Goal: Task Accomplishment & Management: Use online tool/utility

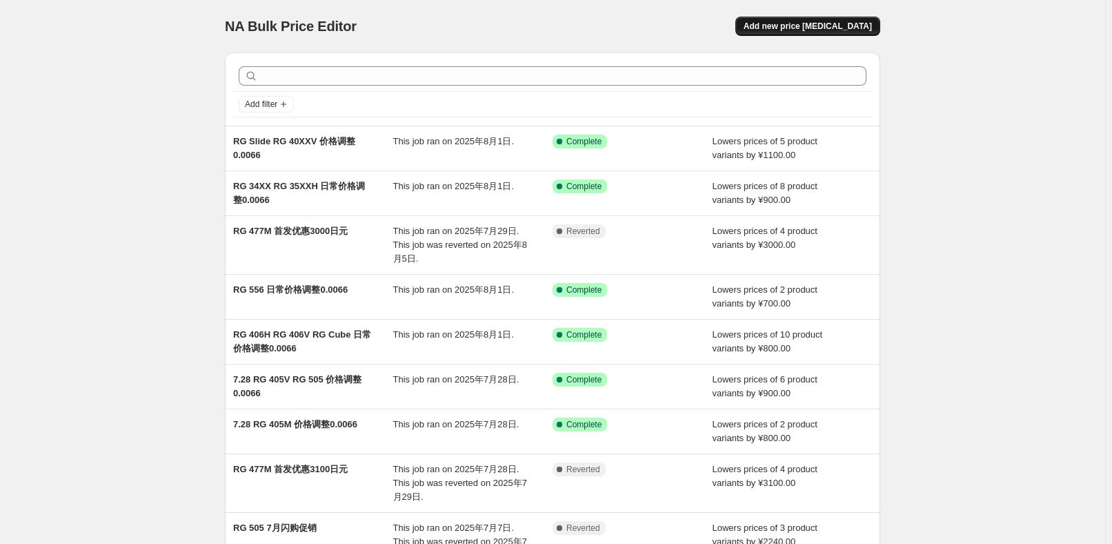
click at [866, 27] on span "Add new price [MEDICAL_DATA]" at bounding box center [808, 26] width 128 height 11
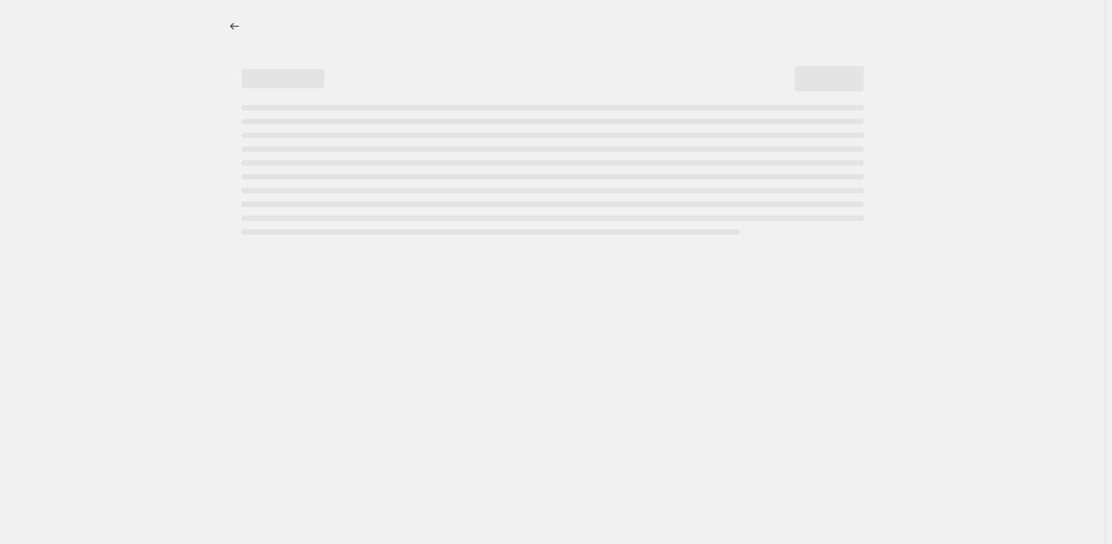
select select "percentage"
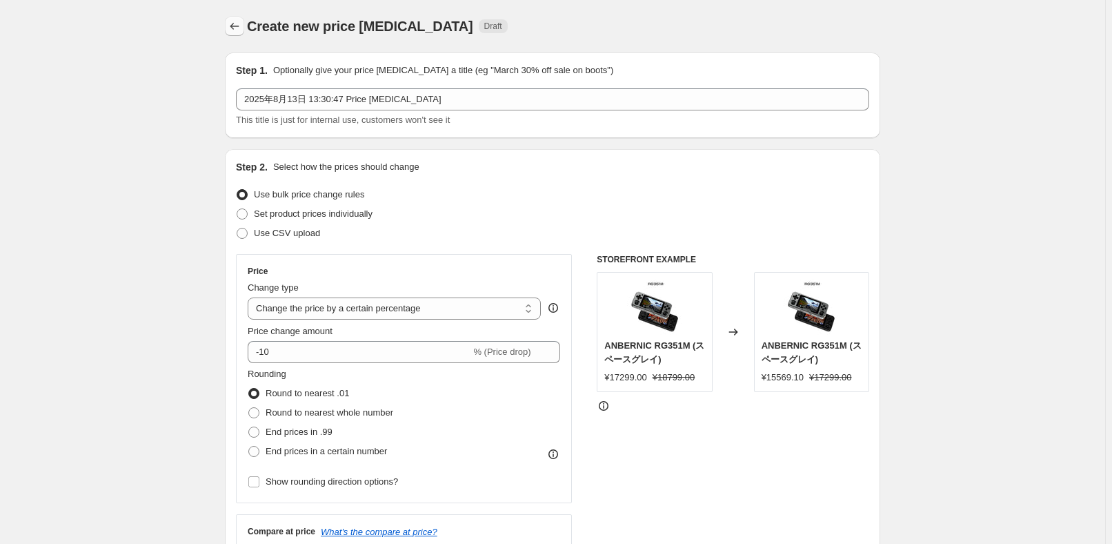
click at [241, 18] on button "Price change jobs" at bounding box center [234, 26] width 19 height 19
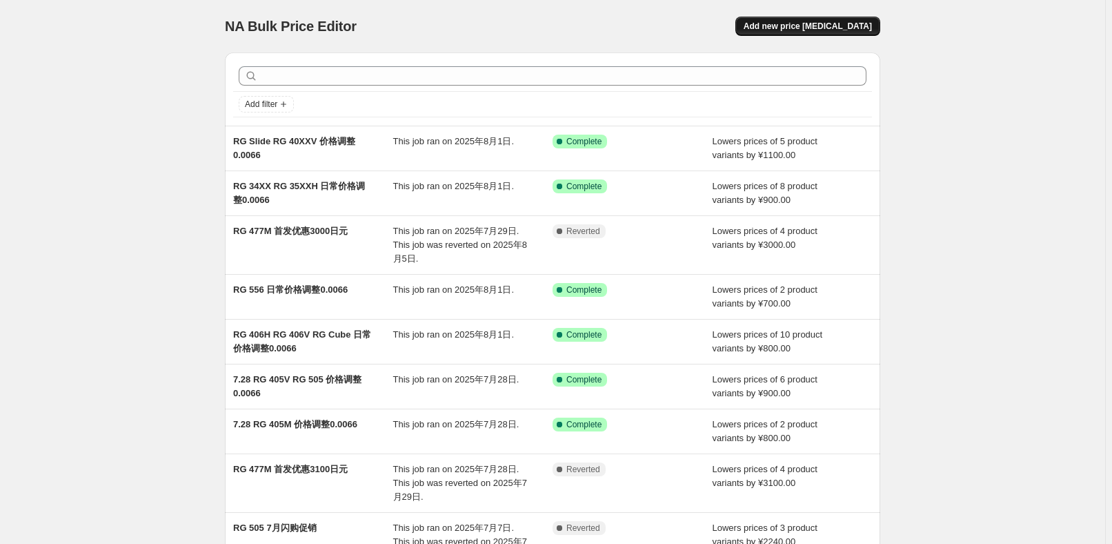
click at [828, 34] on button "Add new price [MEDICAL_DATA]" at bounding box center [807, 26] width 145 height 19
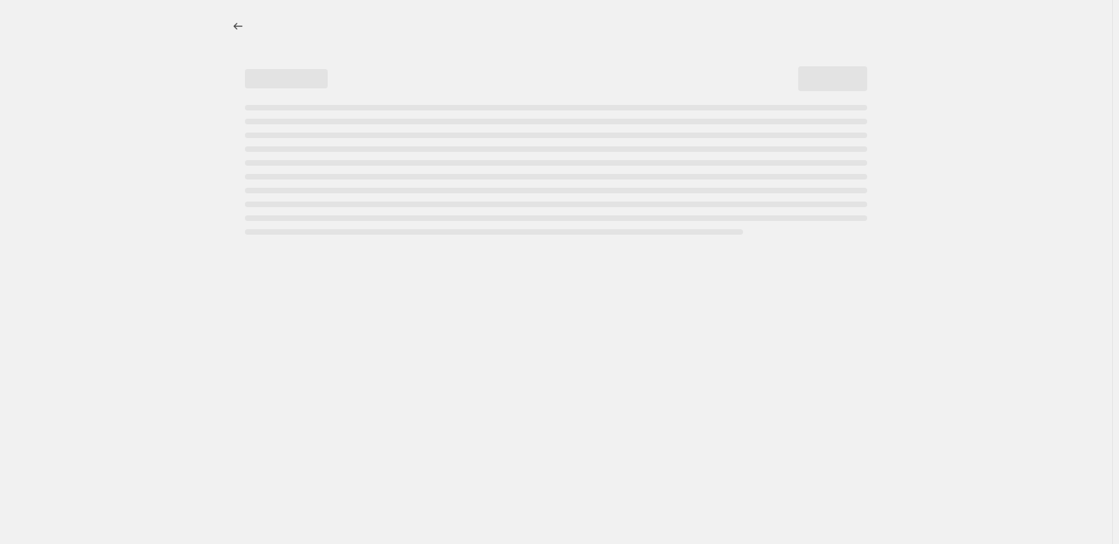
select select "percentage"
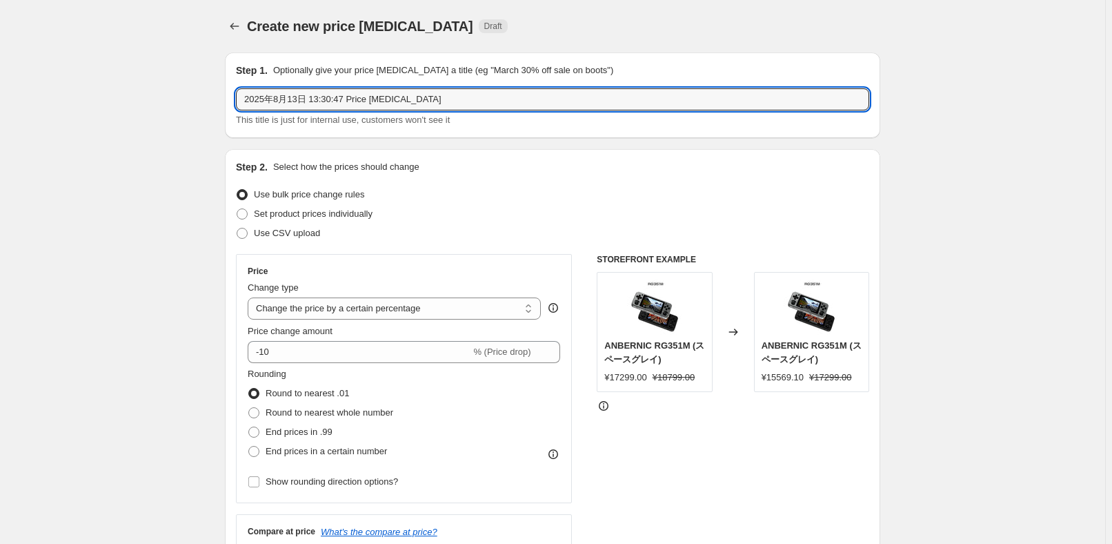
drag, startPoint x: 446, startPoint y: 97, endPoint x: 160, endPoint y: 100, distance: 286.3
paste input "RG351V"
click at [435, 108] on input "RG351V" at bounding box center [552, 99] width 633 height 22
type input "RG351V 返校季促销"
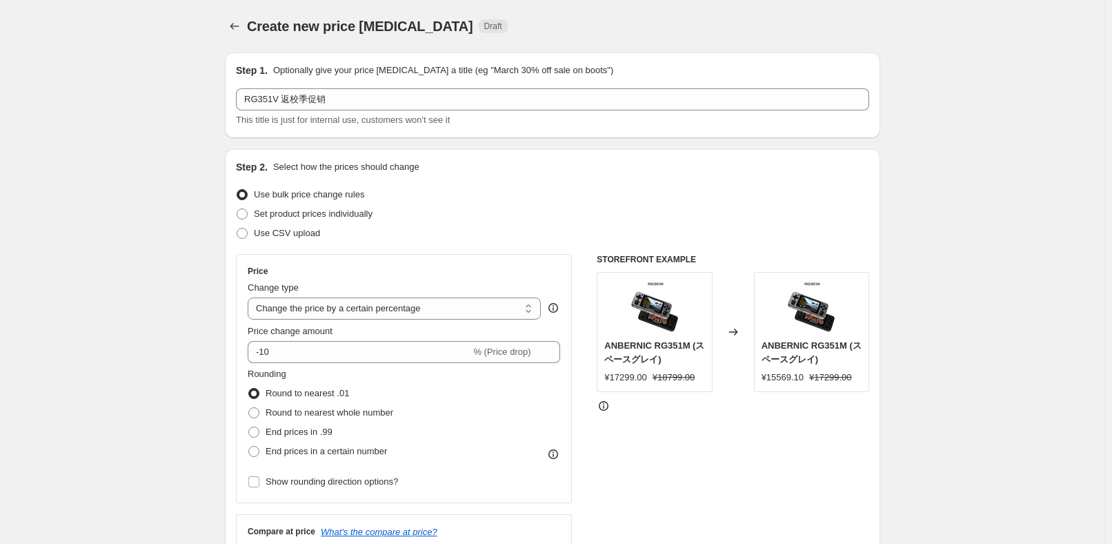
click at [428, 204] on div "Set product prices individually" at bounding box center [552, 213] width 633 height 19
click at [454, 316] on select "Change the price to a certain amount Change the price by a certain amount Chang…" at bounding box center [394, 308] width 293 height 22
select select "pc"
type input "50"
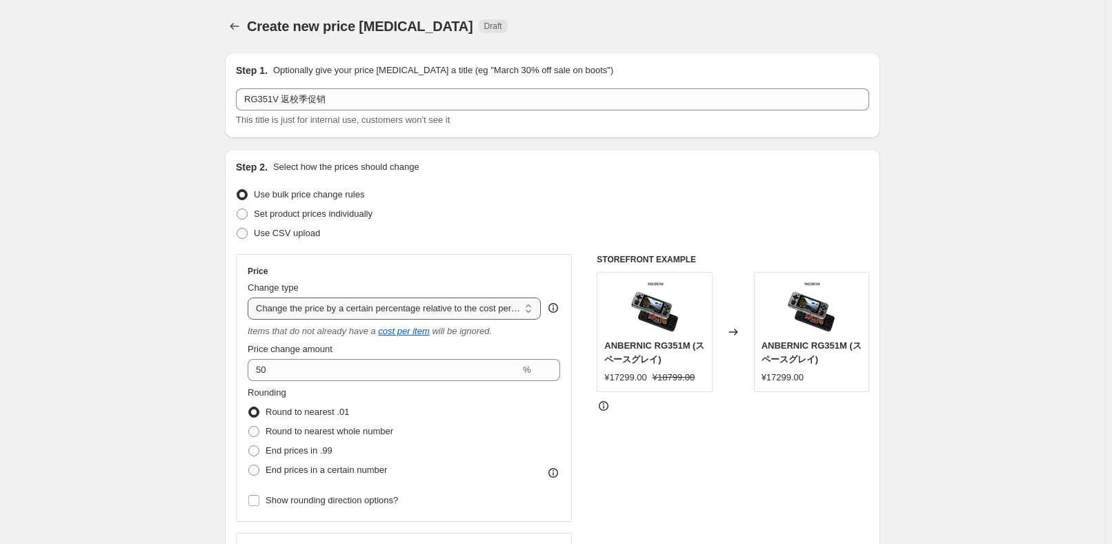
click at [404, 308] on select "Change the price to a certain amount Change the price by a certain amount Chang…" at bounding box center [394, 308] width 293 height 22
select select "pcap"
click at [250, 297] on select "Change the price to a certain amount Change the price by a certain amount Chang…" at bounding box center [394, 308] width 293 height 22
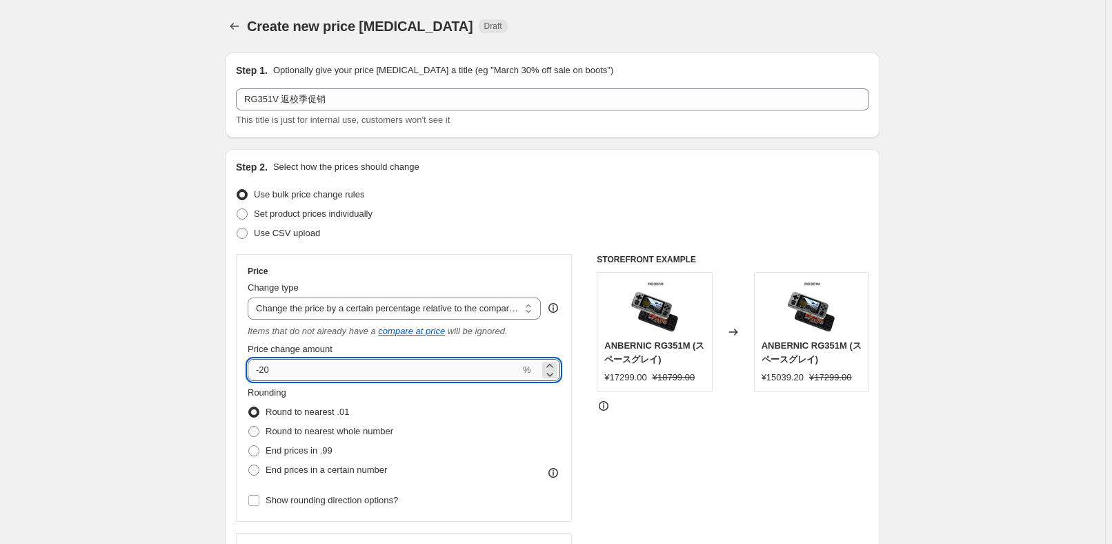
click at [364, 364] on input "-20" at bounding box center [384, 370] width 272 height 22
type input "-2"
type input "-47"
click at [430, 447] on div "Rounding Round to nearest .01 Round to nearest whole number End prices in .99 E…" at bounding box center [404, 433] width 312 height 94
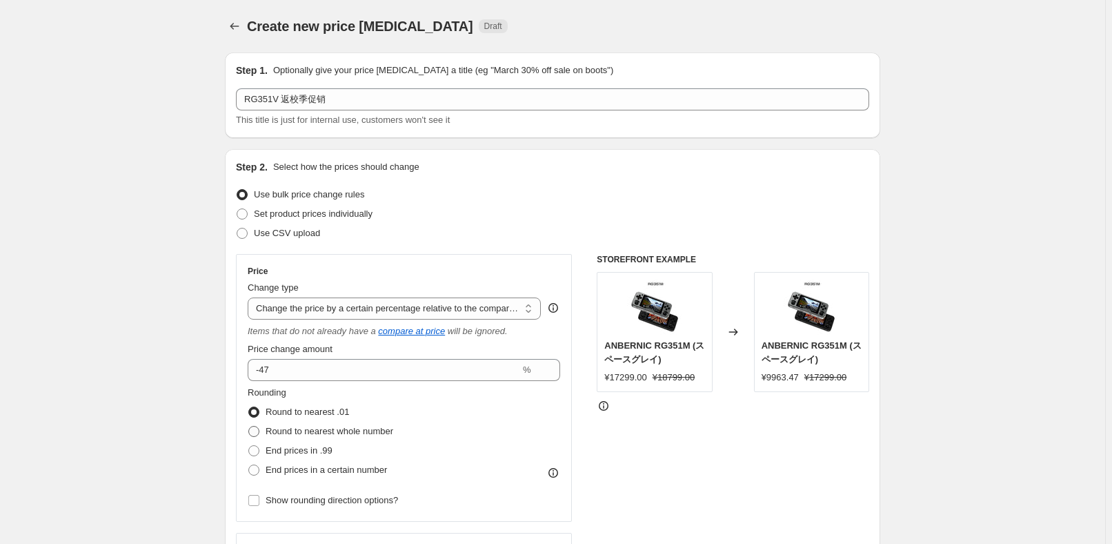
click at [357, 431] on span "Round to nearest whole number" at bounding box center [330, 431] width 128 height 10
click at [249, 426] on input "Round to nearest whole number" at bounding box center [248, 426] width 1 height 1
radio input "true"
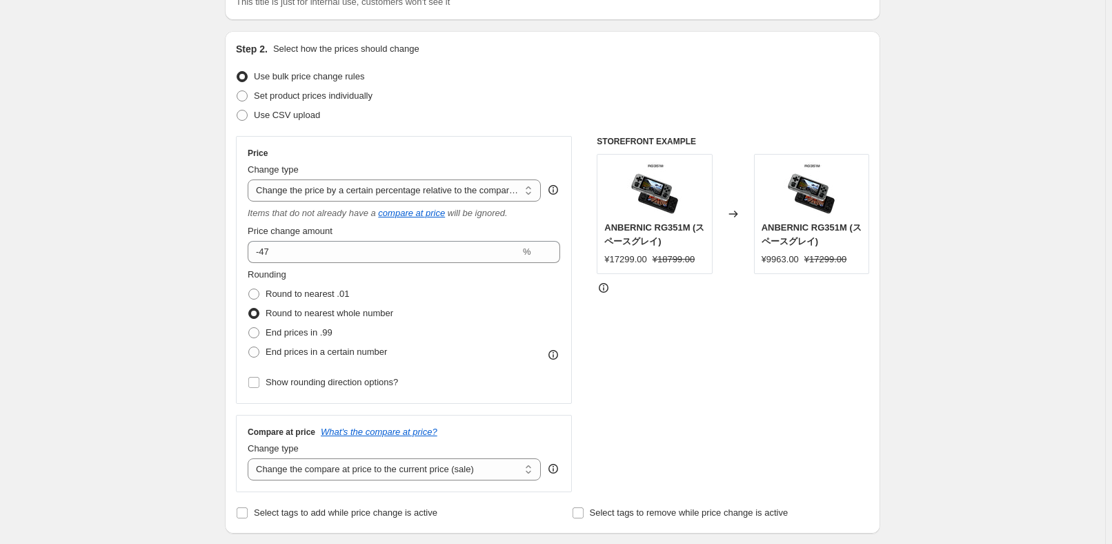
scroll to position [125, 0]
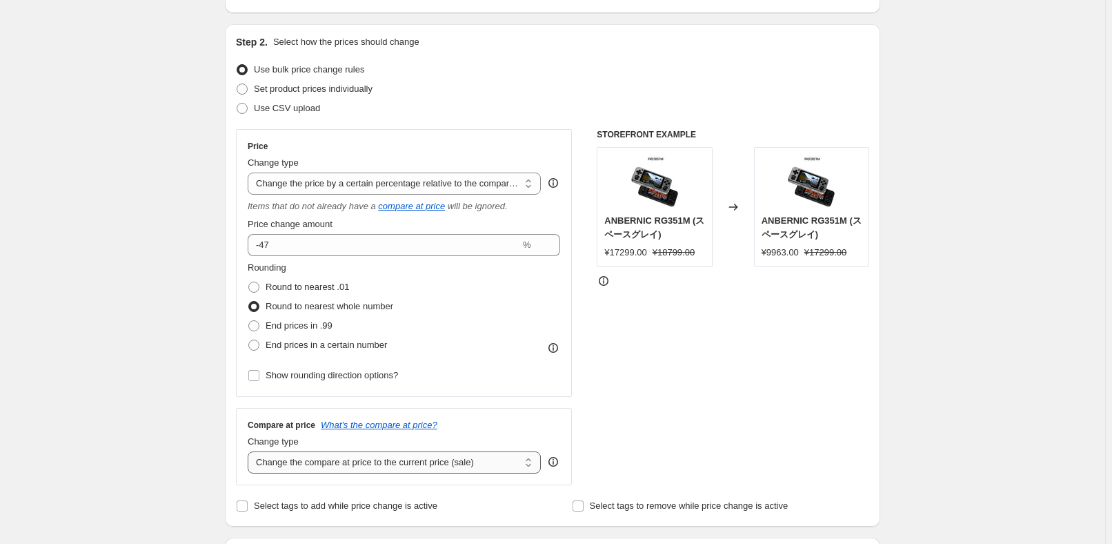
click at [366, 474] on div "Compare at price What's the compare at price? Change type Change the compare at…" at bounding box center [404, 446] width 336 height 77
click at [366, 465] on select "Change the compare at price to the current price (sale) Change the compare at p…" at bounding box center [394, 462] width 293 height 22
select select "no_change"
click at [250, 451] on select "Change the compare at price to the current price (sale) Change the compare at p…" at bounding box center [394, 462] width 293 height 22
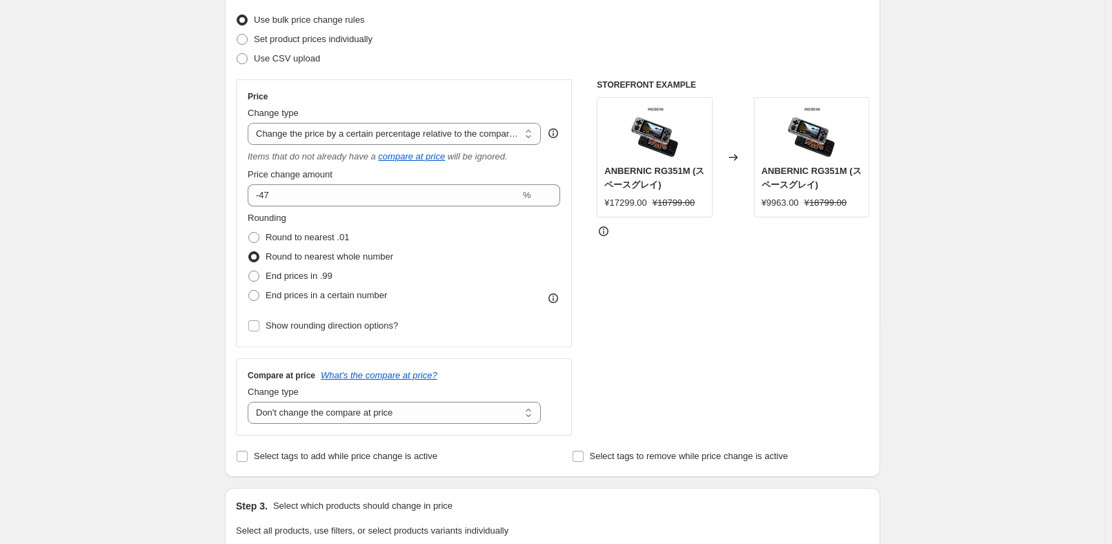
scroll to position [313, 0]
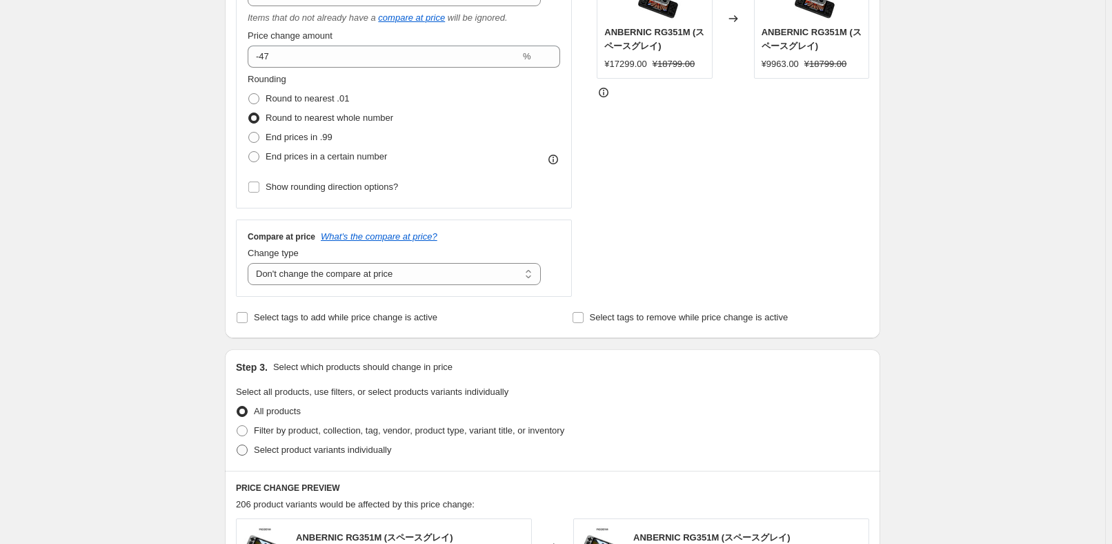
click at [304, 446] on span "Select product variants individually" at bounding box center [322, 449] width 137 height 10
click at [237, 445] on input "Select product variants individually" at bounding box center [237, 444] width 1 height 1
radio input "true"
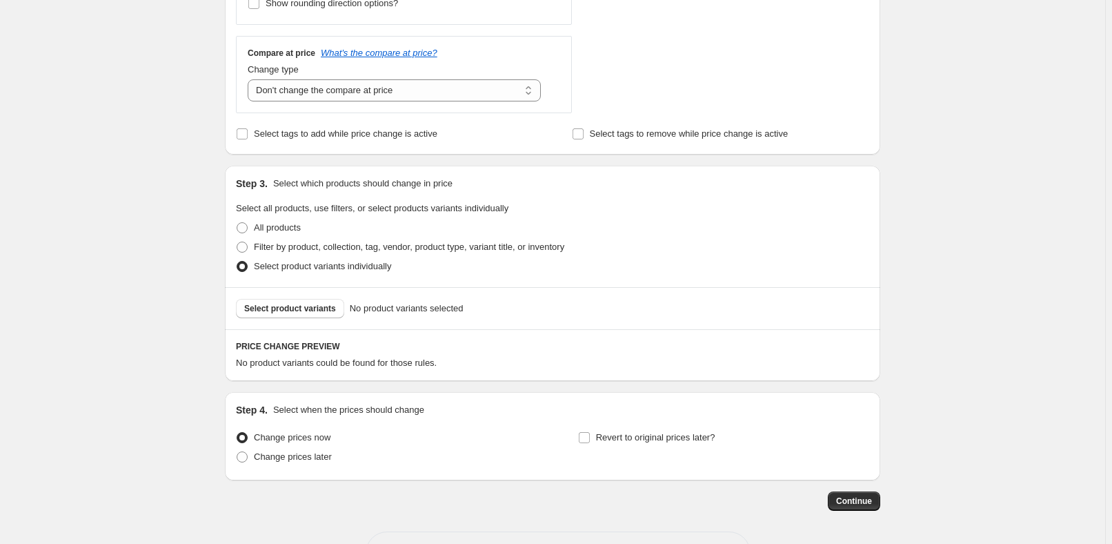
scroll to position [501, 0]
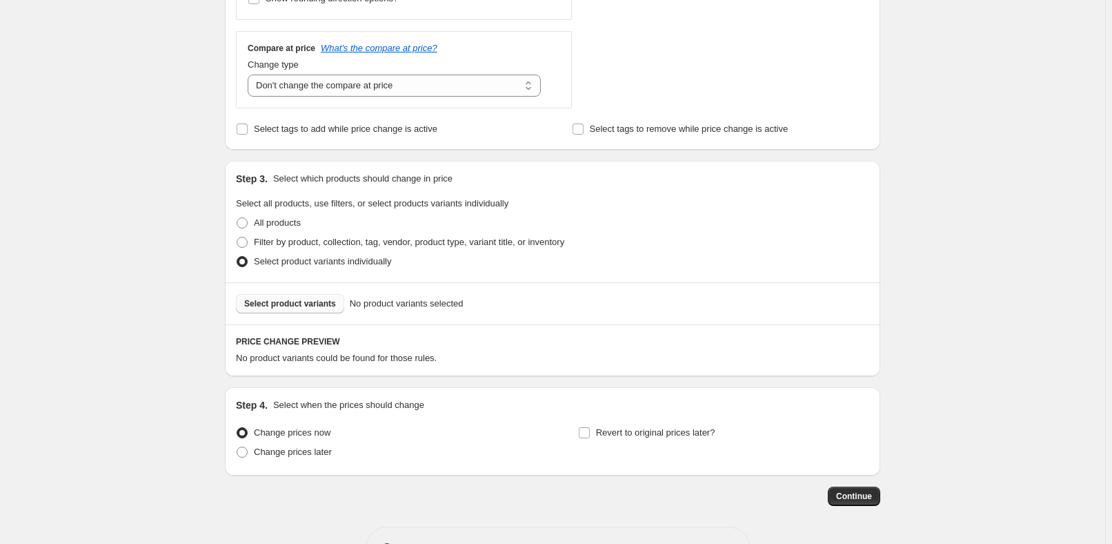
click at [313, 303] on span "Select product variants" at bounding box center [290, 303] width 92 height 11
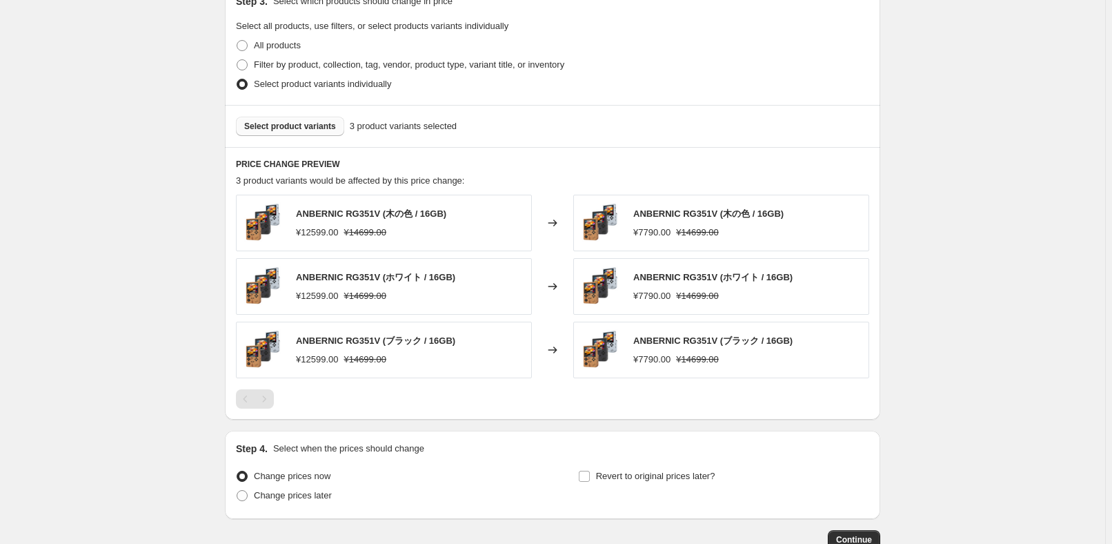
scroll to position [752, 0]
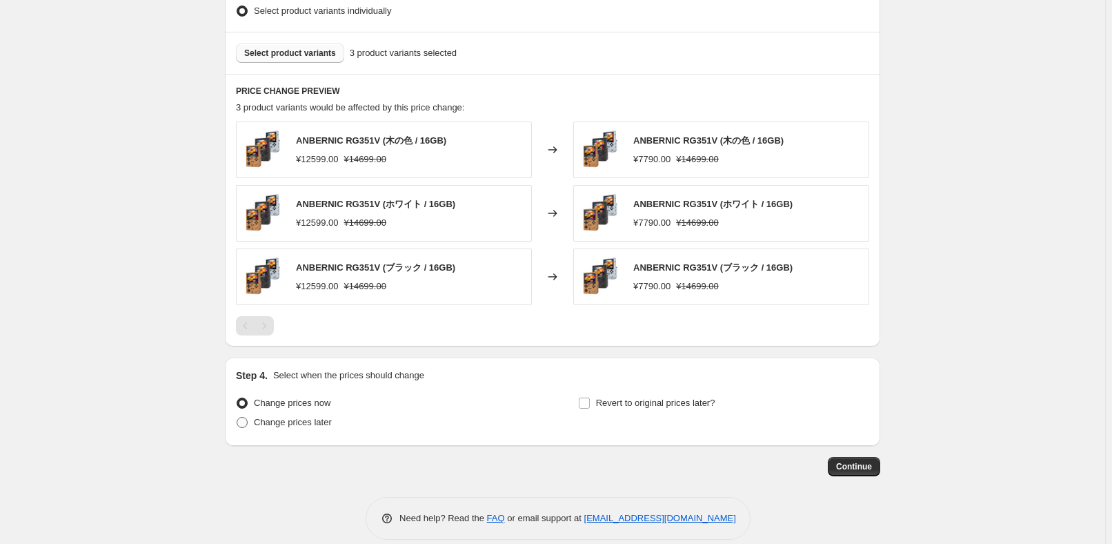
click at [326, 417] on span "Change prices later" at bounding box center [293, 422] width 78 height 10
click at [237, 417] on input "Change prices later" at bounding box center [237, 417] width 1 height 1
radio input "true"
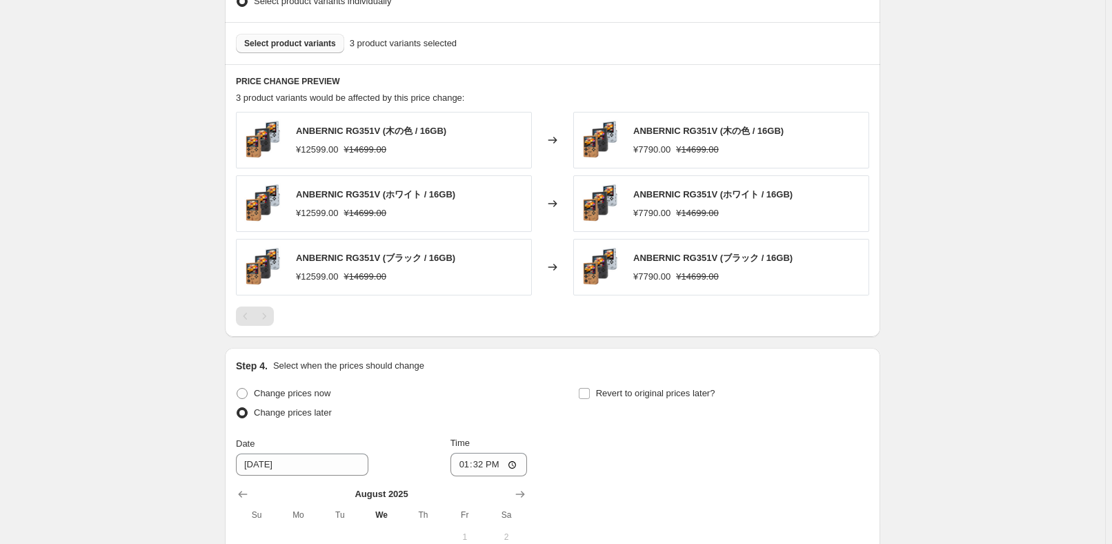
scroll to position [940, 0]
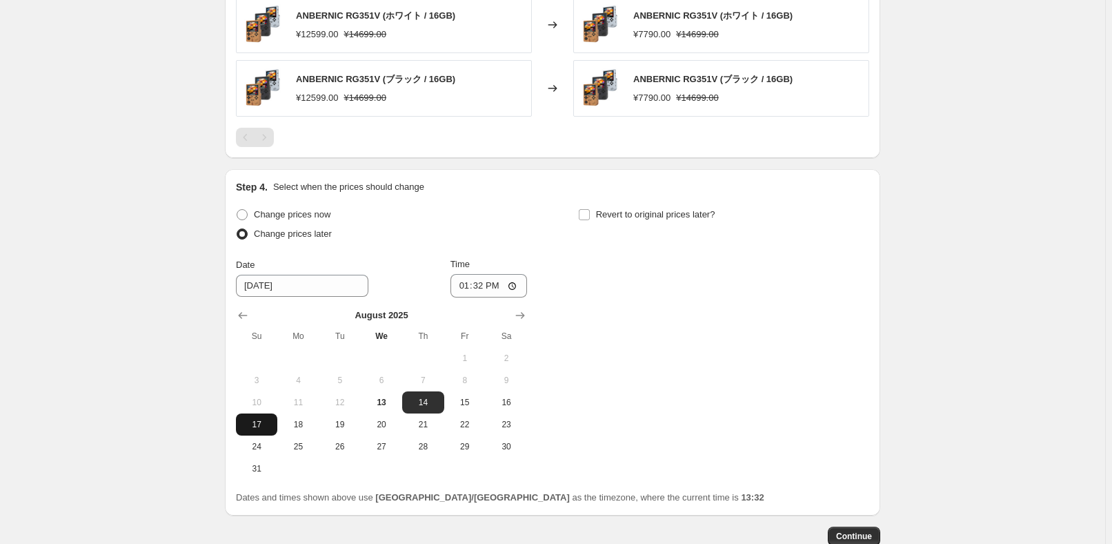
click at [263, 425] on span "17" at bounding box center [256, 424] width 30 height 11
type input "[DATE]"
click at [486, 284] on input "13:32" at bounding box center [488, 285] width 77 height 23
type input "22:50"
click at [681, 297] on div "Change prices now Change prices later Date [DATE] Time 22:50 [DATE] Su Mo Tu We…" at bounding box center [552, 342] width 633 height 275
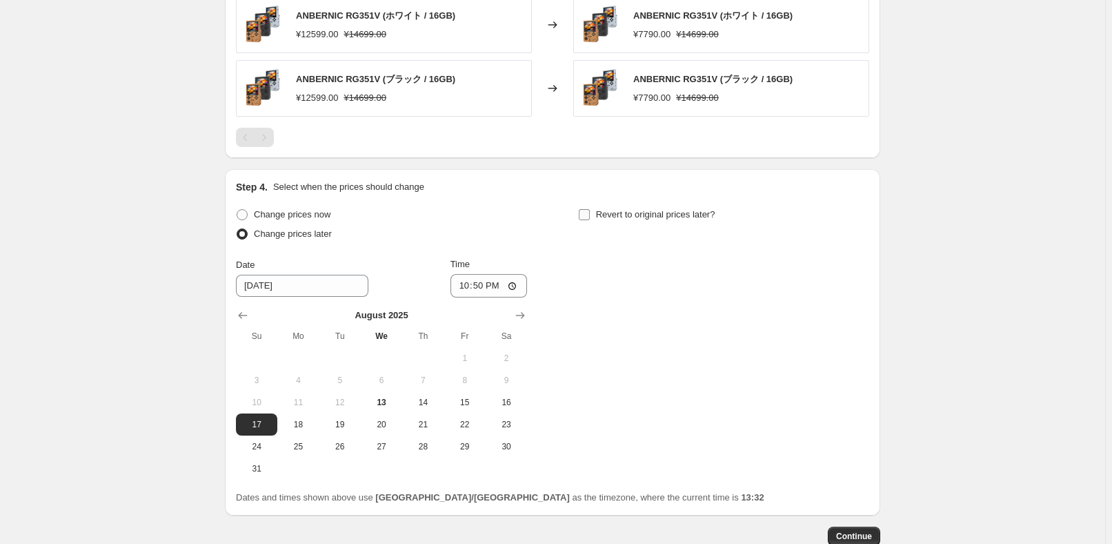
click at [673, 215] on span "Revert to original prices later?" at bounding box center [655, 214] width 119 height 10
click at [590, 215] on input "Revert to original prices later?" at bounding box center [584, 214] width 11 height 11
checkbox input "true"
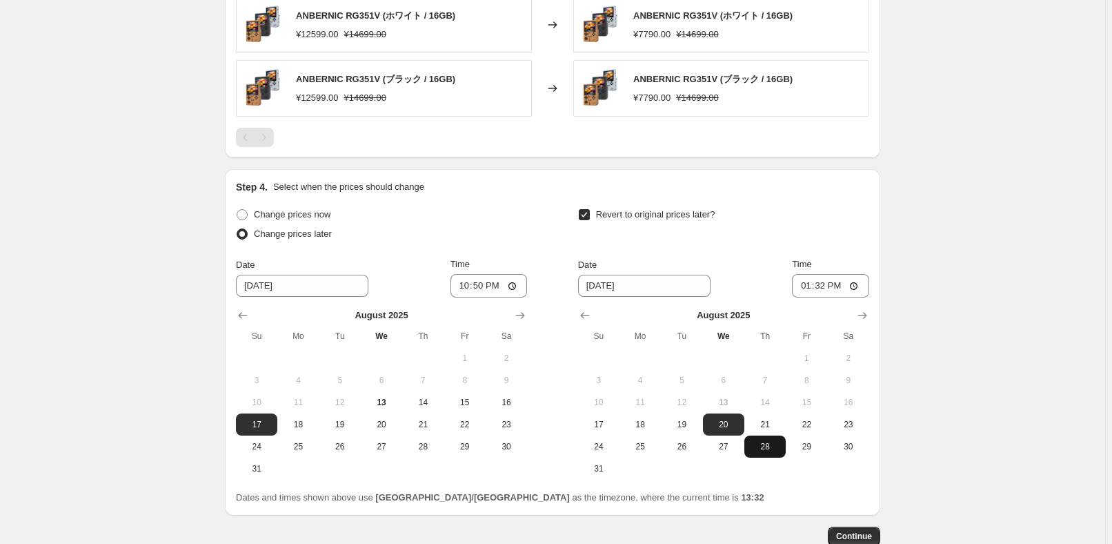
click at [768, 441] on span "28" at bounding box center [765, 446] width 30 height 11
type input "[DATE]"
click at [829, 280] on input "13:32" at bounding box center [830, 285] width 77 height 23
type input "15:00"
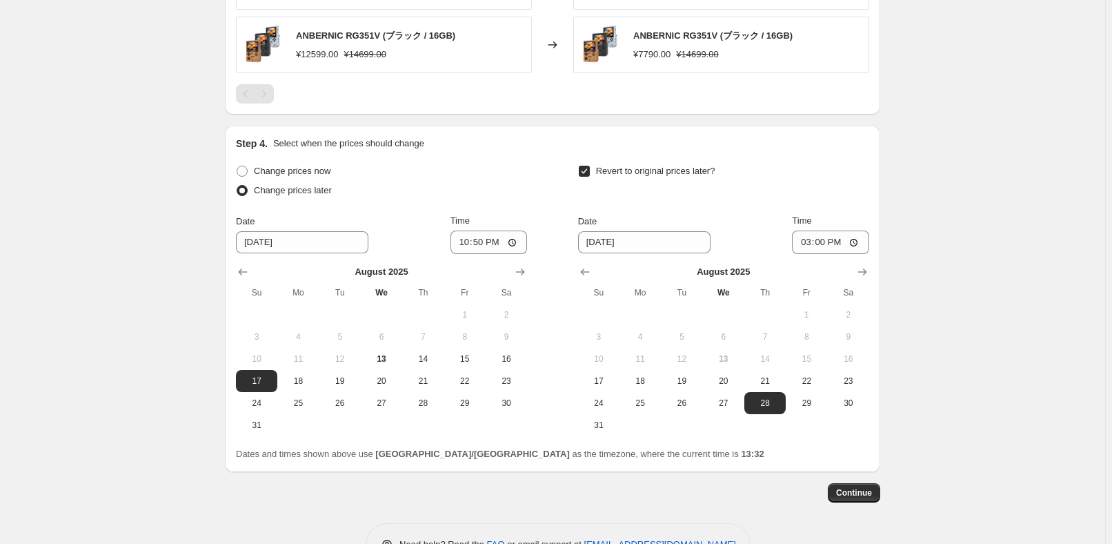
scroll to position [1024, 0]
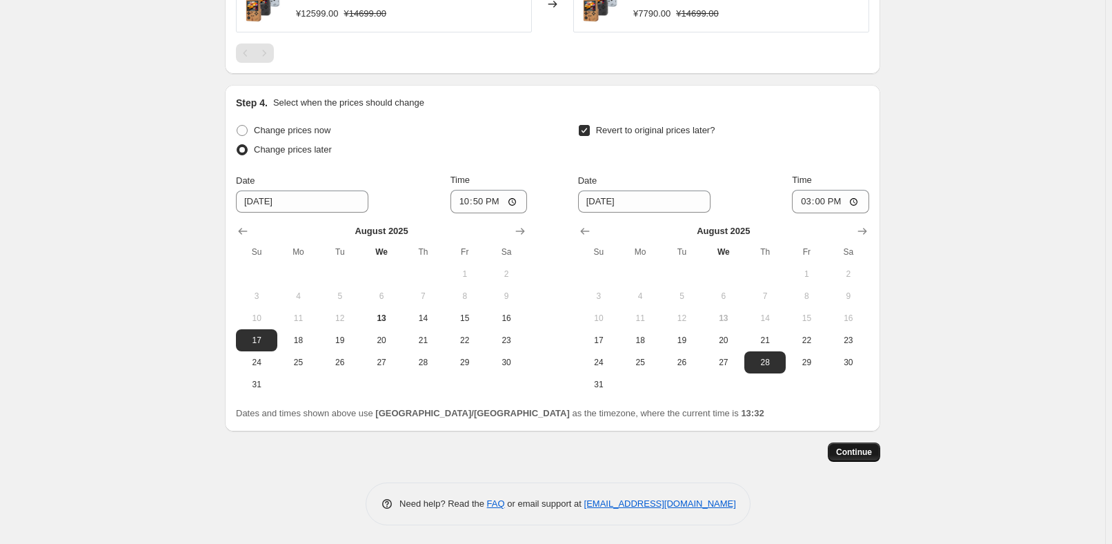
click at [854, 450] on span "Continue" at bounding box center [854, 451] width 36 height 11
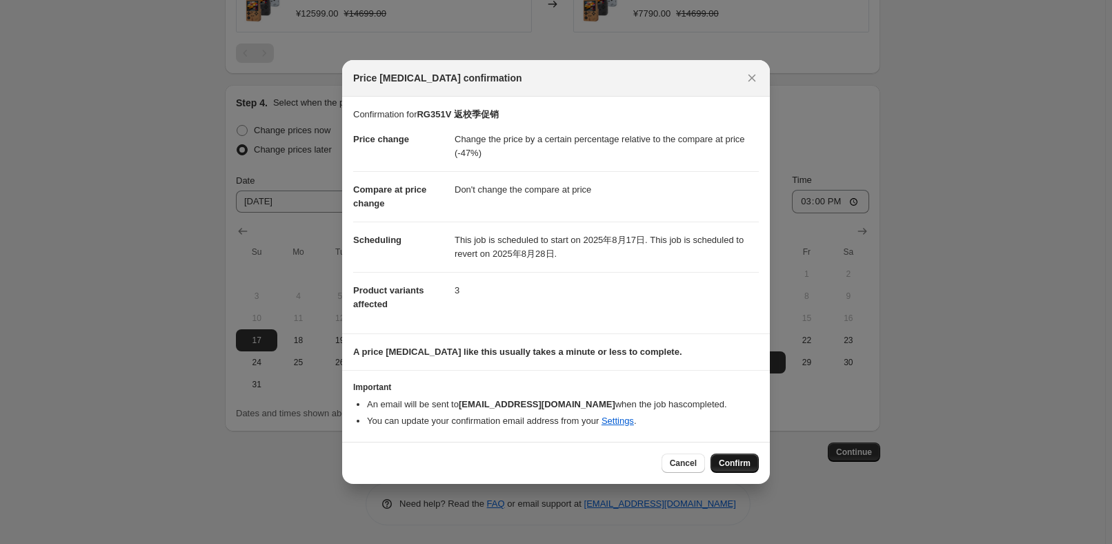
click at [757, 465] on button "Confirm" at bounding box center [735, 462] width 48 height 19
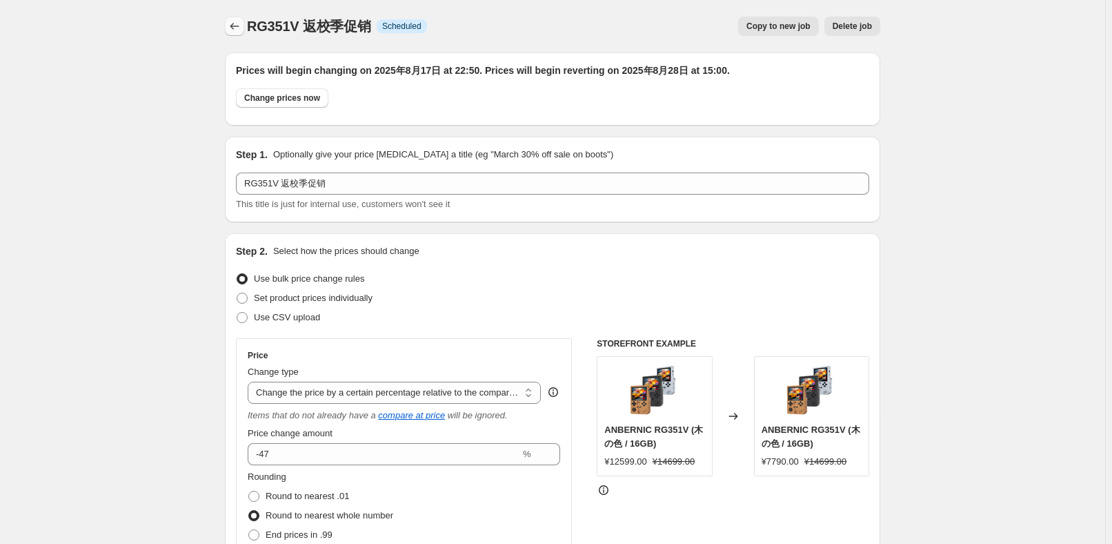
click at [241, 25] on icon "Price change jobs" at bounding box center [235, 26] width 14 height 14
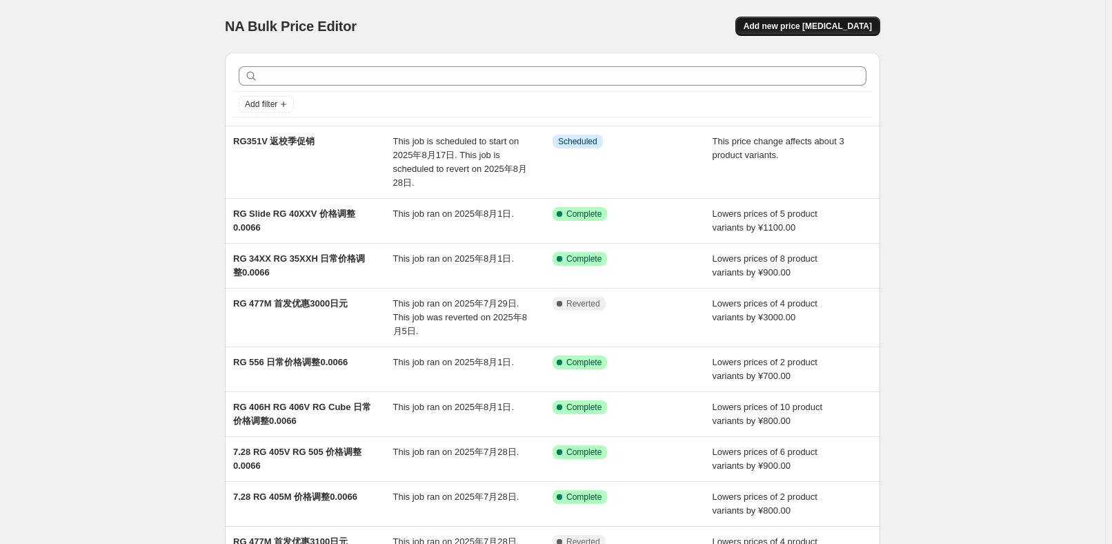
click at [822, 32] on button "Add new price [MEDICAL_DATA]" at bounding box center [807, 26] width 145 height 19
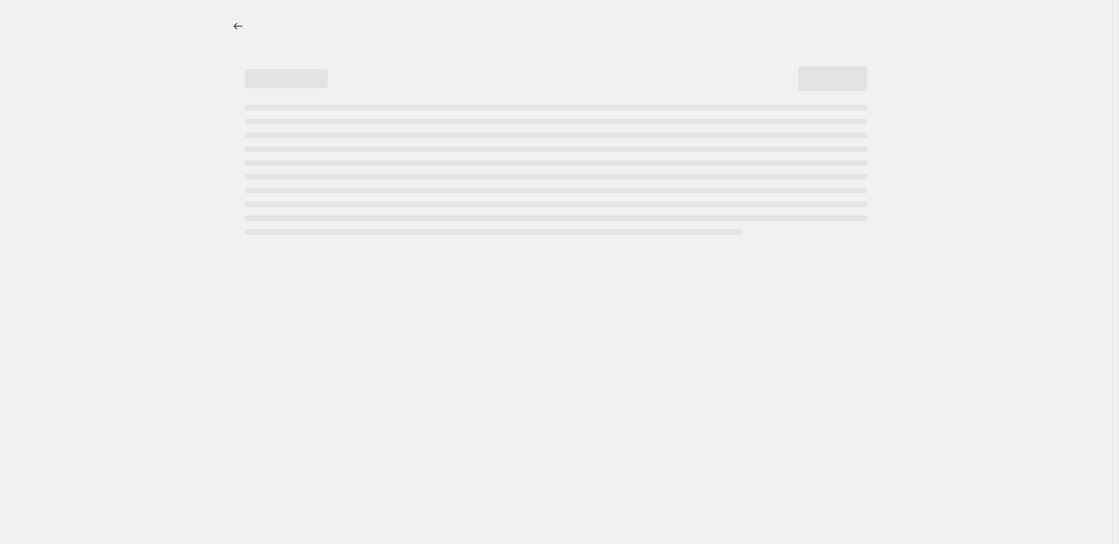
select select "percentage"
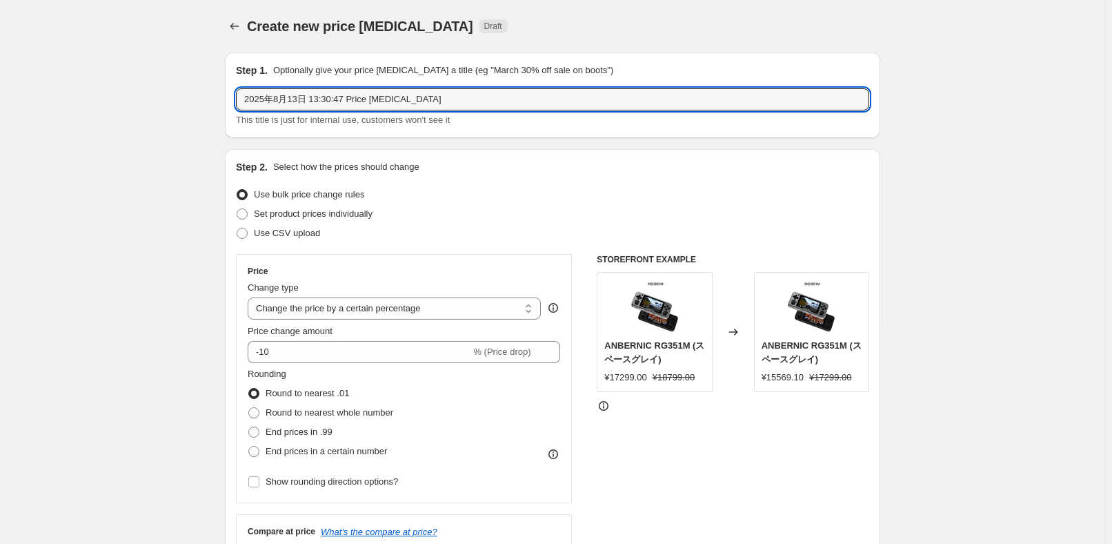
drag, startPoint x: 502, startPoint y: 95, endPoint x: 188, endPoint y: 93, distance: 314.6
paste input "RG552 RG300X"
type input "RG552 RG300X 返校季促销"
click at [528, 212] on div "Set product prices individually" at bounding box center [552, 213] width 633 height 19
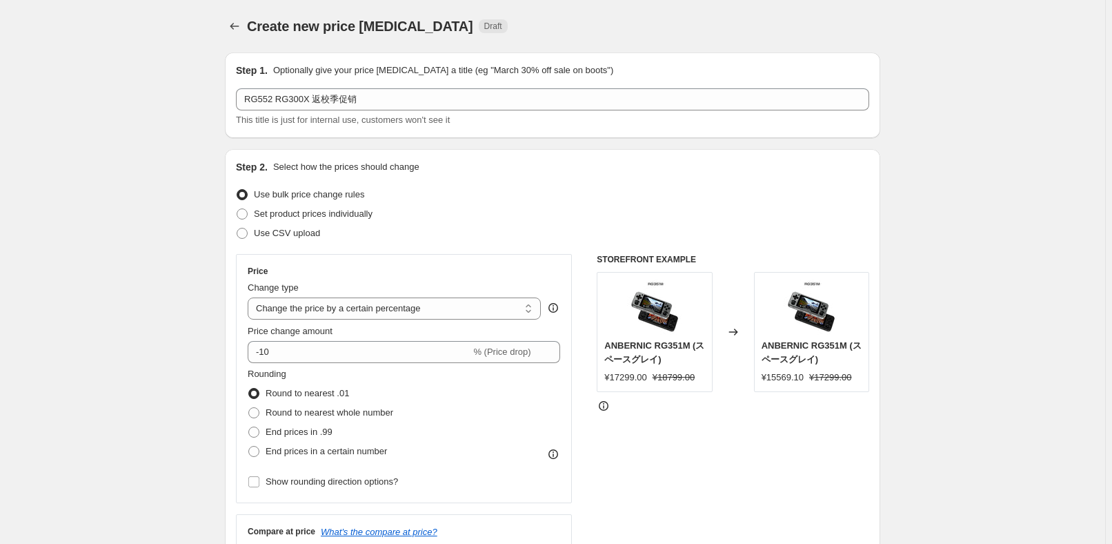
click at [386, 319] on div "Price Change type Change the price to a certain amount Change the price by a ce…" at bounding box center [404, 379] width 312 height 226
click at [397, 307] on select "Change the price to a certain amount Change the price by a certain amount Chang…" at bounding box center [394, 308] width 293 height 22
select select "pcap"
click at [250, 297] on select "Change the price to a certain amount Change the price by a certain amount Chang…" at bounding box center [394, 308] width 293 height 22
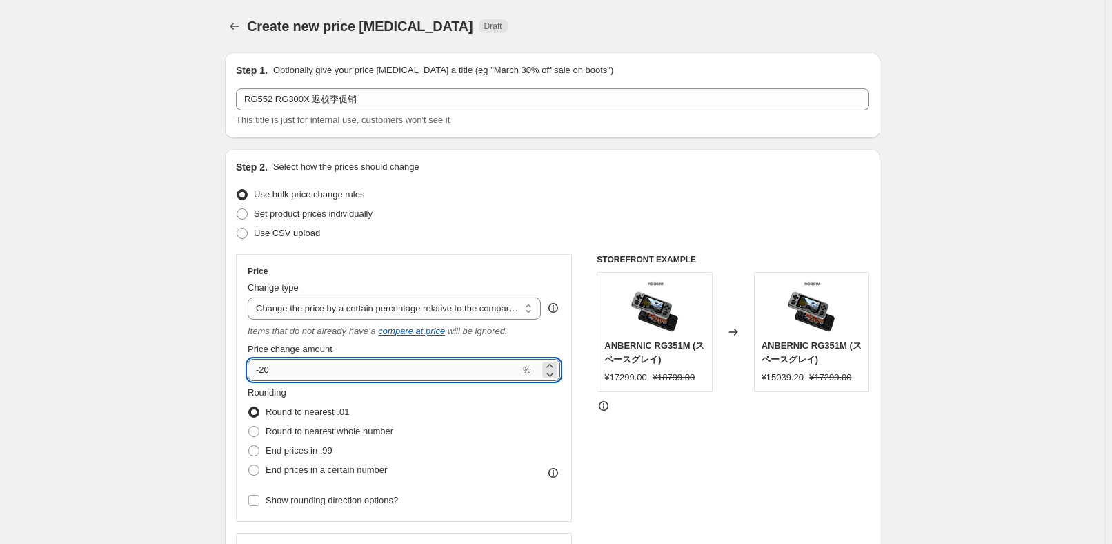
click at [354, 367] on input "-20" at bounding box center [384, 370] width 272 height 22
type input "-2"
type input "-45"
click at [379, 426] on span "Round to nearest whole number" at bounding box center [330, 431] width 128 height 10
click at [249, 426] on input "Round to nearest whole number" at bounding box center [248, 426] width 1 height 1
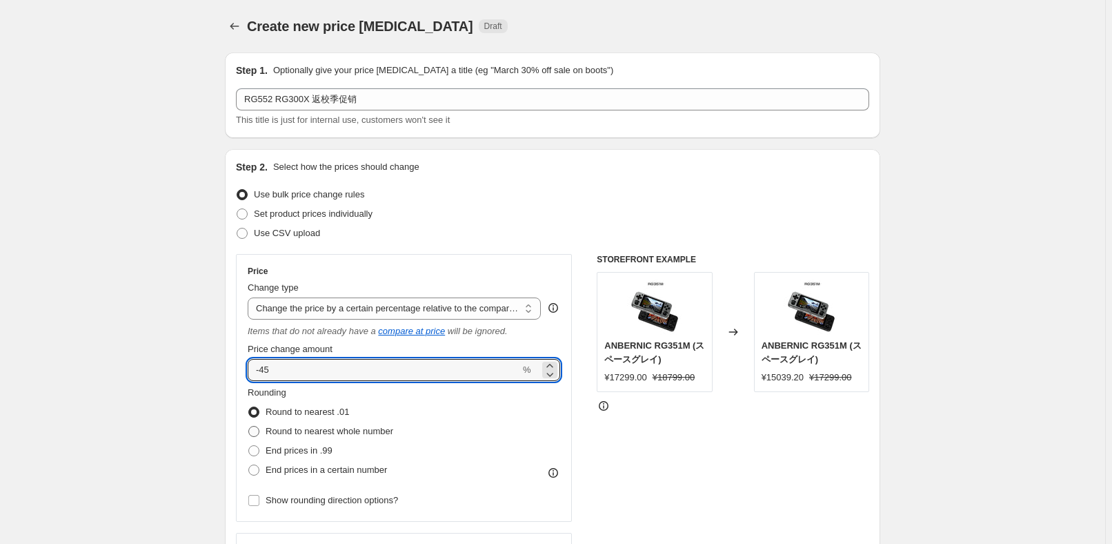
radio input "true"
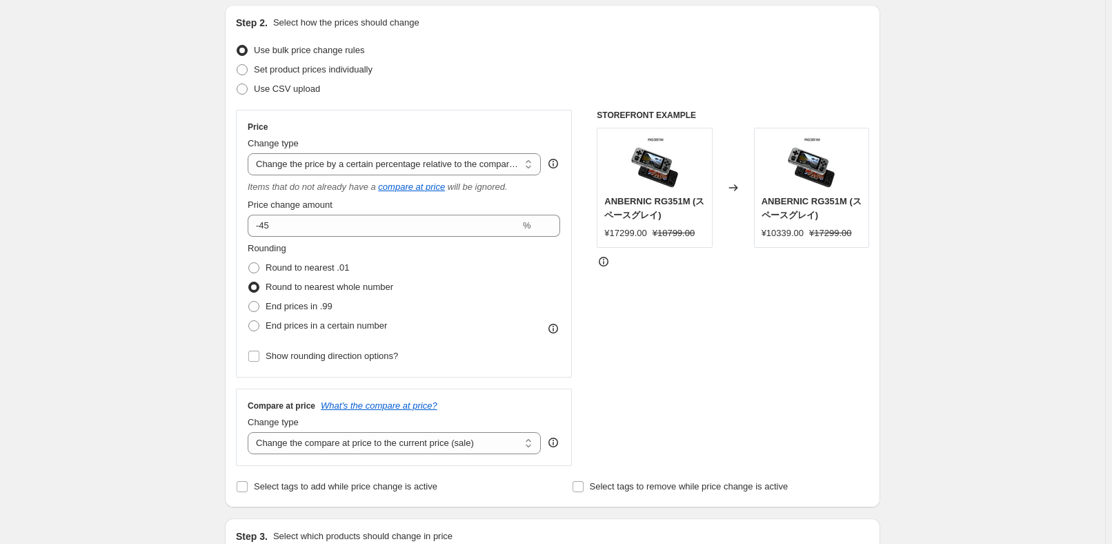
scroll to position [188, 0]
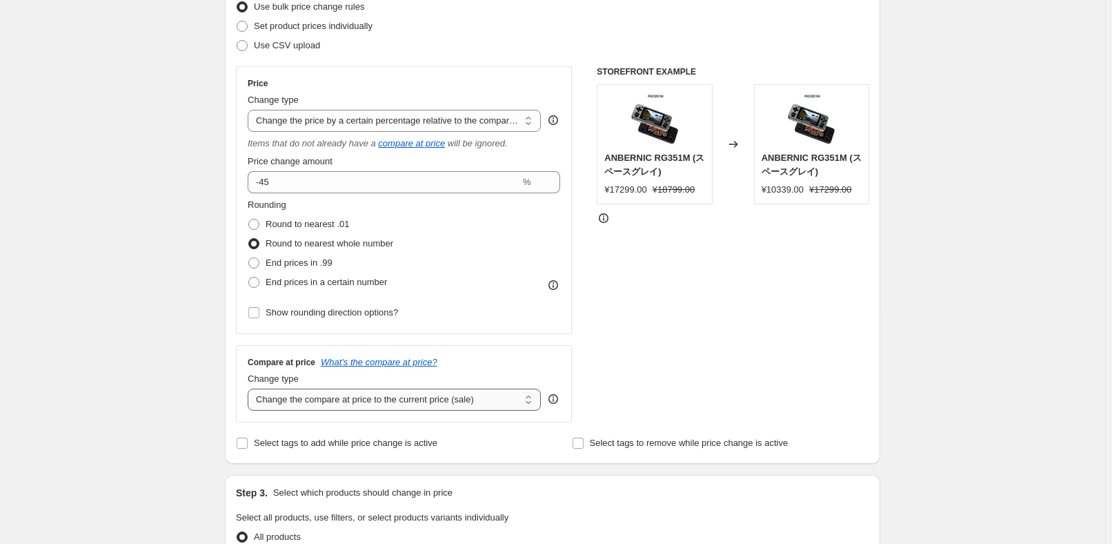
click at [406, 405] on select "Change the compare at price to the current price (sale) Change the compare at p…" at bounding box center [394, 399] width 293 height 22
select select "no_change"
click at [250, 388] on select "Change the compare at price to the current price (sale) Change the compare at p…" at bounding box center [394, 399] width 293 height 22
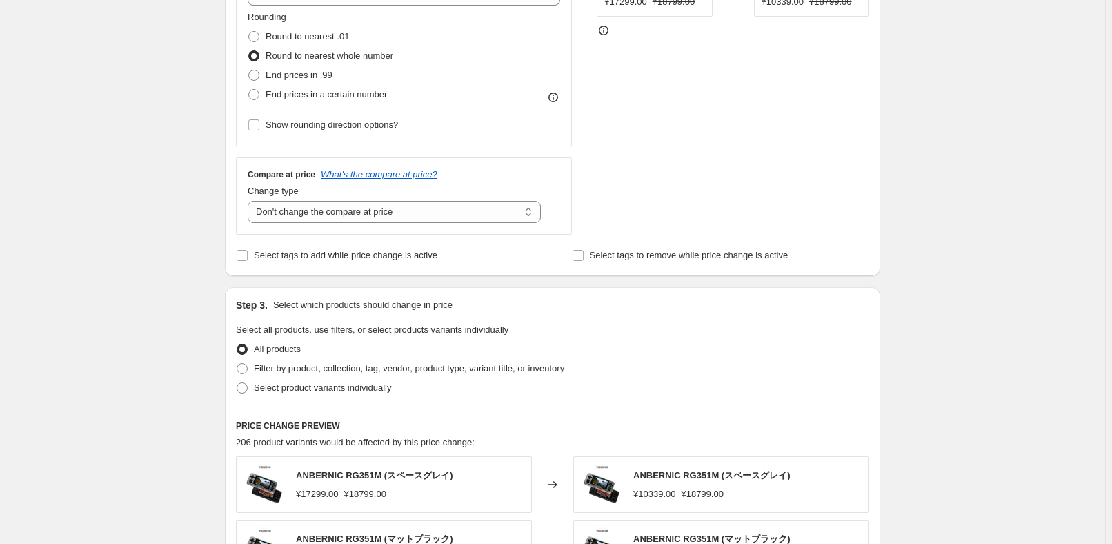
scroll to position [376, 0]
click at [304, 384] on span "Select product variants individually" at bounding box center [322, 386] width 137 height 10
click at [237, 382] on input "Select product variants individually" at bounding box center [237, 381] width 1 height 1
radio input "true"
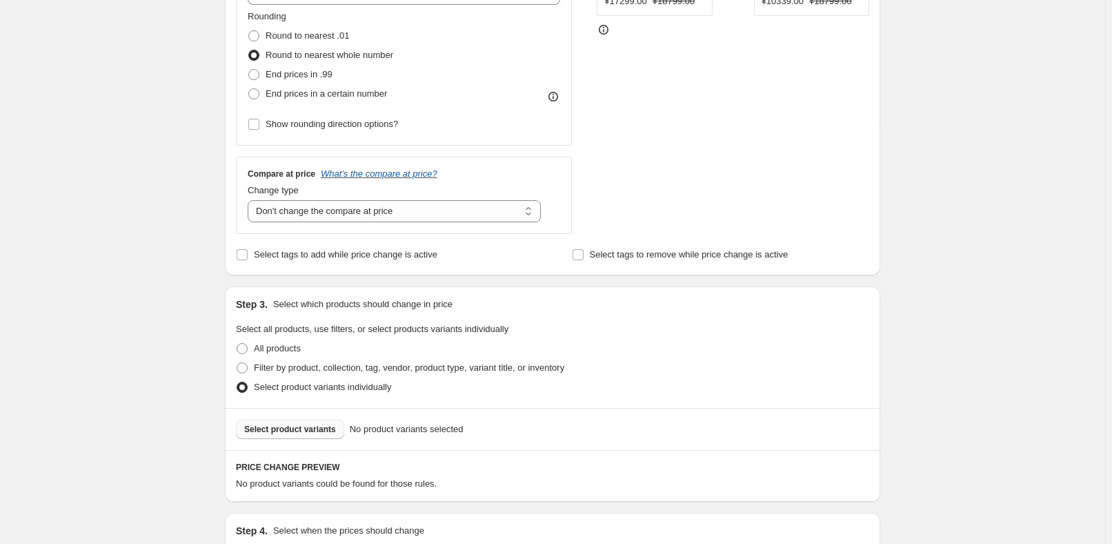
click at [304, 426] on span "Select product variants" at bounding box center [290, 429] width 92 height 11
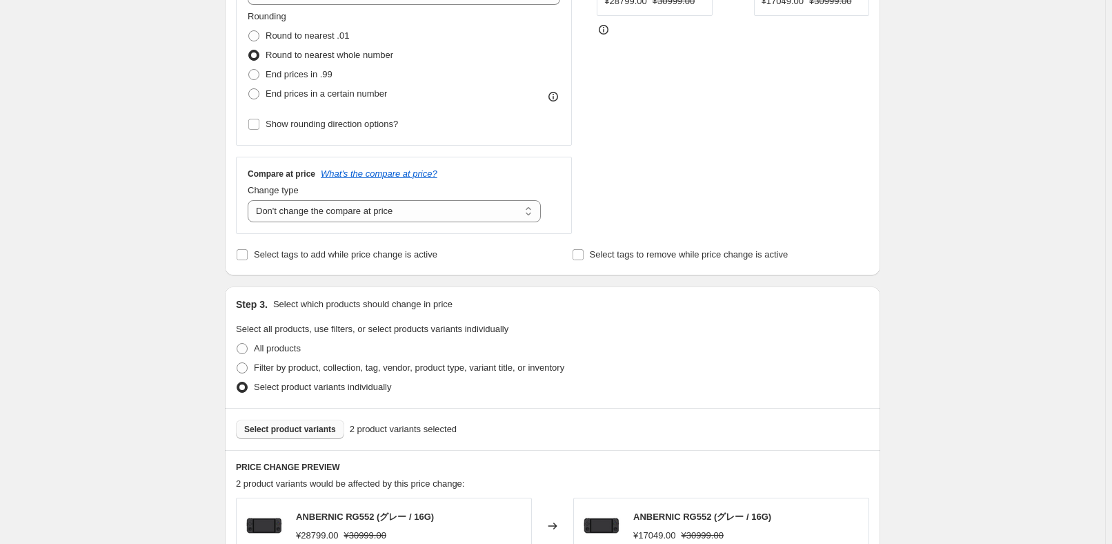
click at [324, 433] on span "Select product variants" at bounding box center [290, 429] width 92 height 11
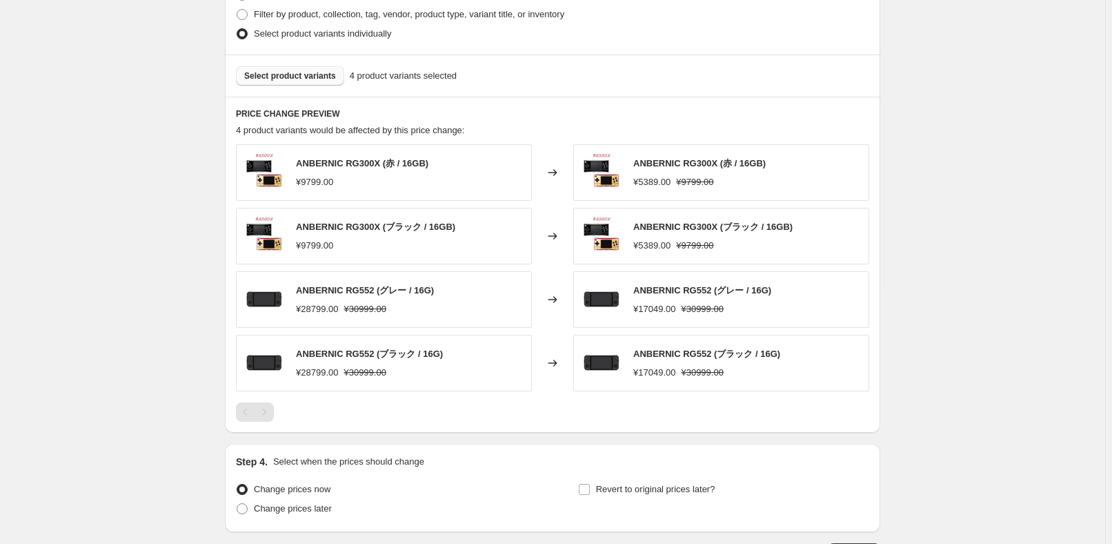
scroll to position [829, 0]
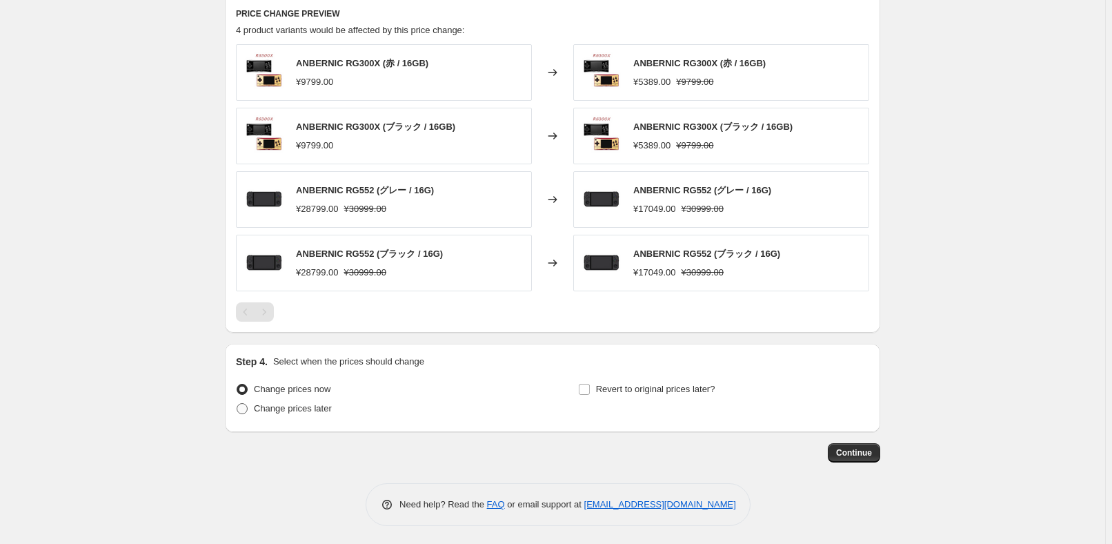
click at [296, 410] on span "Change prices later" at bounding box center [293, 408] width 78 height 10
click at [237, 404] on input "Change prices later" at bounding box center [237, 403] width 1 height 1
radio input "true"
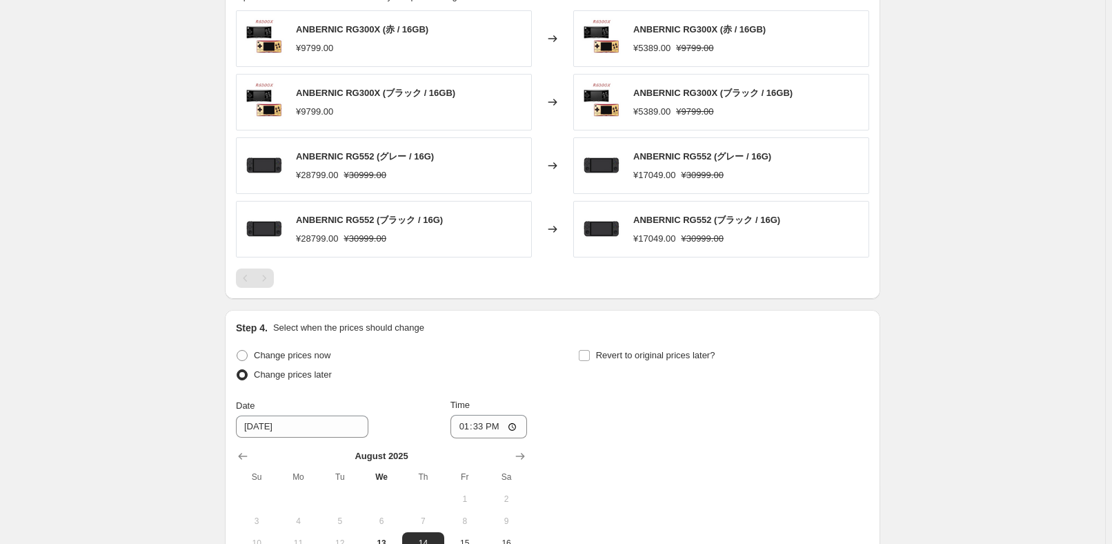
scroll to position [955, 0]
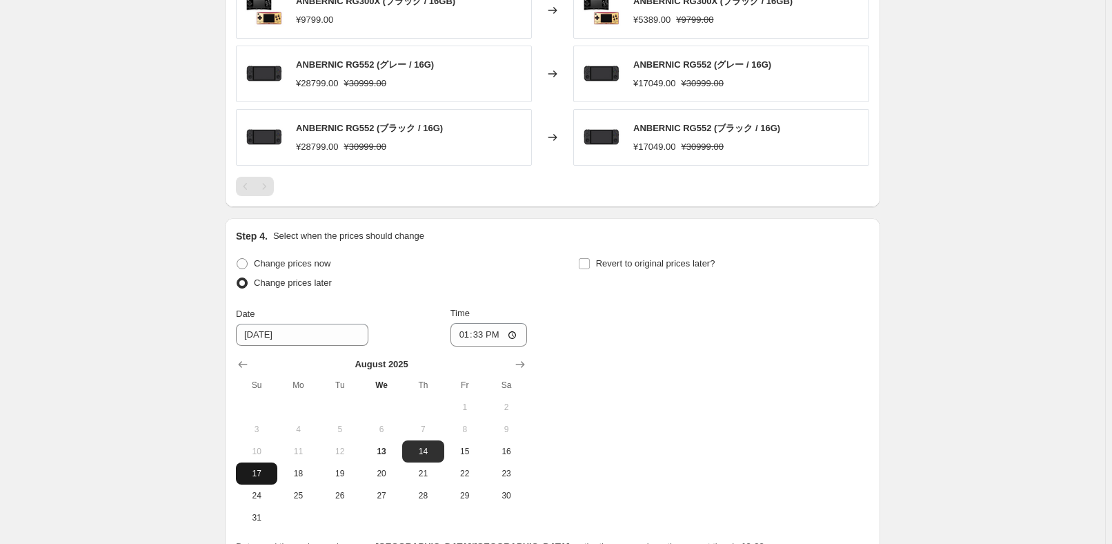
click at [263, 473] on span "17" at bounding box center [256, 473] width 30 height 11
type input "[DATE]"
click at [487, 337] on input "13:33" at bounding box center [488, 334] width 77 height 23
type input "22:50"
click at [707, 299] on div "Change prices now Change prices later Date [DATE] Time 22:50 [DATE] Su Mo Tu We…" at bounding box center [552, 391] width 633 height 275
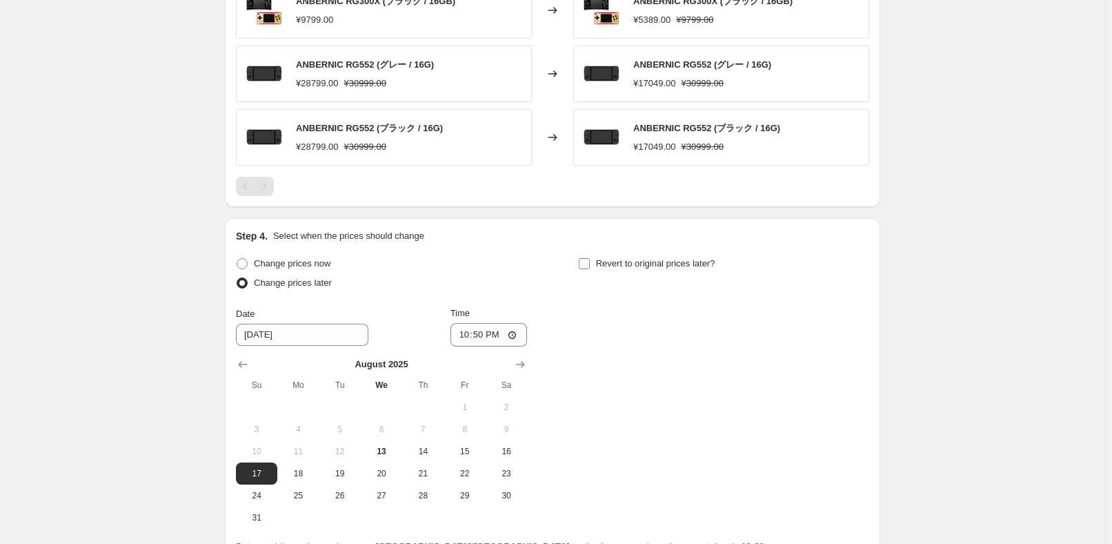
click at [704, 268] on span "Revert to original prices later?" at bounding box center [655, 264] width 119 height 14
click at [590, 268] on input "Revert to original prices later?" at bounding box center [584, 263] width 11 height 11
checkbox input "true"
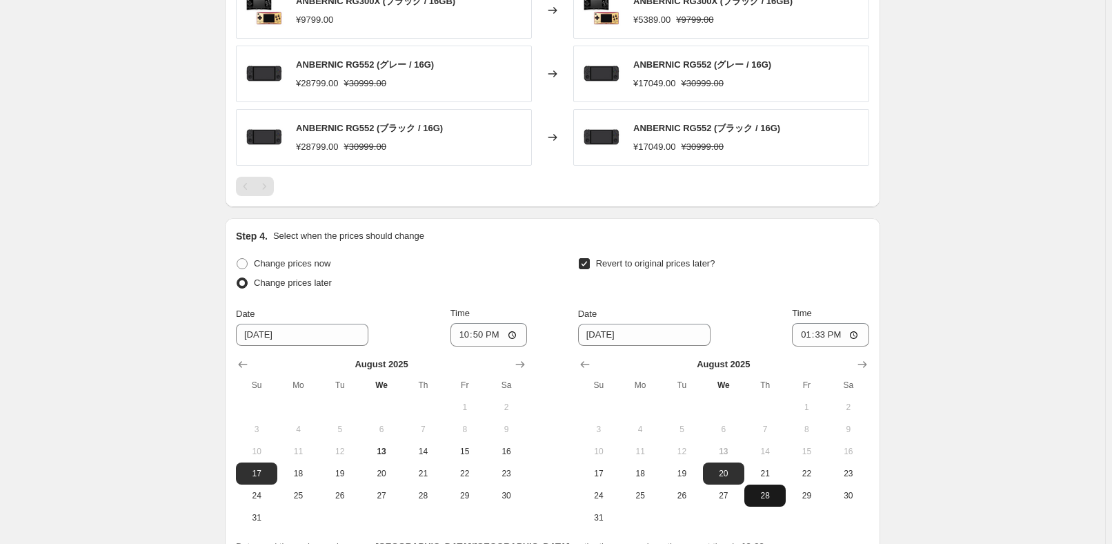
click at [773, 499] on button "28" at bounding box center [764, 495] width 41 height 22
type input "[DATE]"
click at [824, 337] on input "13:33" at bounding box center [830, 334] width 77 height 23
type input "15:00"
click at [851, 257] on div "Revert to original prices later?" at bounding box center [723, 274] width 291 height 41
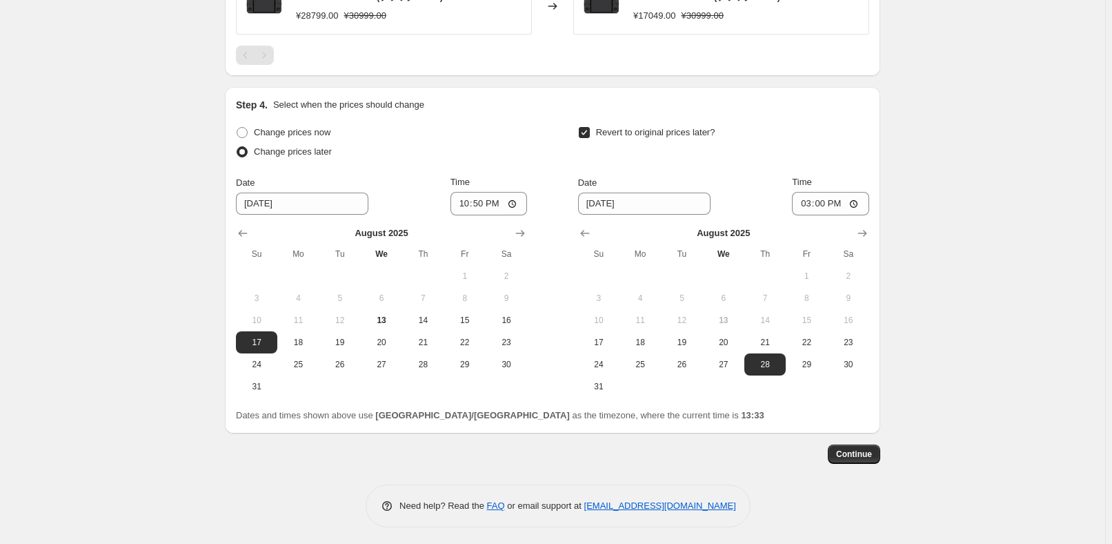
scroll to position [1087, 0]
click at [859, 453] on span "Continue" at bounding box center [854, 452] width 36 height 11
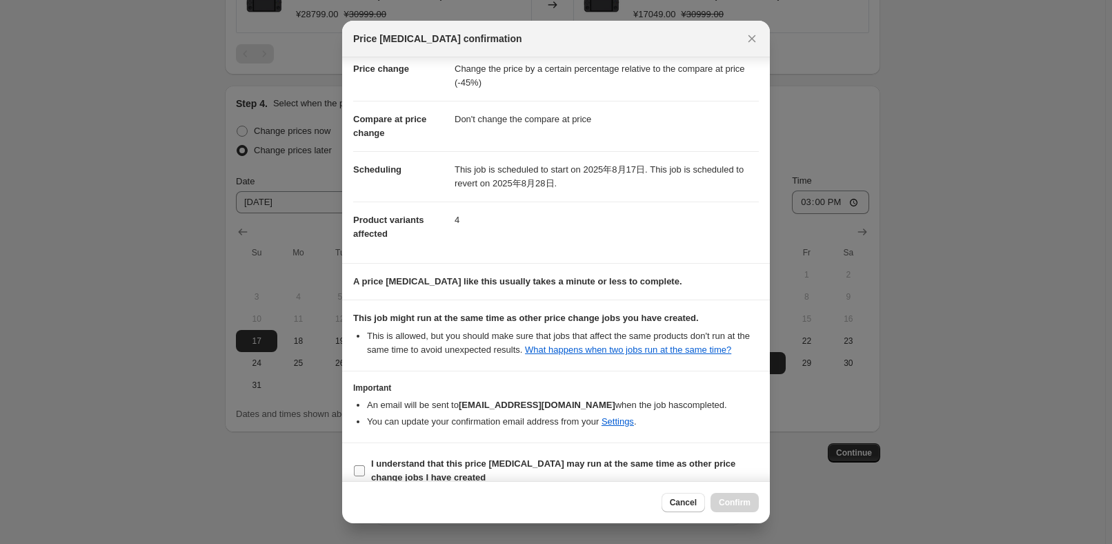
scroll to position [46, 0]
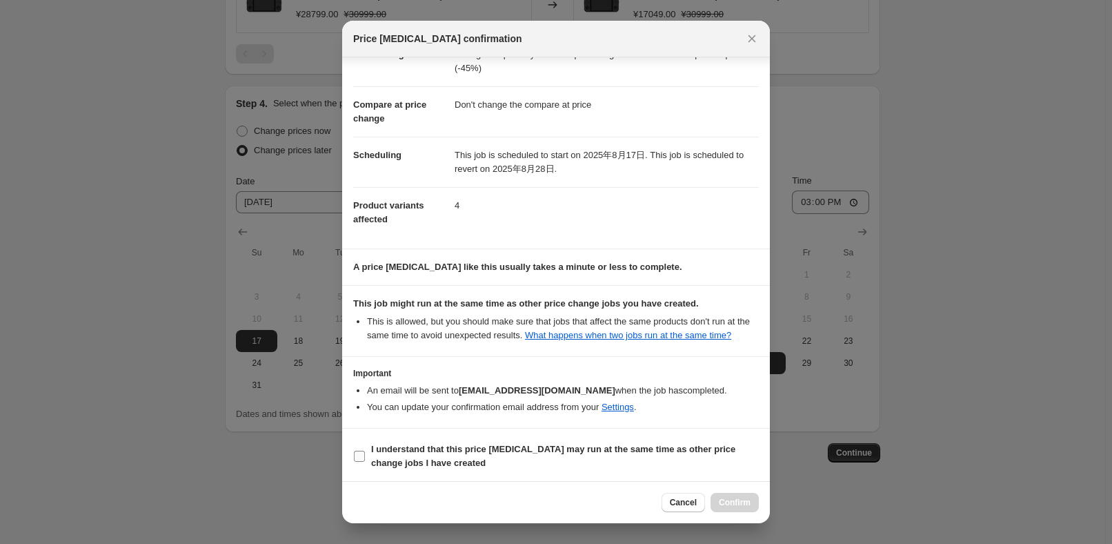
click at [464, 459] on span "I understand that this price [MEDICAL_DATA] may run at the same time as other p…" at bounding box center [565, 456] width 388 height 28
click at [365, 459] on input "I understand that this price [MEDICAL_DATA] may run at the same time as other p…" at bounding box center [359, 455] width 11 height 11
checkbox input "true"
click at [737, 507] on span "Confirm" at bounding box center [735, 502] width 32 height 11
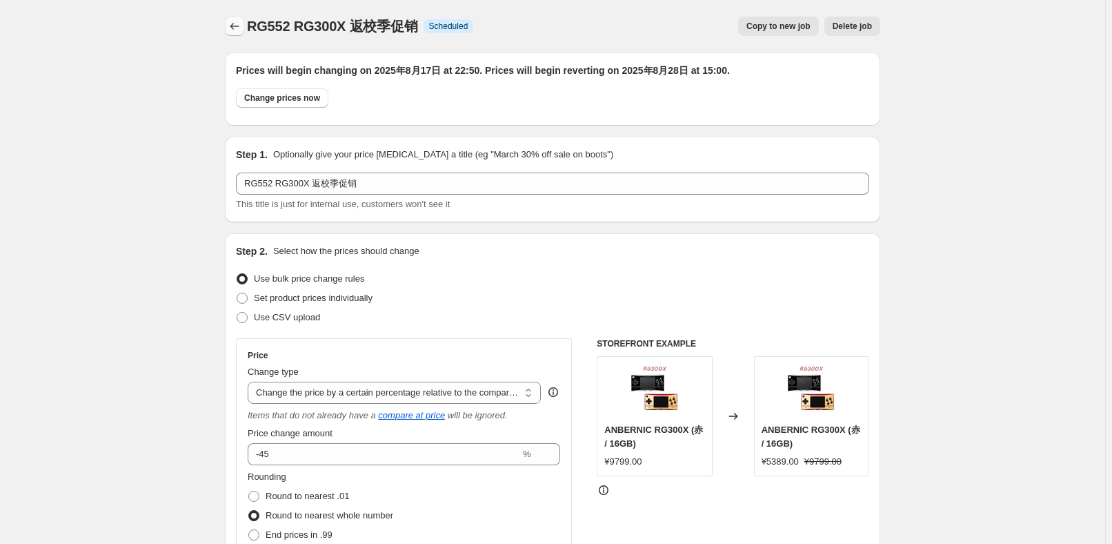
click at [231, 28] on icon "Price change jobs" at bounding box center [235, 26] width 14 height 14
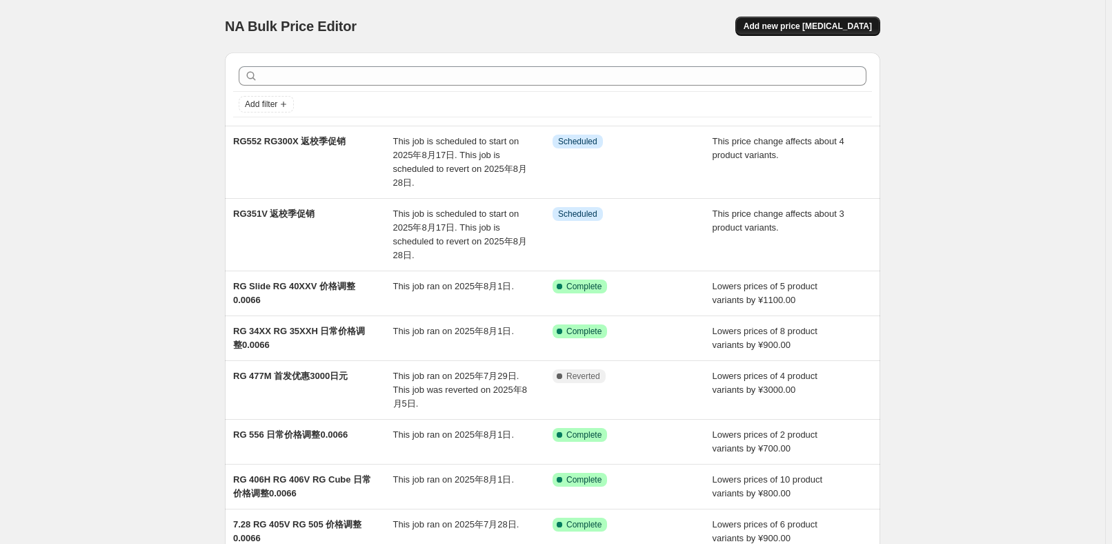
click at [789, 30] on span "Add new price [MEDICAL_DATA]" at bounding box center [808, 26] width 128 height 11
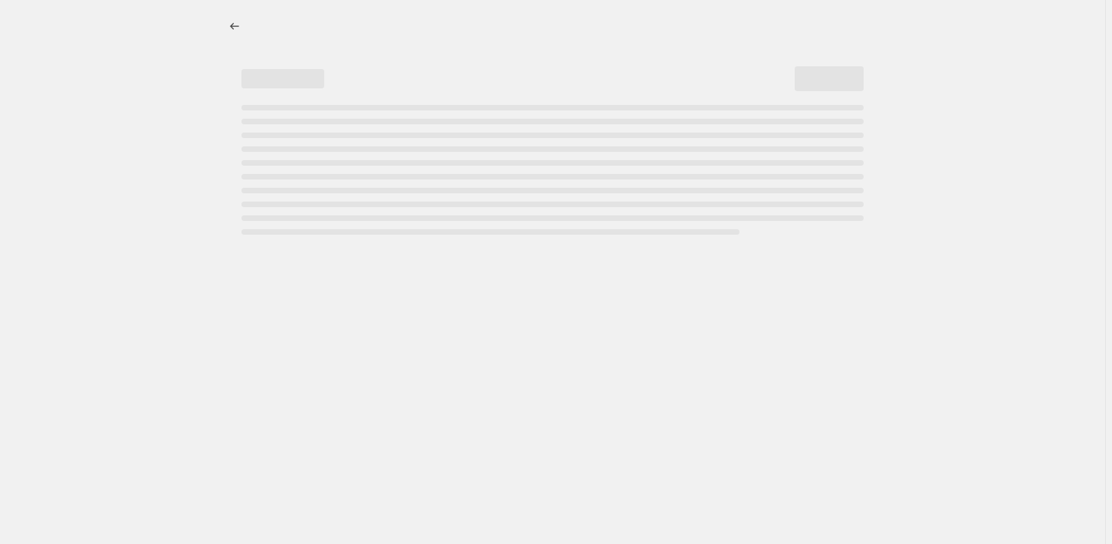
select select "percentage"
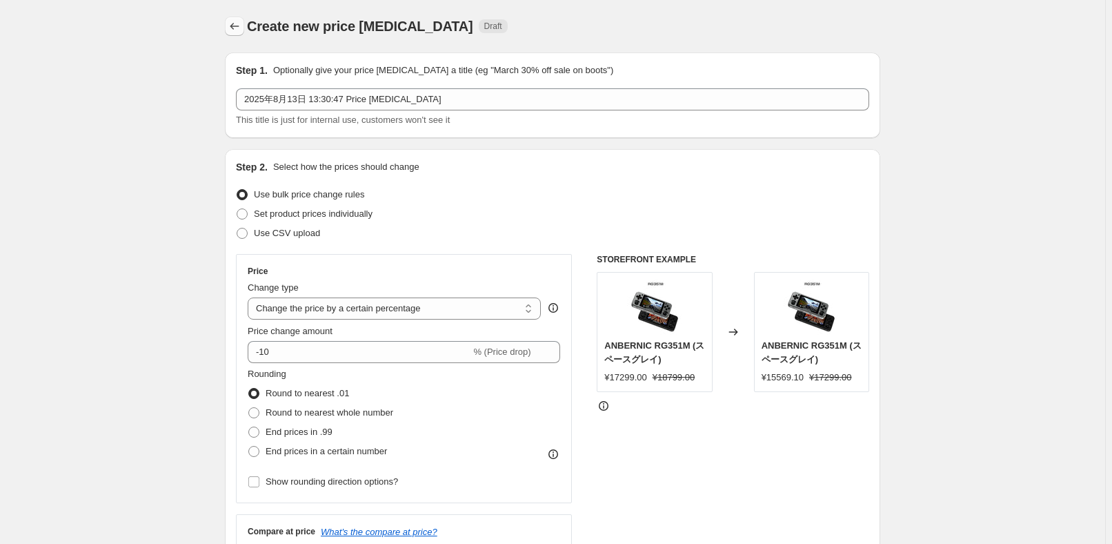
click at [239, 23] on icon "Price change jobs" at bounding box center [235, 26] width 14 height 14
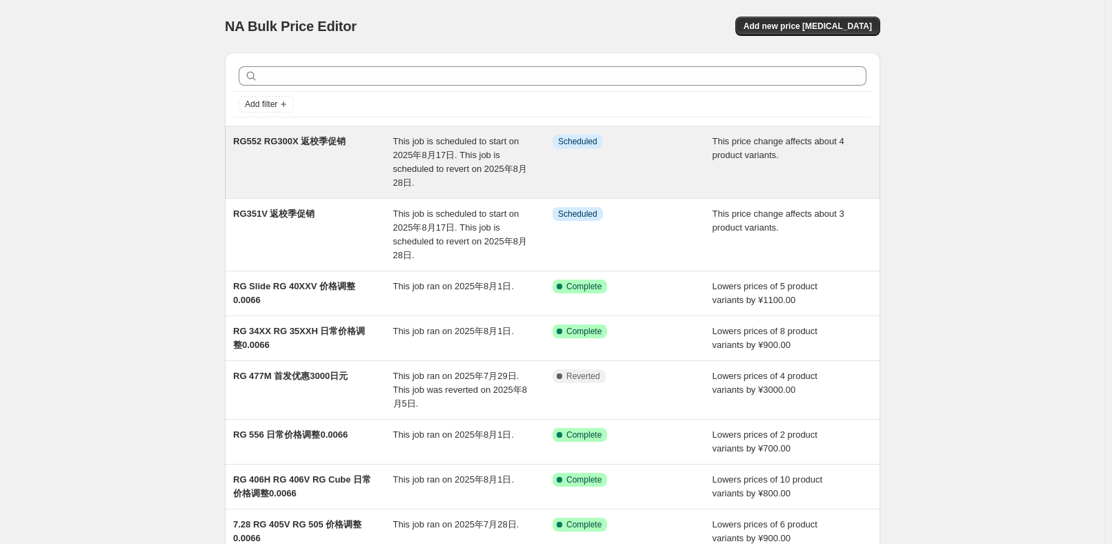
click at [381, 154] on div "RG552 RG300X 返校季促销" at bounding box center [313, 162] width 160 height 55
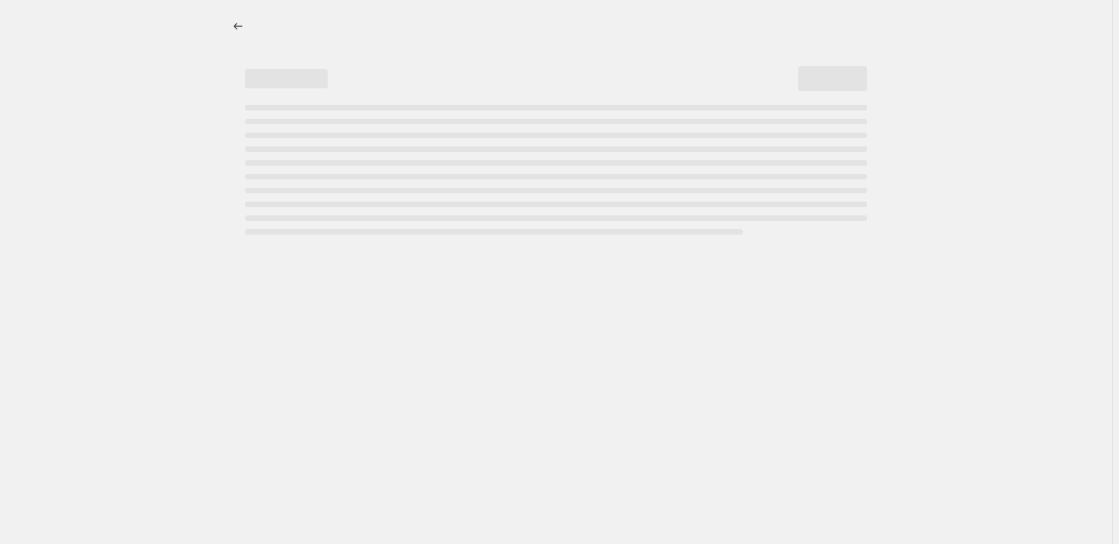
select select "pcap"
select select "no_change"
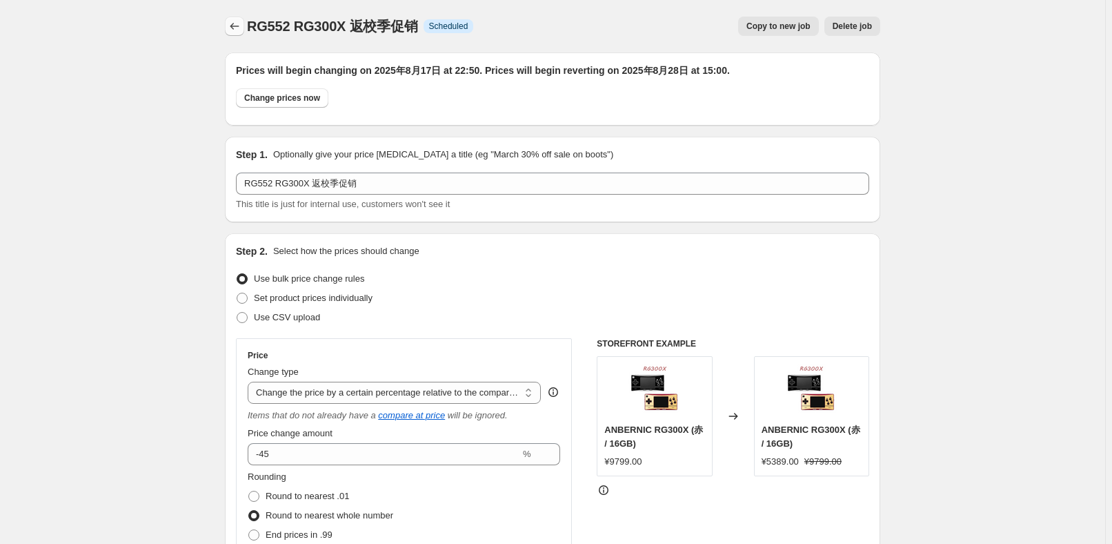
click at [241, 24] on icon "Price change jobs" at bounding box center [235, 26] width 14 height 14
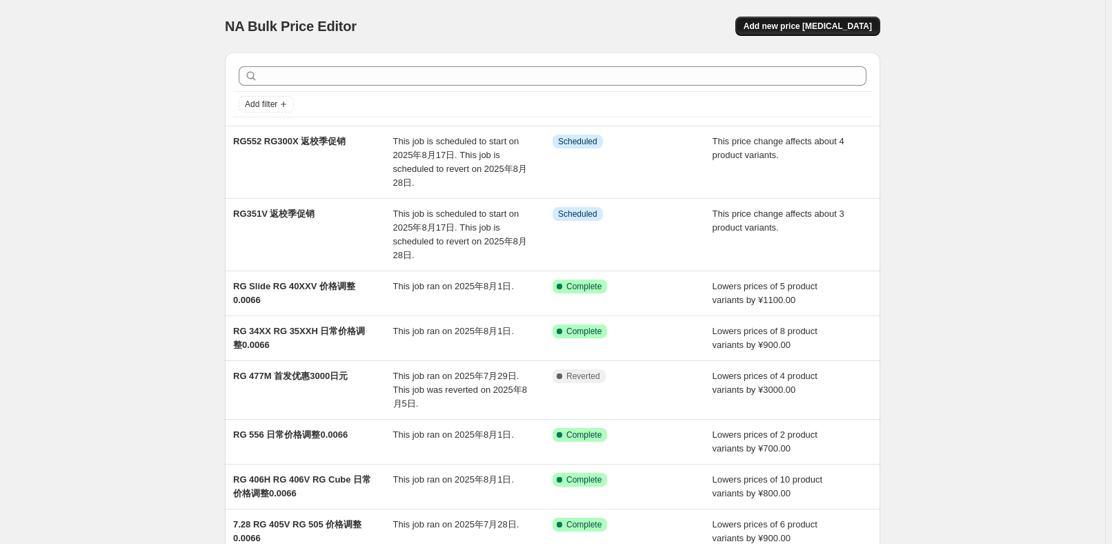
click at [858, 24] on span "Add new price [MEDICAL_DATA]" at bounding box center [808, 26] width 128 height 11
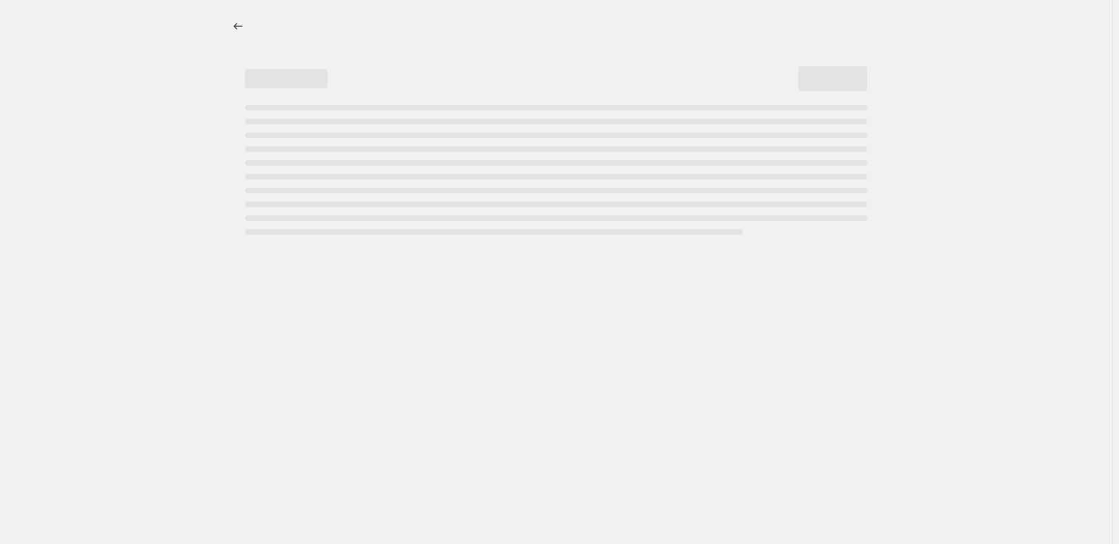
select select "percentage"
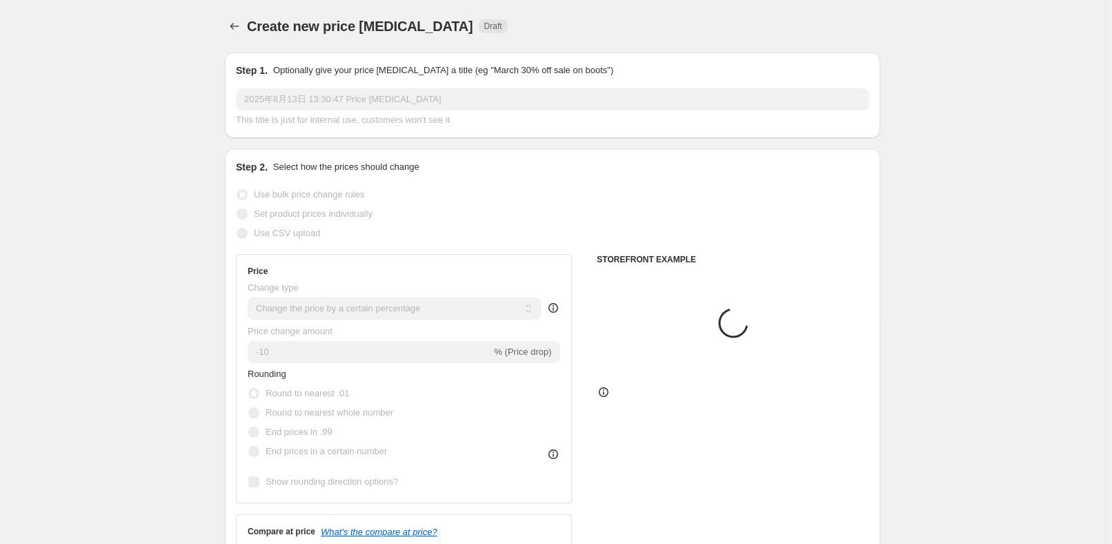
click at [521, 104] on input "2025年8月13日 13:30:47 Price [MEDICAL_DATA]" at bounding box center [552, 99] width 633 height 22
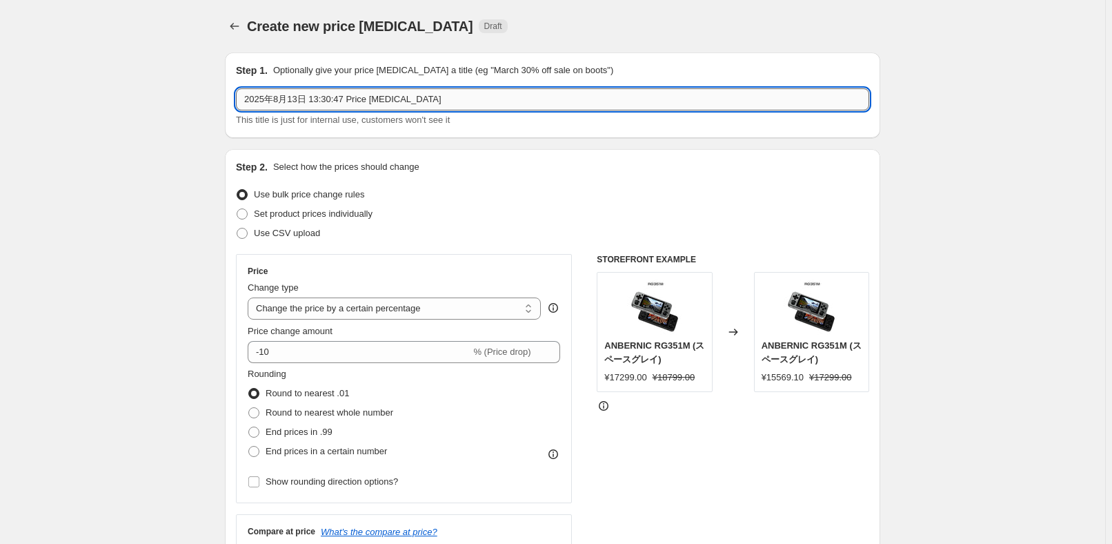
drag, startPoint x: 521, startPoint y: 104, endPoint x: 255, endPoint y: 99, distance: 266.3
click at [259, 101] on input "2025年8月13日 13:30:47 Price [MEDICAL_DATA]" at bounding box center [552, 99] width 633 height 22
paste input "RG28XX"
type input "RG28XX 返校季促销"
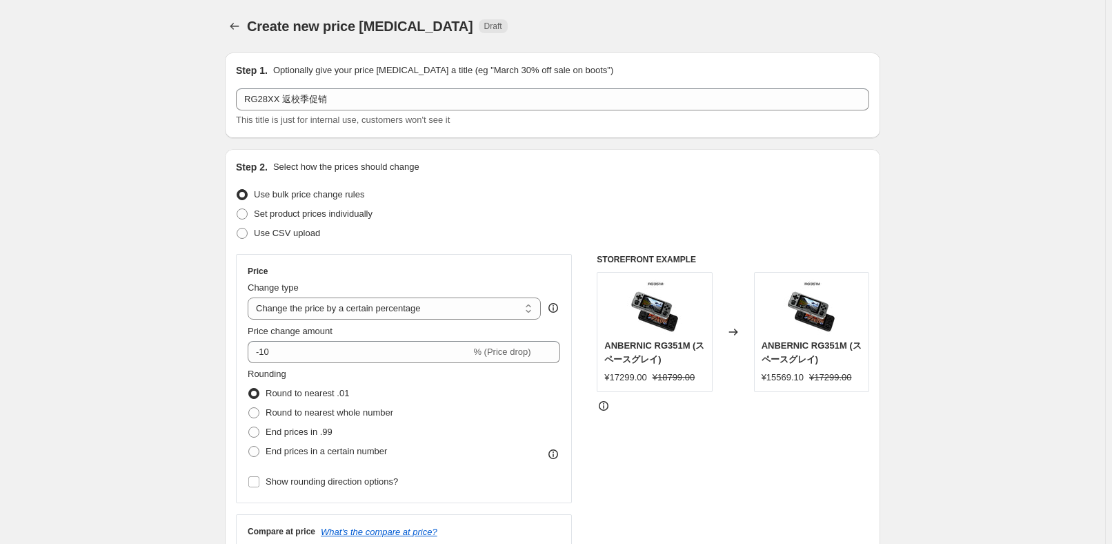
click at [527, 185] on div "Use bulk price change rules" at bounding box center [552, 194] width 633 height 19
click at [445, 306] on select "Change the price to a certain amount Change the price by a certain amount Chang…" at bounding box center [394, 308] width 293 height 22
select select "pcap"
click at [250, 297] on select "Change the price to a certain amount Change the price by a certain amount Chang…" at bounding box center [394, 308] width 293 height 22
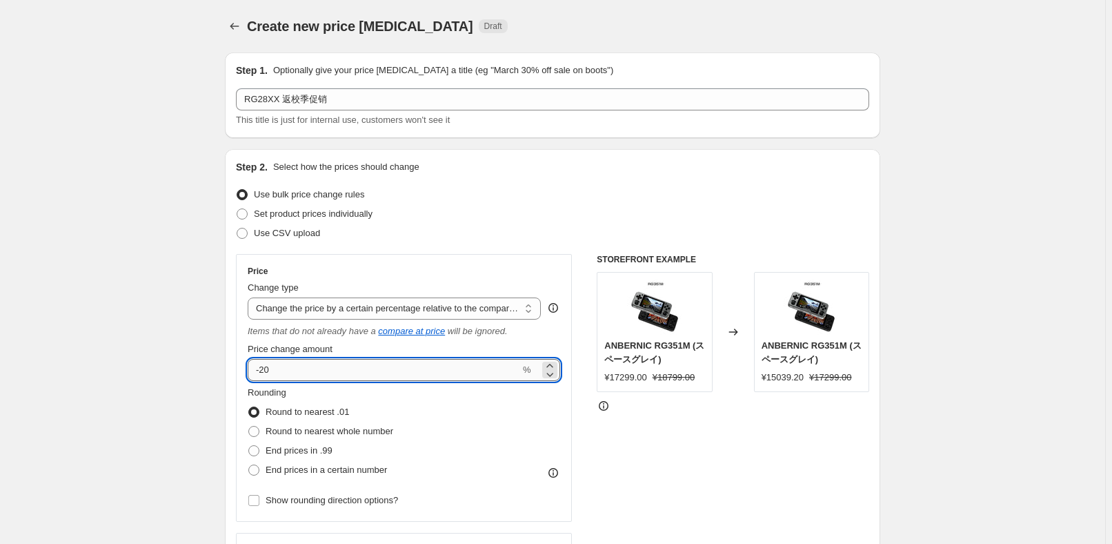
click at [379, 364] on input "-20" at bounding box center [384, 370] width 272 height 22
type input "-2"
type input "-43"
drag, startPoint x: 915, startPoint y: 314, endPoint x: 792, endPoint y: 314, distance: 123.5
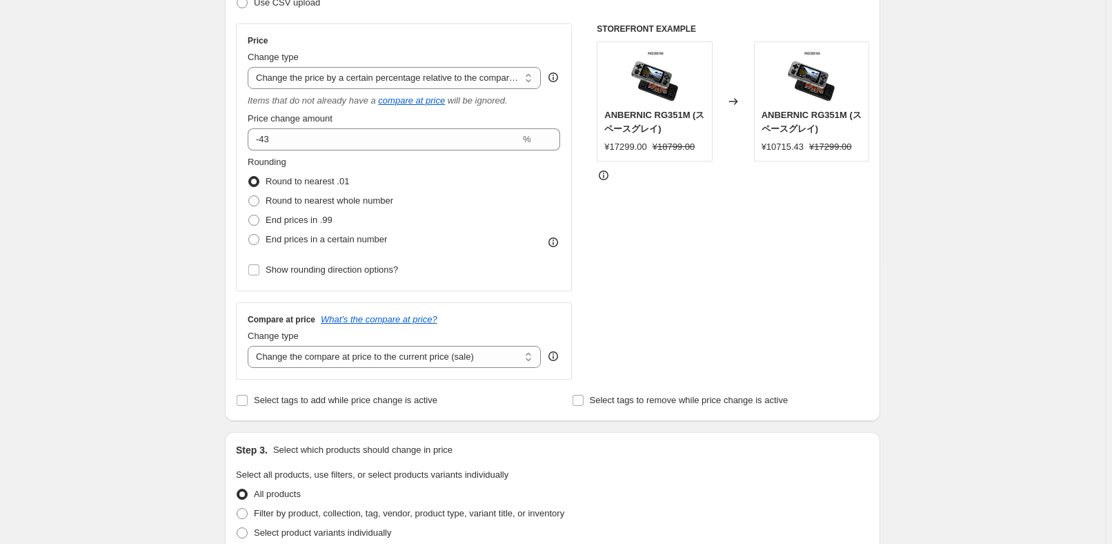
scroll to position [250, 0]
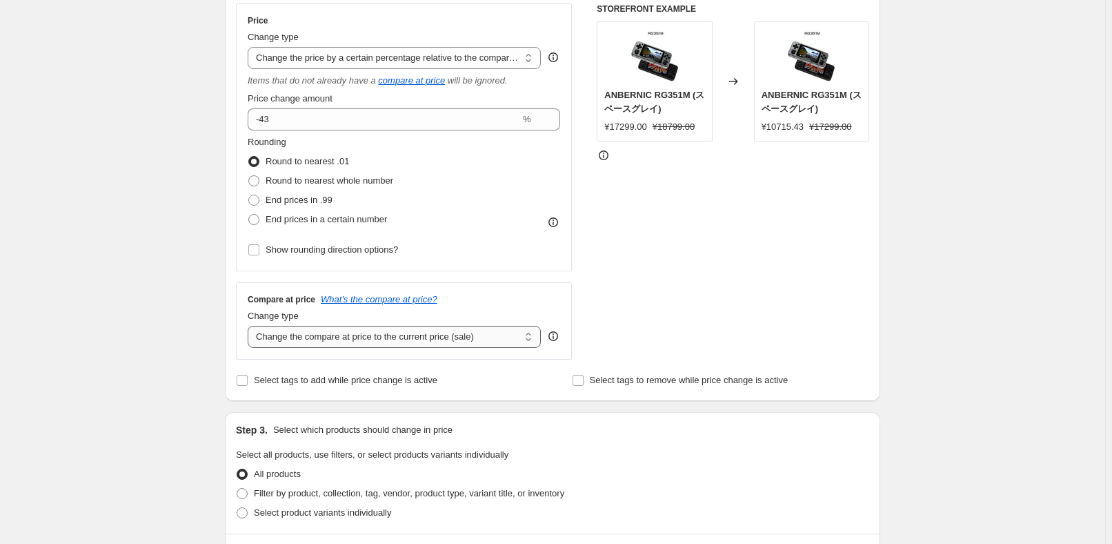
click at [377, 335] on select "Change the compare at price to the current price (sale) Change the compare at p…" at bounding box center [394, 337] width 293 height 22
select select "no_change"
click at [250, 326] on select "Change the compare at price to the current price (sale) Change the compare at p…" at bounding box center [394, 337] width 293 height 22
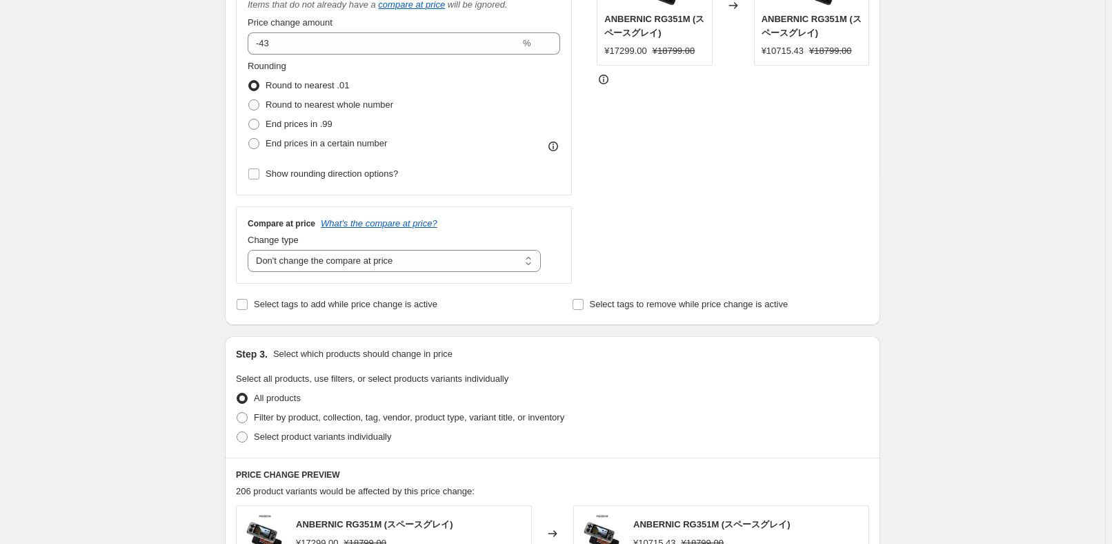
scroll to position [376, 0]
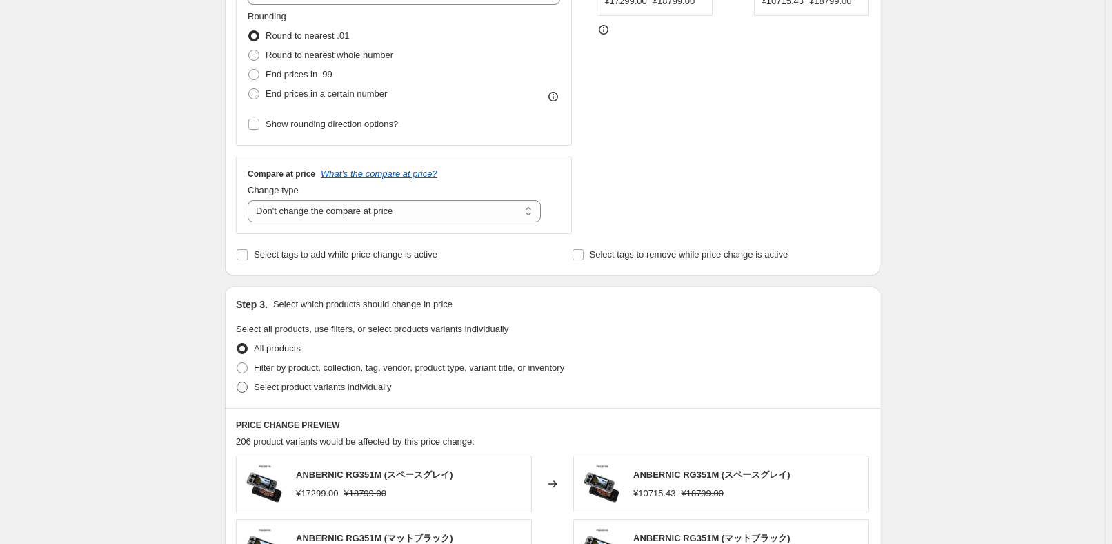
click at [305, 393] on label "Select product variants individually" at bounding box center [313, 386] width 155 height 19
click at [237, 382] on input "Select product variants individually" at bounding box center [237, 381] width 1 height 1
radio input "true"
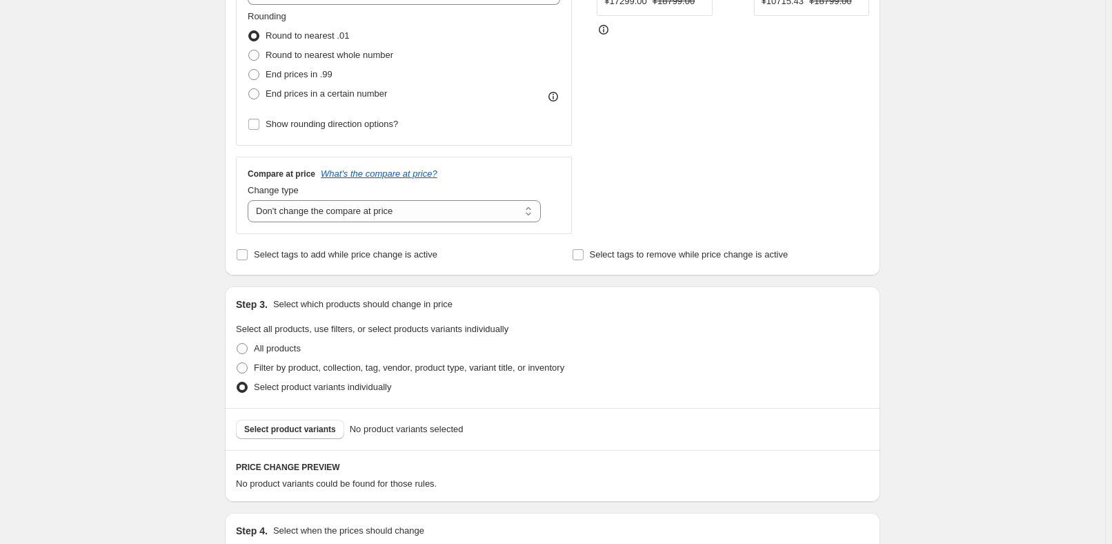
click at [276, 430] on span "Select product variants" at bounding box center [290, 429] width 92 height 11
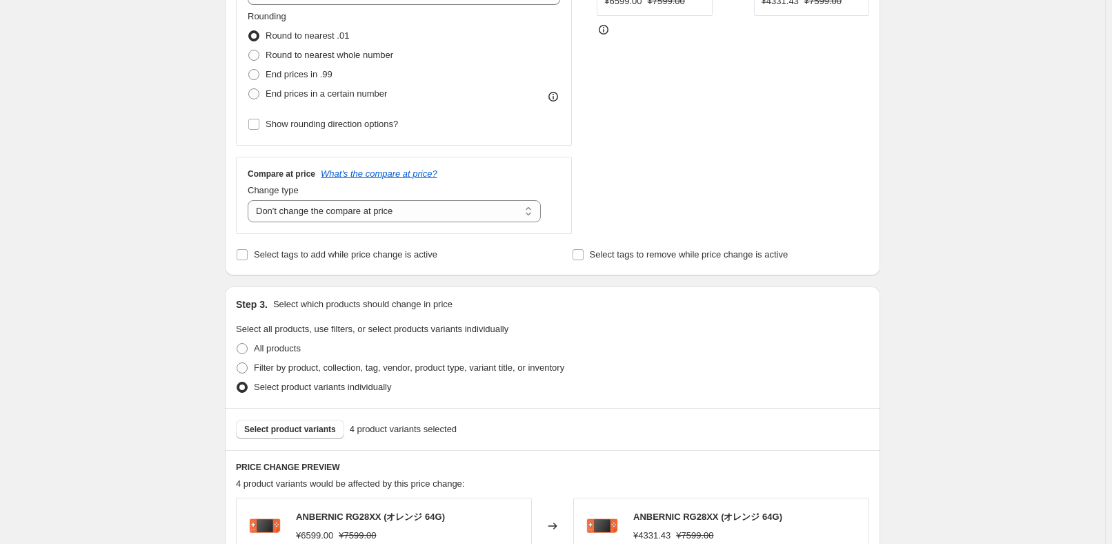
scroll to position [250, 0]
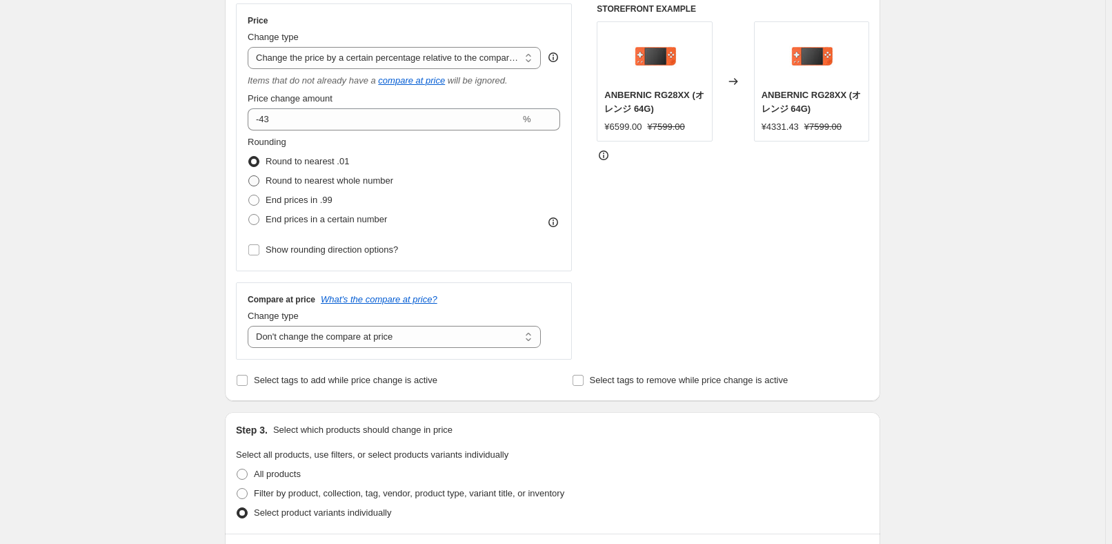
click at [341, 181] on span "Round to nearest whole number" at bounding box center [330, 180] width 128 height 10
click at [249, 176] on input "Round to nearest whole number" at bounding box center [248, 175] width 1 height 1
radio input "true"
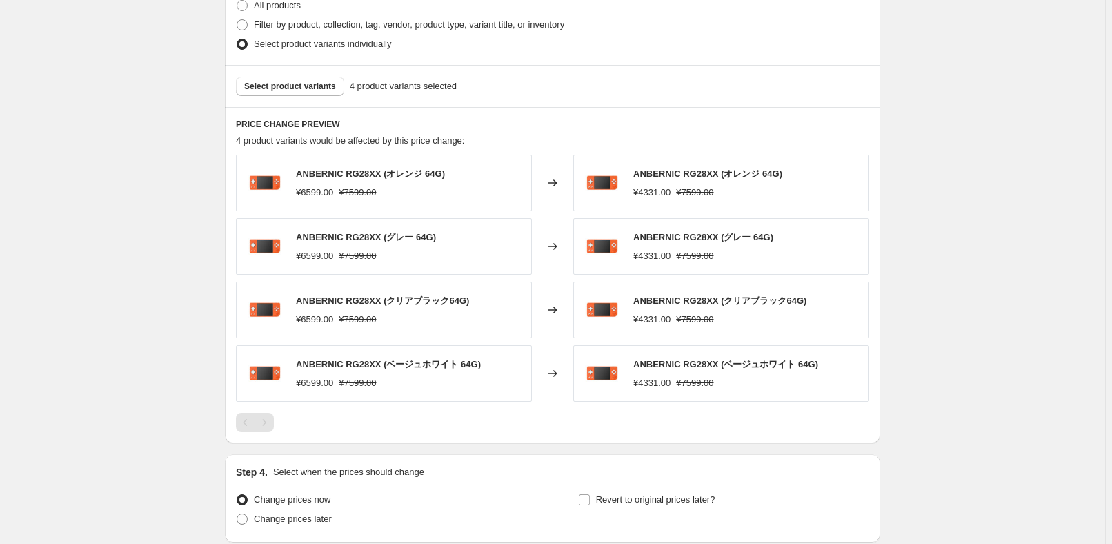
scroll to position [815, 0]
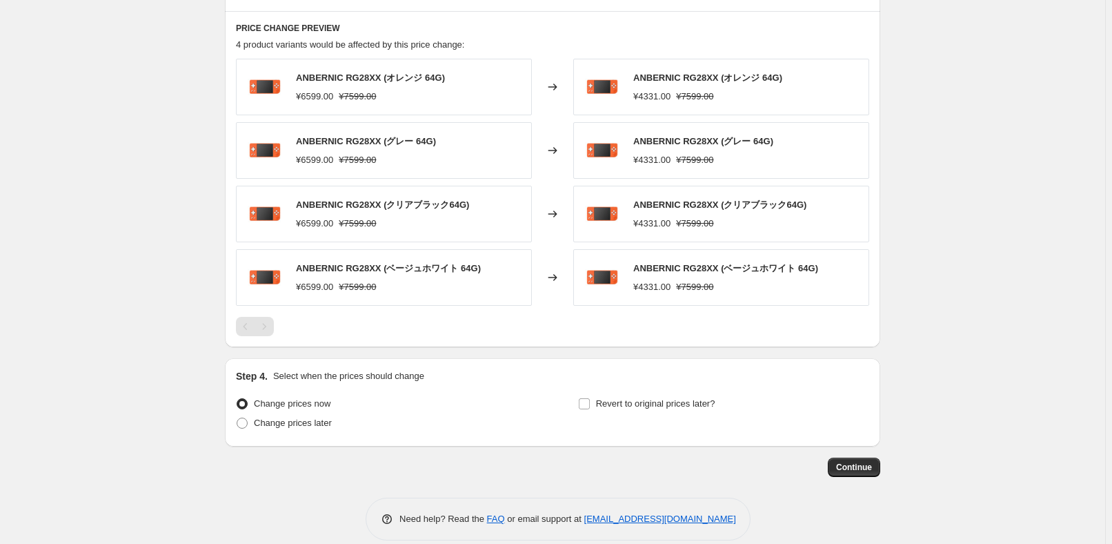
click at [288, 438] on div "Step 4. Select when the prices should change Change prices now Change prices la…" at bounding box center [552, 402] width 655 height 88
click at [294, 428] on label "Change prices later" at bounding box center [284, 422] width 96 height 19
click at [237, 418] on input "Change prices later" at bounding box center [237, 417] width 1 height 1
radio input "true"
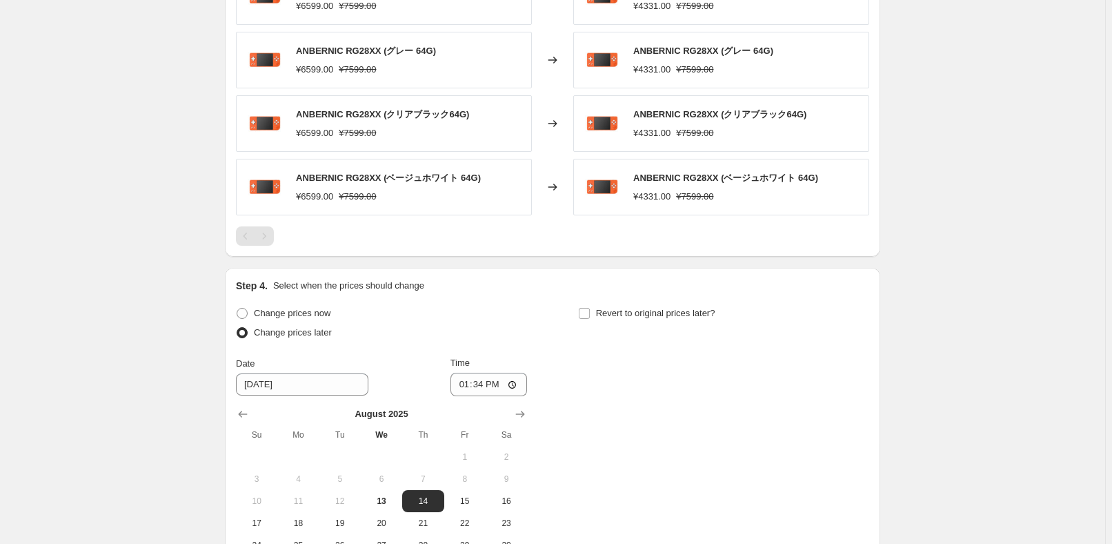
scroll to position [940, 0]
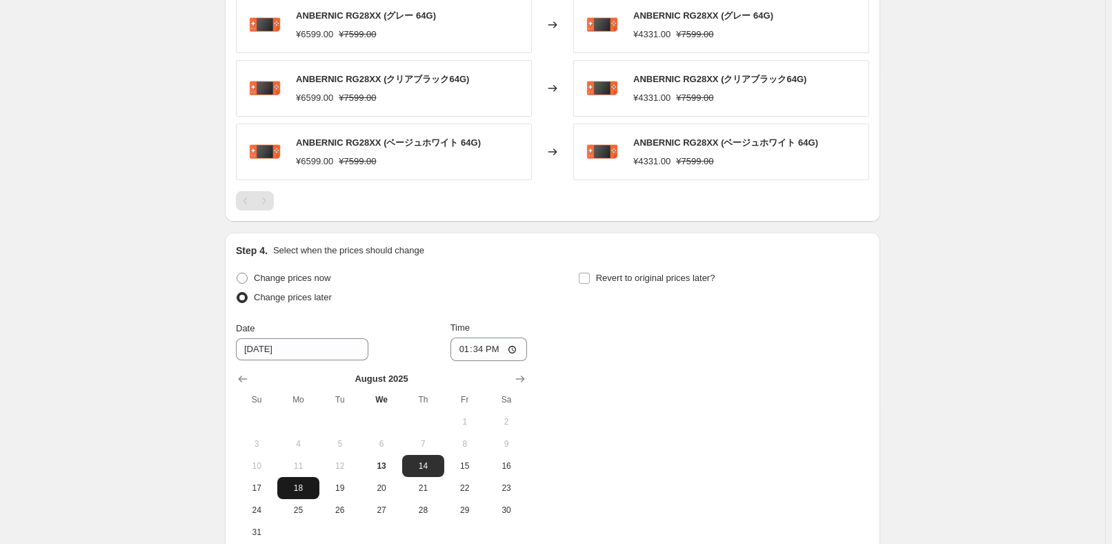
click at [285, 488] on button "18" at bounding box center [297, 488] width 41 height 22
drag, startPoint x: 270, startPoint y: 489, endPoint x: 290, endPoint y: 482, distance: 21.2
click at [270, 489] on span "17" at bounding box center [256, 487] width 30 height 11
type input "[DATE]"
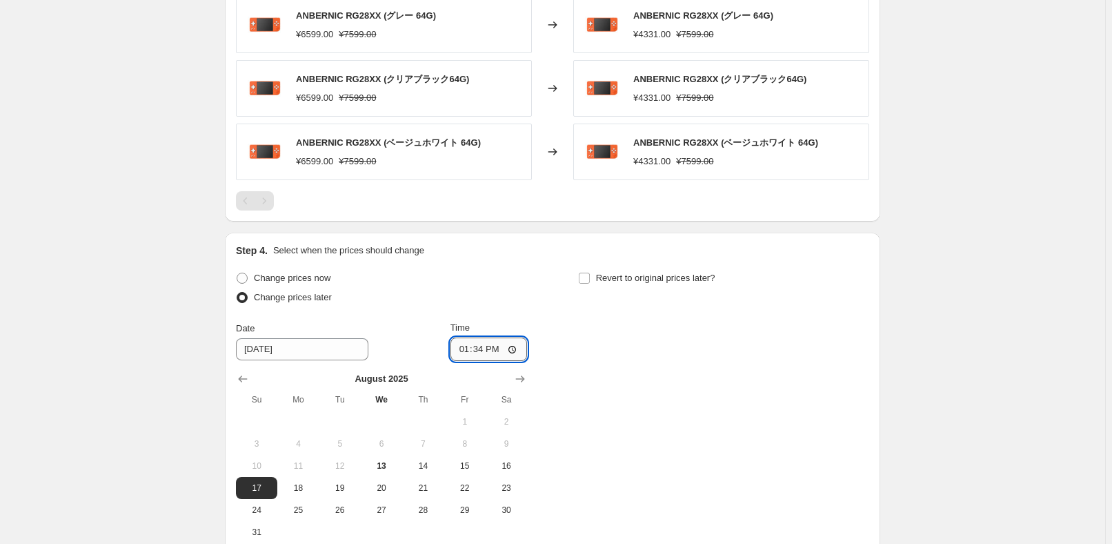
click at [485, 348] on input "13:34" at bounding box center [488, 348] width 77 height 23
type input "22:50"
drag, startPoint x: 810, startPoint y: 402, endPoint x: 717, endPoint y: 321, distance: 123.2
click at [808, 402] on div "Change prices now Change prices later Date [DATE] Time 22:50 [DATE] Su Mo Tu We…" at bounding box center [552, 405] width 633 height 275
drag, startPoint x: 693, startPoint y: 284, endPoint x: 701, endPoint y: 303, distance: 21.0
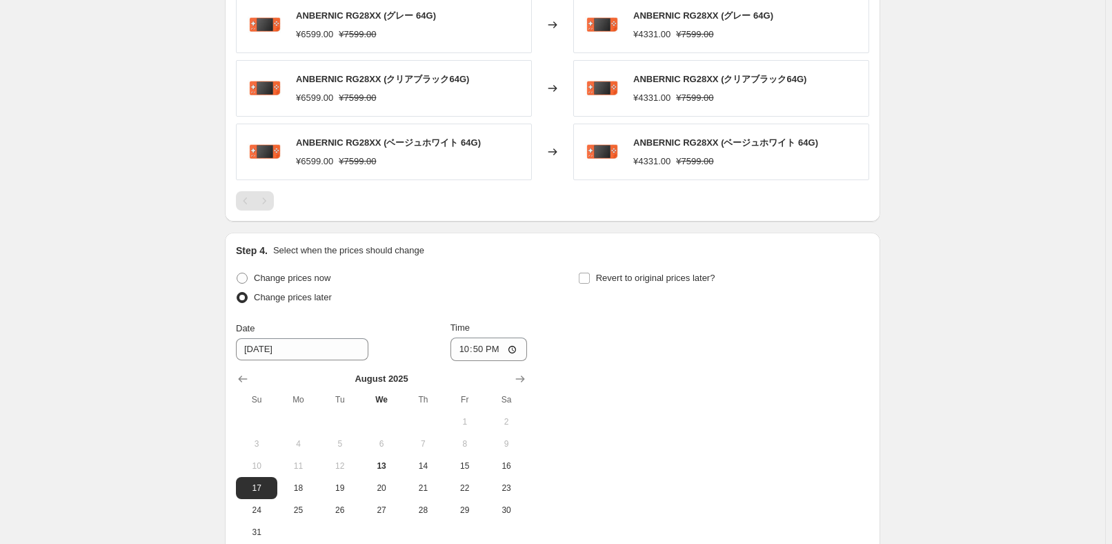
click at [693, 283] on label "Revert to original prices later?" at bounding box center [646, 277] width 137 height 19
click at [590, 283] on input "Revert to original prices later?" at bounding box center [584, 277] width 11 height 11
checkbox input "true"
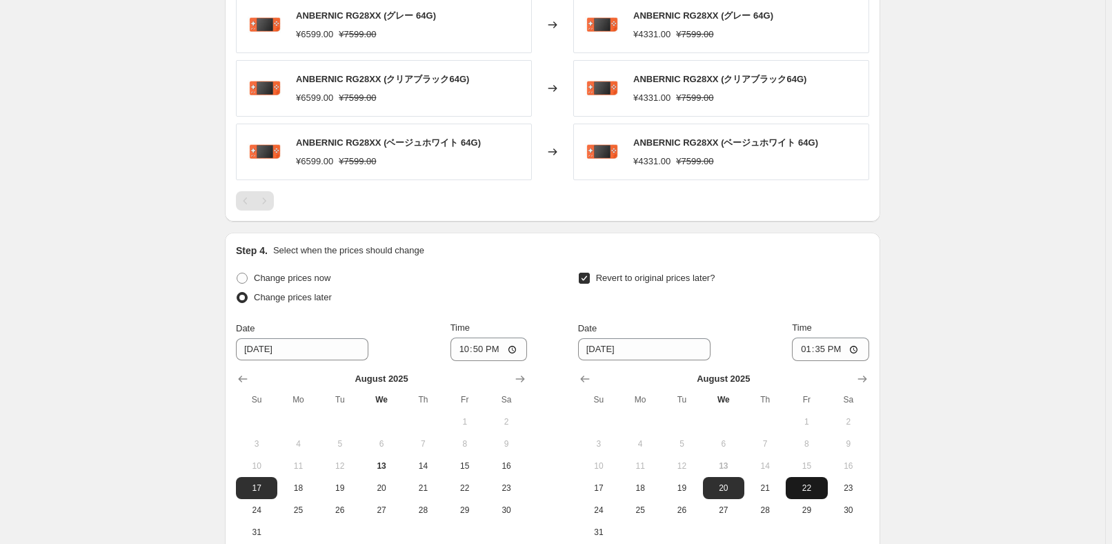
click at [775, 506] on span "28" at bounding box center [765, 509] width 30 height 11
type input "[DATE]"
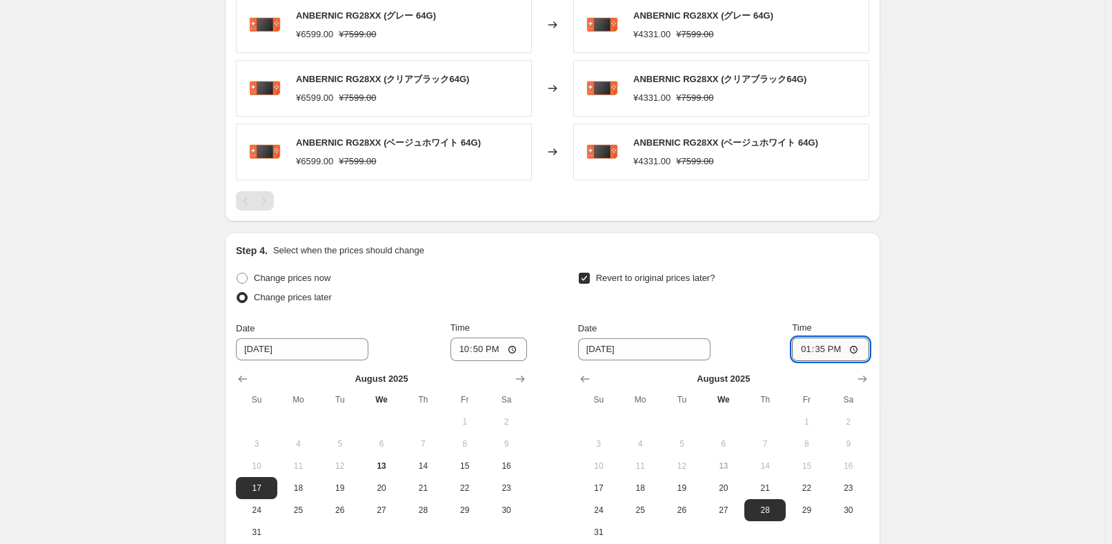
click at [826, 344] on input "13:35" at bounding box center [830, 348] width 77 height 23
type input "15:00"
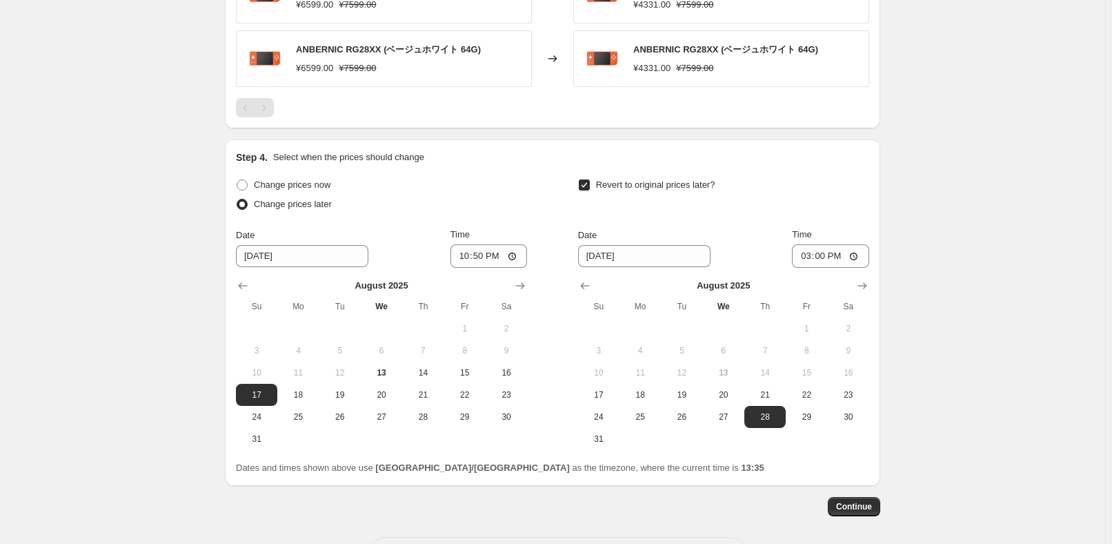
scroll to position [1087, 0]
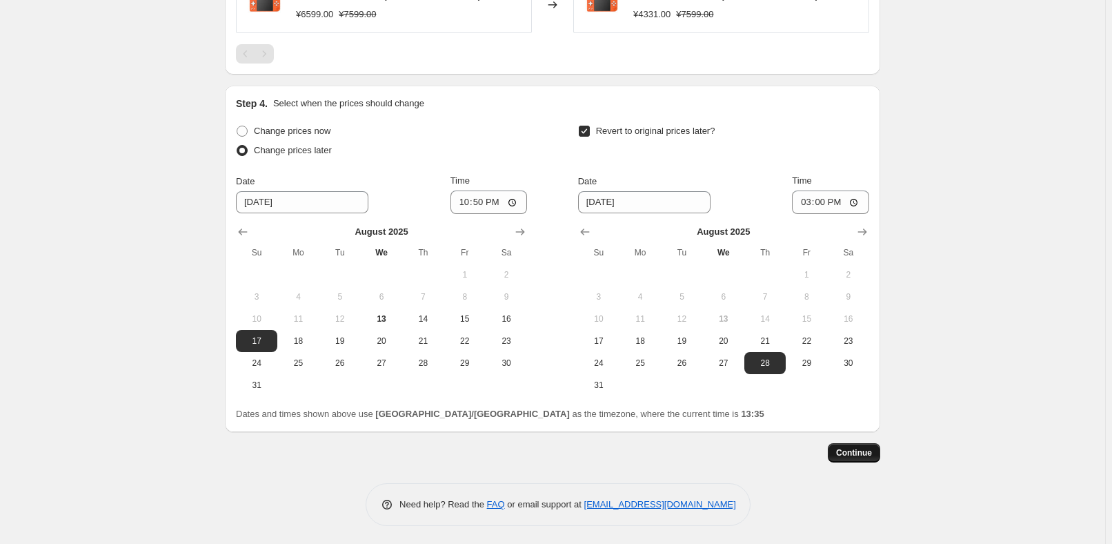
click at [851, 455] on span "Continue" at bounding box center [854, 452] width 36 height 11
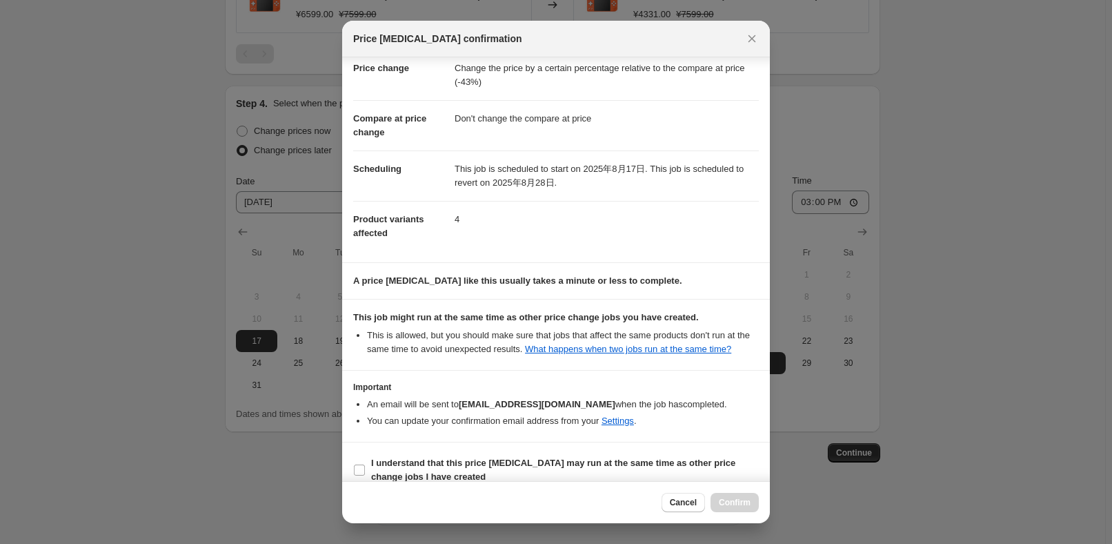
scroll to position [46, 0]
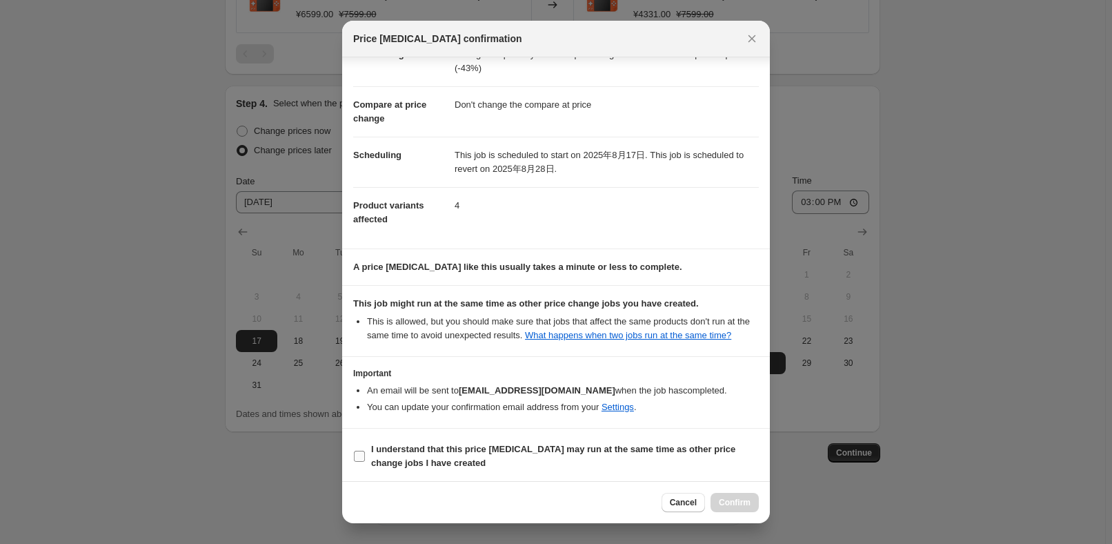
drag, startPoint x: 376, startPoint y: 455, endPoint x: 476, endPoint y: 461, distance: 100.2
click at [376, 455] on b "I understand that this price [MEDICAL_DATA] may run at the same time as other p…" at bounding box center [553, 456] width 364 height 24
click at [365, 455] on input "I understand that this price [MEDICAL_DATA] may run at the same time as other p…" at bounding box center [359, 455] width 11 height 11
checkbox input "true"
click at [724, 499] on span "Confirm" at bounding box center [735, 502] width 32 height 11
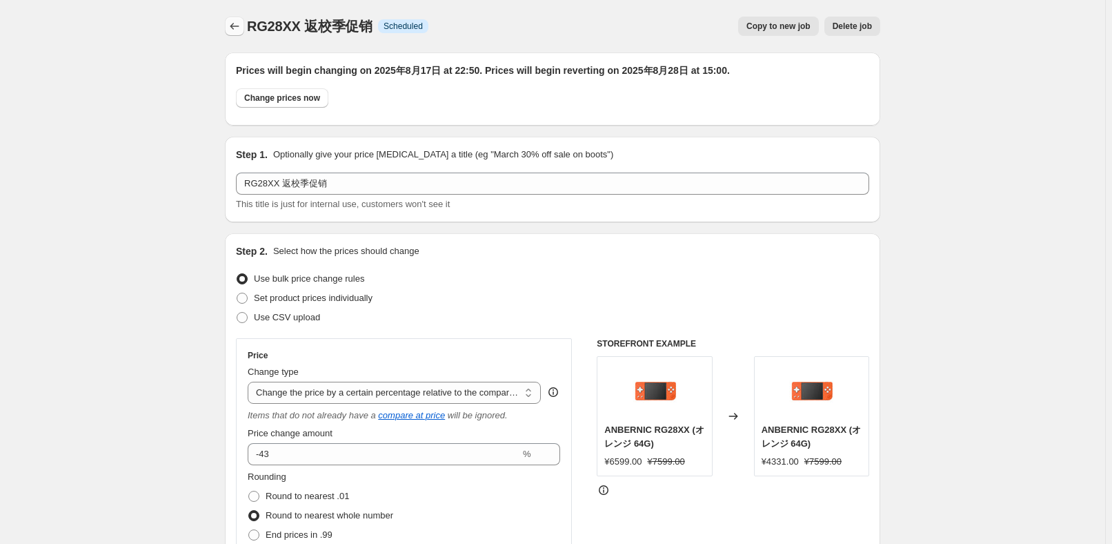
click at [239, 27] on icon "Price change jobs" at bounding box center [235, 26] width 14 height 14
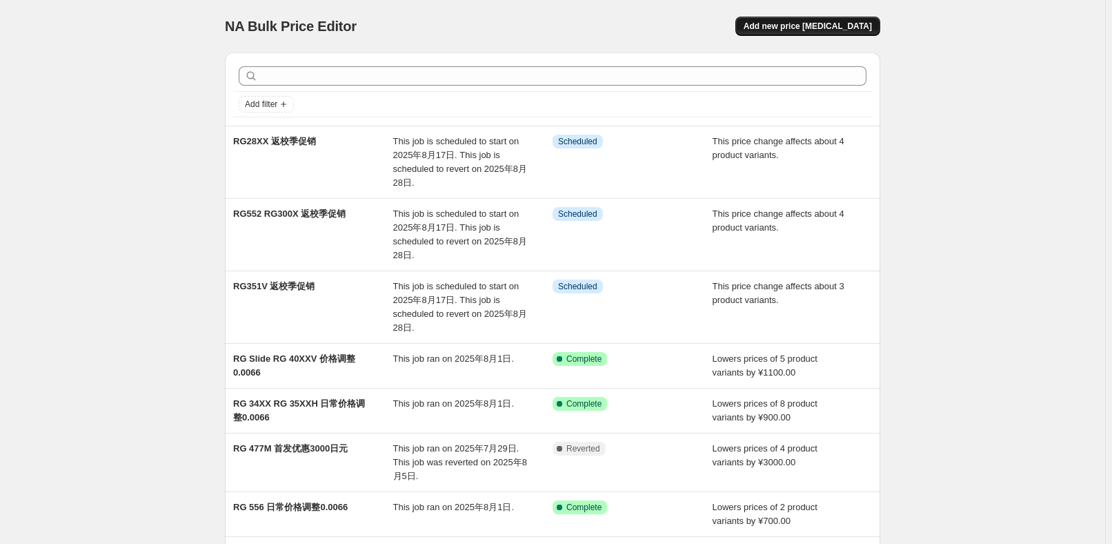
drag, startPoint x: 884, startPoint y: 12, endPoint x: 873, endPoint y: 21, distance: 14.7
click at [881, 12] on div "NA Bulk Price Editor. This page is ready NA Bulk Price Editor Add new price [ME…" at bounding box center [552, 403] width 688 height 807
click at [872, 23] on span "Add new price [MEDICAL_DATA]" at bounding box center [808, 26] width 128 height 11
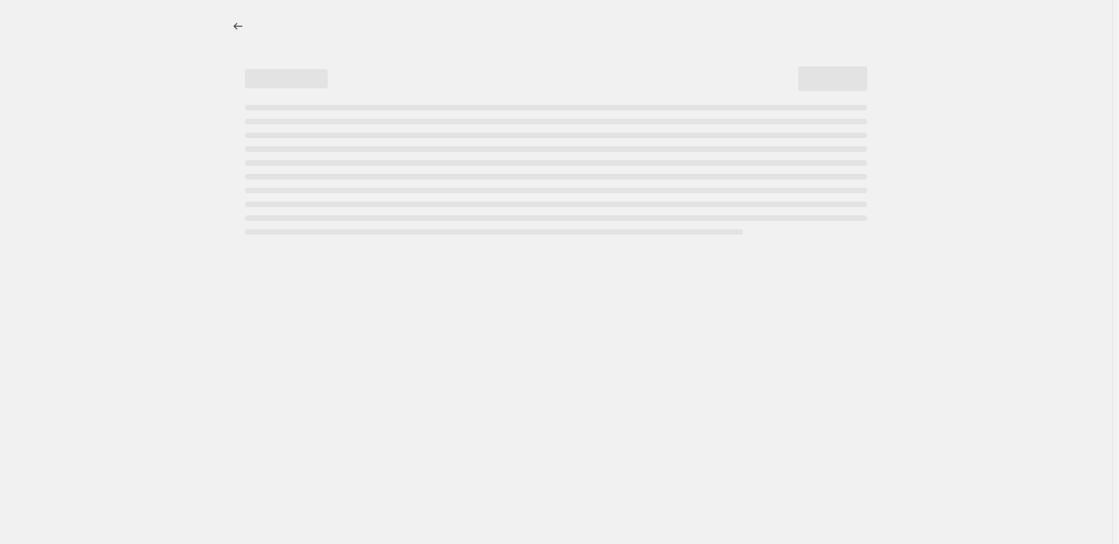
select select "percentage"
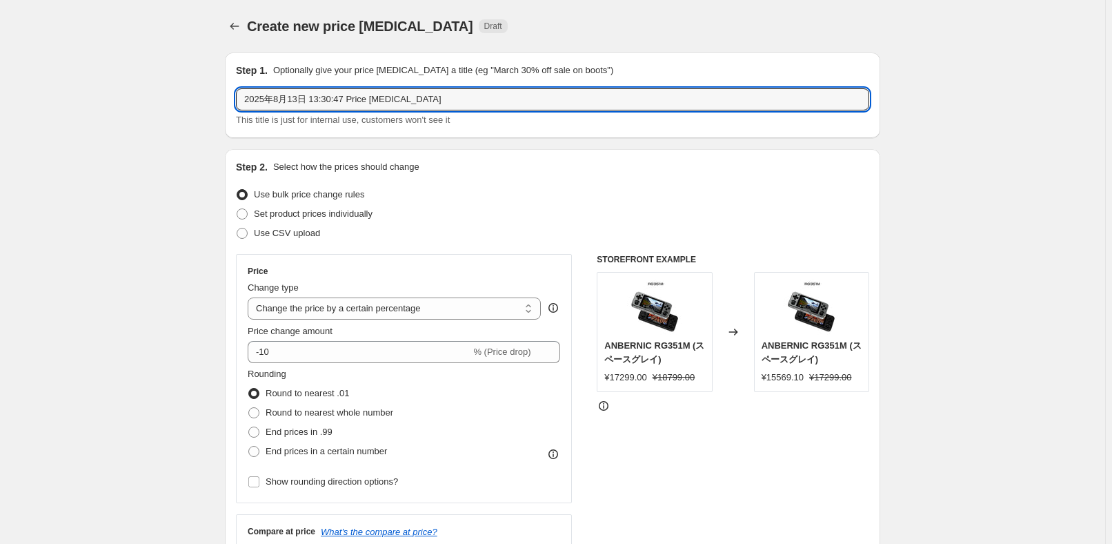
drag, startPoint x: 498, startPoint y: 97, endPoint x: 228, endPoint y: 100, distance: 270.4
click at [235, 99] on div "Step 1. Optionally give your price [MEDICAL_DATA] a title (eg "March 30% off sa…" at bounding box center [552, 95] width 655 height 86
paste input "RG351P RG35XX PLUS"
type input "RG351P RG35XX PLUS 返校季促销"
click at [495, 153] on div "Step 2. Select how the prices should change Use bulk price change rules Set pro…" at bounding box center [552, 391] width 655 height 484
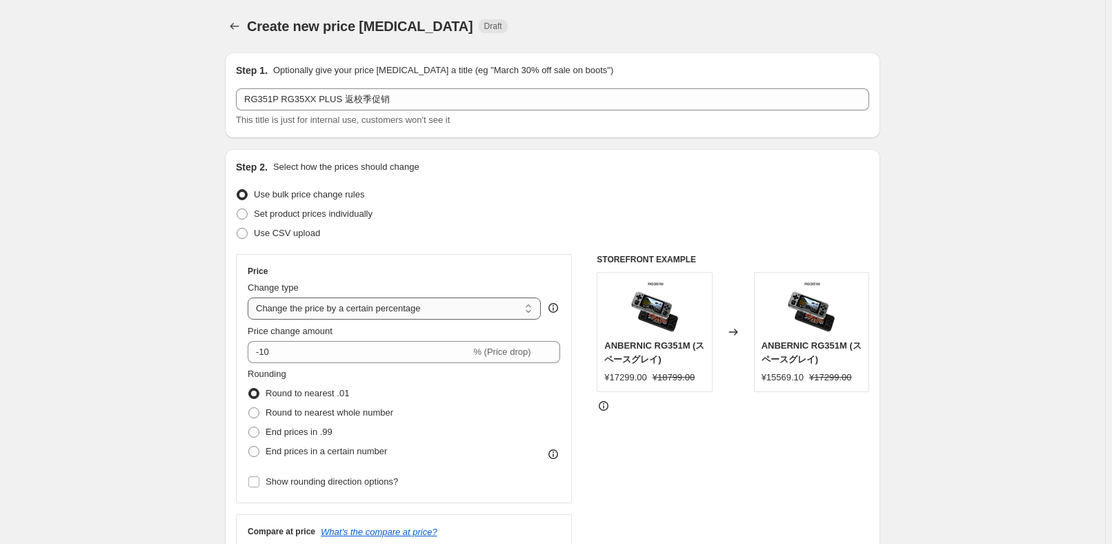
click at [410, 307] on select "Change the price to a certain amount Change the price by a certain amount Chang…" at bounding box center [394, 308] width 293 height 22
select select "pcap"
click at [250, 297] on select "Change the price to a certain amount Change the price by a certain amount Chang…" at bounding box center [394, 308] width 293 height 22
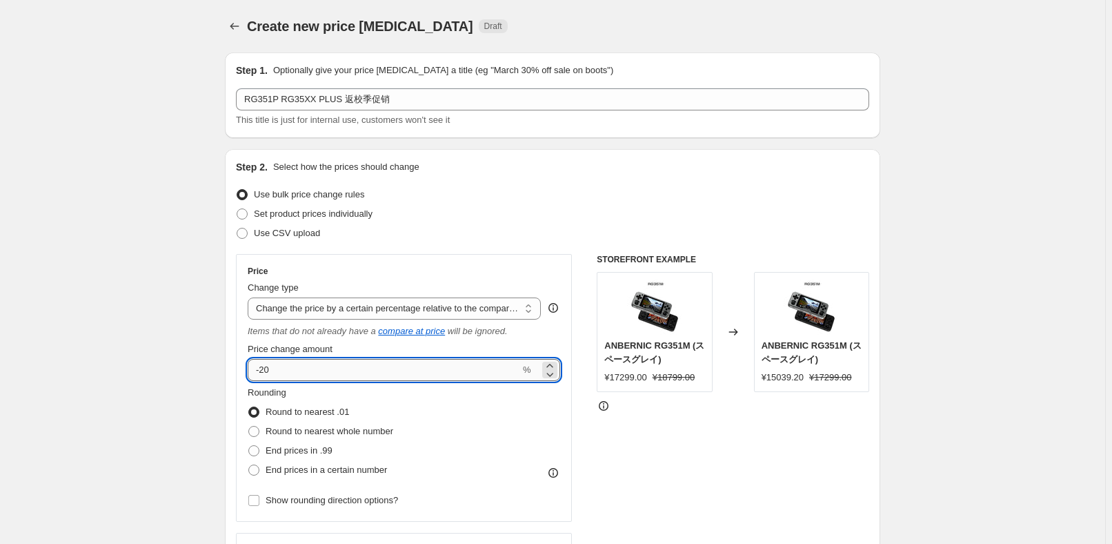
click at [334, 366] on input "-20" at bounding box center [384, 370] width 272 height 22
type input "-2"
type input "-42"
click at [350, 432] on span "Round to nearest whole number" at bounding box center [330, 431] width 128 height 10
click at [249, 426] on input "Round to nearest whole number" at bounding box center [248, 426] width 1 height 1
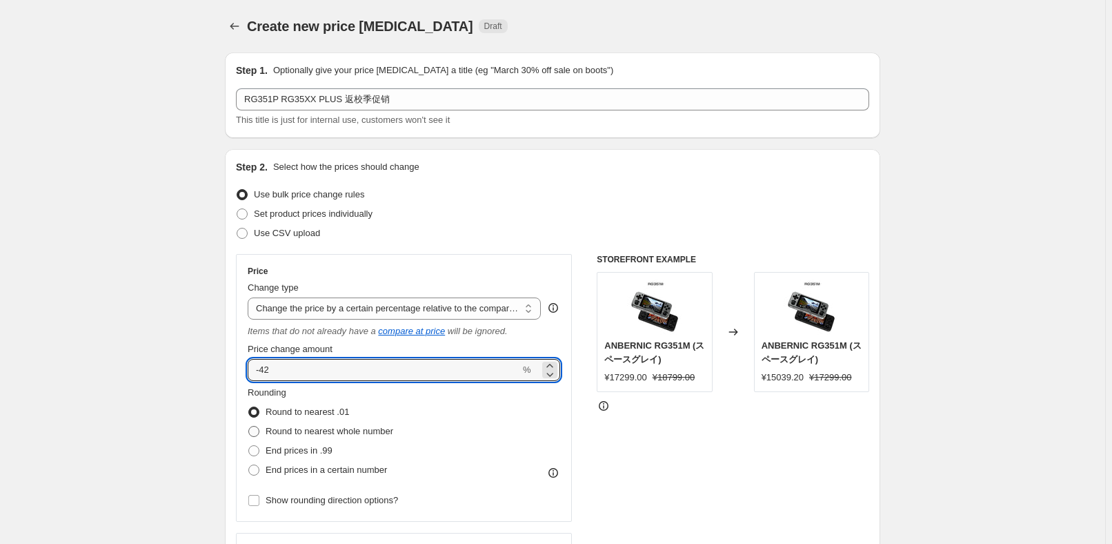
radio input "true"
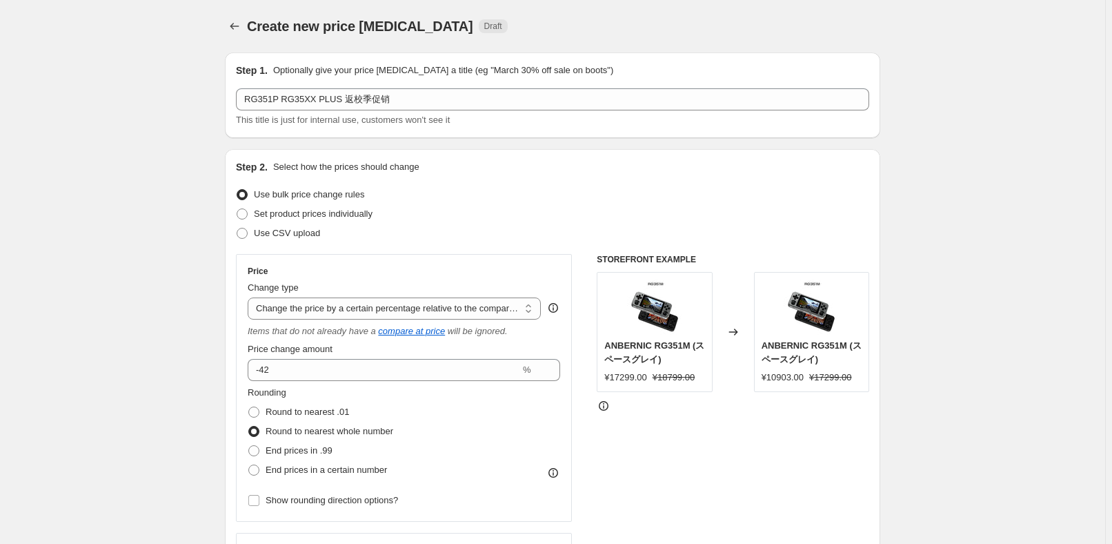
scroll to position [250, 0]
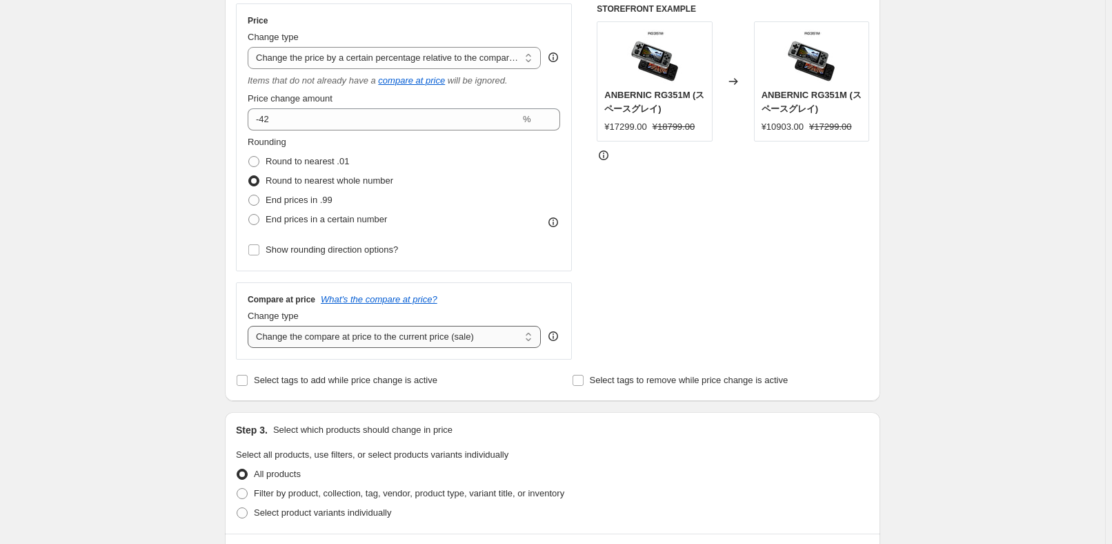
click at [370, 343] on select "Change the compare at price to the current price (sale) Change the compare at p…" at bounding box center [394, 337] width 293 height 22
select select "no_change"
click at [250, 326] on select "Change the compare at price to the current price (sale) Change the compare at p…" at bounding box center [394, 337] width 293 height 22
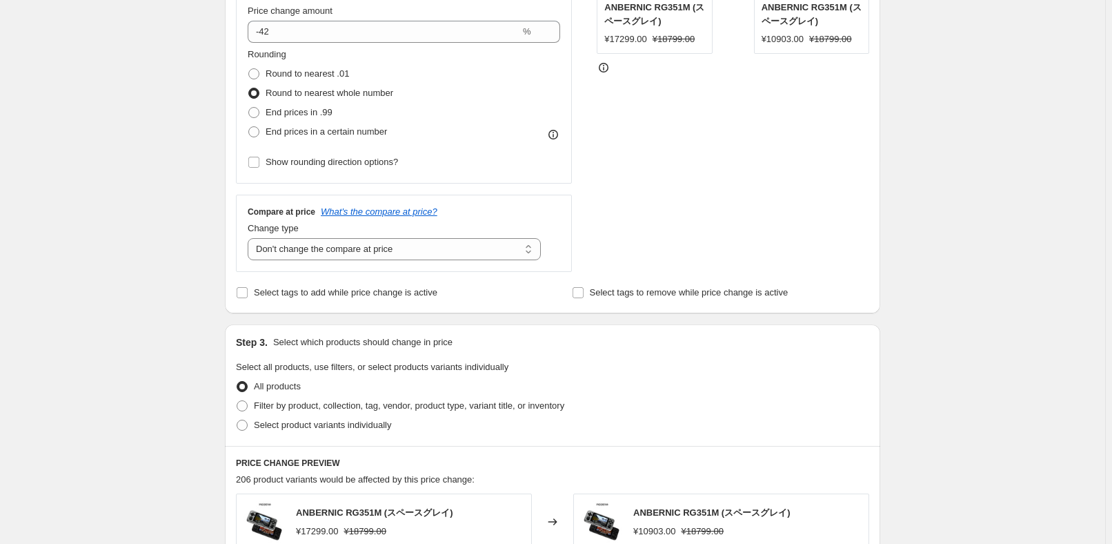
scroll to position [439, 0]
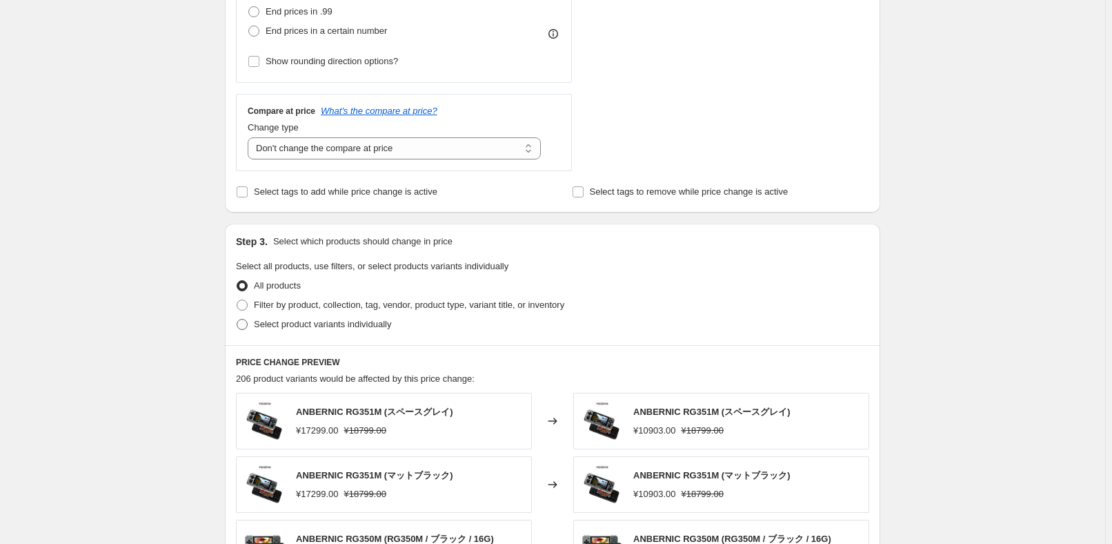
click at [352, 327] on span "Select product variants individually" at bounding box center [322, 324] width 137 height 10
click at [237, 319] on input "Select product variants individually" at bounding box center [237, 319] width 1 height 1
radio input "true"
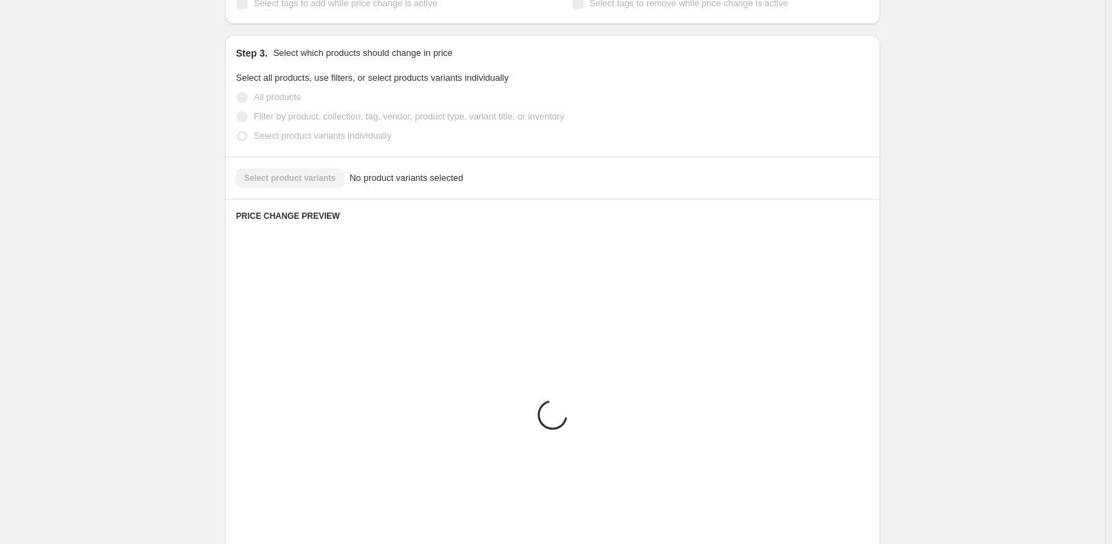
scroll to position [546, 0]
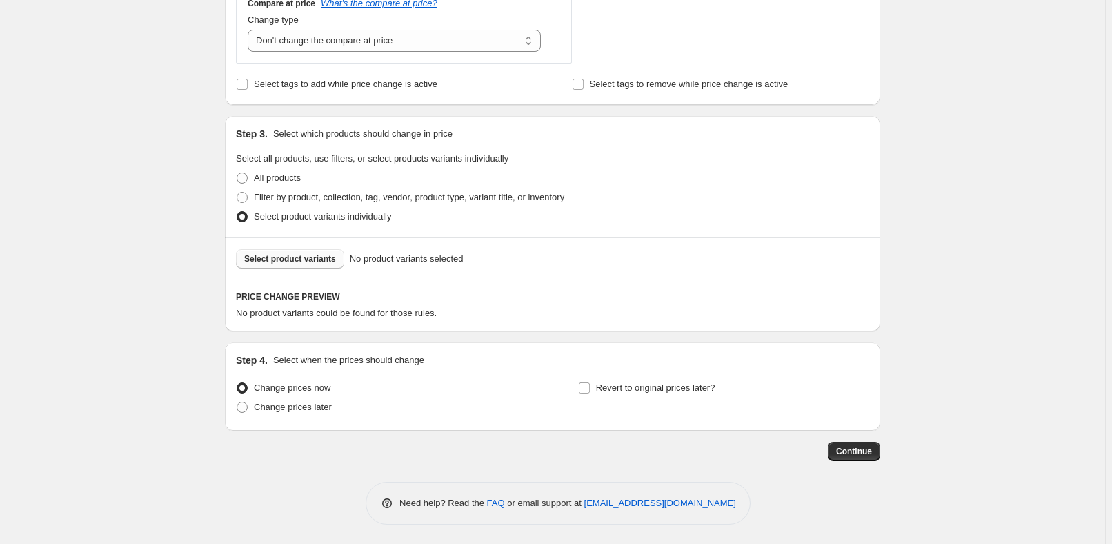
click at [296, 256] on span "Select product variants" at bounding box center [290, 258] width 92 height 11
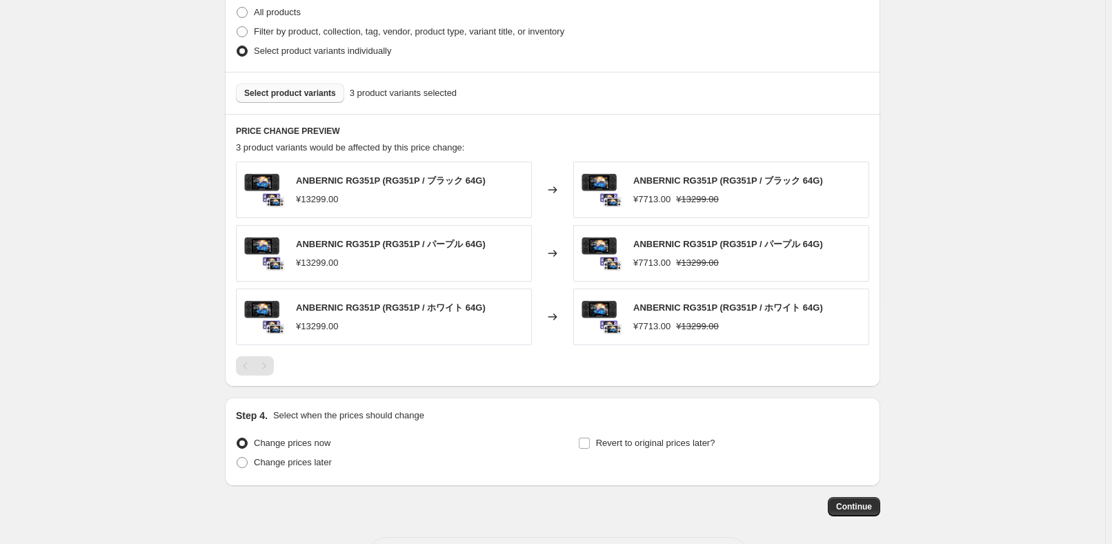
scroll to position [766, 0]
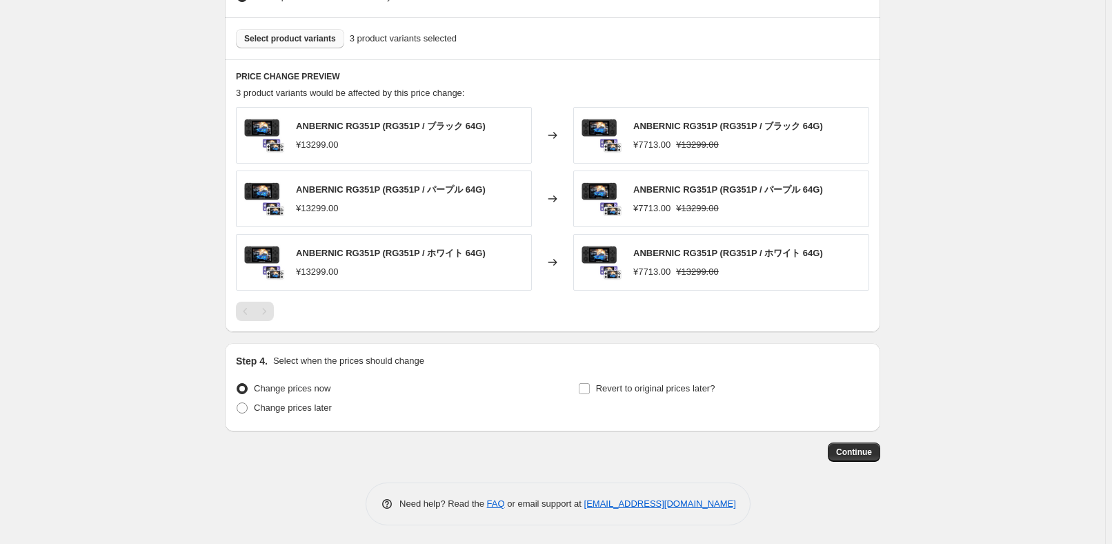
click at [327, 29] on button "Select product variants" at bounding box center [290, 38] width 108 height 19
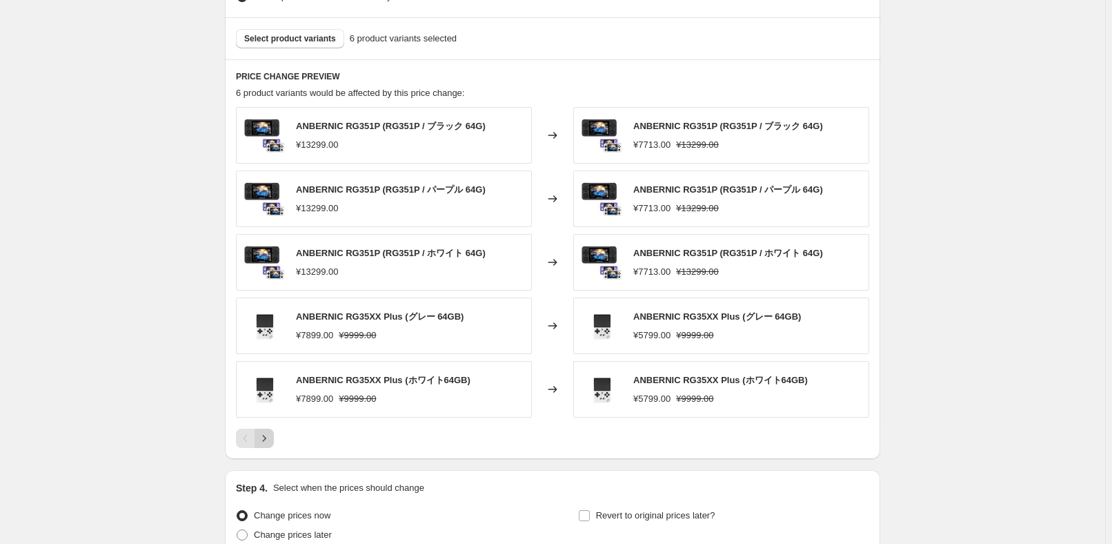
click at [270, 439] on icon "Next" at bounding box center [264, 438] width 14 height 14
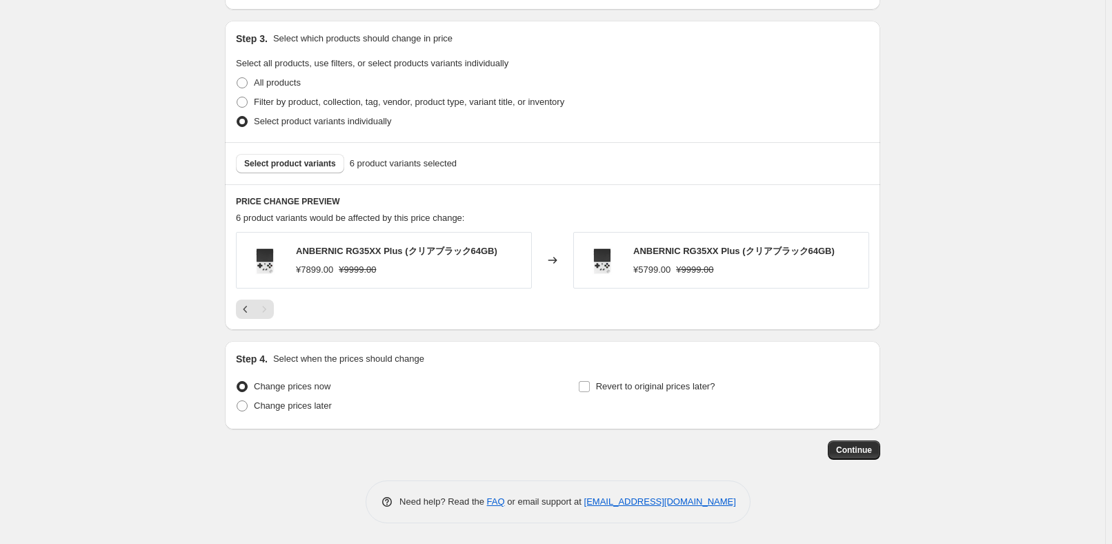
scroll to position [640, 0]
click at [259, 406] on span "Change prices later" at bounding box center [293, 406] width 78 height 10
click at [237, 402] on input "Change prices later" at bounding box center [237, 401] width 1 height 1
radio input "true"
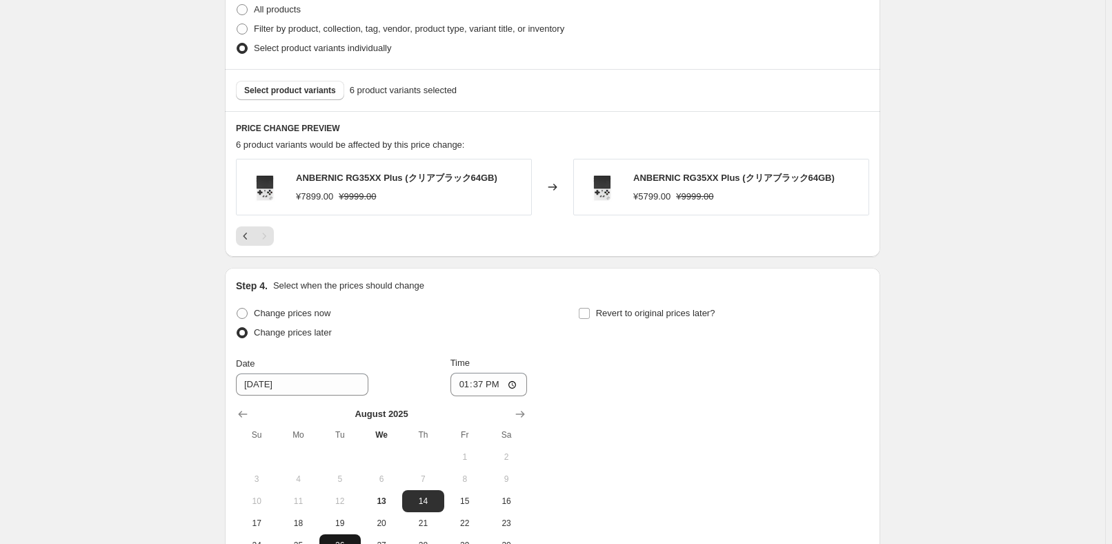
scroll to position [828, 0]
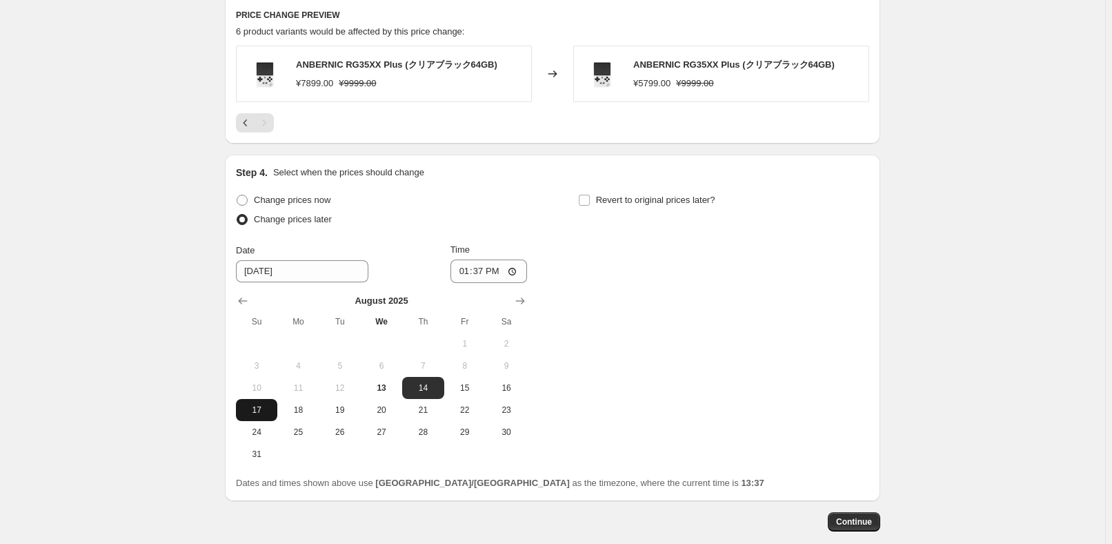
click at [266, 406] on span "17" at bounding box center [256, 409] width 30 height 11
type input "[DATE]"
click at [489, 274] on input "13:37" at bounding box center [488, 270] width 77 height 23
type input "22:50"
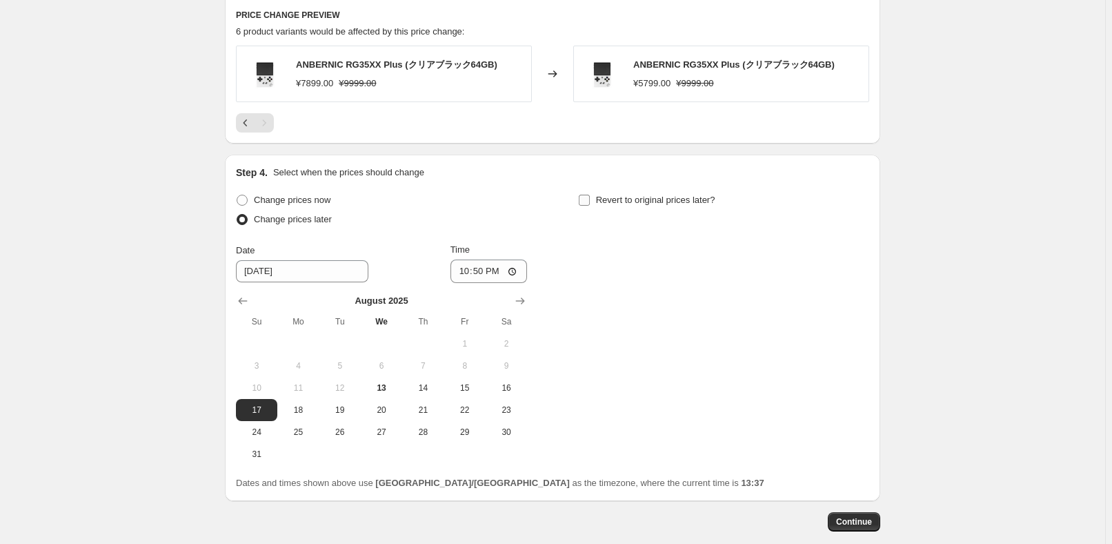
click at [690, 206] on label "Revert to original prices later?" at bounding box center [646, 199] width 137 height 19
click at [590, 206] on input "Revert to original prices later?" at bounding box center [584, 200] width 11 height 11
checkbox input "true"
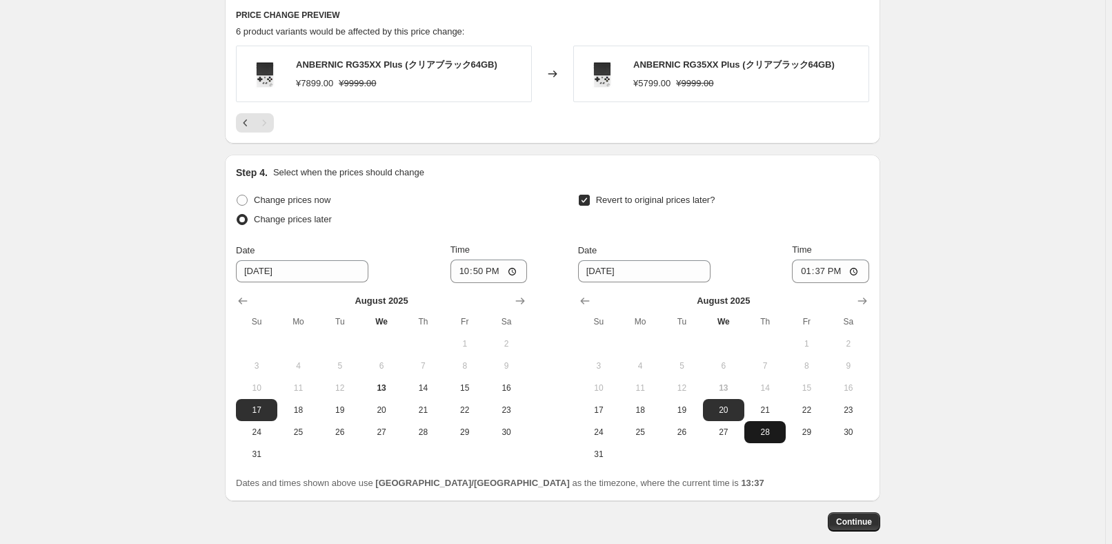
click at [772, 428] on span "28" at bounding box center [765, 431] width 30 height 11
type input "[DATE]"
click at [822, 263] on input "13:37" at bounding box center [830, 270] width 77 height 23
type input "15:00"
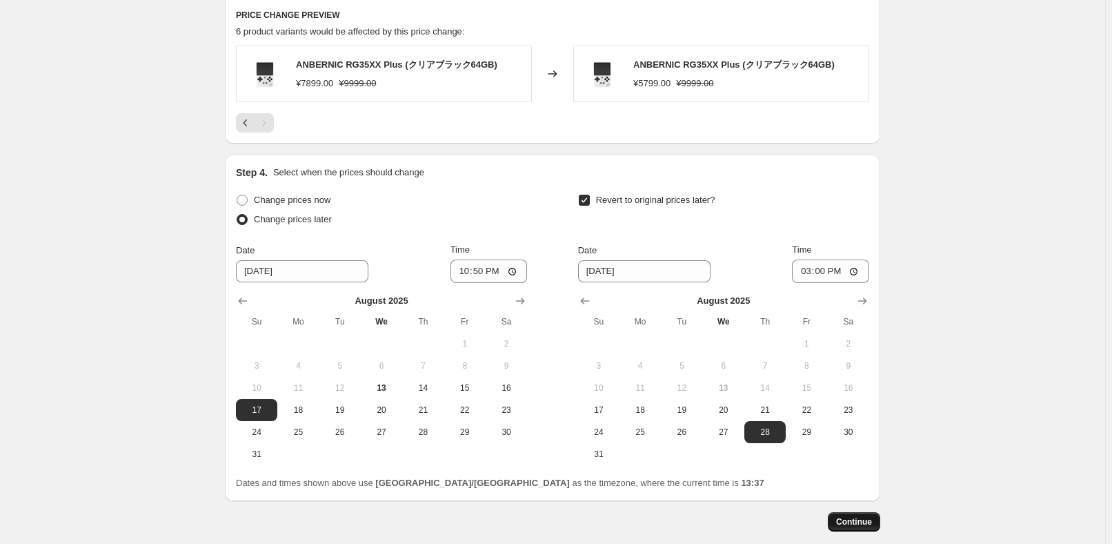
click at [868, 519] on span "Continue" at bounding box center [854, 521] width 36 height 11
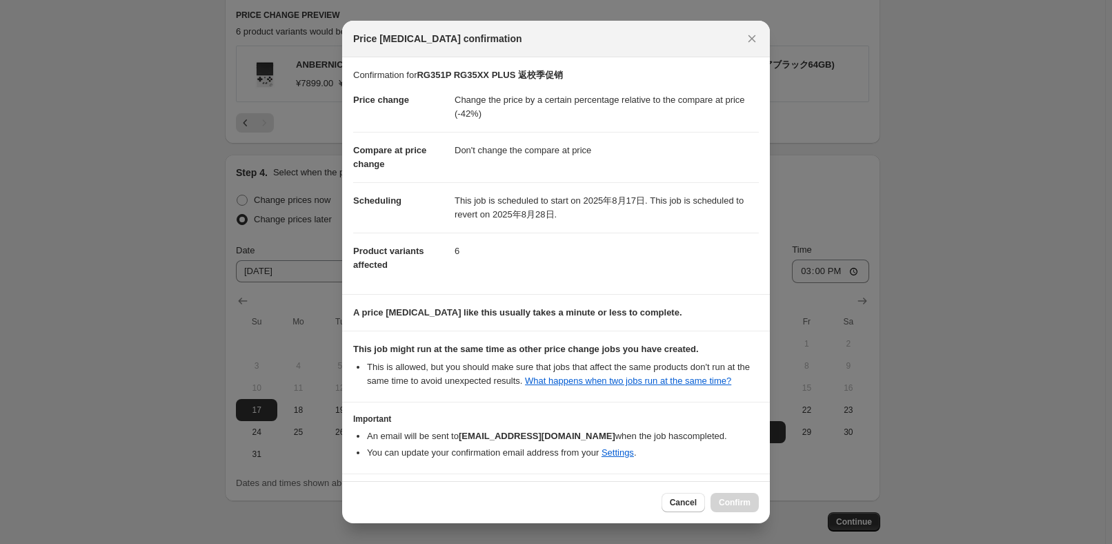
click at [443, 454] on li "You can update your confirmation email address from your Settings ." at bounding box center [563, 453] width 392 height 14
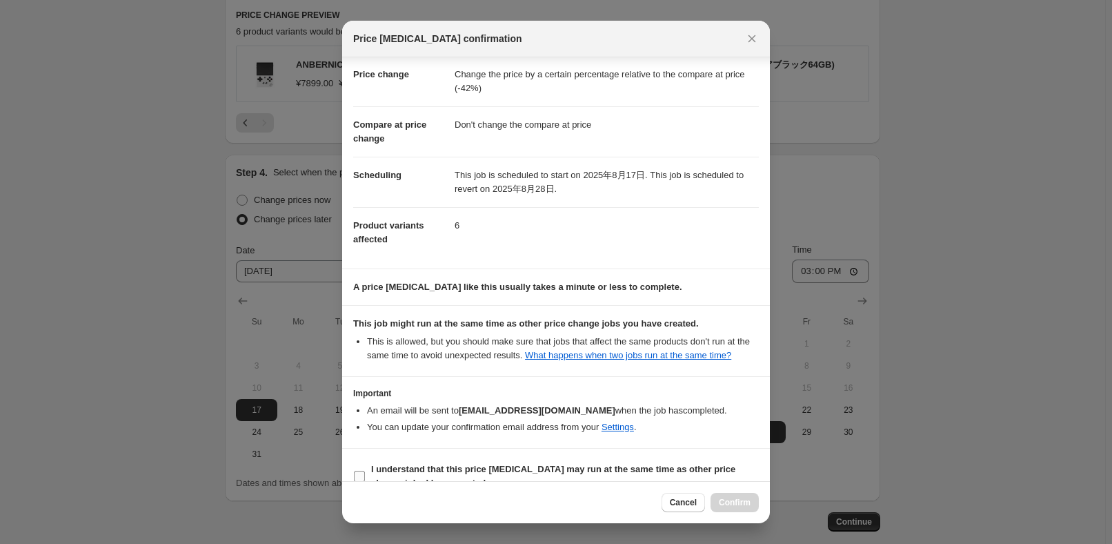
scroll to position [46, 0]
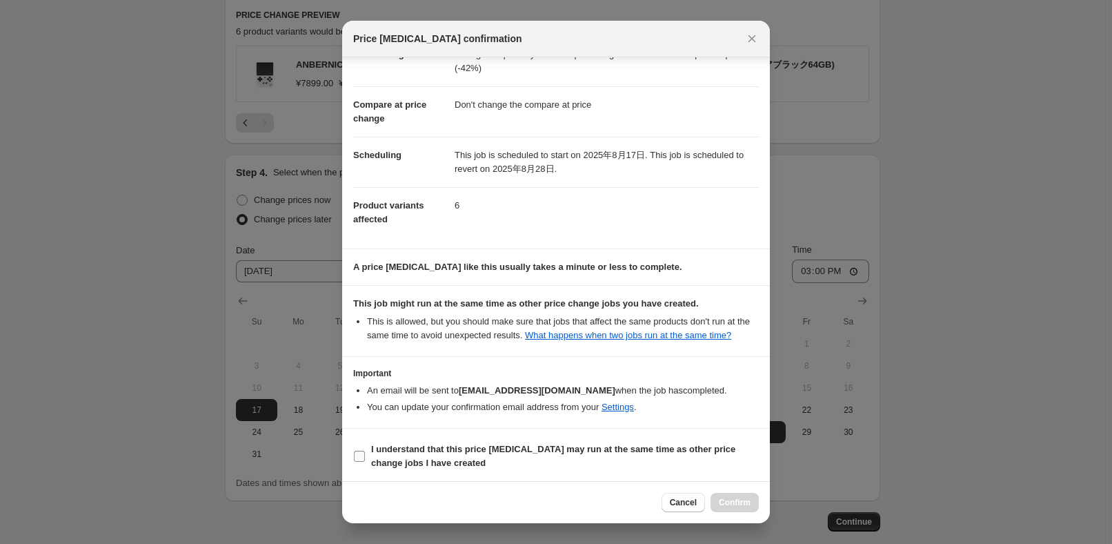
click at [434, 465] on b "I understand that this price [MEDICAL_DATA] may run at the same time as other p…" at bounding box center [553, 456] width 364 height 24
click at [365, 461] on input "I understand that this price [MEDICAL_DATA] may run at the same time as other p…" at bounding box center [359, 455] width 11 height 11
checkbox input "true"
click at [728, 508] on button "Confirm" at bounding box center [735, 502] width 48 height 19
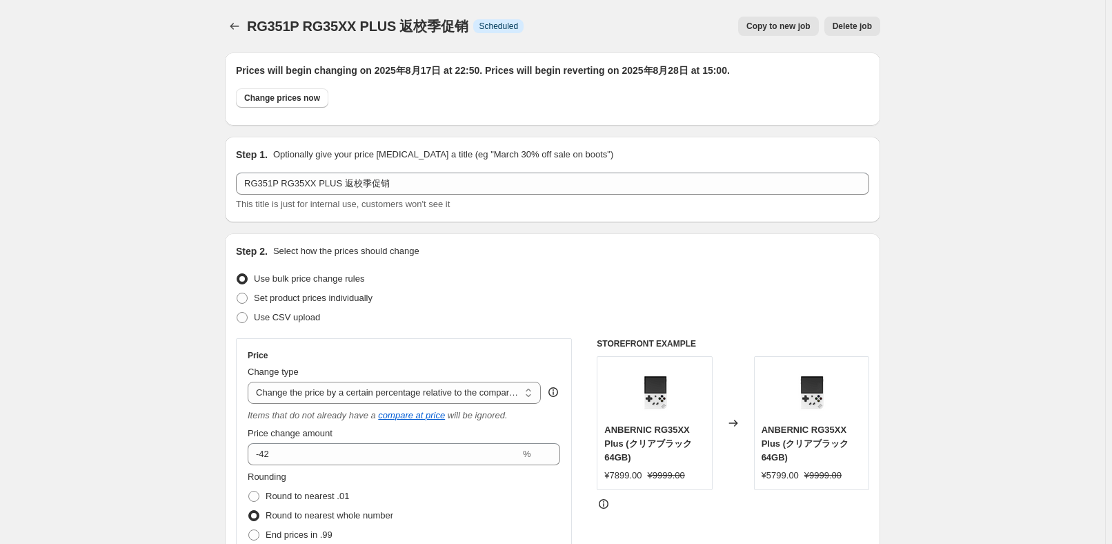
scroll to position [828, 0]
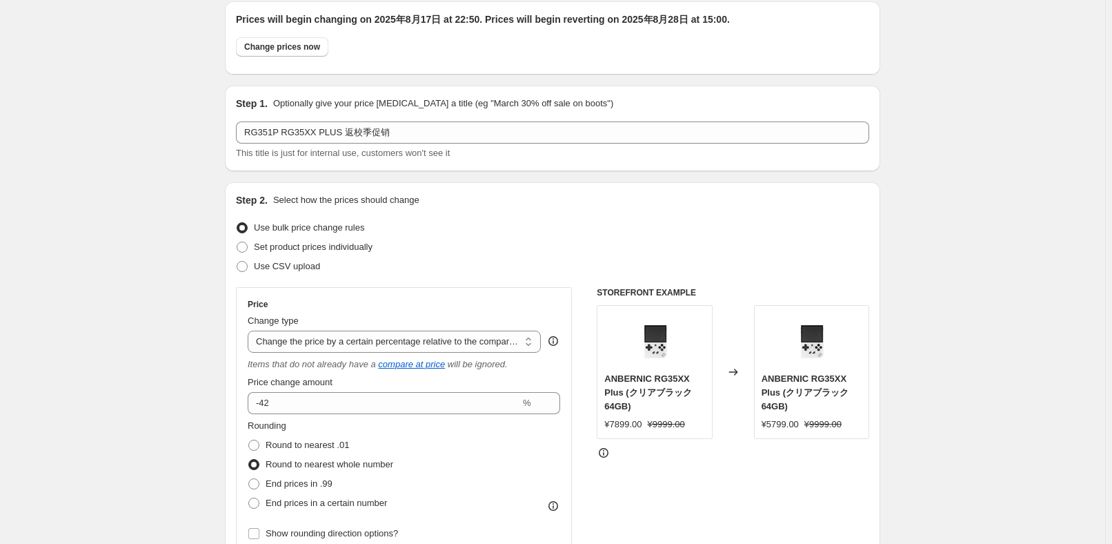
scroll to position [0, 0]
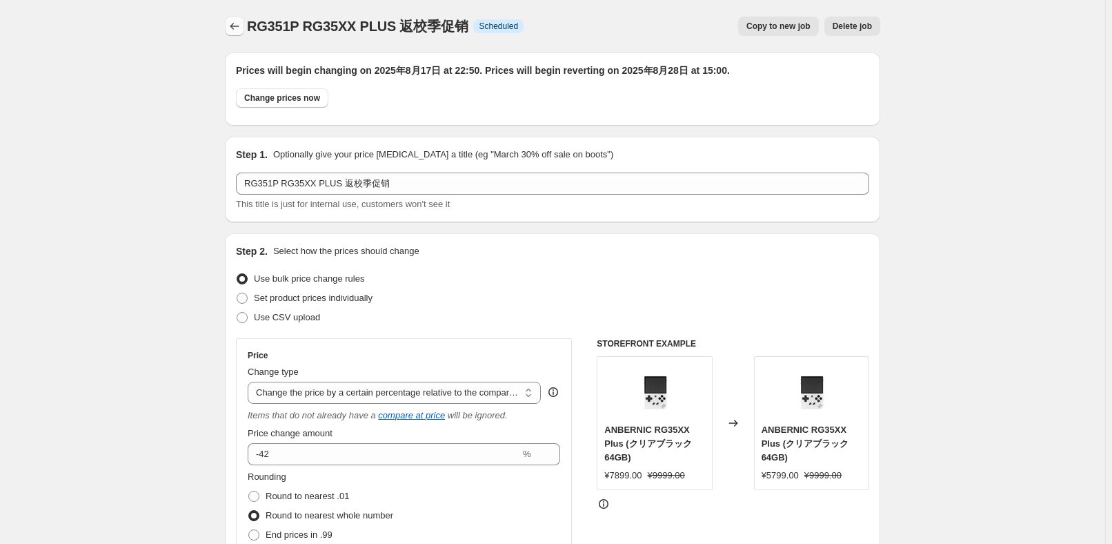
click at [241, 30] on icon "Price change jobs" at bounding box center [235, 26] width 14 height 14
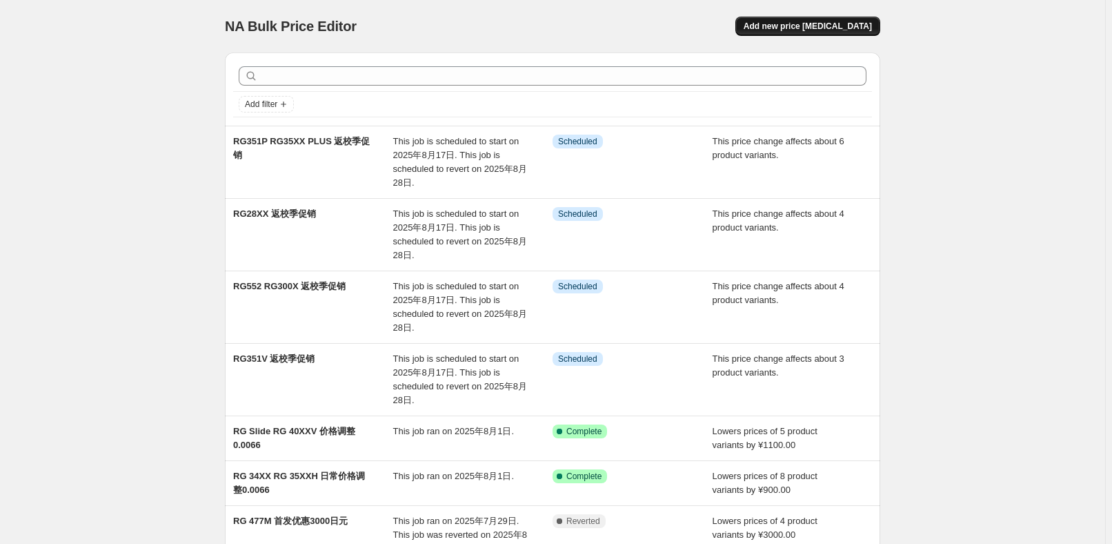
click at [824, 27] on span "Add new price [MEDICAL_DATA]" at bounding box center [808, 26] width 128 height 11
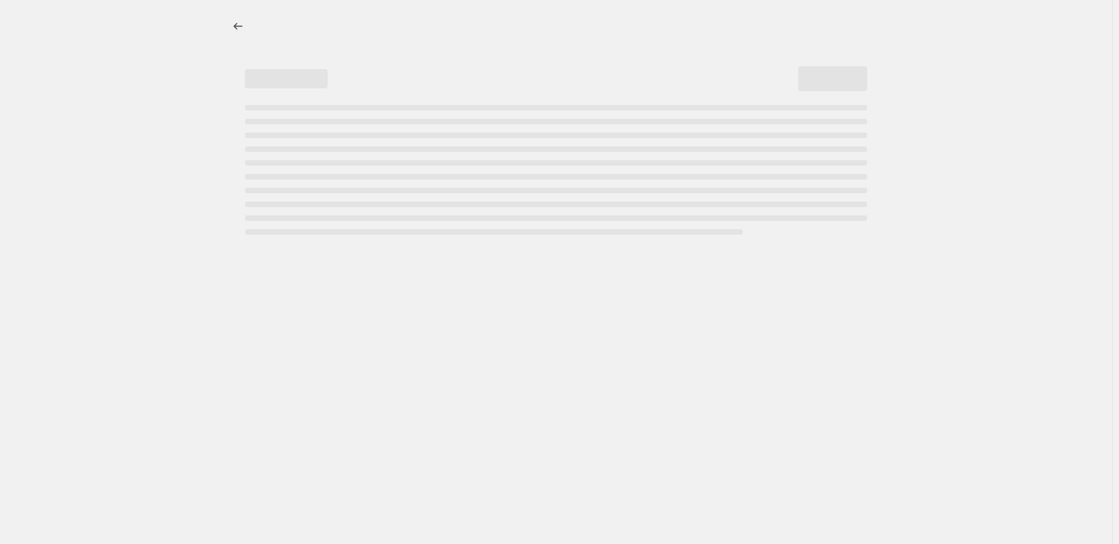
select select "percentage"
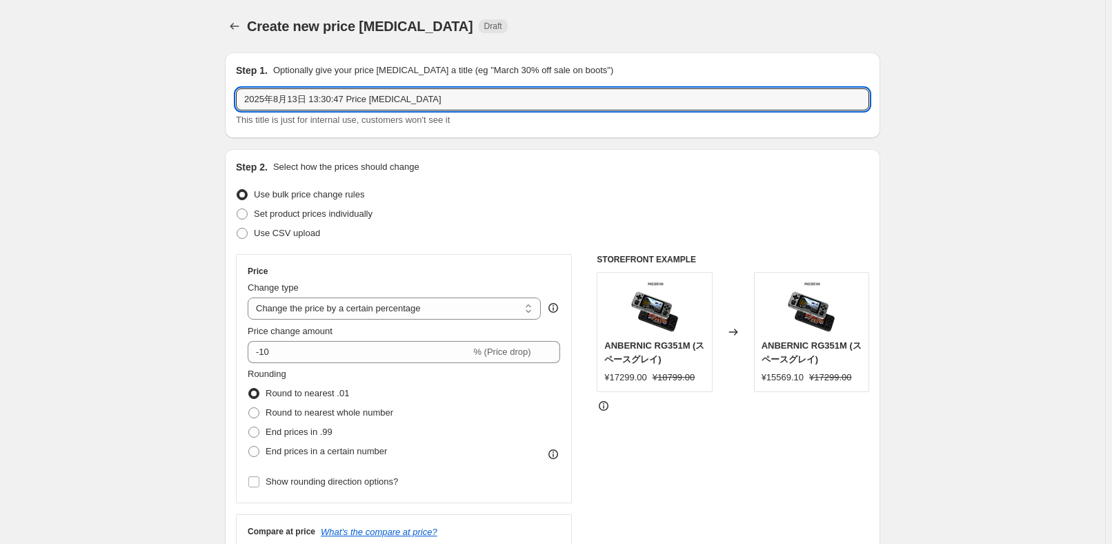
drag, startPoint x: 494, startPoint y: 104, endPoint x: 250, endPoint y: 84, distance: 245.0
click at [233, 93] on div "Step 1. Optionally give your price [MEDICAL_DATA] a title (eg "March 30% off sa…" at bounding box center [552, 95] width 655 height 86
paste input "RG NANO(64GB)"
type input "RG NANO(64GB) 返校季促销"
click at [486, 231] on div "Use CSV upload" at bounding box center [552, 232] width 633 height 19
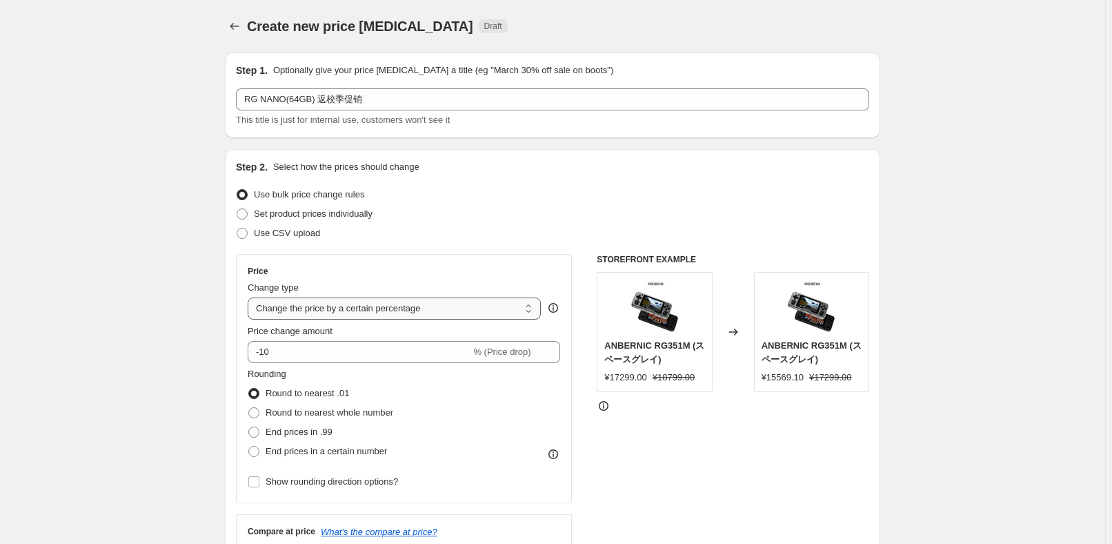
click at [446, 315] on select "Change the price to a certain amount Change the price by a certain amount Chang…" at bounding box center [394, 308] width 293 height 22
select select "pcap"
click at [250, 297] on select "Change the price to a certain amount Change the price by a certain amount Chang…" at bounding box center [394, 308] width 293 height 22
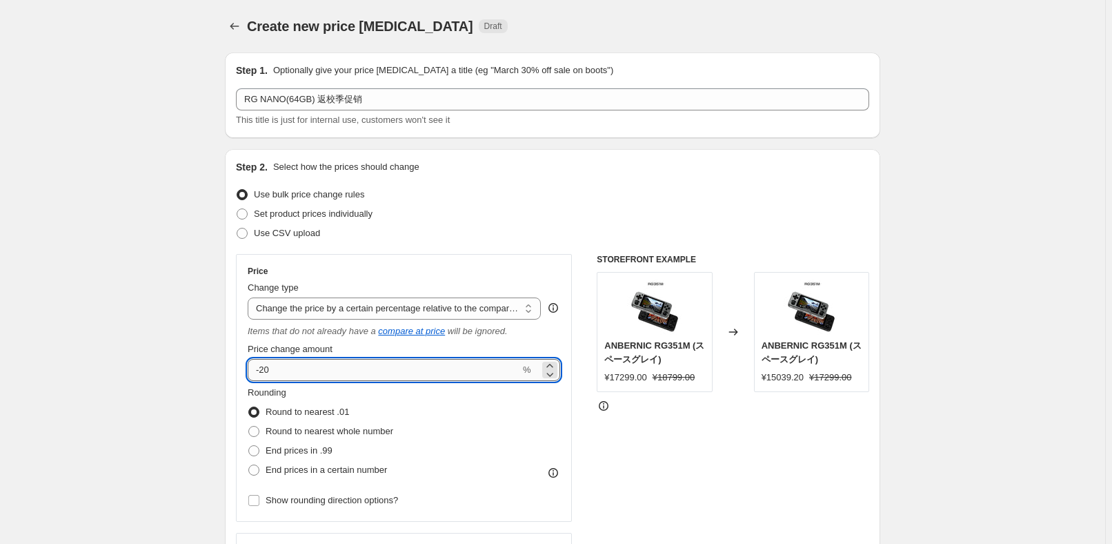
click at [376, 367] on input "-20" at bounding box center [384, 370] width 272 height 22
type input "-2"
type input "-41"
click at [357, 427] on span "Round to nearest whole number" at bounding box center [330, 431] width 128 height 10
click at [249, 426] on input "Round to nearest whole number" at bounding box center [248, 426] width 1 height 1
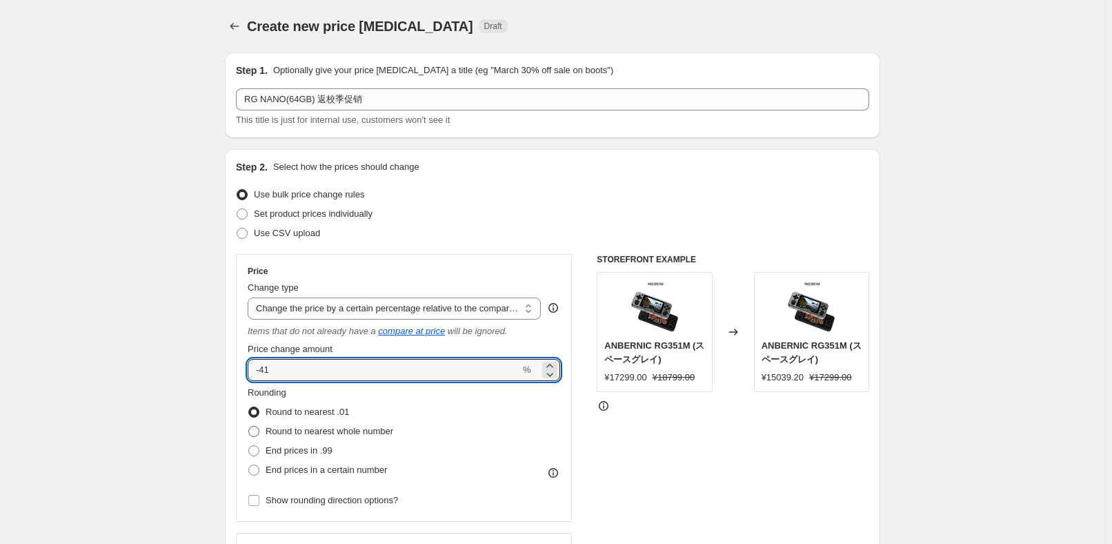
radio input "true"
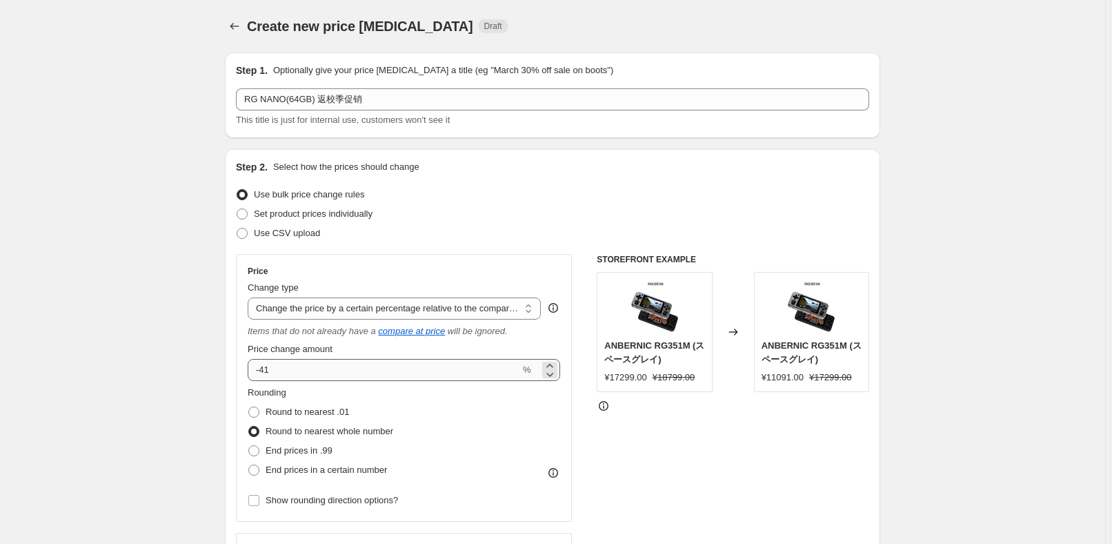
scroll to position [250, 0]
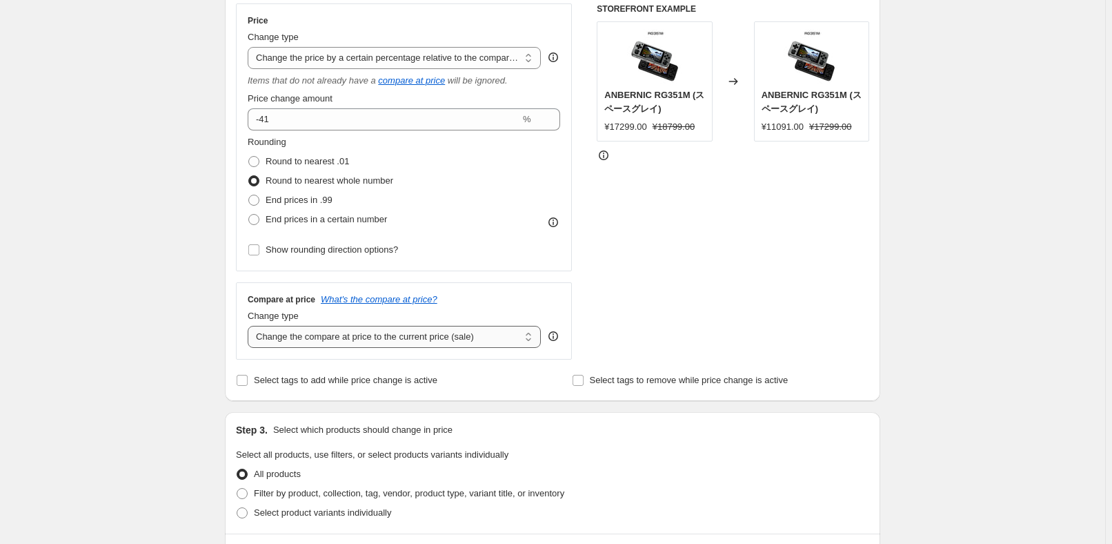
click at [405, 328] on select "Change the compare at price to the current price (sale) Change the compare at p…" at bounding box center [394, 337] width 293 height 22
select select "no_change"
click at [250, 326] on select "Change the compare at price to the current price (sale) Change the compare at p…" at bounding box center [394, 337] width 293 height 22
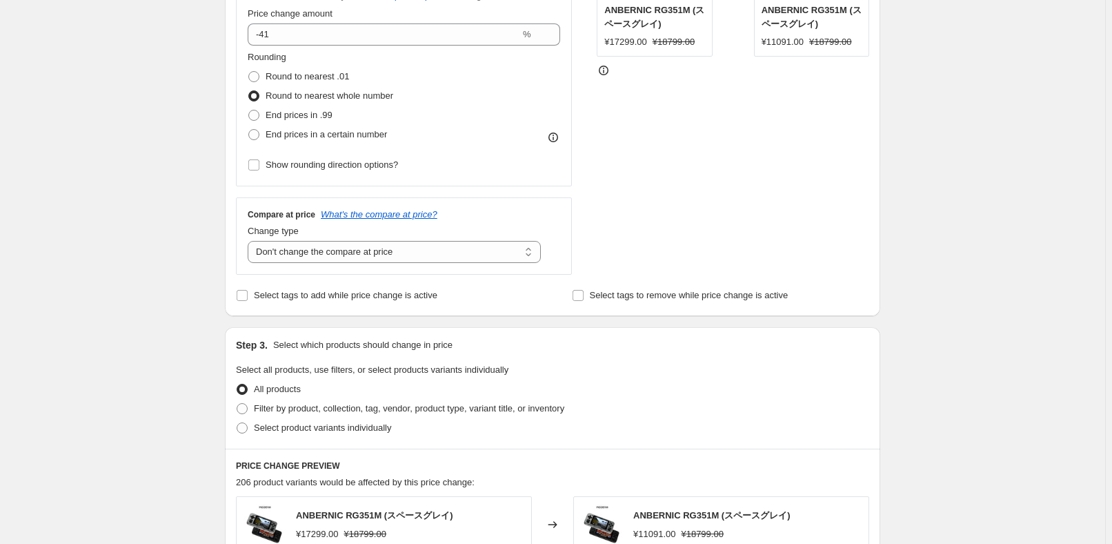
scroll to position [439, 0]
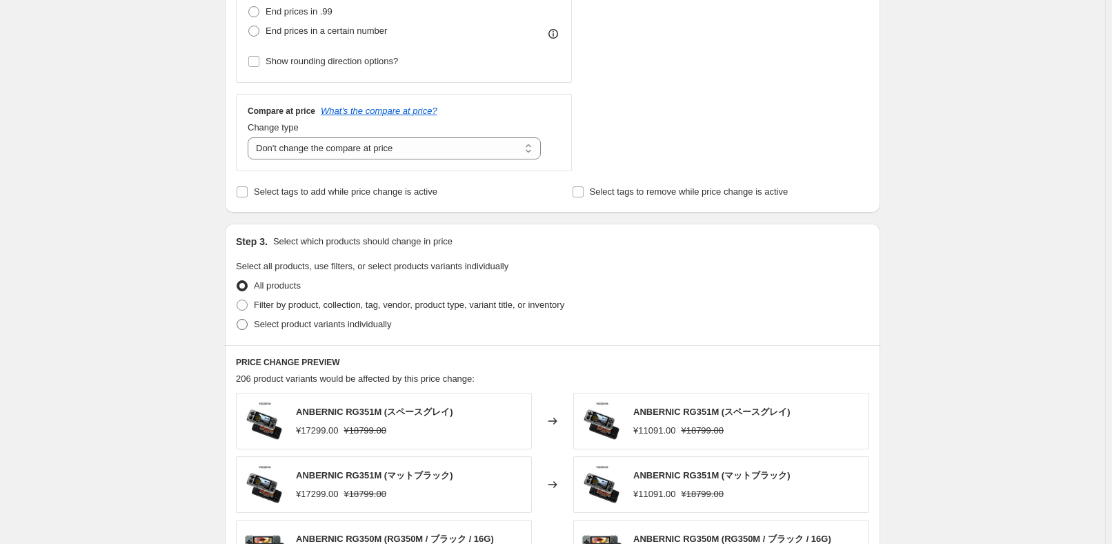
click at [366, 330] on span "Select product variants individually" at bounding box center [322, 324] width 137 height 14
click at [237, 319] on input "Select product variants individually" at bounding box center [237, 319] width 1 height 1
radio input "true"
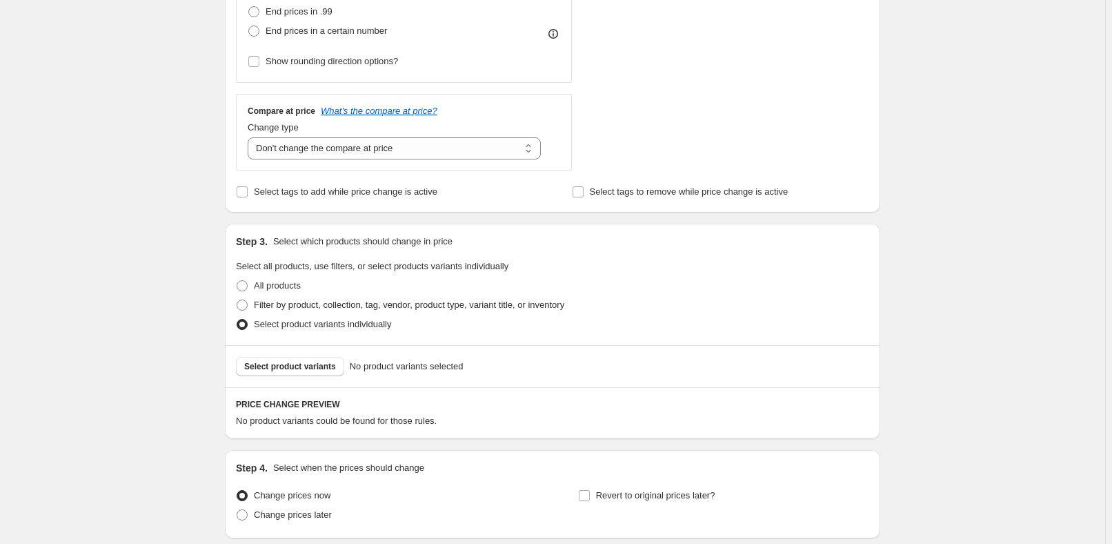
click at [321, 372] on button "Select product variants" at bounding box center [290, 366] width 108 height 19
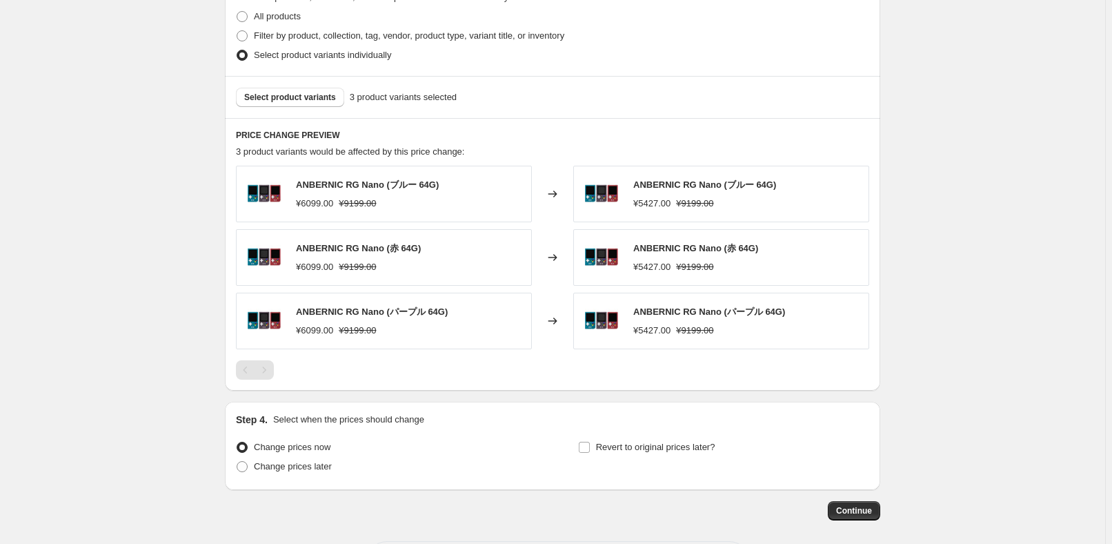
scroll to position [690, 0]
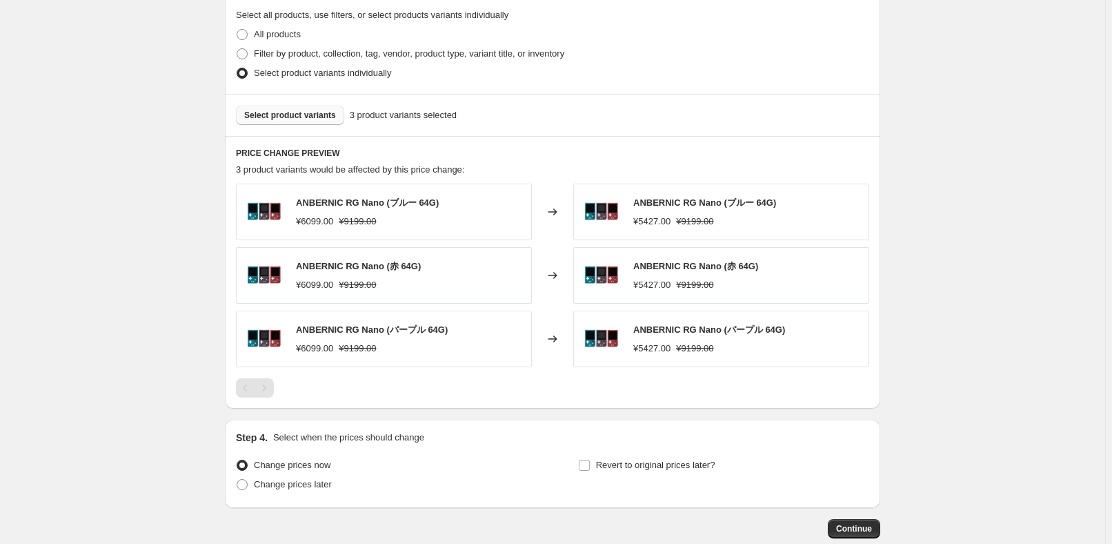
click at [298, 110] on span "Select product variants" at bounding box center [290, 115] width 92 height 11
drag, startPoint x: 299, startPoint y: 488, endPoint x: 302, endPoint y: 480, distance: 8.1
click at [299, 488] on span "Change prices later" at bounding box center [293, 484] width 78 height 10
click at [237, 479] on input "Change prices later" at bounding box center [237, 479] width 1 height 1
radio input "true"
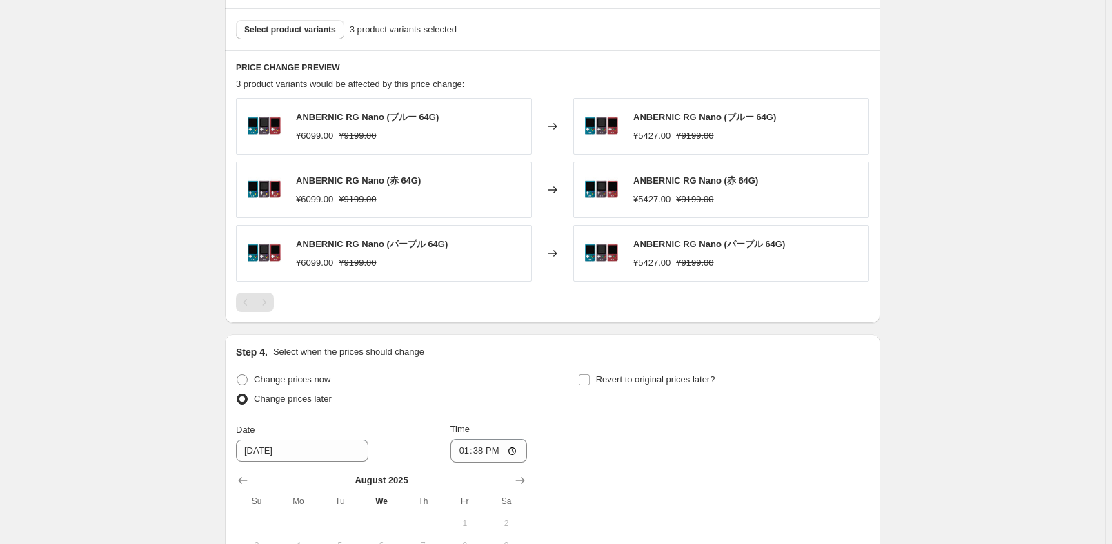
scroll to position [877, 0]
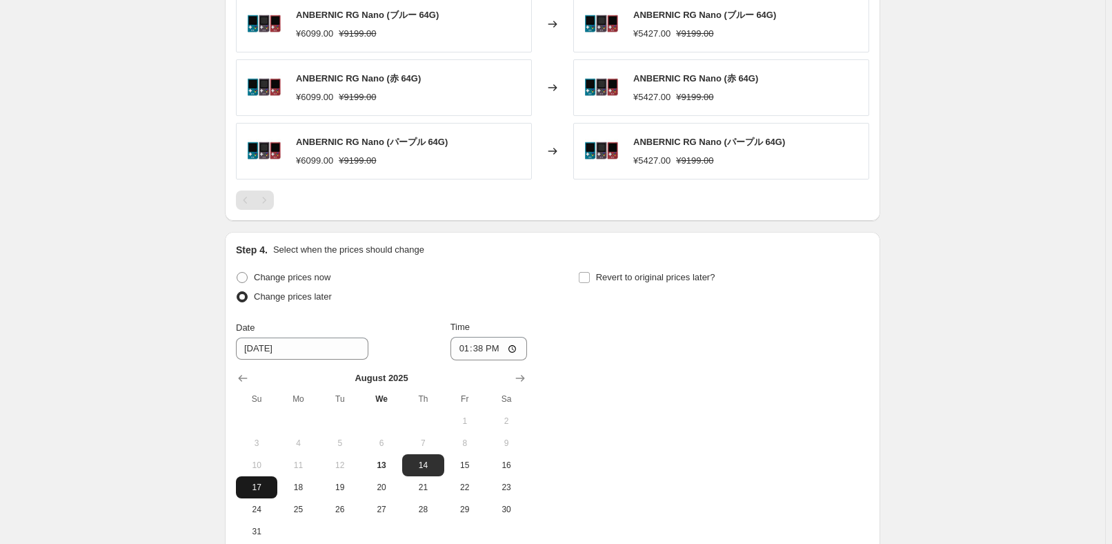
click at [261, 493] on button "17" at bounding box center [256, 487] width 41 height 22
type input "[DATE]"
click at [484, 349] on input "13:38" at bounding box center [488, 348] width 77 height 23
type input "22:50"
click at [695, 345] on div "Change prices now Change prices later Date [DATE] Time 22:50 [DATE] Su Mo Tu We…" at bounding box center [552, 405] width 633 height 275
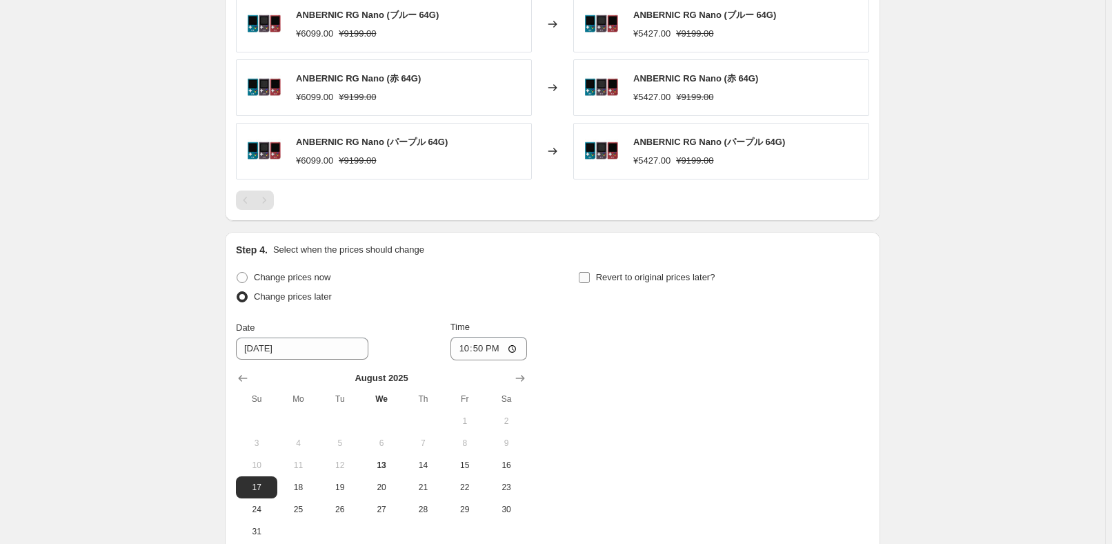
click at [660, 273] on span "Revert to original prices later?" at bounding box center [655, 277] width 119 height 10
click at [590, 273] on input "Revert to original prices later?" at bounding box center [584, 277] width 11 height 11
checkbox input "true"
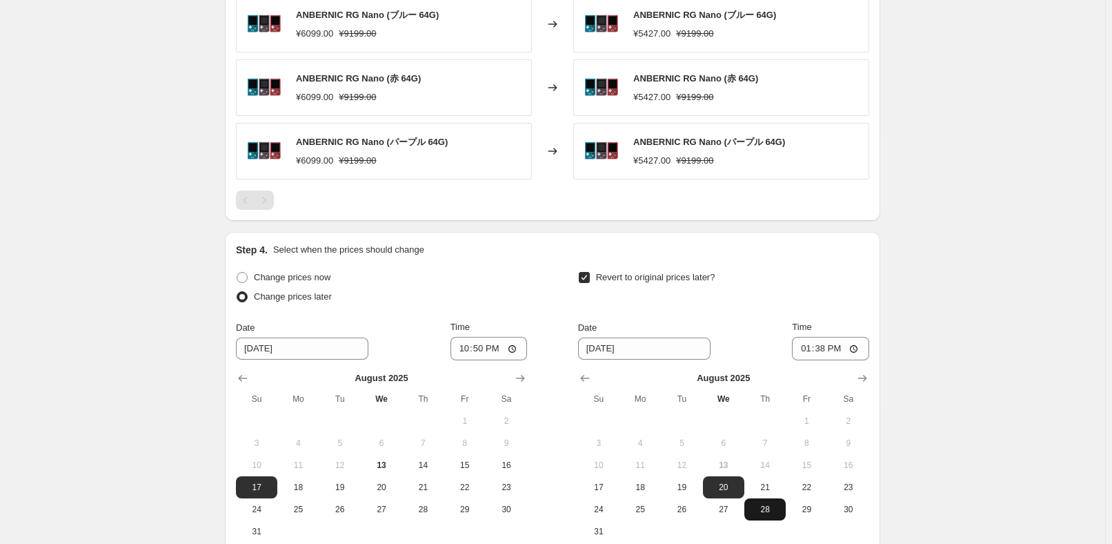
click at [776, 506] on span "28" at bounding box center [765, 509] width 30 height 11
type input "[DATE]"
click at [830, 347] on input "13:38" at bounding box center [830, 348] width 77 height 23
click at [830, 347] on input "21:00" at bounding box center [830, 348] width 77 height 23
type input "15:00"
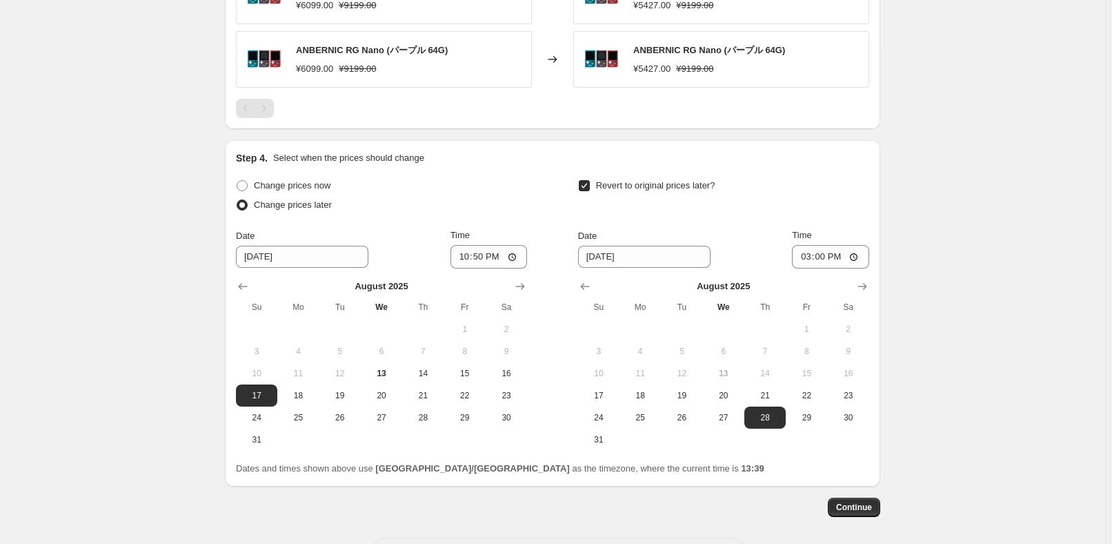
scroll to position [1024, 0]
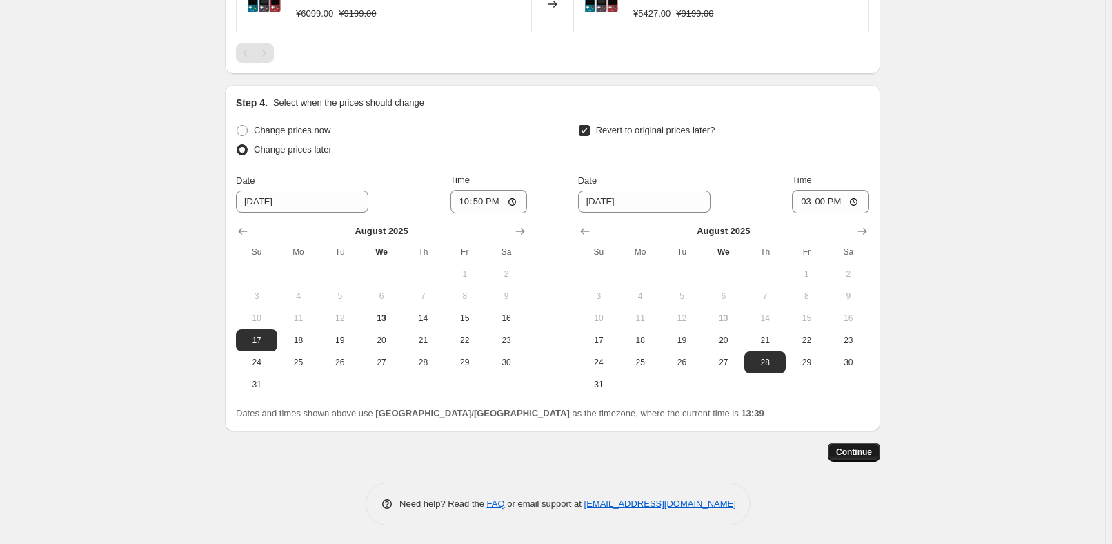
click at [860, 454] on span "Continue" at bounding box center [854, 451] width 36 height 11
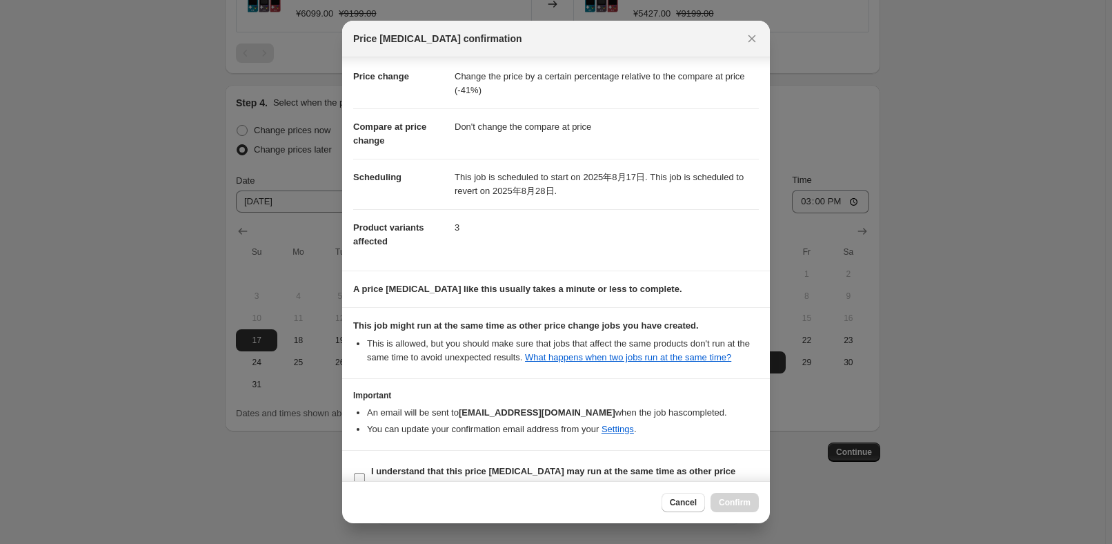
scroll to position [46, 0]
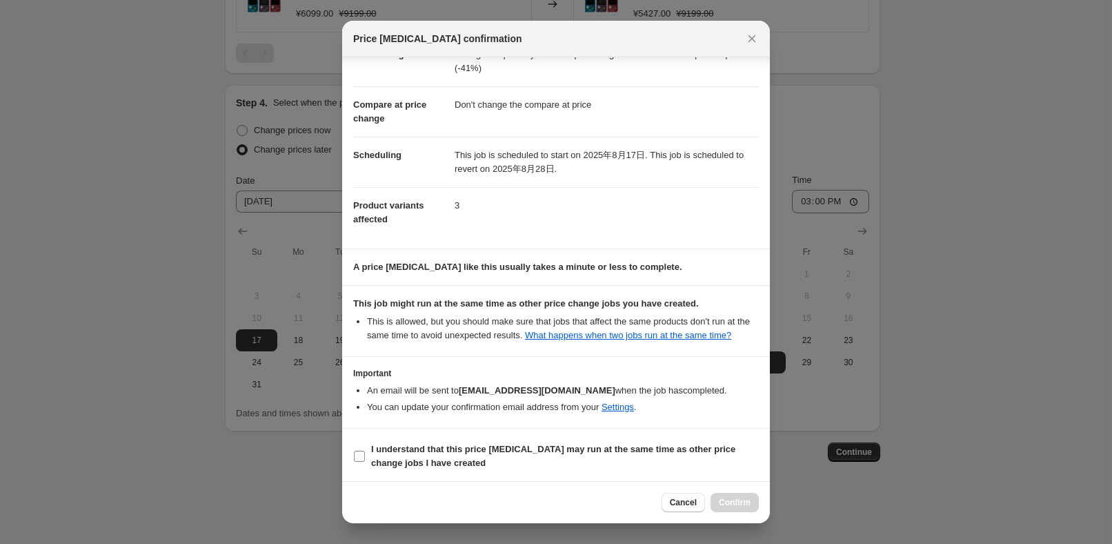
click at [480, 459] on span "I understand that this price [MEDICAL_DATA] may run at the same time as other p…" at bounding box center [565, 456] width 388 height 28
click at [365, 459] on input "I understand that this price [MEDICAL_DATA] may run at the same time as other p…" at bounding box center [359, 455] width 11 height 11
checkbox input "true"
click at [724, 497] on button "Confirm" at bounding box center [735, 502] width 48 height 19
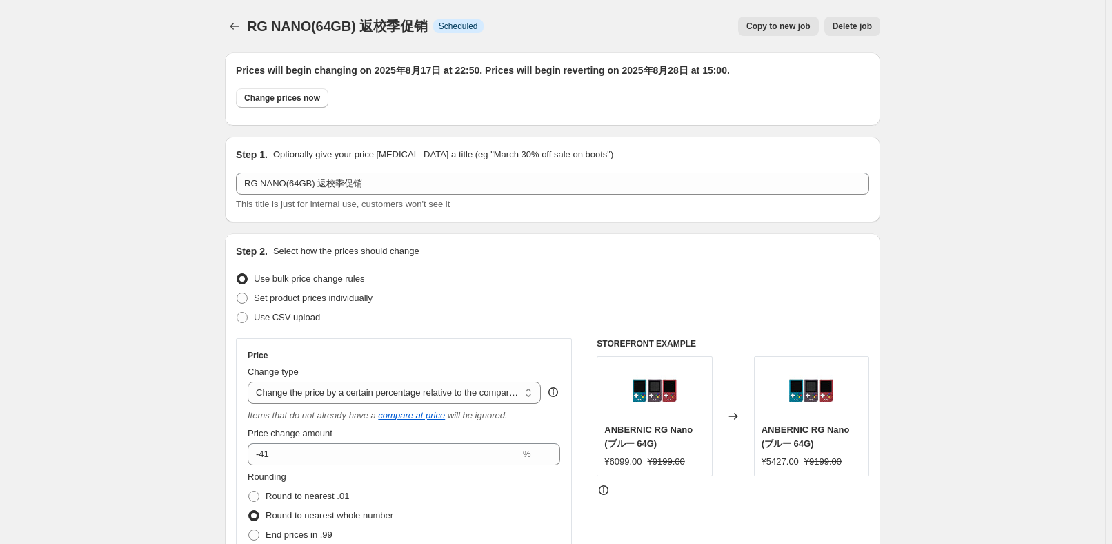
scroll to position [1024, 0]
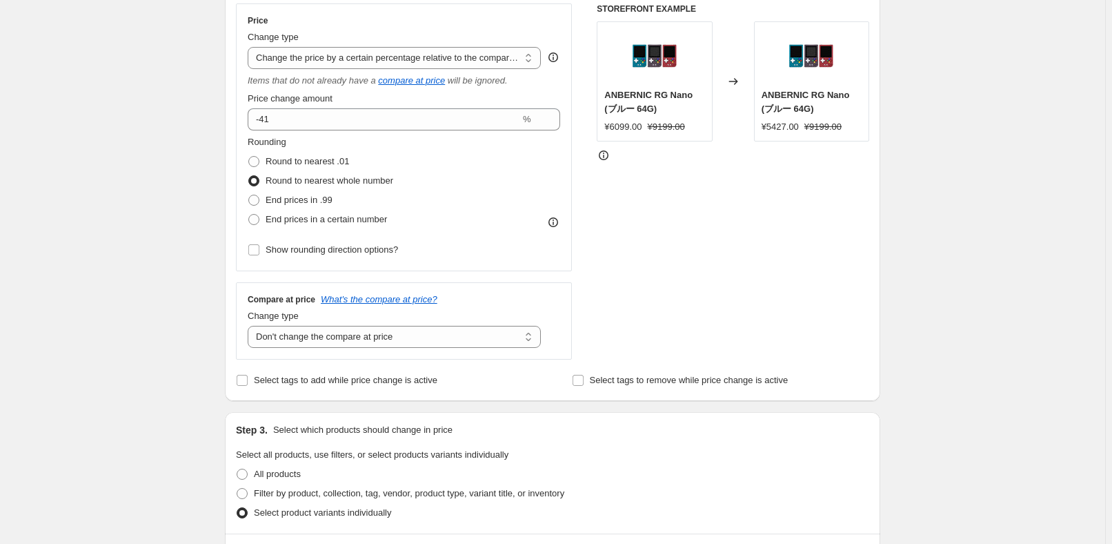
scroll to position [0, 0]
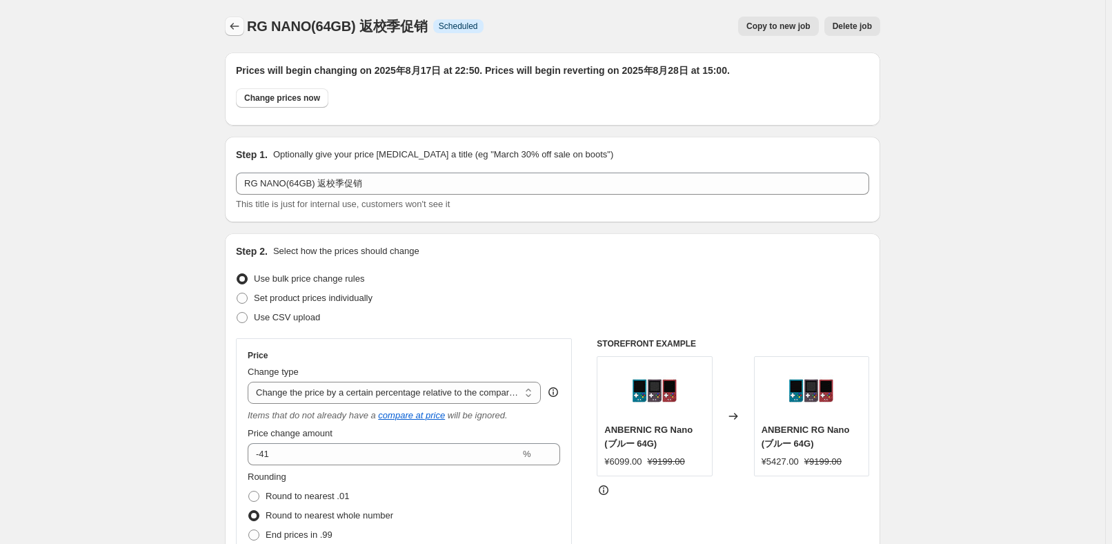
click at [241, 29] on icon "Price change jobs" at bounding box center [235, 26] width 14 height 14
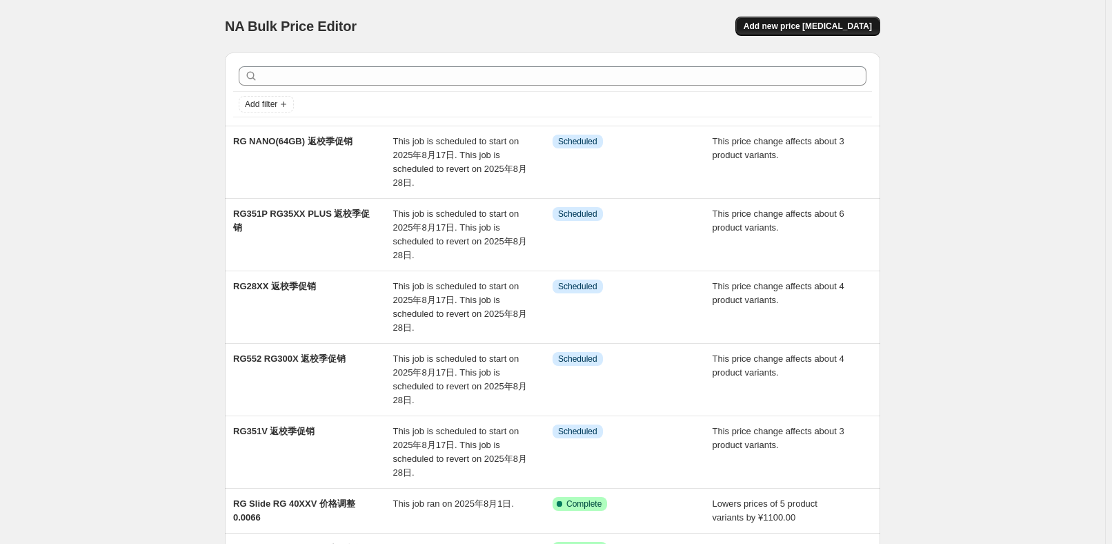
click at [835, 32] on button "Add new price [MEDICAL_DATA]" at bounding box center [807, 26] width 145 height 19
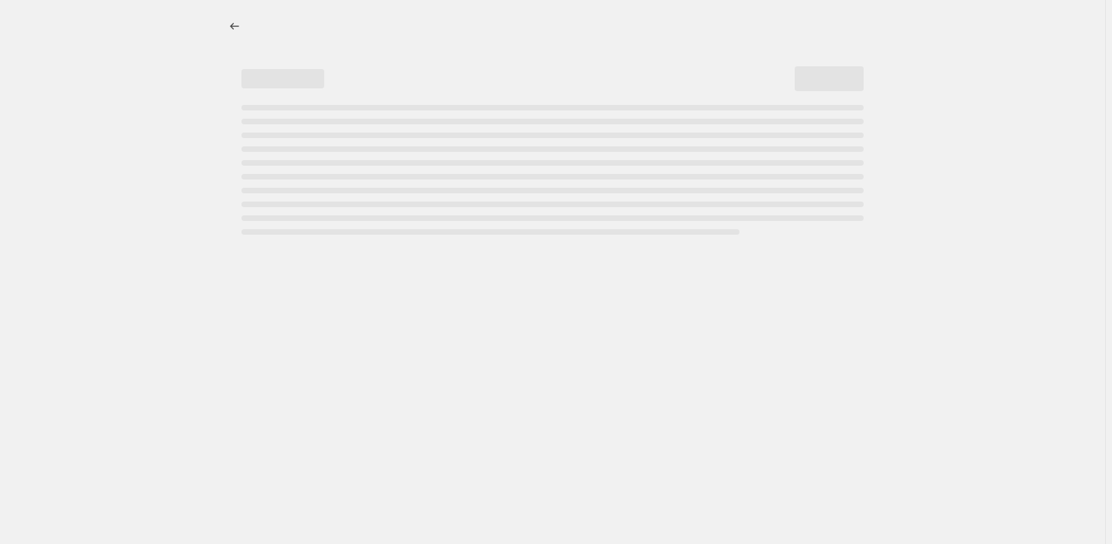
select select "percentage"
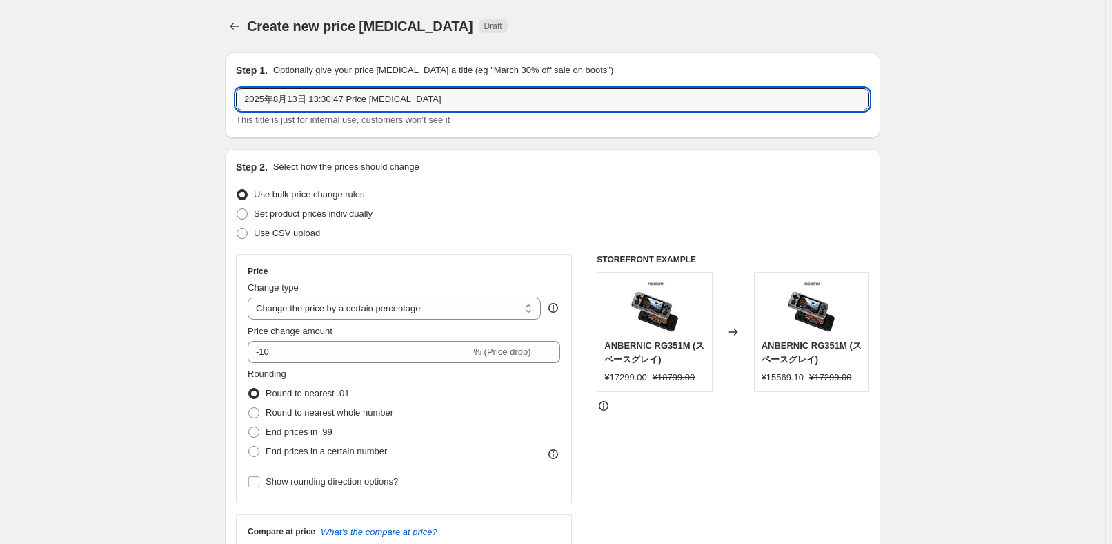
drag, startPoint x: 431, startPoint y: 99, endPoint x: 195, endPoint y: 93, distance: 236.0
paste input "RG35XX H"
type input "RG35XX H"
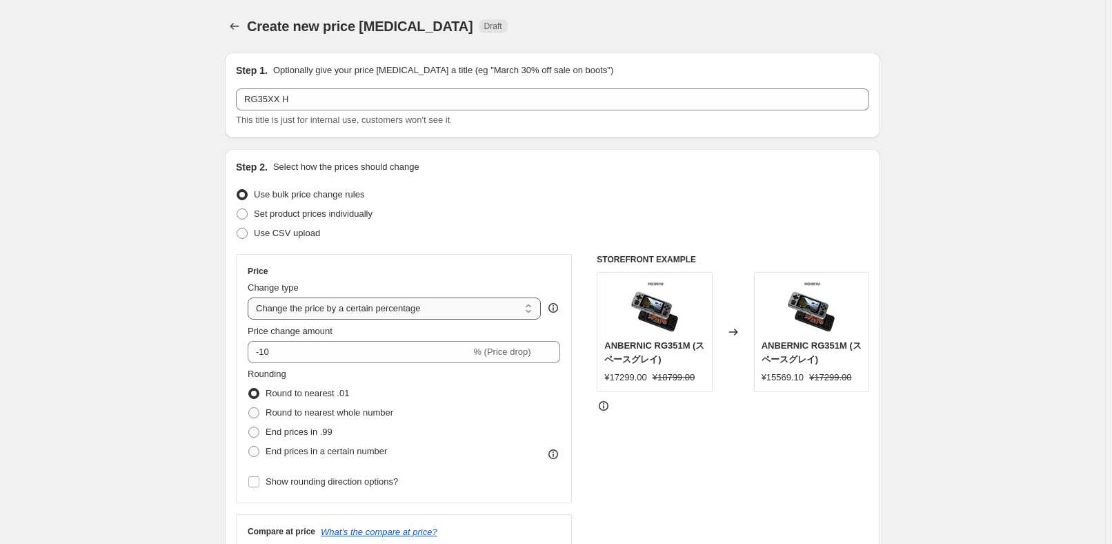
drag, startPoint x: 419, startPoint y: 306, endPoint x: 420, endPoint y: 318, distance: 11.7
click at [419, 306] on select "Change the price to a certain amount Change the price by a certain amount Chang…" at bounding box center [394, 308] width 293 height 22
select select "pcap"
click at [250, 297] on select "Change the price to a certain amount Change the price by a certain amount Chang…" at bounding box center [394, 308] width 293 height 22
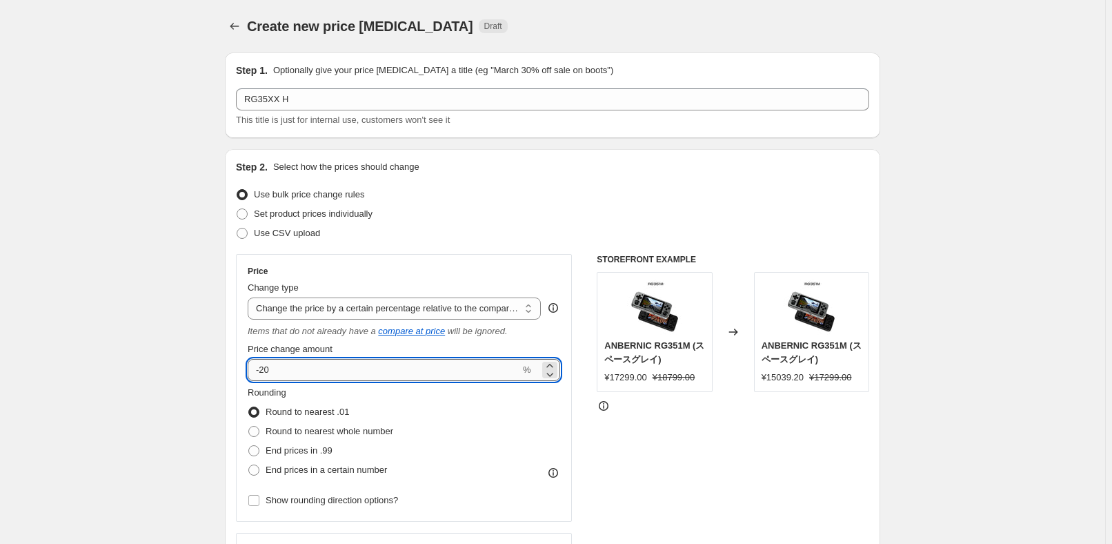
click at [366, 366] on input "-20" at bounding box center [384, 370] width 272 height 22
type input "-2"
type input "-36"
click at [434, 222] on div "Set product prices individually" at bounding box center [552, 213] width 633 height 19
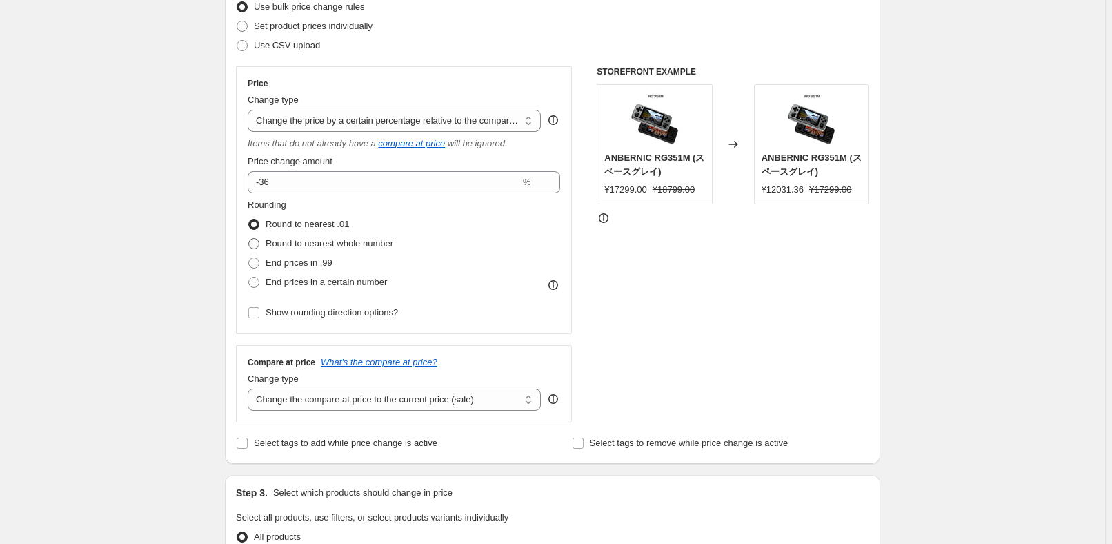
click at [370, 244] on span "Round to nearest whole number" at bounding box center [330, 243] width 128 height 10
click at [249, 239] on input "Round to nearest whole number" at bounding box center [248, 238] width 1 height 1
radio input "true"
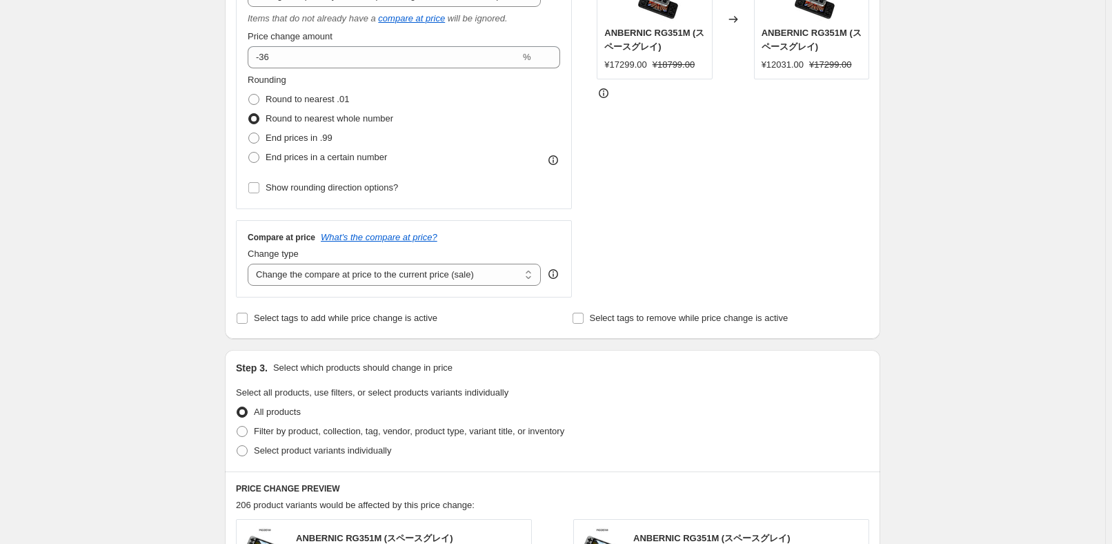
scroll to position [313, 0]
click at [443, 284] on div "Compare at price What's the compare at price? Change type Change the compare at…" at bounding box center [404, 257] width 336 height 77
click at [397, 279] on select "Change the compare at price to the current price (sale) Change the compare at p…" at bounding box center [394, 274] width 293 height 22
select select "no_change"
click at [250, 263] on select "Change the compare at price to the current price (sale) Change the compare at p…" at bounding box center [394, 274] width 293 height 22
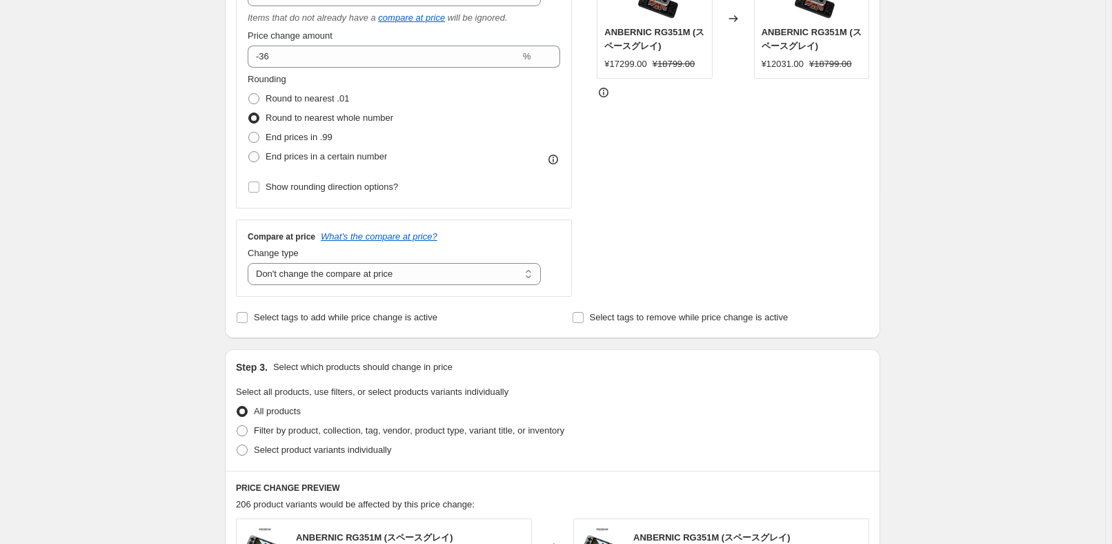
click at [539, 363] on div "Step 3. Select which products should change in price" at bounding box center [552, 367] width 633 height 14
click at [299, 455] on span "Select product variants individually" at bounding box center [322, 450] width 137 height 14
click at [237, 445] on input "Select product variants individually" at bounding box center [237, 444] width 1 height 1
radio input "true"
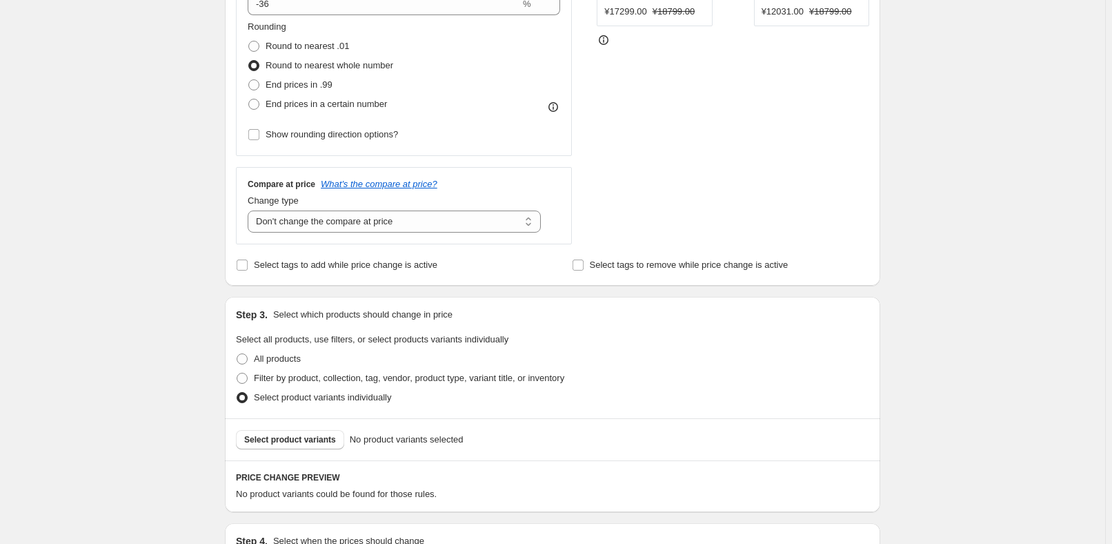
scroll to position [439, 0]
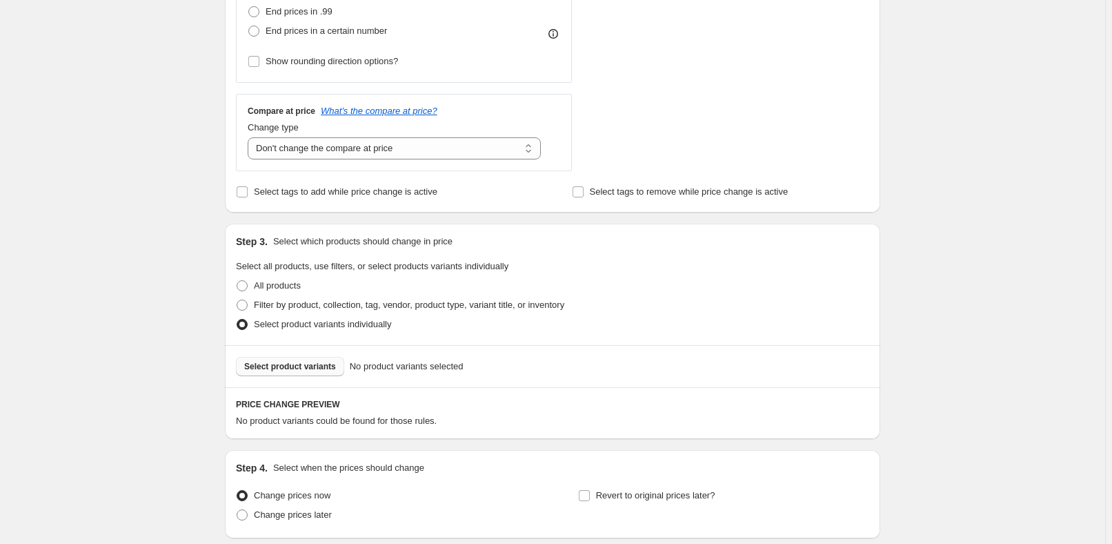
click at [309, 371] on button "Select product variants" at bounding box center [290, 366] width 108 height 19
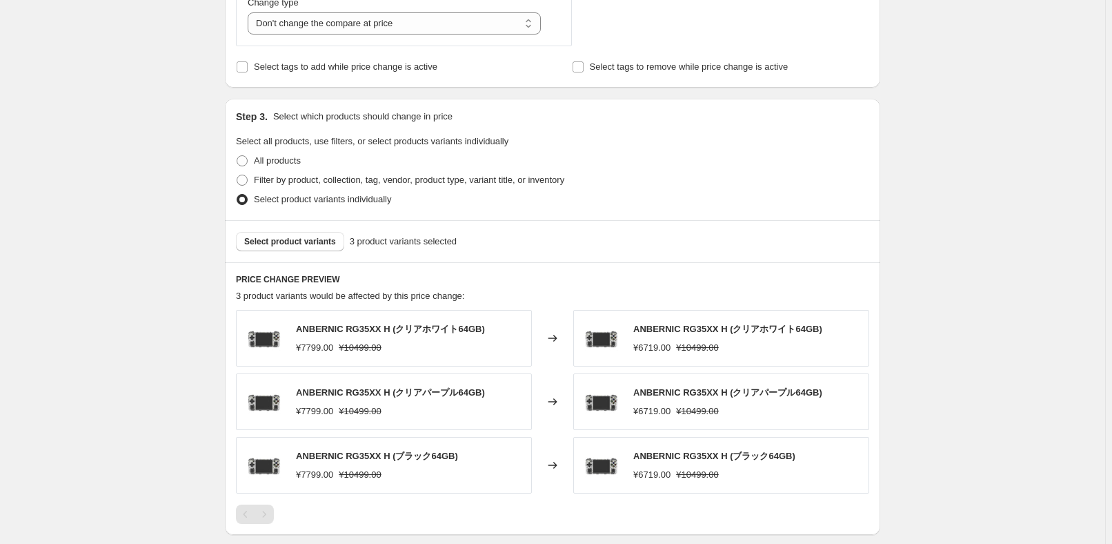
scroll to position [564, 0]
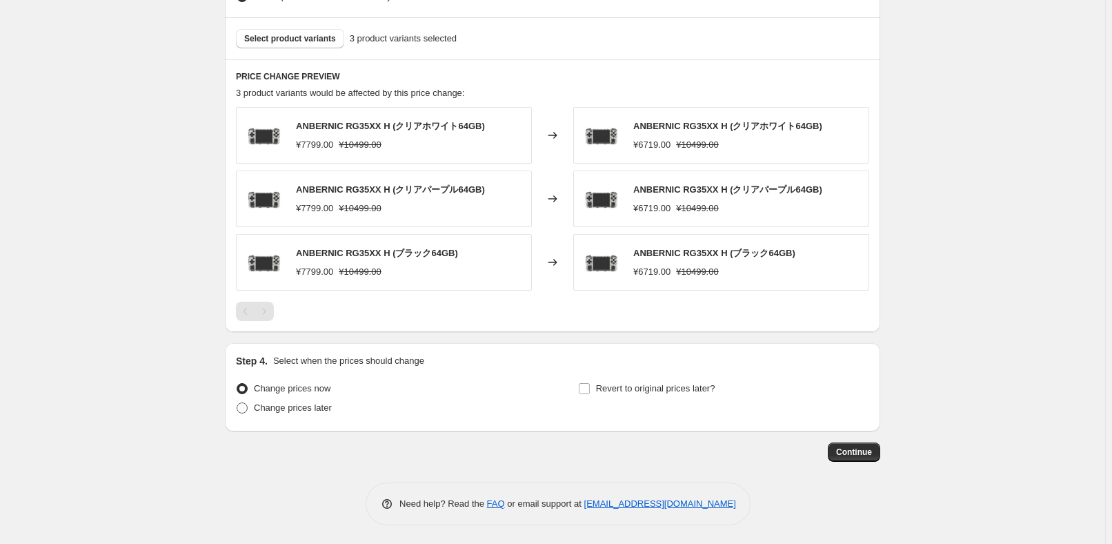
click at [315, 402] on span "Change prices later" at bounding box center [293, 407] width 78 height 10
click at [237, 402] on input "Change prices later" at bounding box center [237, 402] width 1 height 1
radio input "true"
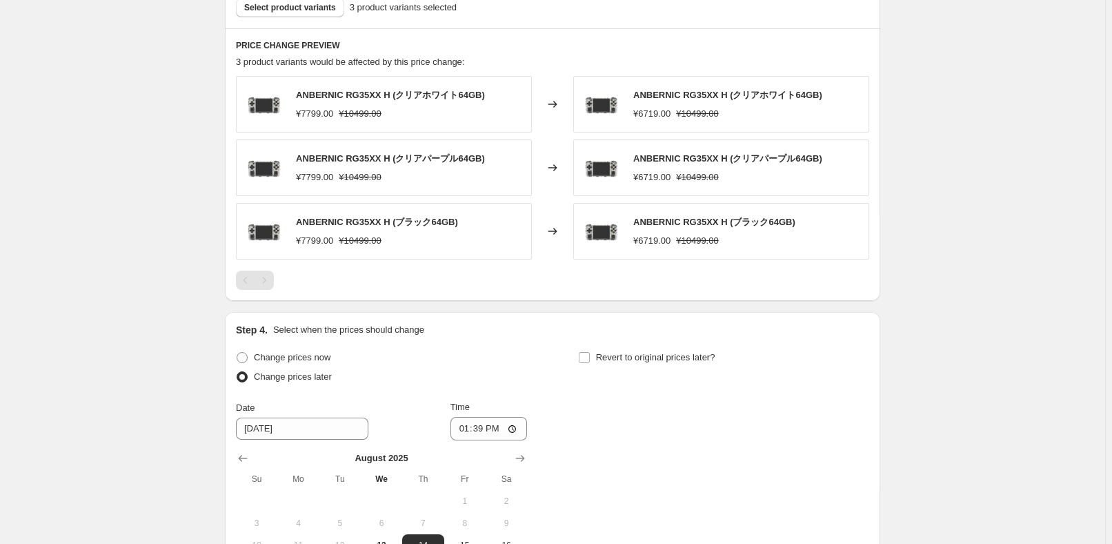
scroll to position [955, 0]
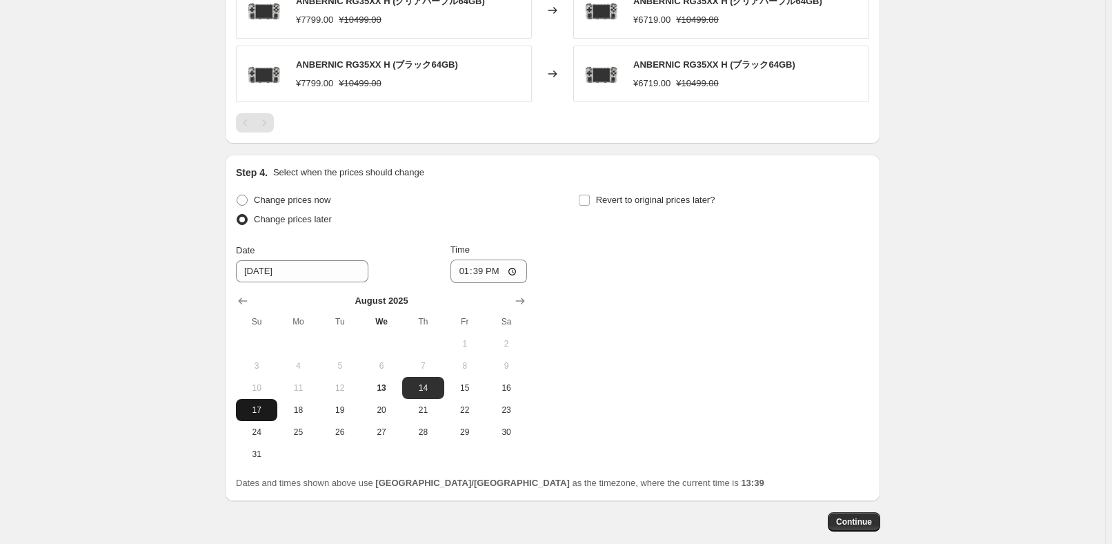
click at [267, 410] on span "17" at bounding box center [256, 409] width 30 height 11
type input "[DATE]"
click at [487, 275] on input "13:39" at bounding box center [488, 270] width 77 height 23
type input "22:50"
drag, startPoint x: 728, startPoint y: 335, endPoint x: 725, endPoint y: 244, distance: 91.1
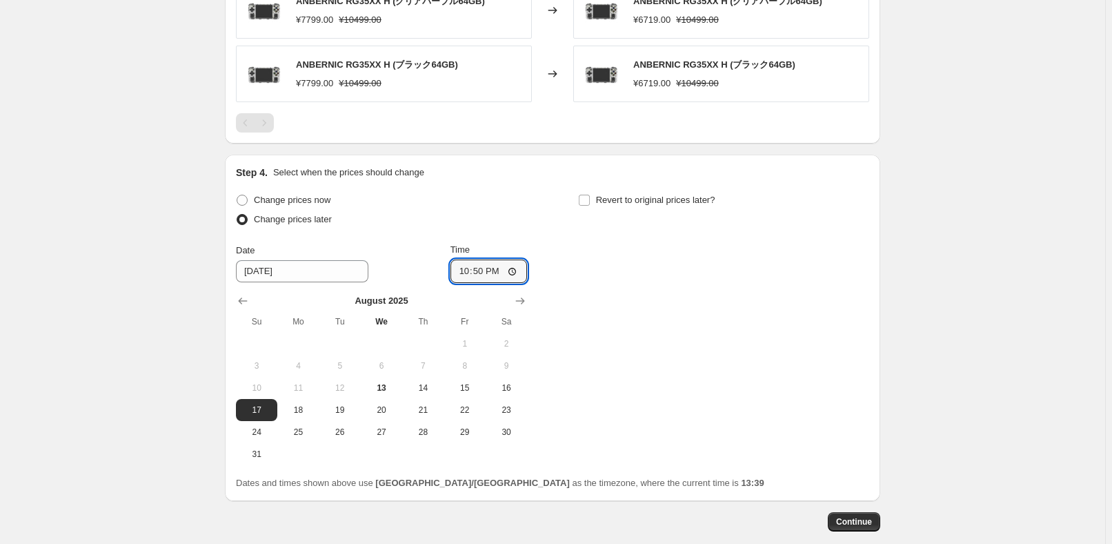
click at [734, 317] on div "Change prices now Change prices later Date [DATE] Time 22:50 [DATE] Su Mo Tu We…" at bounding box center [552, 327] width 633 height 275
click at [704, 203] on span "Revert to original prices later?" at bounding box center [655, 200] width 119 height 10
click at [590, 203] on input "Revert to original prices later?" at bounding box center [584, 200] width 11 height 11
checkbox input "true"
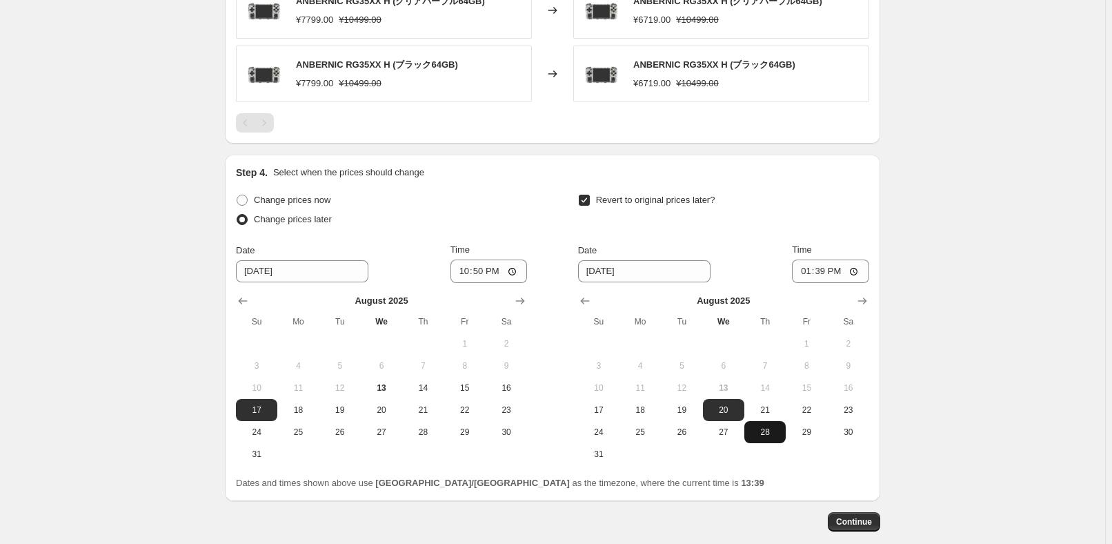
click at [760, 433] on span "28" at bounding box center [765, 431] width 30 height 11
type input "[DATE]"
click at [824, 273] on input "13:39" at bounding box center [830, 270] width 77 height 23
type input "15:00"
click at [859, 221] on div "Revert to original prices later?" at bounding box center [723, 210] width 291 height 41
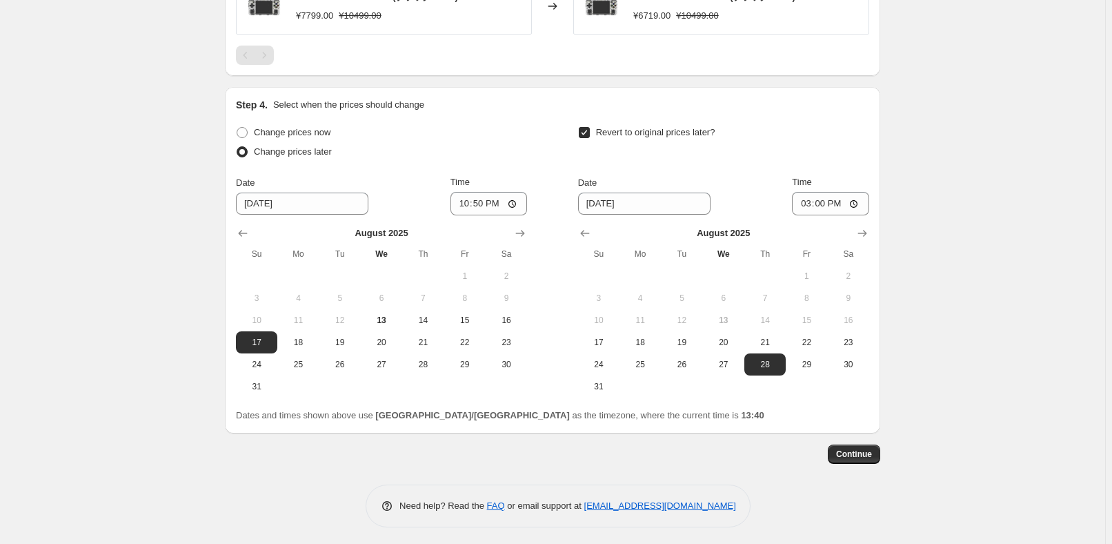
scroll to position [1024, 0]
click at [845, 442] on button "Continue" at bounding box center [854, 451] width 52 height 19
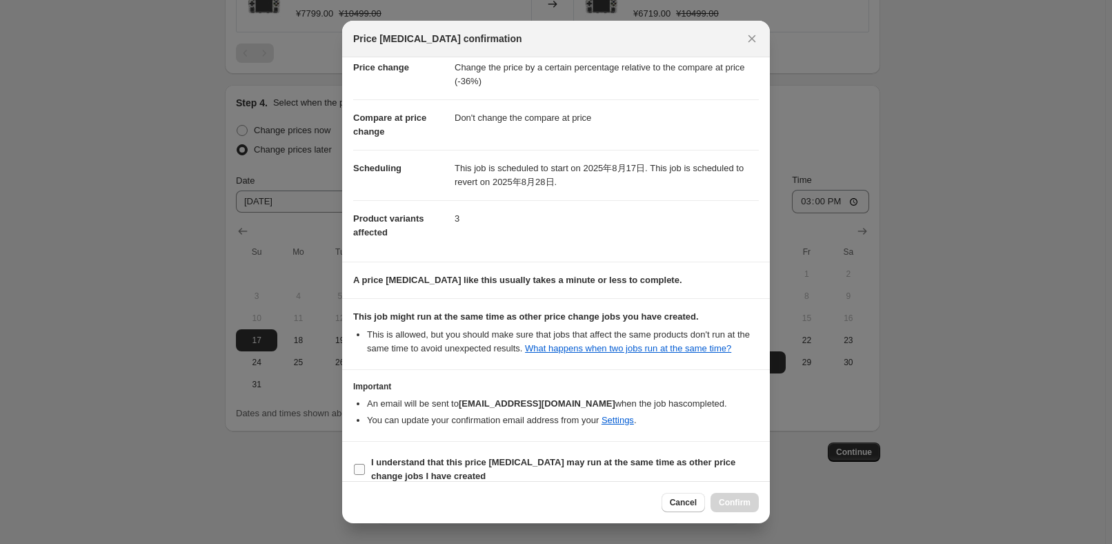
scroll to position [46, 0]
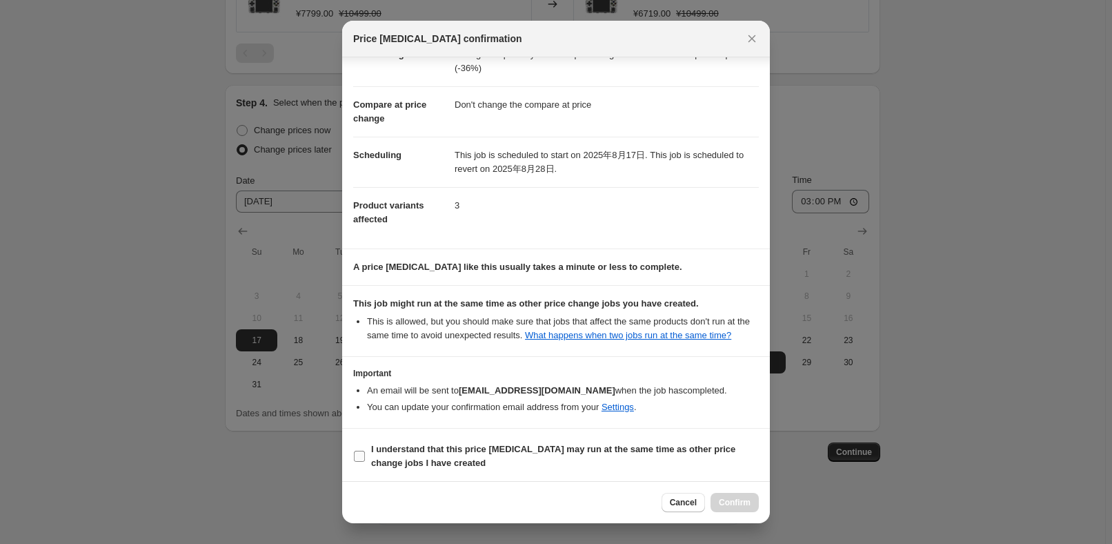
drag, startPoint x: 423, startPoint y: 441, endPoint x: 446, endPoint y: 451, distance: 25.6
click at [422, 444] on b "I understand that this price [MEDICAL_DATA] may run at the same time as other p…" at bounding box center [553, 456] width 364 height 24
click at [365, 450] on input "I understand that this price [MEDICAL_DATA] may run at the same time as other p…" at bounding box center [359, 455] width 11 height 11
checkbox input "true"
click at [751, 504] on span "Confirm" at bounding box center [735, 502] width 32 height 11
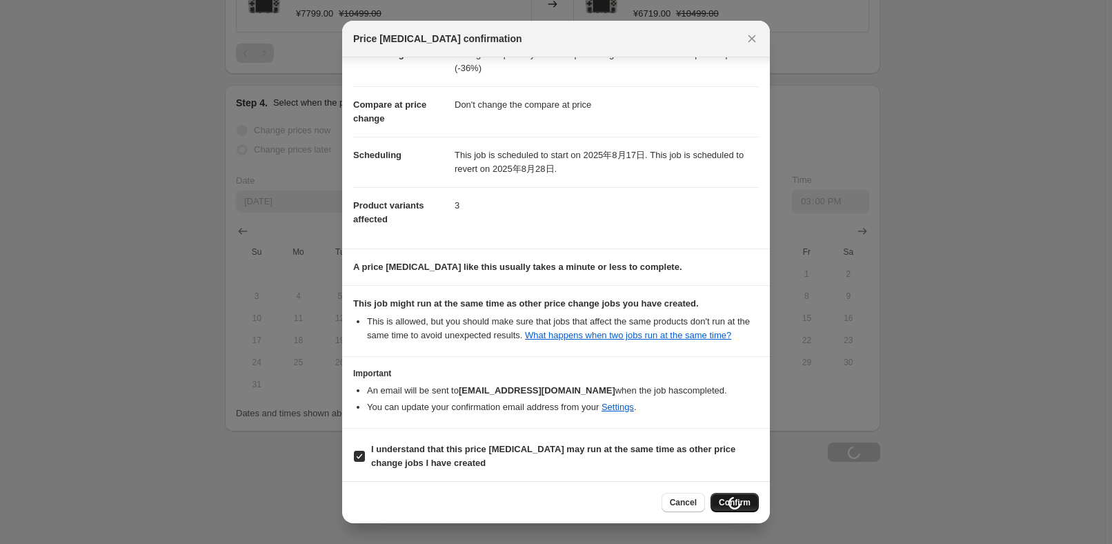
type input "RG35XX H"
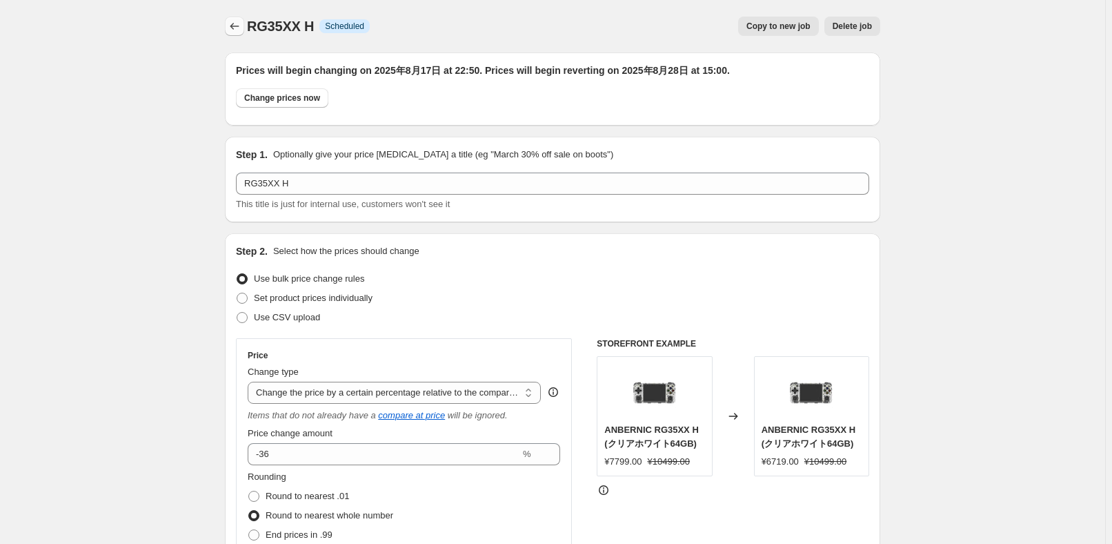
click at [228, 27] on button "Price change jobs" at bounding box center [234, 26] width 19 height 19
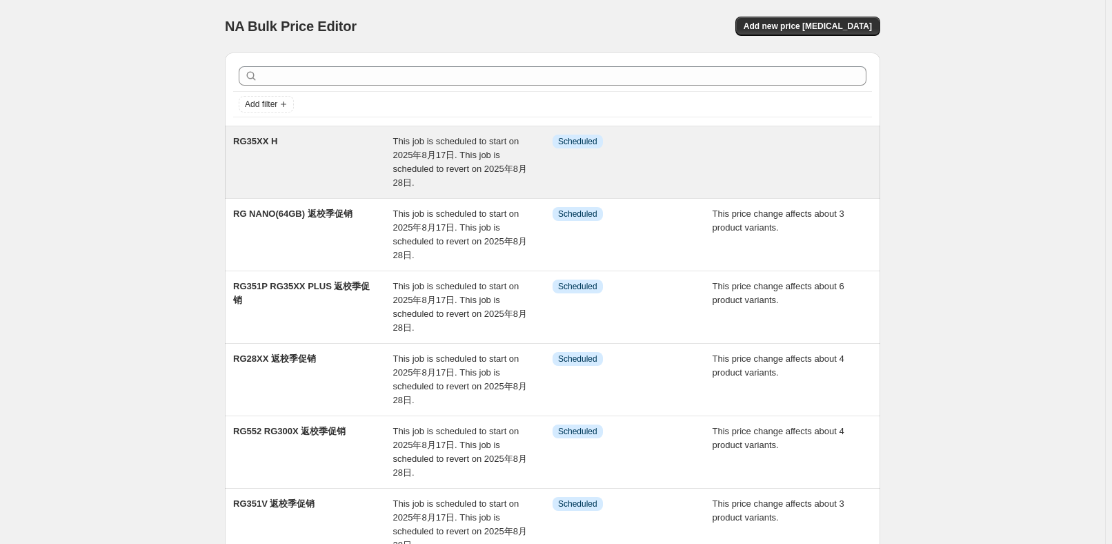
click at [397, 172] on span "This job is scheduled to start on 2025年8月17日. This job is scheduled to revert o…" at bounding box center [460, 162] width 134 height 52
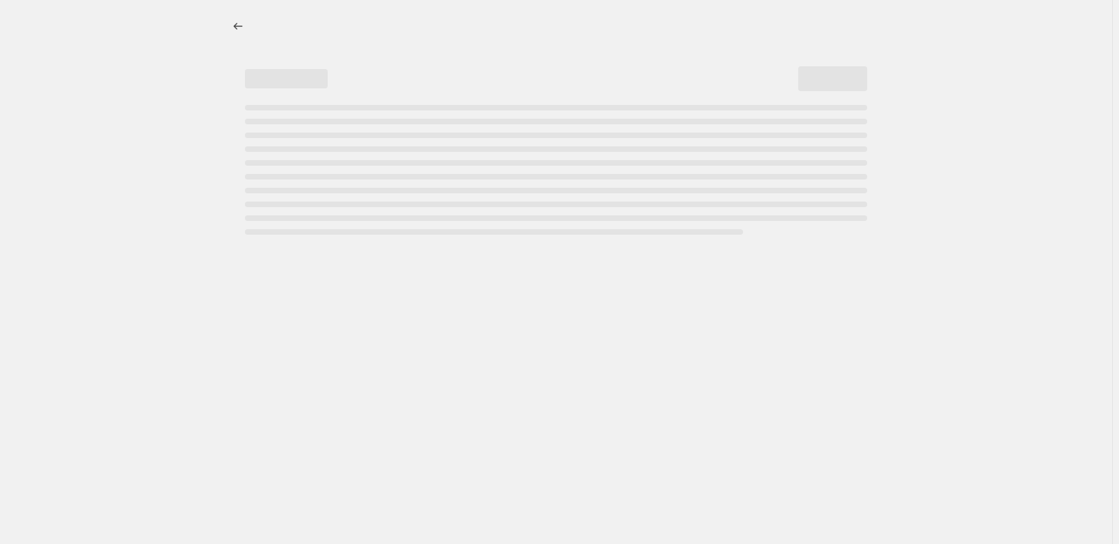
select select "pcap"
select select "no_change"
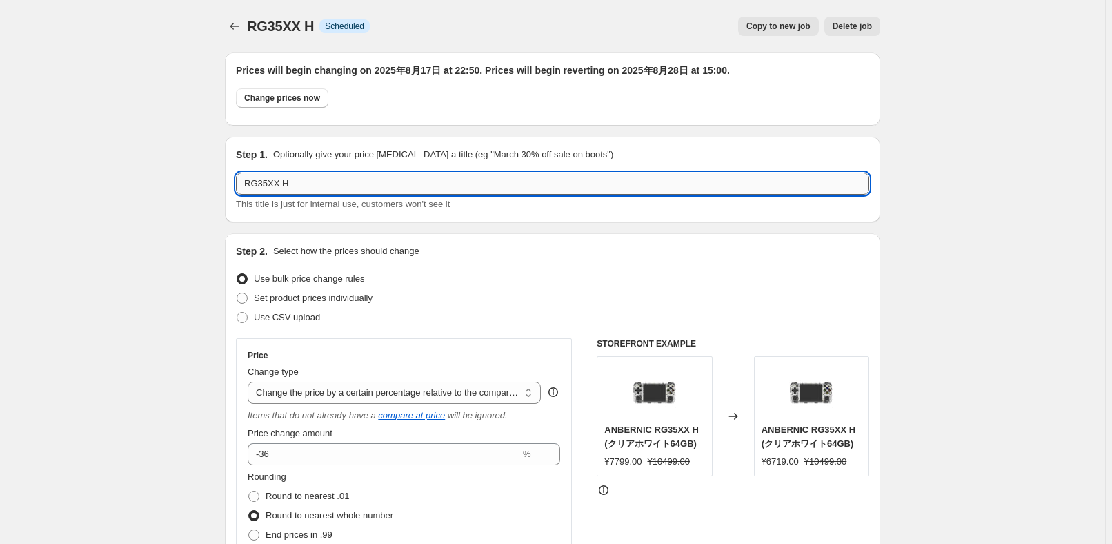
click at [369, 186] on input "RG35XX H" at bounding box center [552, 183] width 633 height 22
type input "RG35XX H 返校季促销"
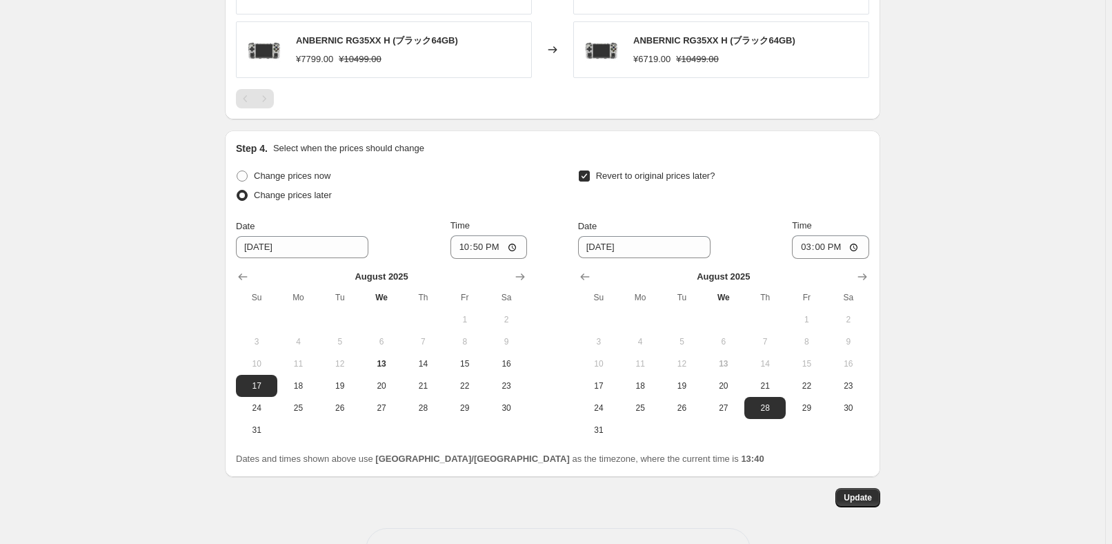
scroll to position [1109, 0]
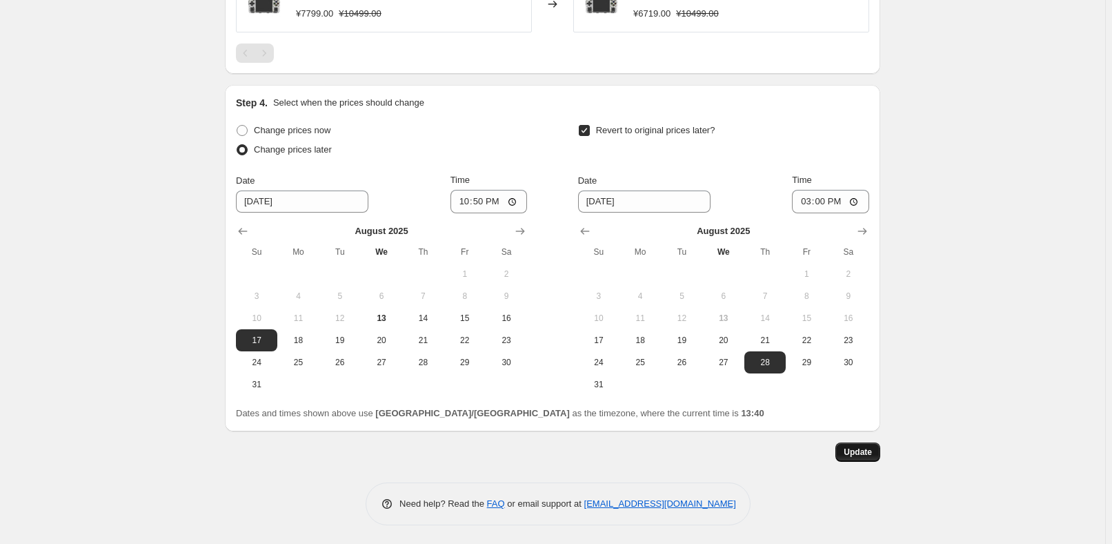
click at [865, 450] on span "Update" at bounding box center [858, 451] width 28 height 11
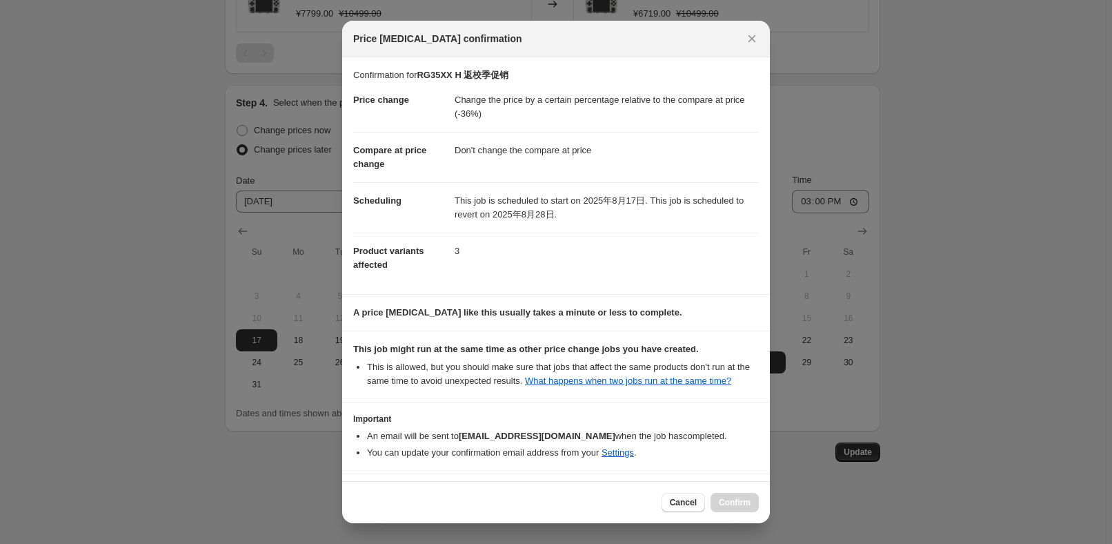
click at [426, 454] on li "You can update your confirmation email address from your Settings ." at bounding box center [563, 453] width 392 height 14
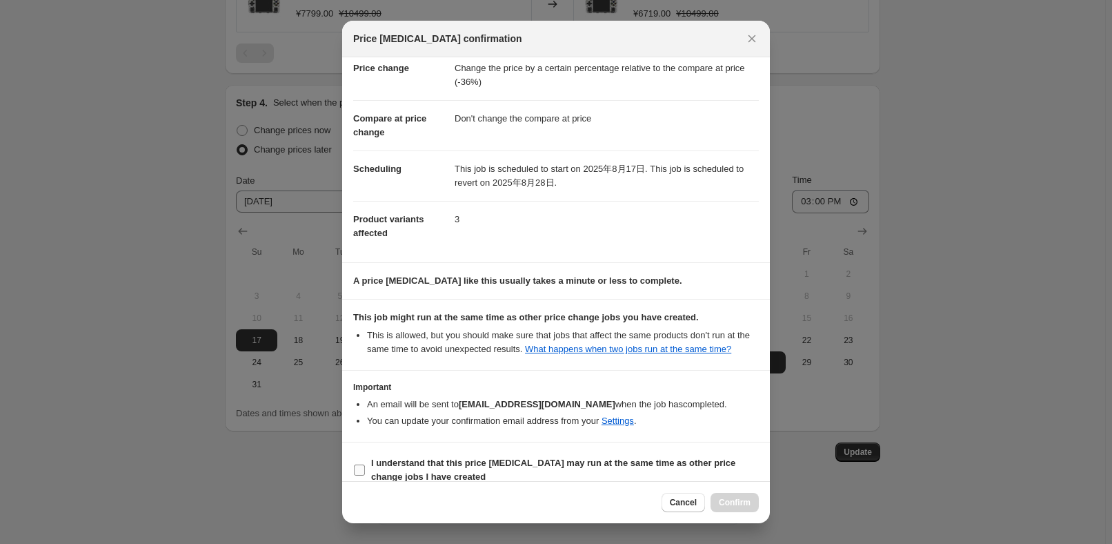
scroll to position [46, 0]
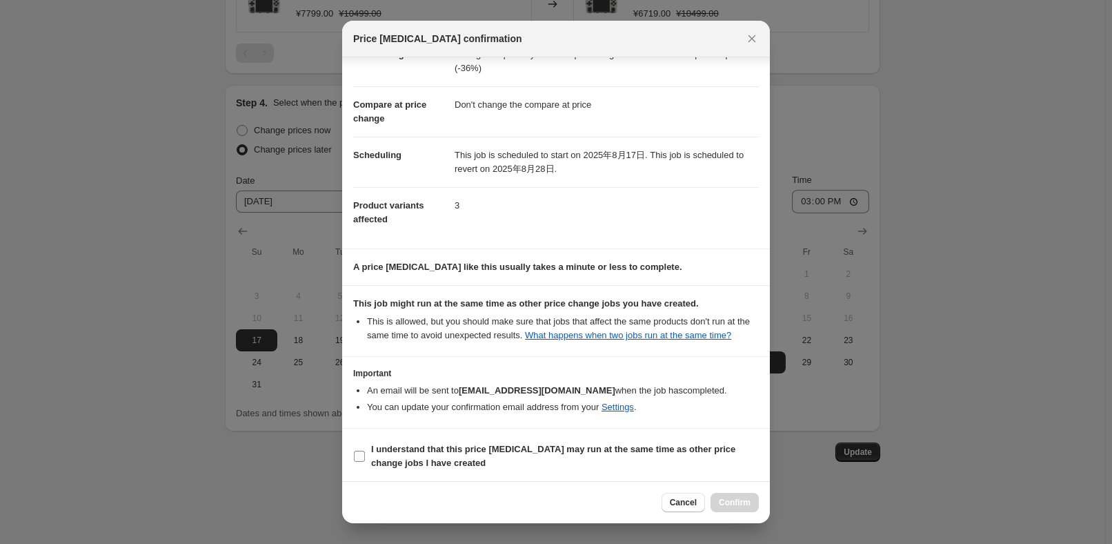
click at [438, 464] on b "I understand that this price [MEDICAL_DATA] may run at the same time as other p…" at bounding box center [553, 456] width 364 height 24
click at [365, 461] on input "I understand that this price [MEDICAL_DATA] may run at the same time as other p…" at bounding box center [359, 455] width 11 height 11
checkbox input "true"
click at [720, 497] on span "Confirm" at bounding box center [735, 502] width 32 height 11
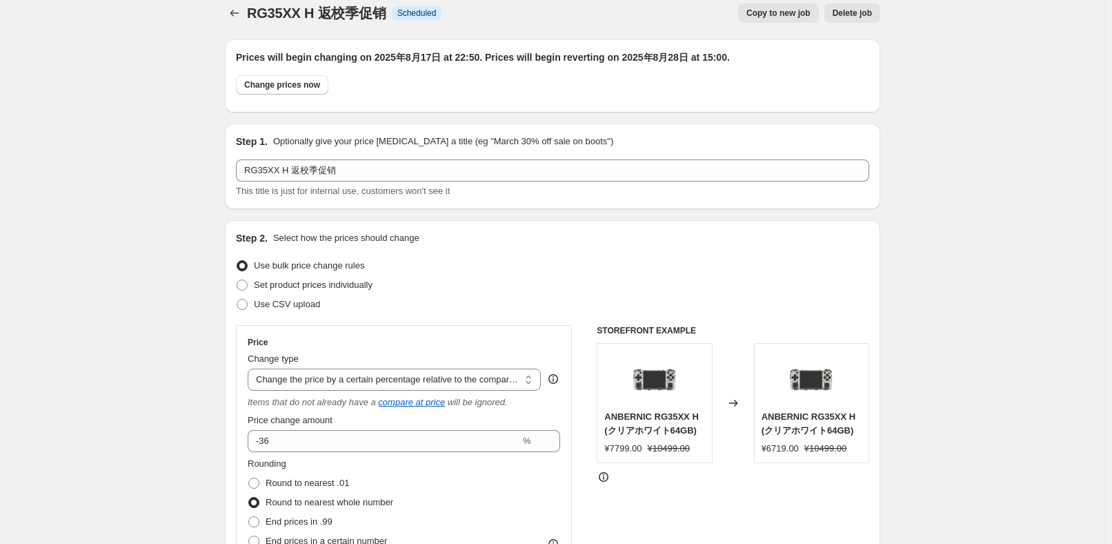
scroll to position [0, 0]
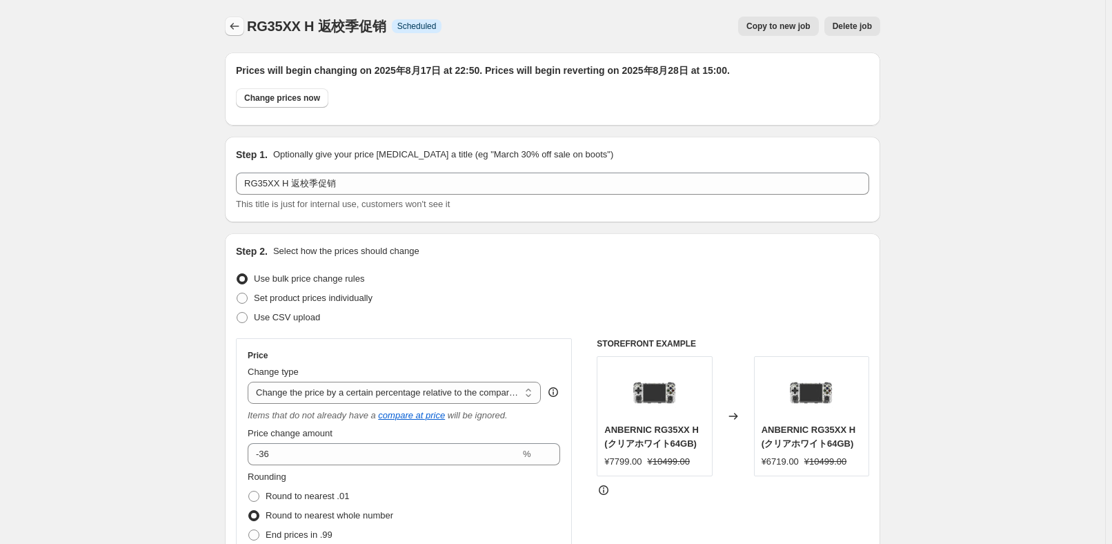
click at [239, 32] on icon "Price change jobs" at bounding box center [235, 26] width 14 height 14
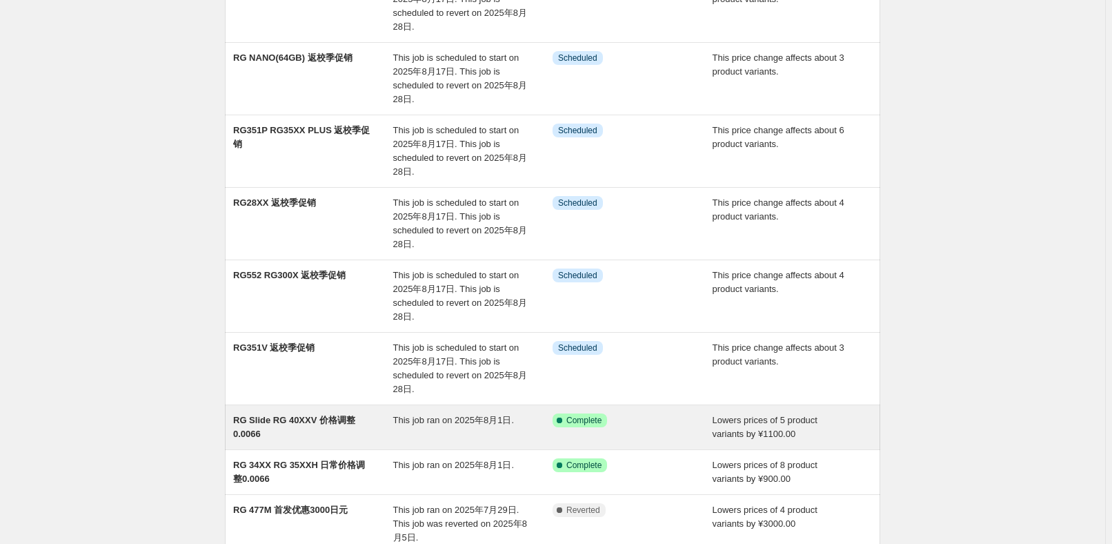
scroll to position [313, 0]
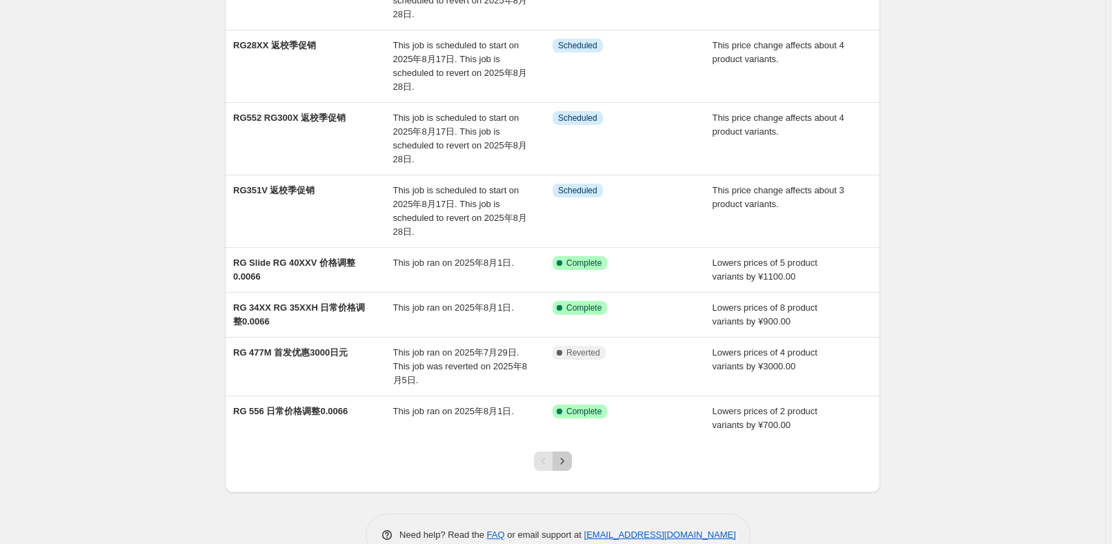
click at [572, 455] on button "Next" at bounding box center [562, 460] width 19 height 19
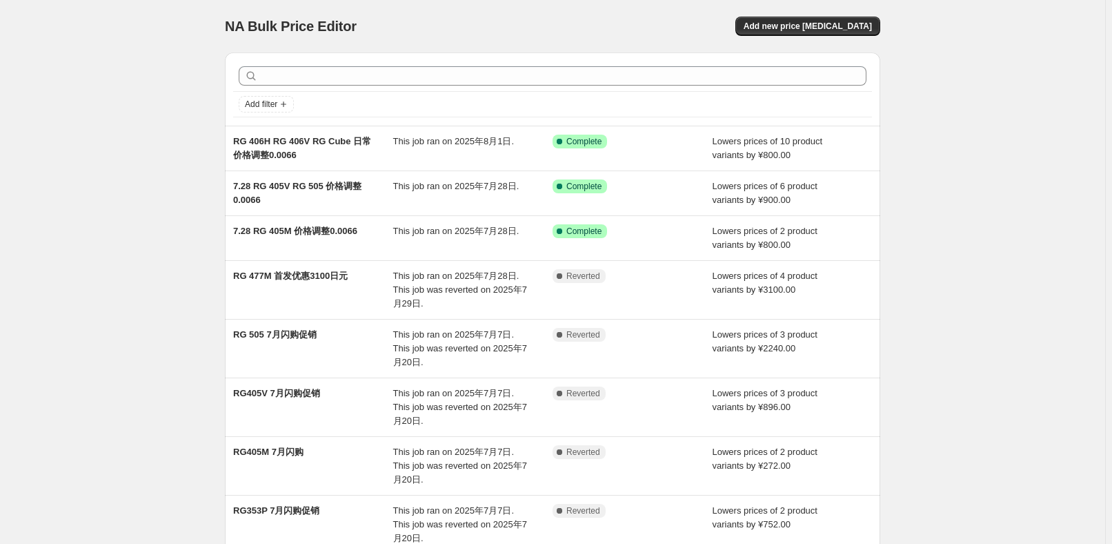
scroll to position [261, 0]
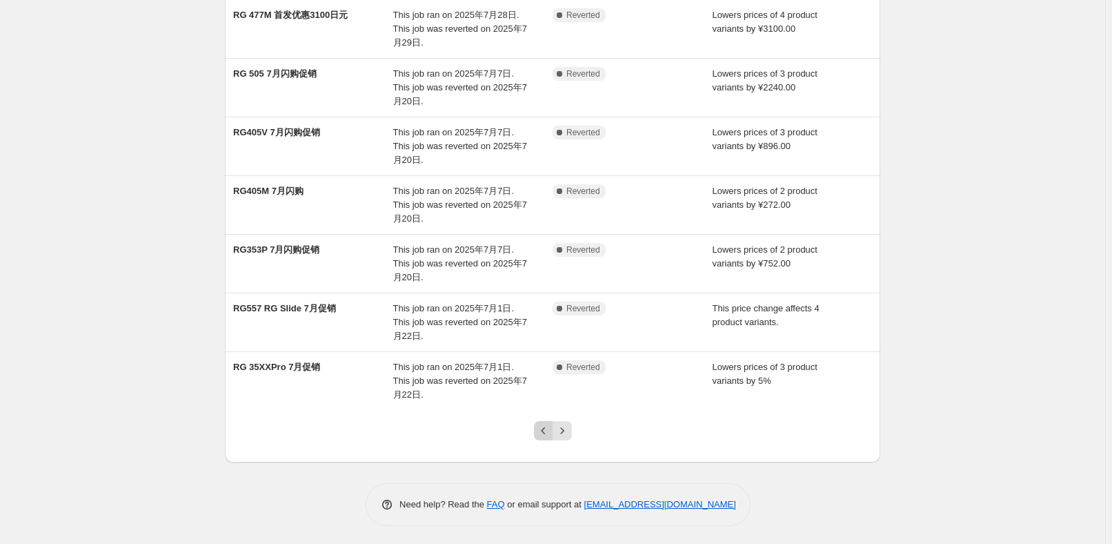
click at [540, 421] on button "Previous" at bounding box center [543, 430] width 19 height 19
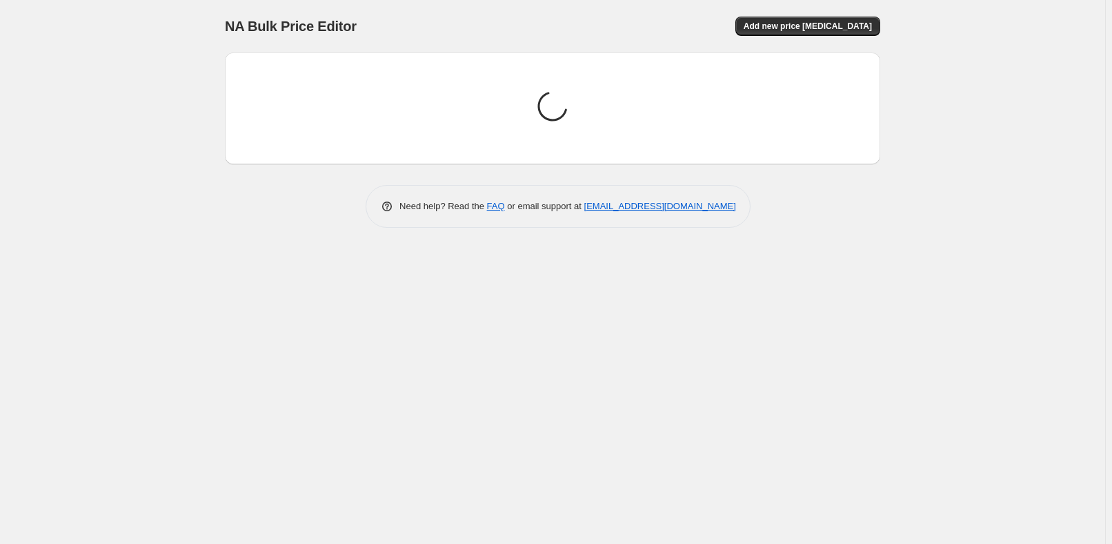
scroll to position [0, 0]
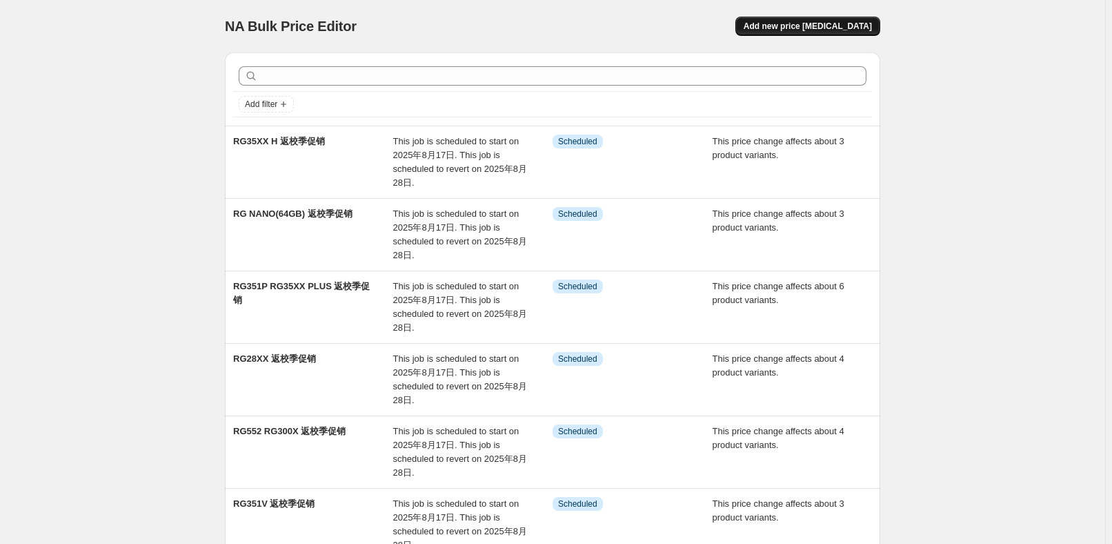
click at [804, 29] on span "Add new price [MEDICAL_DATA]" at bounding box center [808, 26] width 128 height 11
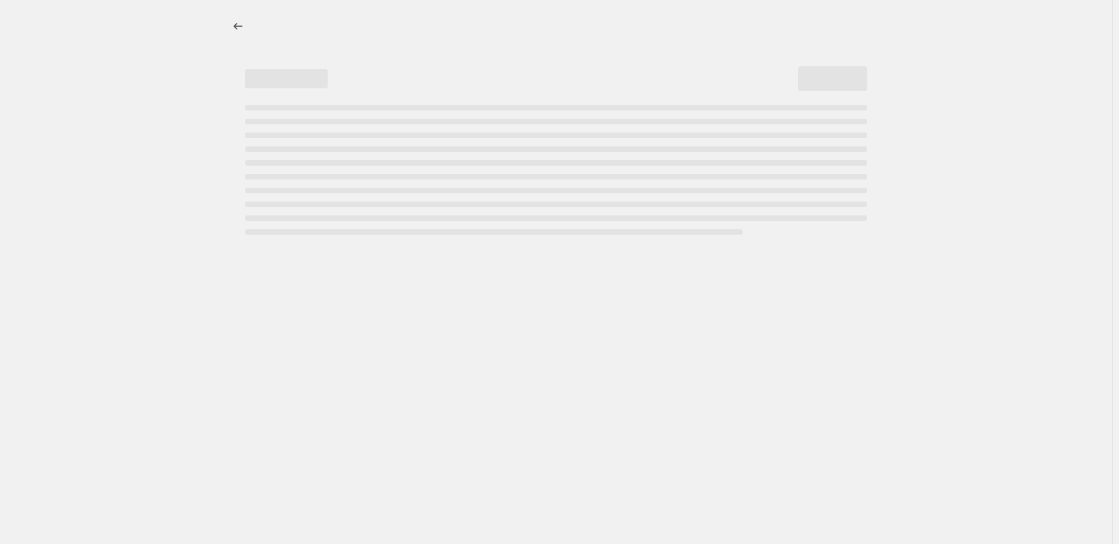
select select "percentage"
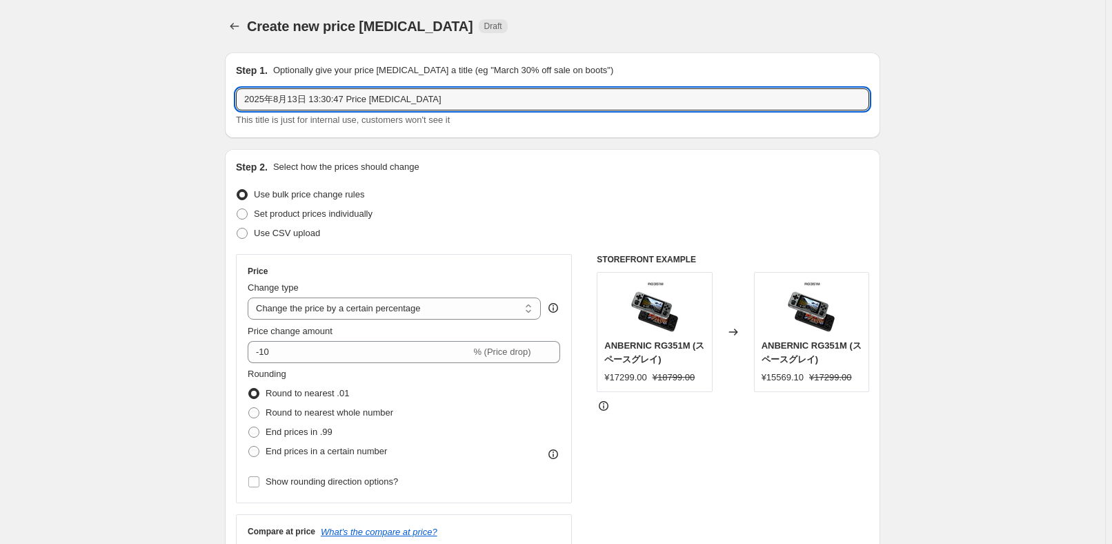
drag, startPoint x: 465, startPoint y: 99, endPoint x: 196, endPoint y: 95, distance: 269.0
paste input "RG35XXSP WIN600 RG NANO(128GB)"
click at [326, 98] on input "RG35XXSP WIN600 RG NANO(128GB)" at bounding box center [552, 99] width 633 height 22
type input "RG35XXSP WIN600 1t RG NANO(128GB)"
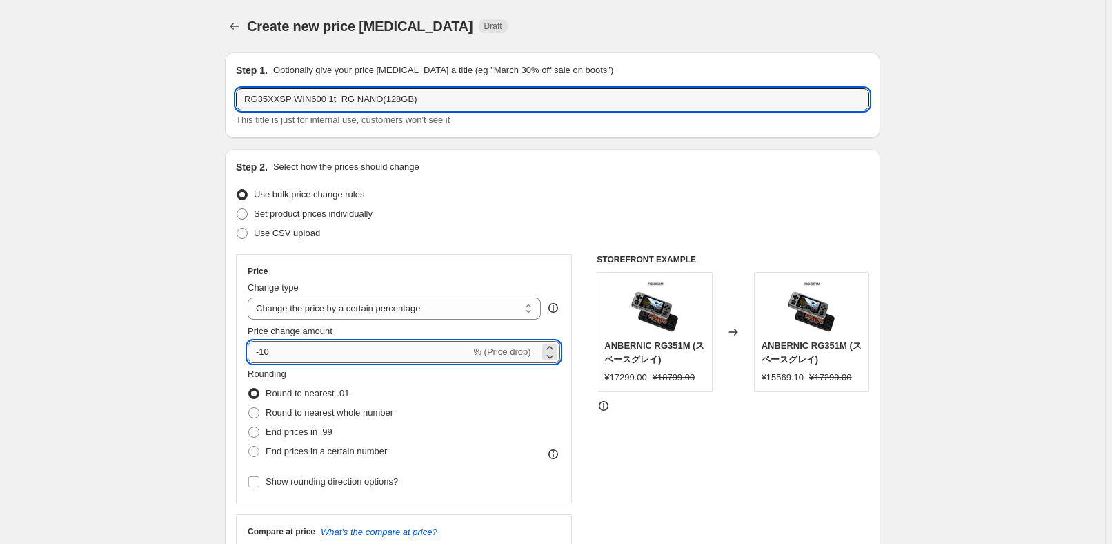
click at [341, 353] on input "-10" at bounding box center [359, 352] width 223 height 22
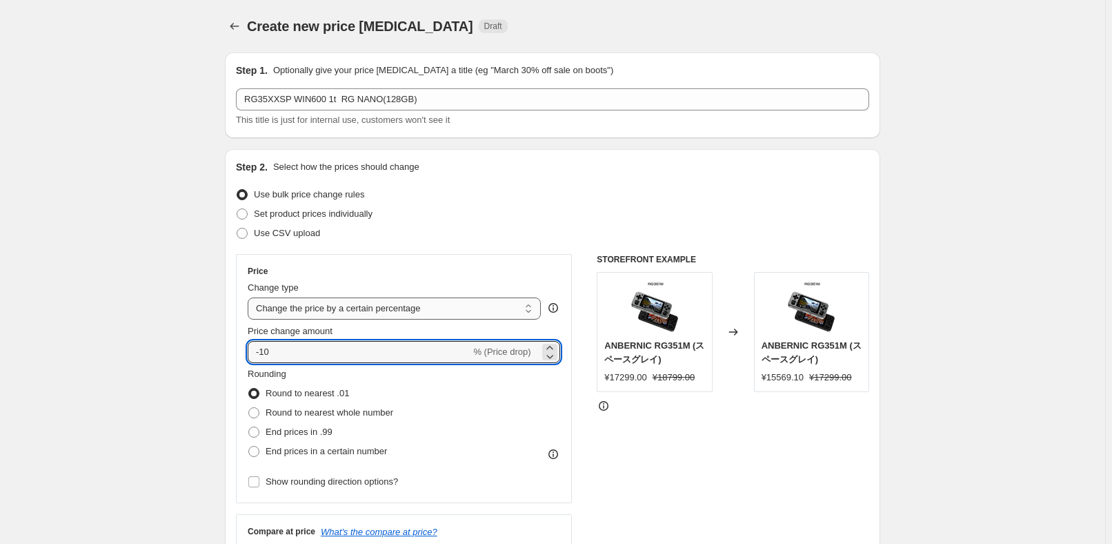
type input "-1"
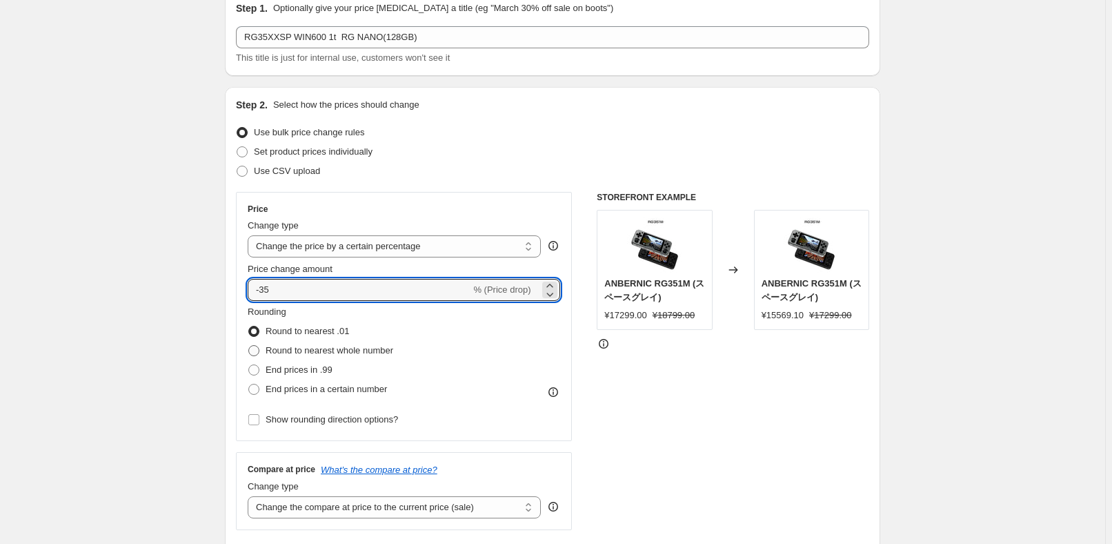
type input "-35"
click at [346, 349] on span "Round to nearest whole number" at bounding box center [330, 350] width 128 height 10
click at [249, 346] on input "Round to nearest whole number" at bounding box center [248, 345] width 1 height 1
radio input "true"
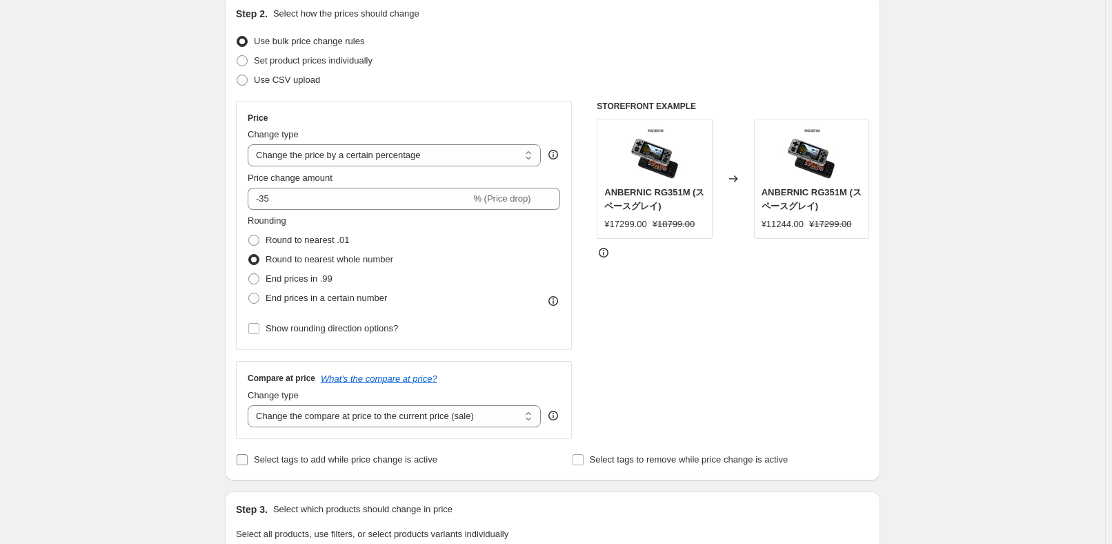
scroll to position [188, 0]
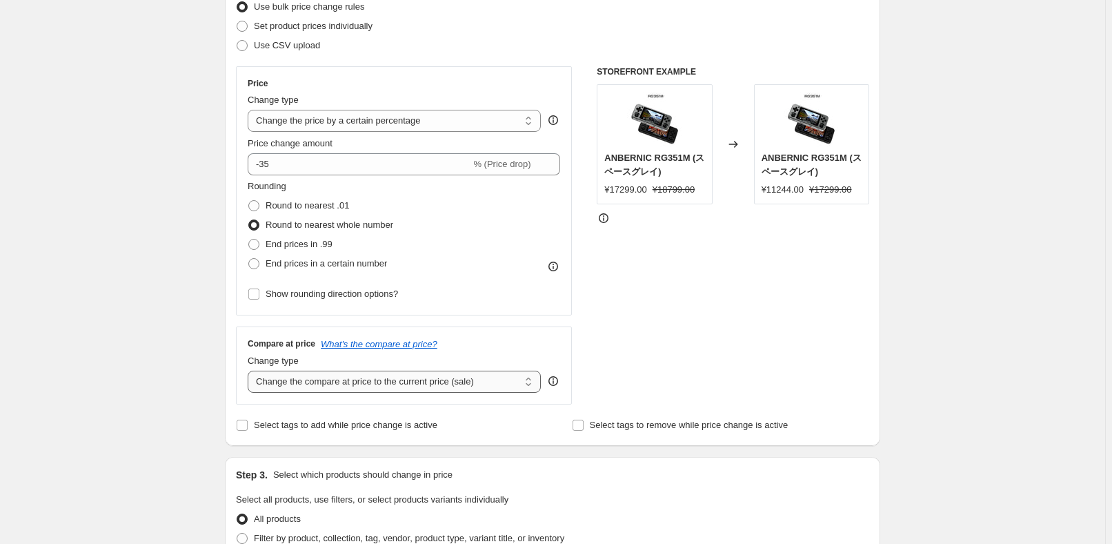
click at [409, 385] on select "Change the compare at price to the current price (sale) Change the compare at p…" at bounding box center [394, 381] width 293 height 22
select select "no_change"
click at [250, 370] on select "Change the compare at price to the current price (sale) Change the compare at p…" at bounding box center [394, 381] width 293 height 22
click at [463, 125] on select "Change the price to a certain amount Change the price by a certain amount Chang…" at bounding box center [394, 121] width 293 height 22
select select "pcap"
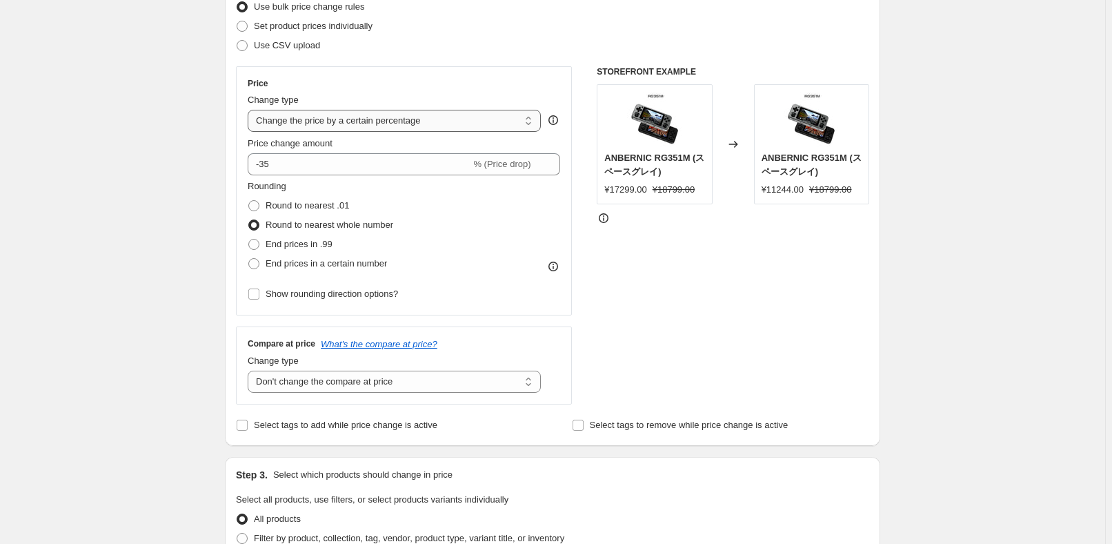
click at [250, 110] on select "Change the price to a certain amount Change the price by a certain amount Chang…" at bounding box center [394, 121] width 293 height 22
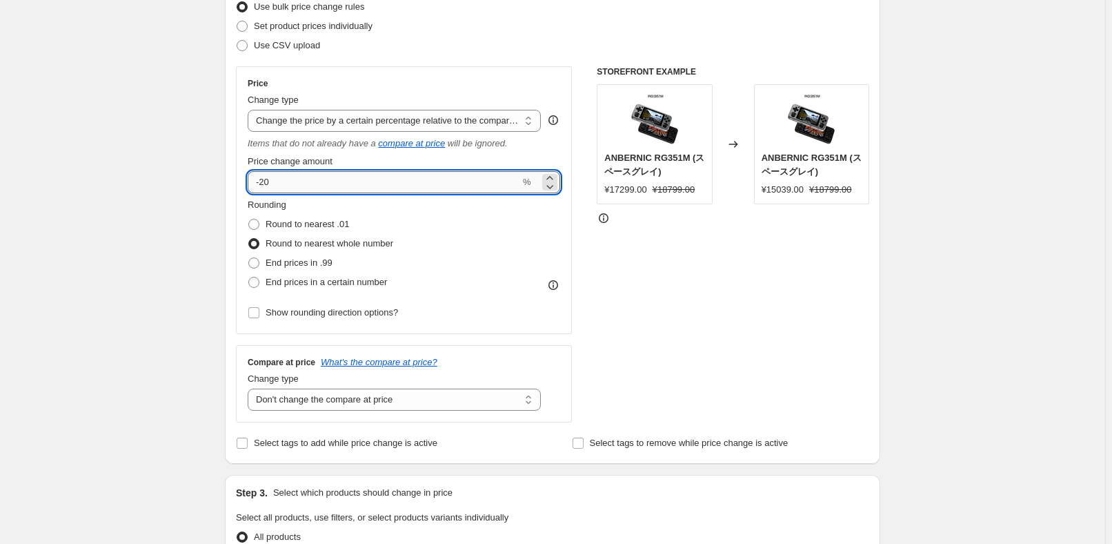
click at [334, 181] on input "-20" at bounding box center [384, 182] width 272 height 22
type input "-2"
type input "-35"
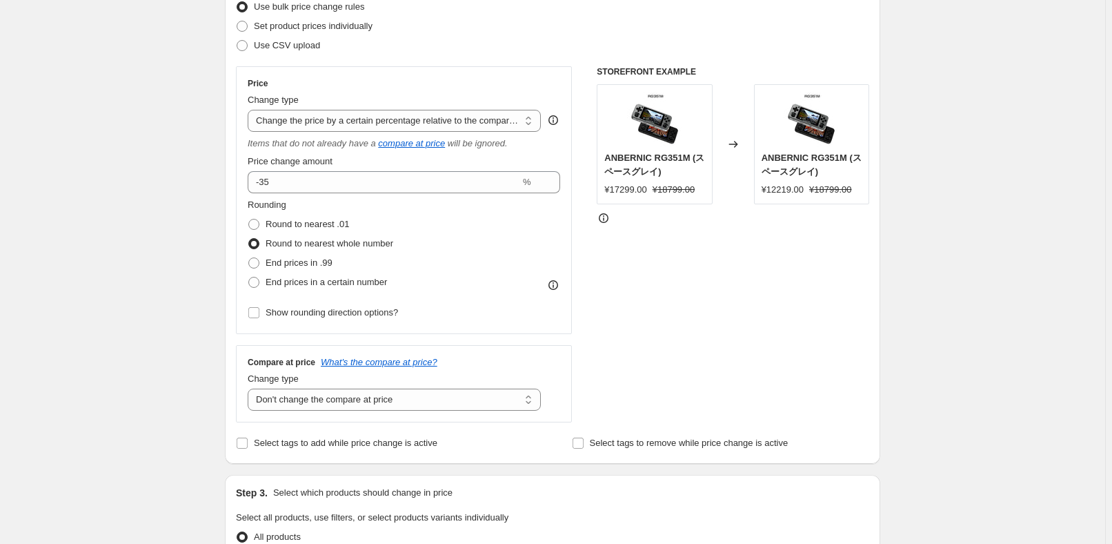
click at [504, 270] on div "Rounding Round to nearest .01 Round to nearest whole number End prices in .99 E…" at bounding box center [404, 245] width 312 height 94
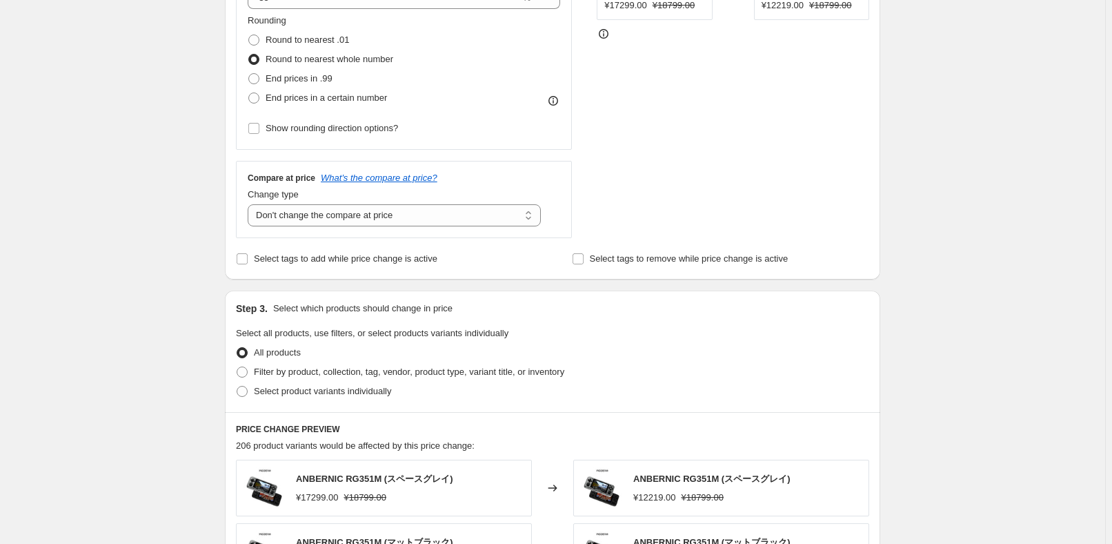
scroll to position [376, 0]
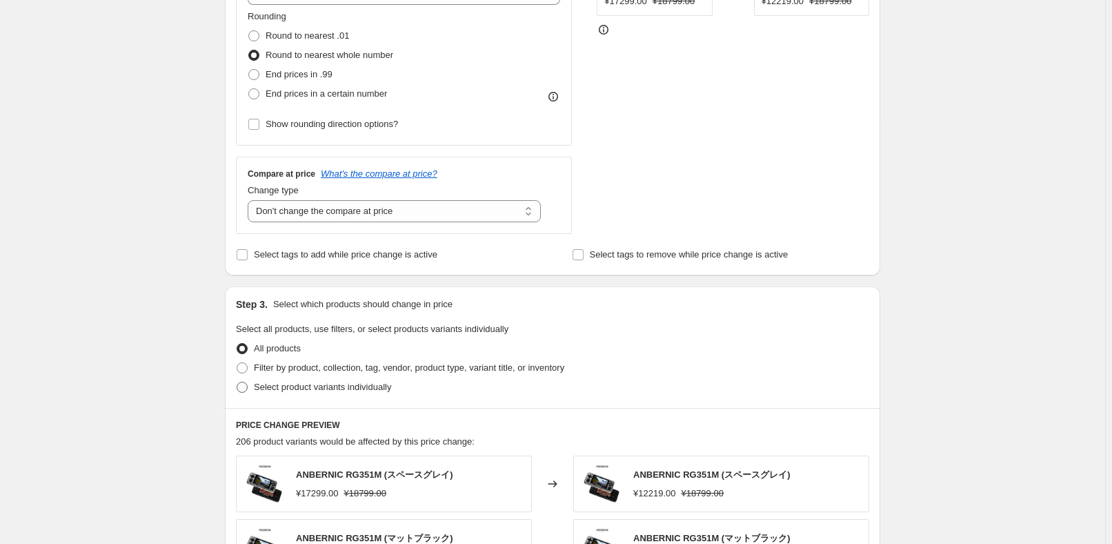
click at [345, 382] on span "Select product variants individually" at bounding box center [322, 386] width 137 height 10
click at [237, 382] on input "Select product variants individually" at bounding box center [237, 381] width 1 height 1
radio input "true"
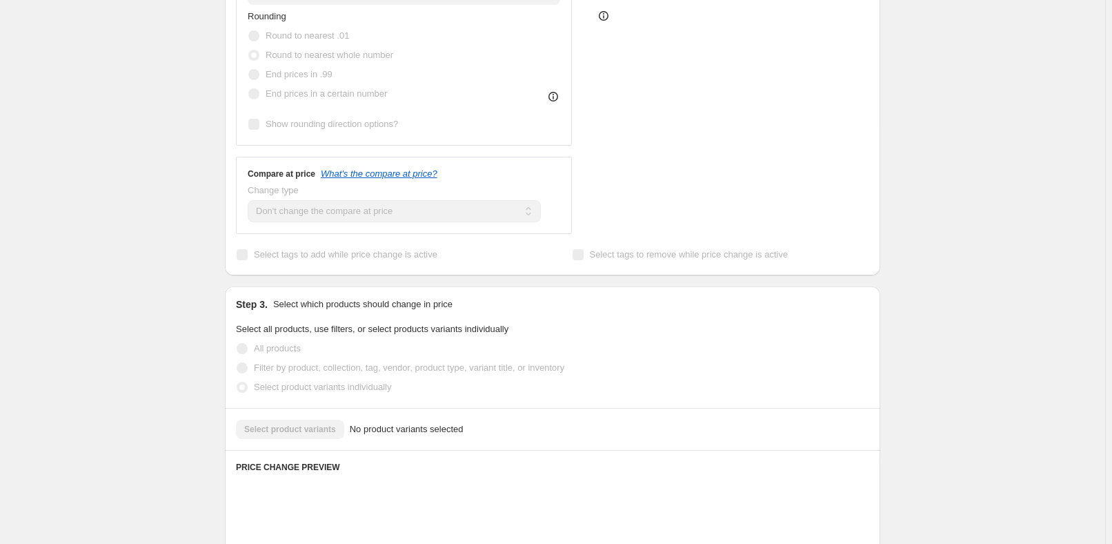
scroll to position [501, 0]
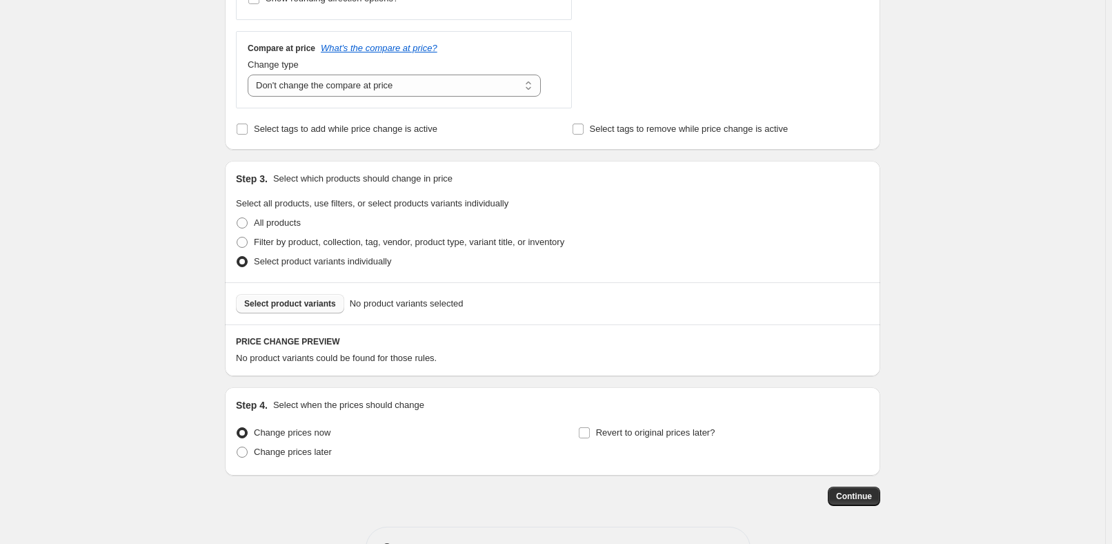
click at [303, 308] on span "Select product variants" at bounding box center [290, 303] width 92 height 11
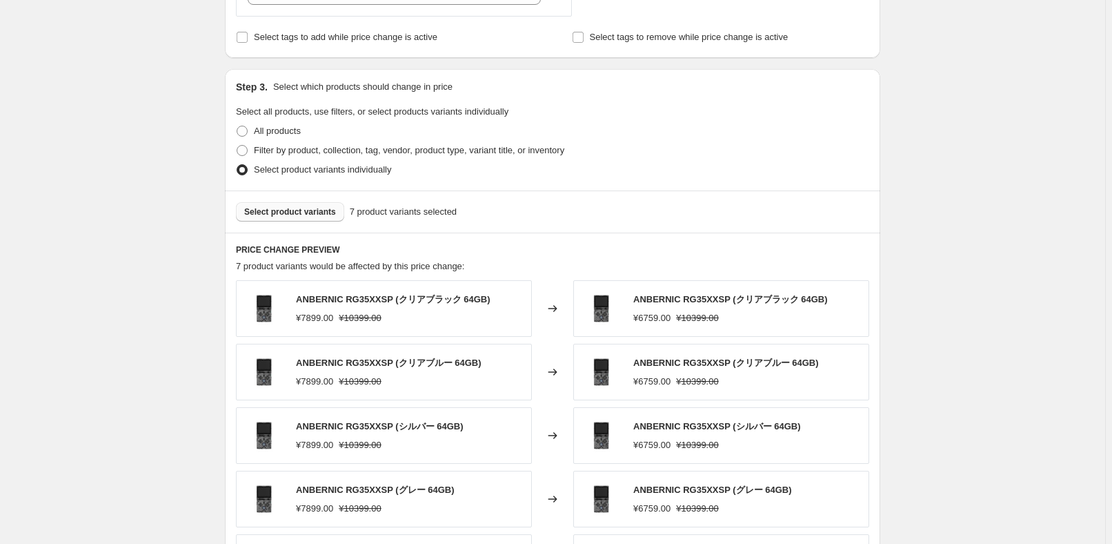
scroll to position [690, 0]
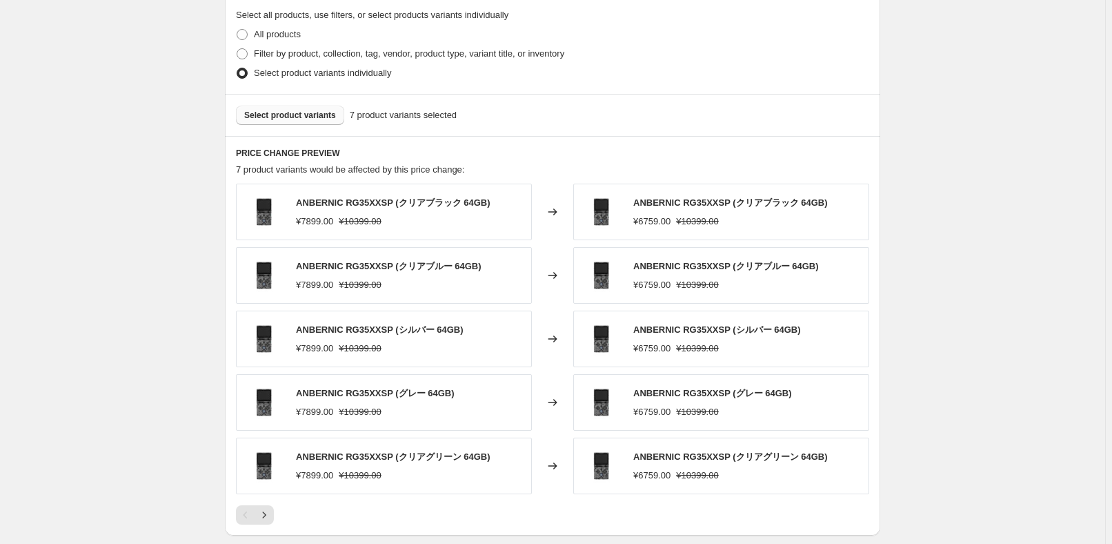
click at [300, 114] on span "Select product variants" at bounding box center [290, 115] width 92 height 11
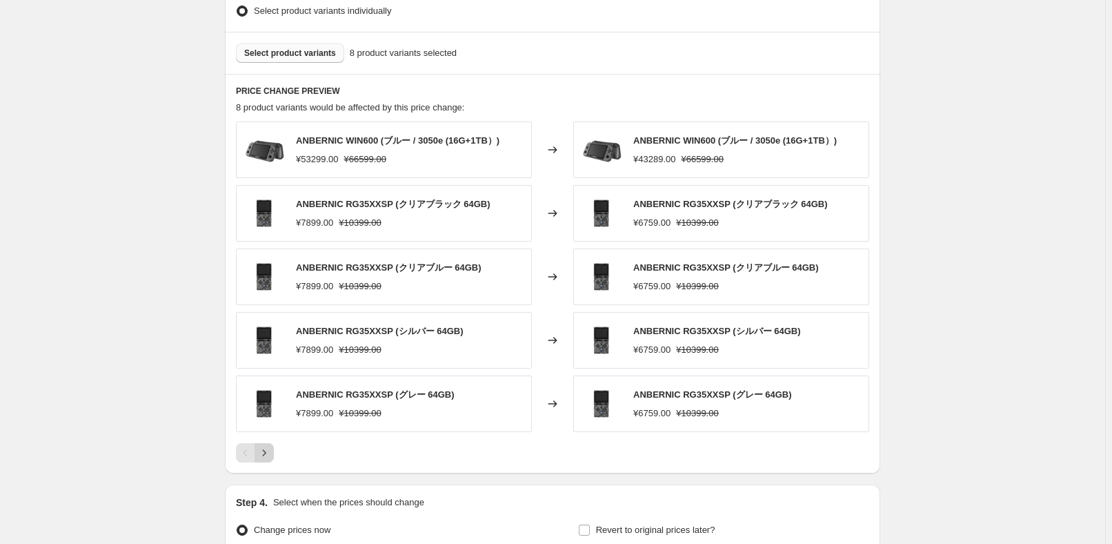
click at [271, 455] on icon "Next" at bounding box center [264, 453] width 14 height 14
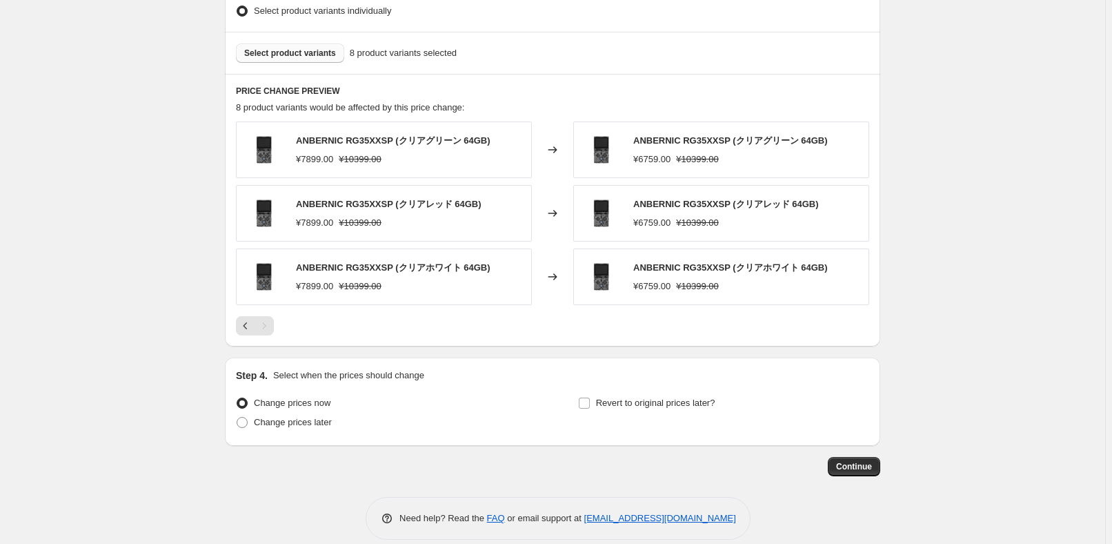
click at [305, 52] on span "Select product variants" at bounding box center [290, 53] width 92 height 11
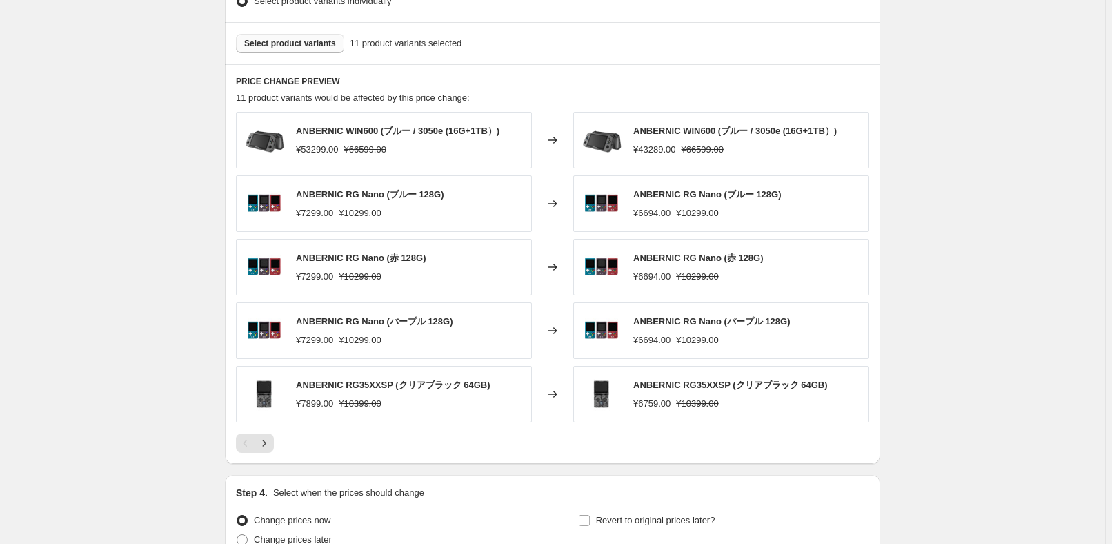
scroll to position [892, 0]
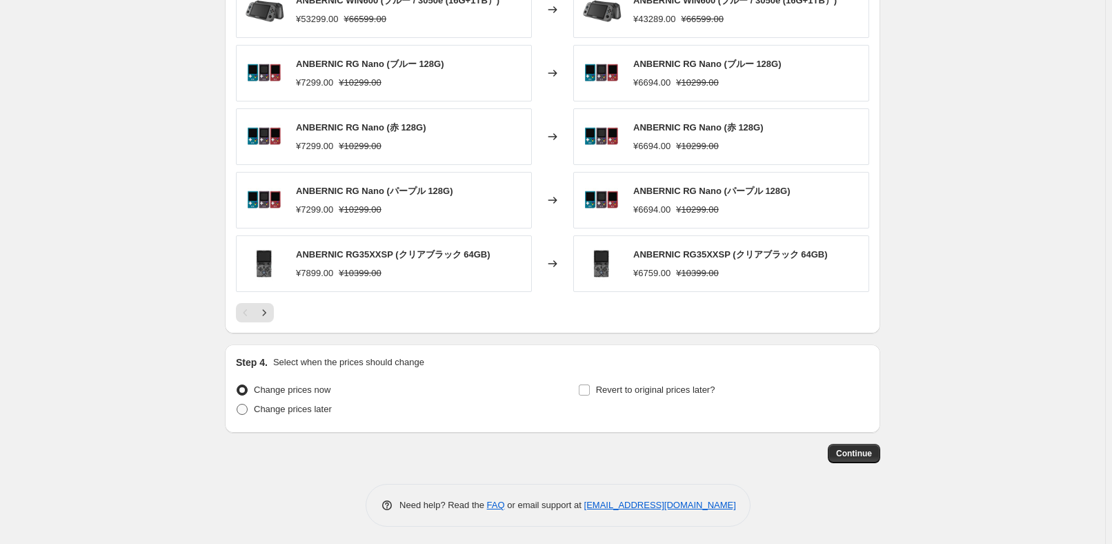
click at [305, 415] on label "Change prices later" at bounding box center [284, 408] width 96 height 19
click at [237, 404] on input "Change prices later" at bounding box center [237, 404] width 1 height 1
radio input "true"
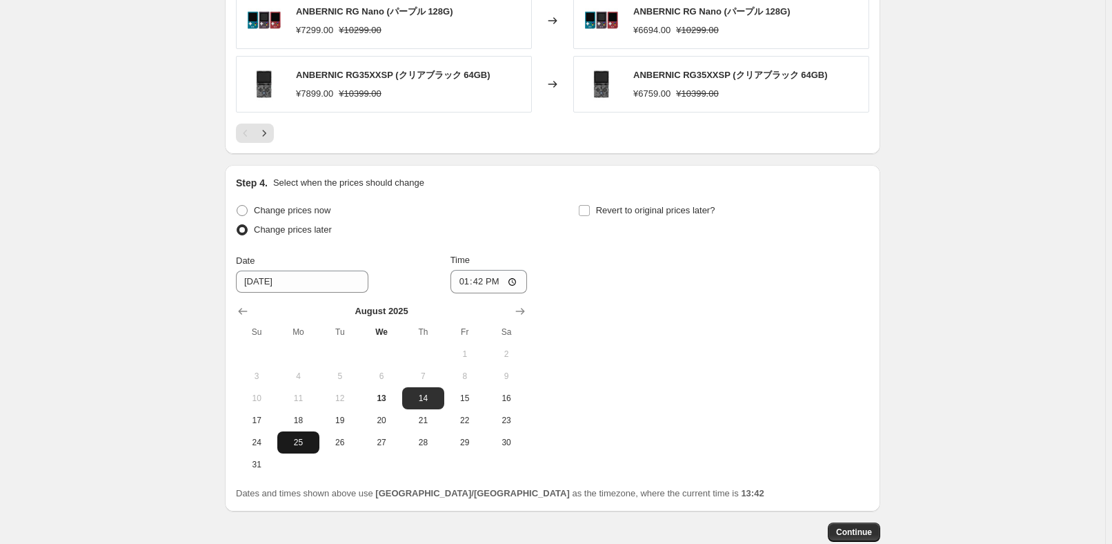
scroll to position [1080, 0]
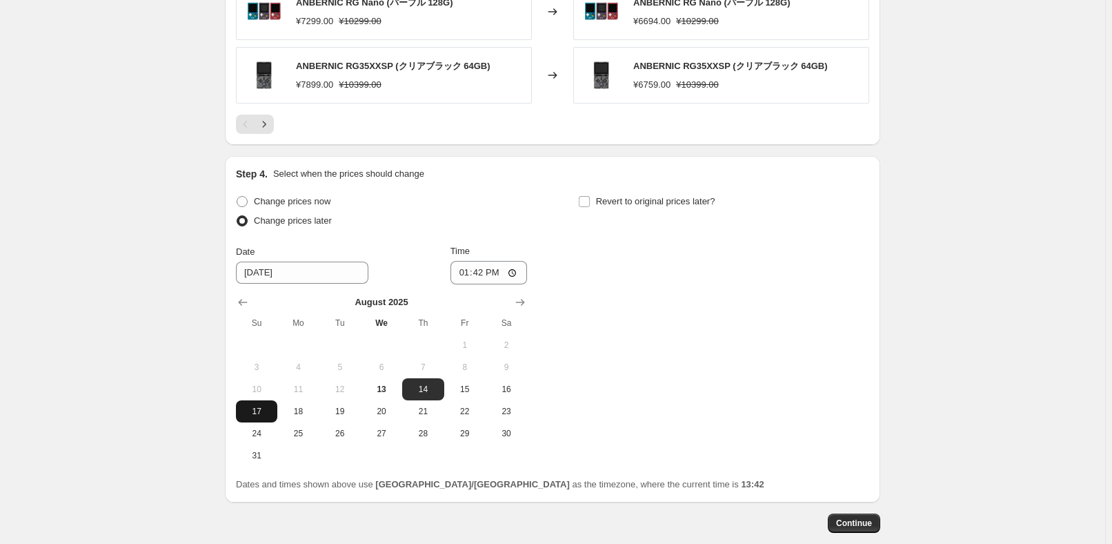
click at [268, 411] on span "17" at bounding box center [256, 411] width 30 height 11
type input "[DATE]"
click at [481, 270] on input "13:42" at bounding box center [488, 272] width 77 height 23
type input "22:50"
click at [633, 271] on div "Change prices now Change prices later Date [DATE] Time 22:50 [DATE] Su Mo Tu We…" at bounding box center [552, 329] width 633 height 275
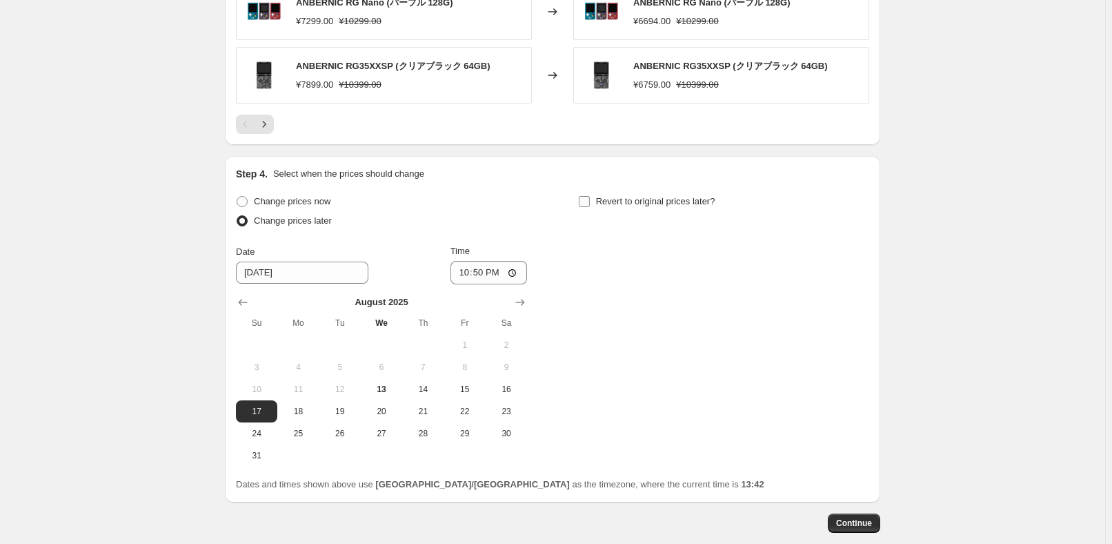
click at [655, 206] on span "Revert to original prices later?" at bounding box center [655, 202] width 119 height 14
click at [590, 206] on input "Revert to original prices later?" at bounding box center [584, 201] width 11 height 11
checkbox input "true"
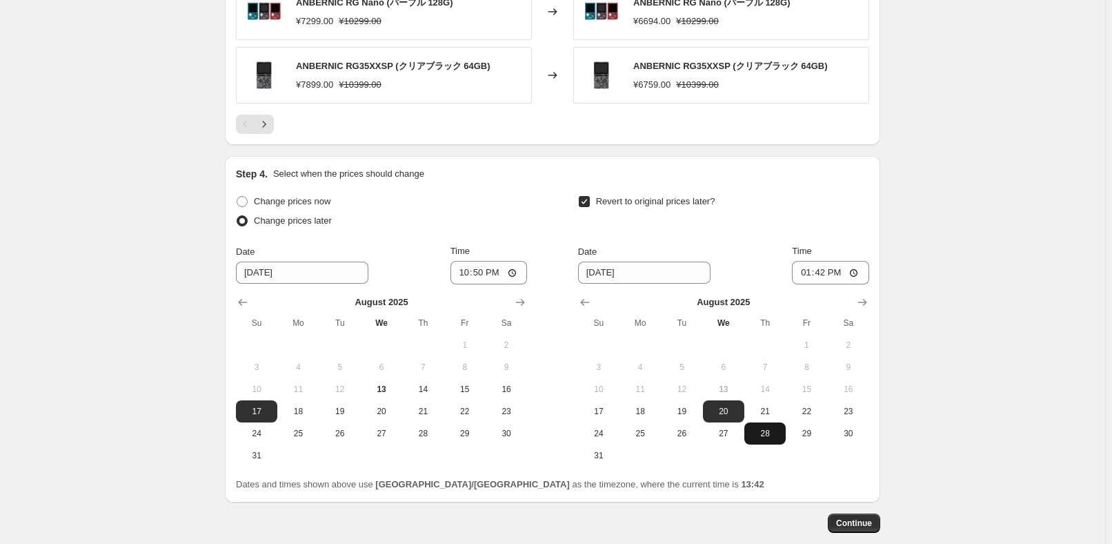
click at [763, 433] on span "28" at bounding box center [765, 433] width 30 height 11
type input "[DATE]"
click at [824, 272] on input "13:42" at bounding box center [830, 272] width 77 height 23
type input "15:00"
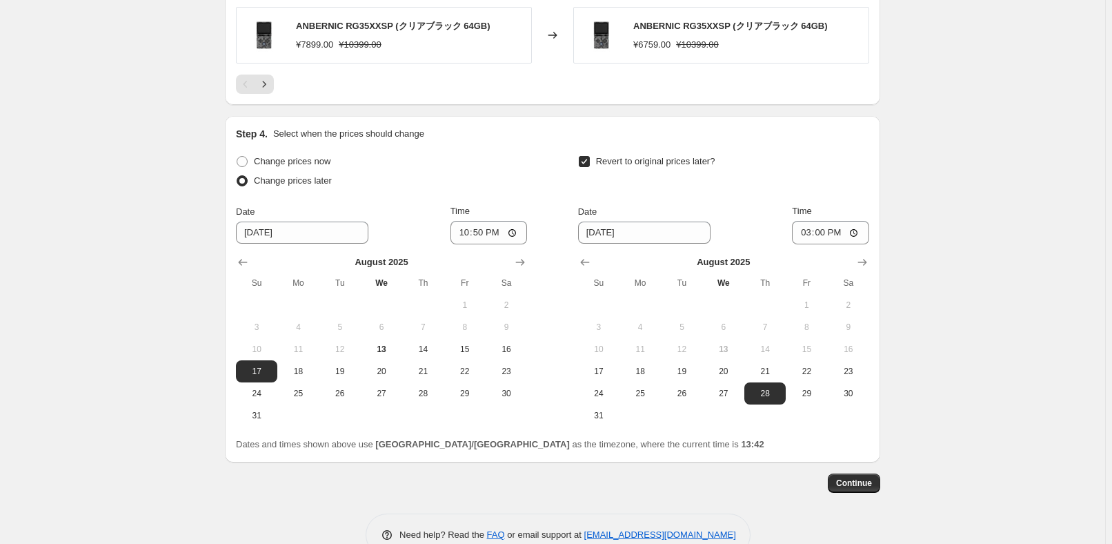
scroll to position [1150, 0]
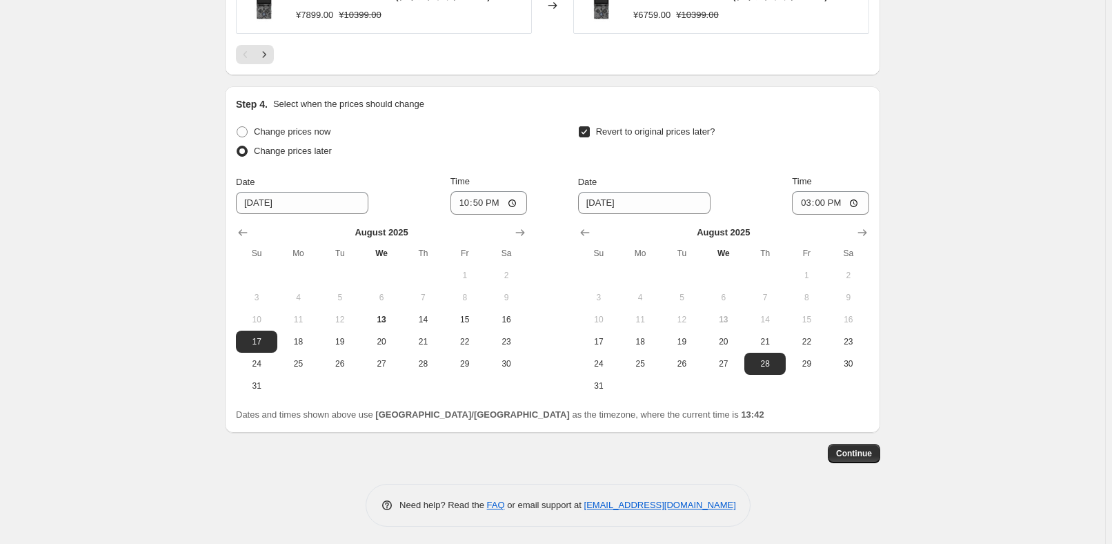
click at [863, 459] on button "Continue" at bounding box center [854, 453] width 52 height 19
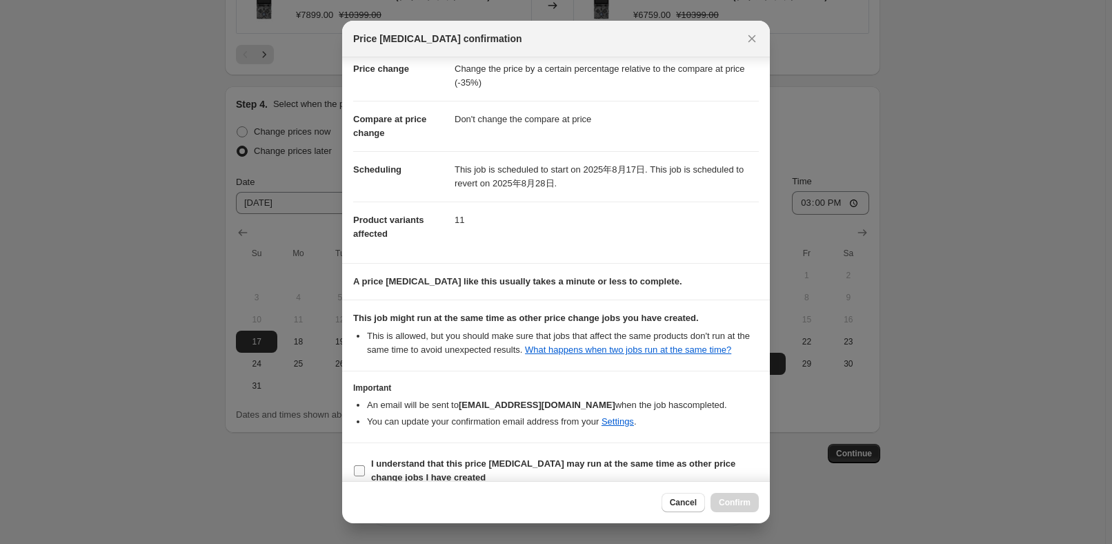
scroll to position [46, 0]
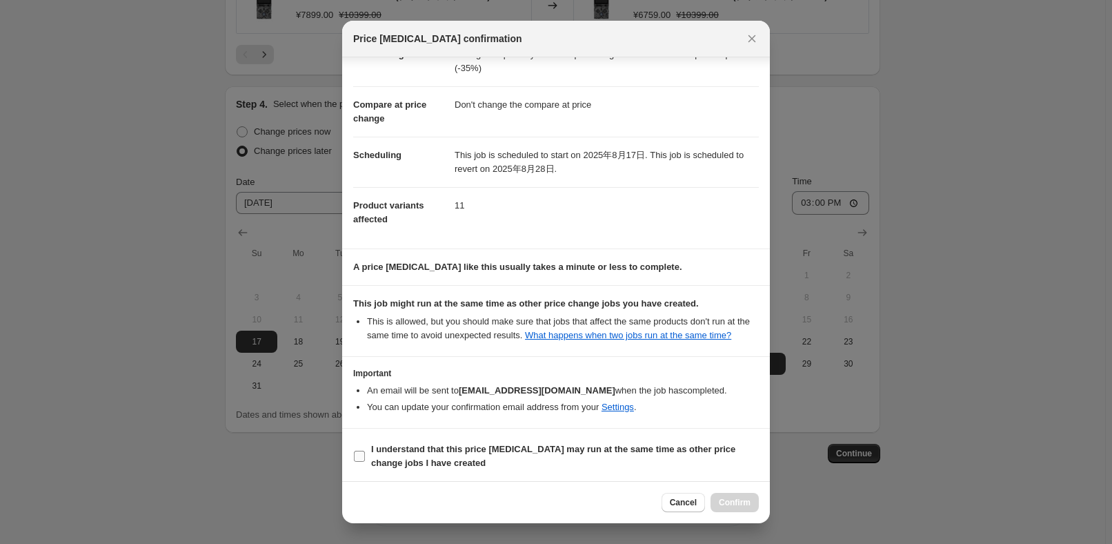
click at [428, 461] on b "I understand that this price [MEDICAL_DATA] may run at the same time as other p…" at bounding box center [553, 456] width 364 height 24
click at [365, 461] on input "I understand that this price [MEDICAL_DATA] may run at the same time as other p…" at bounding box center [359, 455] width 11 height 11
checkbox input "true"
click at [723, 495] on button "Confirm" at bounding box center [735, 502] width 48 height 19
type input "RG35XXSP WIN600 1t RG NANO(128GB)"
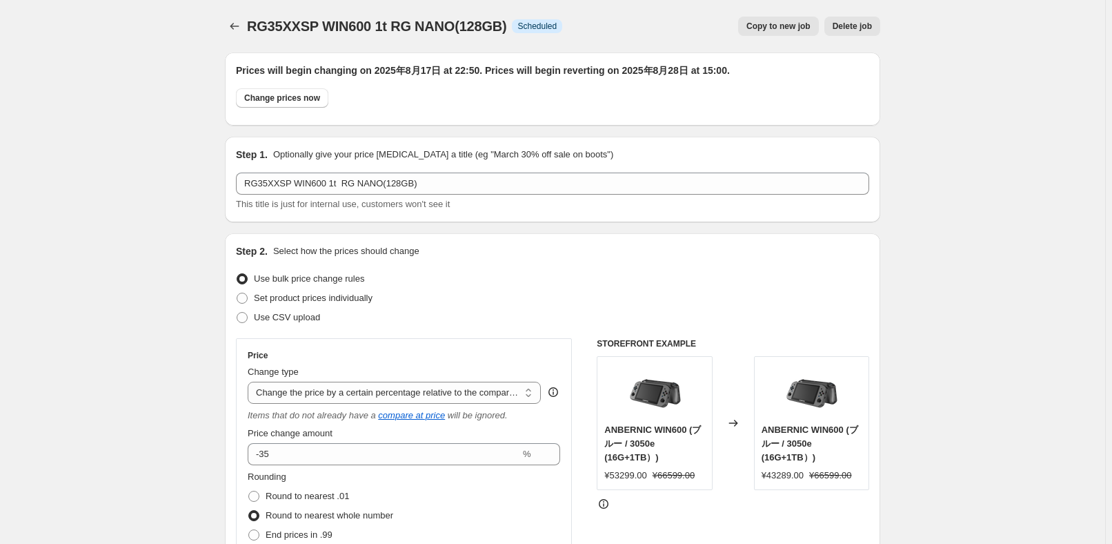
scroll to position [1150, 0]
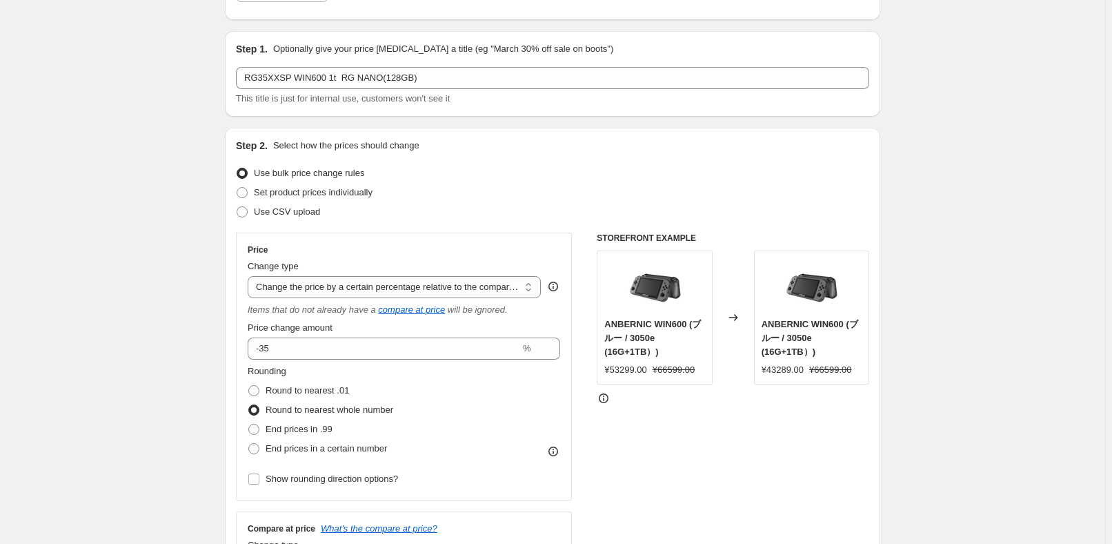
scroll to position [0, 0]
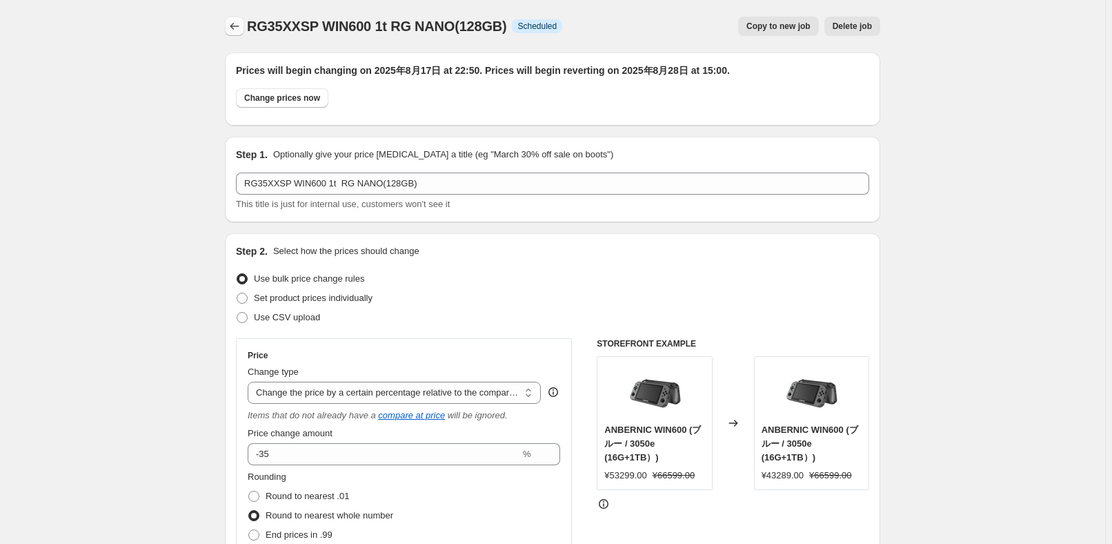
click at [233, 24] on icon "Price change jobs" at bounding box center [235, 26] width 14 height 14
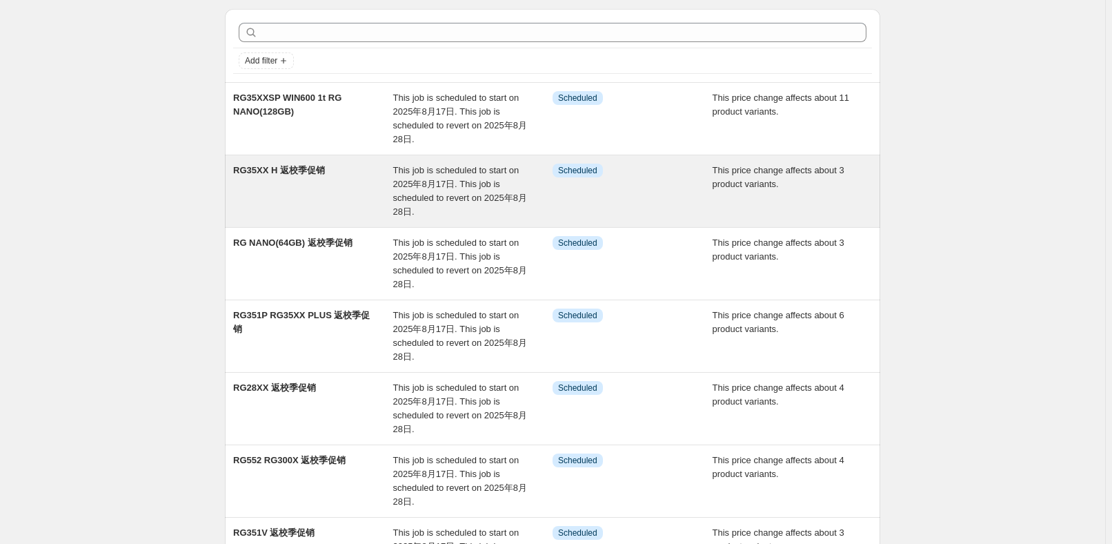
scroll to position [62, 0]
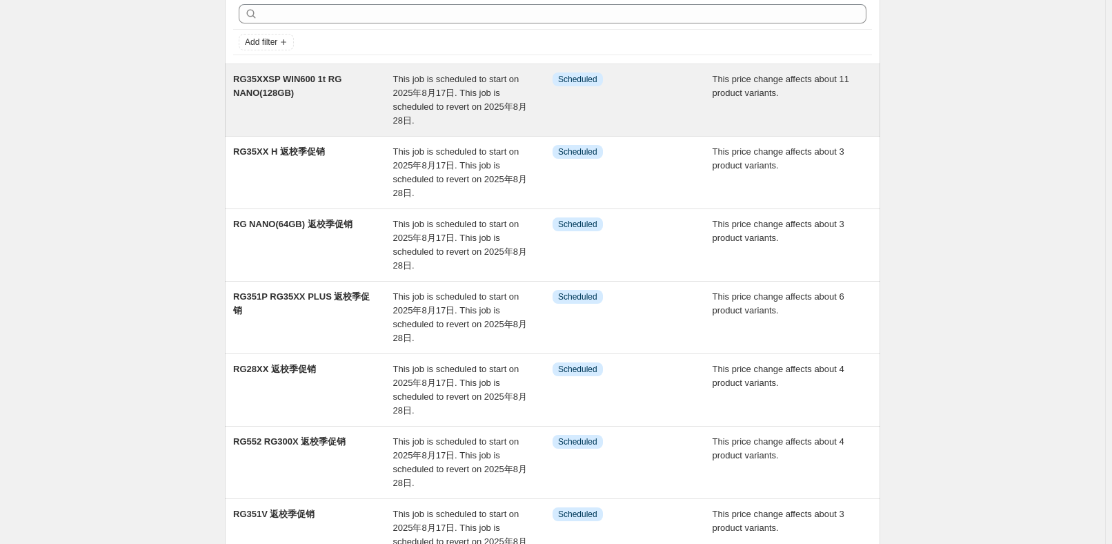
click at [417, 119] on div "This job is scheduled to start on 2025年8月17日. This job is scheduled to revert o…" at bounding box center [473, 99] width 160 height 55
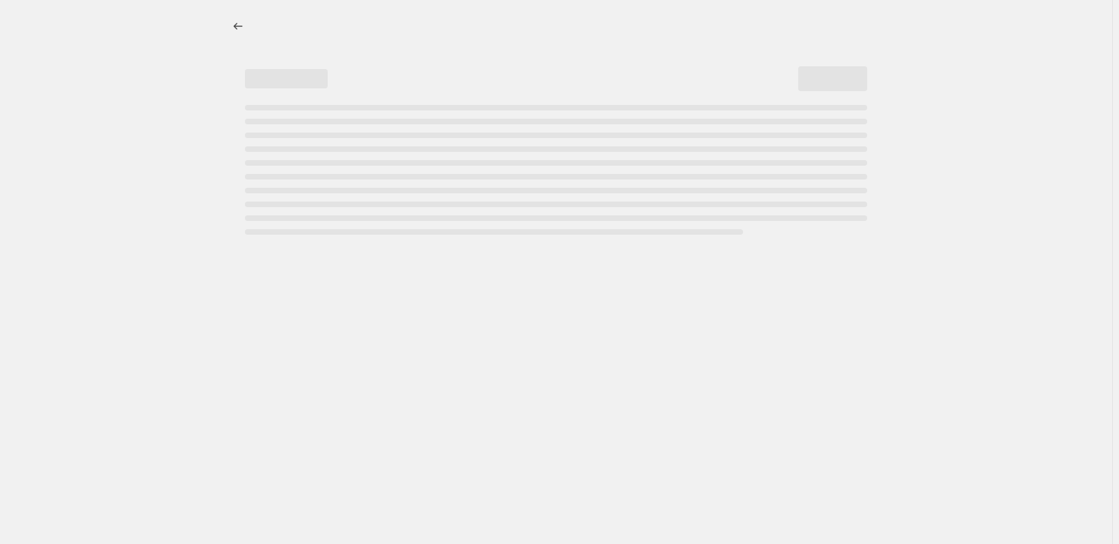
select select "pcap"
select select "no_change"
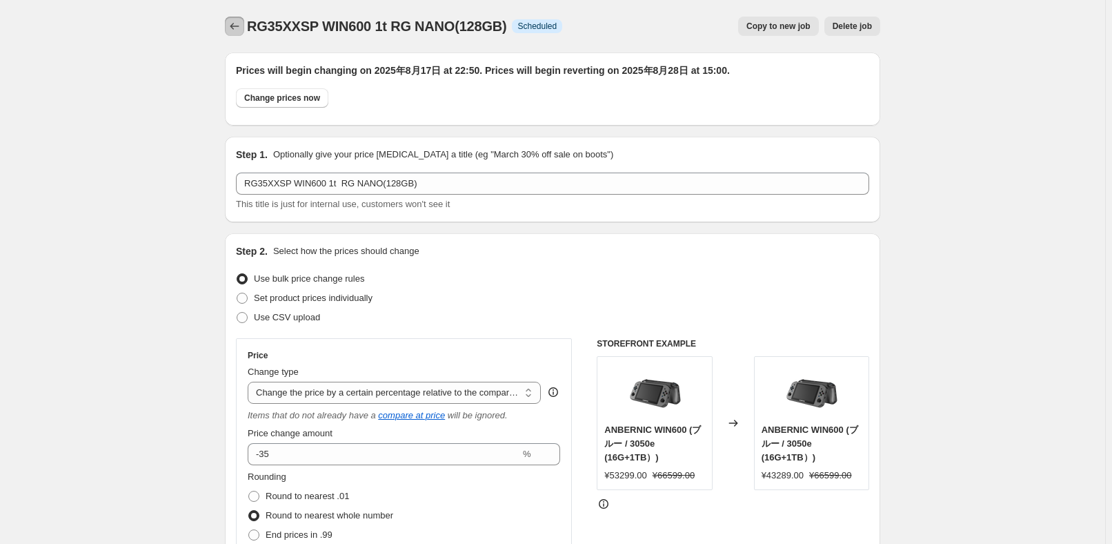
click at [233, 29] on icon "Price change jobs" at bounding box center [235, 26] width 14 height 14
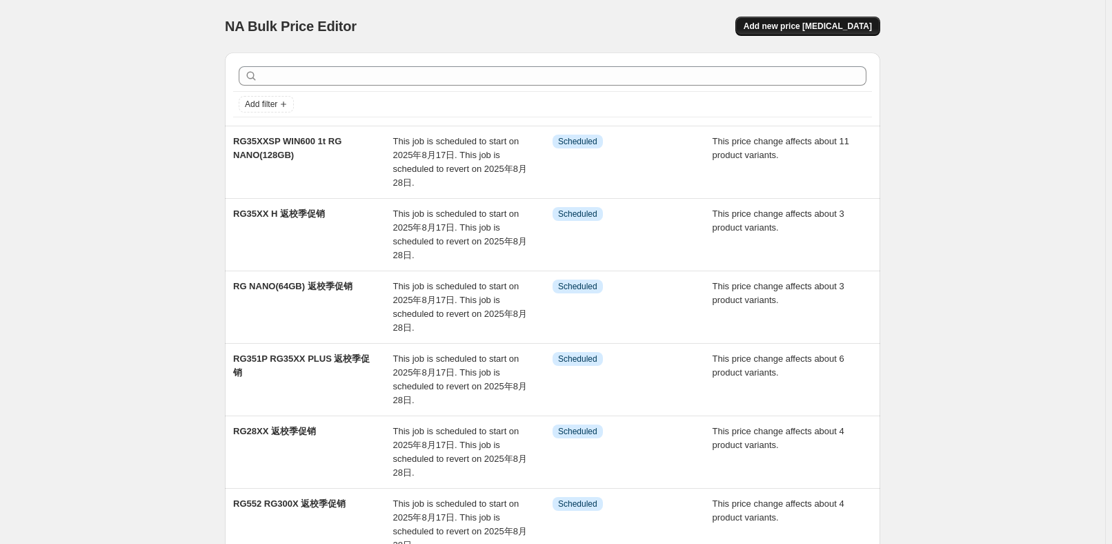
click at [868, 22] on span "Add new price [MEDICAL_DATA]" at bounding box center [808, 26] width 128 height 11
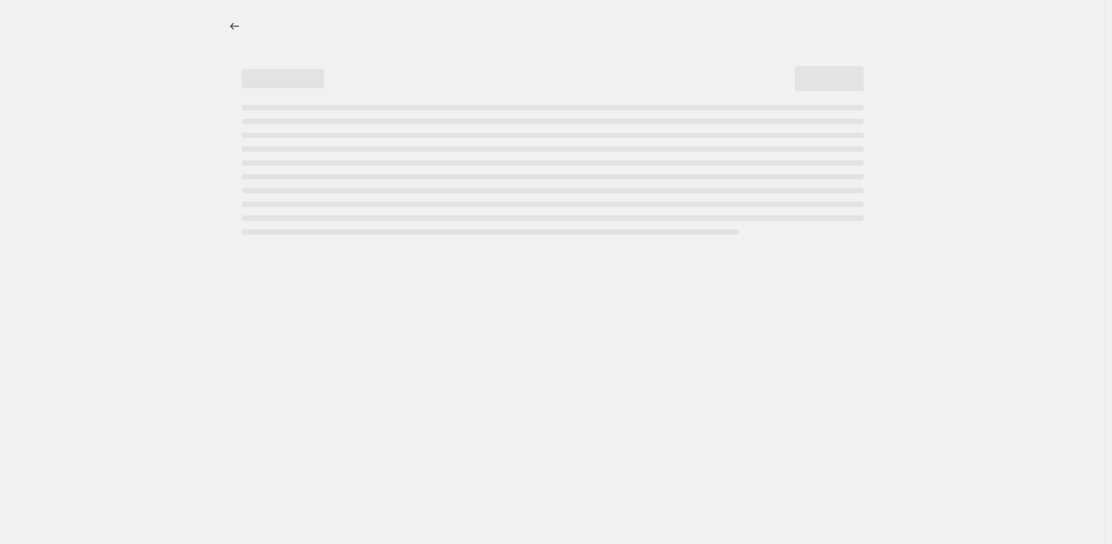
select select "percentage"
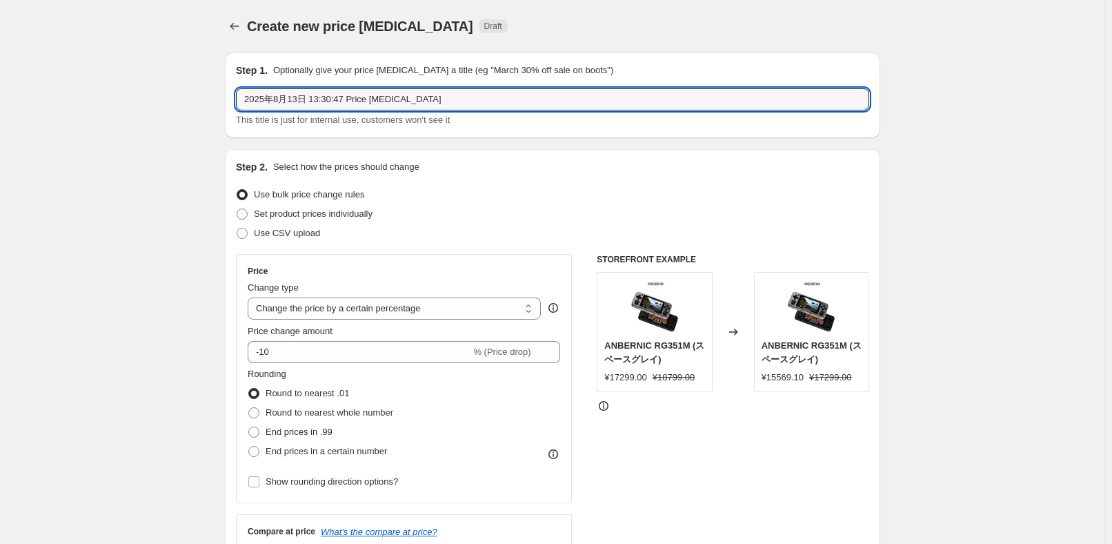
drag, startPoint x: 462, startPoint y: 98, endPoint x: 139, endPoint y: 88, distance: 323.0
paste input "RG35XX RG353P WIN600"
type input "RG35XX RG353P WIN600 256gb"
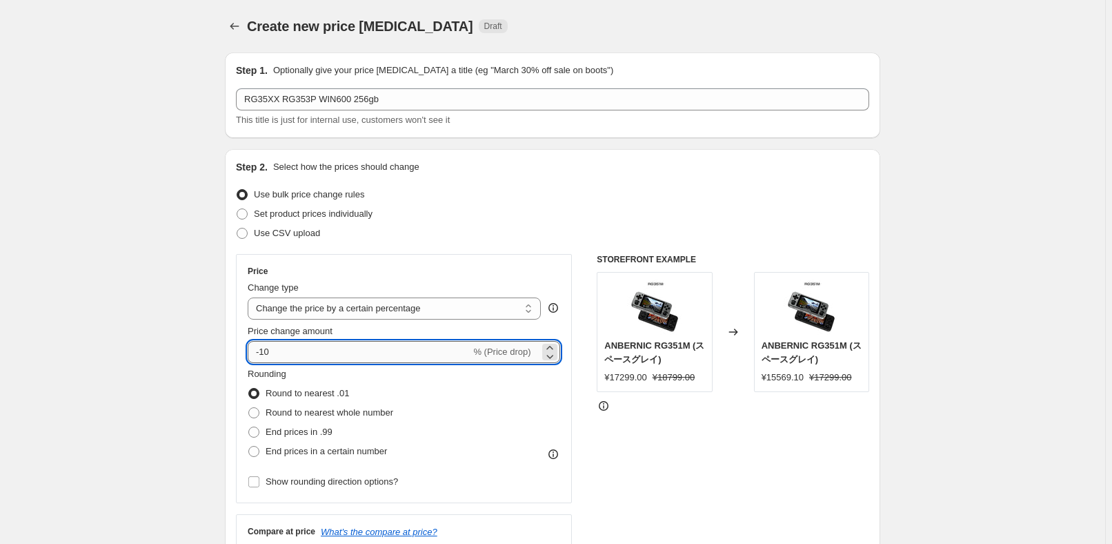
click at [342, 342] on input "-10" at bounding box center [359, 352] width 223 height 22
drag, startPoint x: 355, startPoint y: 302, endPoint x: 369, endPoint y: 317, distance: 21.0
click at [355, 302] on select "Change the price to a certain amount Change the price by a certain amount Chang…" at bounding box center [394, 308] width 293 height 22
select select "pcap"
click at [250, 297] on select "Change the price to a certain amount Change the price by a certain amount Chang…" at bounding box center [394, 308] width 293 height 22
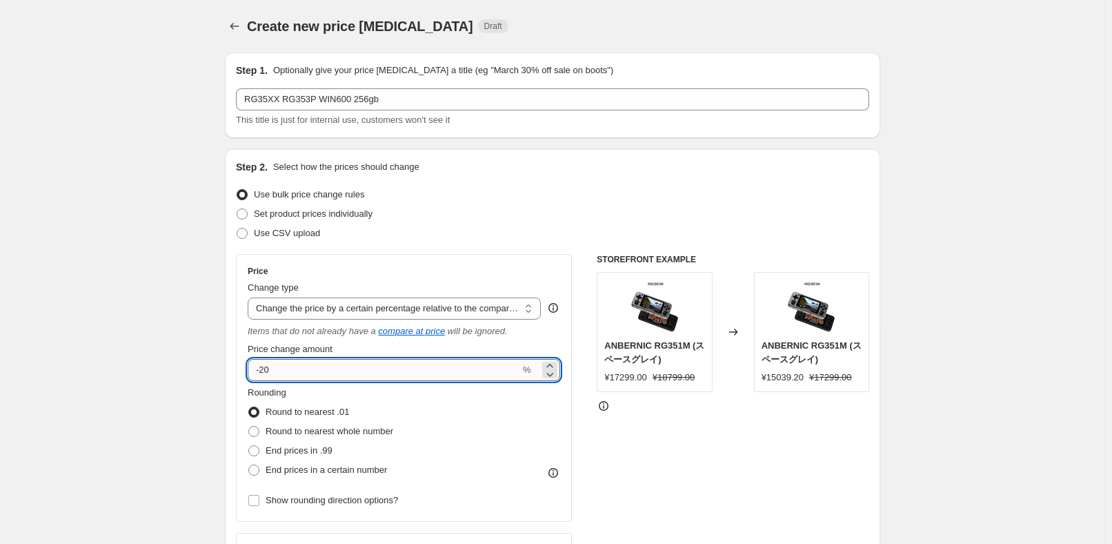
click at [384, 377] on input "-20" at bounding box center [384, 370] width 272 height 22
type input "-2"
type input "-34"
drag, startPoint x: 970, startPoint y: 325, endPoint x: 924, endPoint y: 319, distance: 45.9
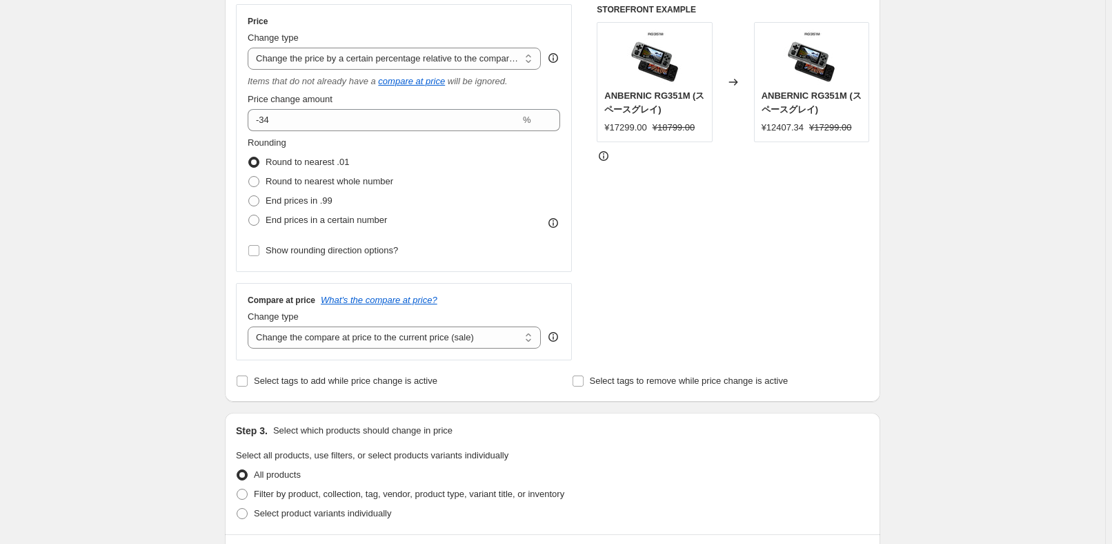
scroll to position [250, 0]
click at [376, 183] on span "Round to nearest whole number" at bounding box center [330, 180] width 128 height 10
click at [249, 176] on input "Round to nearest whole number" at bounding box center [248, 175] width 1 height 1
radio input "true"
click at [393, 339] on select "Change the compare at price to the current price (sale) Change the compare at p…" at bounding box center [394, 337] width 293 height 22
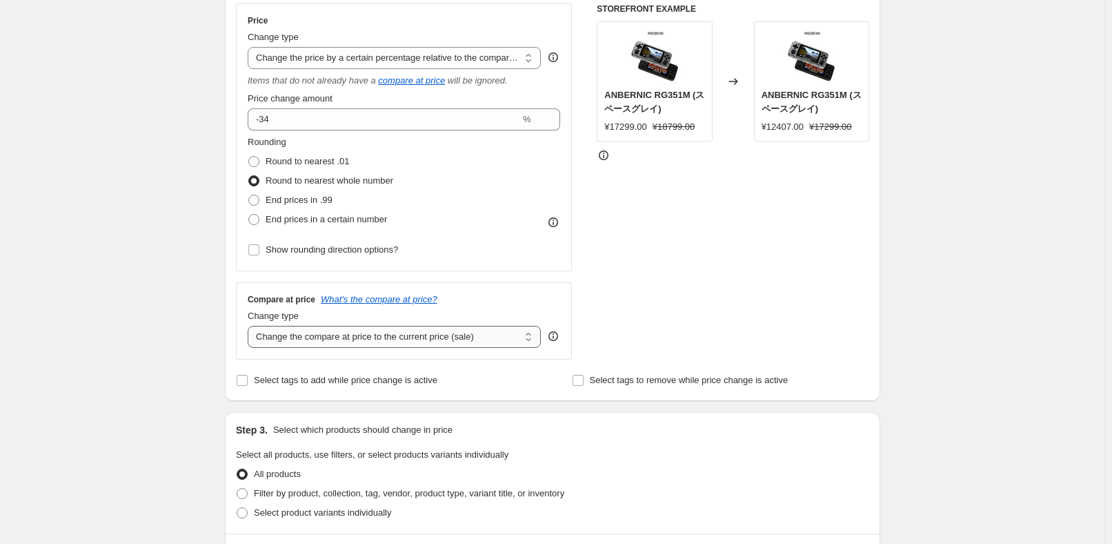
select select "no_change"
click at [250, 326] on select "Change the compare at price to the current price (sale) Change the compare at p…" at bounding box center [394, 337] width 293 height 22
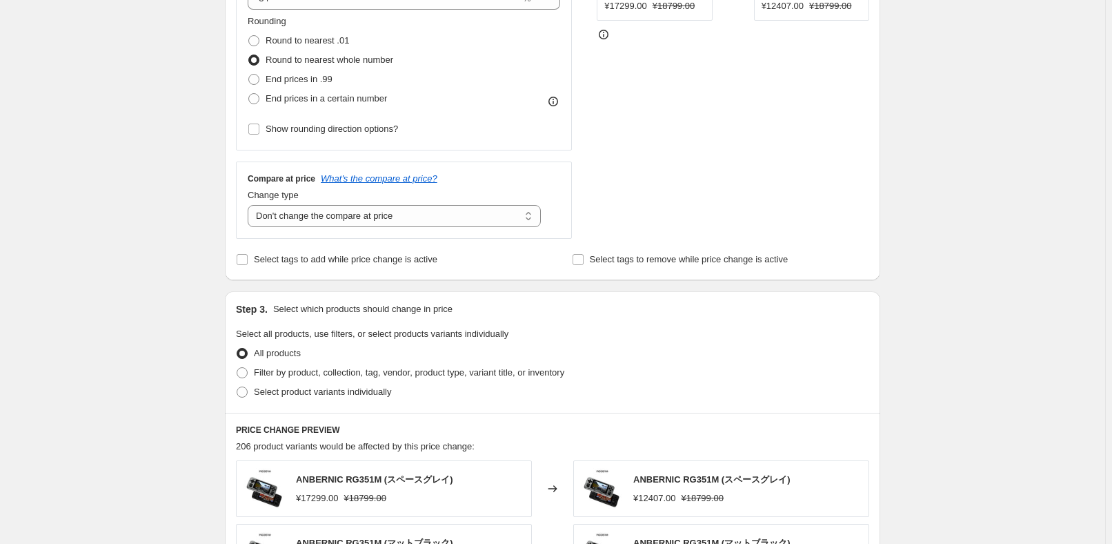
scroll to position [439, 0]
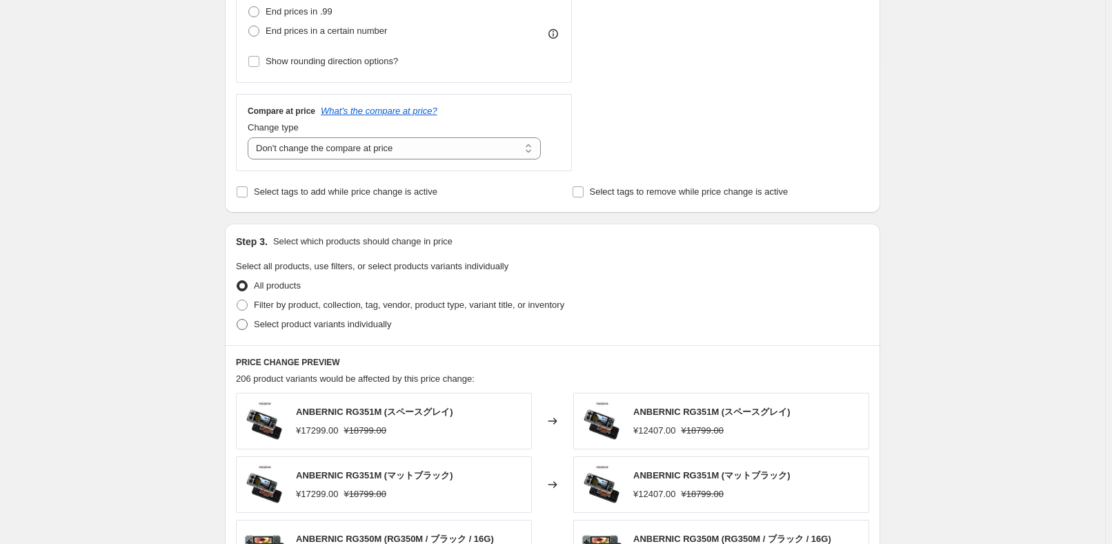
click at [325, 330] on span "Select product variants individually" at bounding box center [322, 324] width 137 height 14
click at [237, 319] on input "Select product variants individually" at bounding box center [237, 319] width 1 height 1
radio input "true"
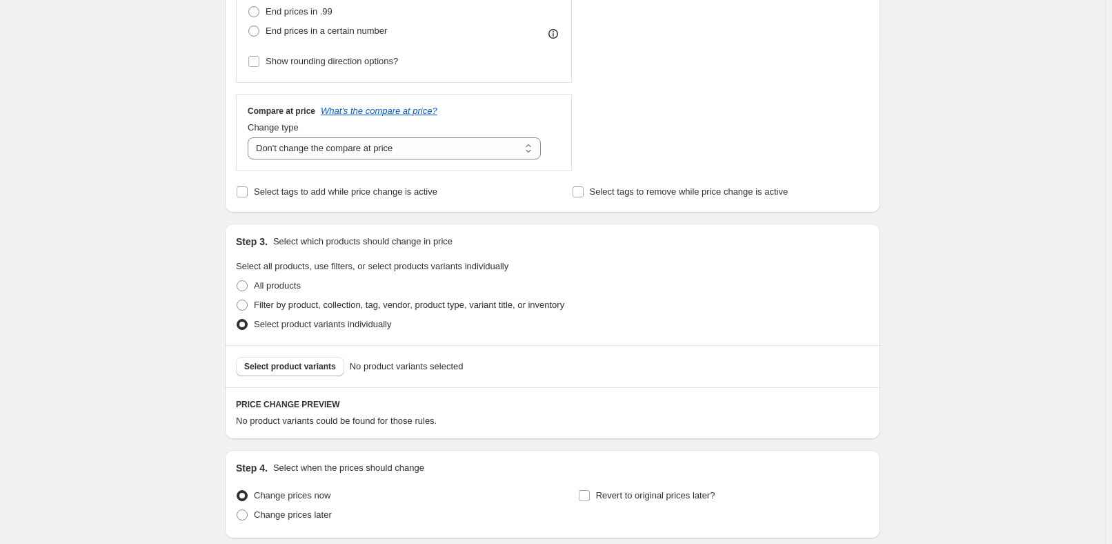
click at [290, 365] on span "Select product variants" at bounding box center [290, 366] width 92 height 11
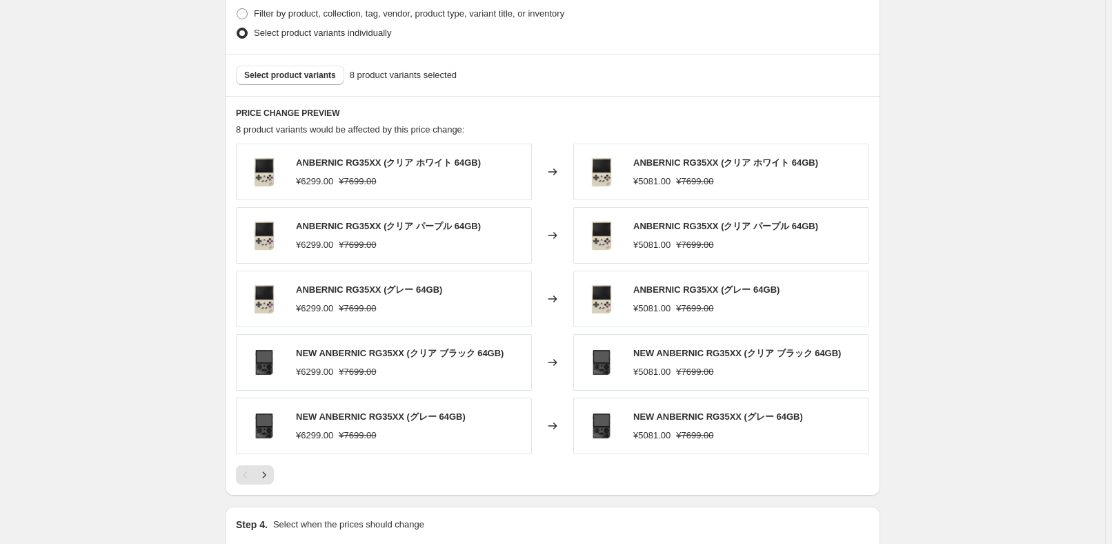
scroll to position [752, 0]
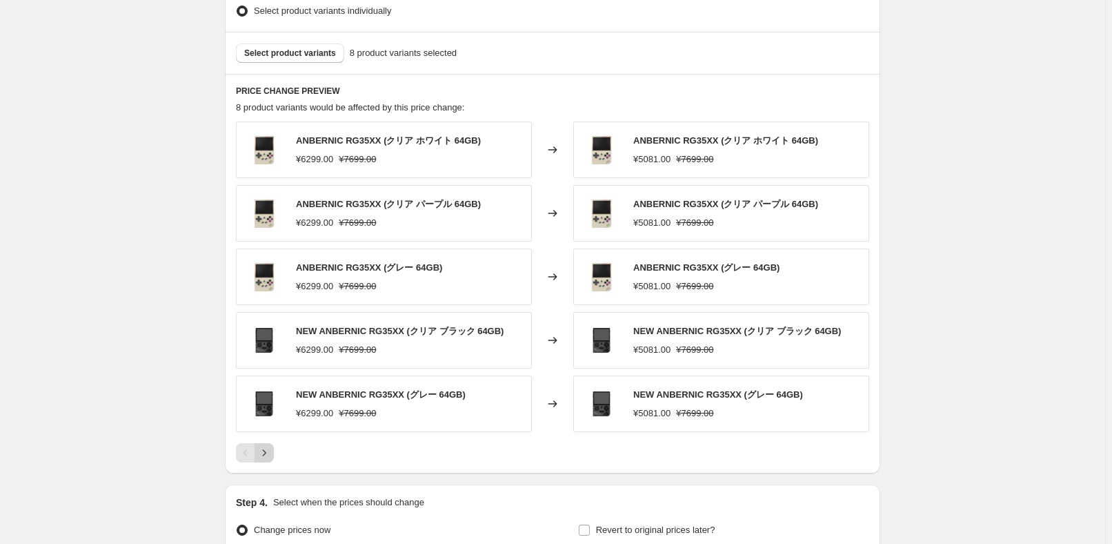
click at [274, 446] on button "Next" at bounding box center [264, 452] width 19 height 19
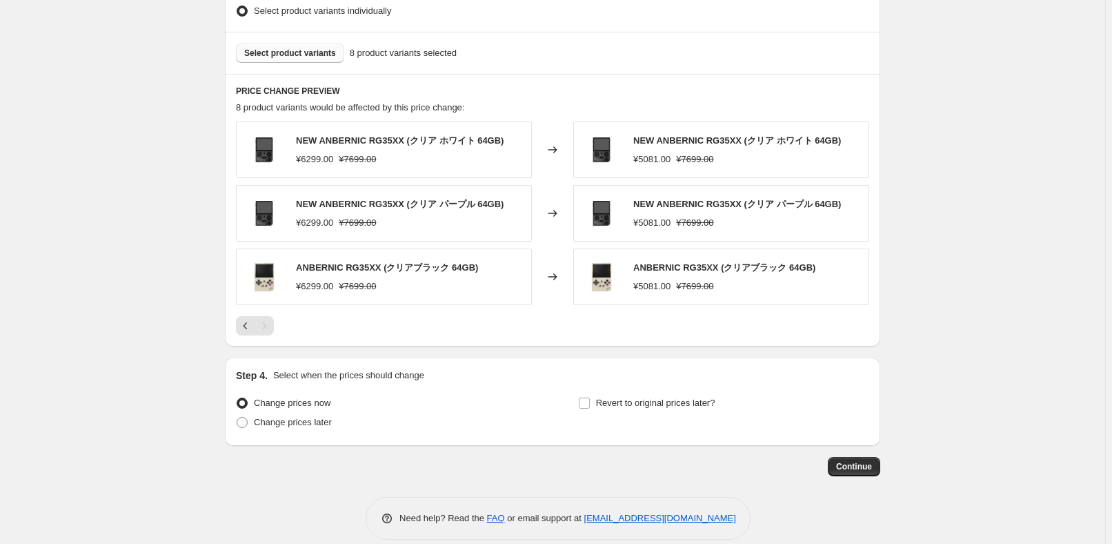
click at [311, 57] on span "Select product variants" at bounding box center [290, 53] width 92 height 11
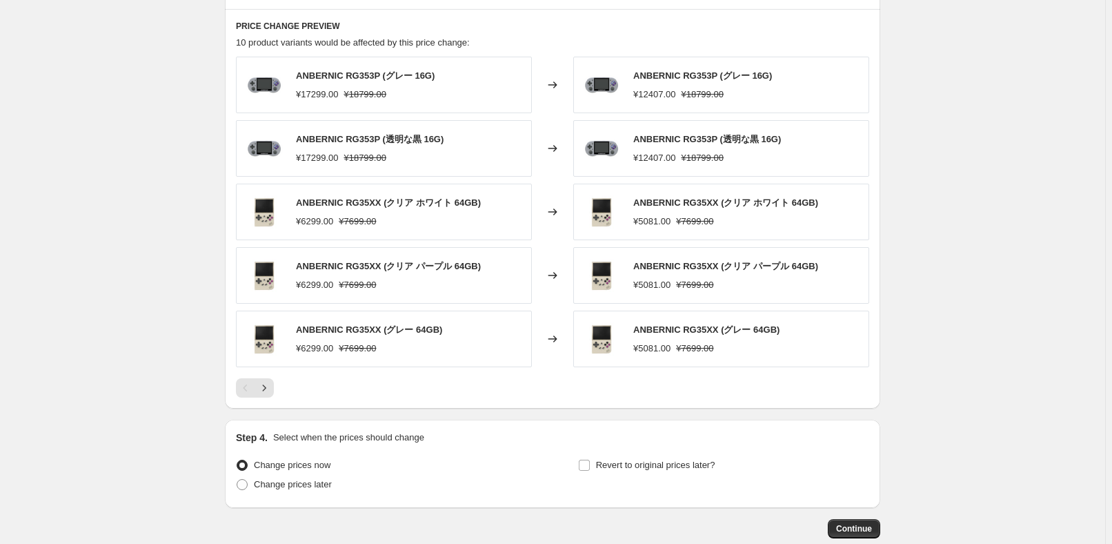
scroll to position [892, 0]
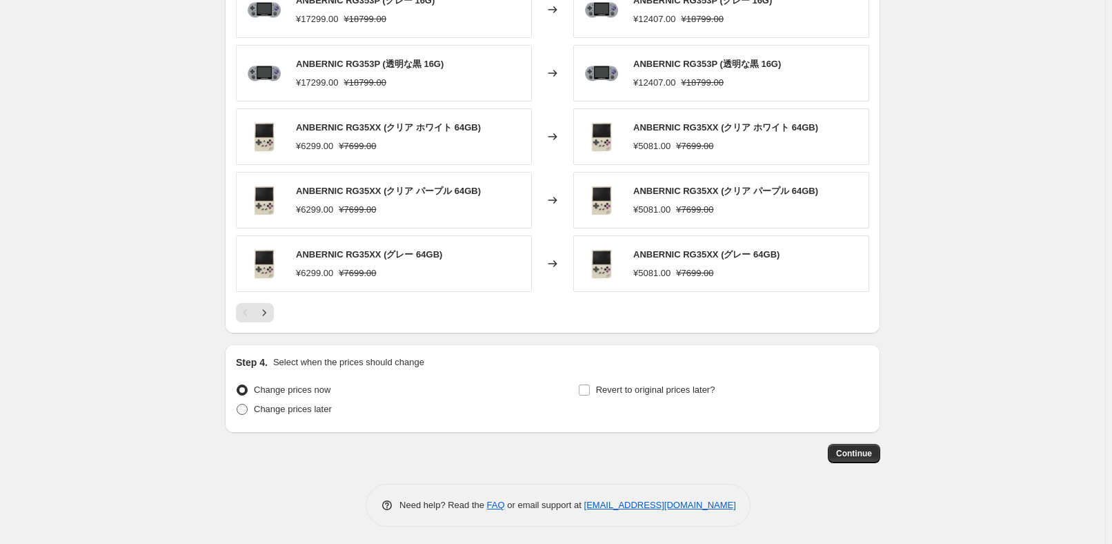
click at [295, 404] on span "Change prices later" at bounding box center [293, 409] width 78 height 10
click at [237, 404] on input "Change prices later" at bounding box center [237, 404] width 1 height 1
radio input "true"
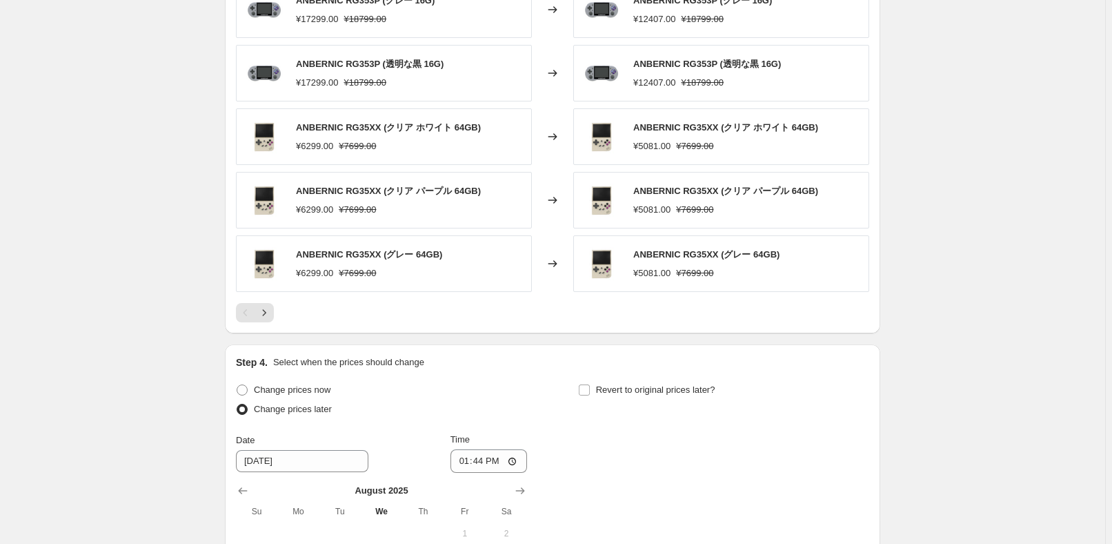
scroll to position [1017, 0]
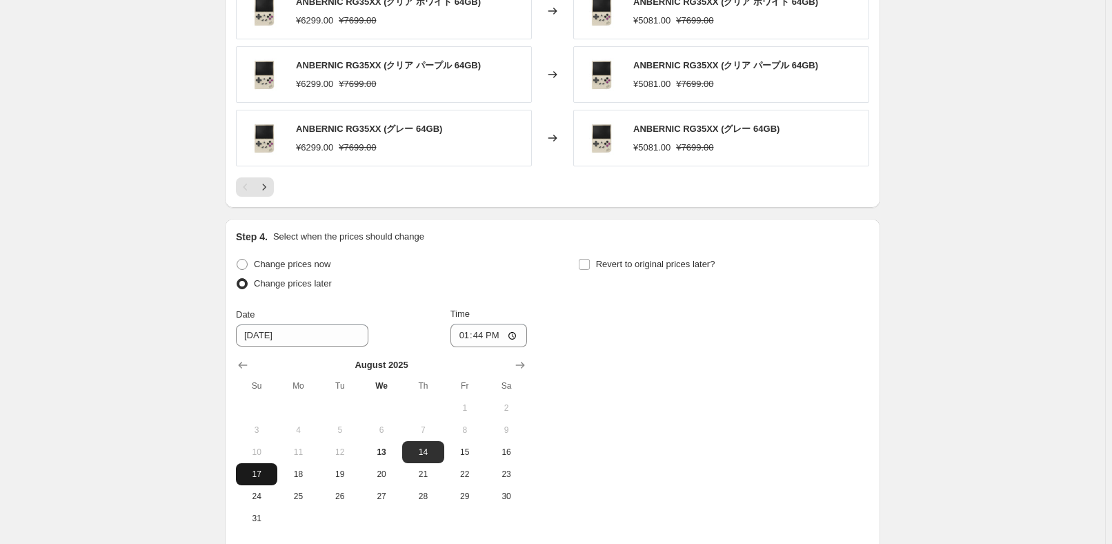
click at [268, 468] on span "17" at bounding box center [256, 473] width 30 height 11
type input "[DATE]"
click at [489, 337] on input "13:44" at bounding box center [488, 335] width 77 height 23
type input "22:50"
click at [815, 346] on div "Change prices now Change prices later Date [DATE] Time 22:50 [DATE] Su Mo Tu We…" at bounding box center [552, 392] width 633 height 275
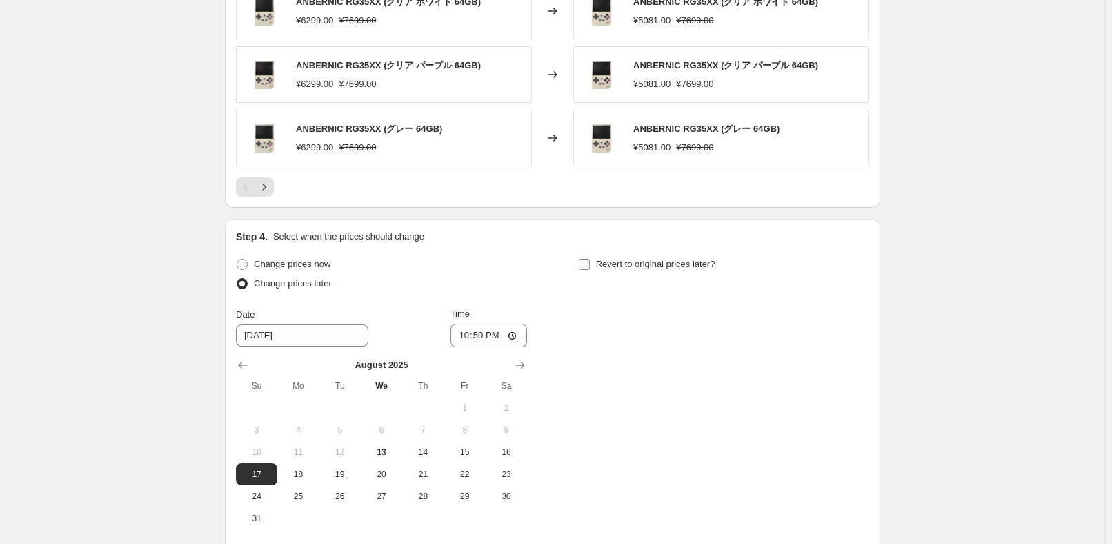
click at [688, 266] on span "Revert to original prices later?" at bounding box center [655, 264] width 119 height 10
click at [590, 266] on input "Revert to original prices later?" at bounding box center [584, 264] width 11 height 11
checkbox input "true"
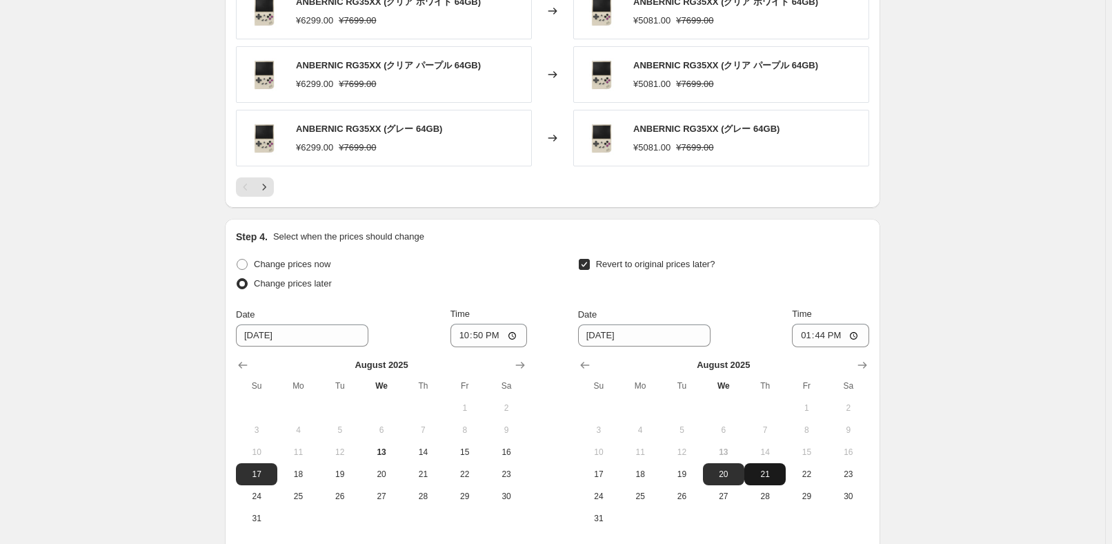
drag, startPoint x: 777, startPoint y: 495, endPoint x: 780, endPoint y: 474, distance: 20.9
click at [777, 495] on span "28" at bounding box center [765, 495] width 30 height 11
type input "[DATE]"
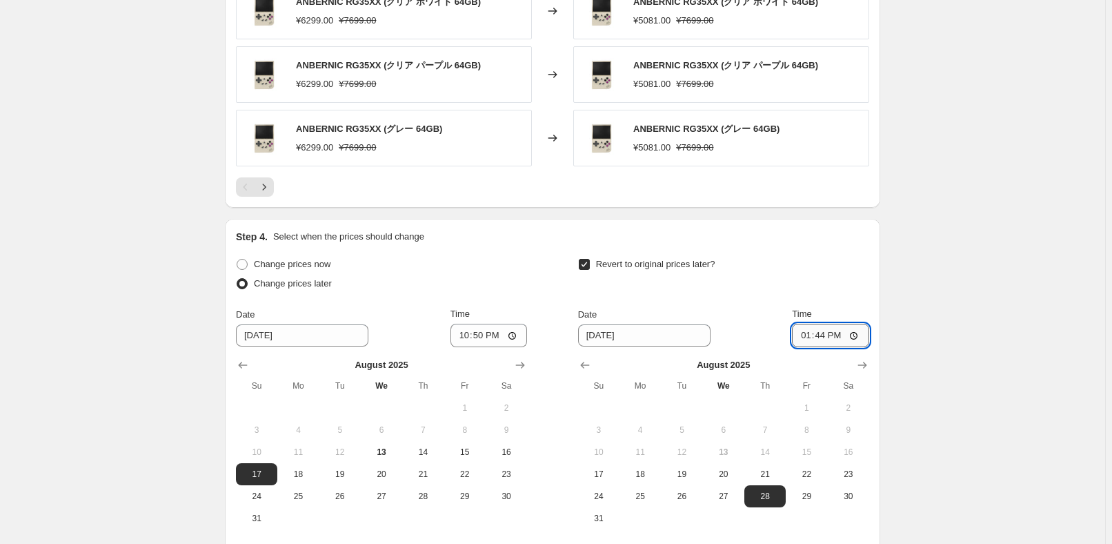
click at [818, 338] on input "13:44" at bounding box center [830, 335] width 77 height 23
type input "15:00"
click at [811, 317] on label "Time" at bounding box center [801, 314] width 19 height 14
click at [827, 324] on input "15:00" at bounding box center [830, 335] width 77 height 23
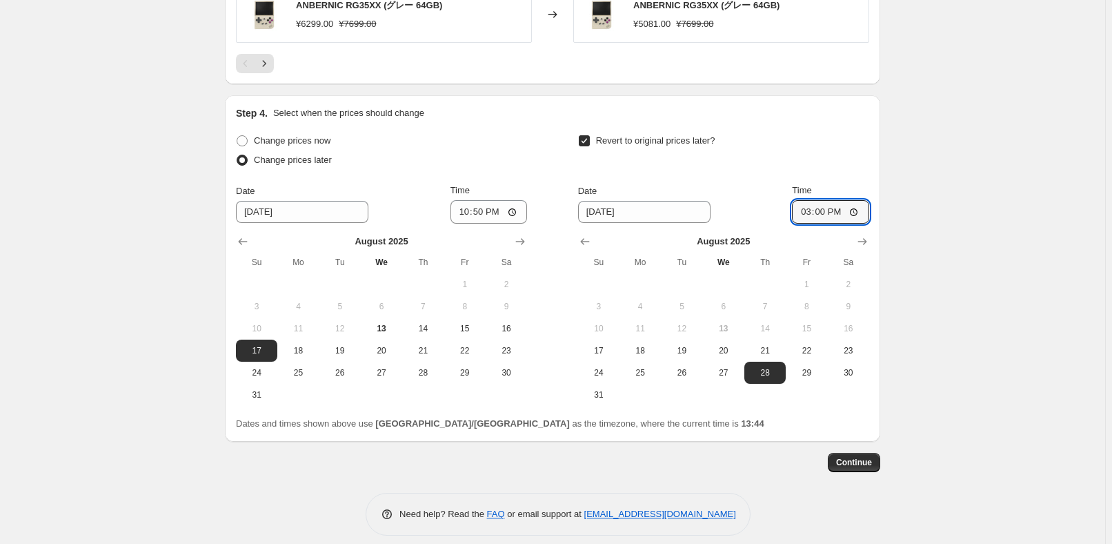
scroll to position [1150, 0]
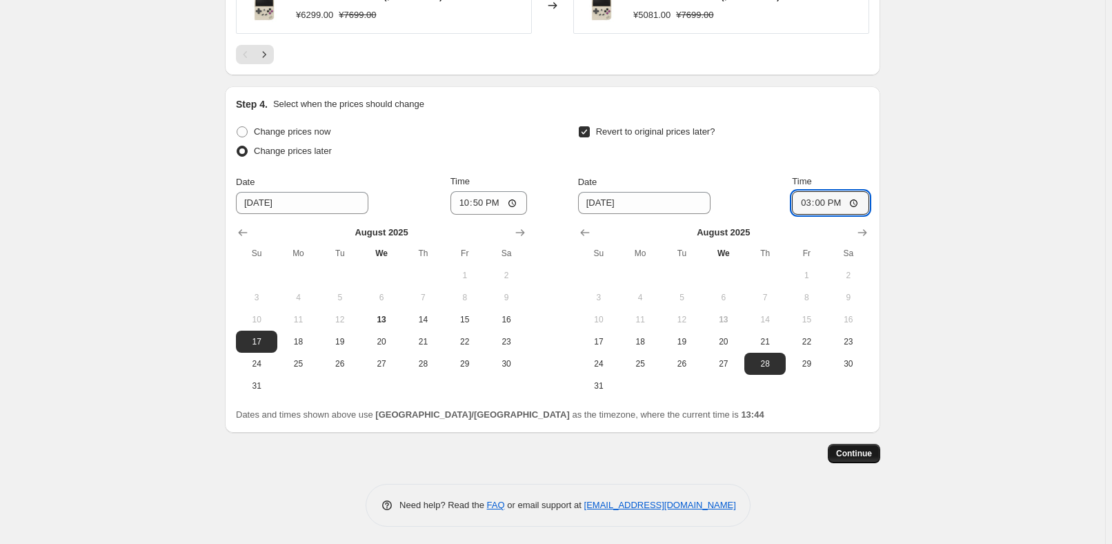
click at [876, 454] on button "Continue" at bounding box center [854, 453] width 52 height 19
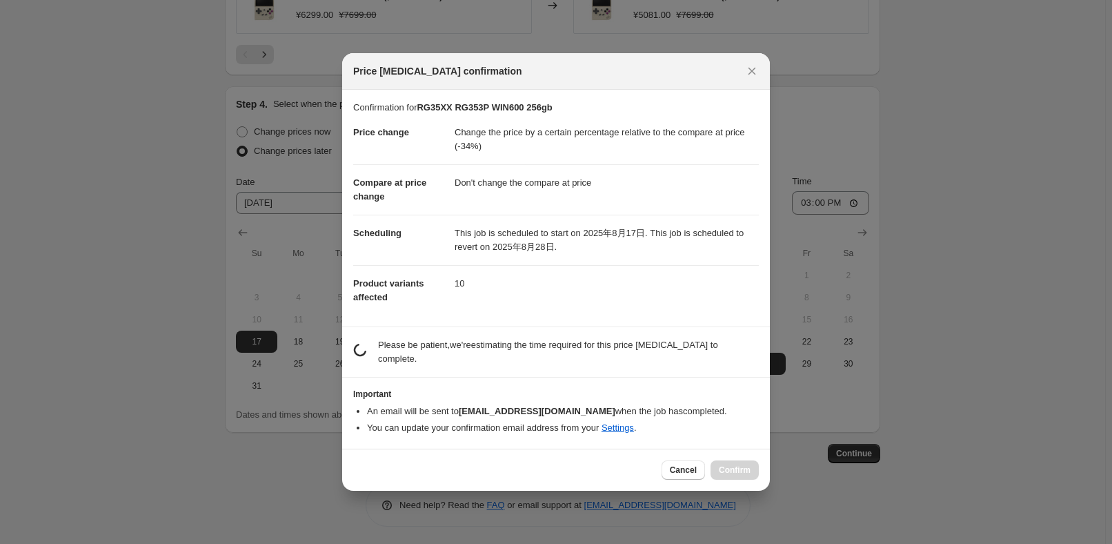
scroll to position [0, 0]
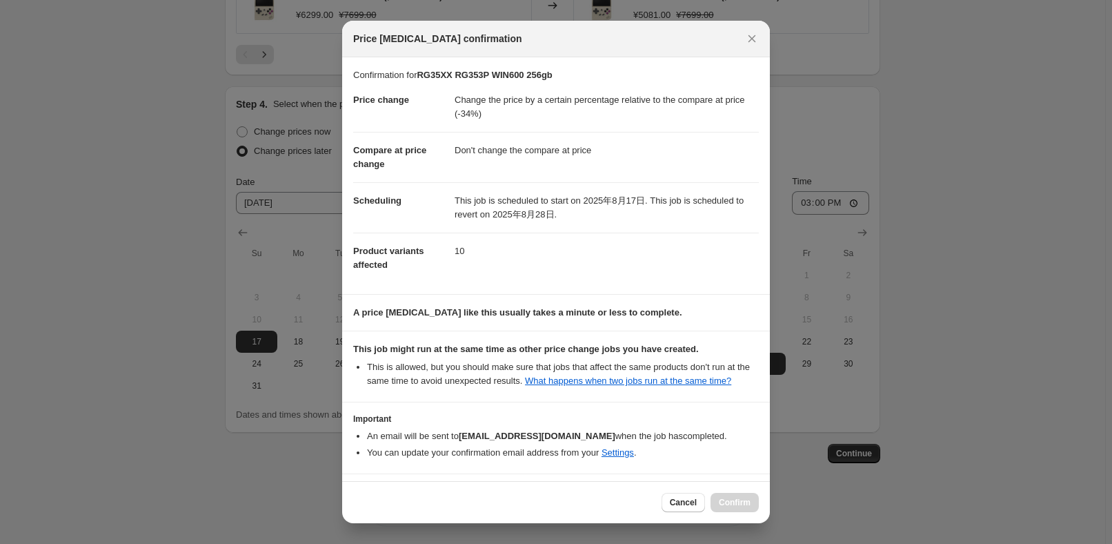
click at [452, 455] on li "You can update your confirmation email address from your Settings ." at bounding box center [563, 453] width 392 height 14
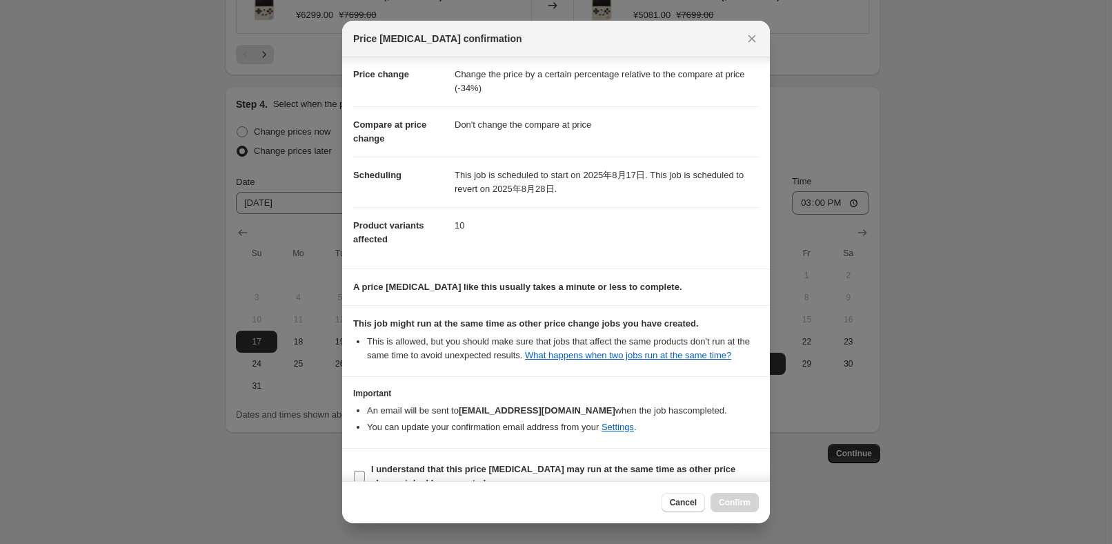
scroll to position [46, 0]
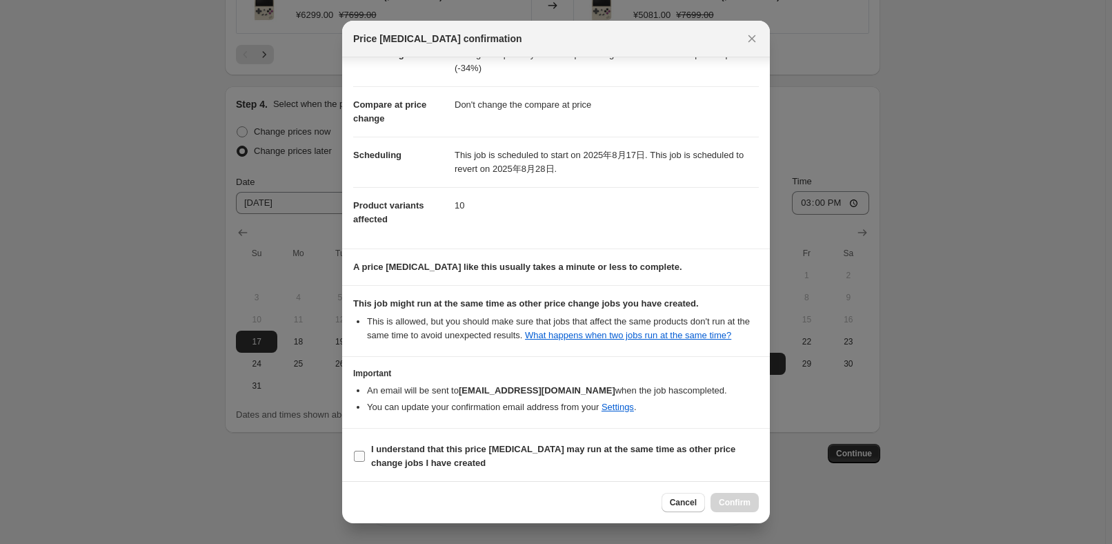
click at [450, 463] on b "I understand that this price [MEDICAL_DATA] may run at the same time as other p…" at bounding box center [553, 456] width 364 height 24
click at [365, 461] on input "I understand that this price [MEDICAL_DATA] may run at the same time as other p…" at bounding box center [359, 455] width 11 height 11
checkbox input "true"
click at [738, 505] on span "Confirm" at bounding box center [735, 502] width 32 height 11
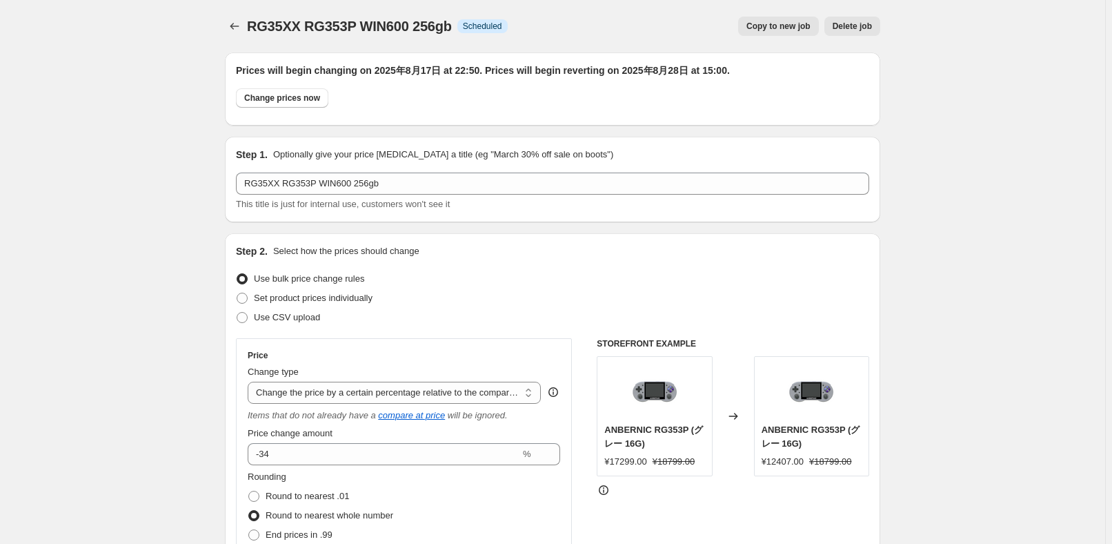
scroll to position [1150, 0]
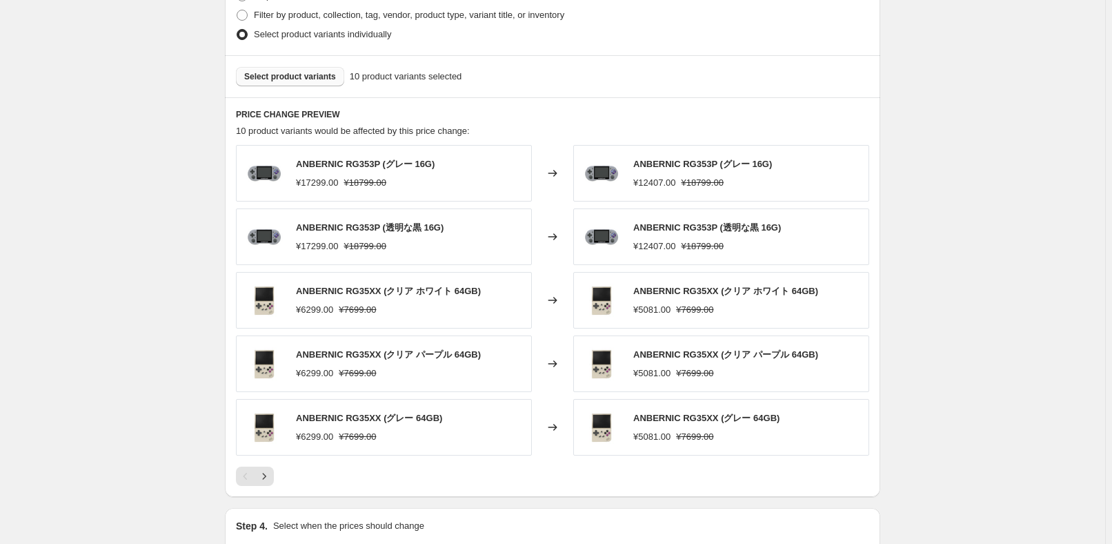
scroll to position [815, 0]
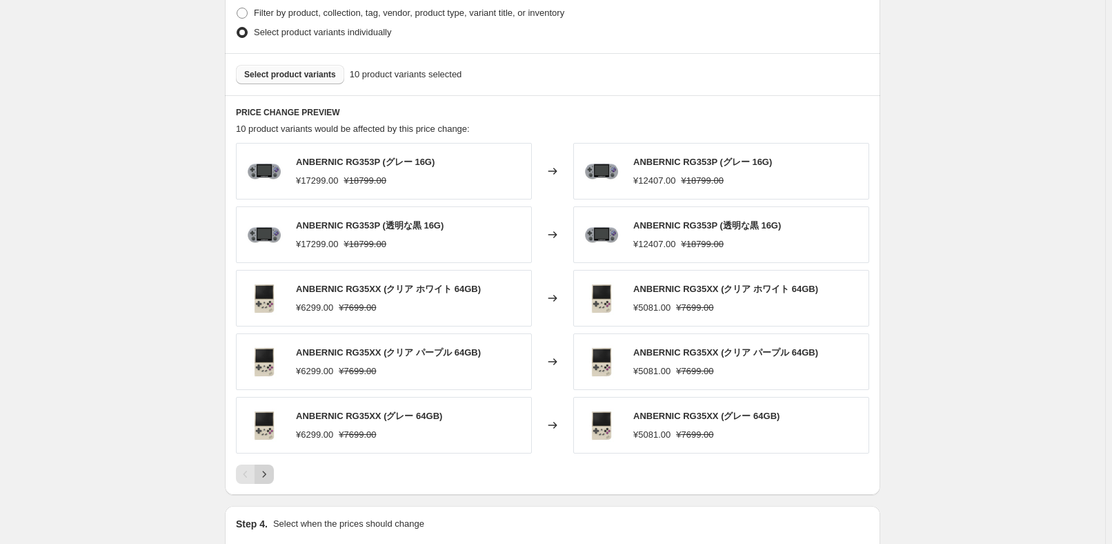
click at [266, 472] on icon "Next" at bounding box center [264, 474] width 3 height 6
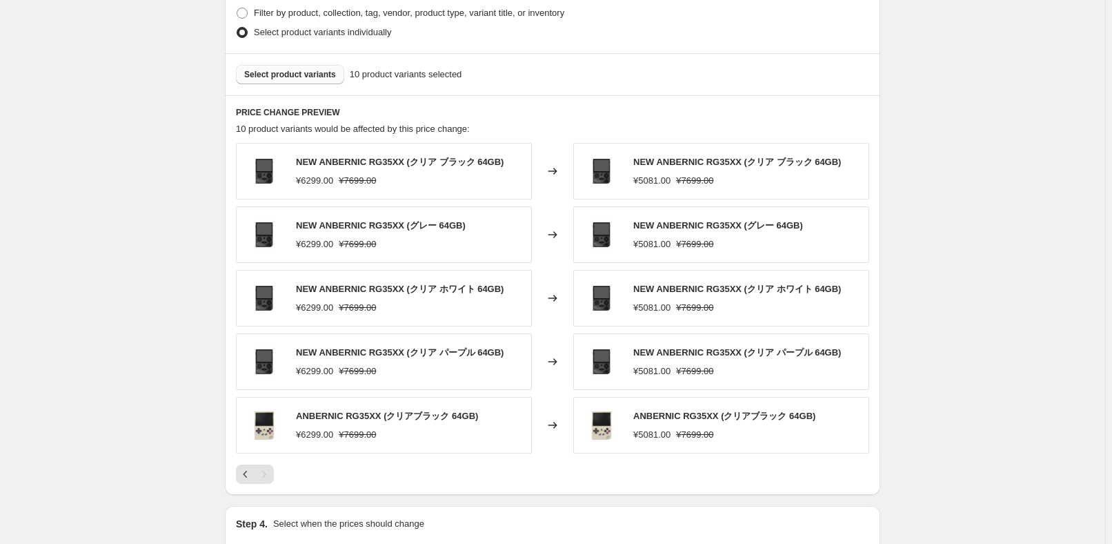
click at [266, 477] on div "Pagination" at bounding box center [264, 473] width 19 height 19
click at [252, 470] on icon "Previous" at bounding box center [246, 474] width 14 height 14
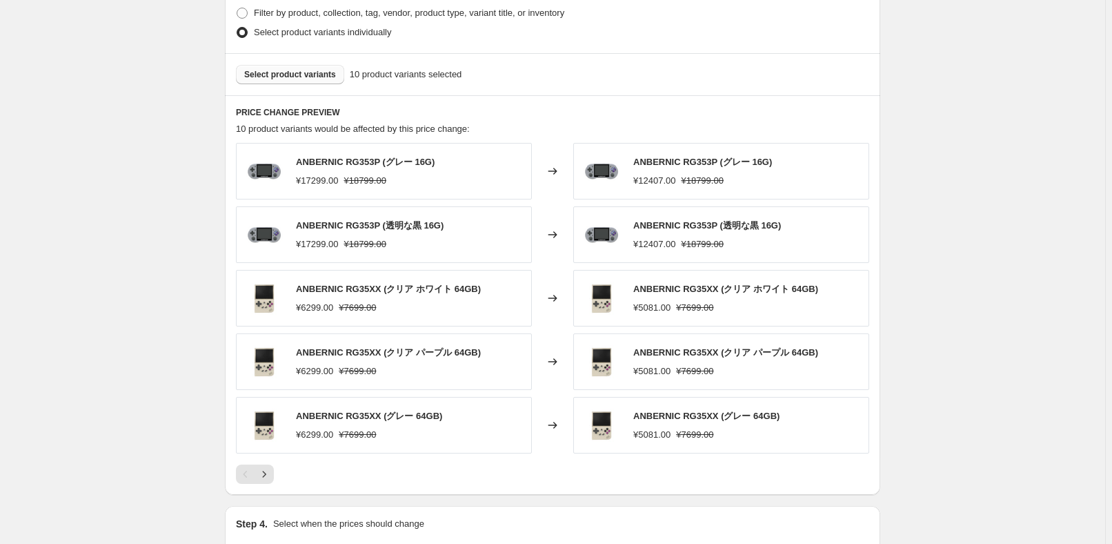
click at [315, 80] on button "Select product variants" at bounding box center [290, 74] width 108 height 19
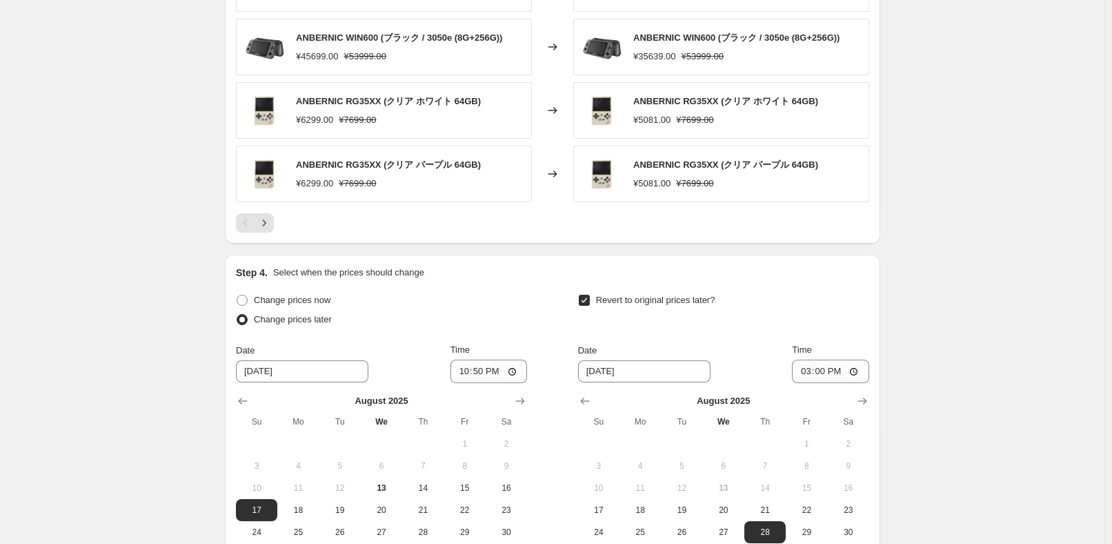
scroll to position [1234, 0]
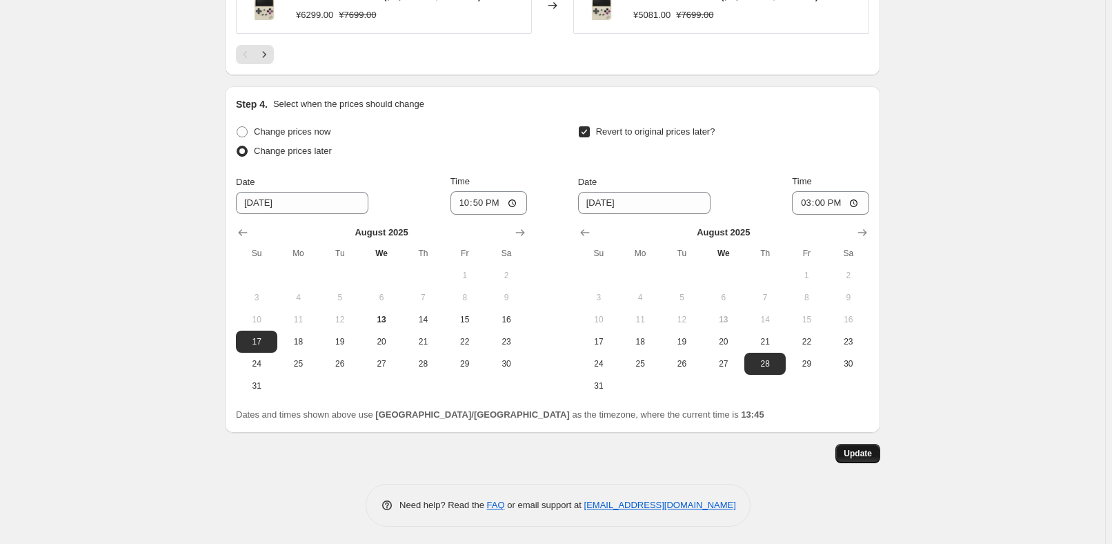
click at [857, 459] on button "Update" at bounding box center [857, 453] width 45 height 19
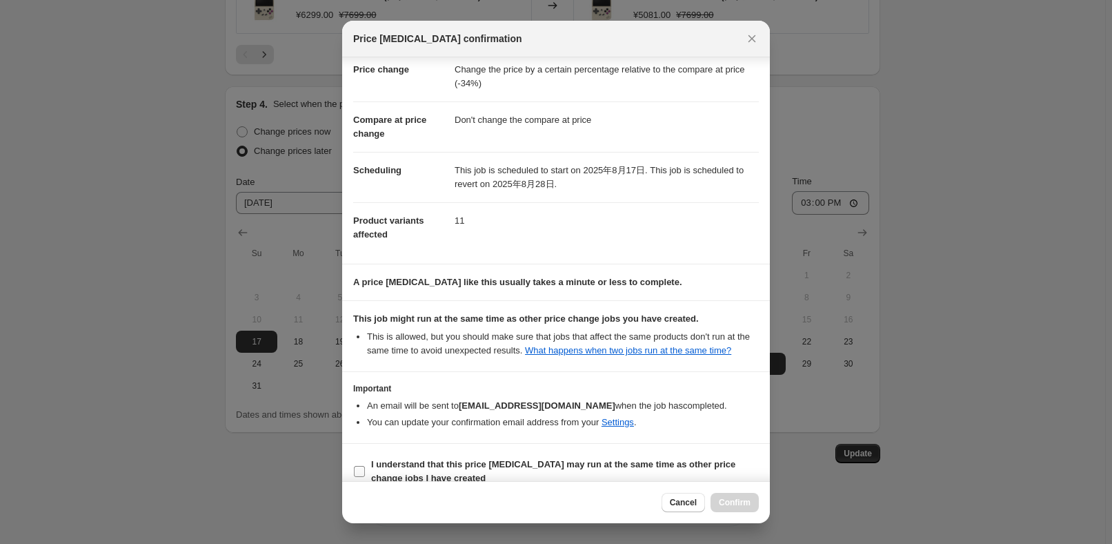
scroll to position [46, 0]
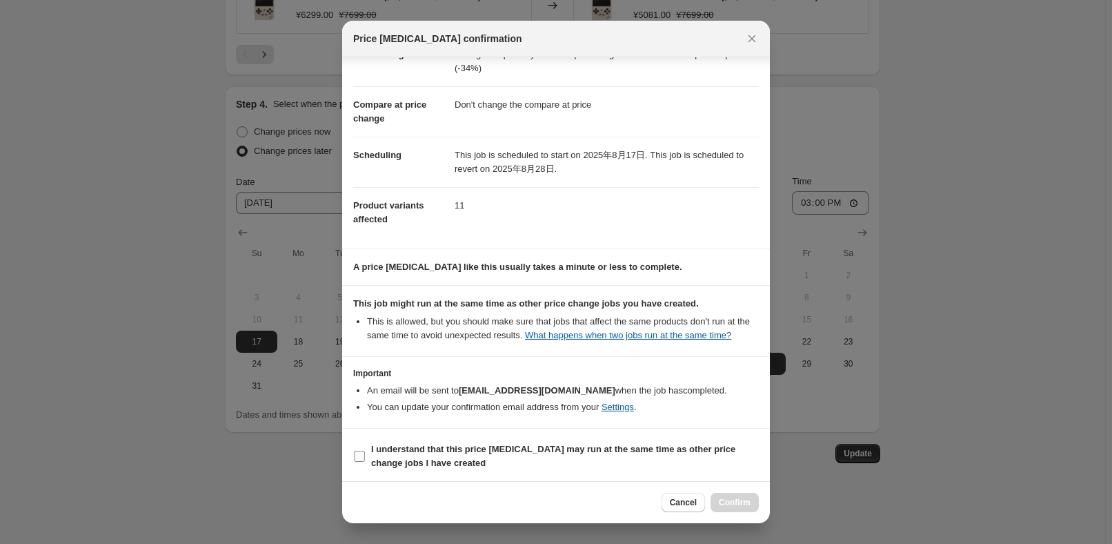
click at [419, 465] on b "I understand that this price [MEDICAL_DATA] may run at the same time as other p…" at bounding box center [553, 456] width 364 height 24
click at [365, 461] on input "I understand that this price [MEDICAL_DATA] may run at the same time as other p…" at bounding box center [359, 455] width 11 height 11
checkbox input "true"
click at [735, 505] on span "Confirm" at bounding box center [735, 502] width 32 height 11
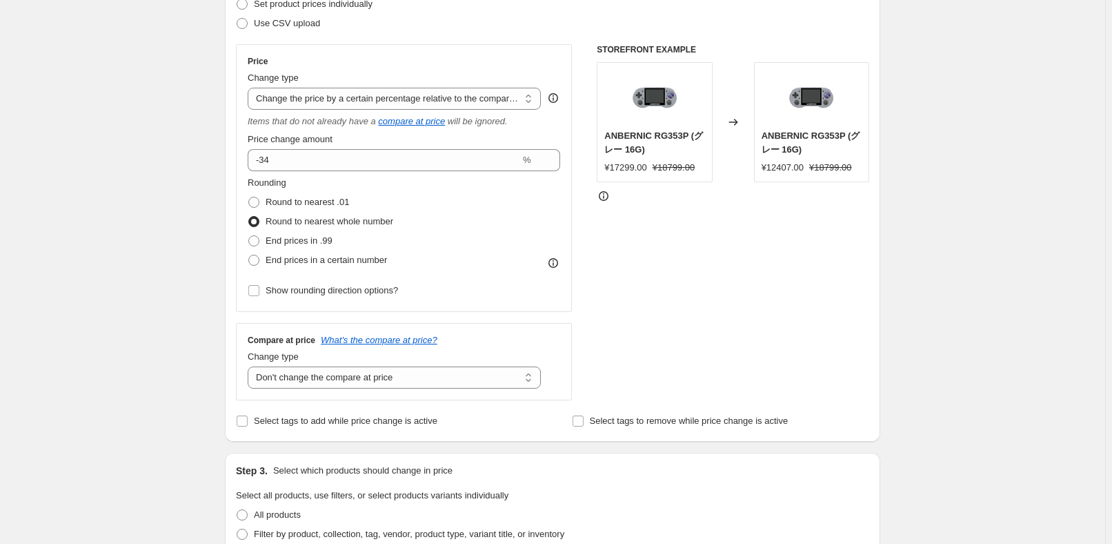
scroll to position [0, 0]
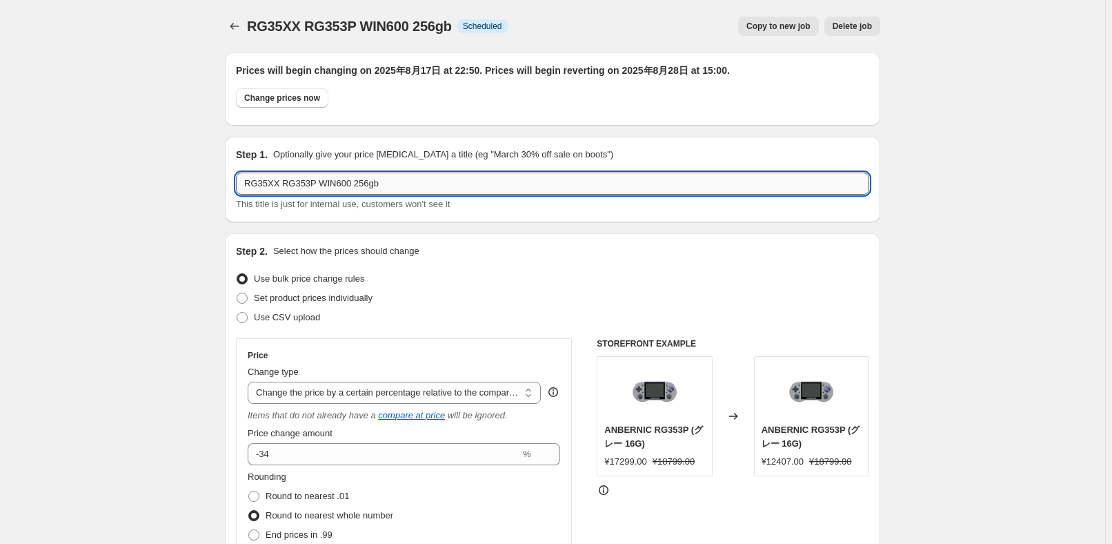
click at [447, 189] on input "RG35XX RG353P WIN600 256gb" at bounding box center [552, 183] width 633 height 22
type input "RG35XX RG353P WIN600 256gb 返校季促销"
click at [774, 242] on div "Step 2. Select how the prices should change Use bulk price change rules Set pro…" at bounding box center [552, 484] width 655 height 502
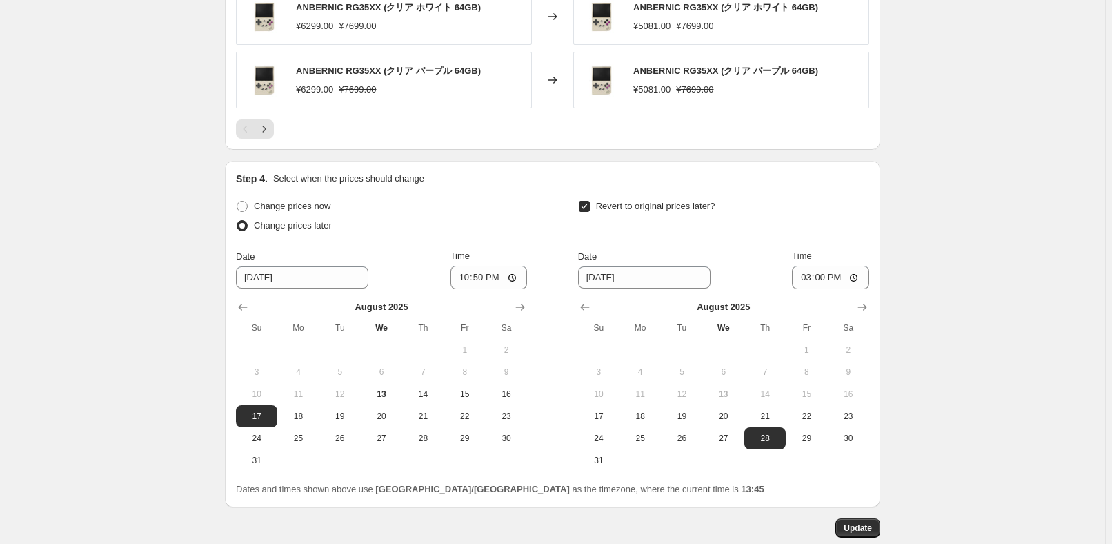
scroll to position [1234, 0]
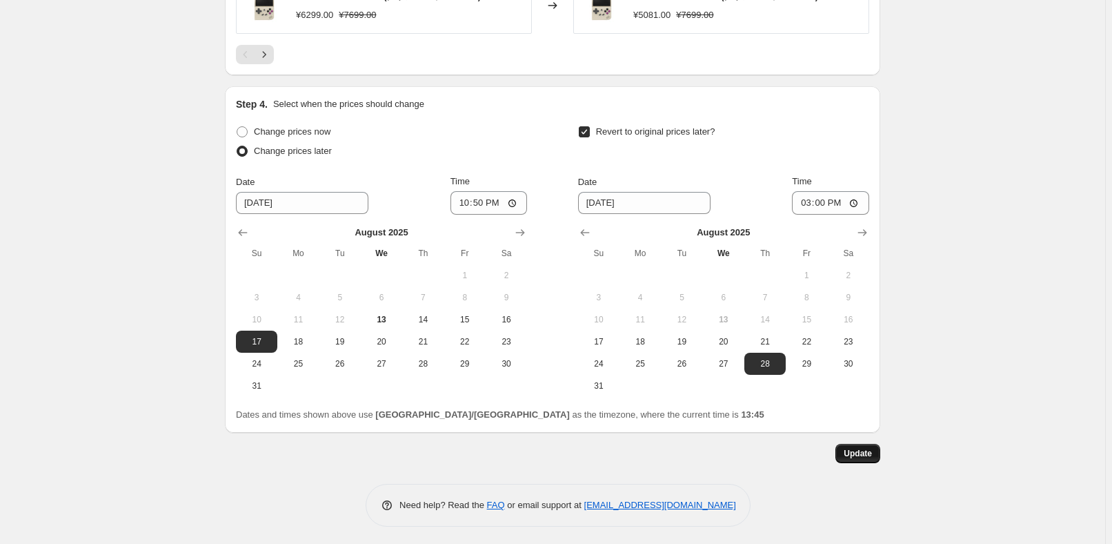
click at [853, 454] on span "Update" at bounding box center [858, 453] width 28 height 11
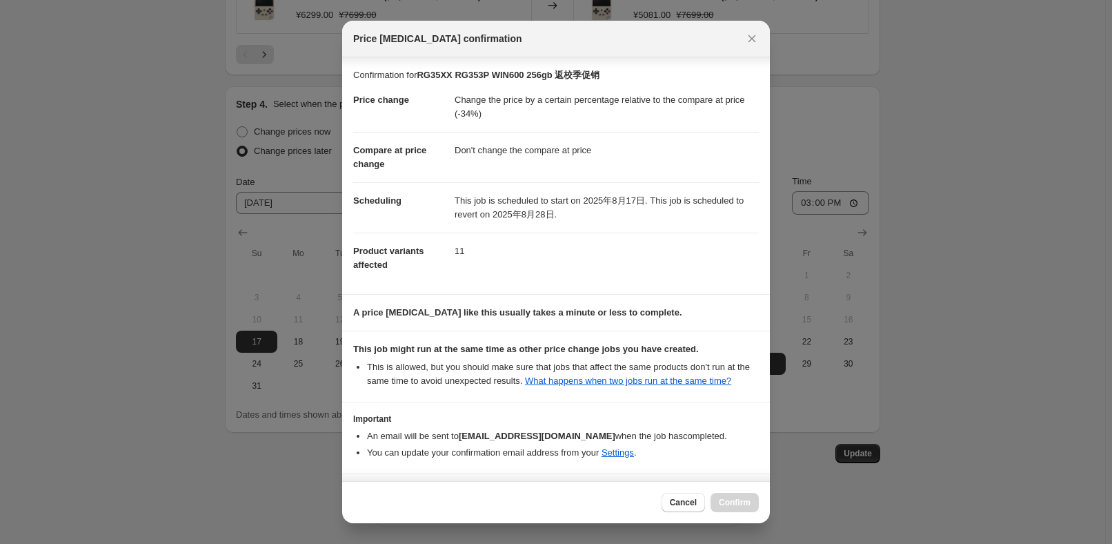
scroll to position [46, 0]
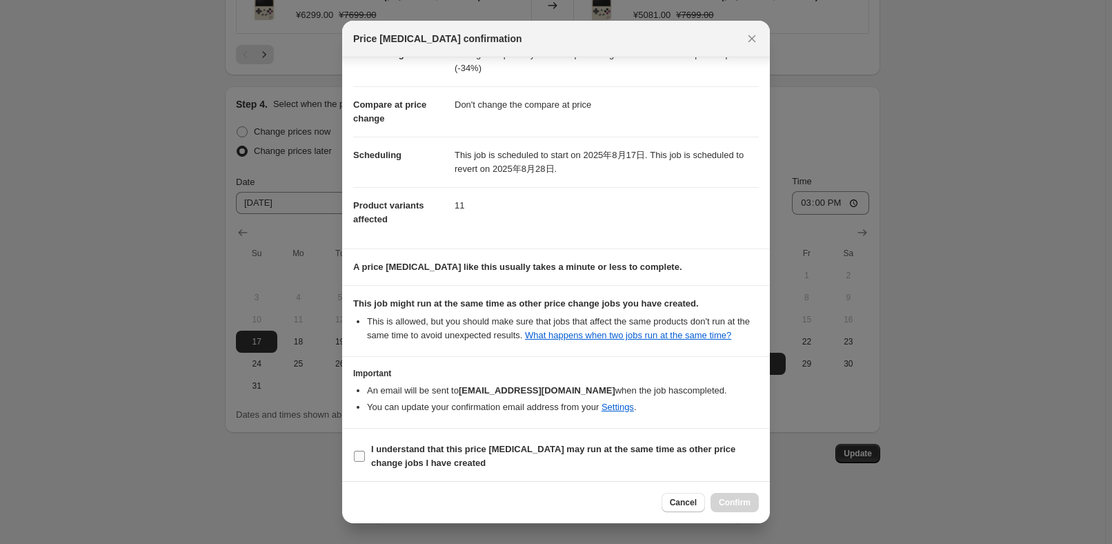
click at [403, 463] on b "I understand that this price [MEDICAL_DATA] may run at the same time as other p…" at bounding box center [553, 456] width 364 height 24
click at [365, 461] on input "I understand that this price [MEDICAL_DATA] may run at the same time as other p…" at bounding box center [359, 455] width 11 height 11
checkbox input "true"
click at [713, 502] on button "Confirm" at bounding box center [735, 502] width 48 height 19
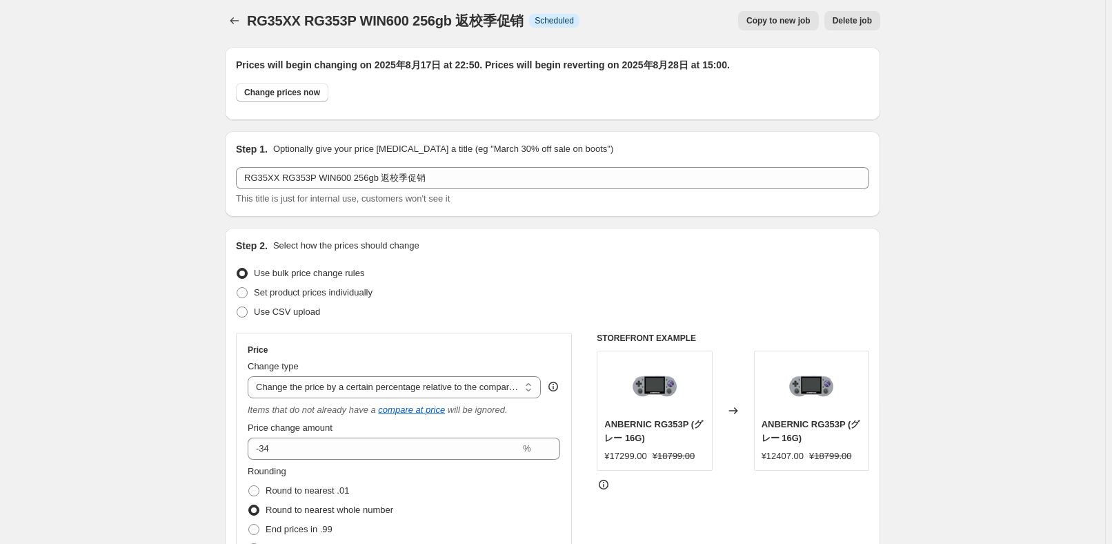
scroll to position [0, 0]
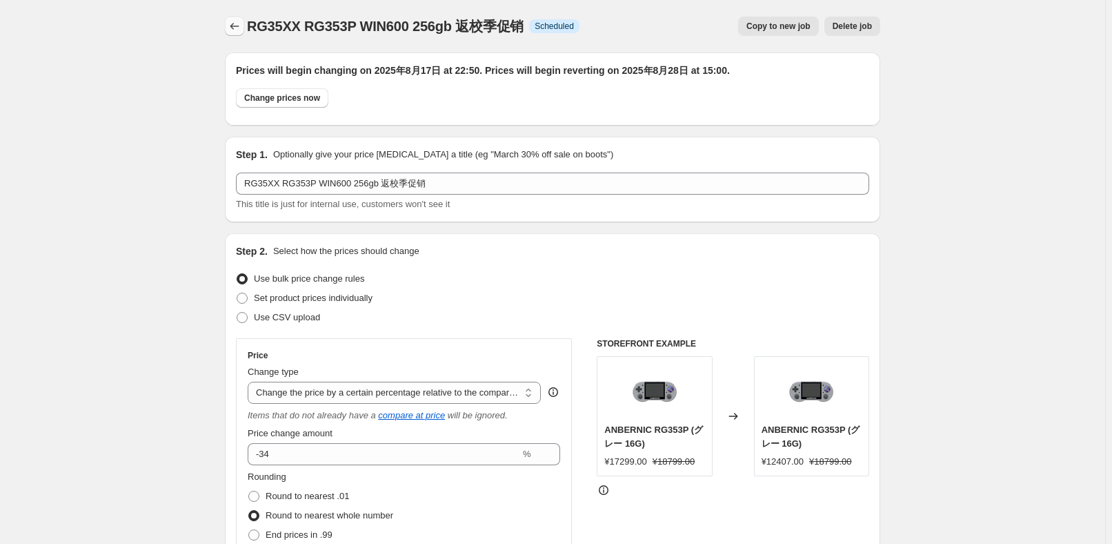
click at [239, 28] on icon "Price change jobs" at bounding box center [235, 26] width 14 height 14
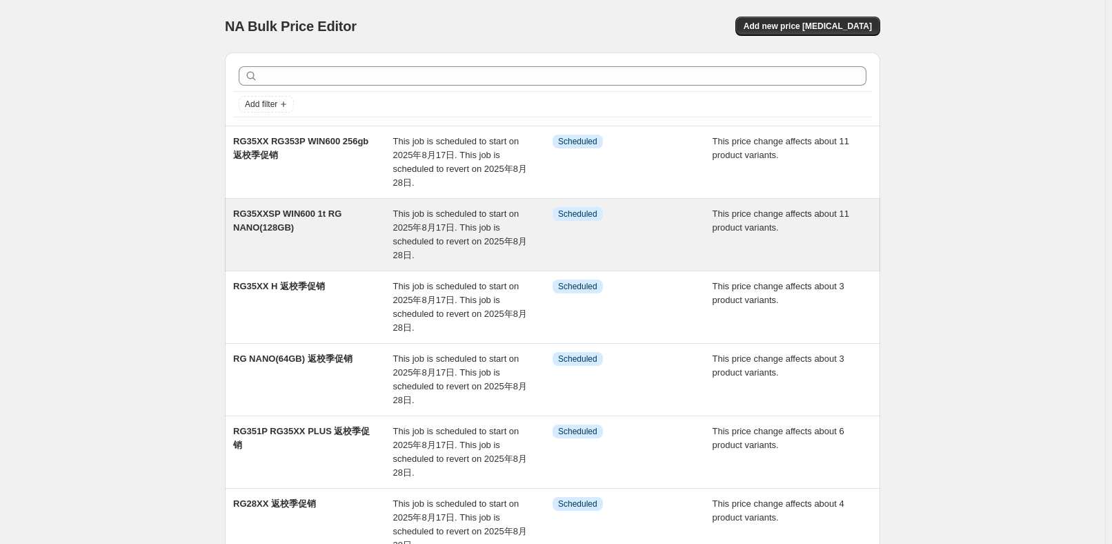
click at [425, 244] on span "This job is scheduled to start on 2025年8月17日. This job is scheduled to revert o…" at bounding box center [460, 234] width 134 height 52
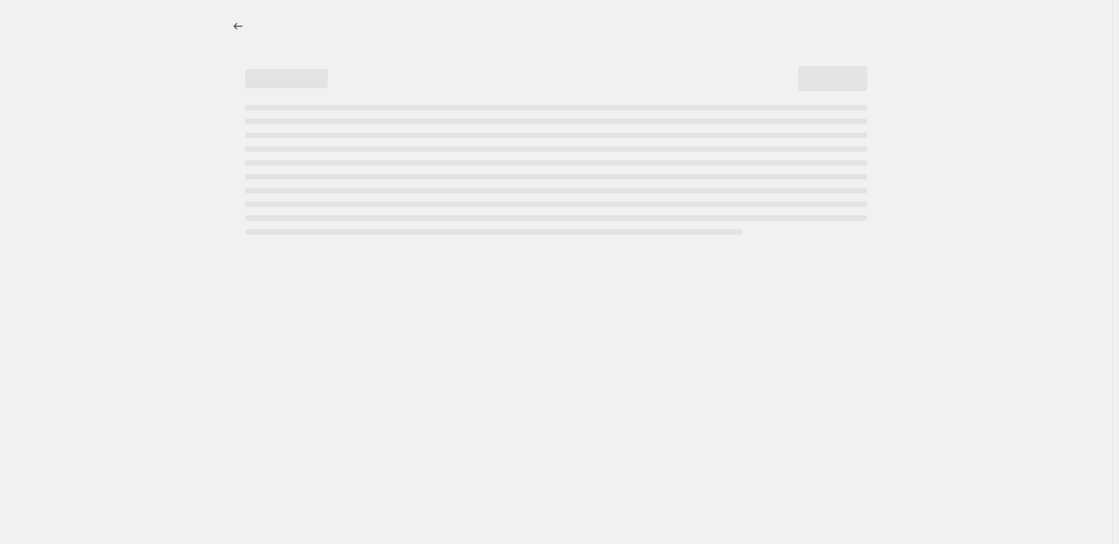
select select "pcap"
select select "no_change"
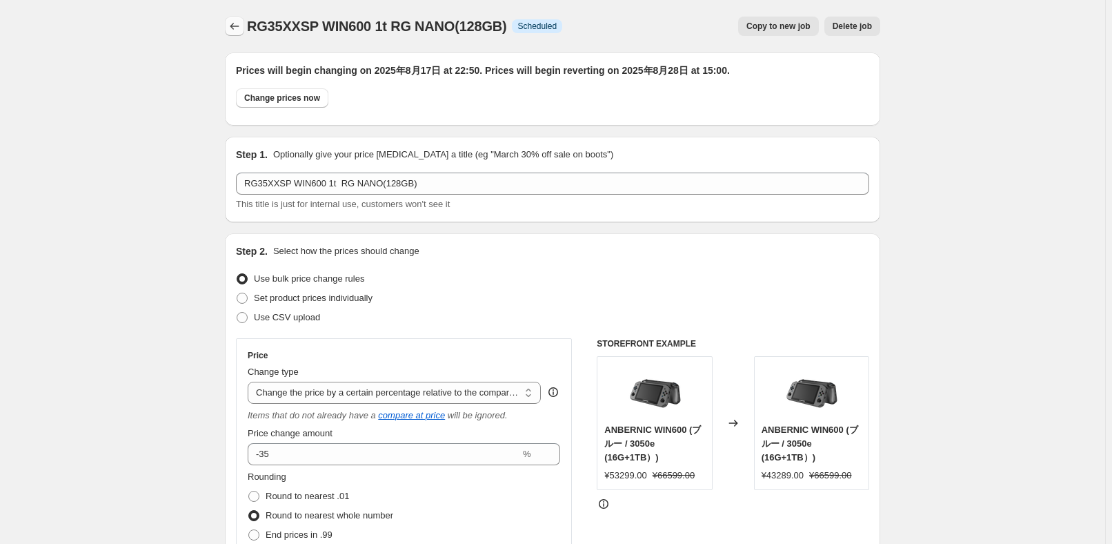
click at [238, 30] on icon "Price change jobs" at bounding box center [235, 26] width 14 height 14
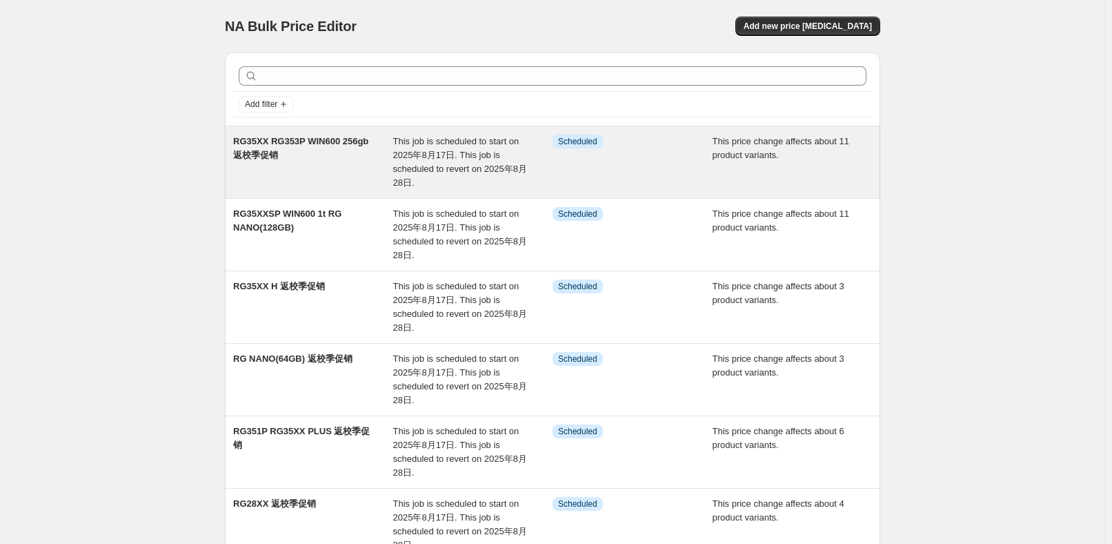
click at [419, 139] on span "This job is scheduled to start on 2025年8月17日. This job is scheduled to revert o…" at bounding box center [460, 162] width 134 height 52
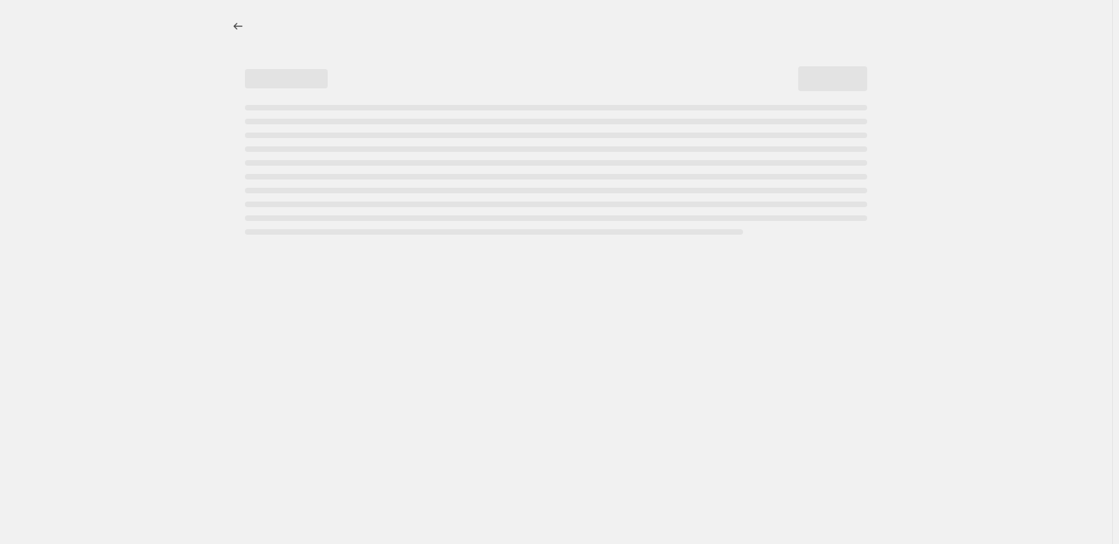
select select "pcap"
select select "no_change"
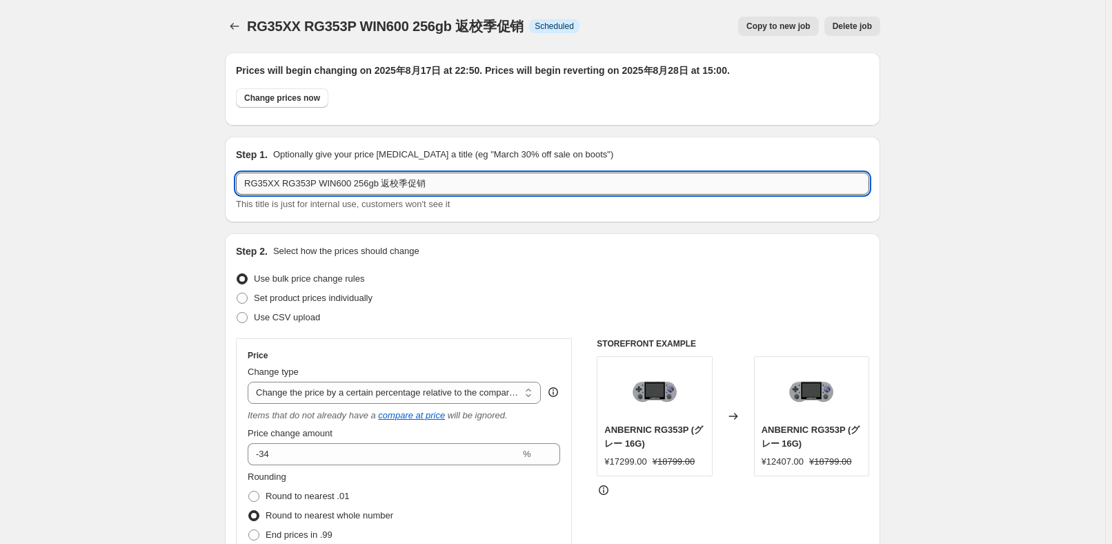
click at [375, 188] on input "RG35XX RG353P WIN600 256gb 返校季促销" at bounding box center [552, 183] width 633 height 22
paste input "RG40XX H"
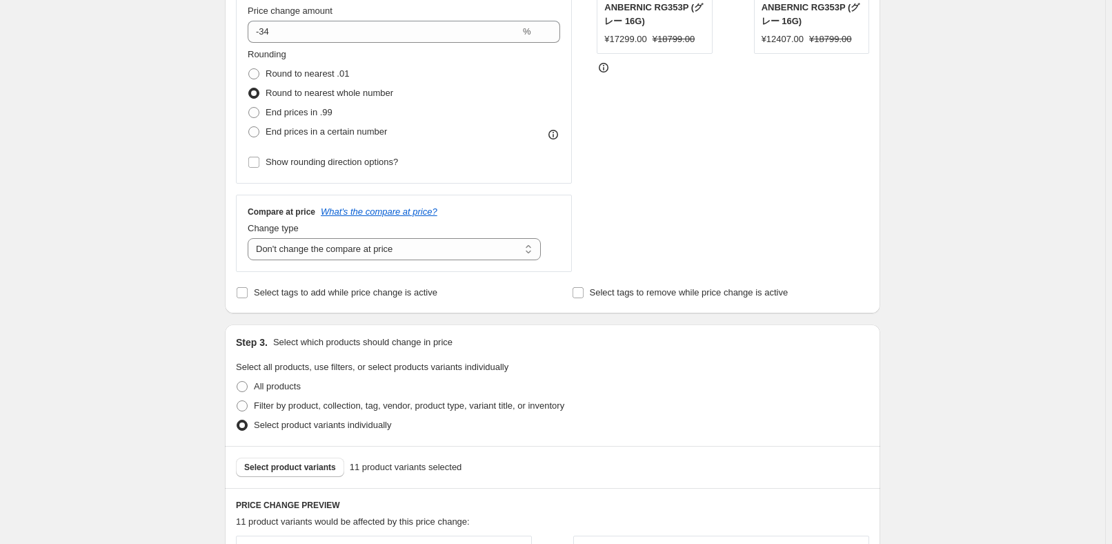
scroll to position [501, 0]
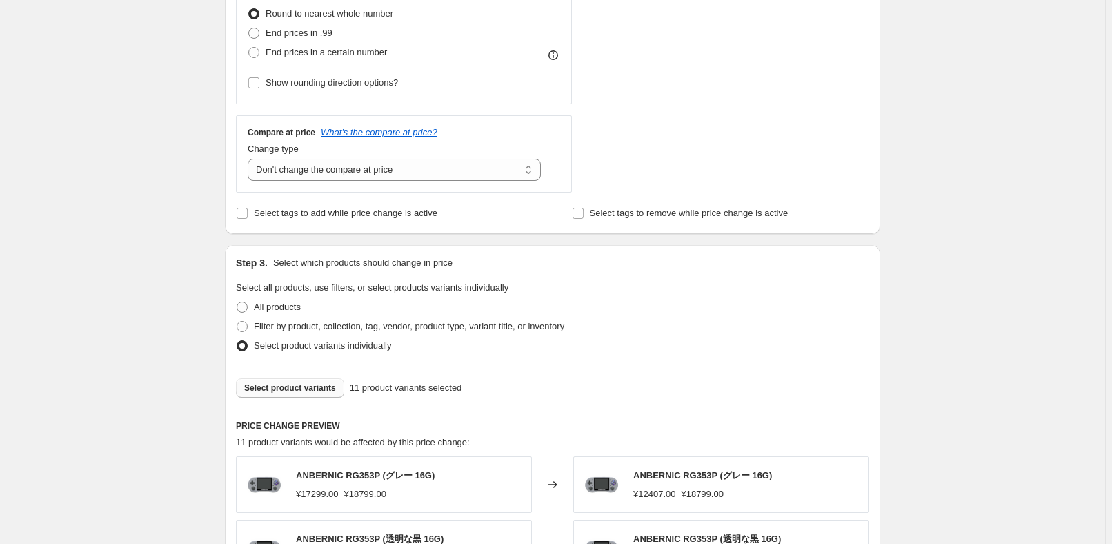
type input "RG35XX RG353P WIN600 256gb RG40XX H 返校季促销"
click at [295, 391] on span "Select product variants" at bounding box center [290, 387] width 92 height 11
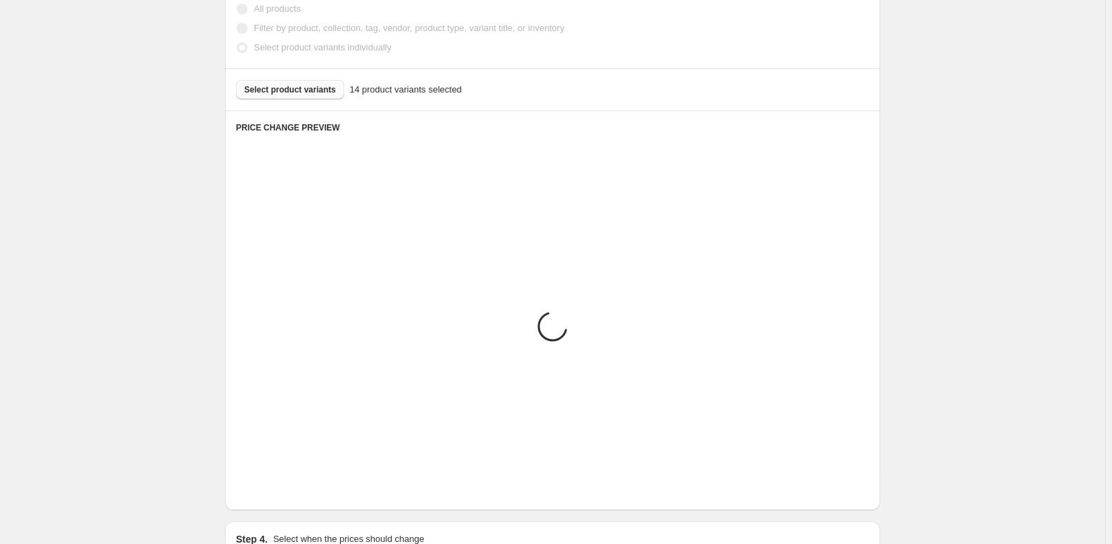
scroll to position [815, 0]
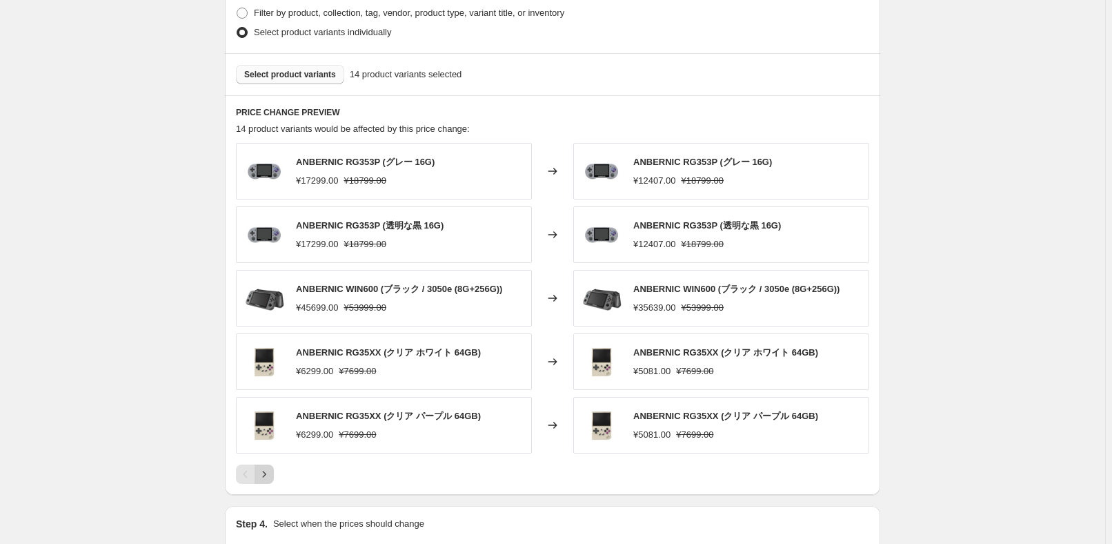
click at [271, 468] on icon "Next" at bounding box center [264, 474] width 14 height 14
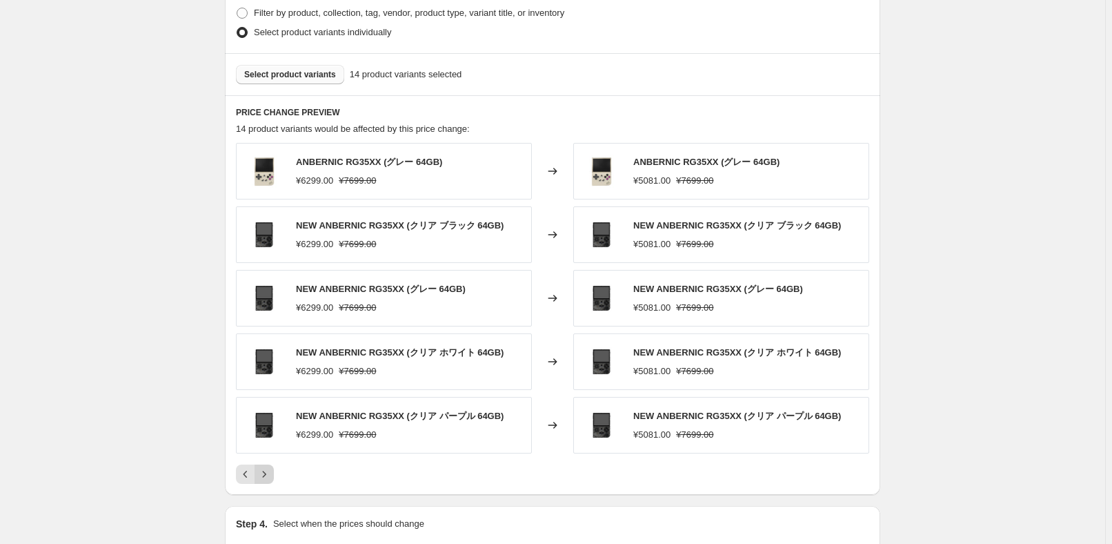
click at [274, 471] on button "Next" at bounding box center [264, 473] width 19 height 19
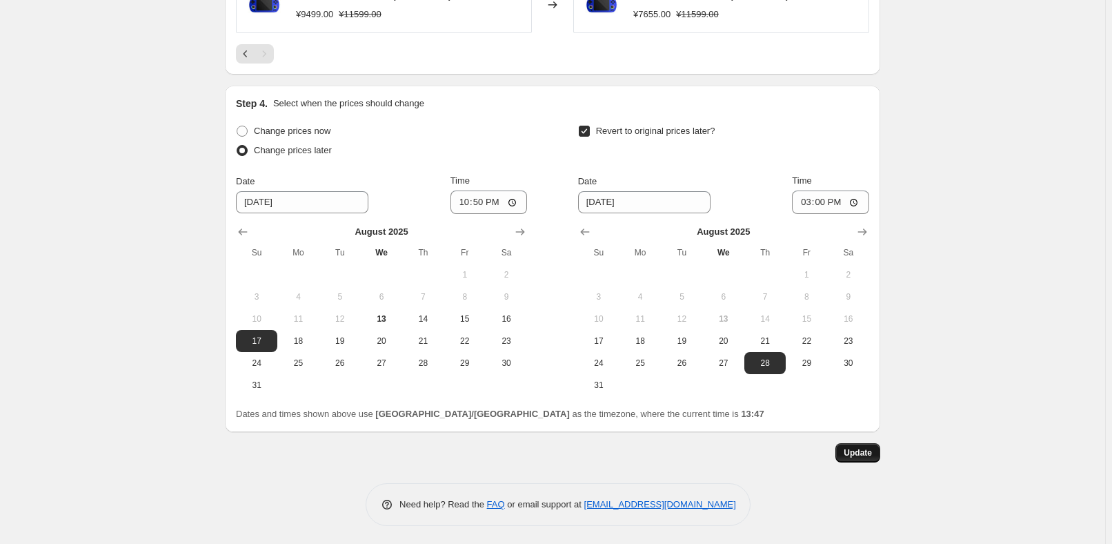
scroll to position [1109, 0]
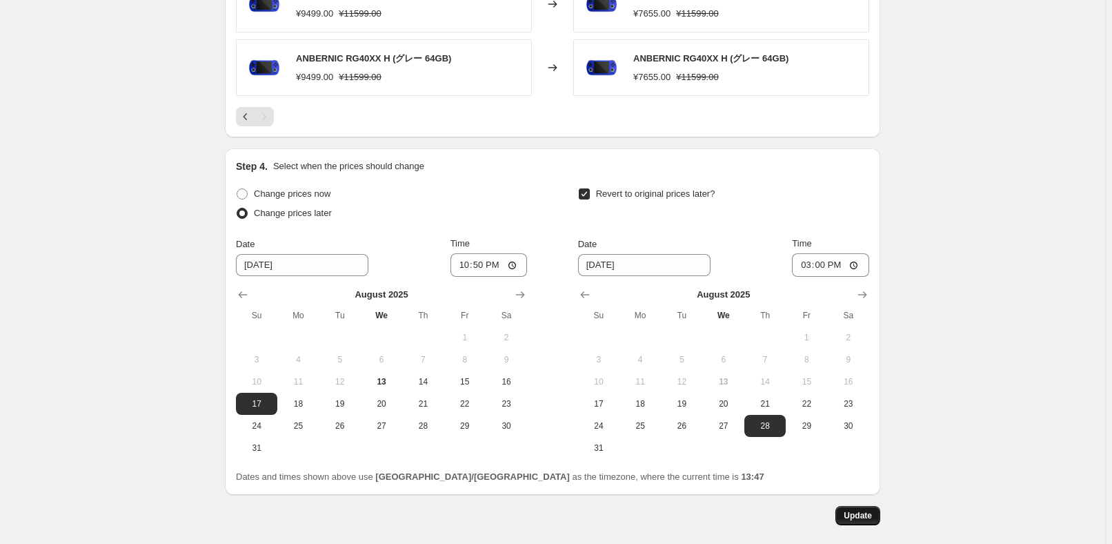
click at [862, 515] on span "Update" at bounding box center [858, 515] width 28 height 11
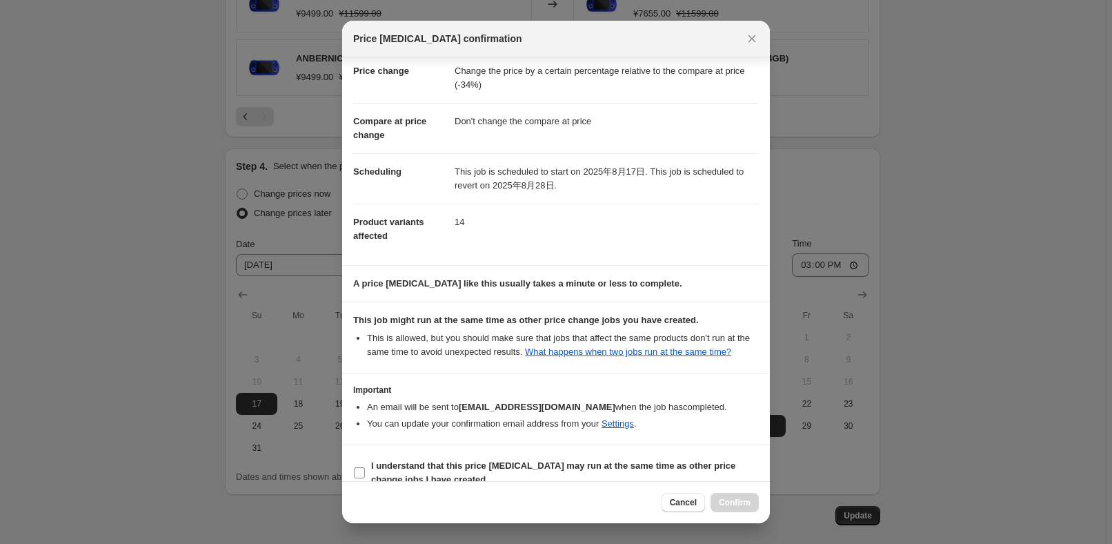
scroll to position [46, 0]
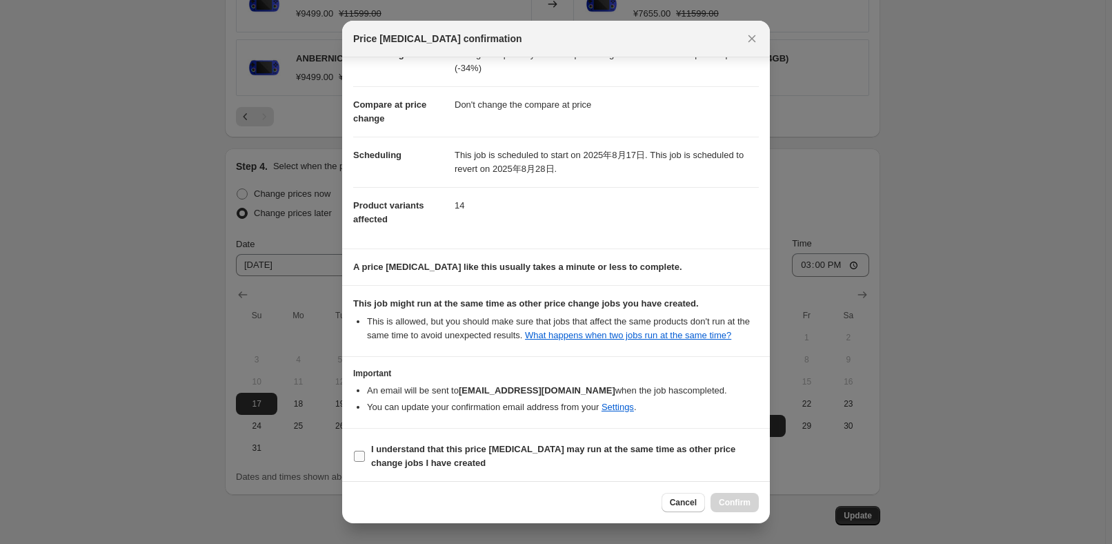
click at [451, 451] on b "I understand that this price [MEDICAL_DATA] may run at the same time as other p…" at bounding box center [553, 456] width 364 height 24
click at [365, 451] on input "I understand that this price [MEDICAL_DATA] may run at the same time as other p…" at bounding box center [359, 455] width 11 height 11
checkbox input "true"
click at [720, 498] on span "Confirm" at bounding box center [735, 502] width 32 height 11
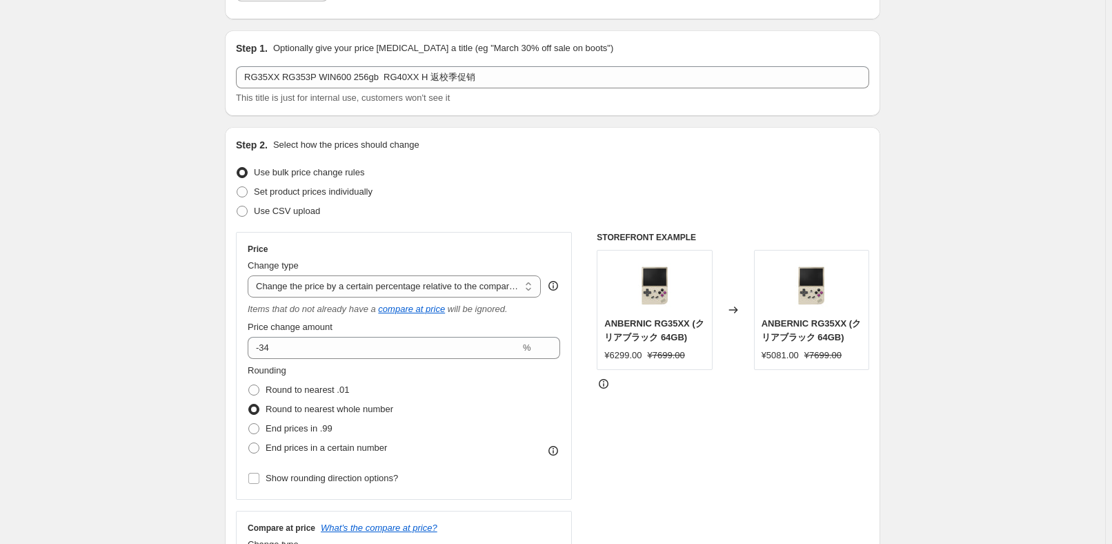
scroll to position [0, 0]
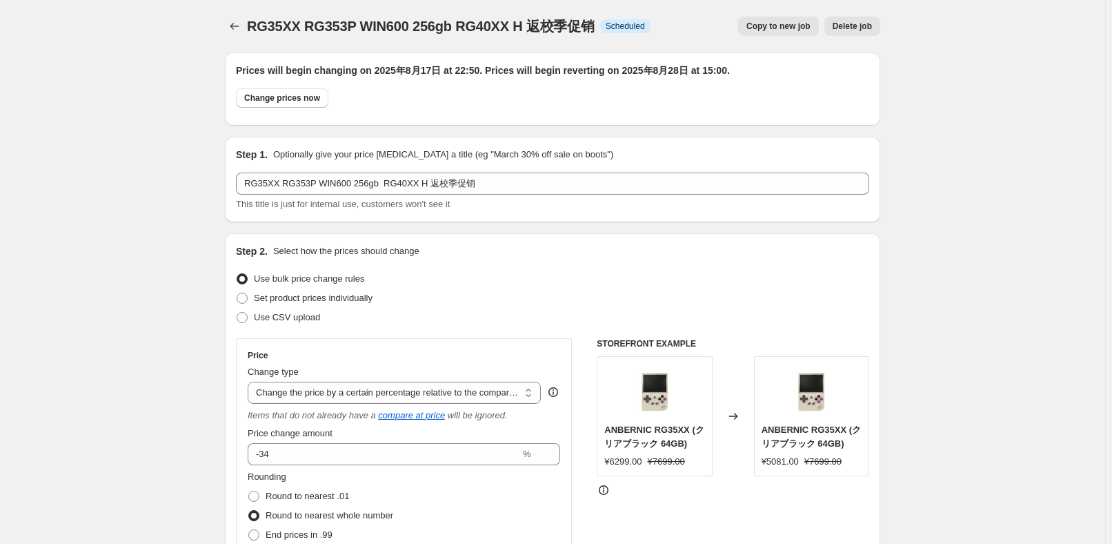
click at [232, 36] on div "RG35XX RG353P WIN600 256gb RG40XX H 返校季促销. This page is ready RG35XX RG353P WIN…" at bounding box center [552, 26] width 655 height 52
click at [233, 30] on icon "Price change jobs" at bounding box center [235, 26] width 14 height 14
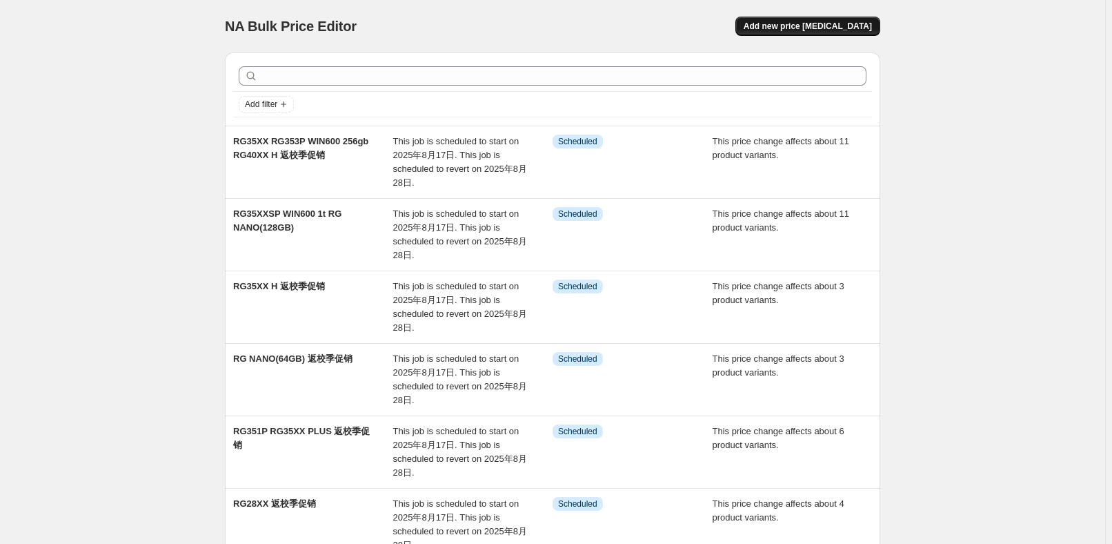
click at [829, 27] on span "Add new price [MEDICAL_DATA]" at bounding box center [808, 26] width 128 height 11
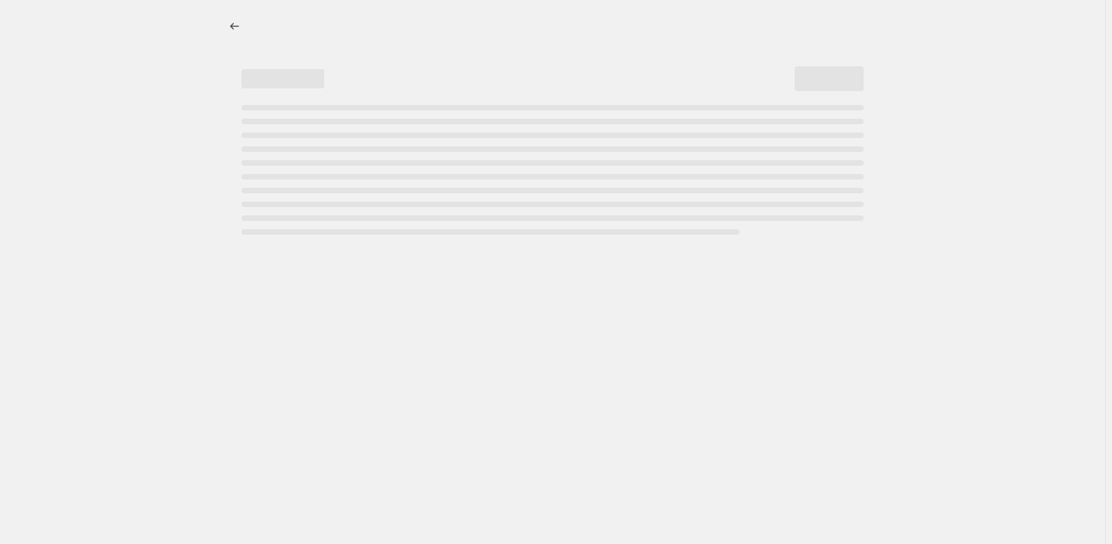
select select "percentage"
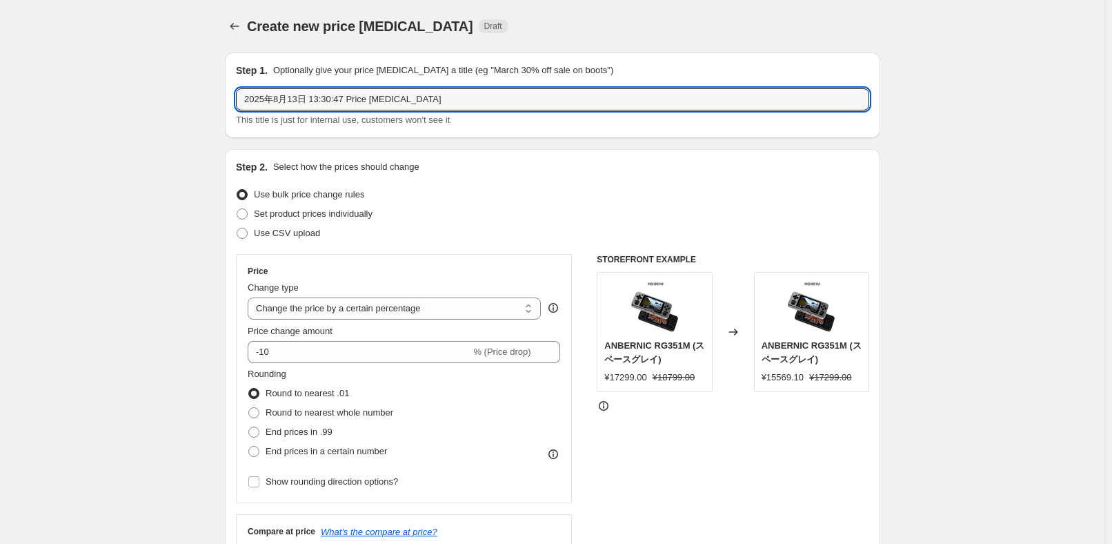
drag, startPoint x: 463, startPoint y: 101, endPoint x: 209, endPoint y: 93, distance: 254.0
paste input "RG405M"
type input "RG405M 返校季促销"
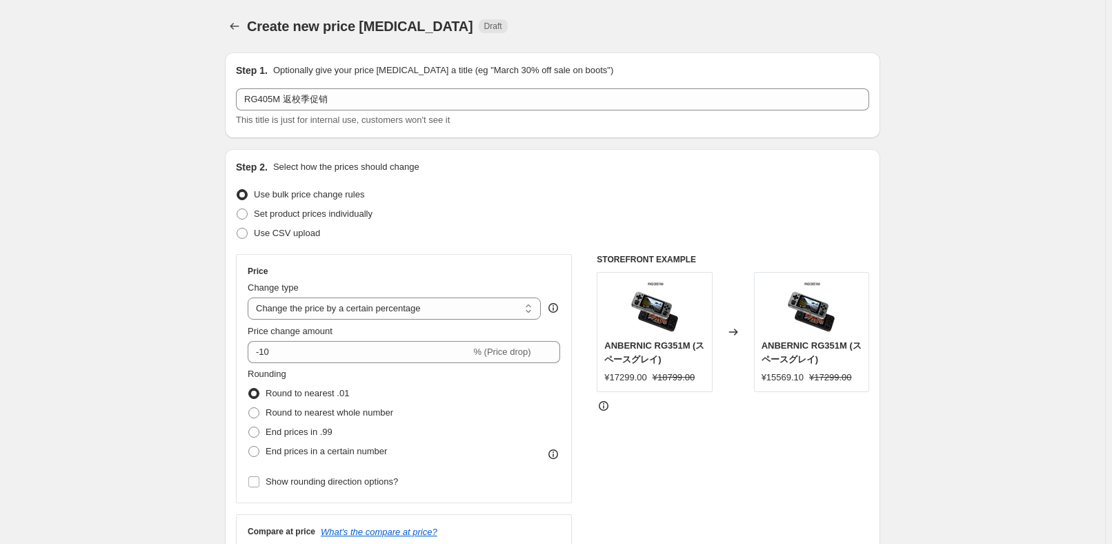
click at [498, 153] on div "Step 2. Select how the prices should change Use bulk price change rules Set pro…" at bounding box center [552, 391] width 655 height 484
click at [444, 309] on select "Change the price to a certain amount Change the price by a certain amount Chang…" at bounding box center [394, 308] width 293 height 22
select select "pcap"
click at [250, 297] on select "Change the price to a certain amount Change the price by a certain amount Chang…" at bounding box center [394, 308] width 293 height 22
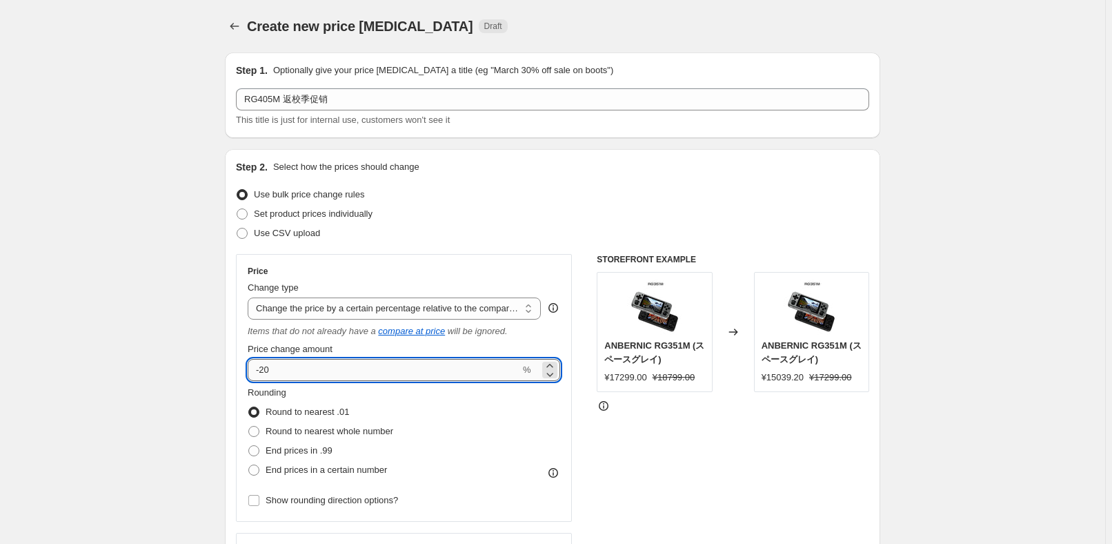
click at [353, 370] on input "-20" at bounding box center [384, 370] width 272 height 22
type input "-2"
type input "-6"
type input "-32"
drag, startPoint x: 430, startPoint y: 413, endPoint x: 406, endPoint y: 427, distance: 28.4
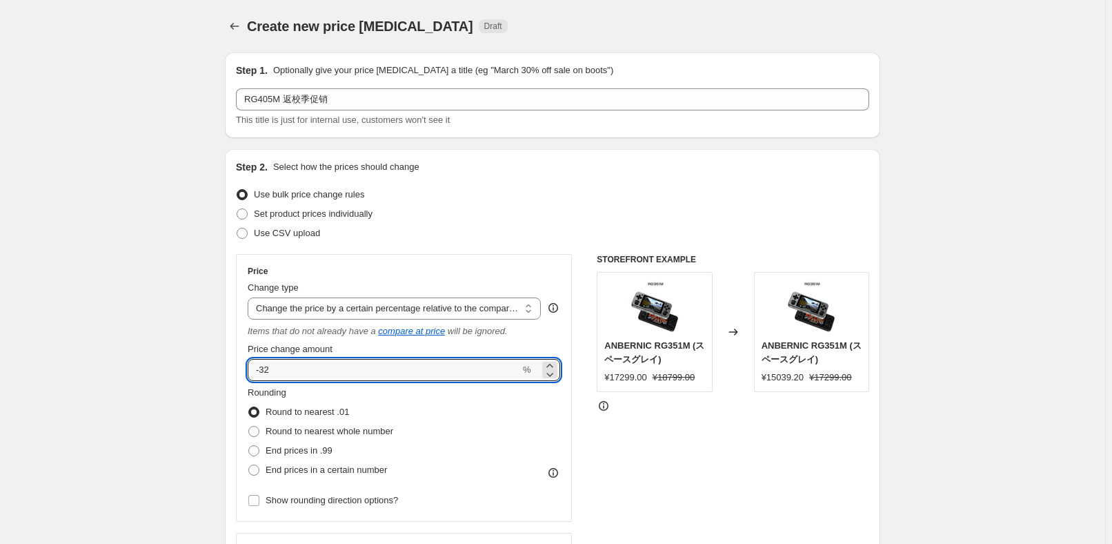
click at [430, 414] on div "Rounding Round to nearest .01 Round to nearest whole number End prices in .99 E…" at bounding box center [404, 433] width 312 height 94
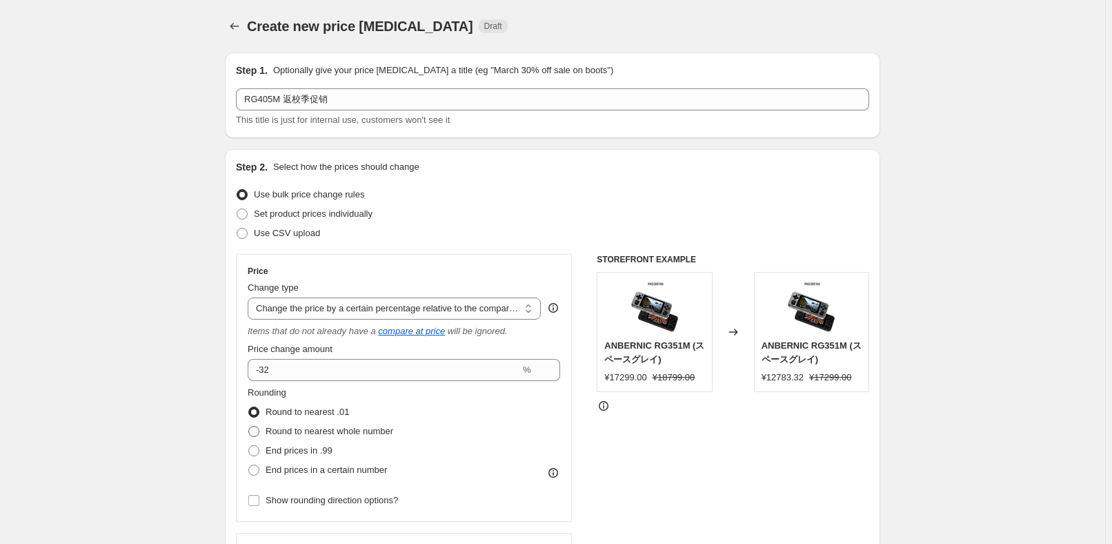
click at [372, 439] on label "Round to nearest whole number" at bounding box center [321, 430] width 146 height 19
click at [249, 426] on input "Round to nearest whole number" at bounding box center [248, 426] width 1 height 1
radio input "true"
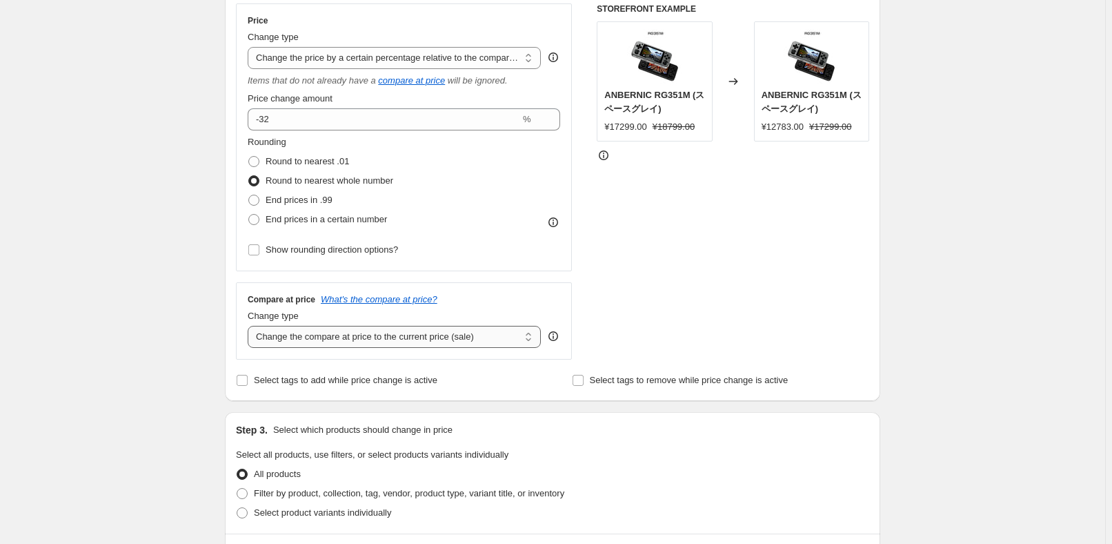
drag, startPoint x: 381, startPoint y: 339, endPoint x: 385, endPoint y: 345, distance: 7.1
click at [381, 339] on select "Change the compare at price to the current price (sale) Change the compare at p…" at bounding box center [394, 337] width 293 height 22
select select "no_change"
click at [250, 326] on select "Change the compare at price to the current price (sale) Change the compare at p…" at bounding box center [394, 337] width 293 height 22
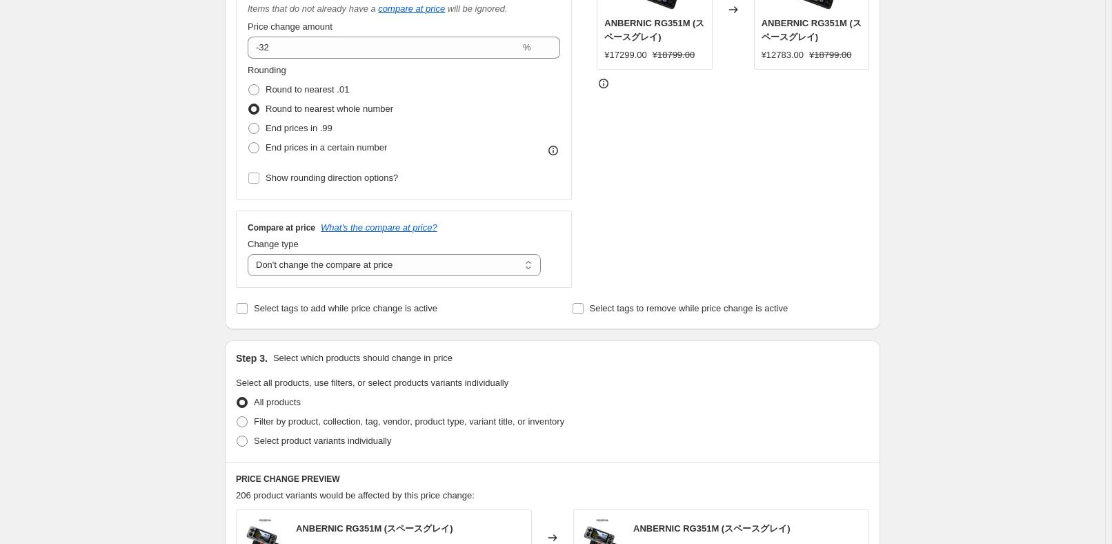
scroll to position [376, 0]
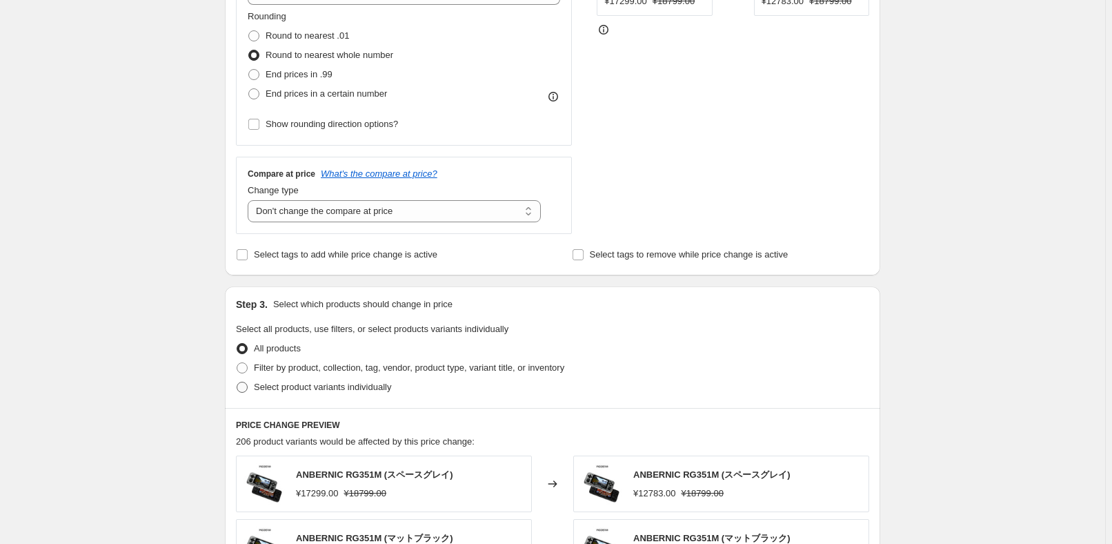
click at [282, 380] on span "Select product variants individually" at bounding box center [322, 387] width 137 height 14
click at [237, 381] on input "Select product variants individually" at bounding box center [237, 381] width 1 height 1
radio input "true"
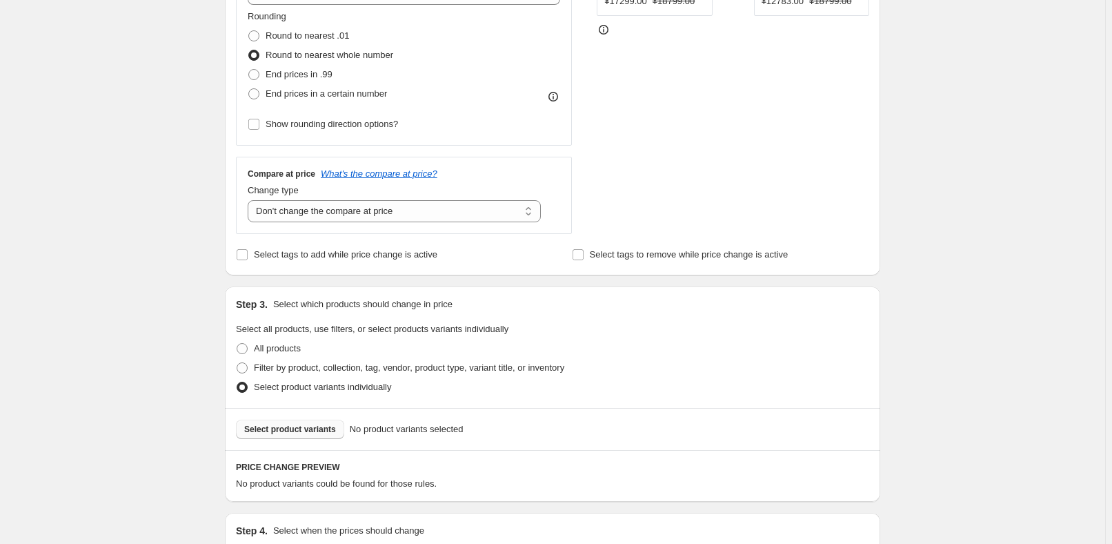
click at [299, 433] on span "Select product variants" at bounding box center [290, 429] width 92 height 11
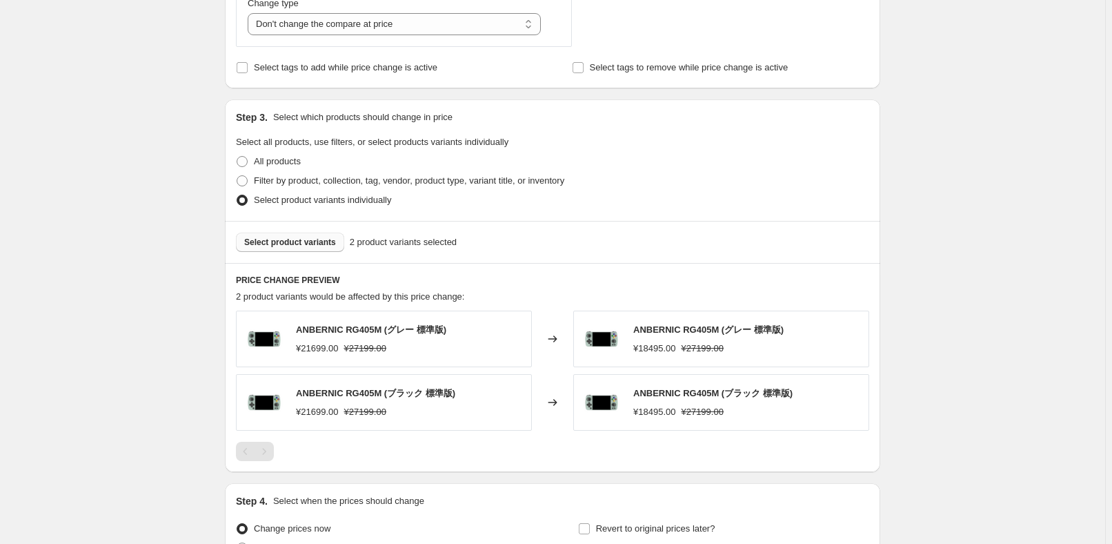
scroll to position [564, 0]
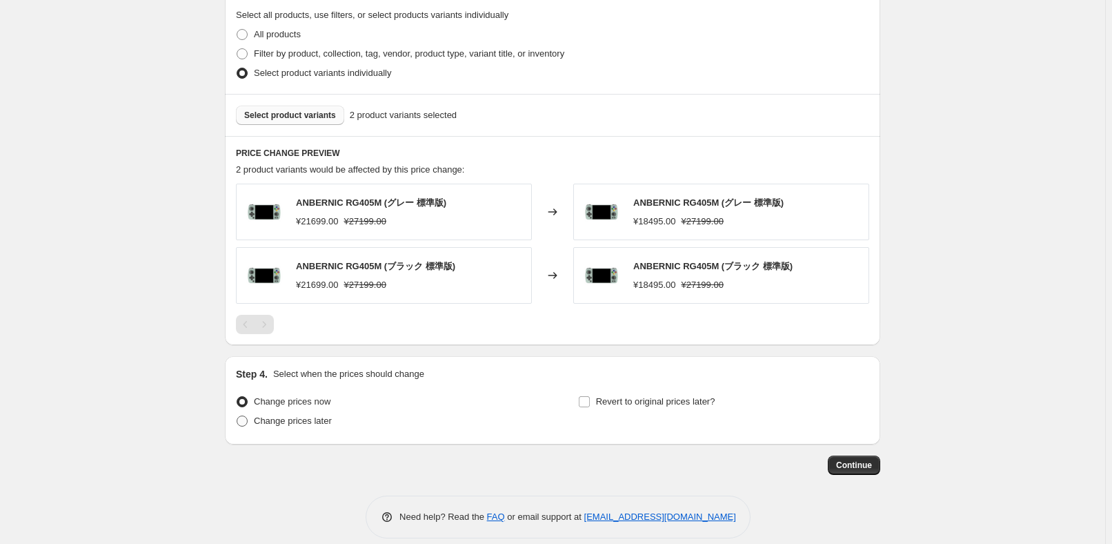
click at [328, 423] on span "Change prices later" at bounding box center [293, 420] width 78 height 10
click at [237, 416] on input "Change prices later" at bounding box center [237, 415] width 1 height 1
radio input "true"
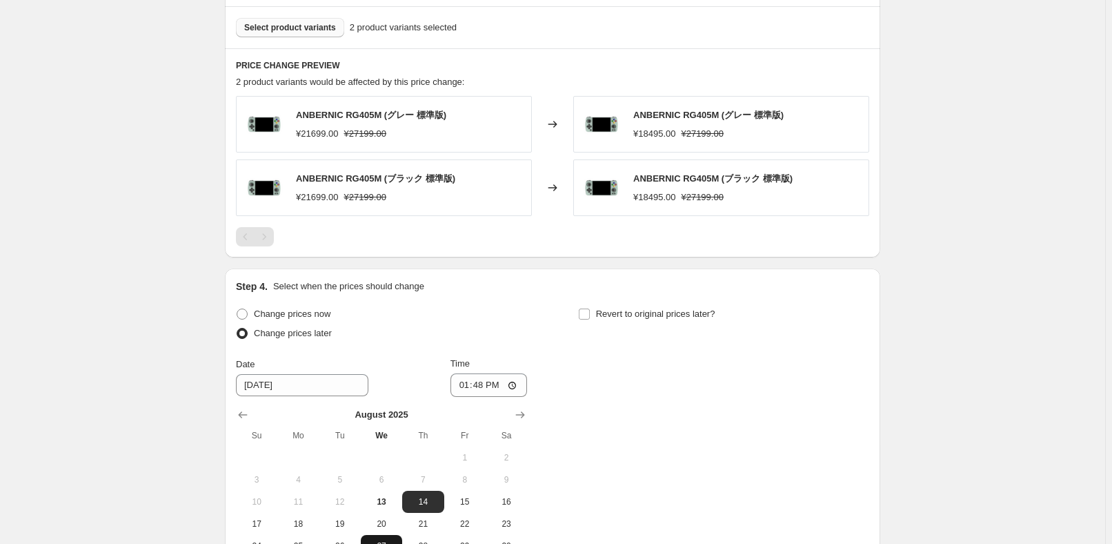
scroll to position [877, 0]
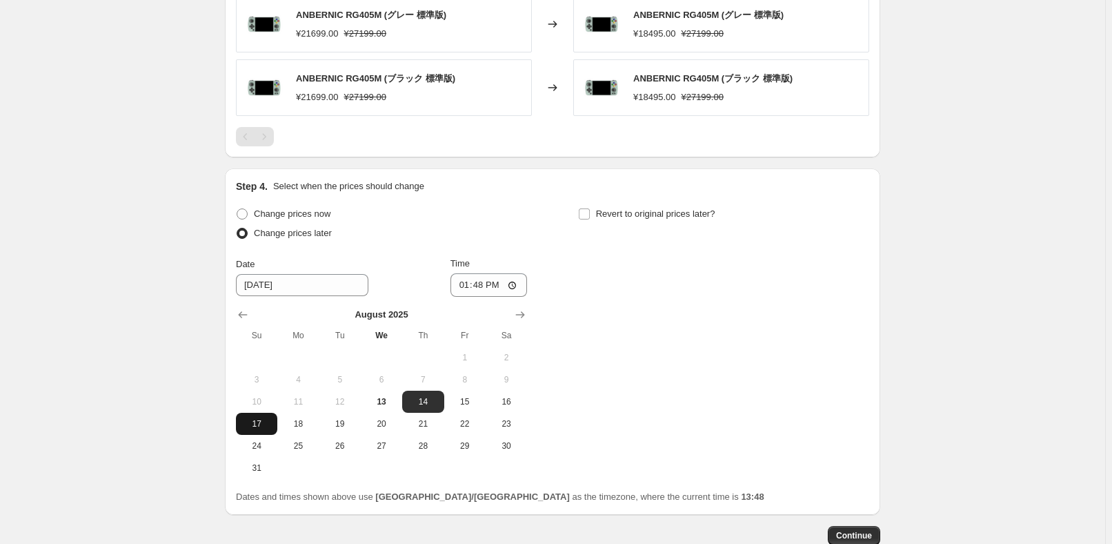
click at [272, 415] on button "17" at bounding box center [256, 424] width 41 height 22
type input "[DATE]"
click at [489, 290] on input "13:48" at bounding box center [488, 284] width 77 height 23
type input "22:50"
click at [708, 315] on div "Change prices now Change prices later Date [DATE] Time 22:50 [DATE] Su Mo Tu We…" at bounding box center [552, 341] width 633 height 275
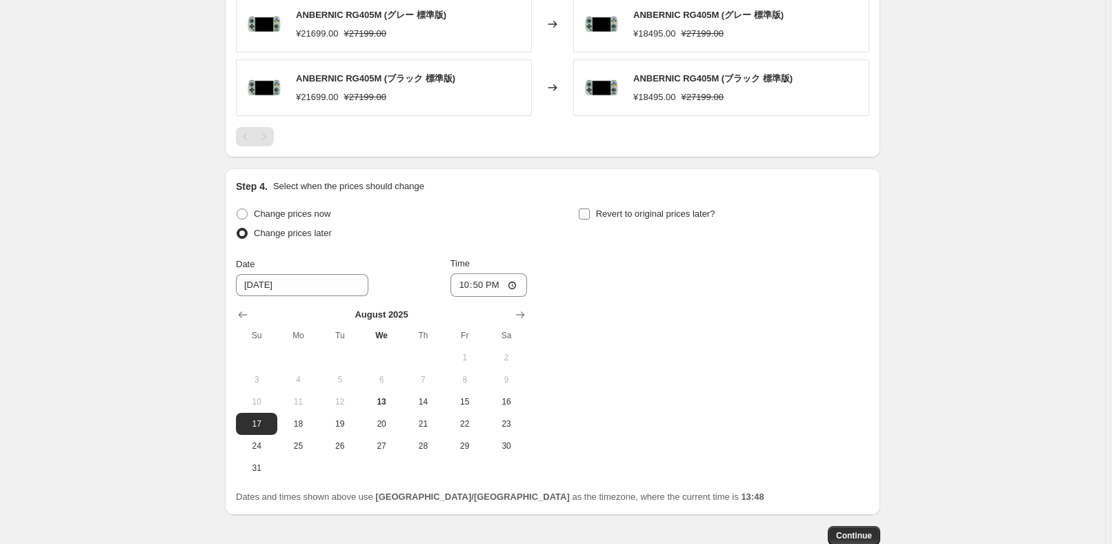
click at [680, 218] on span "Revert to original prices later?" at bounding box center [655, 214] width 119 height 14
click at [590, 218] on input "Revert to original prices later?" at bounding box center [584, 213] width 11 height 11
checkbox input "true"
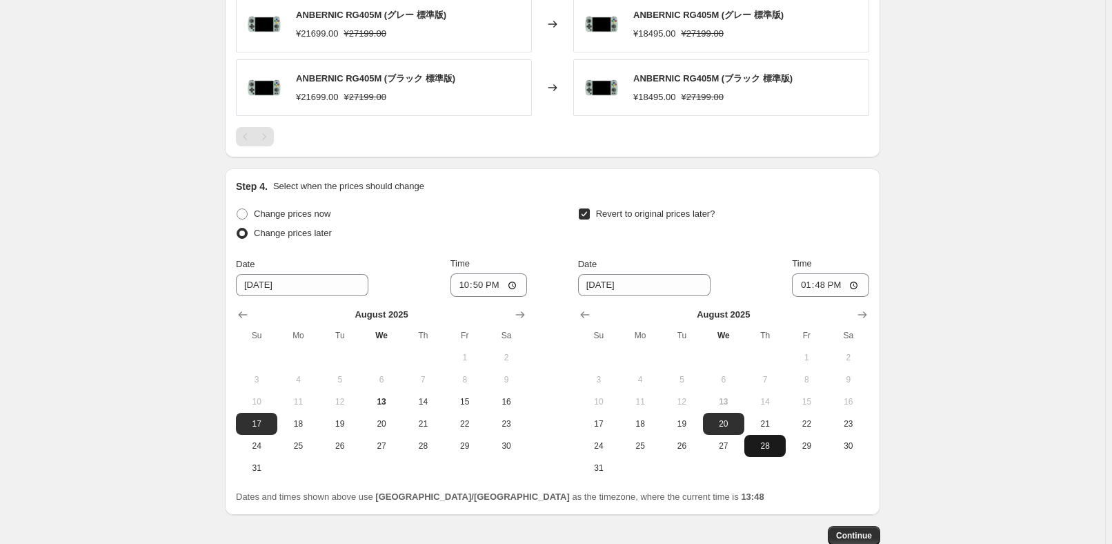
click at [780, 443] on span "28" at bounding box center [765, 445] width 30 height 11
type input "[DATE]"
click at [828, 281] on input "13:48" at bounding box center [830, 284] width 77 height 23
type input "15:00"
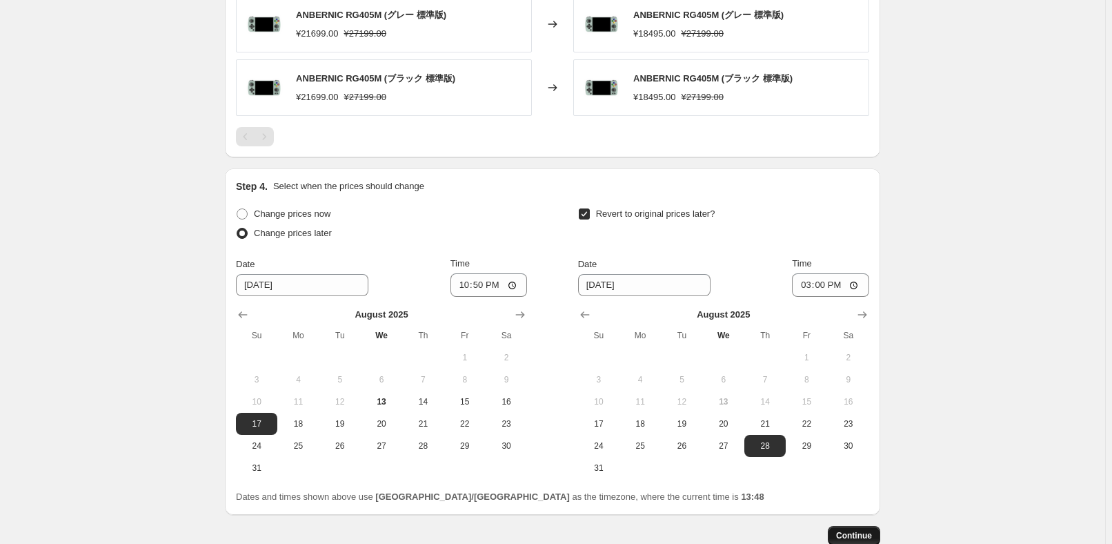
click at [862, 542] on button "Continue" at bounding box center [854, 535] width 52 height 19
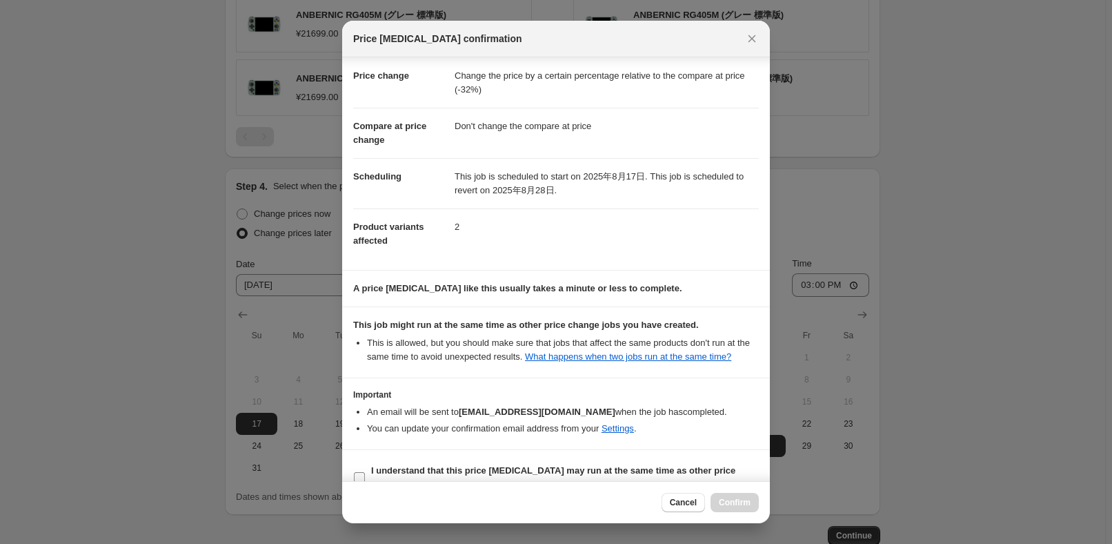
scroll to position [46, 0]
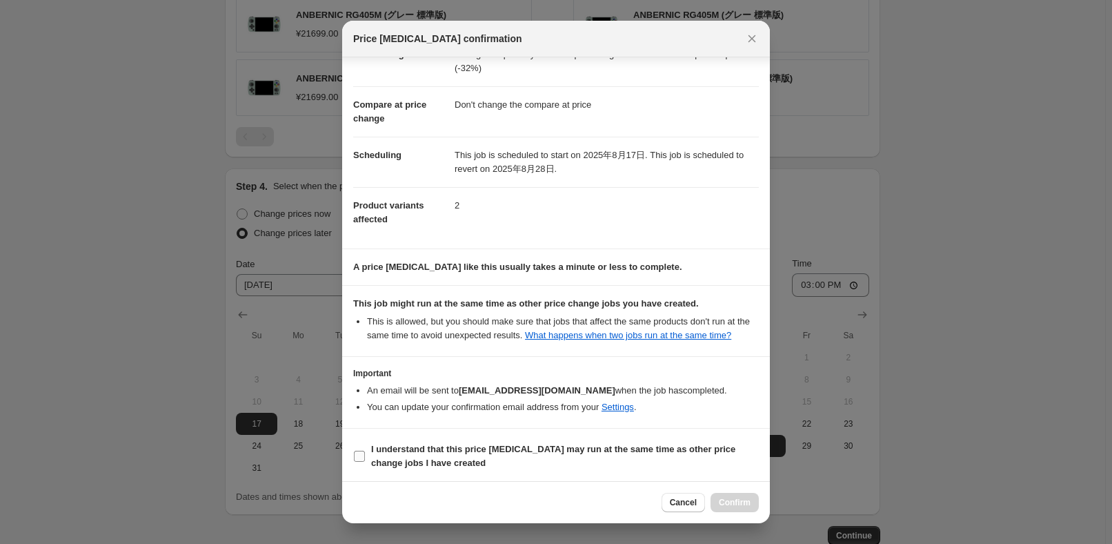
click at [419, 466] on label "I understand that this price [MEDICAL_DATA] may run at the same time as other p…" at bounding box center [556, 455] width 406 height 33
click at [365, 461] on input "I understand that this price [MEDICAL_DATA] may run at the same time as other p…" at bounding box center [359, 455] width 11 height 11
checkbox input "true"
click at [723, 501] on span "Confirm" at bounding box center [735, 502] width 32 height 11
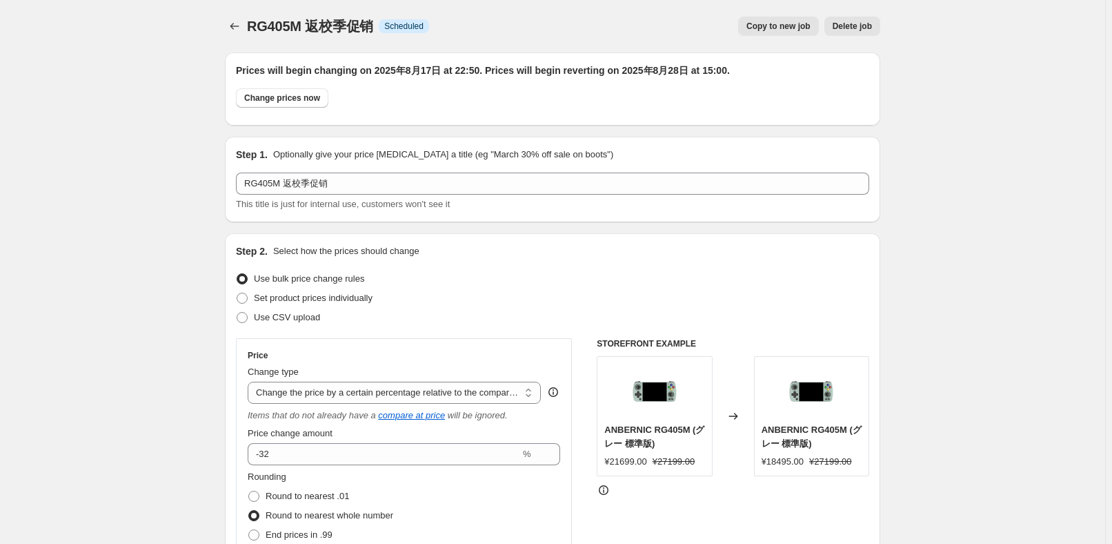
click at [250, 28] on span "RG405M 返校季促销" at bounding box center [310, 26] width 126 height 15
click at [241, 25] on icon "Price change jobs" at bounding box center [235, 26] width 14 height 14
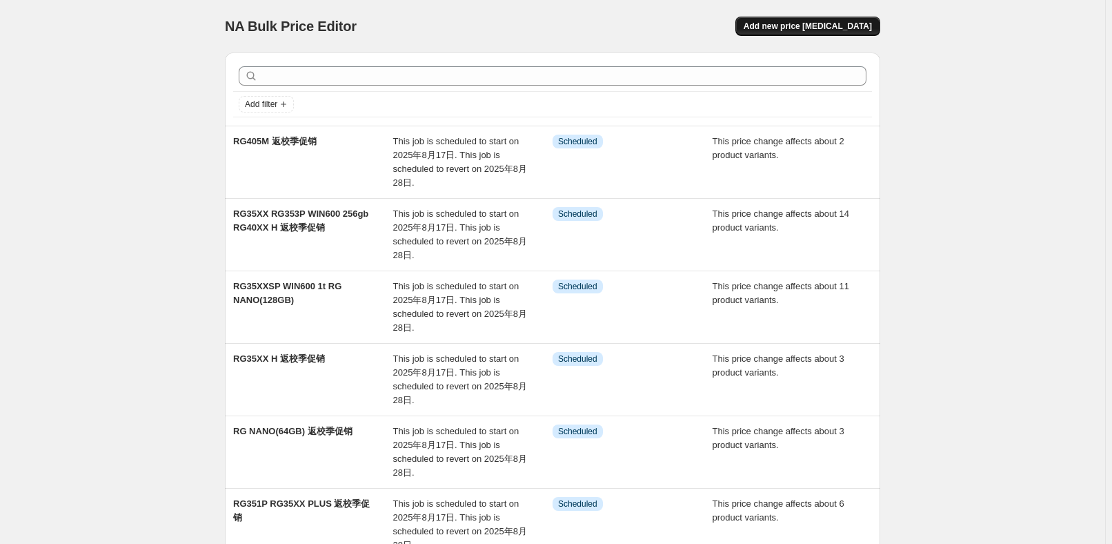
click at [844, 21] on span "Add new price [MEDICAL_DATA]" at bounding box center [808, 26] width 128 height 11
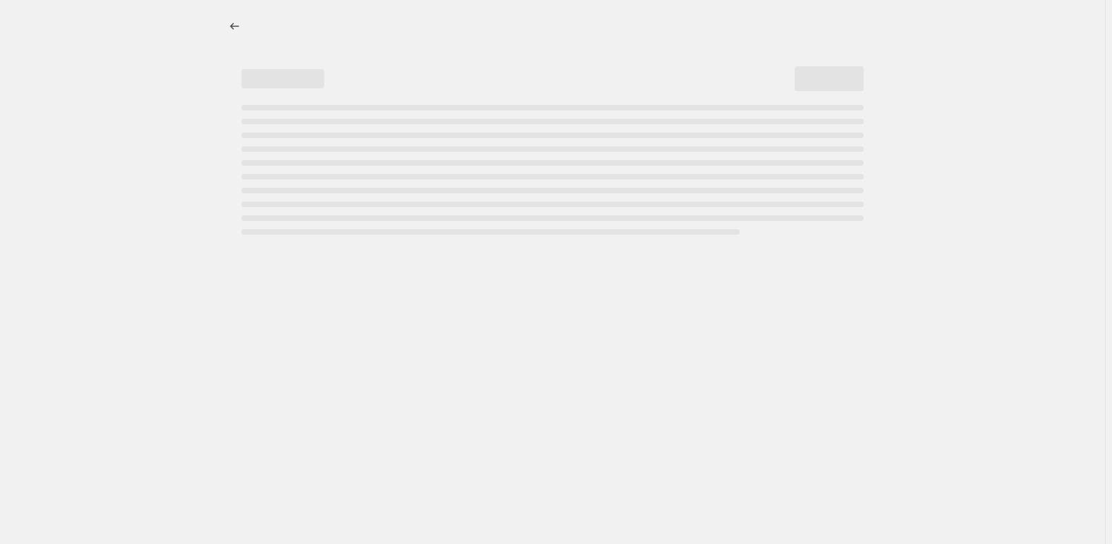
select select "percentage"
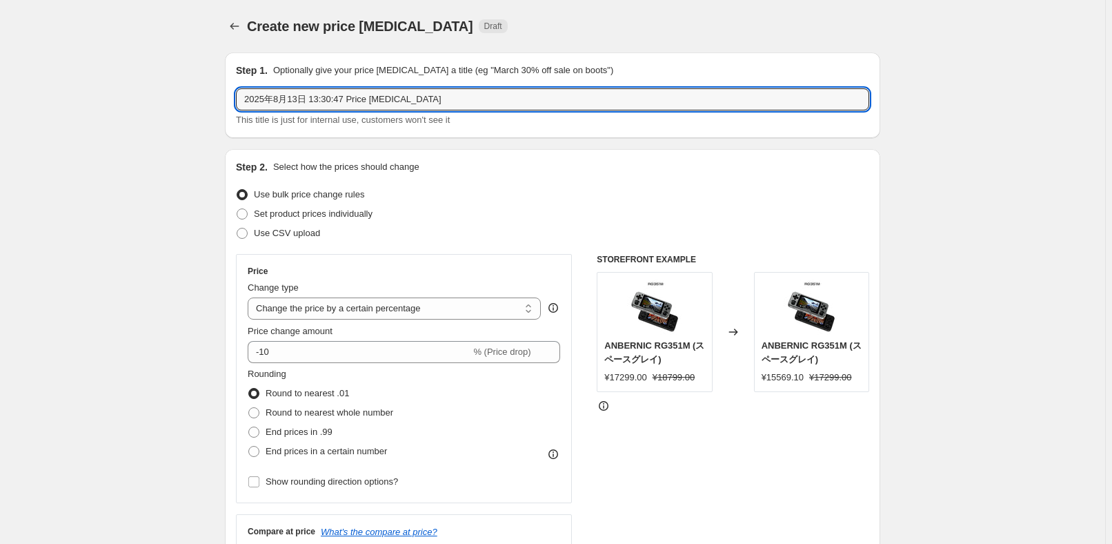
drag, startPoint x: 246, startPoint y: 84, endPoint x: 103, endPoint y: 80, distance: 143.5
paste input "RG34XX RG P01"
type input "RG34XX RG P01 夏季促销"
click at [693, 185] on div "Use bulk price change rules" at bounding box center [552, 194] width 633 height 19
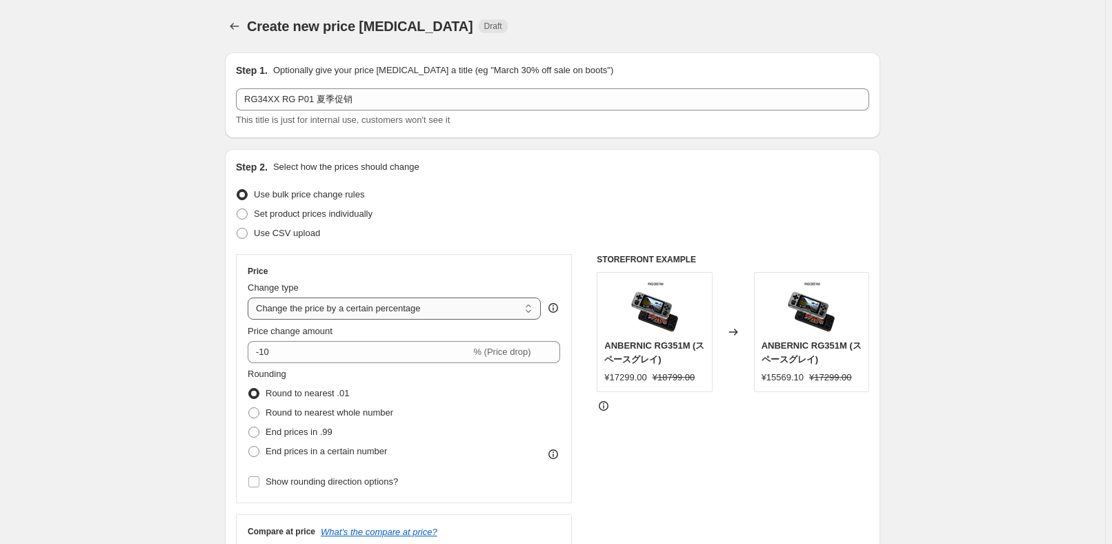
click at [441, 312] on select "Change the price to a certain amount Change the price by a certain amount Chang…" at bounding box center [394, 308] width 293 height 22
select select "pcap"
click at [250, 297] on select "Change the price to a certain amount Change the price by a certain amount Chang…" at bounding box center [394, 308] width 293 height 22
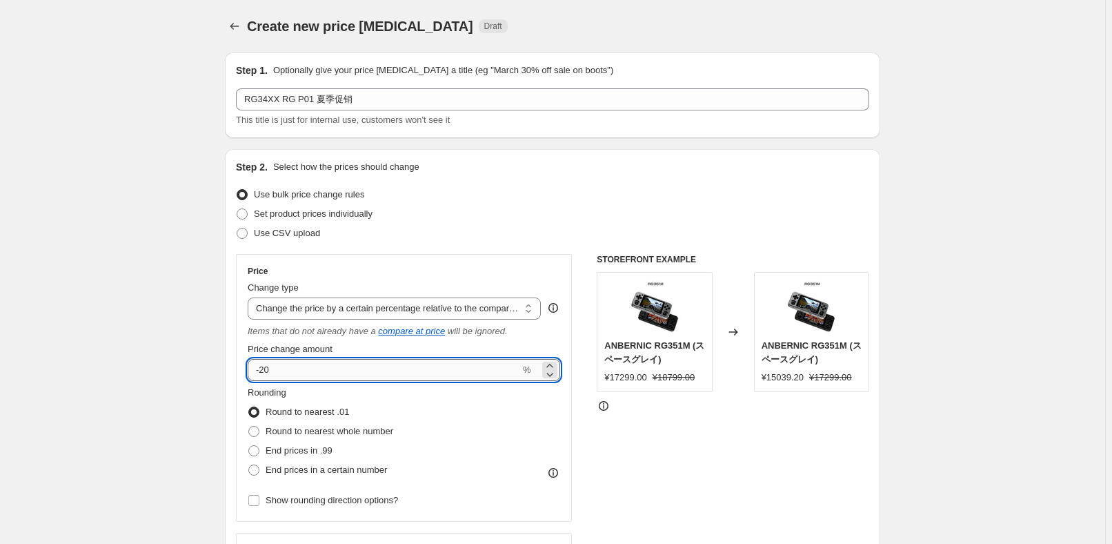
click at [363, 373] on input "-20" at bounding box center [384, 370] width 272 height 22
type input "-2"
type input "-31"
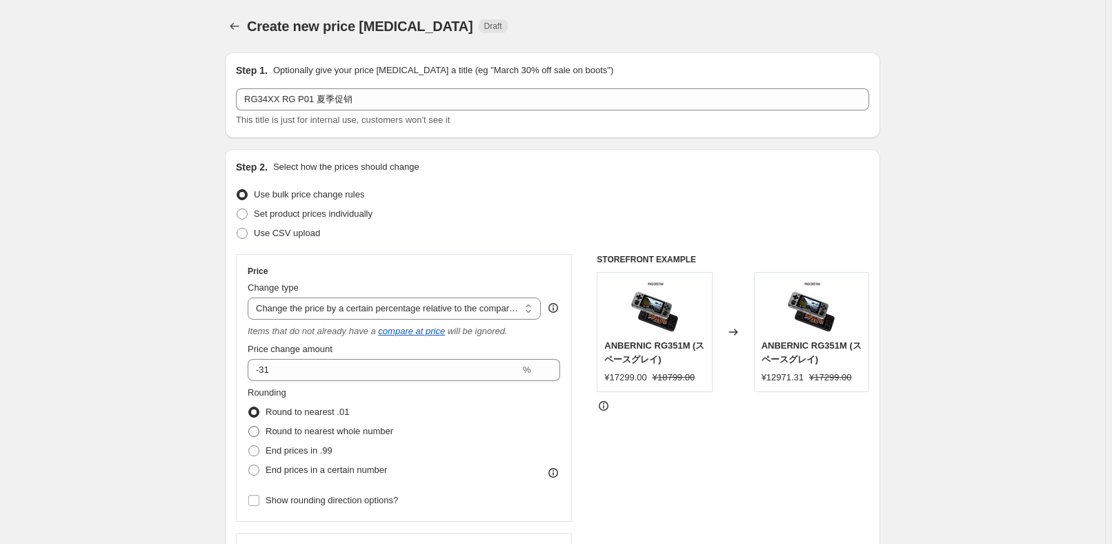
click at [321, 433] on span "Round to nearest whole number" at bounding box center [330, 431] width 128 height 10
click at [249, 426] on input "Round to nearest whole number" at bounding box center [248, 426] width 1 height 1
radio input "true"
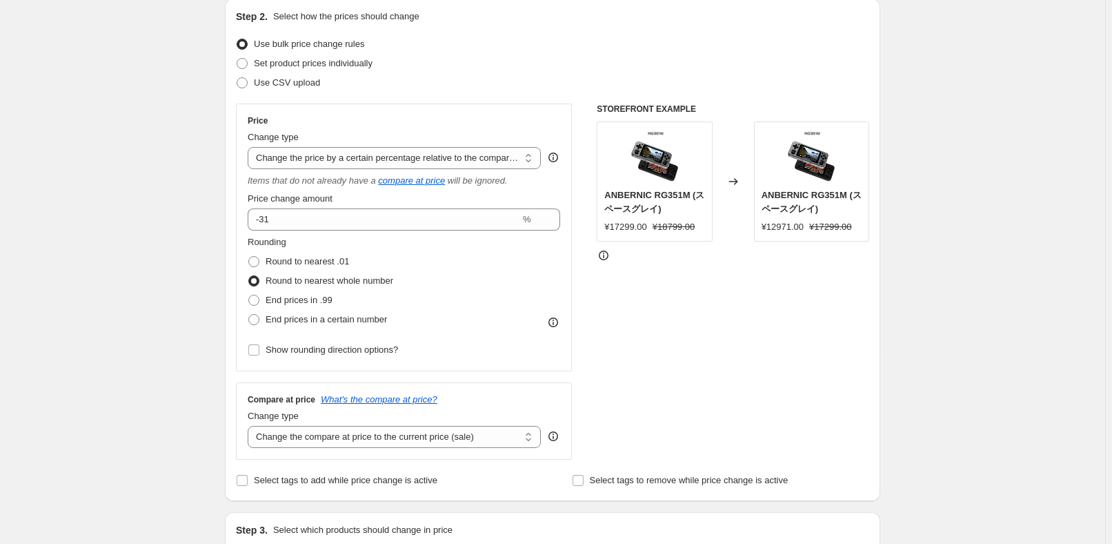
scroll to position [250, 0]
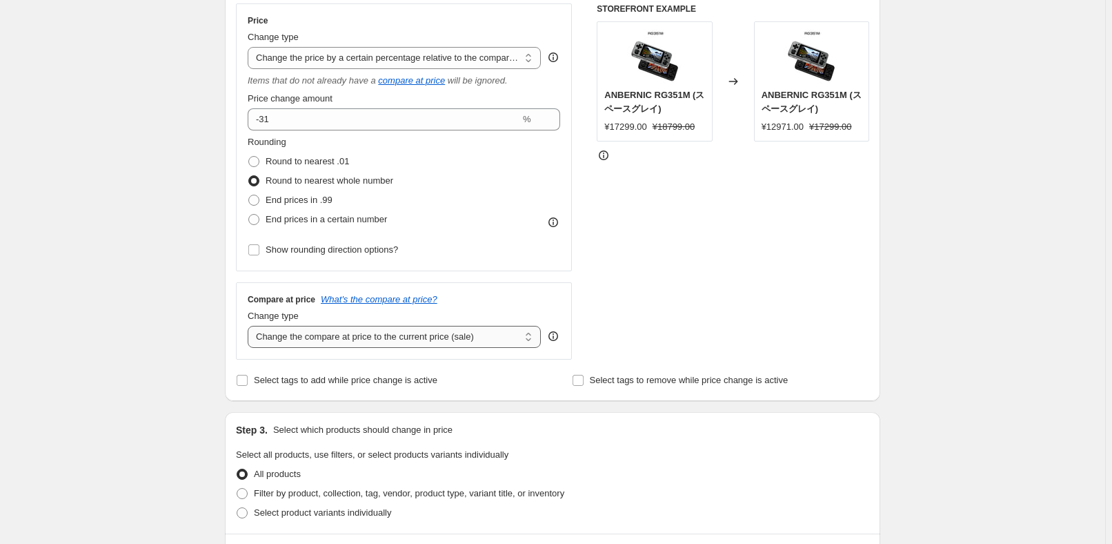
click at [390, 346] on select "Change the compare at price to the current price (sale) Change the compare at p…" at bounding box center [394, 337] width 293 height 22
select select "no_change"
click at [250, 326] on select "Change the compare at price to the current price (sale) Change the compare at p…" at bounding box center [394, 337] width 293 height 22
click at [524, 406] on div "Step 1. Optionally give your price [MEDICAL_DATA] a title (eg "March 30% off sa…" at bounding box center [547, 429] width 666 height 1276
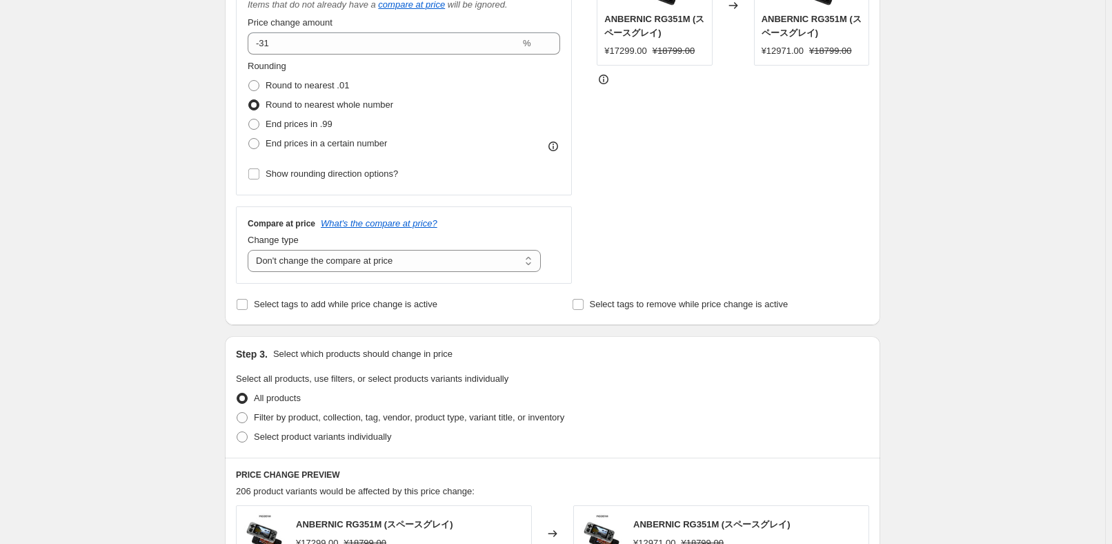
scroll to position [376, 0]
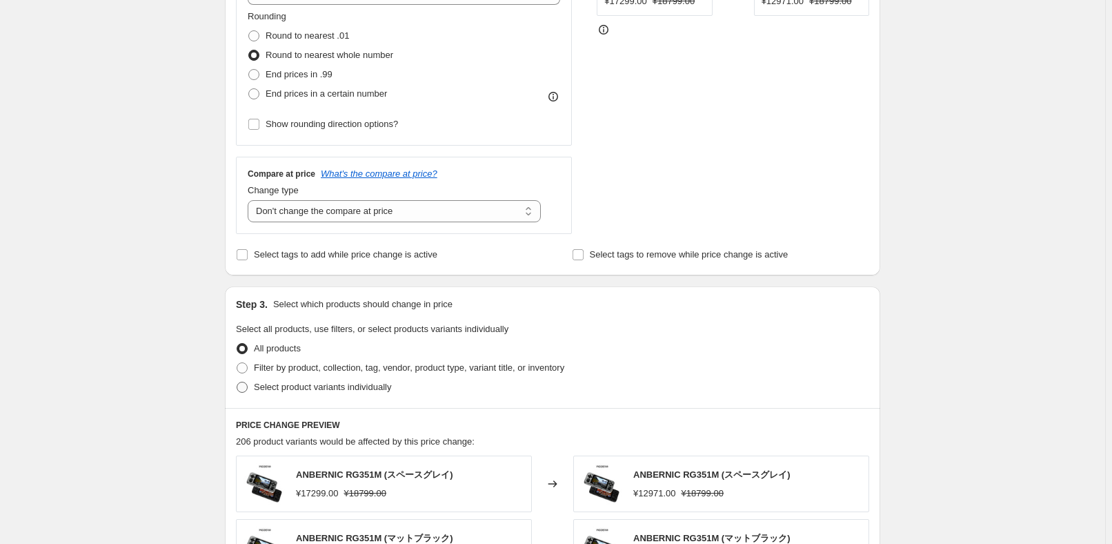
click at [343, 395] on label "Select product variants individually" at bounding box center [313, 386] width 155 height 19
click at [237, 382] on input "Select product variants individually" at bounding box center [237, 381] width 1 height 1
radio input "true"
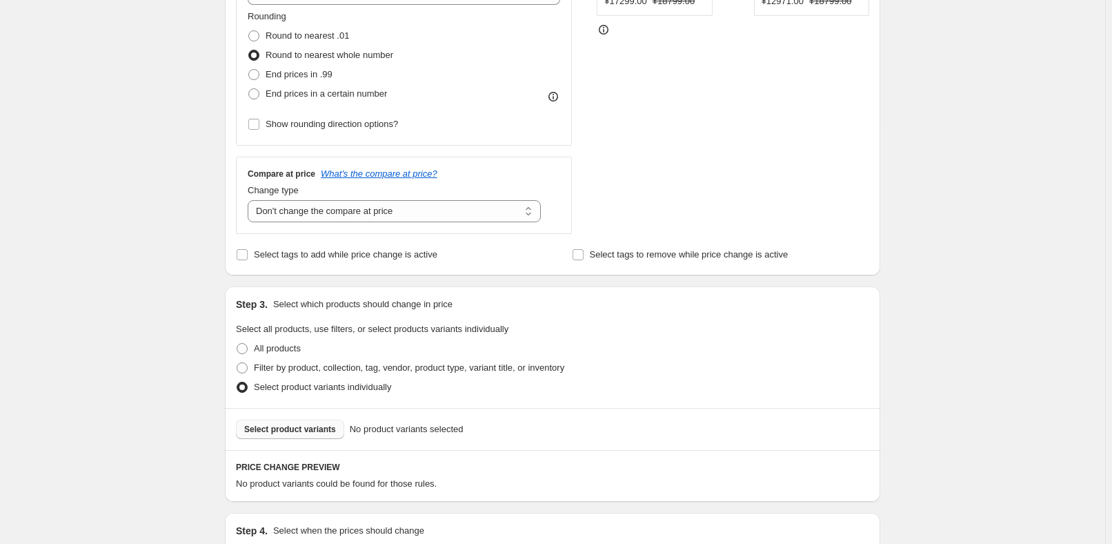
click at [320, 437] on button "Select product variants" at bounding box center [290, 428] width 108 height 19
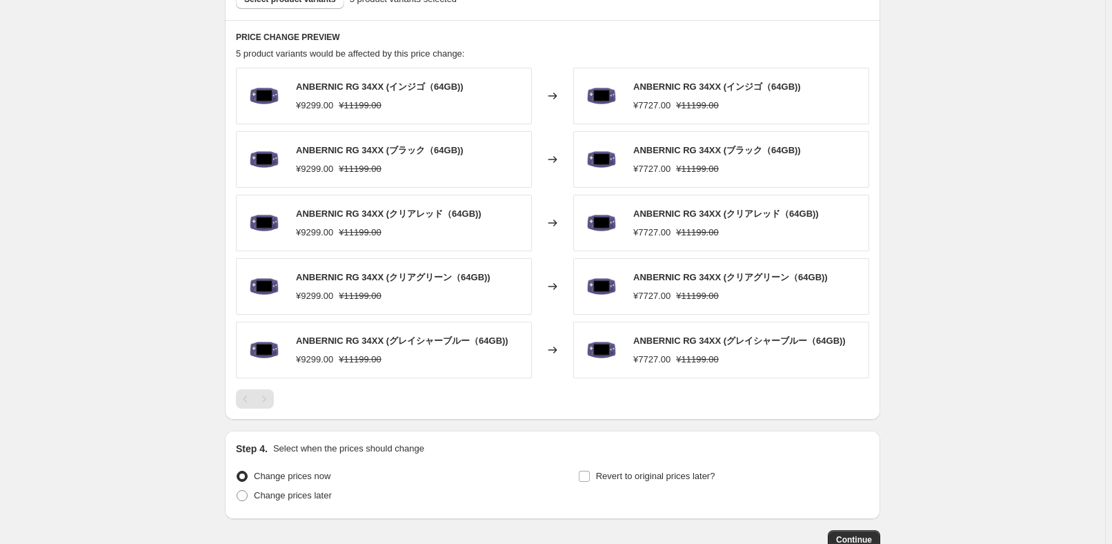
scroll to position [752, 0]
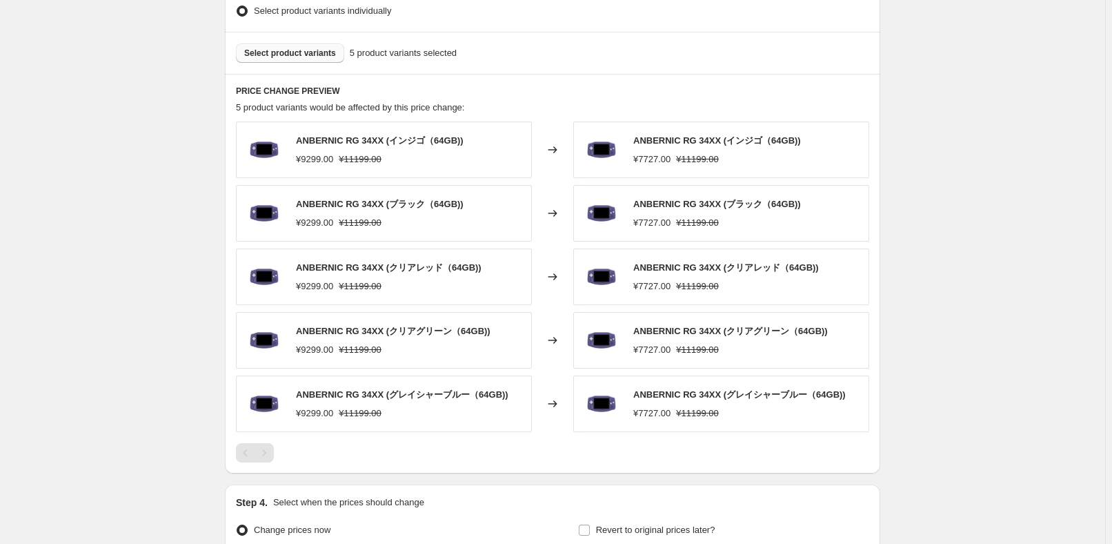
click at [308, 50] on span "Select product variants" at bounding box center [290, 53] width 92 height 11
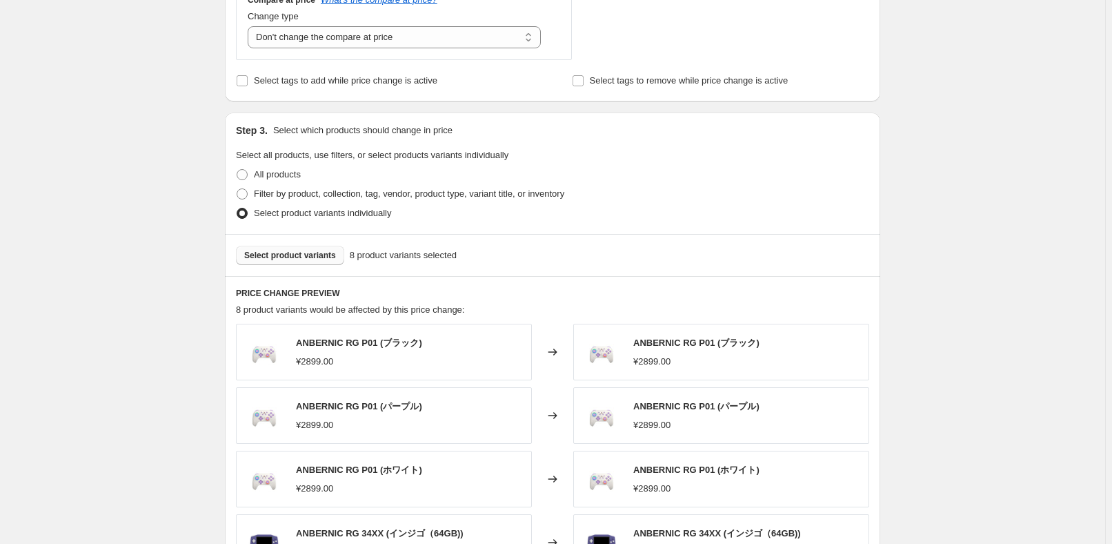
scroll to position [439, 0]
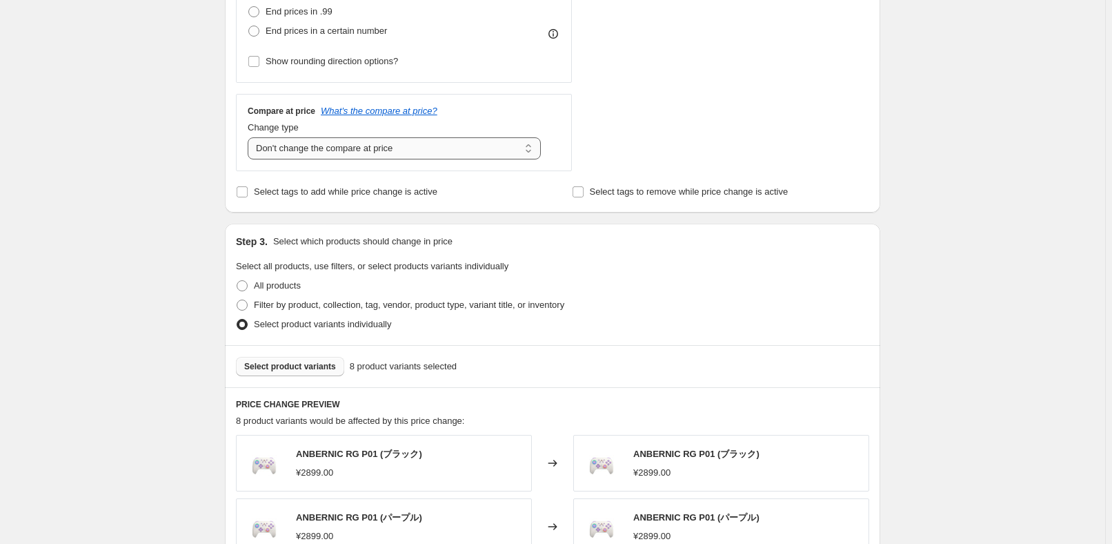
click at [401, 145] on select "Change the compare at price to the current price (sale) Change the compare at p…" at bounding box center [394, 148] width 293 height 22
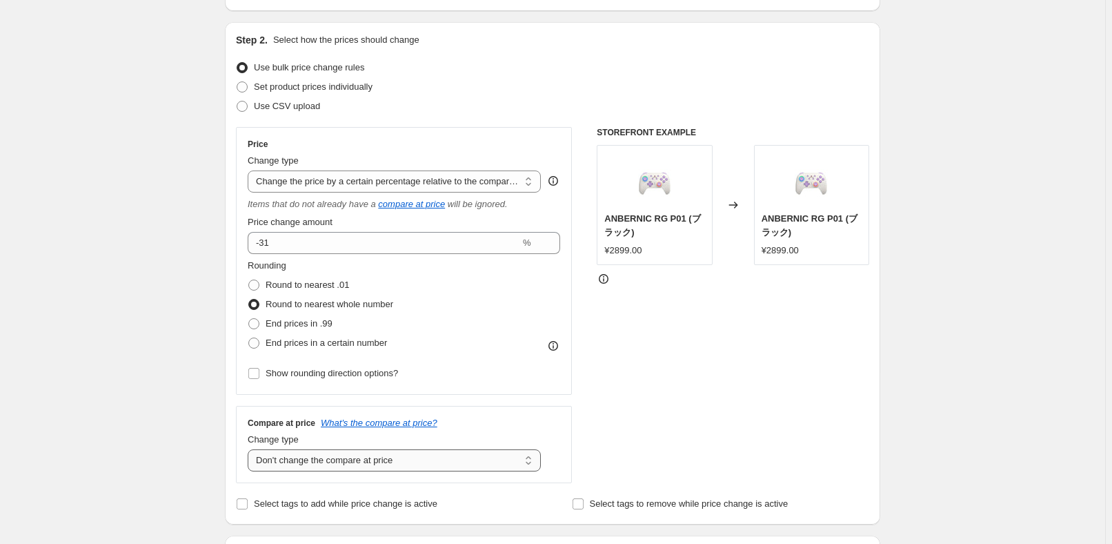
scroll to position [62, 0]
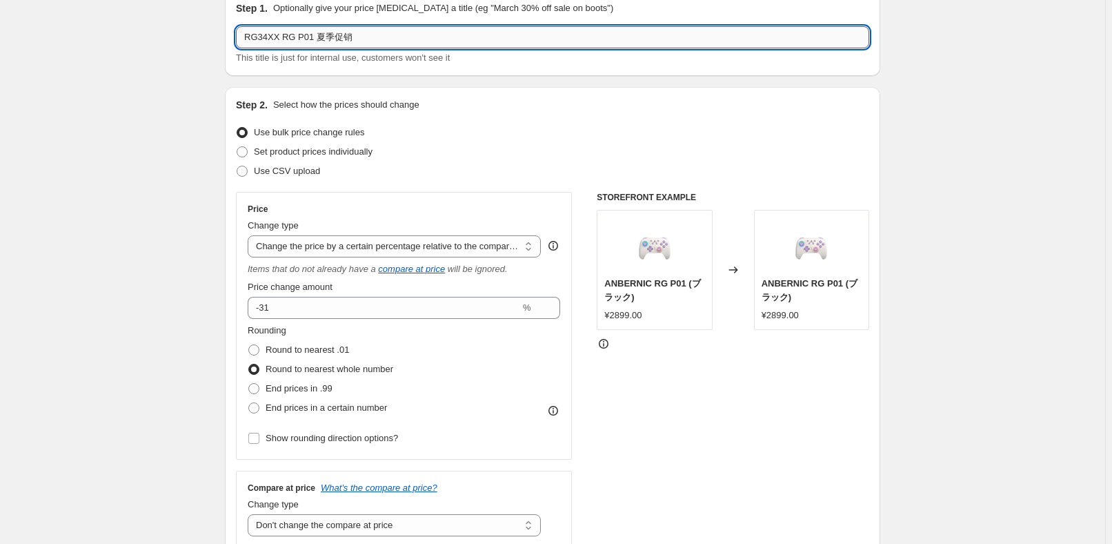
click at [310, 39] on input "RG34XX RG P01 夏季促销" at bounding box center [552, 37] width 633 height 22
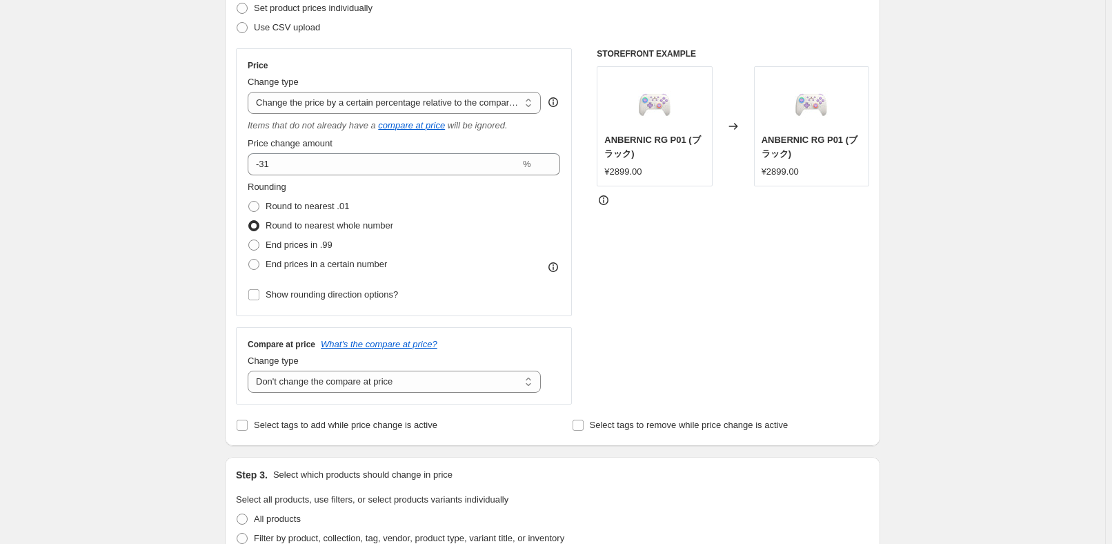
scroll to position [250, 0]
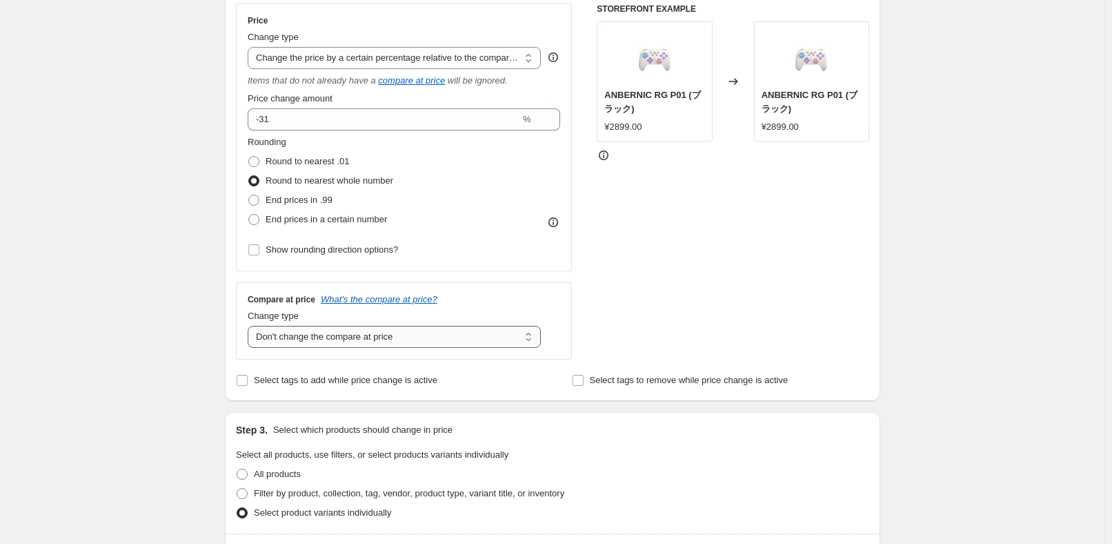
type input "RG34XX 夏季促销"
click at [417, 346] on select "Change the compare at price to the current price (sale) Change the compare at p…" at bounding box center [394, 337] width 293 height 22
click at [728, 341] on div "STOREFRONT EXAMPLE ANBERNIC RG P01 (ブラック) ¥2899.00 Changed to ANBERNIC RG P01 (…" at bounding box center [733, 181] width 272 height 356
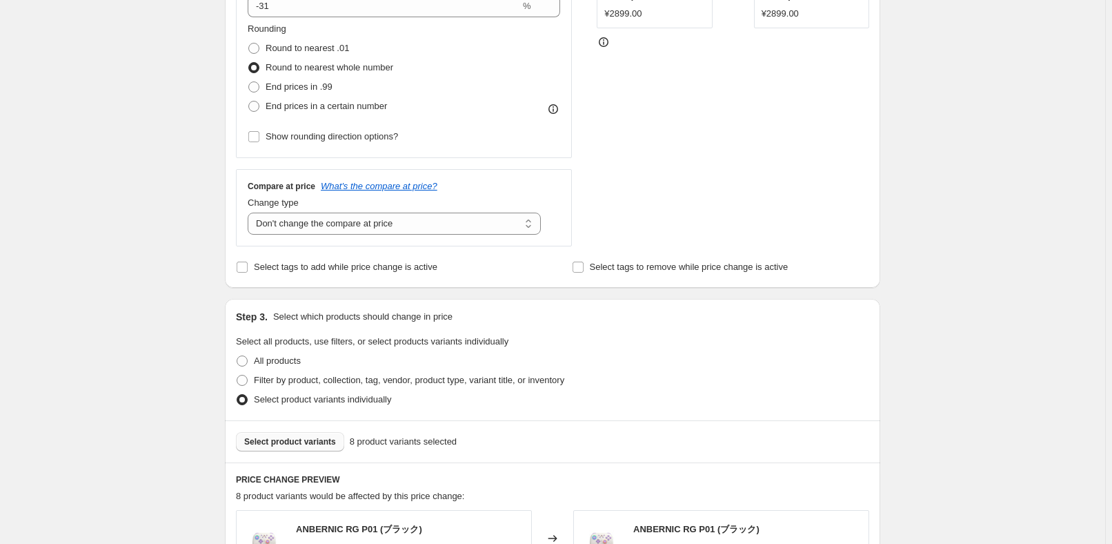
scroll to position [501, 0]
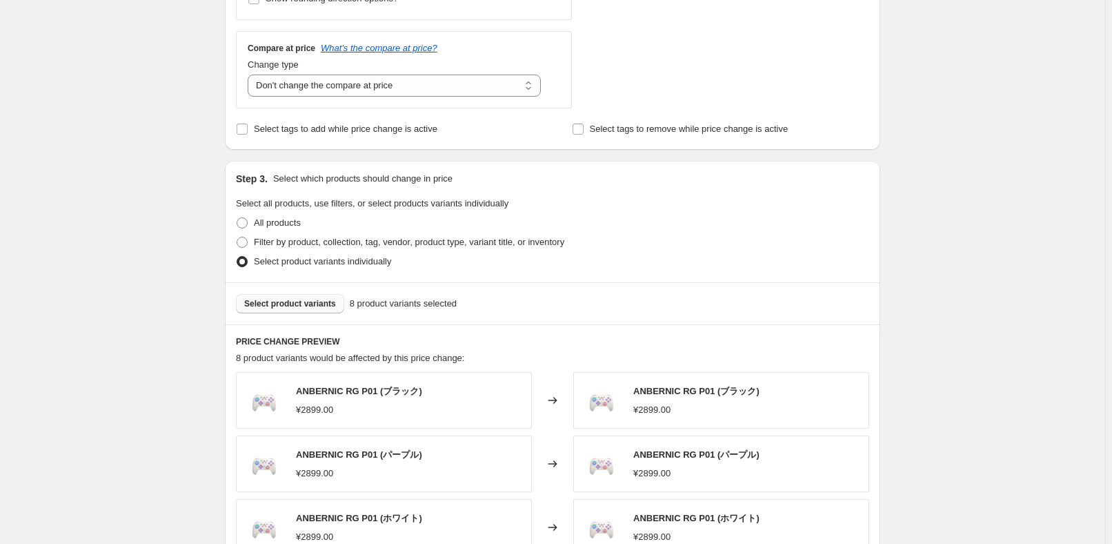
click at [294, 307] on span "Select product variants" at bounding box center [290, 303] width 92 height 11
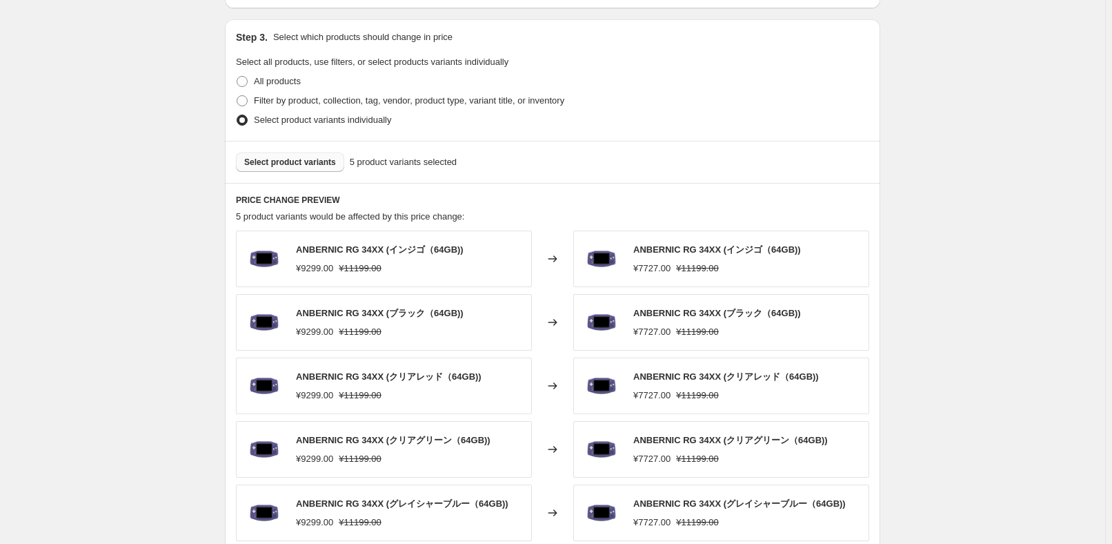
scroll to position [690, 0]
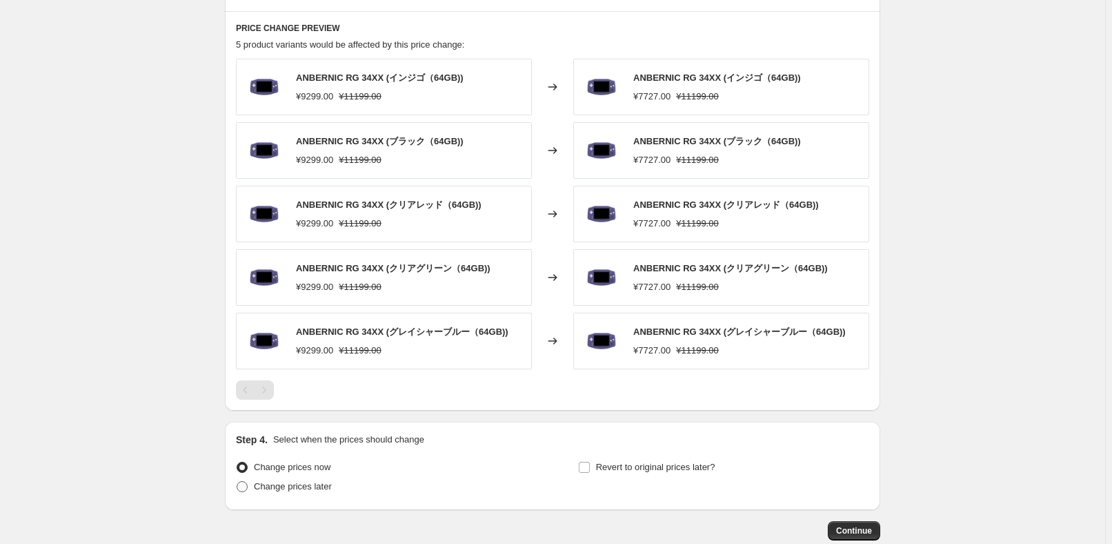
click at [298, 488] on span "Change prices later" at bounding box center [293, 486] width 78 height 10
click at [237, 481] on input "Change prices later" at bounding box center [237, 481] width 1 height 1
radio input "true"
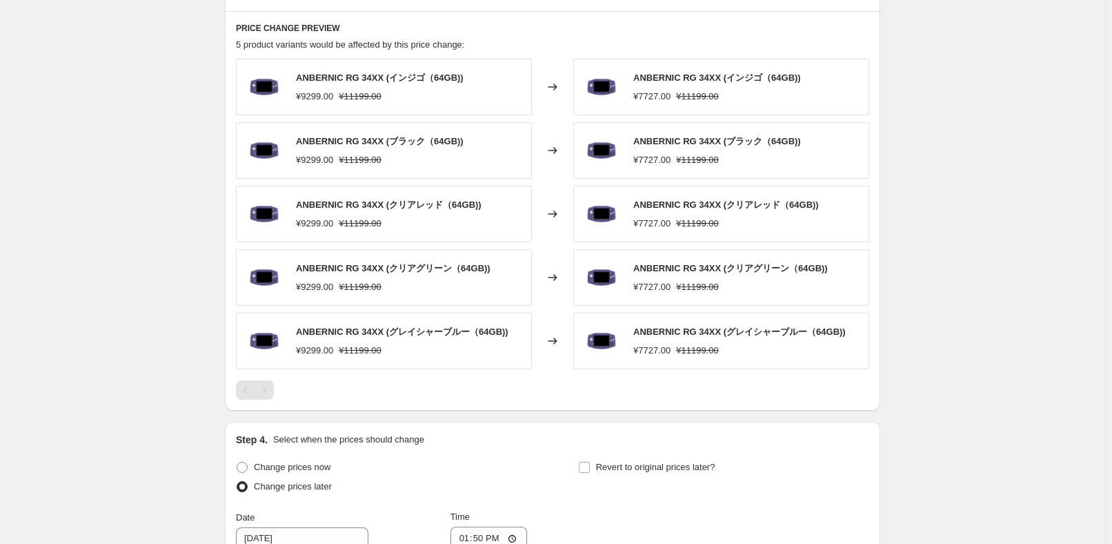
scroll to position [1003, 0]
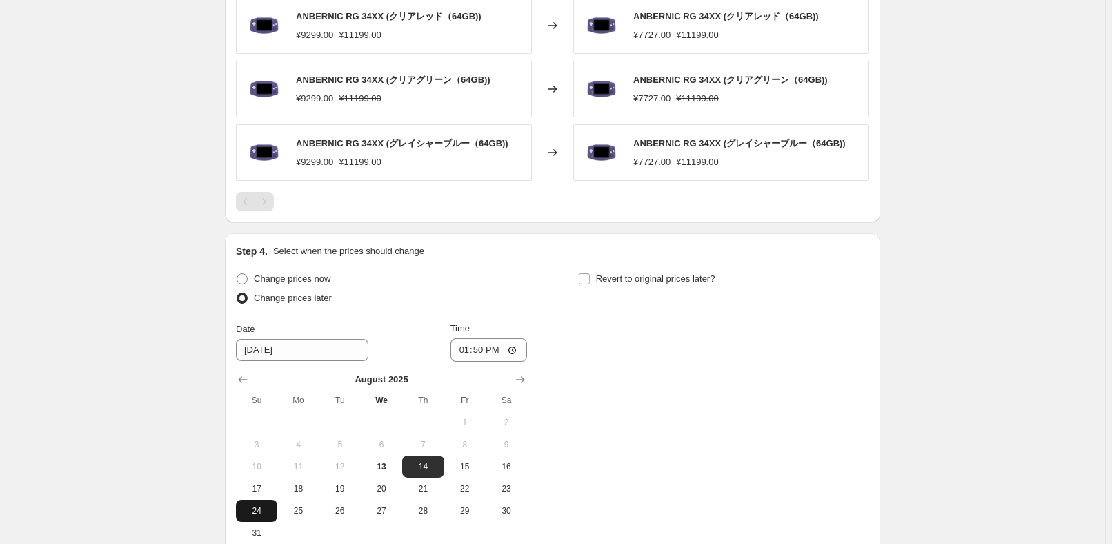
click at [257, 499] on button "24" at bounding box center [256, 510] width 41 height 22
click at [260, 485] on span "17" at bounding box center [256, 488] width 30 height 11
type input "[DATE]"
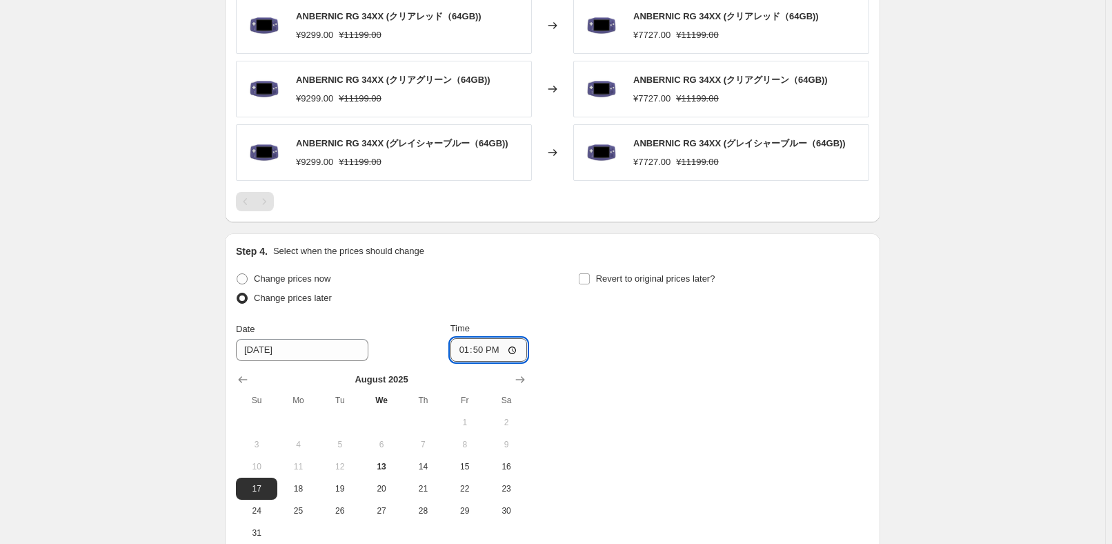
click at [489, 347] on input "13:50" at bounding box center [488, 349] width 77 height 23
type input "22:50"
click at [624, 386] on div "Change prices now Change prices later Date [DATE] Time 22:50 [DATE] Su Mo Tu We…" at bounding box center [552, 406] width 633 height 275
click at [632, 276] on span "Revert to original prices later?" at bounding box center [655, 278] width 119 height 10
click at [590, 276] on input "Revert to original prices later?" at bounding box center [584, 278] width 11 height 11
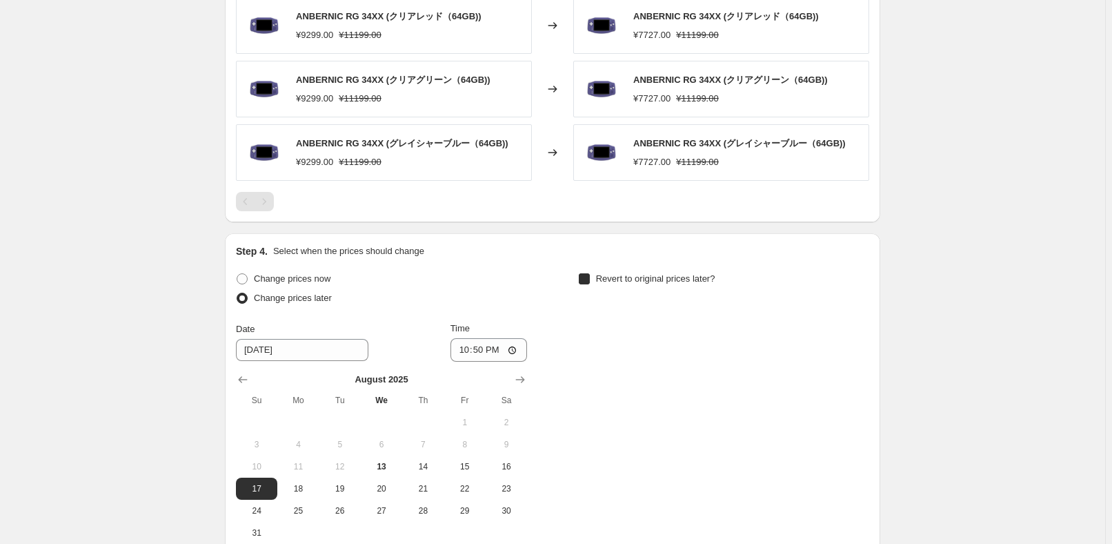
checkbox input "true"
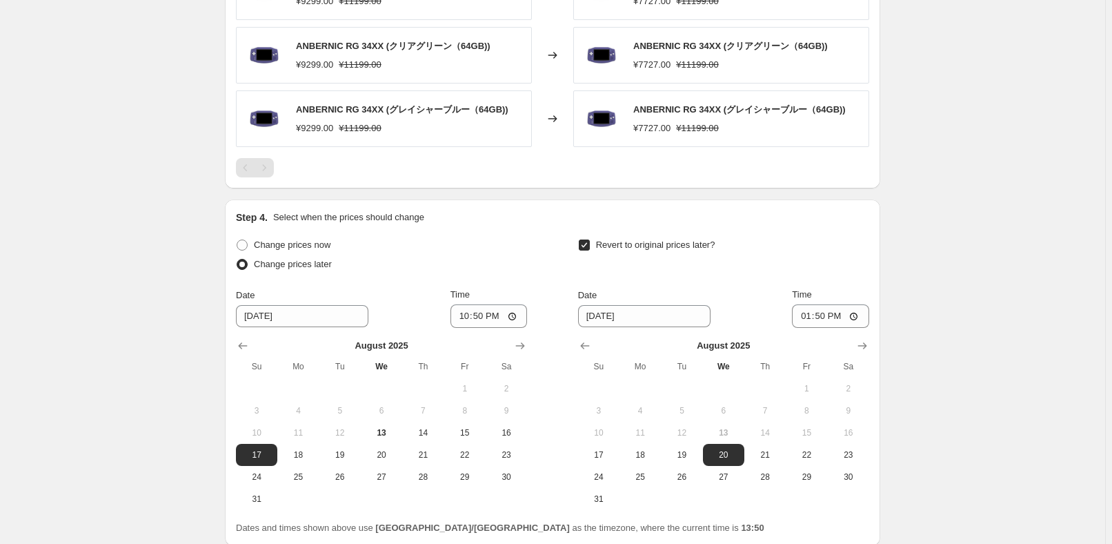
scroll to position [1066, 0]
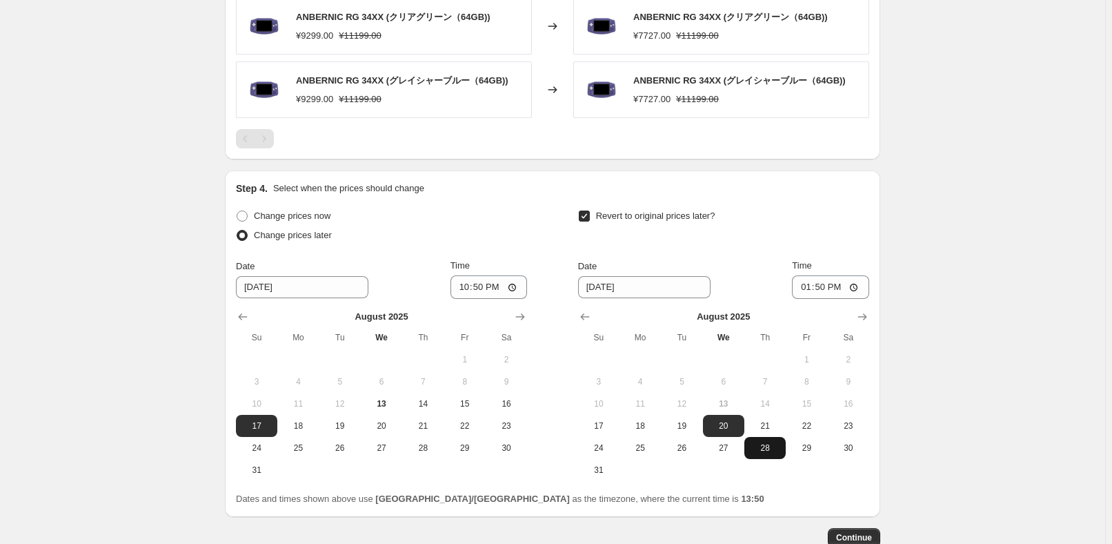
click at [773, 449] on span "28" at bounding box center [765, 447] width 30 height 11
type input "[DATE]"
click at [828, 284] on input "13:50" at bounding box center [830, 286] width 77 height 23
type input "15:00"
click at [854, 218] on div "Revert to original prices later?" at bounding box center [723, 226] width 291 height 41
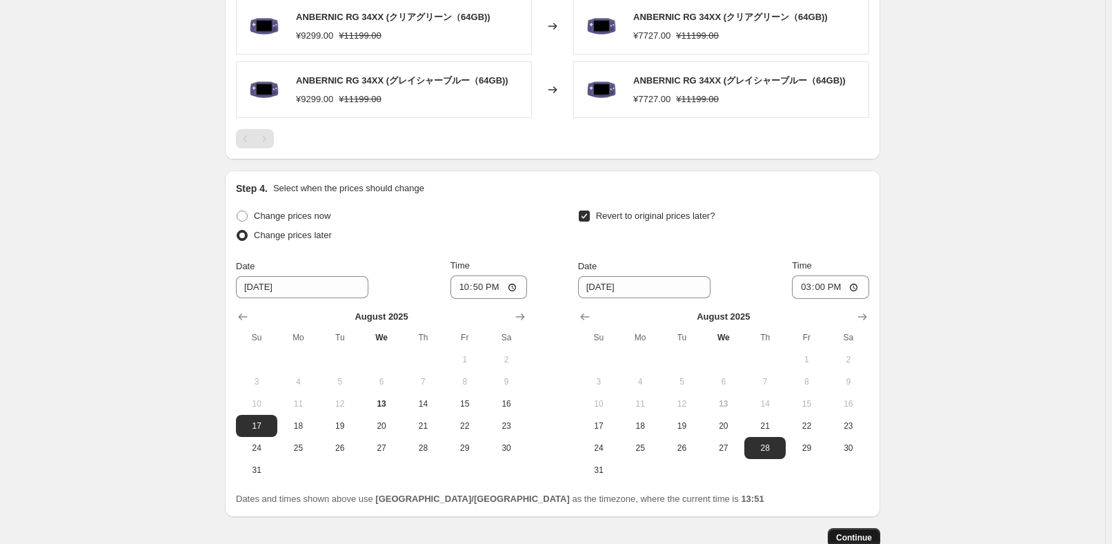
click at [864, 528] on button "Continue" at bounding box center [854, 537] width 52 height 19
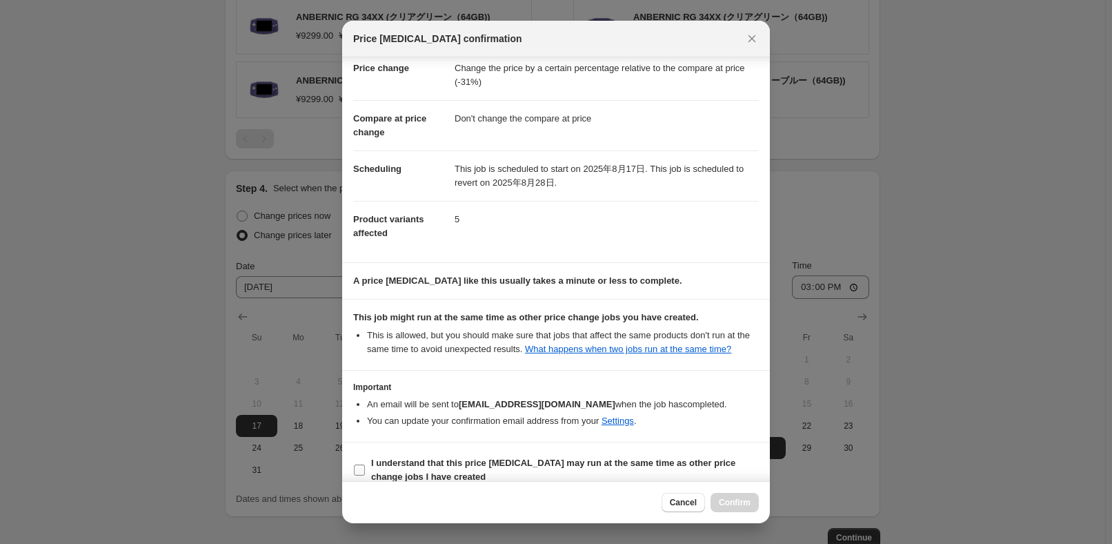
scroll to position [46, 0]
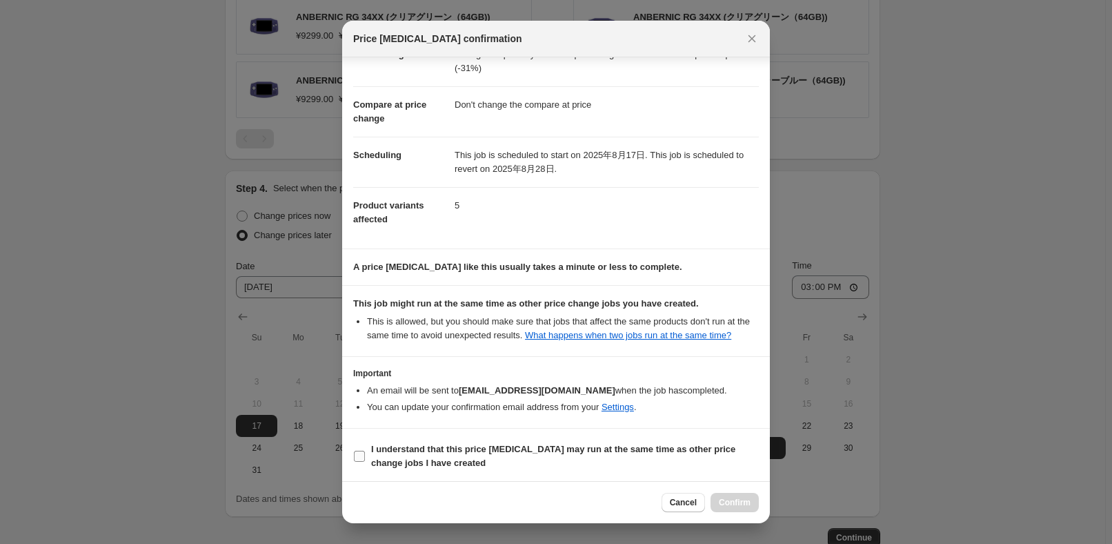
click at [410, 467] on span "I understand that this price [MEDICAL_DATA] may run at the same time as other p…" at bounding box center [565, 456] width 388 height 28
click at [365, 461] on input "I understand that this price [MEDICAL_DATA] may run at the same time as other p…" at bounding box center [359, 455] width 11 height 11
checkbox input "true"
click at [722, 501] on span "Confirm" at bounding box center [735, 502] width 32 height 11
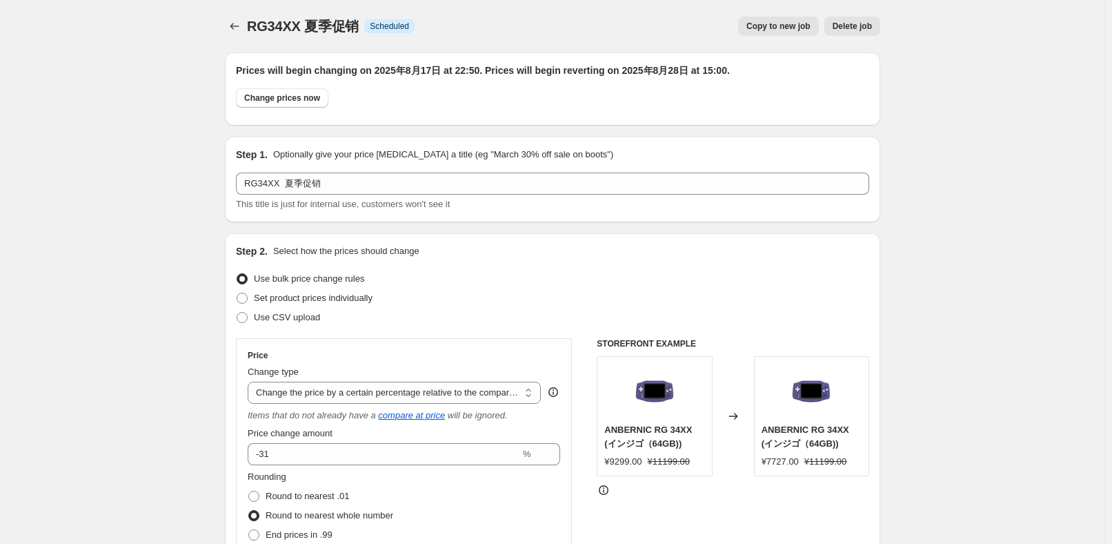
click at [247, 30] on div at bounding box center [236, 26] width 22 height 19
click at [239, 26] on icon "Price change jobs" at bounding box center [235, 26] width 14 height 14
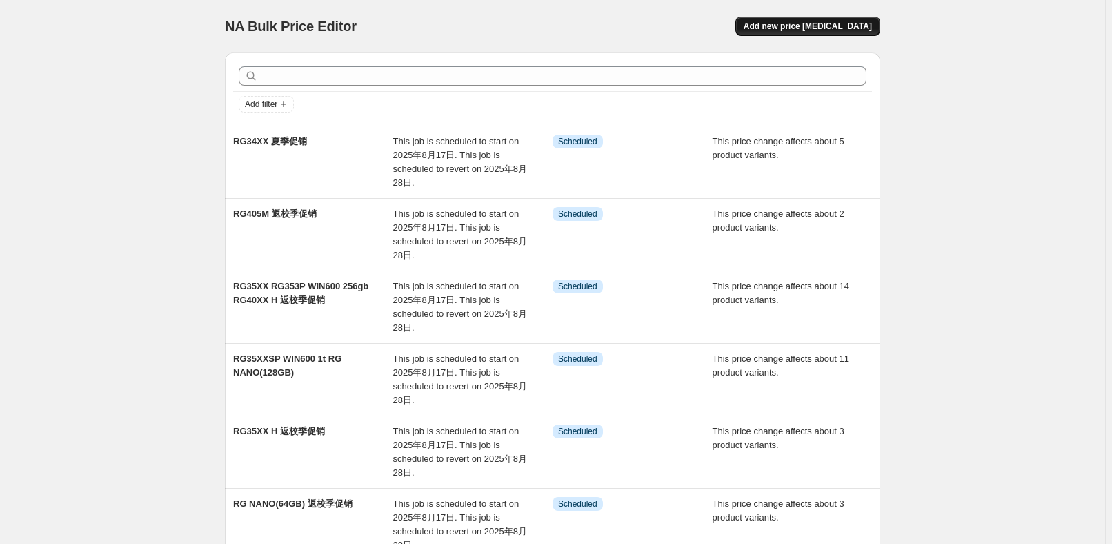
click at [828, 30] on span "Add new price [MEDICAL_DATA]" at bounding box center [808, 26] width 128 height 11
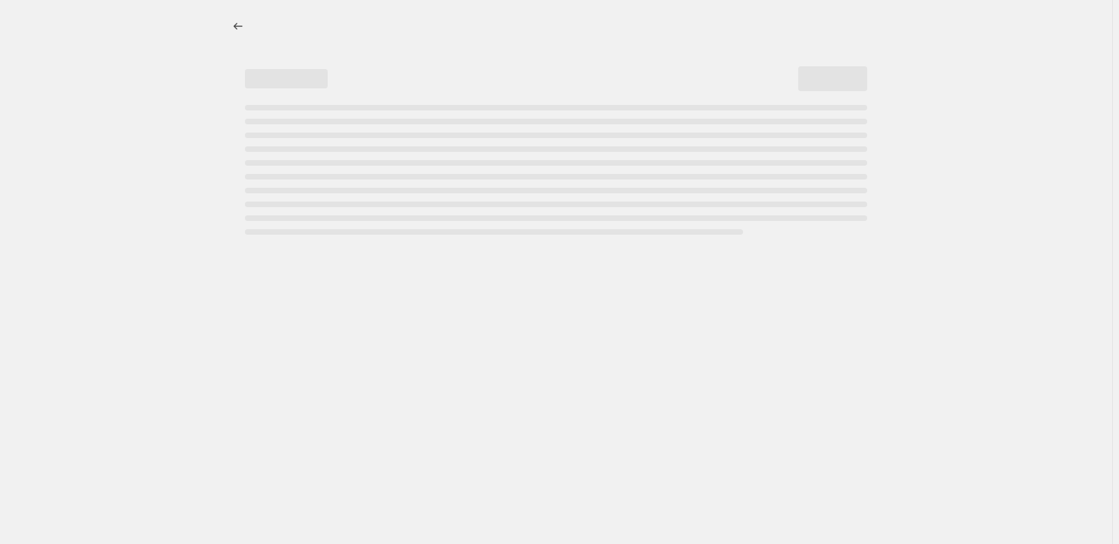
select select "percentage"
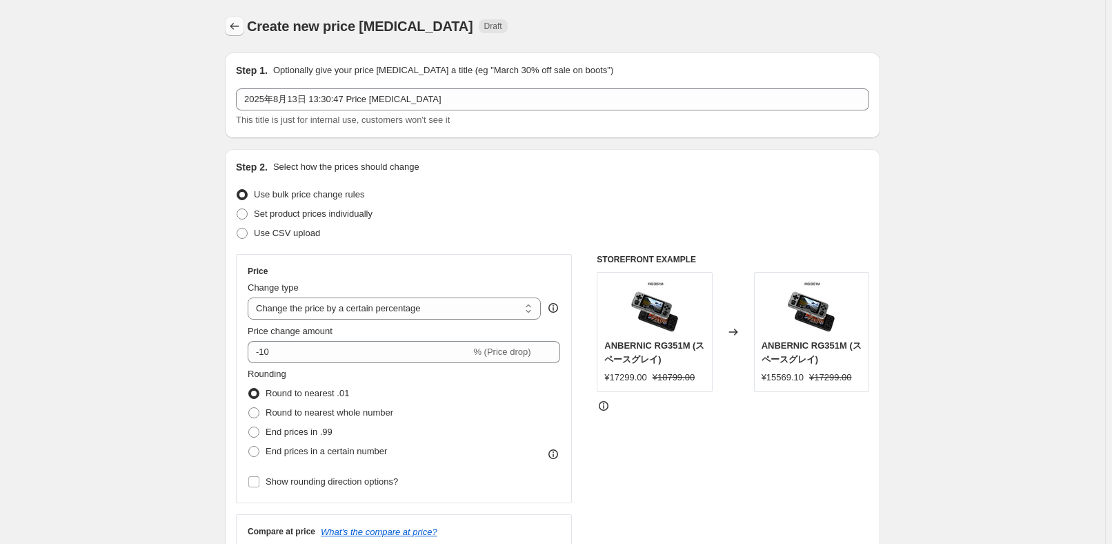
click at [241, 27] on icon "Price change jobs" at bounding box center [235, 26] width 14 height 14
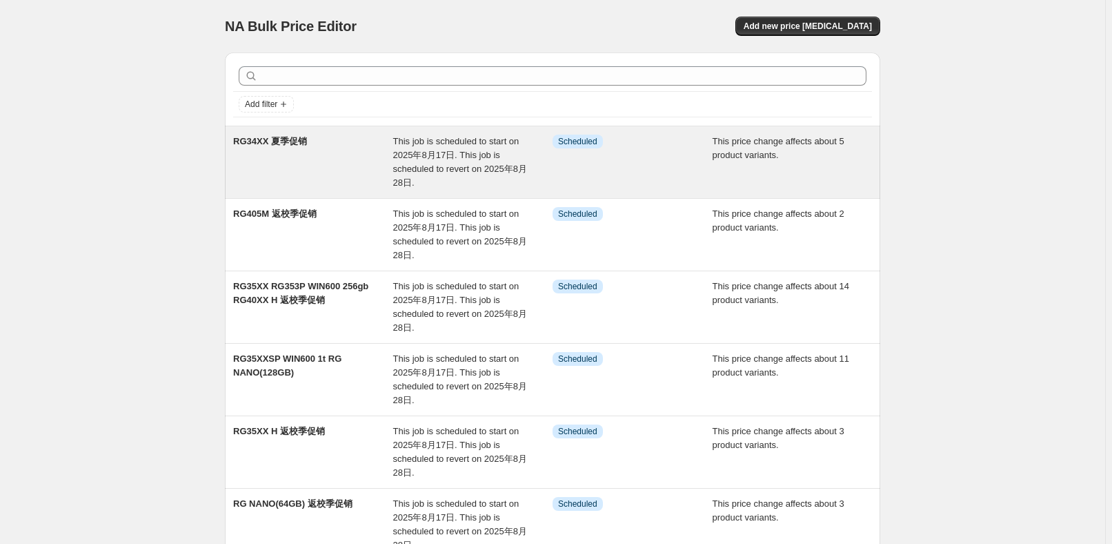
click at [377, 149] on div "RG34XX 夏季促销" at bounding box center [313, 162] width 160 height 55
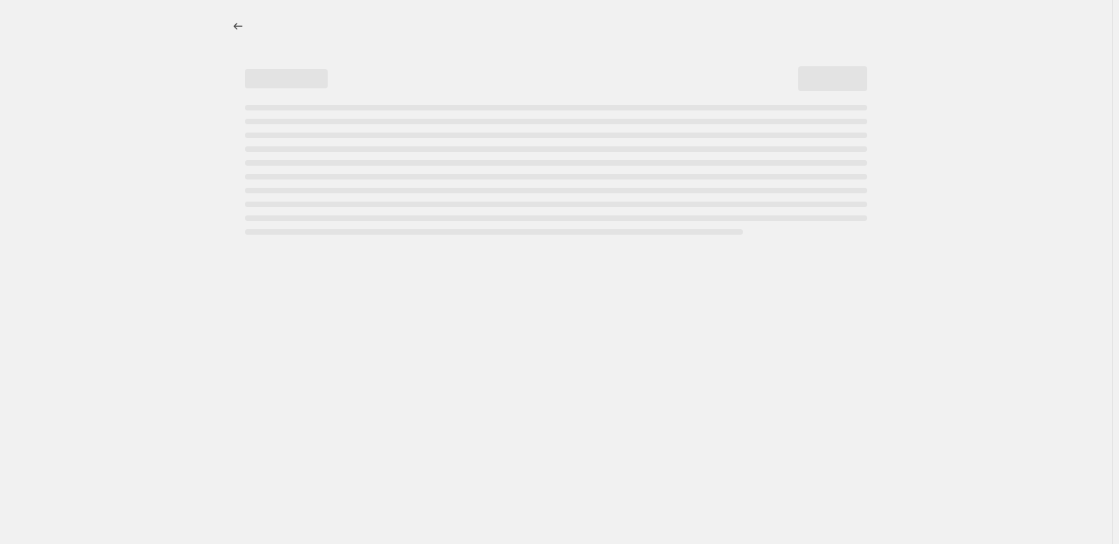
select select "pcap"
select select "no_change"
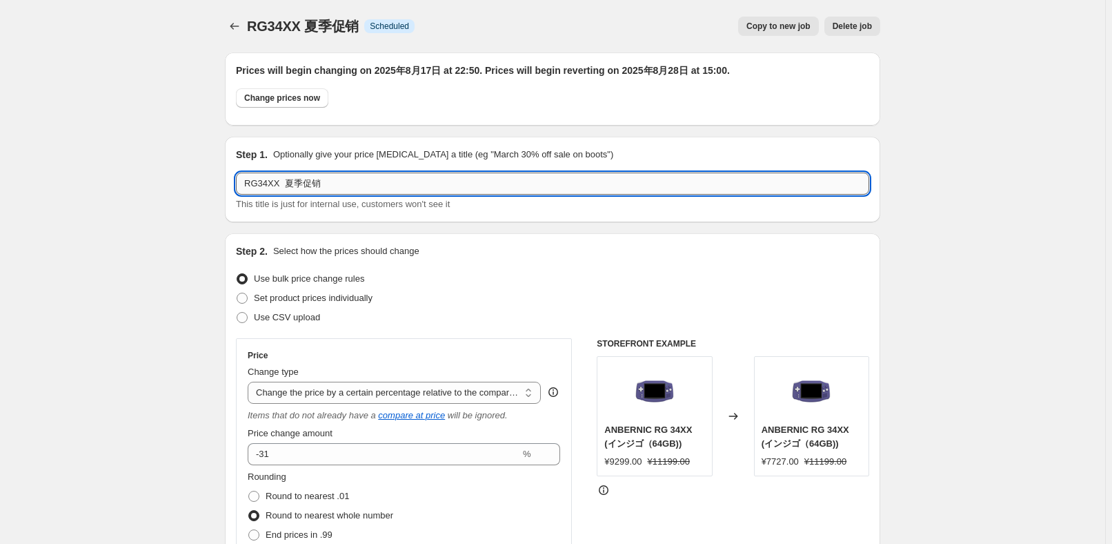
click at [357, 178] on input "RG34XX 夏季促销" at bounding box center [552, 183] width 633 height 22
type input "RG34XX 返校季促销"
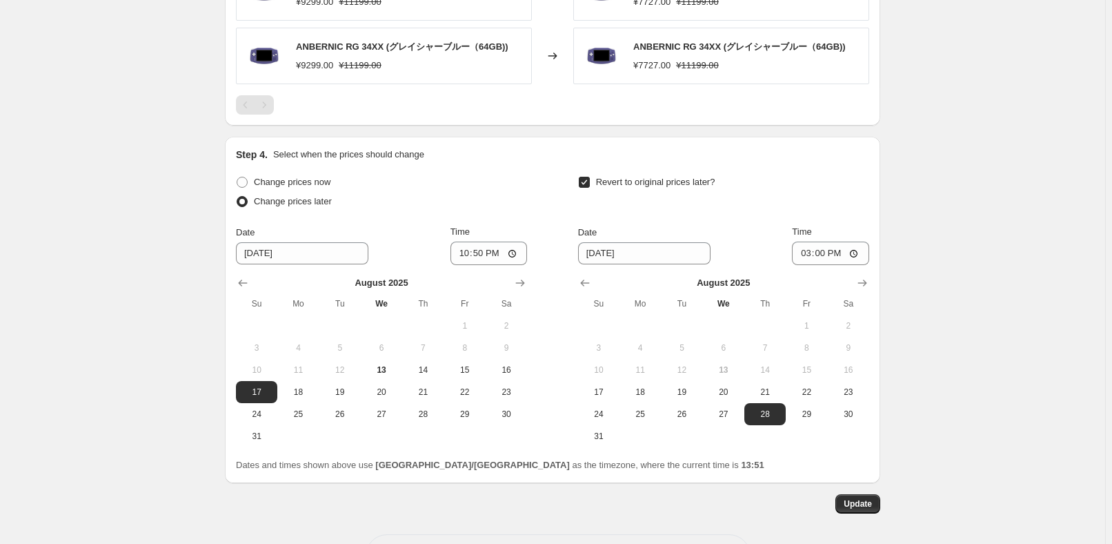
scroll to position [1234, 0]
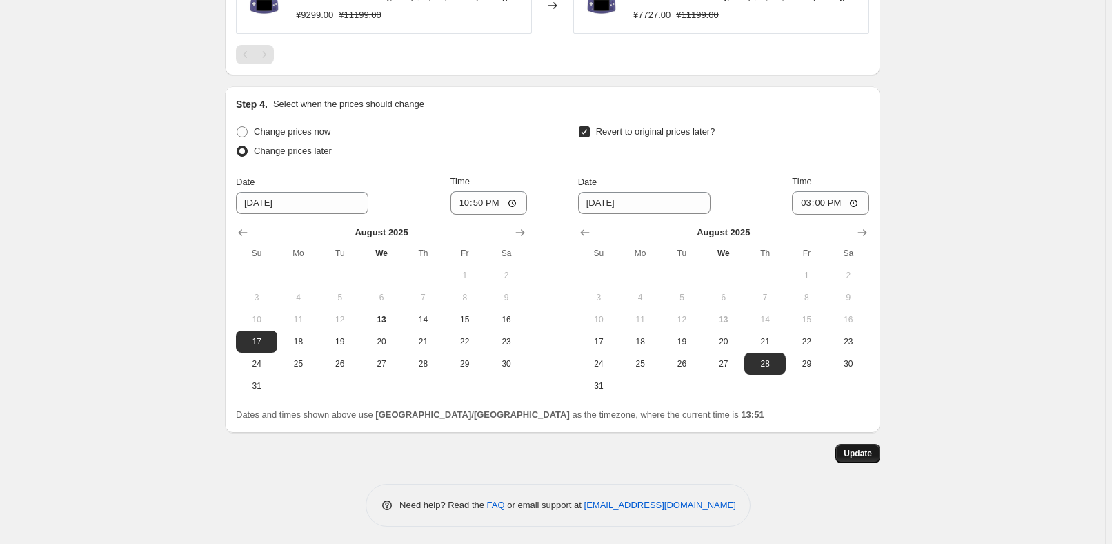
click at [869, 444] on button "Update" at bounding box center [857, 453] width 45 height 19
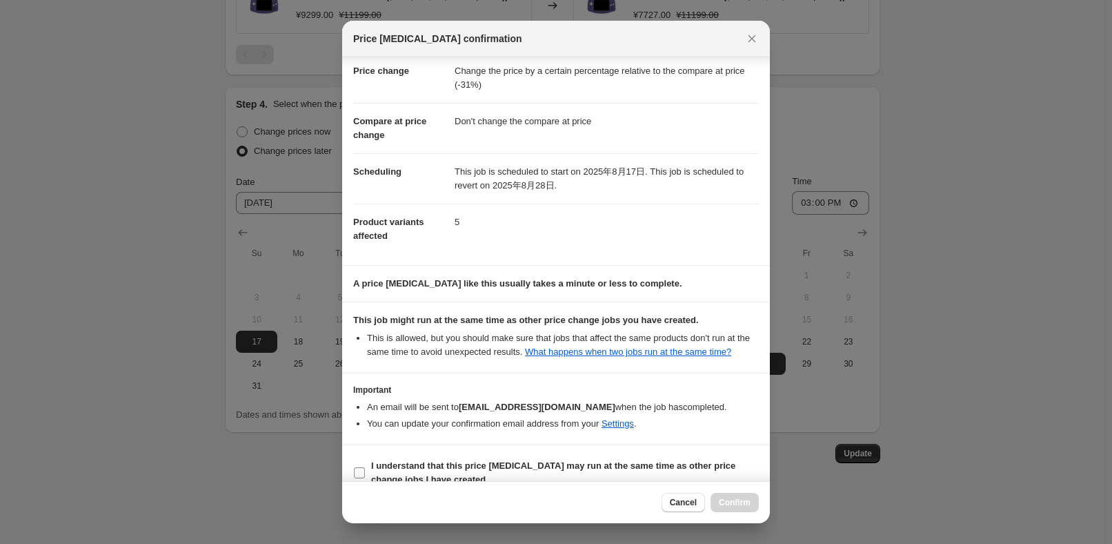
scroll to position [46, 0]
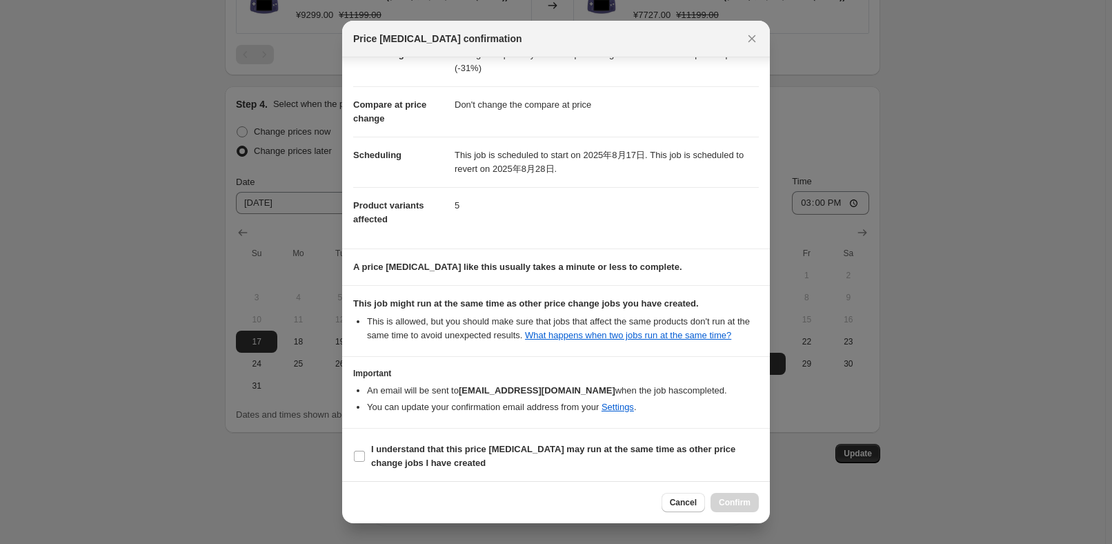
drag, startPoint x: 422, startPoint y: 452, endPoint x: 603, endPoint y: 471, distance: 181.8
click at [422, 452] on b "I understand that this price [MEDICAL_DATA] may run at the same time as other p…" at bounding box center [553, 456] width 364 height 24
click at [365, 452] on input "I understand that this price [MEDICAL_DATA] may run at the same time as other p…" at bounding box center [359, 455] width 11 height 11
checkbox input "true"
click at [745, 500] on span "Confirm" at bounding box center [735, 502] width 32 height 11
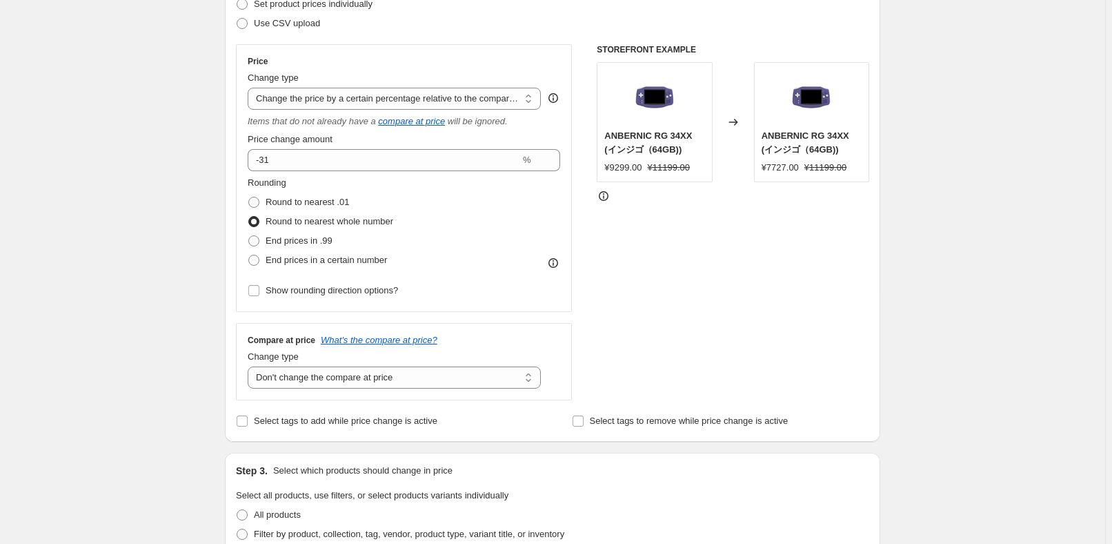
scroll to position [0, 0]
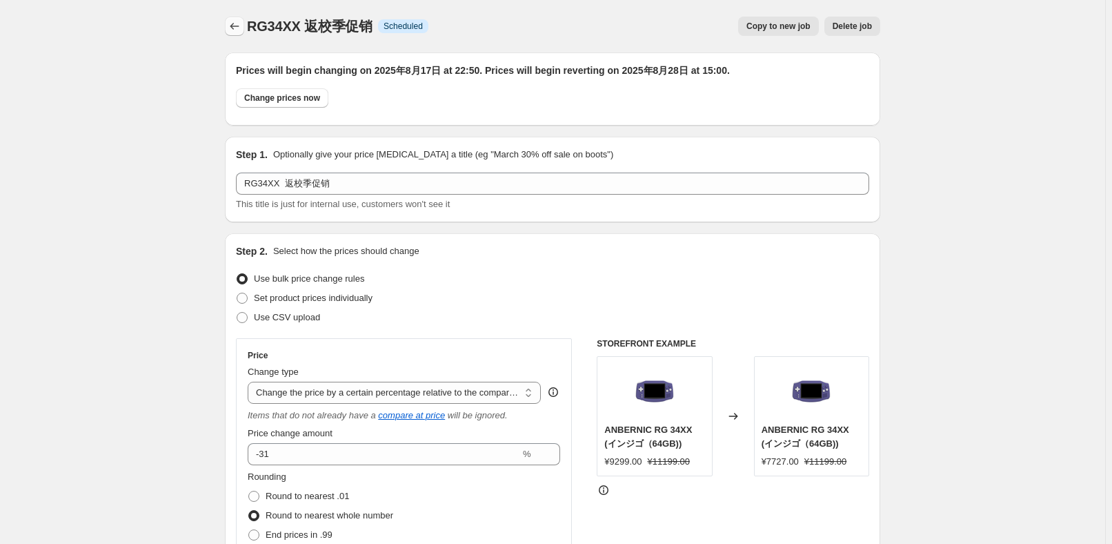
click at [241, 30] on icon "Price change jobs" at bounding box center [235, 26] width 14 height 14
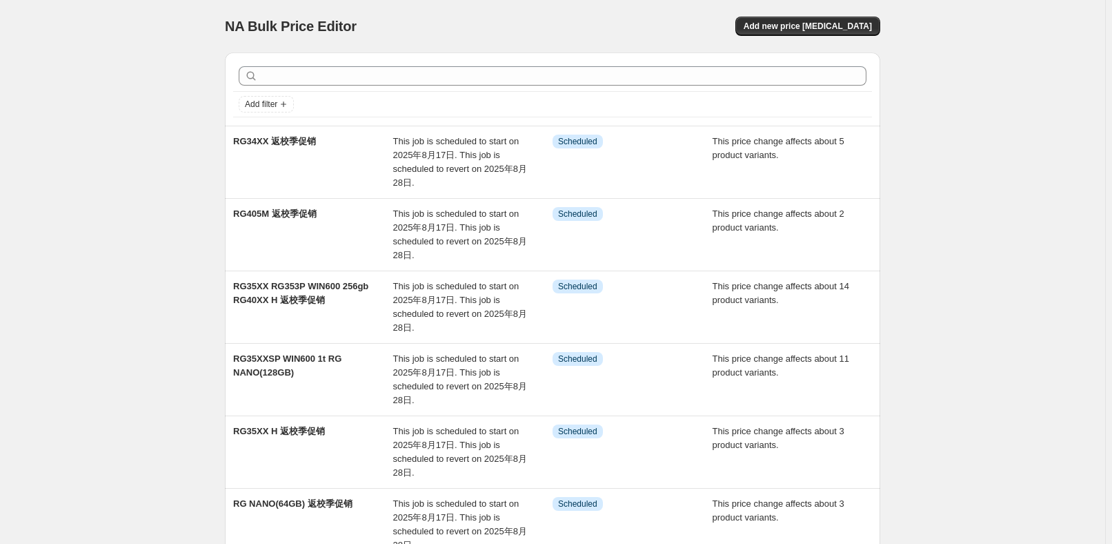
click at [984, 230] on div "NA Bulk Price Editor. This page is ready NA Bulk Price Editor Add new price [ME…" at bounding box center [552, 493] width 1105 height 986
click at [806, 23] on span "Add new price [MEDICAL_DATA]" at bounding box center [808, 26] width 128 height 11
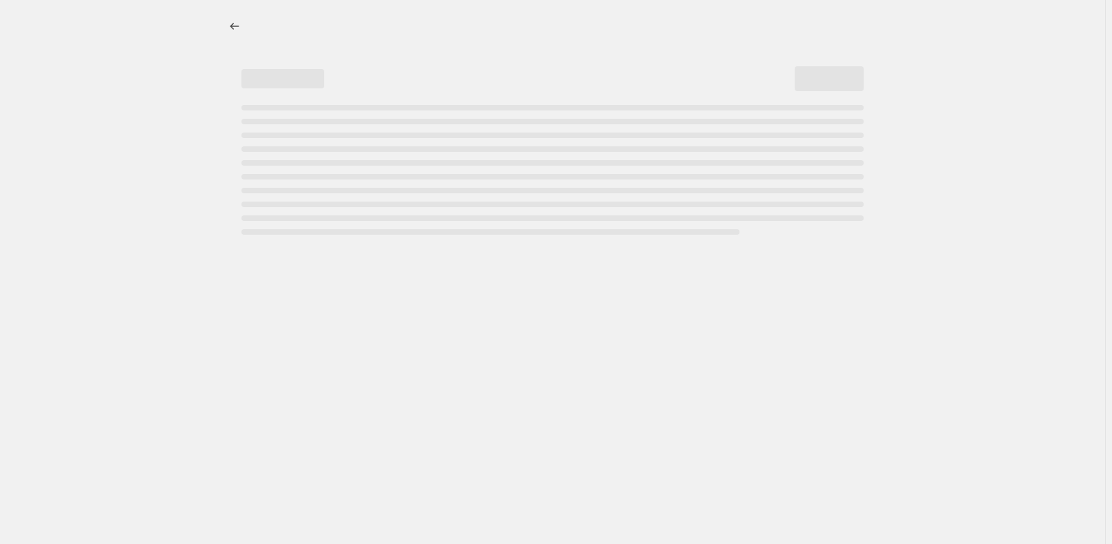
select select "percentage"
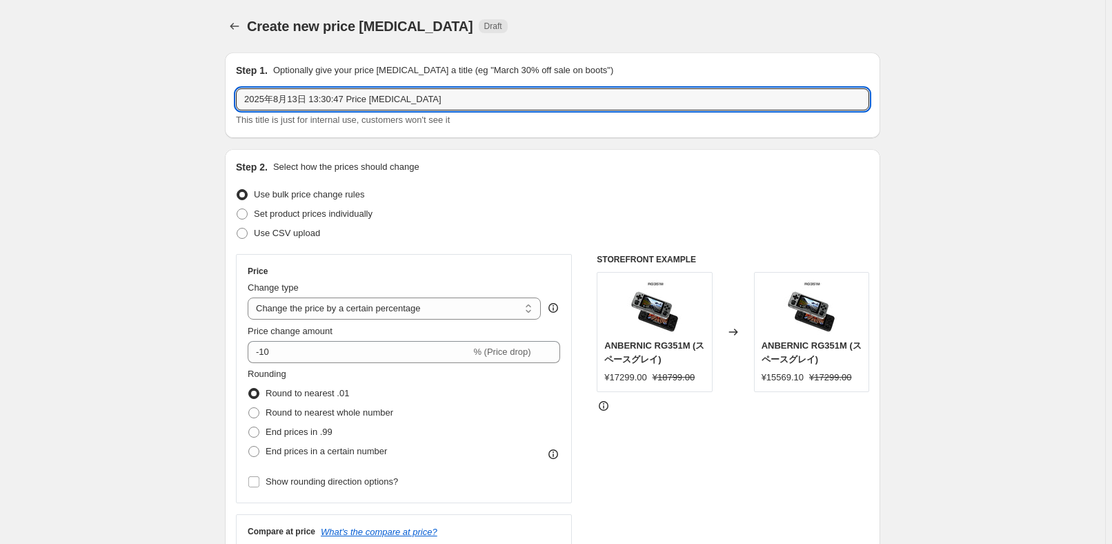
drag, startPoint x: 468, startPoint y: 101, endPoint x: 124, endPoint y: 80, distance: 344.2
paste input "RG P01"
type input "RG P01 返校季促销"
click at [811, 219] on div "Set product prices individually" at bounding box center [552, 213] width 633 height 19
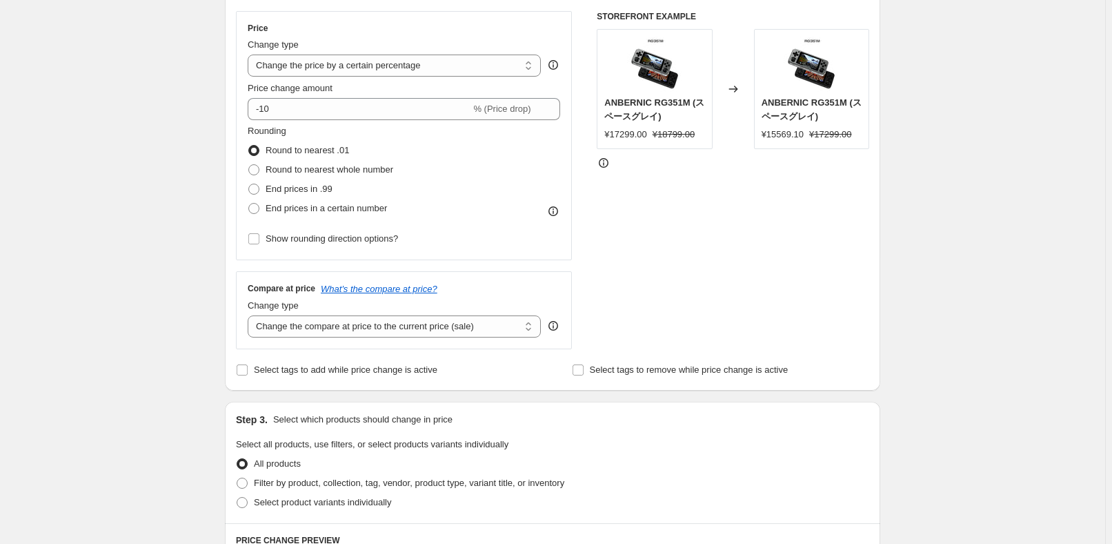
scroll to position [250, 0]
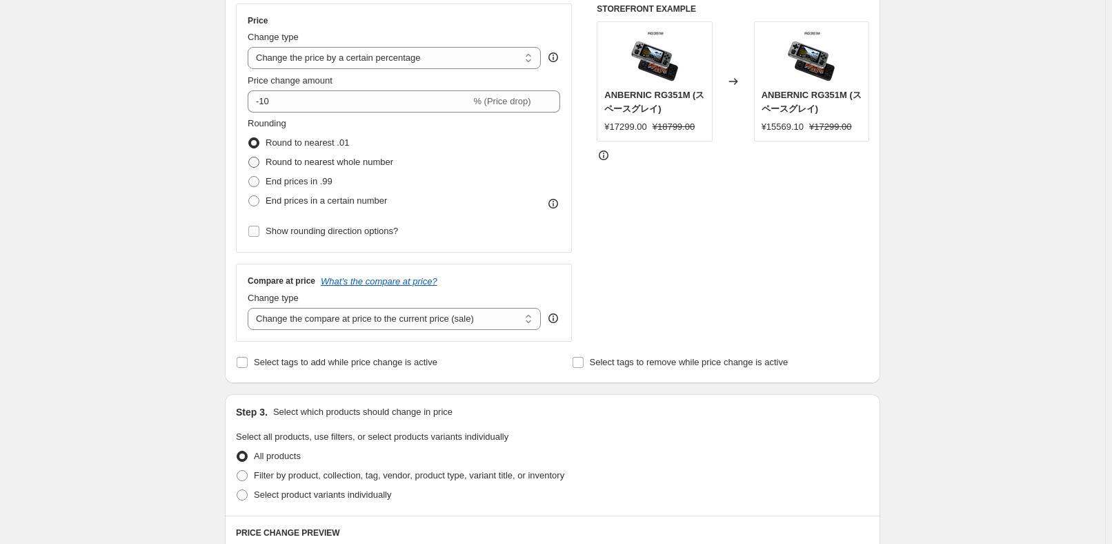
click at [381, 167] on span "Round to nearest whole number" at bounding box center [330, 162] width 128 height 10
click at [249, 157] on input "Round to nearest whole number" at bounding box center [248, 157] width 1 height 1
radio input "true"
drag, startPoint x: 441, startPoint y: 49, endPoint x: 453, endPoint y: 63, distance: 18.2
click at [441, 49] on select "Change the price to a certain amount Change the price by a certain amount Chang…" at bounding box center [394, 58] width 293 height 22
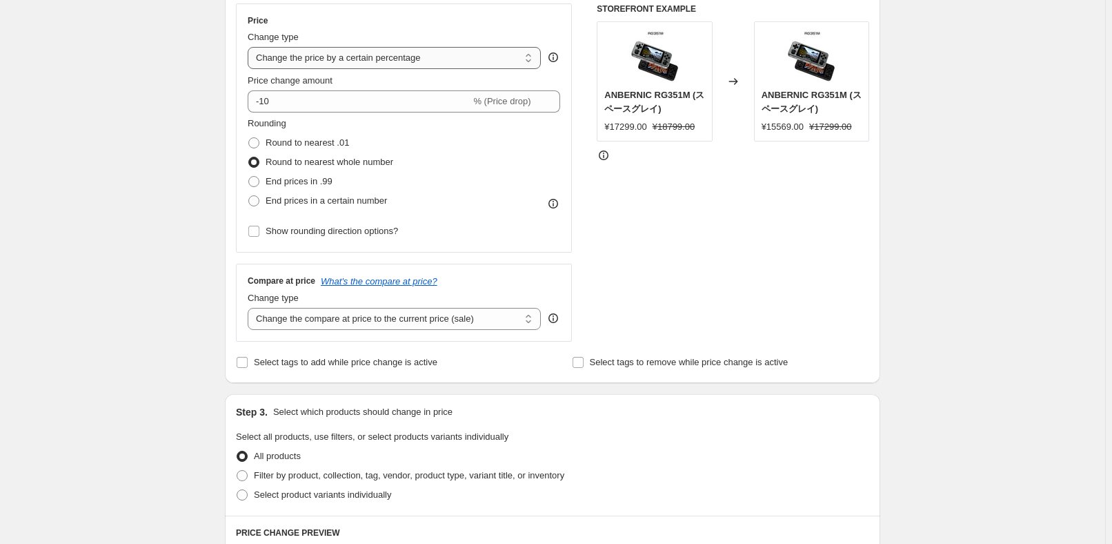
select select "pcap"
click at [250, 47] on select "Change the price to a certain amount Change the price by a certain amount Chang…" at bounding box center [394, 58] width 293 height 22
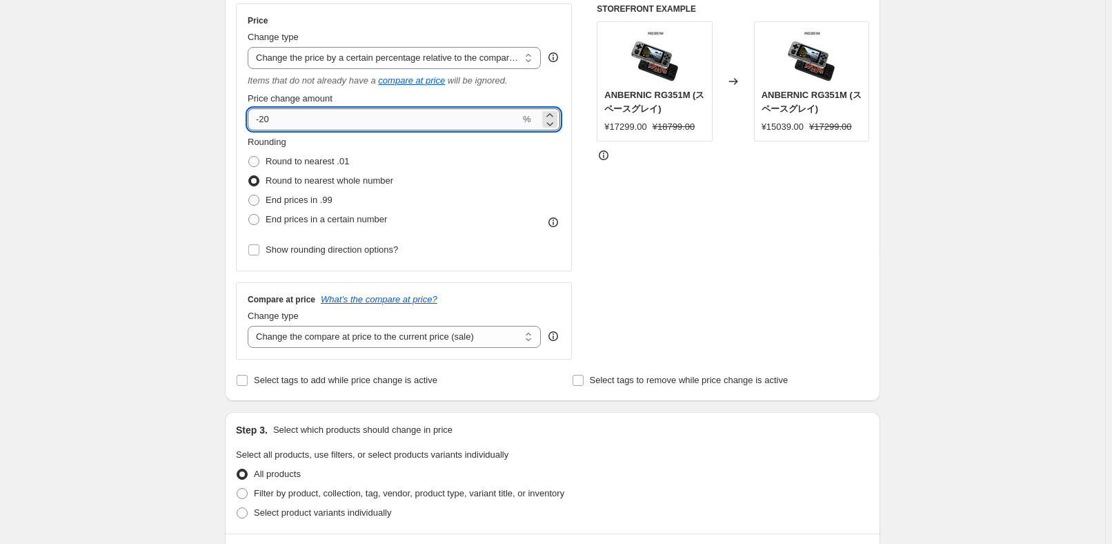
click at [352, 118] on input "-20" at bounding box center [384, 119] width 272 height 22
type input "-2"
type input "-31"
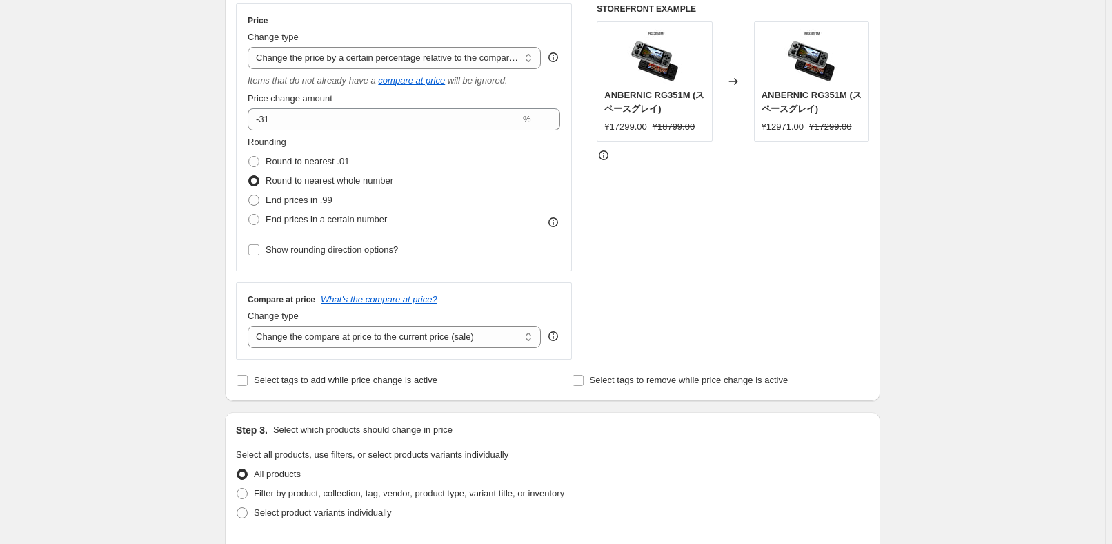
click at [432, 70] on div "Price Change type Change the price to a certain amount Change the price by a ce…" at bounding box center [404, 137] width 312 height 244
click at [444, 64] on select "Change the price to a certain amount Change the price by a certain amount Chang…" at bounding box center [394, 58] width 293 height 22
select select "percentage"
click at [250, 47] on select "Change the price to a certain amount Change the price by a certain amount Chang…" at bounding box center [394, 58] width 293 height 22
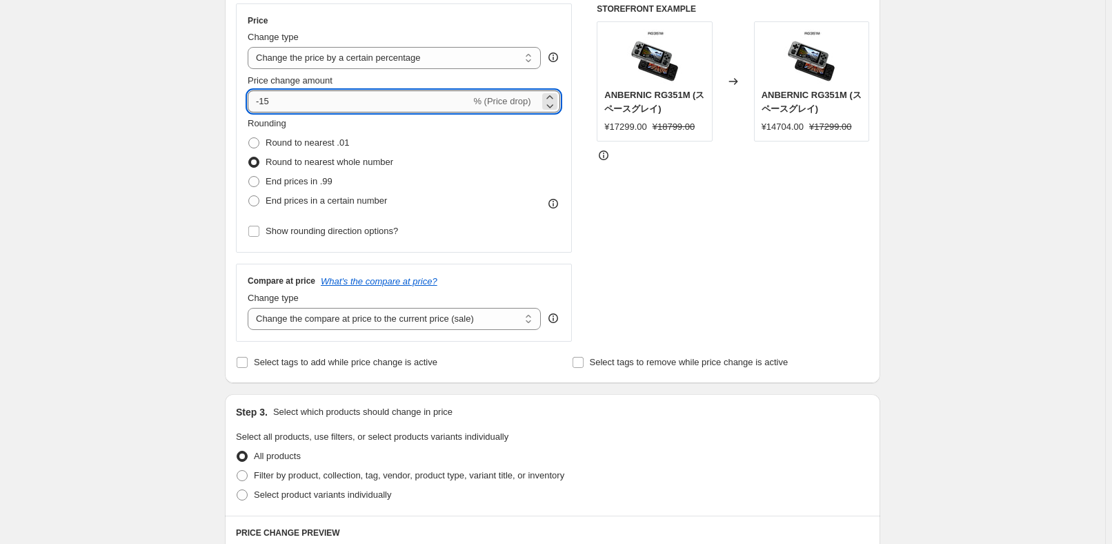
click at [350, 108] on input "-15" at bounding box center [359, 101] width 223 height 22
type input "-1"
type input "-31"
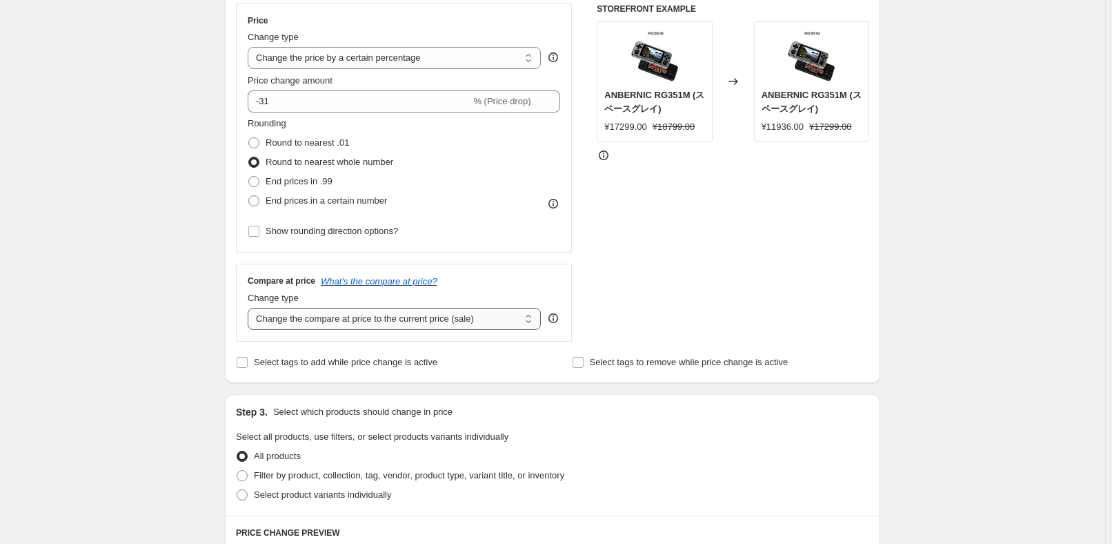
click at [444, 325] on select "Change the compare at price to the current price (sale) Change the compare at p…" at bounding box center [394, 319] width 293 height 22
select select "no_change"
click at [250, 308] on select "Change the compare at price to the current price (sale) Change the compare at p…" at bounding box center [394, 319] width 293 height 22
click at [656, 337] on div "STOREFRONT EXAMPLE ANBERNIC RG351M (スペースグレイ) ¥17299.00 ¥18799.00 Changed to ANB…" at bounding box center [733, 172] width 272 height 338
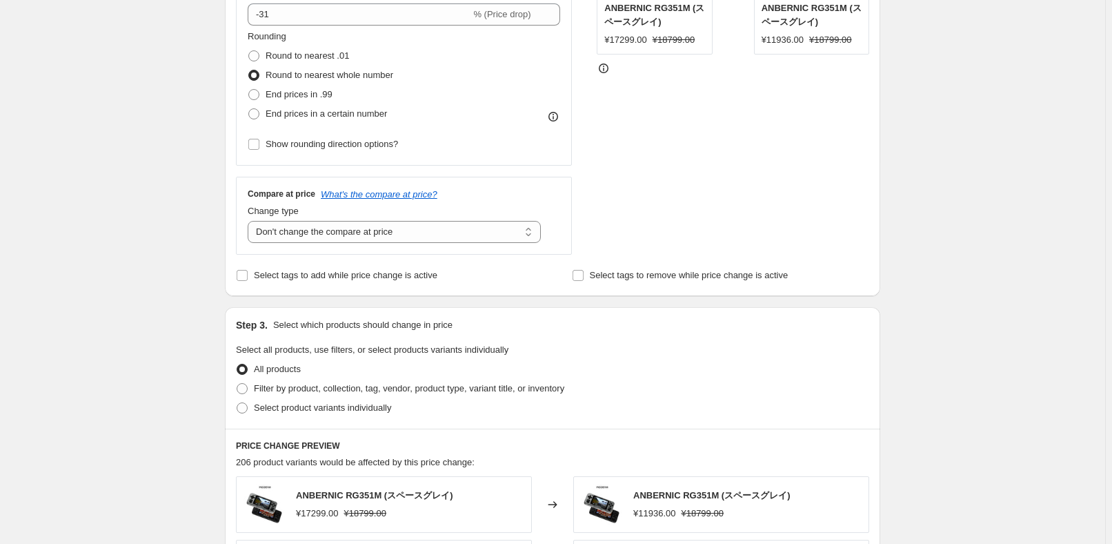
scroll to position [439, 0]
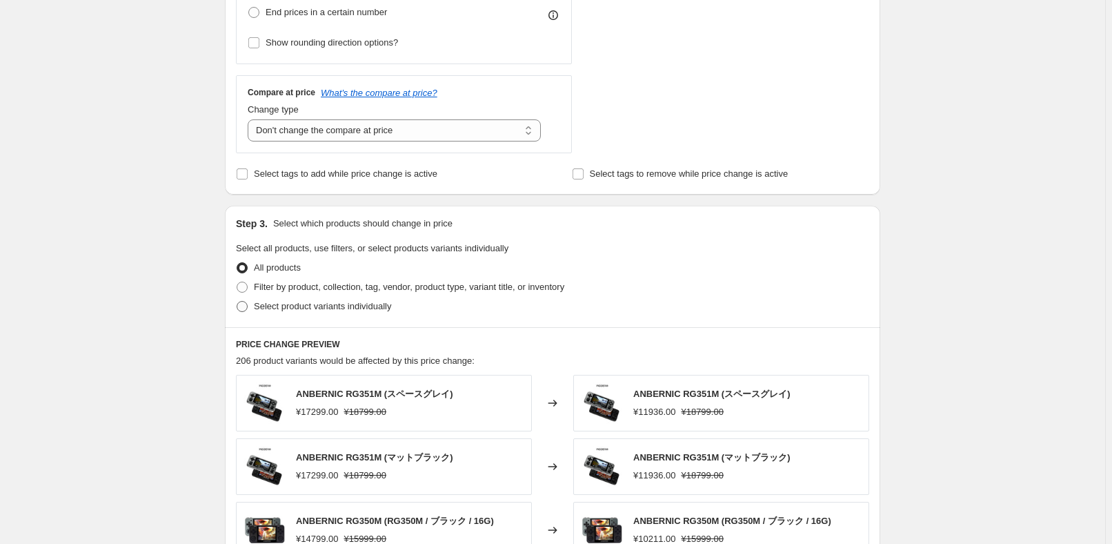
click at [329, 310] on span "Select product variants individually" at bounding box center [322, 306] width 137 height 10
click at [237, 301] on input "Select product variants individually" at bounding box center [237, 301] width 1 height 1
radio input "true"
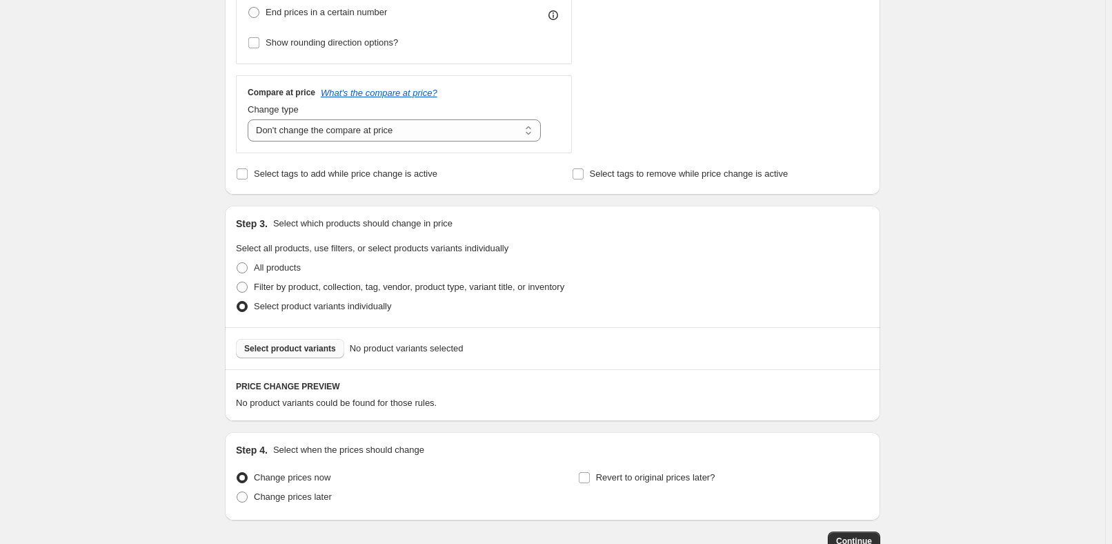
click at [296, 353] on button "Select product variants" at bounding box center [290, 348] width 108 height 19
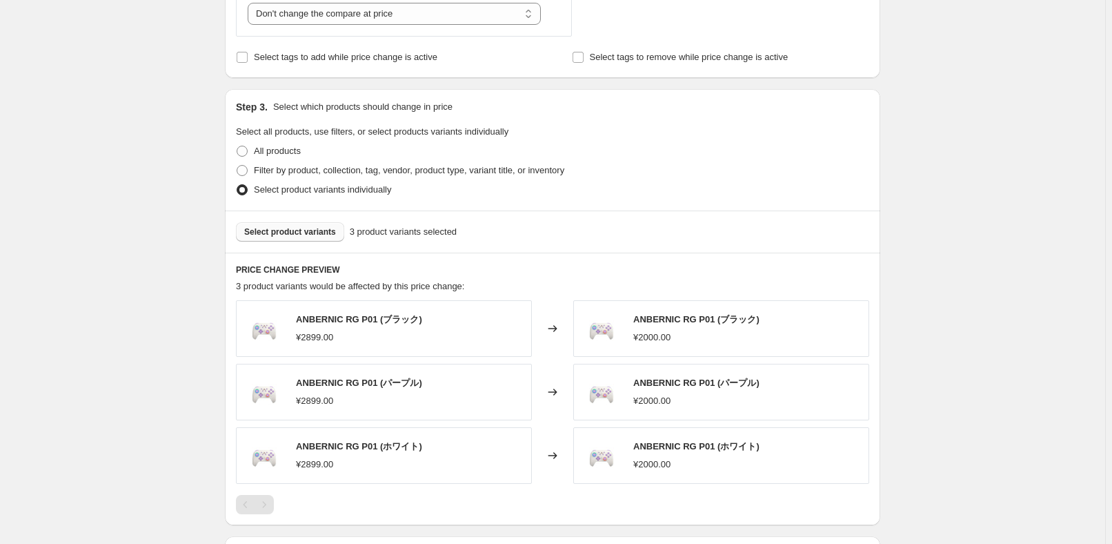
scroll to position [501, 0]
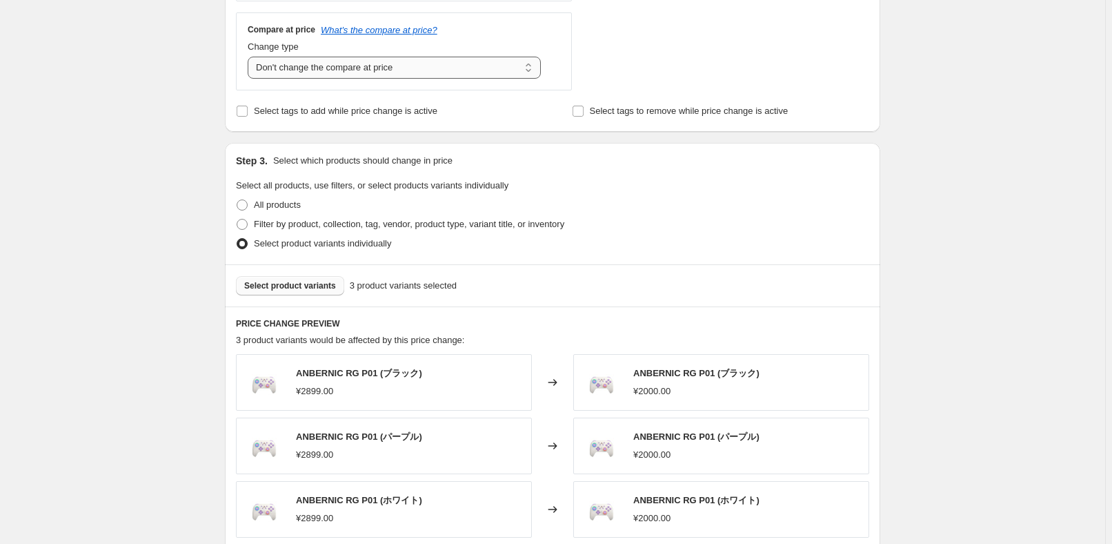
click at [379, 62] on select "Change the compare at price to the current price (sale) Change the compare at p…" at bounding box center [394, 68] width 293 height 22
select select "ep"
click at [250, 57] on select "Change the compare at price to the current price (sale) Change the compare at p…" at bounding box center [394, 68] width 293 height 22
click at [791, 252] on div "Select product variants individually" at bounding box center [552, 243] width 633 height 19
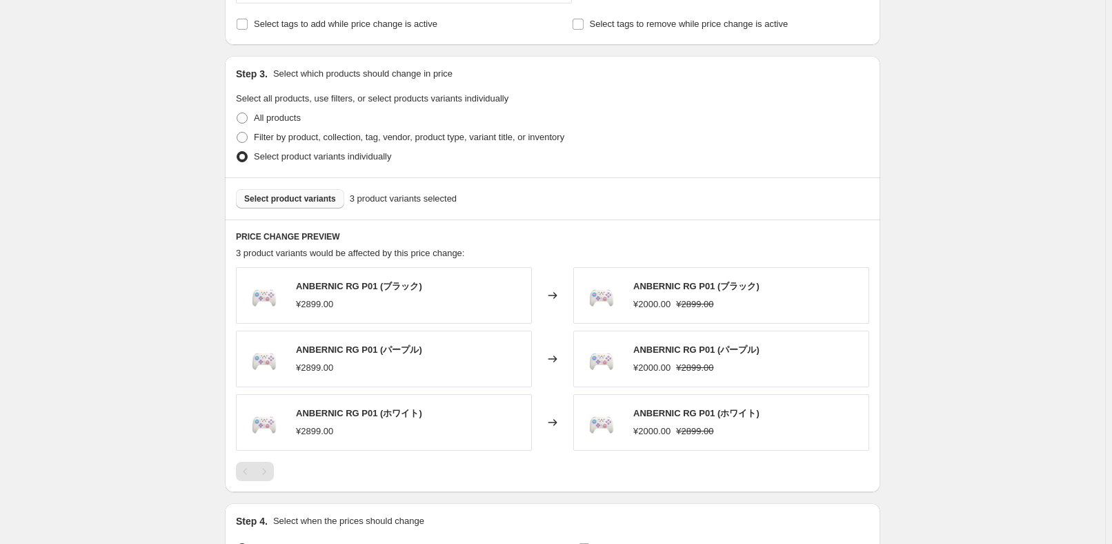
scroll to position [748, 0]
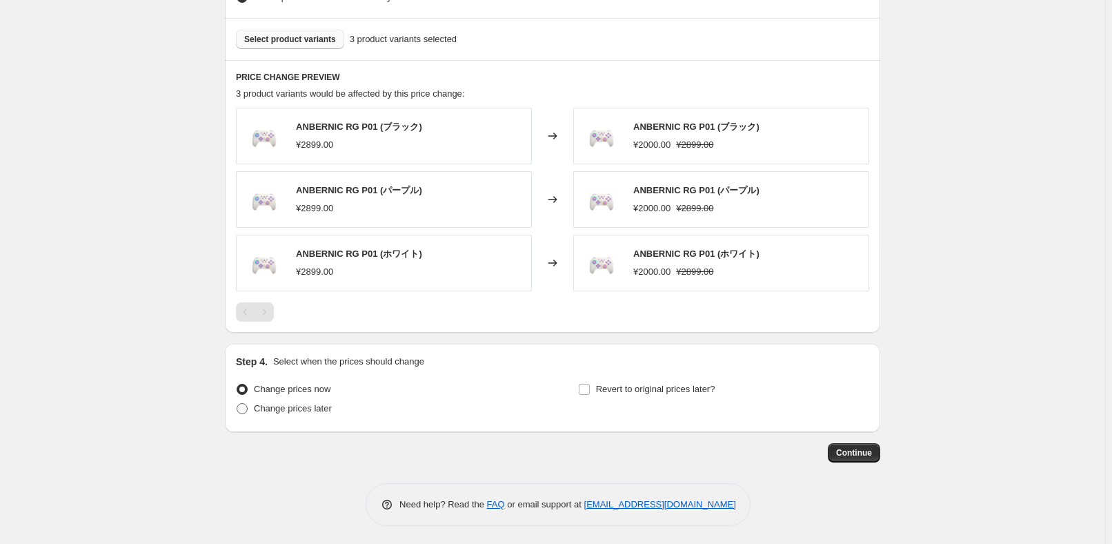
click at [315, 409] on span "Change prices later" at bounding box center [293, 408] width 78 height 10
click at [237, 404] on input "Change prices later" at bounding box center [237, 403] width 1 height 1
radio input "true"
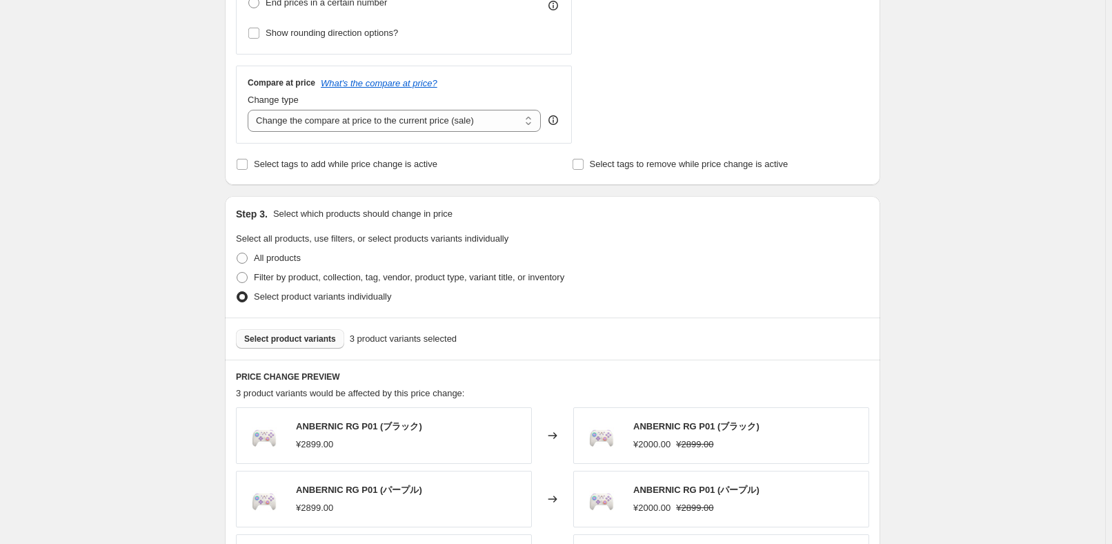
scroll to position [497, 0]
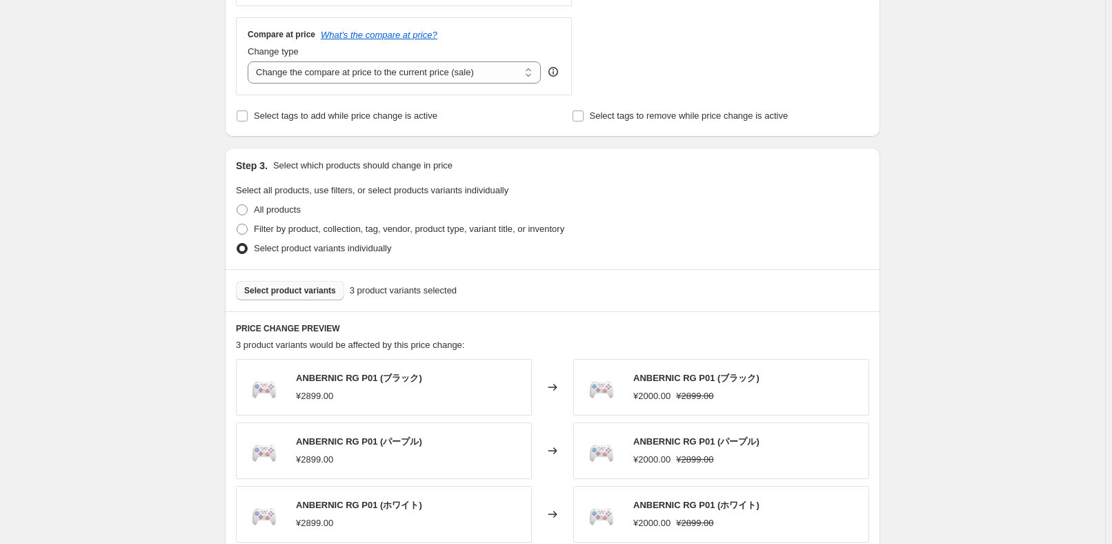
click at [294, 286] on span "Select product variants" at bounding box center [290, 290] width 92 height 11
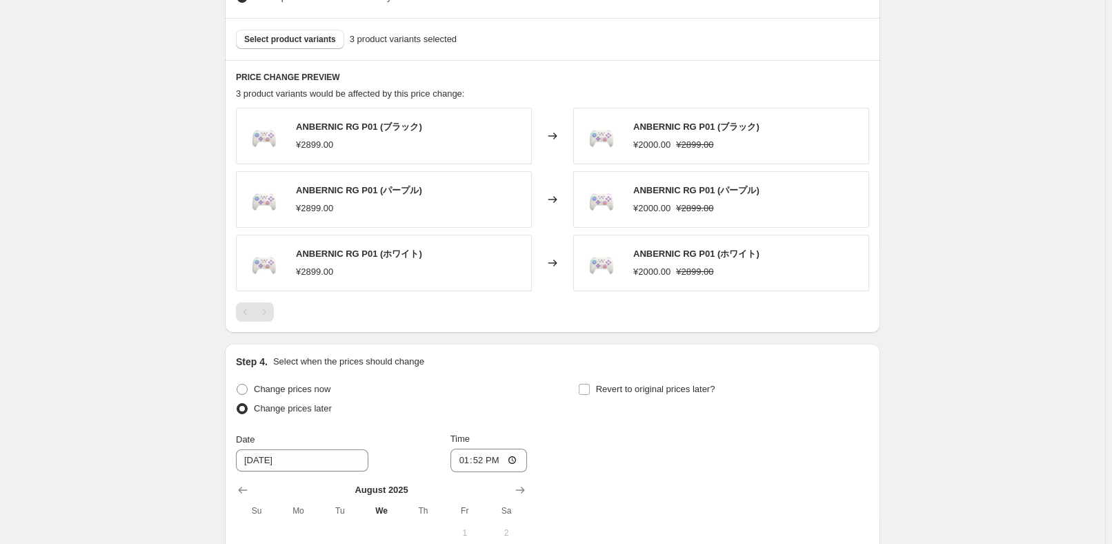
scroll to position [936, 0]
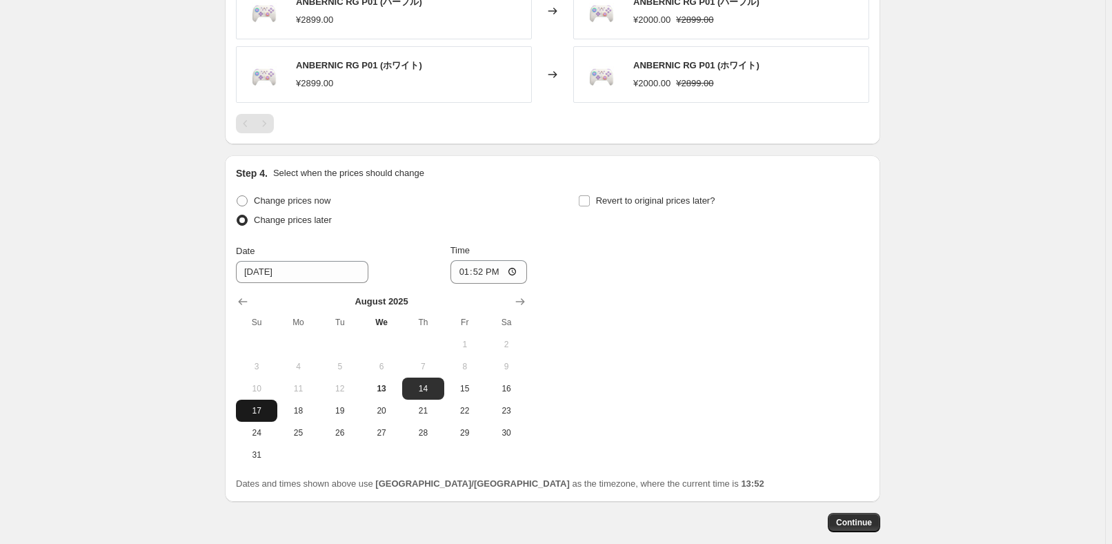
click at [249, 406] on span "17" at bounding box center [256, 410] width 30 height 11
type input "[DATE]"
click at [486, 268] on input "13:52" at bounding box center [488, 271] width 77 height 23
type input "22:50"
click at [795, 281] on div "Change prices now Change prices later Date [DATE] Time 22:50 [DATE] Su Mo Tu We…" at bounding box center [552, 328] width 633 height 275
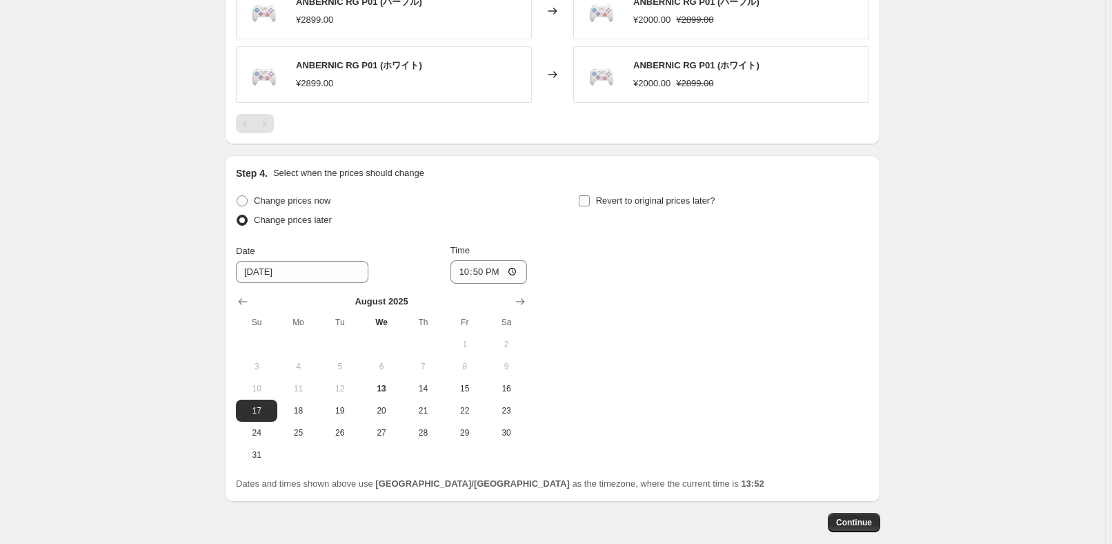
click at [699, 203] on span "Revert to original prices later?" at bounding box center [655, 200] width 119 height 10
click at [590, 203] on input "Revert to original prices later?" at bounding box center [584, 200] width 11 height 11
checkbox input "true"
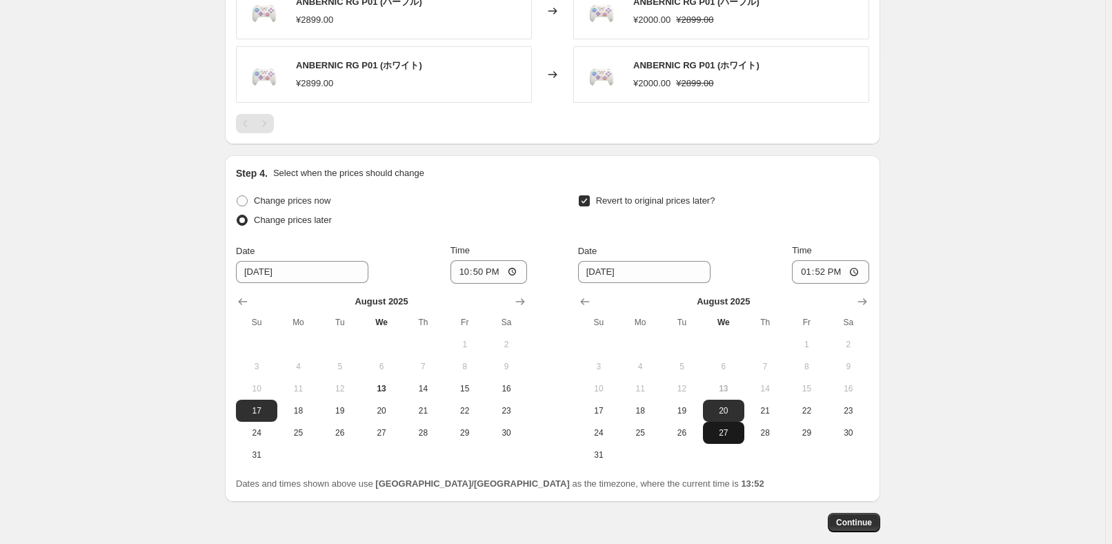
click at [739, 431] on span "27" at bounding box center [723, 432] width 30 height 11
click at [767, 427] on span "28" at bounding box center [765, 432] width 30 height 11
type input "[DATE]"
click at [826, 275] on input "13:52" at bounding box center [830, 271] width 77 height 23
type input "15:00"
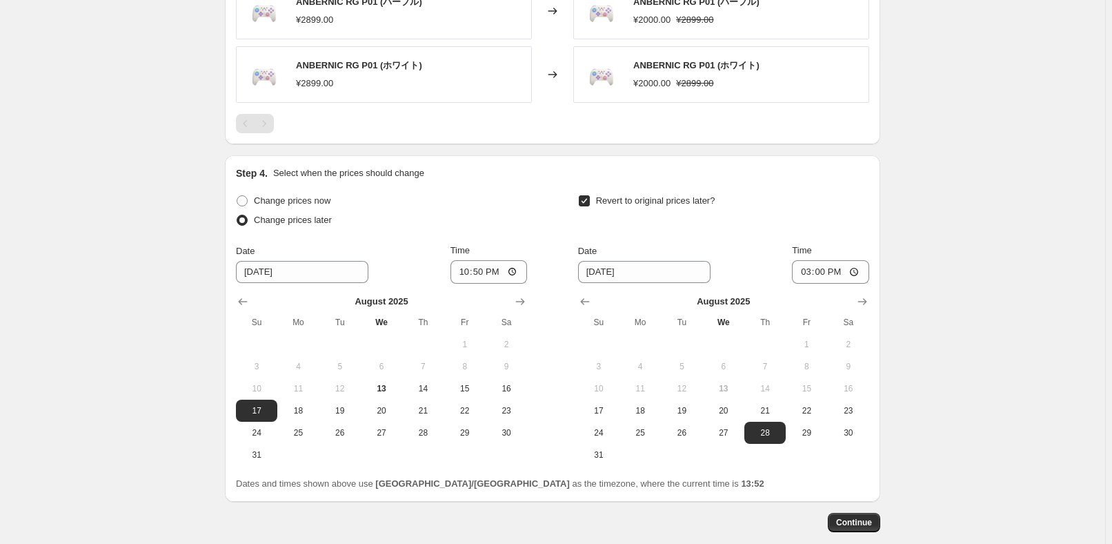
click at [848, 228] on div "Revert to original prices later?" at bounding box center [723, 211] width 291 height 41
click at [857, 521] on span "Continue" at bounding box center [854, 522] width 36 height 11
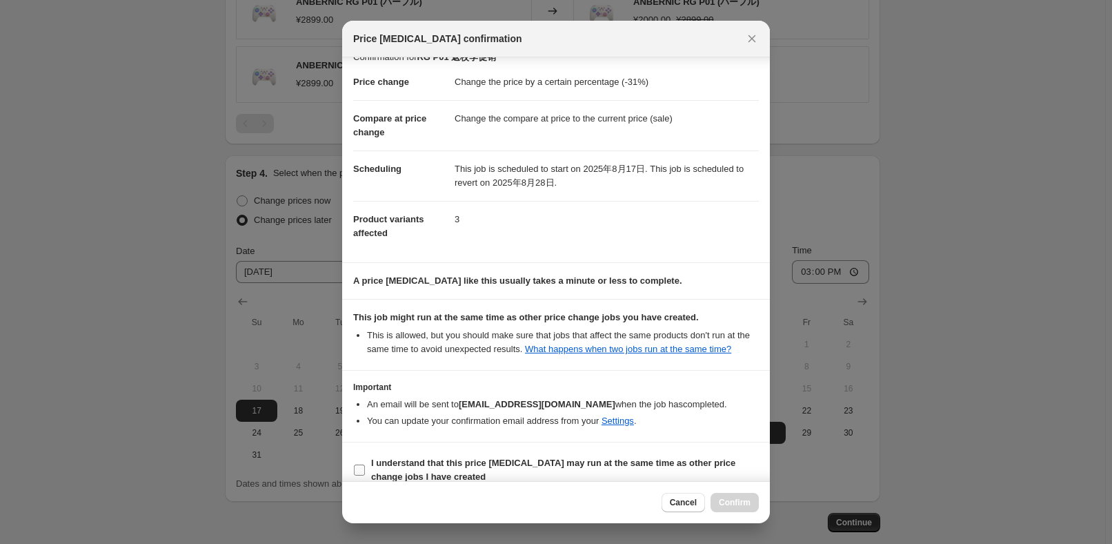
scroll to position [32, 0]
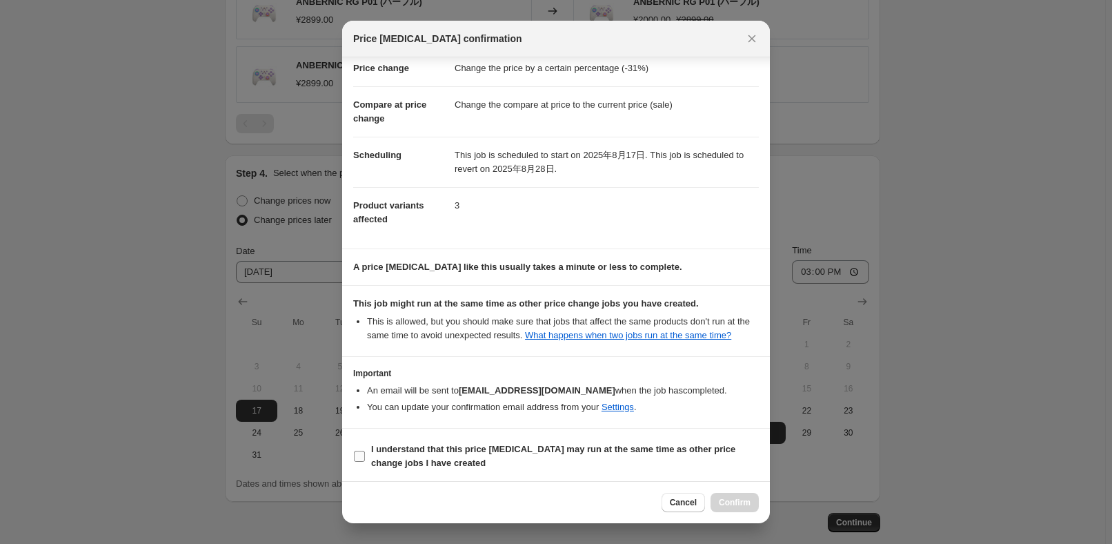
click at [444, 463] on b "I understand that this price [MEDICAL_DATA] may run at the same time as other p…" at bounding box center [553, 456] width 364 height 24
click at [365, 461] on input "I understand that this price [MEDICAL_DATA] may run at the same time as other p…" at bounding box center [359, 455] width 11 height 11
checkbox input "true"
click at [750, 510] on button "Confirm" at bounding box center [735, 502] width 48 height 19
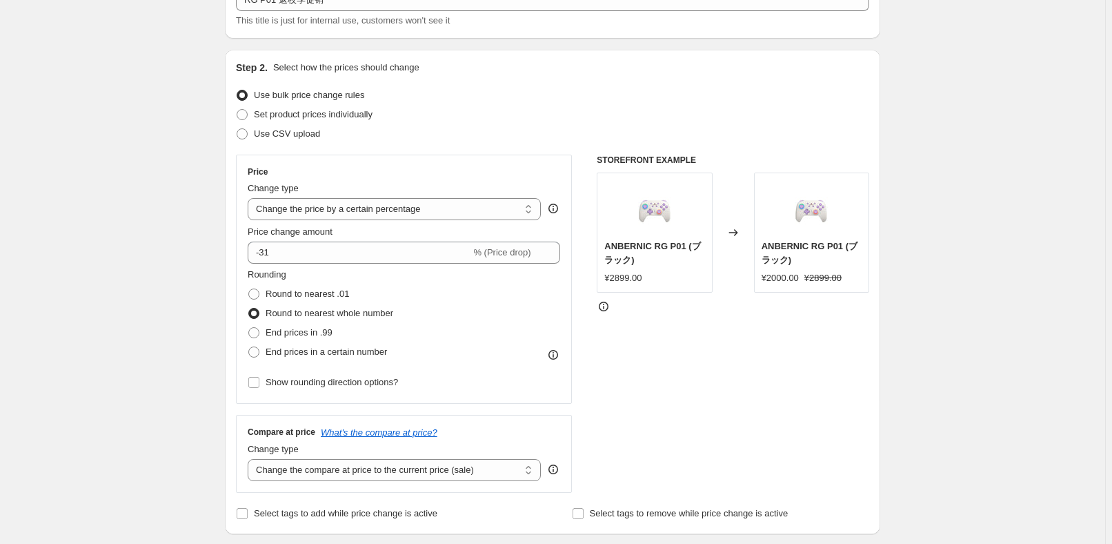
scroll to position [0, 0]
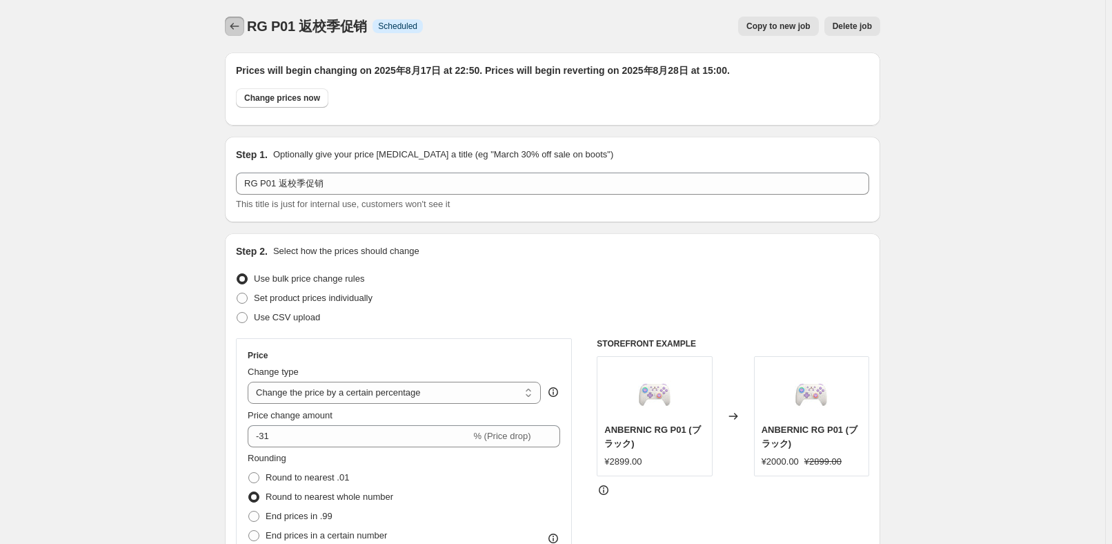
click at [241, 27] on icon "Price change jobs" at bounding box center [235, 26] width 14 height 14
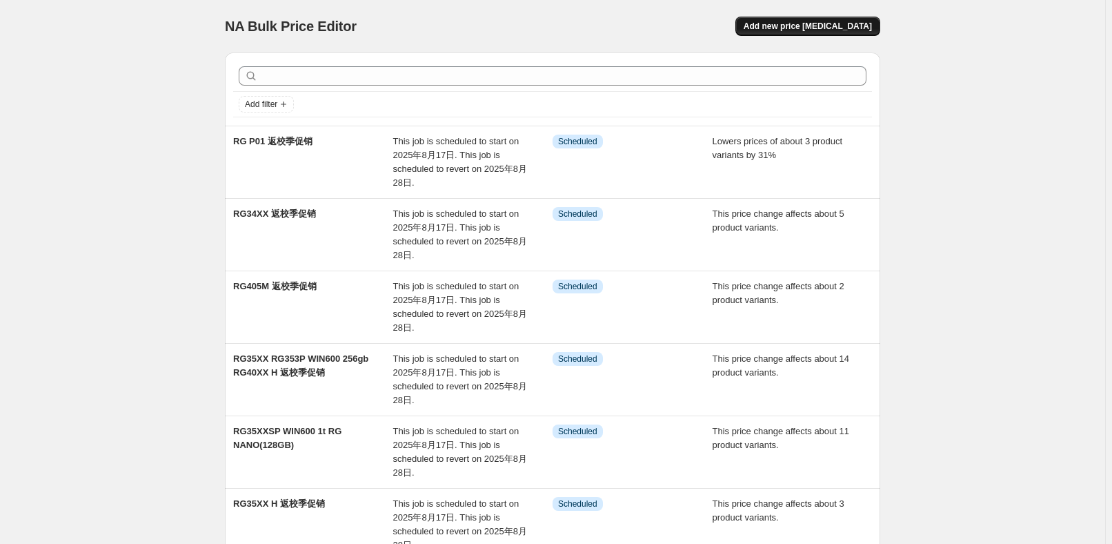
click at [804, 28] on span "Add new price [MEDICAL_DATA]" at bounding box center [808, 26] width 128 height 11
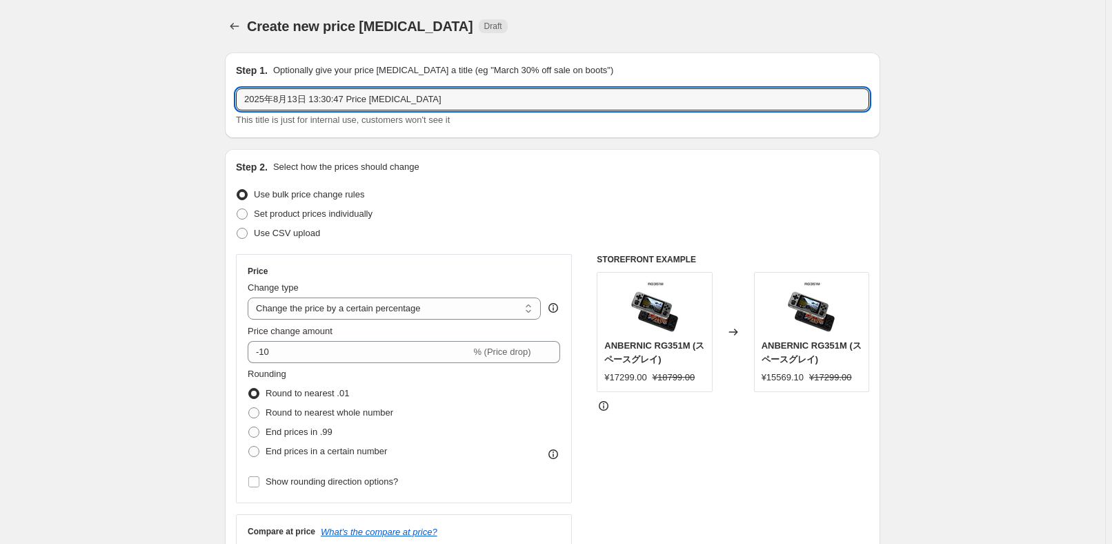
drag, startPoint x: 510, startPoint y: 95, endPoint x: 160, endPoint y: 89, distance: 350.5
paste input "RG353VS"
click at [556, 207] on div "Set product prices individually" at bounding box center [552, 213] width 633 height 19
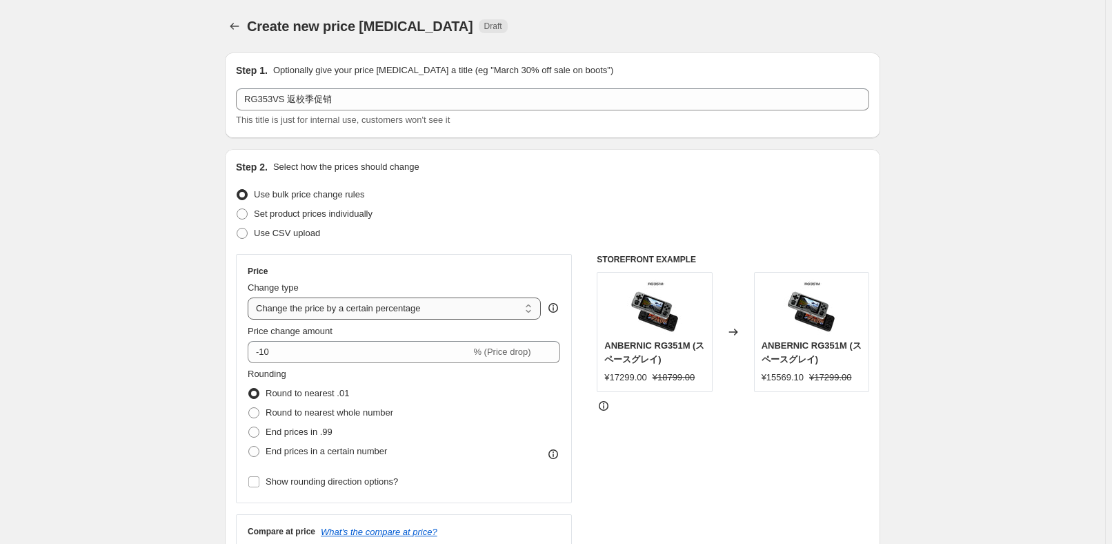
click at [408, 308] on select "Change the price to a certain amount Change the price by a certain amount Chang…" at bounding box center [394, 308] width 293 height 22
click at [250, 297] on select "Change the price to a certain amount Change the price by a certain amount Chang…" at bounding box center [394, 308] width 293 height 22
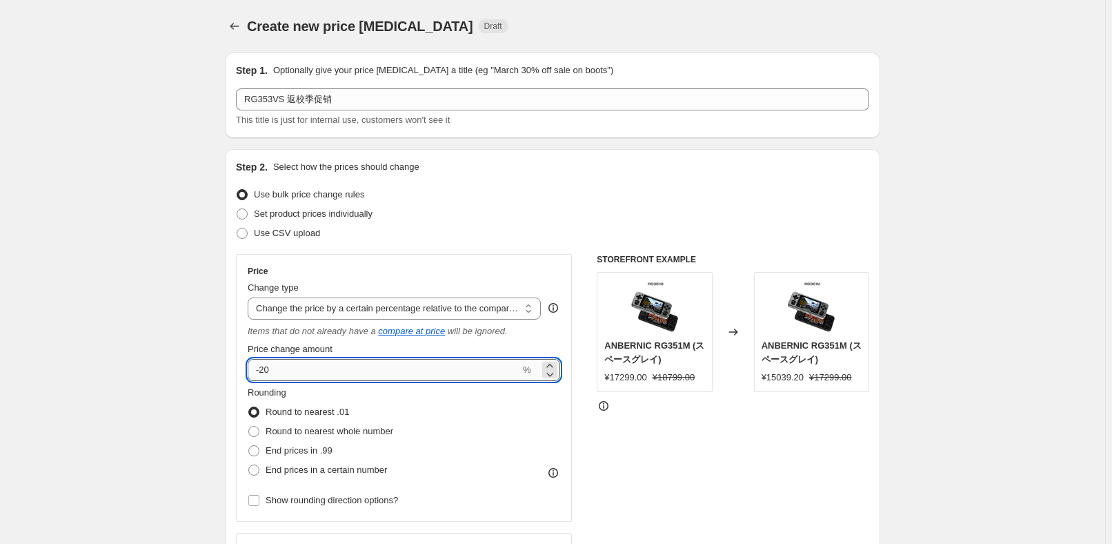
click at [355, 368] on input "-20" at bounding box center [384, 370] width 272 height 22
click at [368, 428] on span "Round to nearest whole number" at bounding box center [330, 431] width 128 height 10
click at [249, 426] on input "Round to nearest whole number" at bounding box center [248, 426] width 1 height 1
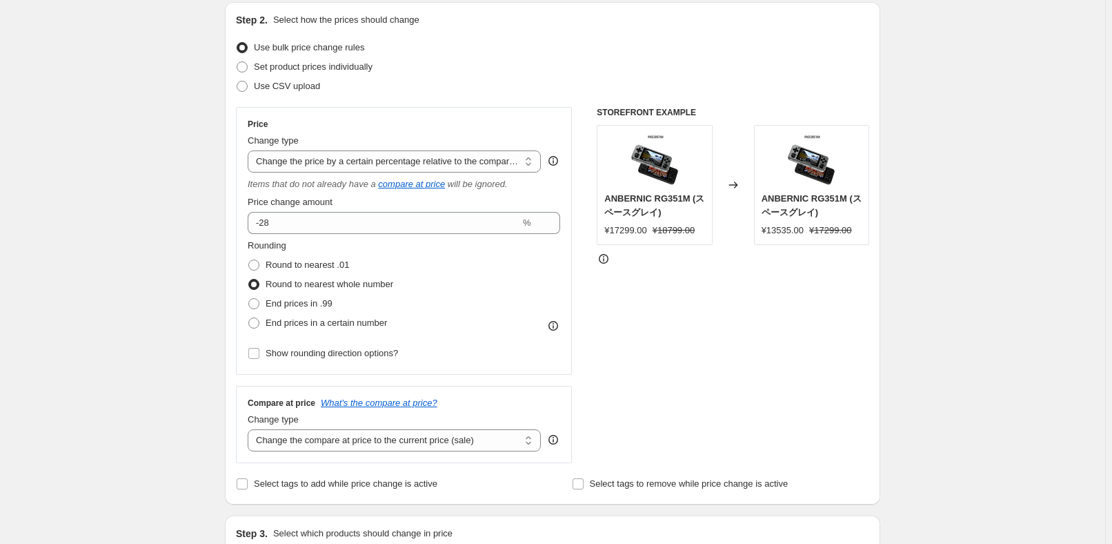
scroll to position [250, 0]
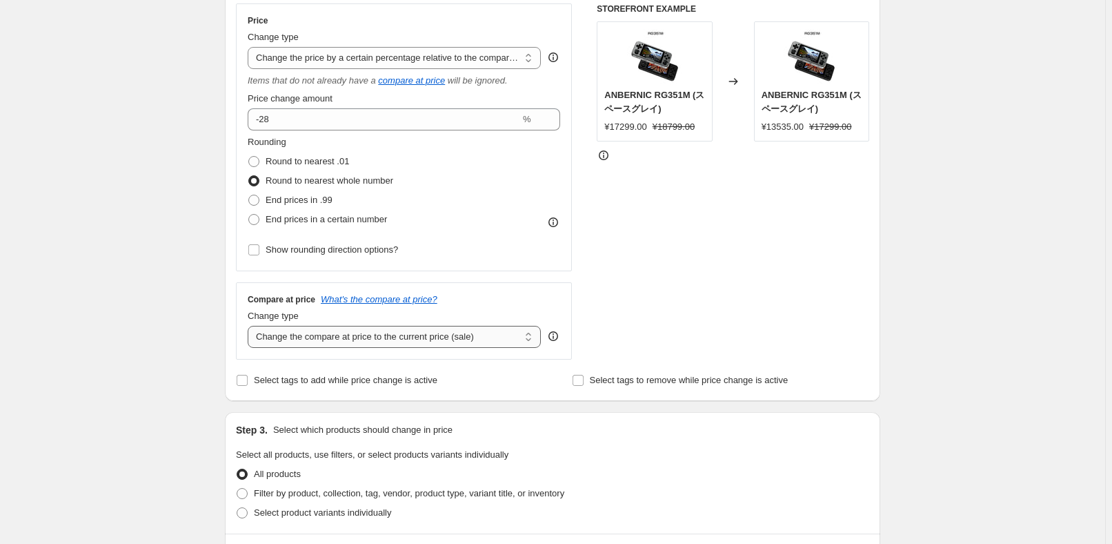
click at [368, 341] on select "Change the compare at price to the current price (sale) Change the compare at p…" at bounding box center [394, 337] width 293 height 22
click at [250, 326] on select "Change the compare at price to the current price (sale) Change the compare at p…" at bounding box center [394, 337] width 293 height 22
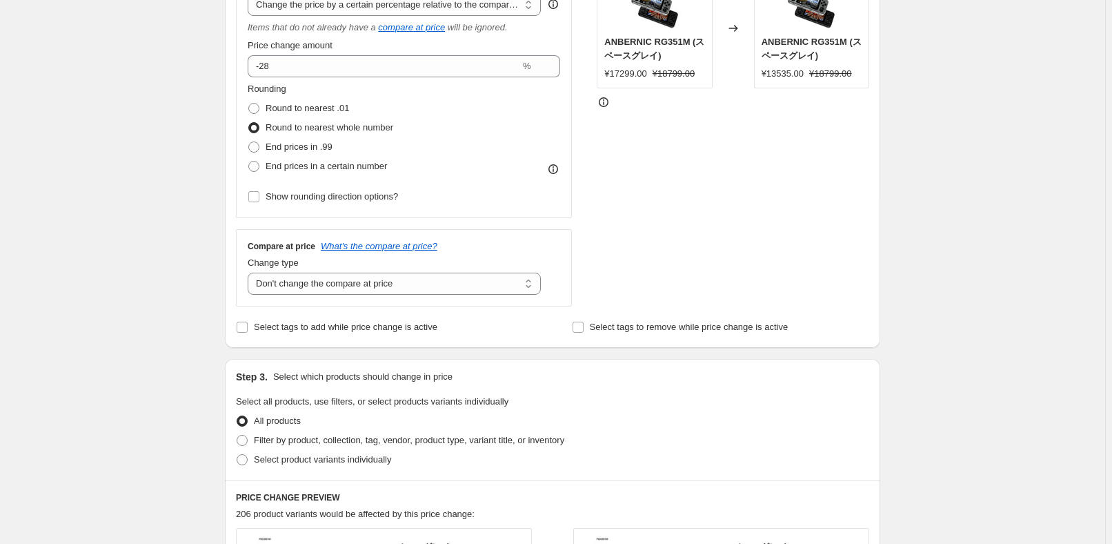
scroll to position [376, 0]
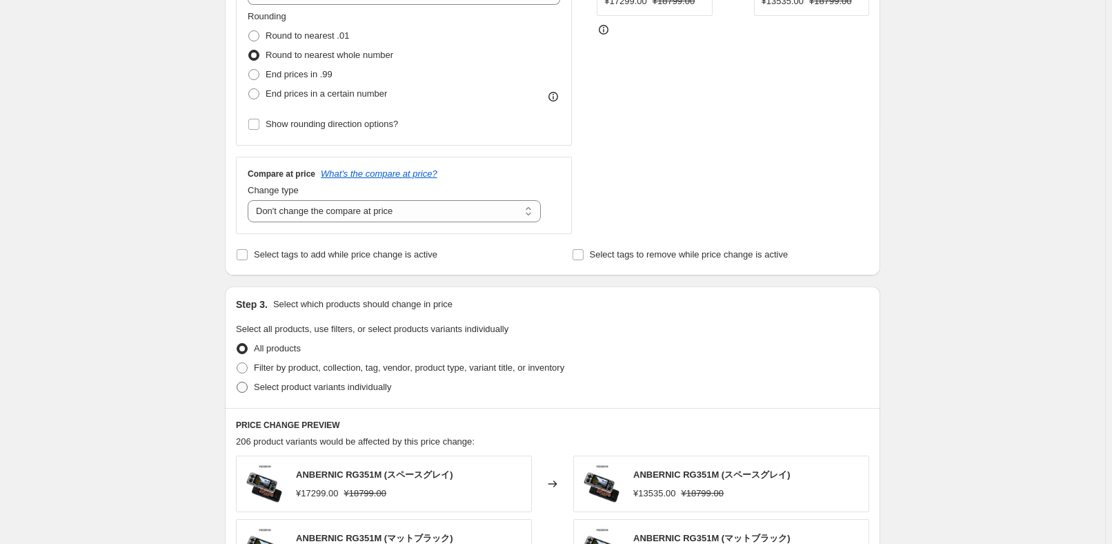
click at [310, 395] on label "Select product variants individually" at bounding box center [313, 386] width 155 height 19
click at [237, 382] on input "Select product variants individually" at bounding box center [237, 381] width 1 height 1
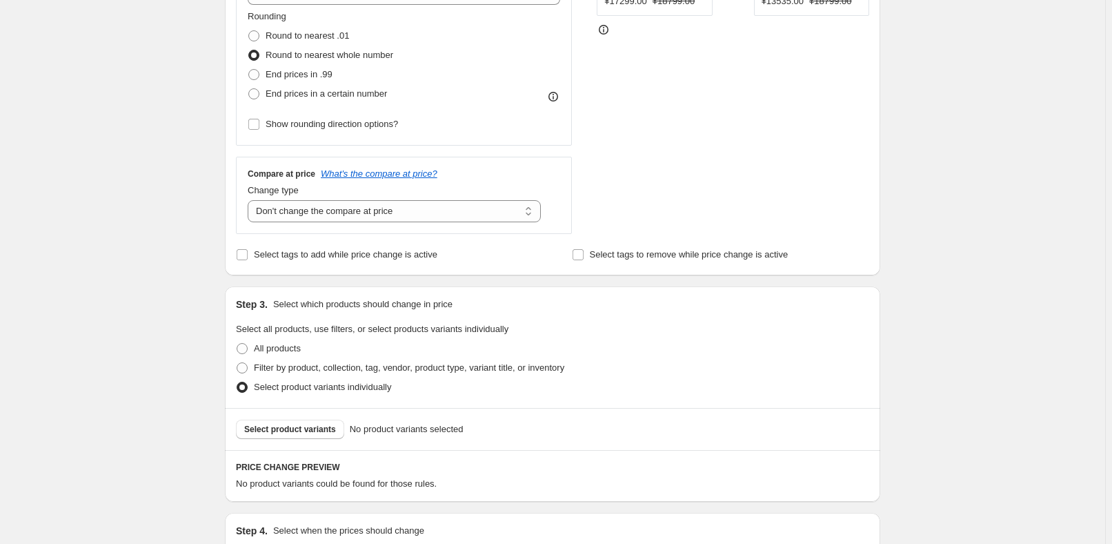
click at [273, 426] on span "Select product variants" at bounding box center [290, 429] width 92 height 11
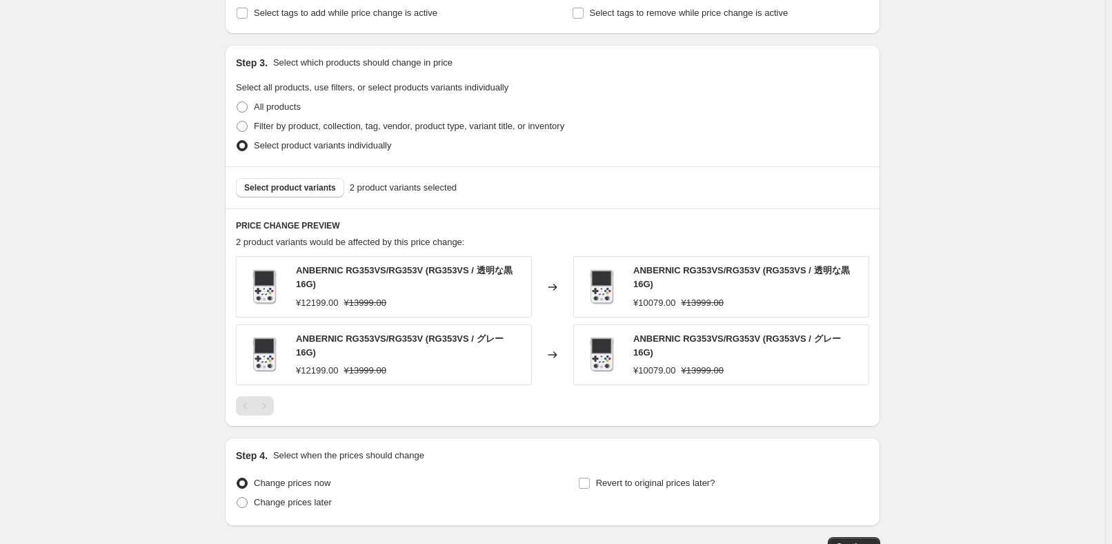
scroll to position [690, 0]
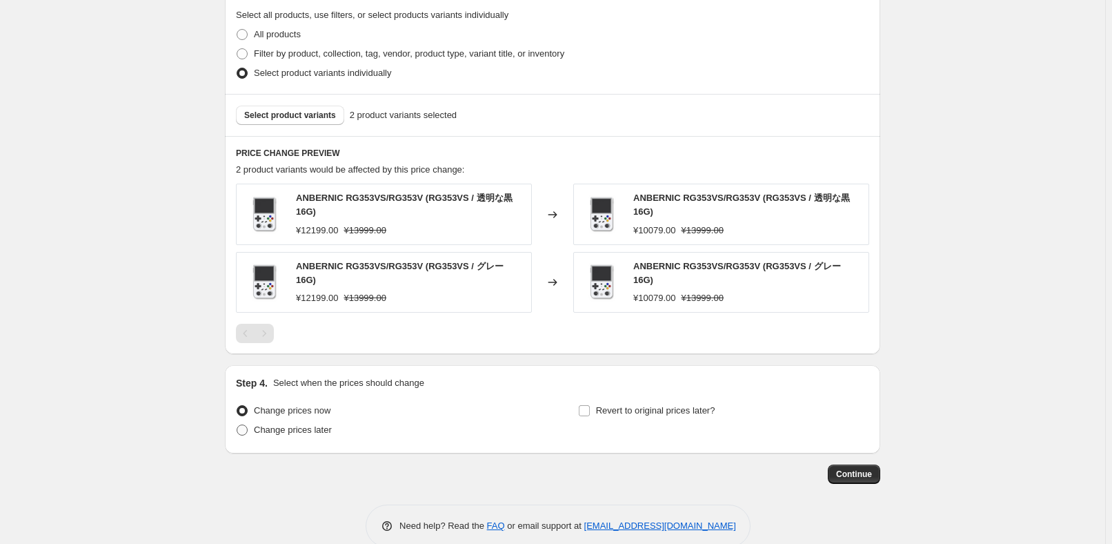
click at [330, 424] on span "Change prices later" at bounding box center [293, 429] width 78 height 10
click at [237, 424] on input "Change prices later" at bounding box center [237, 424] width 1 height 1
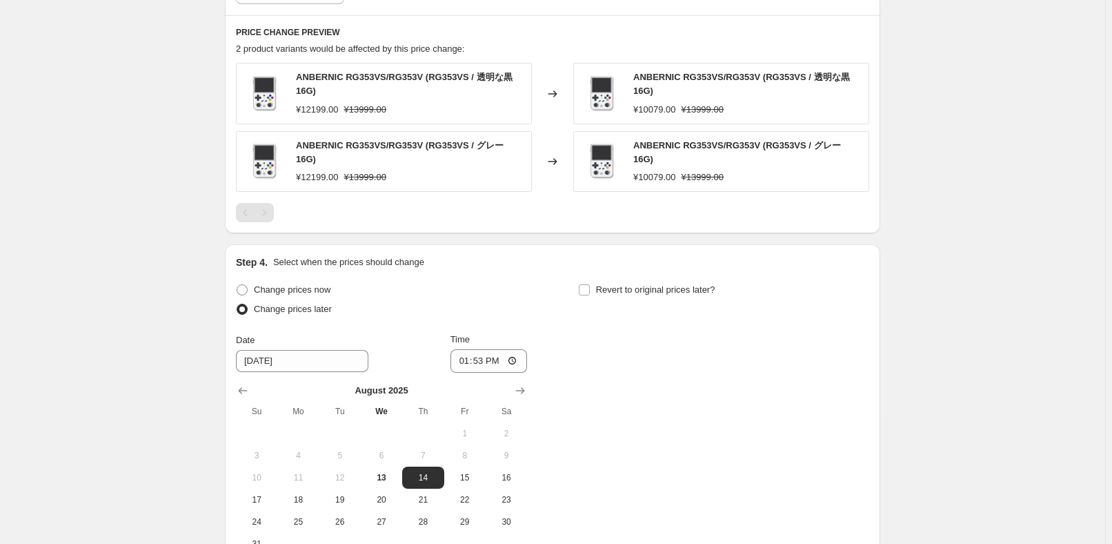
scroll to position [815, 0]
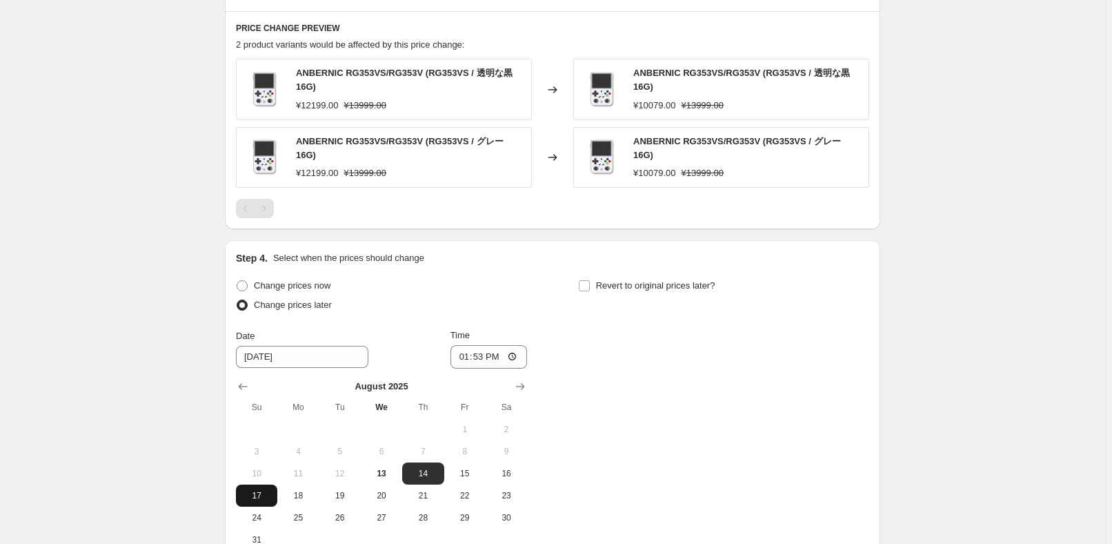
click at [266, 491] on span "17" at bounding box center [256, 495] width 30 height 11
click at [484, 350] on input "13:53" at bounding box center [488, 356] width 77 height 23
click at [649, 356] on div "Change prices now Change prices later Date [DATE] Time 22:50 [DATE] Su Mo Tu We…" at bounding box center [552, 413] width 633 height 275
click at [671, 281] on span "Revert to original prices later?" at bounding box center [655, 285] width 119 height 10
click at [590, 281] on input "Revert to original prices later?" at bounding box center [584, 285] width 11 height 11
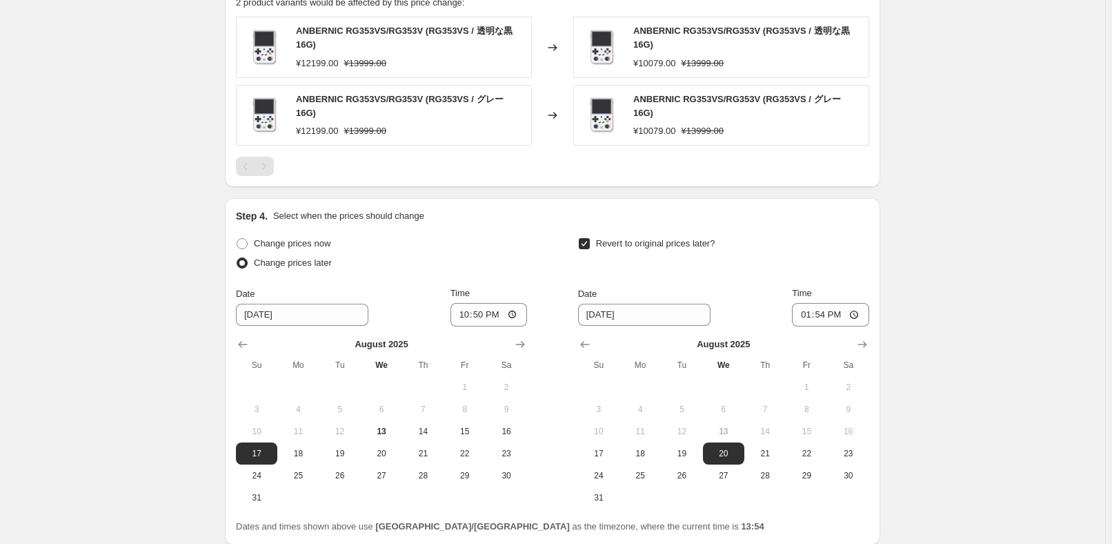
scroll to position [877, 0]
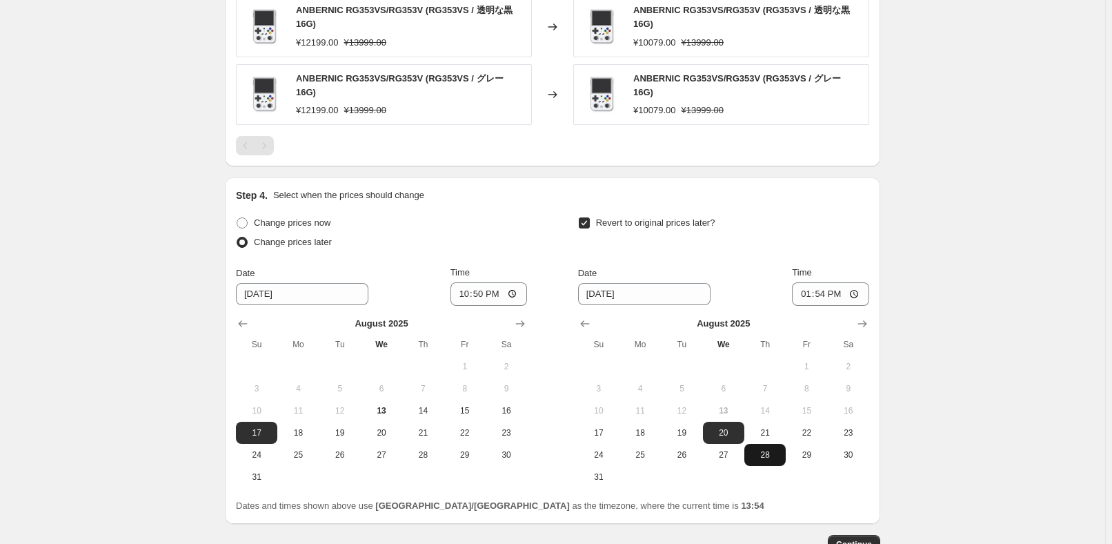
click at [763, 451] on span "28" at bounding box center [765, 454] width 30 height 11
click at [820, 290] on input "13:54" at bounding box center [830, 293] width 77 height 23
click at [815, 224] on div "Revert to original prices later?" at bounding box center [723, 233] width 291 height 41
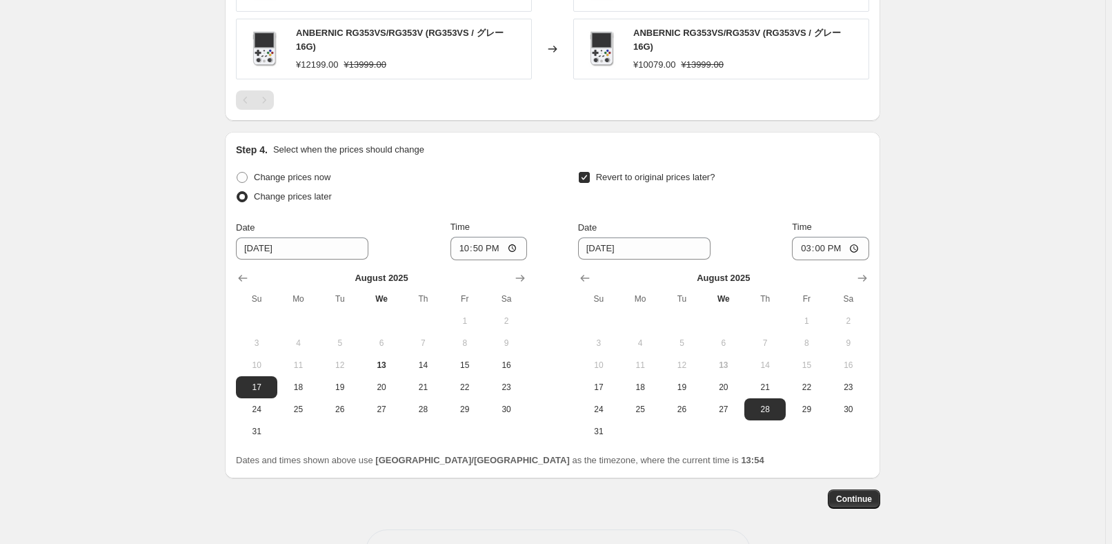
scroll to position [966, 0]
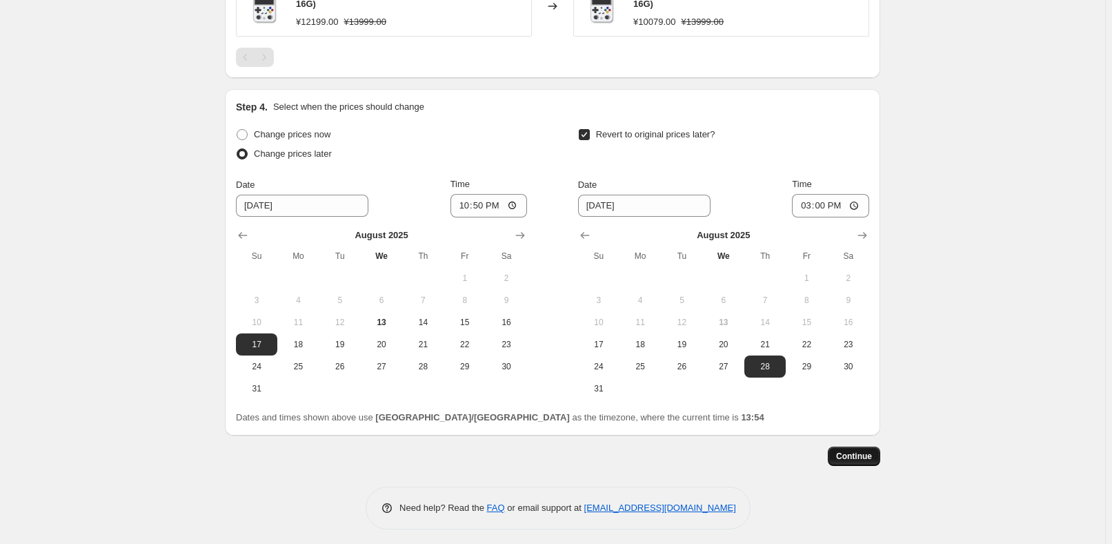
click at [860, 454] on span "Continue" at bounding box center [854, 455] width 36 height 11
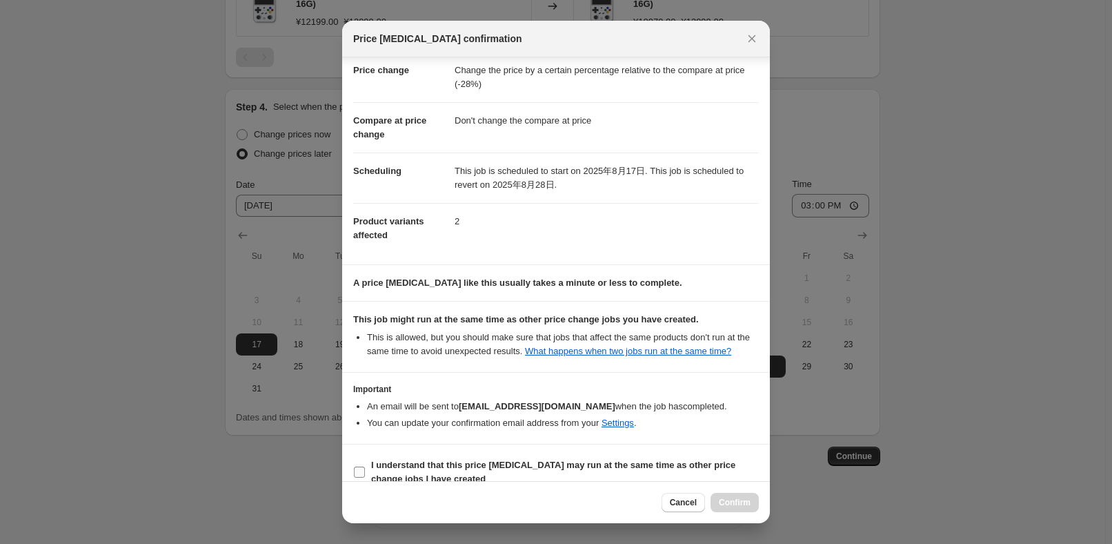
scroll to position [46, 0]
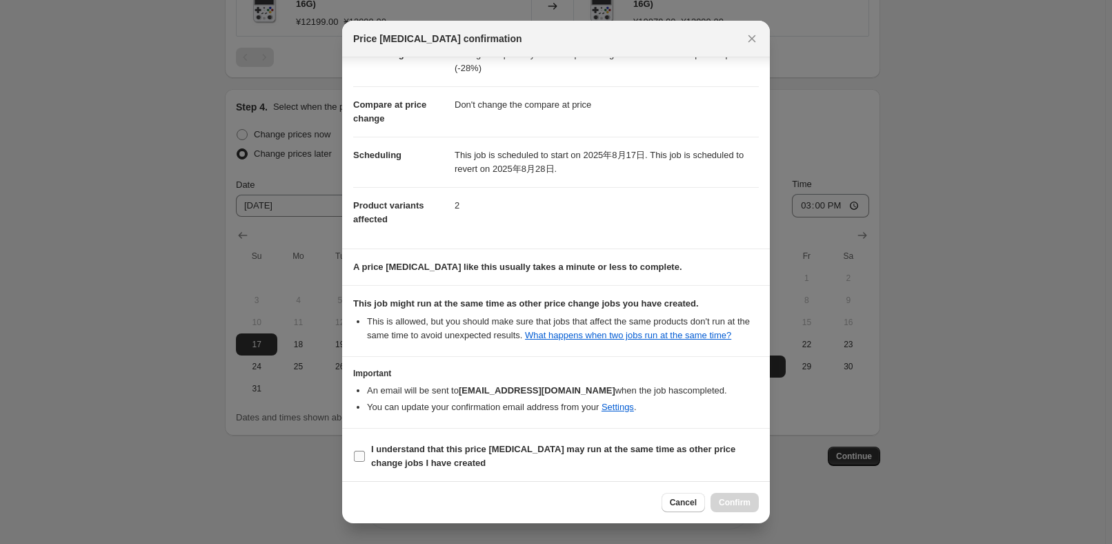
click at [448, 454] on span "I understand that this price [MEDICAL_DATA] may run at the same time as other p…" at bounding box center [565, 456] width 388 height 28
click at [365, 454] on input "I understand that this price [MEDICAL_DATA] may run at the same time as other p…" at bounding box center [359, 455] width 11 height 11
click at [743, 497] on button "Confirm" at bounding box center [735, 502] width 48 height 19
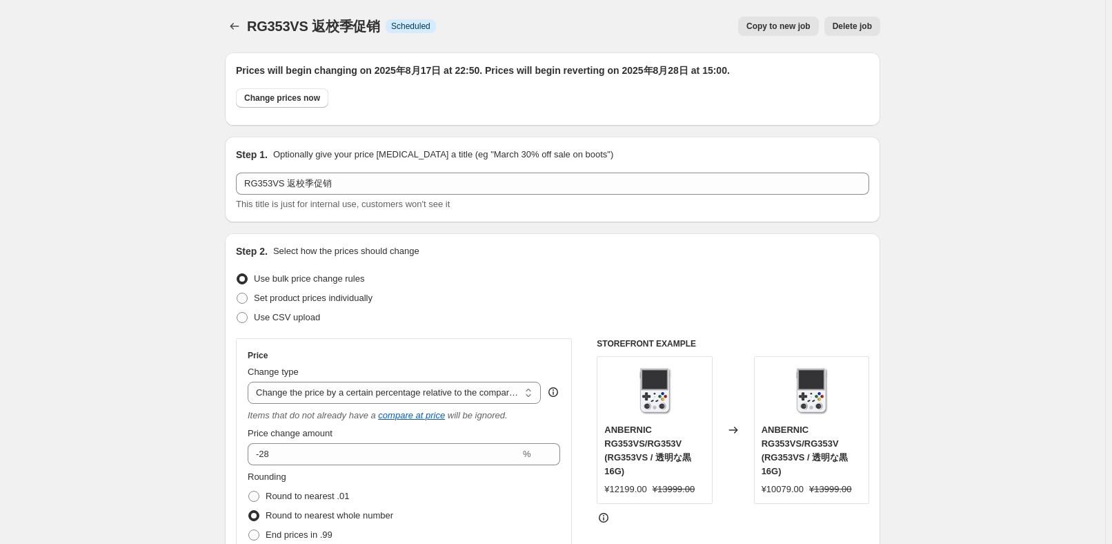
scroll to position [966, 0]
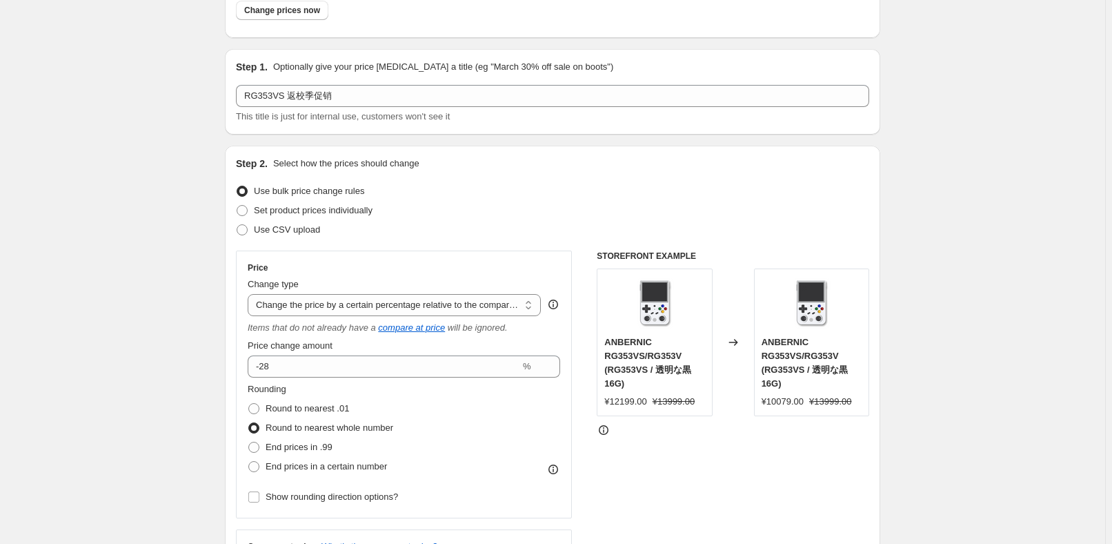
scroll to position [0, 0]
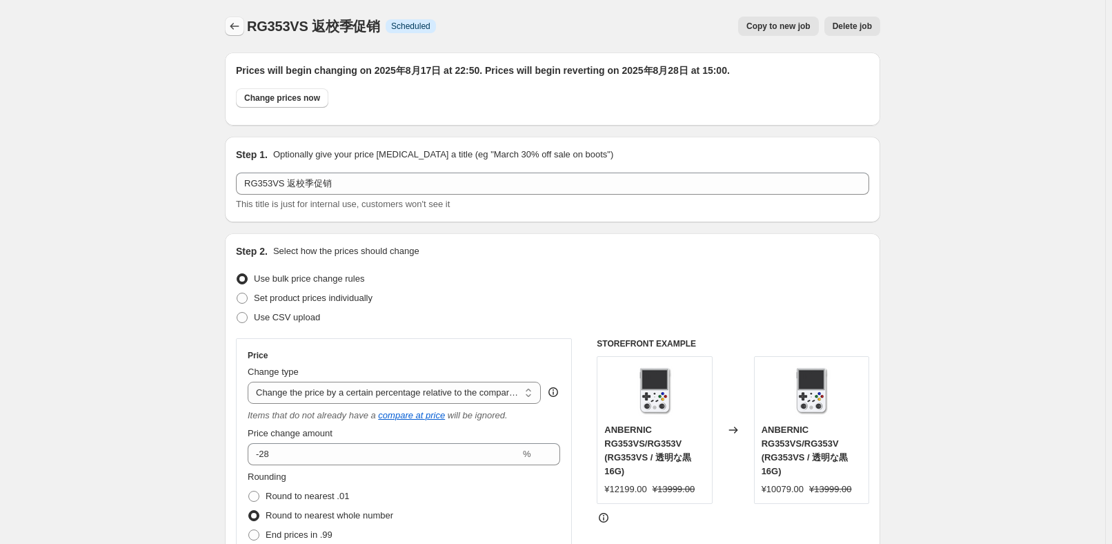
click at [244, 25] on button "Price change jobs" at bounding box center [234, 26] width 19 height 19
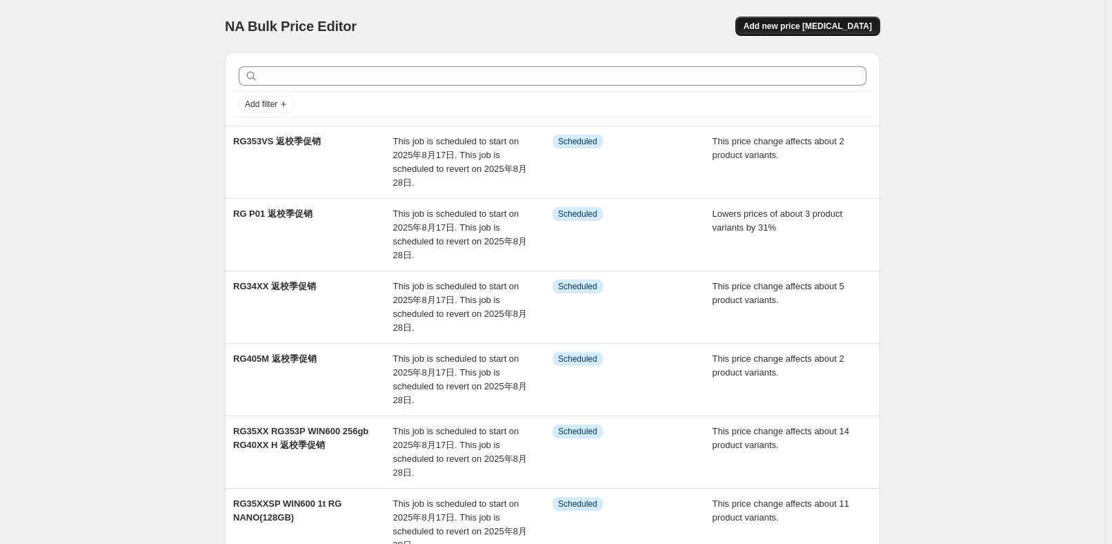
click at [815, 29] on span "Add new price [MEDICAL_DATA]" at bounding box center [808, 26] width 128 height 11
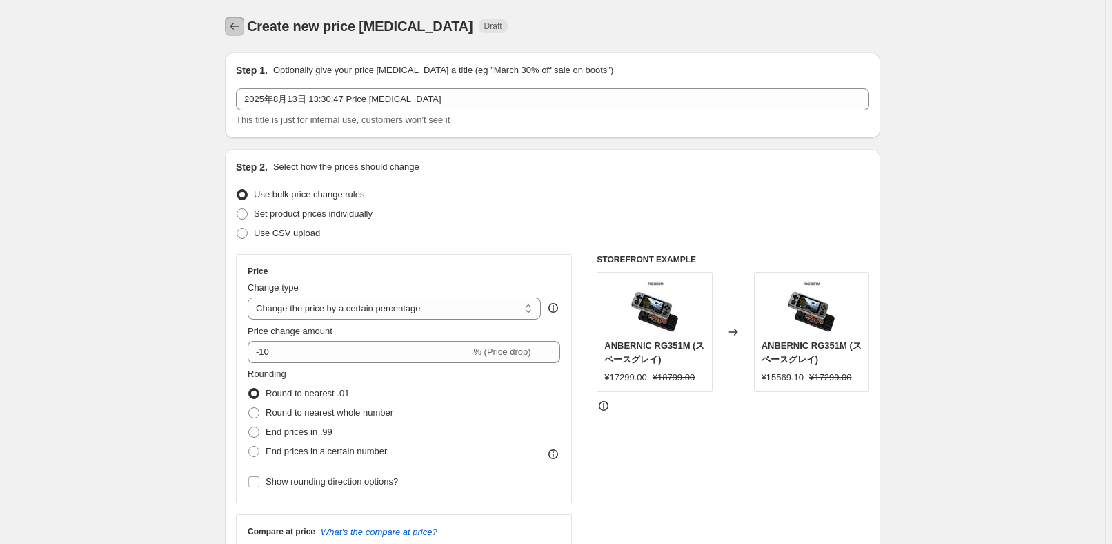
click at [239, 22] on icon "Price change jobs" at bounding box center [235, 26] width 14 height 14
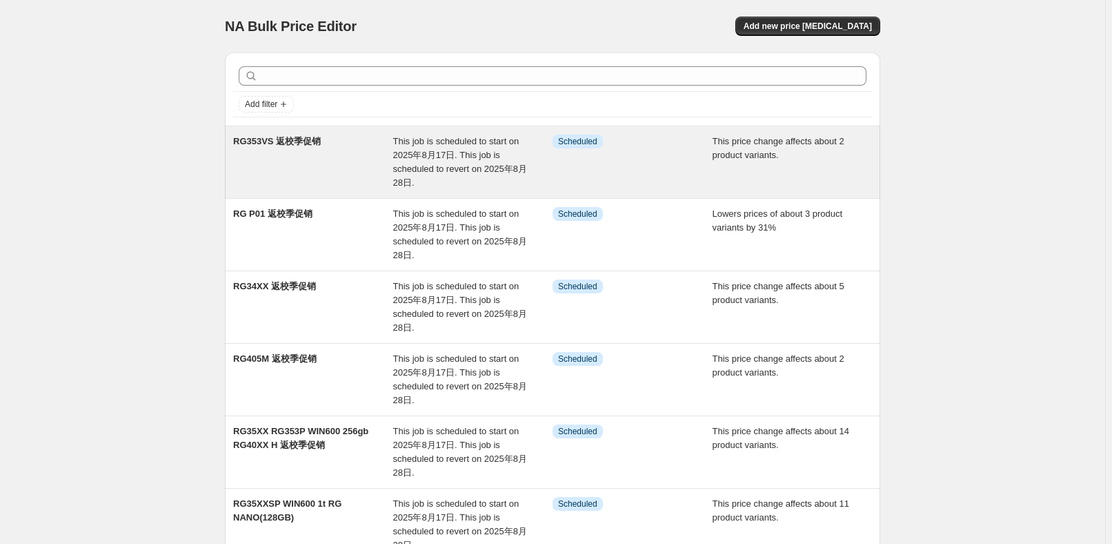
click at [319, 162] on div "RG353VS 返校季促销" at bounding box center [313, 162] width 160 height 55
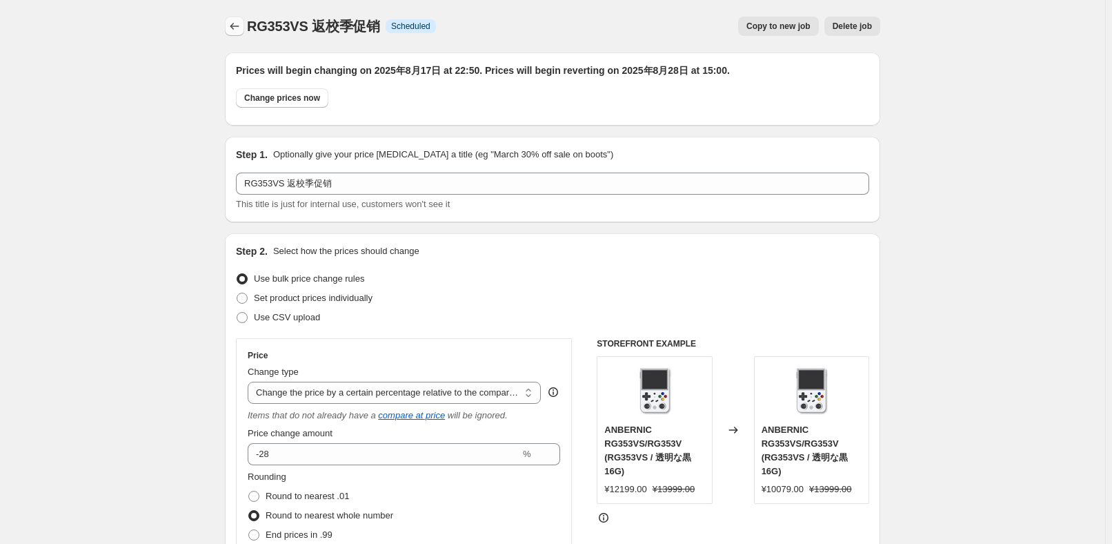
click at [241, 25] on icon "Price change jobs" at bounding box center [235, 26] width 14 height 14
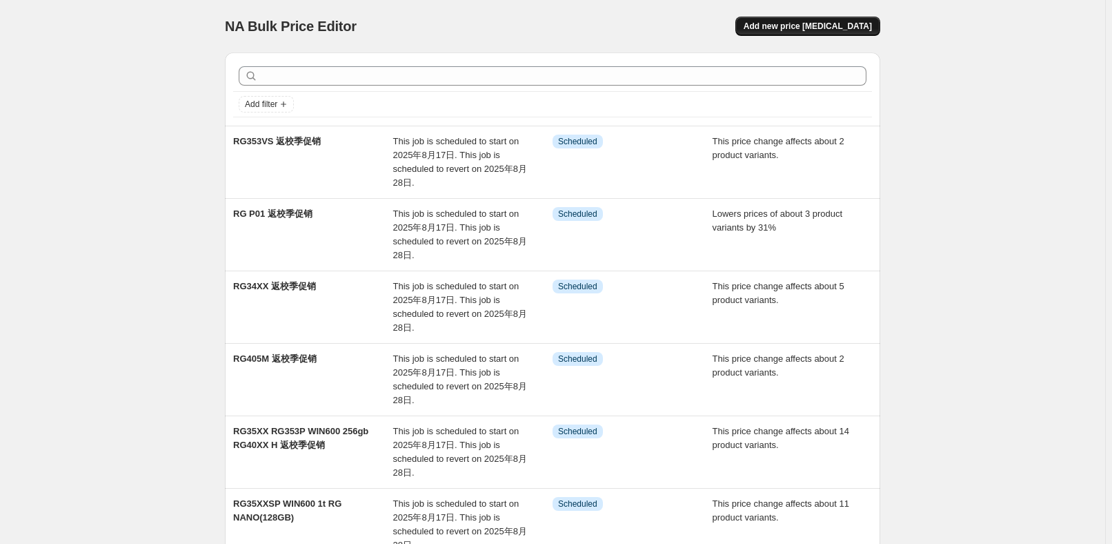
click at [845, 27] on span "Add new price [MEDICAL_DATA]" at bounding box center [808, 26] width 128 height 11
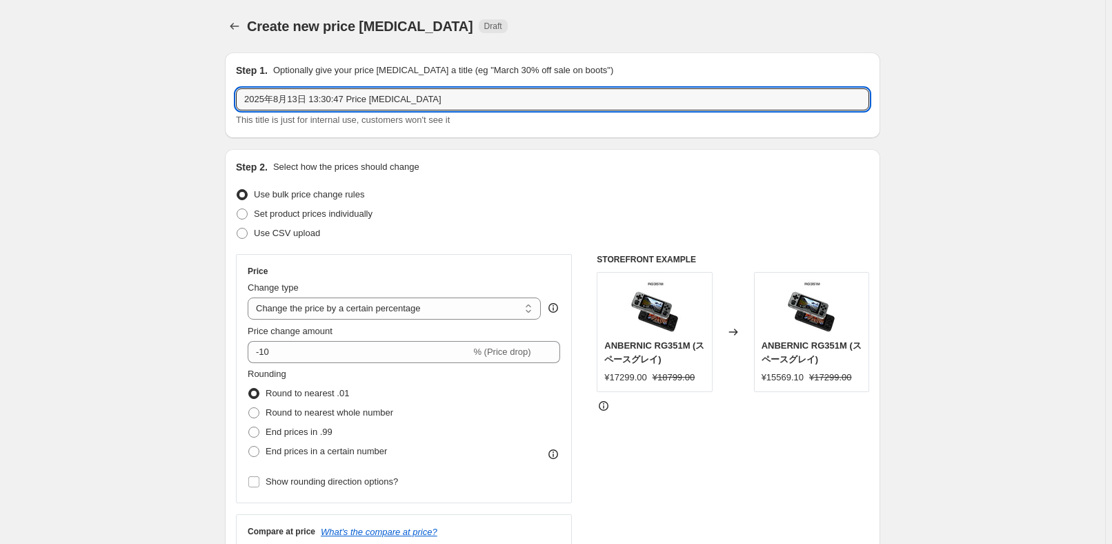
drag, startPoint x: 450, startPoint y: 99, endPoint x: 152, endPoint y: 93, distance: 298.8
paste input "RG353V RG505"
click at [534, 212] on div "Set product prices individually" at bounding box center [552, 213] width 633 height 19
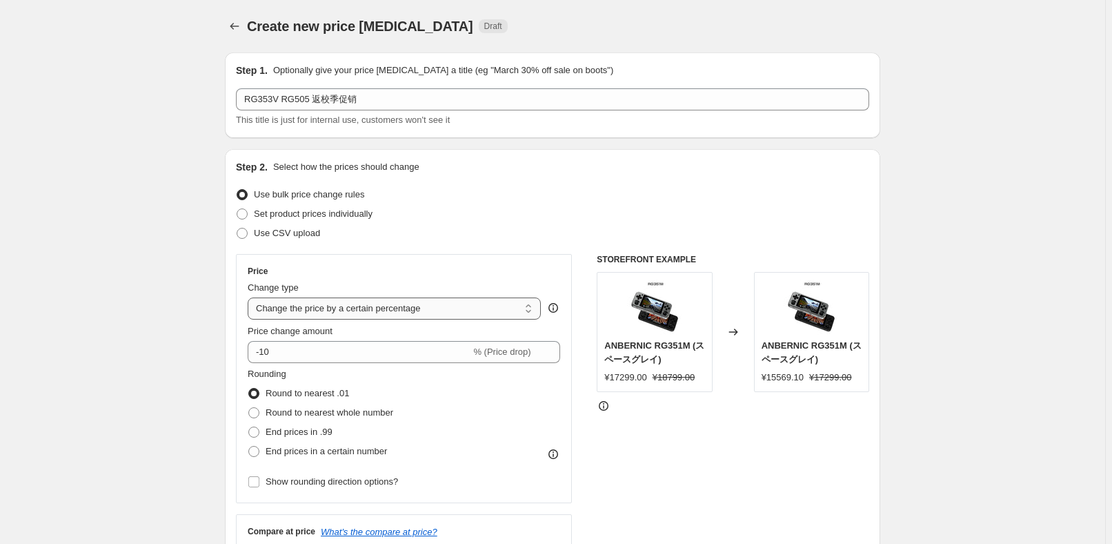
click at [482, 307] on select "Change the price to a certain amount Change the price by a certain amount Chang…" at bounding box center [394, 308] width 293 height 22
click at [250, 297] on select "Change the price to a certain amount Change the price by a certain amount Chang…" at bounding box center [394, 308] width 293 height 22
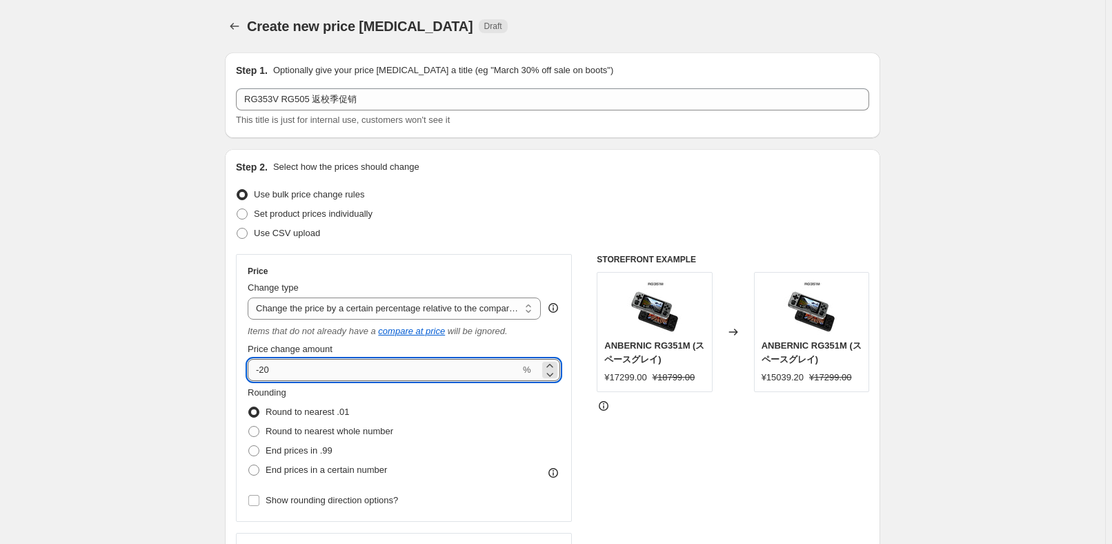
click at [416, 366] on input "-20" at bounding box center [384, 370] width 272 height 22
click at [383, 426] on span "Round to nearest whole number" at bounding box center [330, 431] width 128 height 10
click at [249, 426] on input "Round to nearest whole number" at bounding box center [248, 426] width 1 height 1
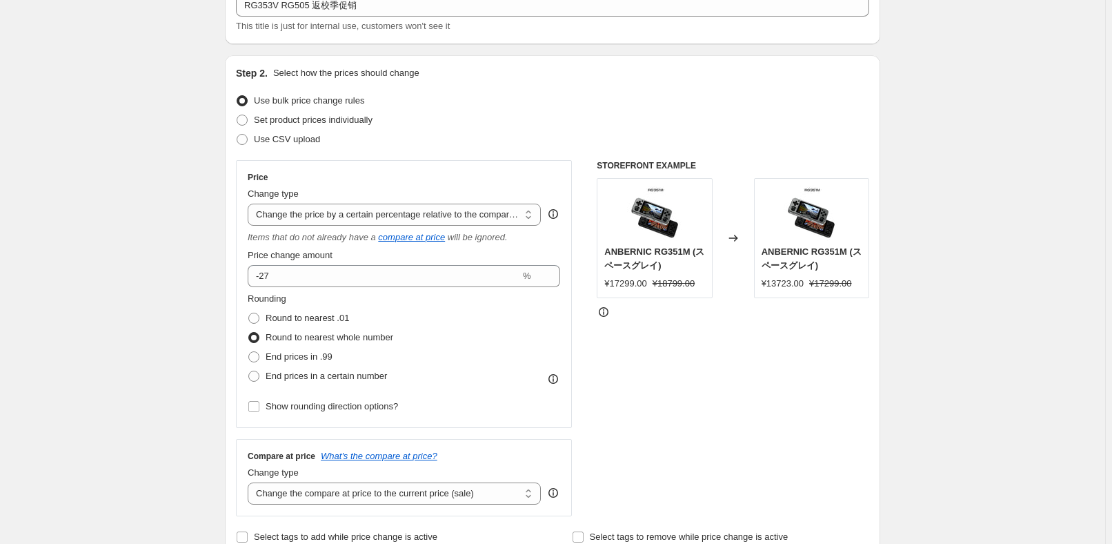
scroll to position [250, 0]
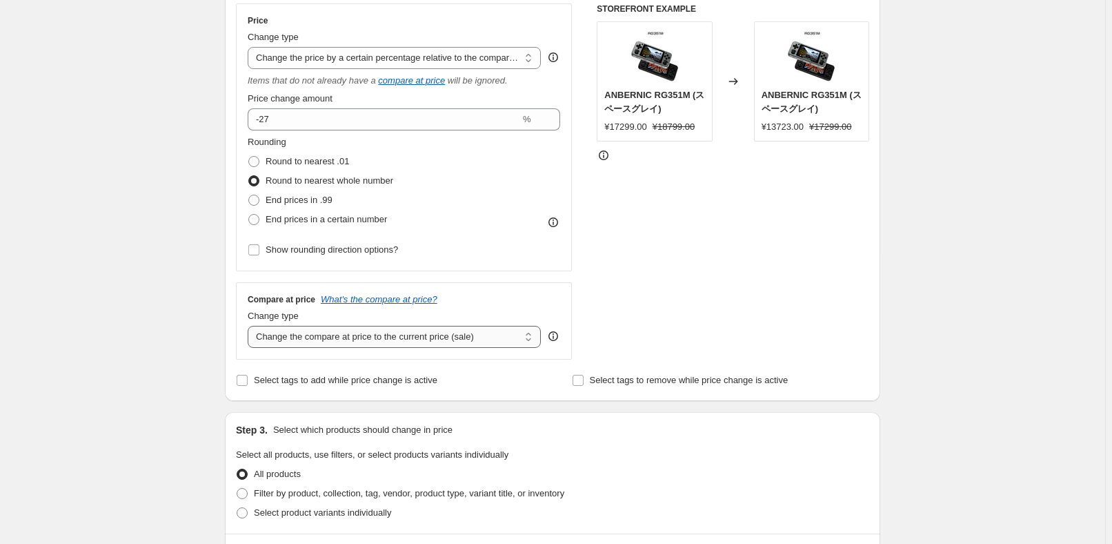
drag, startPoint x: 429, startPoint y: 328, endPoint x: 436, endPoint y: 346, distance: 18.6
click at [429, 328] on select "Change the compare at price to the current price (sale) Change the compare at p…" at bounding box center [394, 337] width 293 height 22
click at [250, 326] on select "Change the compare at price to the current price (sale) Change the compare at p…" at bounding box center [394, 337] width 293 height 22
click at [616, 352] on div "STOREFRONT EXAMPLE ANBERNIC RG351M (スペースグレイ) ¥17299.00 ¥18799.00 Changed to ANB…" at bounding box center [733, 181] width 272 height 356
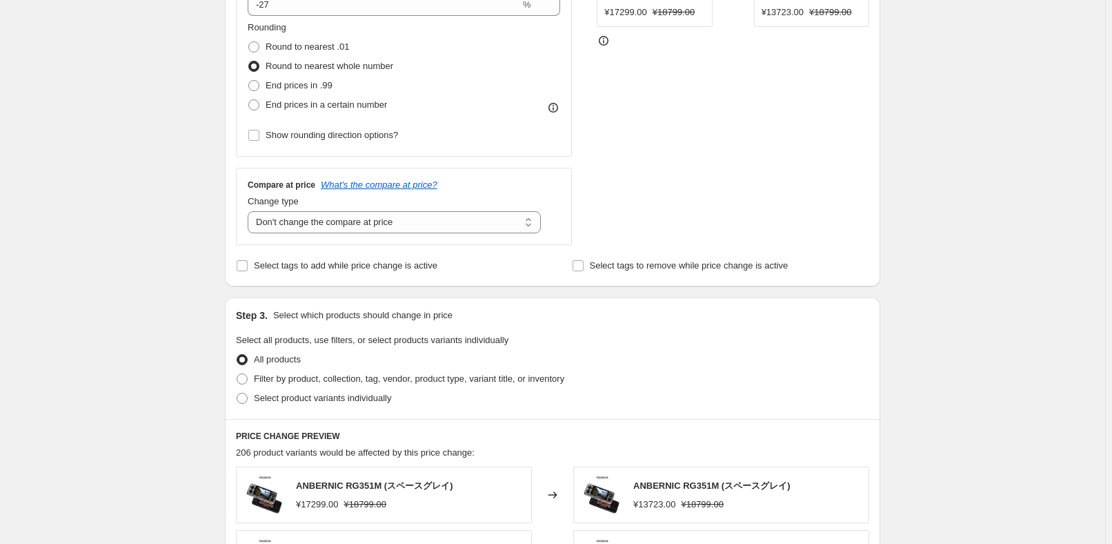
scroll to position [439, 0]
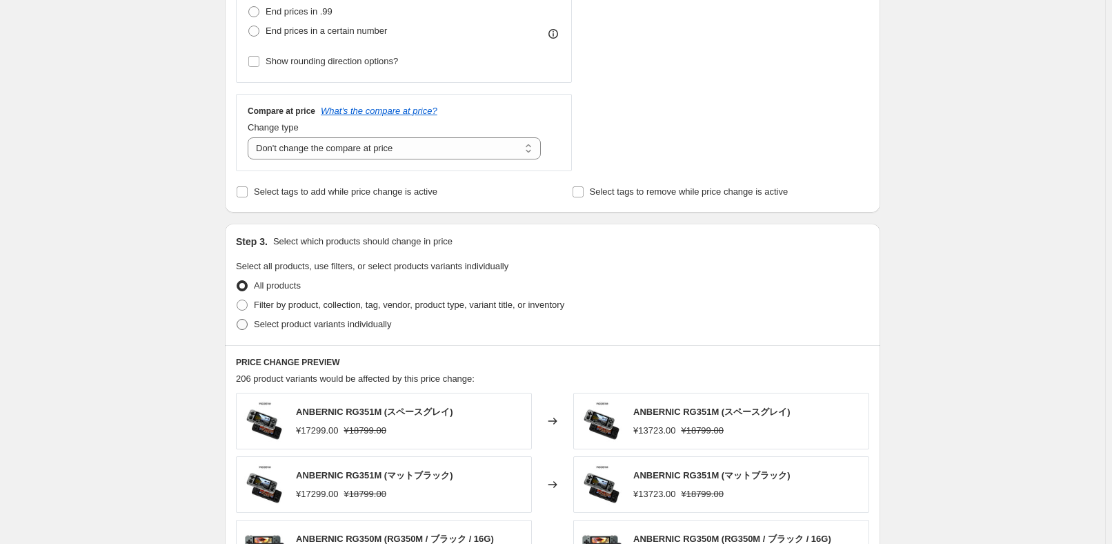
click at [321, 331] on label "Select product variants individually" at bounding box center [313, 324] width 155 height 19
click at [237, 319] on input "Select product variants individually" at bounding box center [237, 319] width 1 height 1
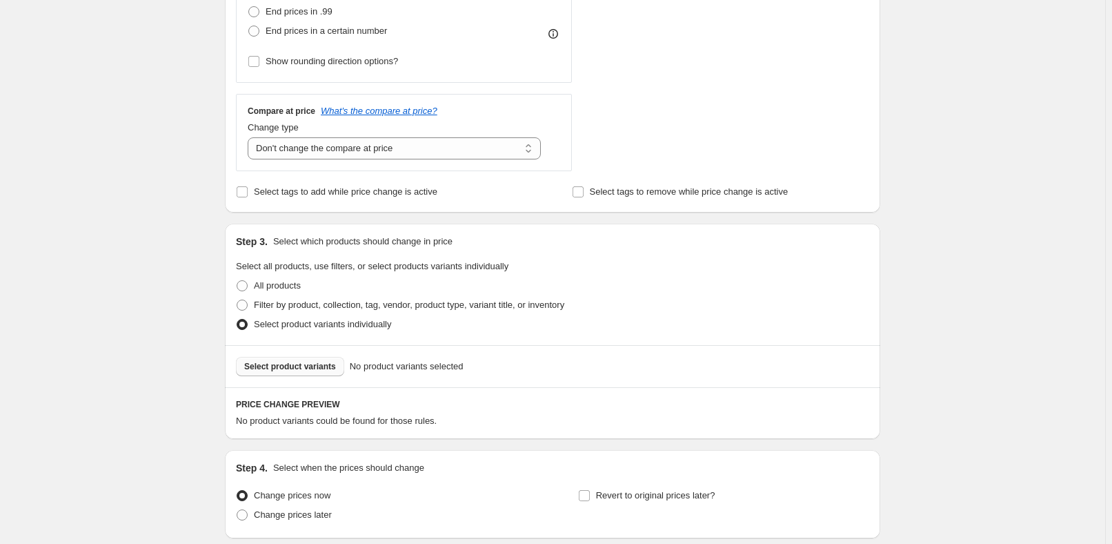
click at [310, 367] on span "Select product variants" at bounding box center [290, 366] width 92 height 11
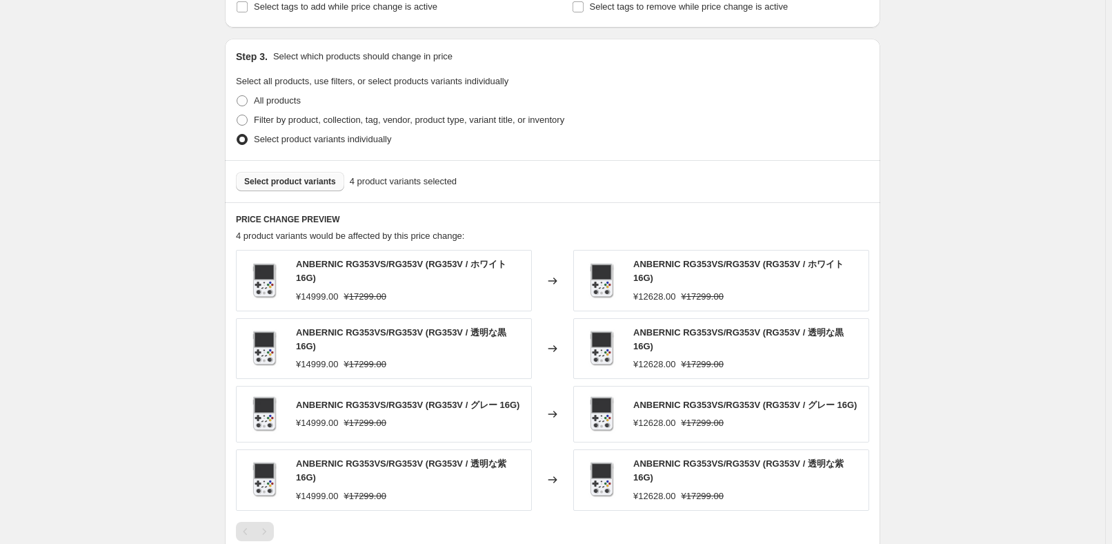
scroll to position [627, 0]
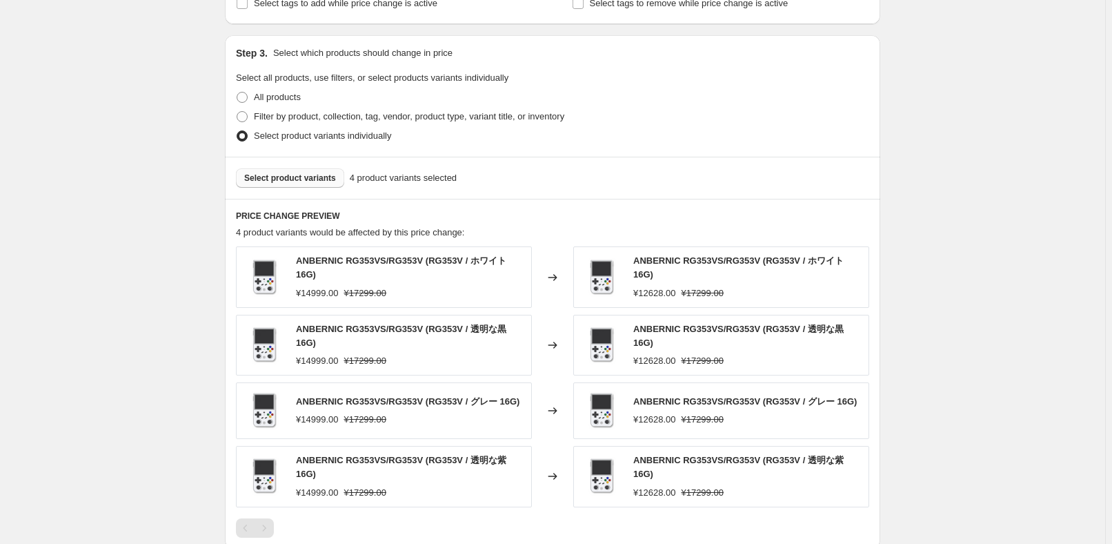
click at [320, 188] on div "Select product variants 4 product variants selected" at bounding box center [552, 178] width 655 height 42
click at [317, 186] on button "Select product variants" at bounding box center [290, 177] width 108 height 19
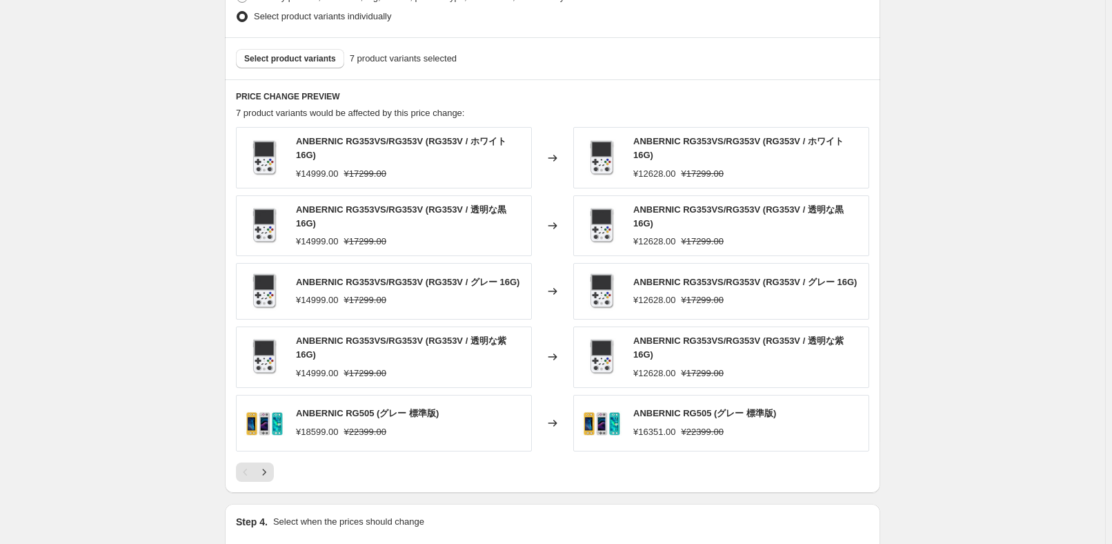
scroll to position [752, 0]
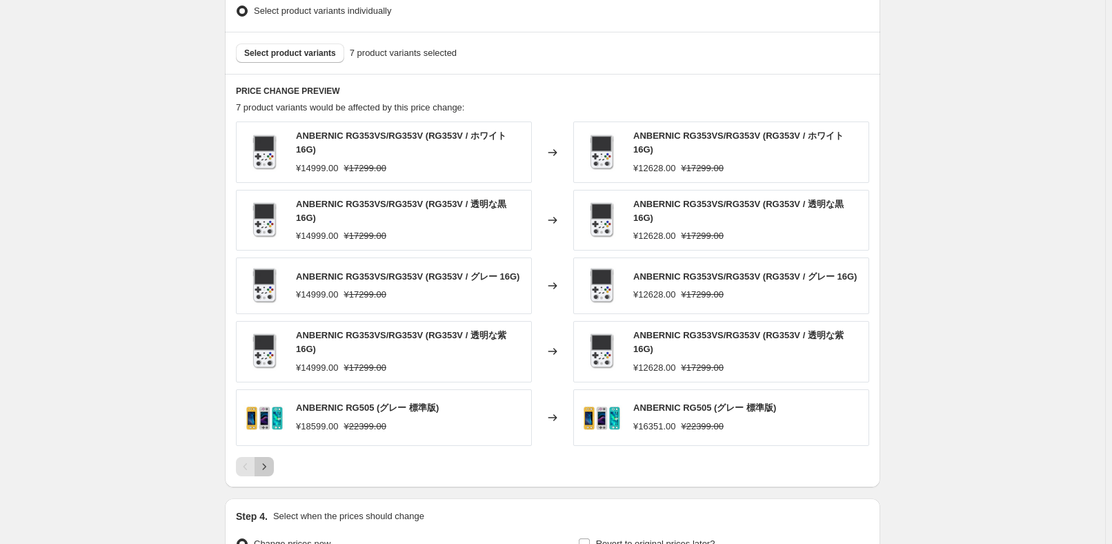
click at [274, 463] on button "Next" at bounding box center [264, 466] width 19 height 19
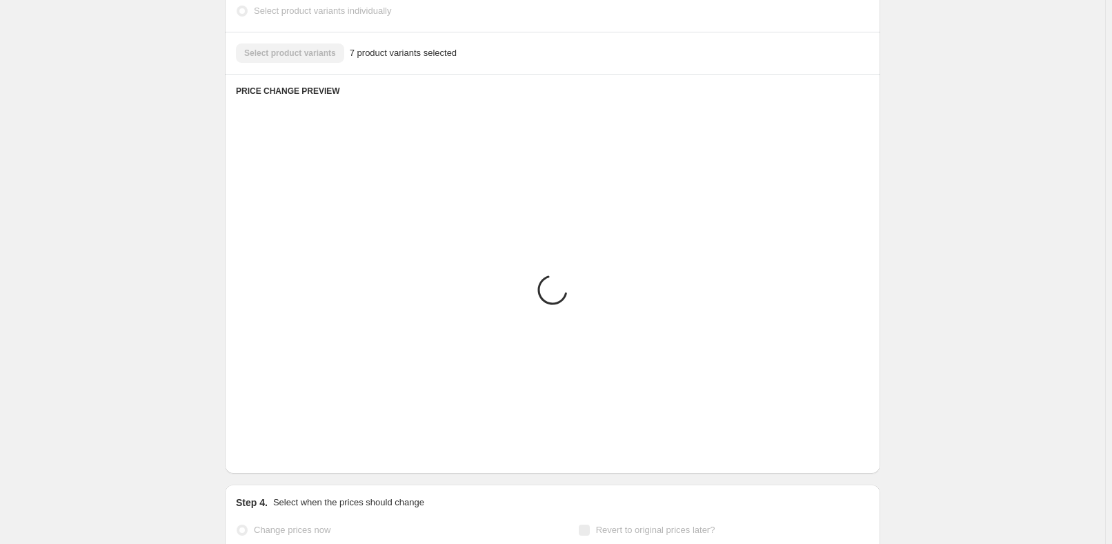
scroll to position [703, 0]
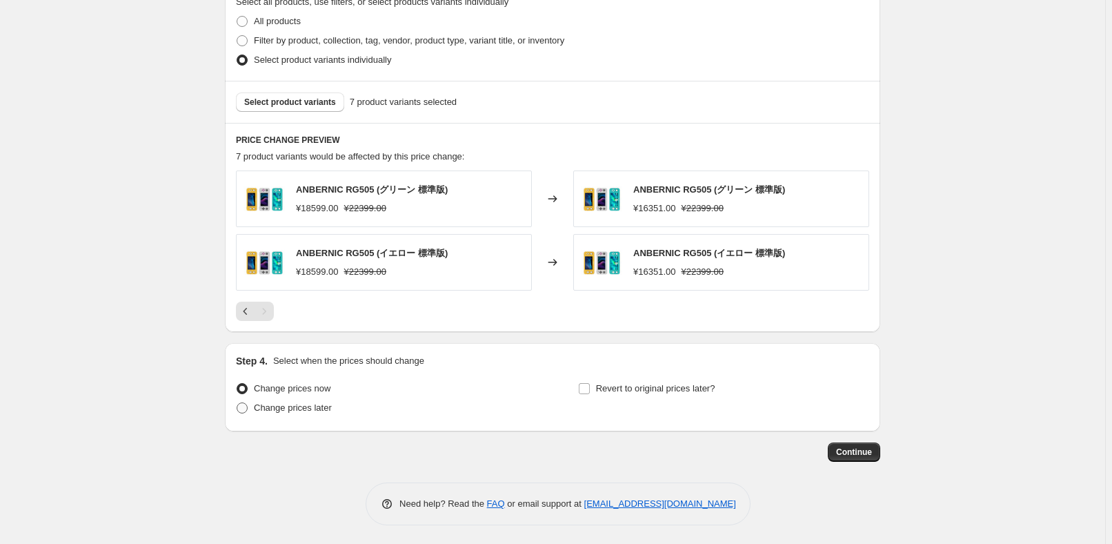
click at [307, 414] on label "Change prices later" at bounding box center [284, 407] width 96 height 19
click at [237, 403] on input "Change prices later" at bounding box center [237, 402] width 1 height 1
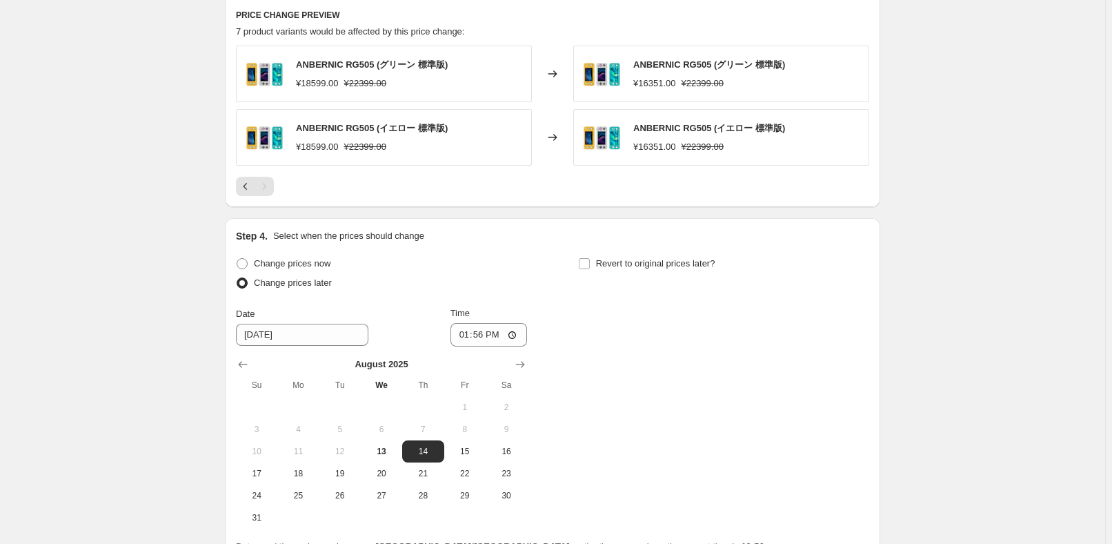
scroll to position [828, 0]
click at [260, 472] on span "17" at bounding box center [256, 472] width 30 height 11
click at [481, 333] on input "13:56" at bounding box center [488, 333] width 77 height 23
drag, startPoint x: 737, startPoint y: 381, endPoint x: 715, endPoint y: 348, distance: 38.8
click at [736, 381] on div "Change prices now Change prices later Date [DATE] Time 22:50 [DATE] Su Mo Tu We…" at bounding box center [552, 390] width 633 height 275
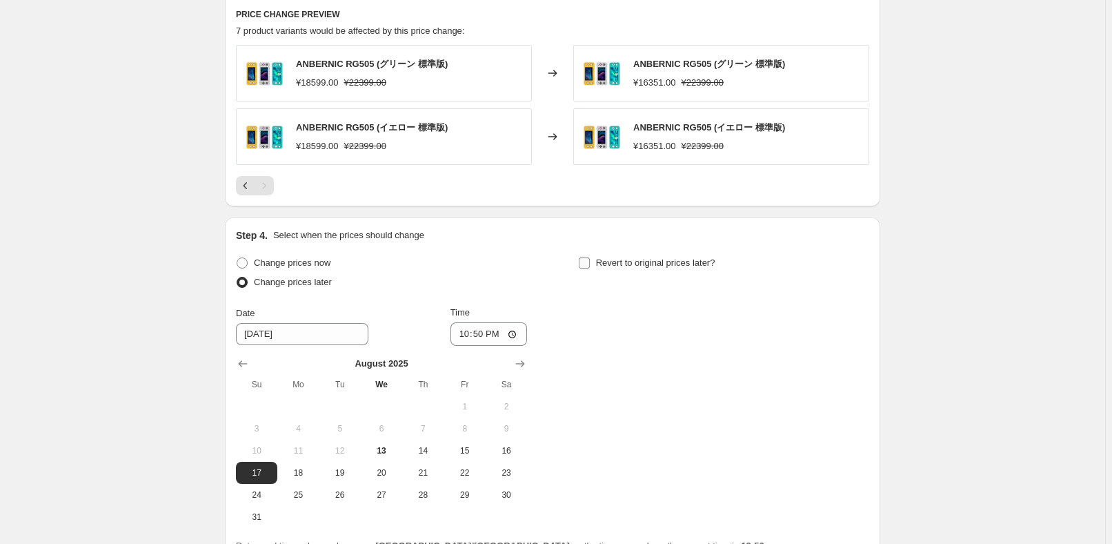
click at [680, 266] on span "Revert to original prices later?" at bounding box center [655, 262] width 119 height 10
click at [590, 266] on input "Revert to original prices later?" at bounding box center [584, 262] width 11 height 11
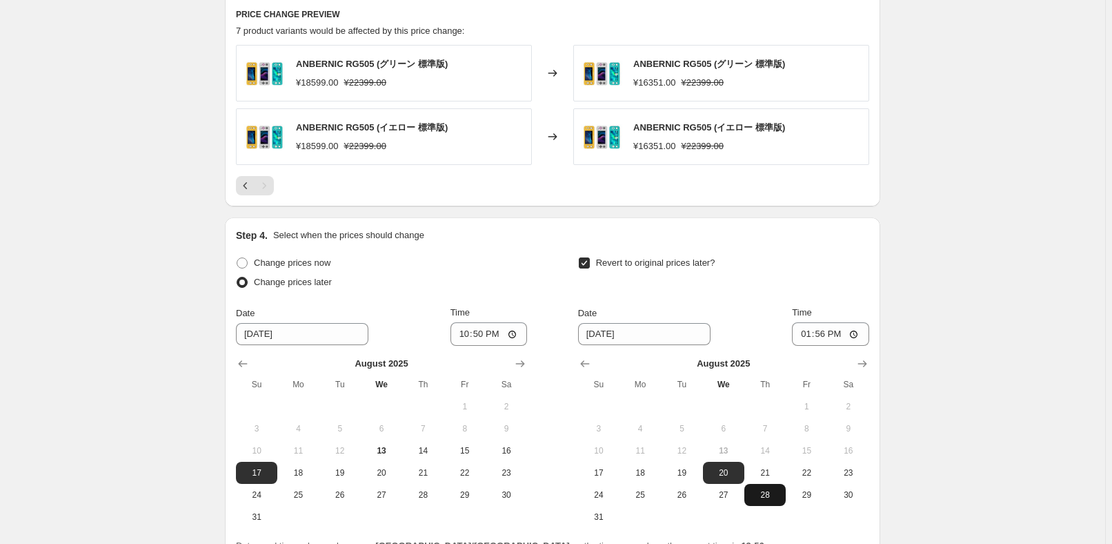
click at [760, 494] on span "28" at bounding box center [765, 494] width 30 height 11
click at [828, 335] on input "13:56" at bounding box center [830, 333] width 77 height 23
click at [807, 279] on div "Revert to original prices later?" at bounding box center [723, 273] width 291 height 41
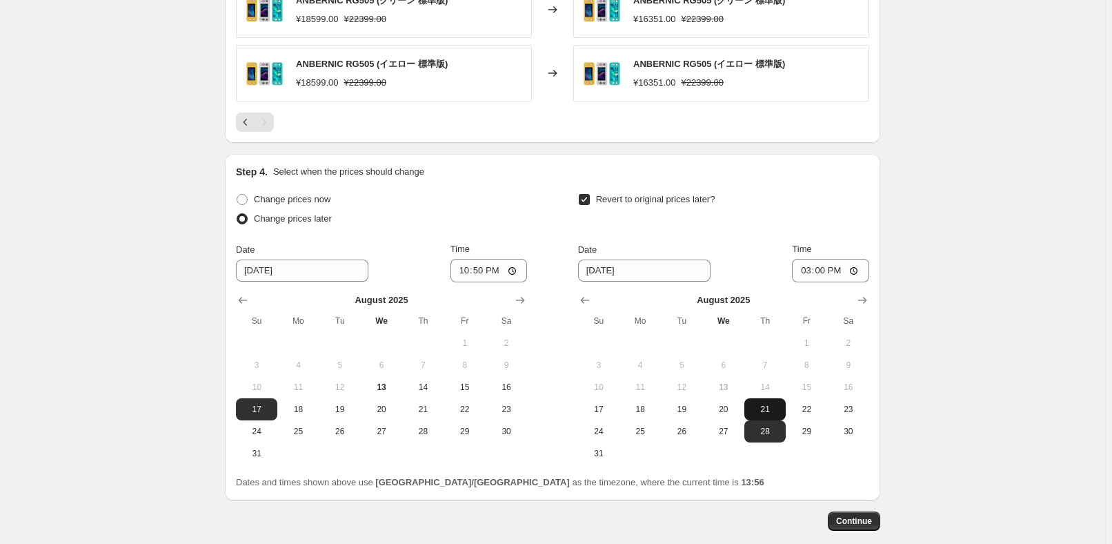
scroll to position [961, 0]
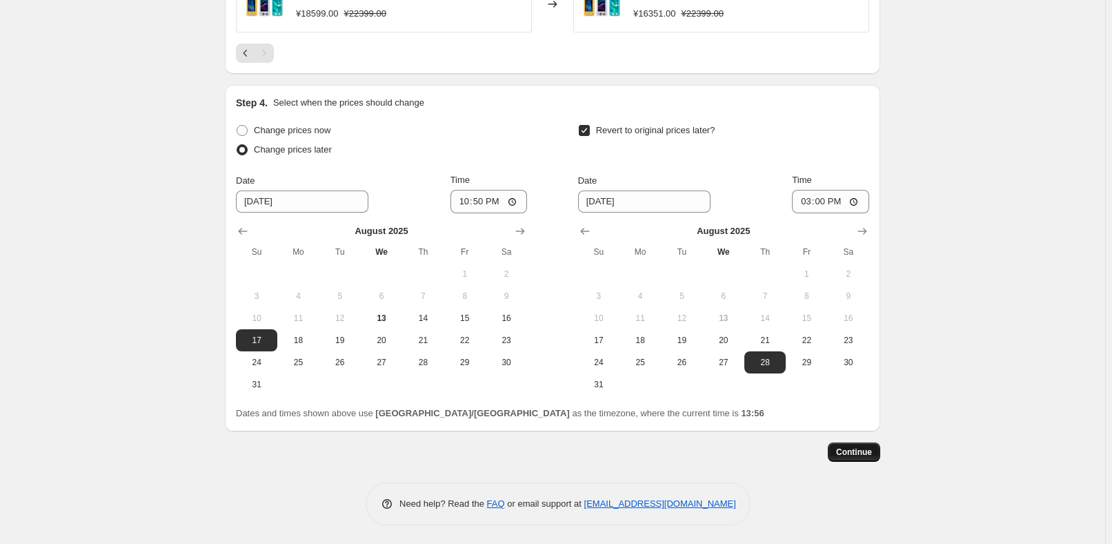
click at [840, 444] on button "Continue" at bounding box center [854, 451] width 52 height 19
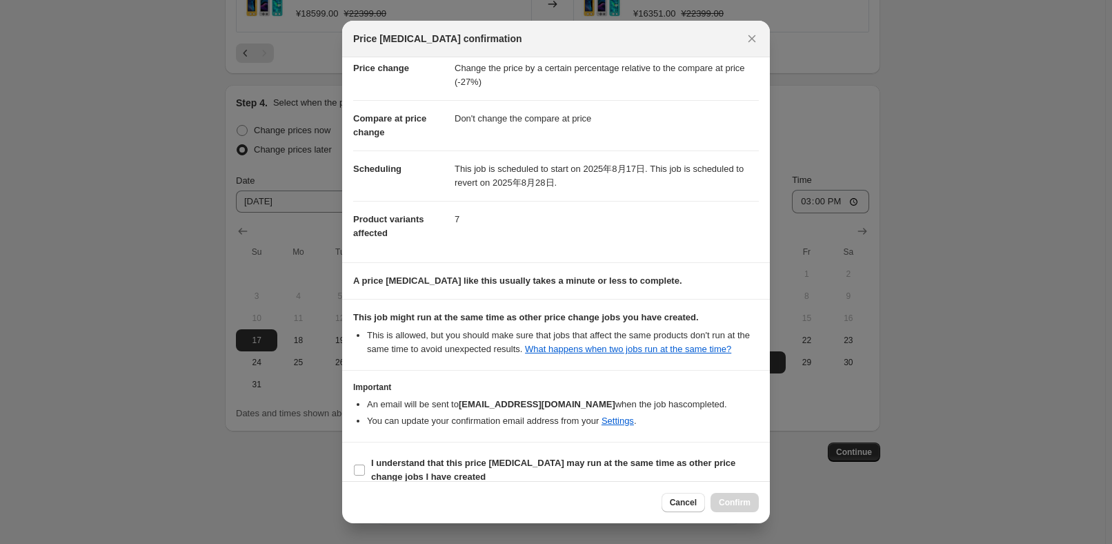
scroll to position [46, 0]
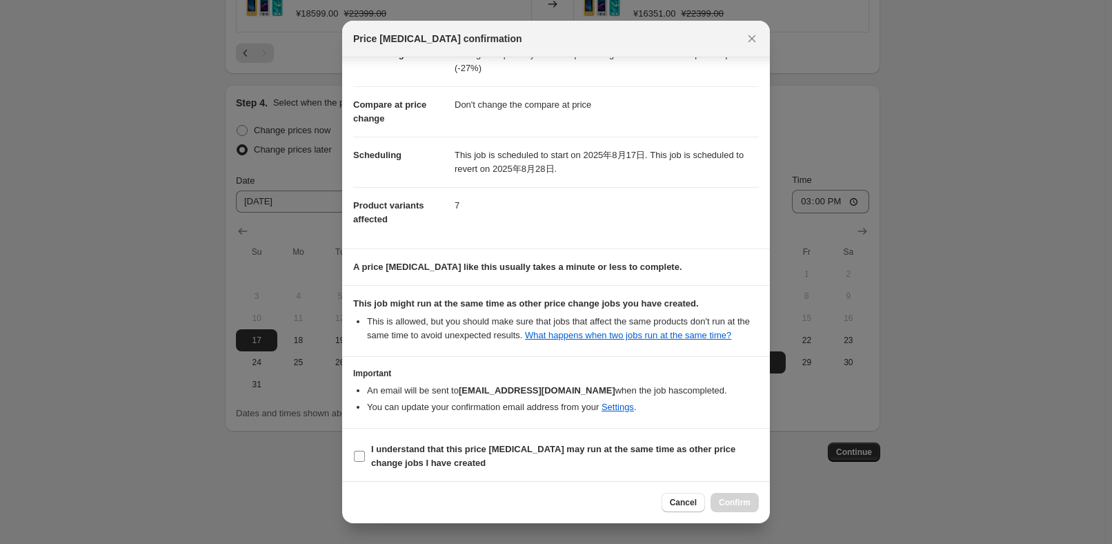
click at [403, 452] on b "I understand that this price [MEDICAL_DATA] may run at the same time as other p…" at bounding box center [553, 456] width 364 height 24
click at [365, 452] on input "I understand that this price [MEDICAL_DATA] may run at the same time as other p…" at bounding box center [359, 455] width 11 height 11
click at [732, 504] on span "Confirm" at bounding box center [735, 502] width 32 height 11
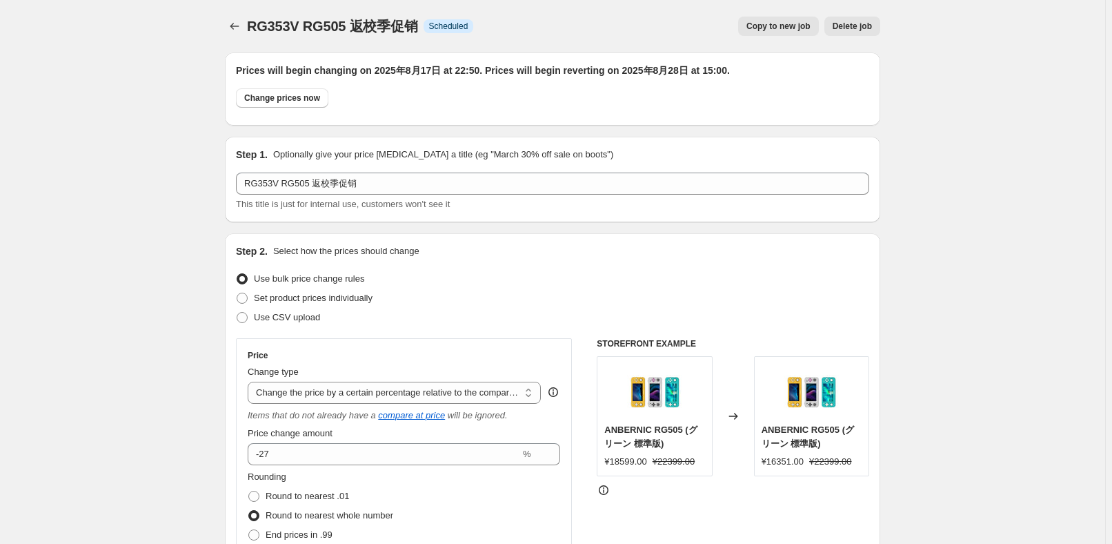
scroll to position [961, 0]
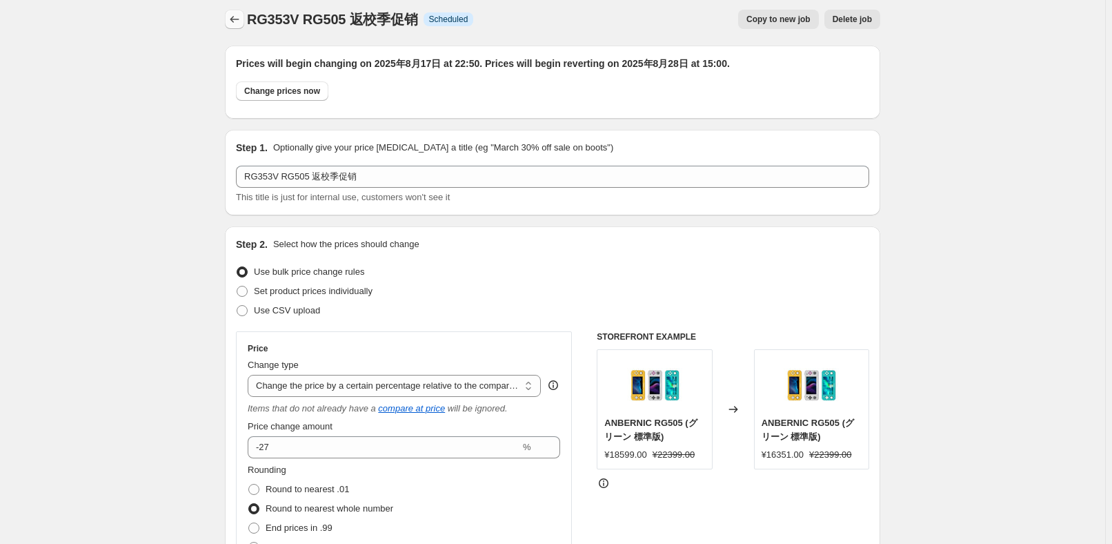
scroll to position [0, 0]
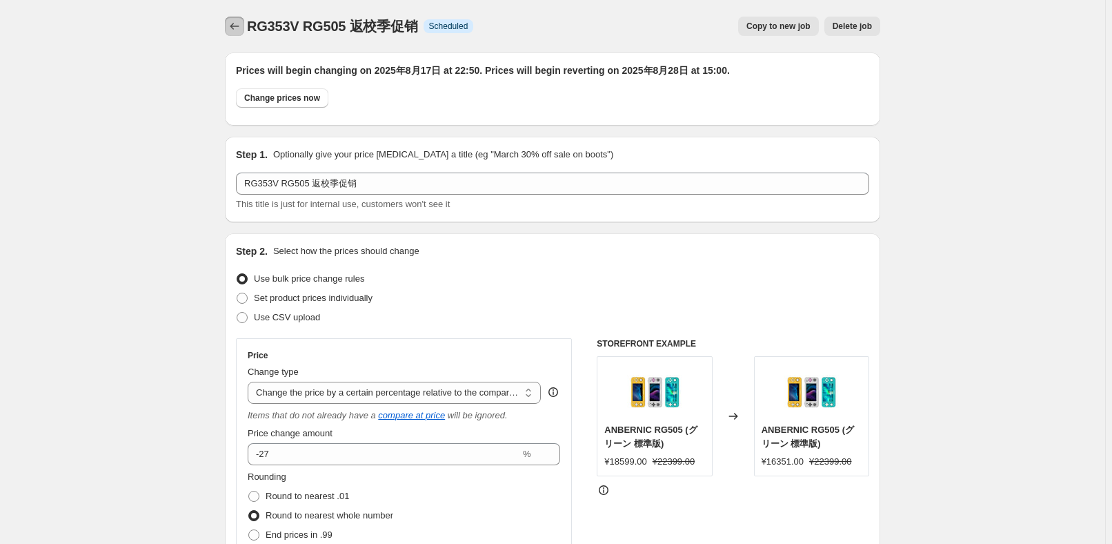
click at [228, 28] on button "Price change jobs" at bounding box center [234, 26] width 19 height 19
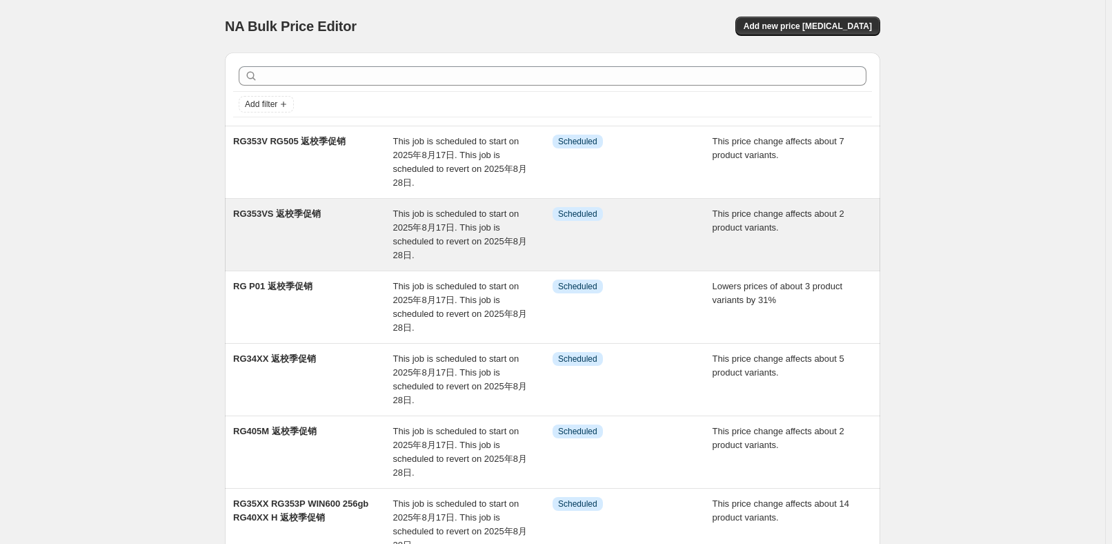
click at [377, 217] on div "RG353VS 返校季促销" at bounding box center [313, 234] width 160 height 55
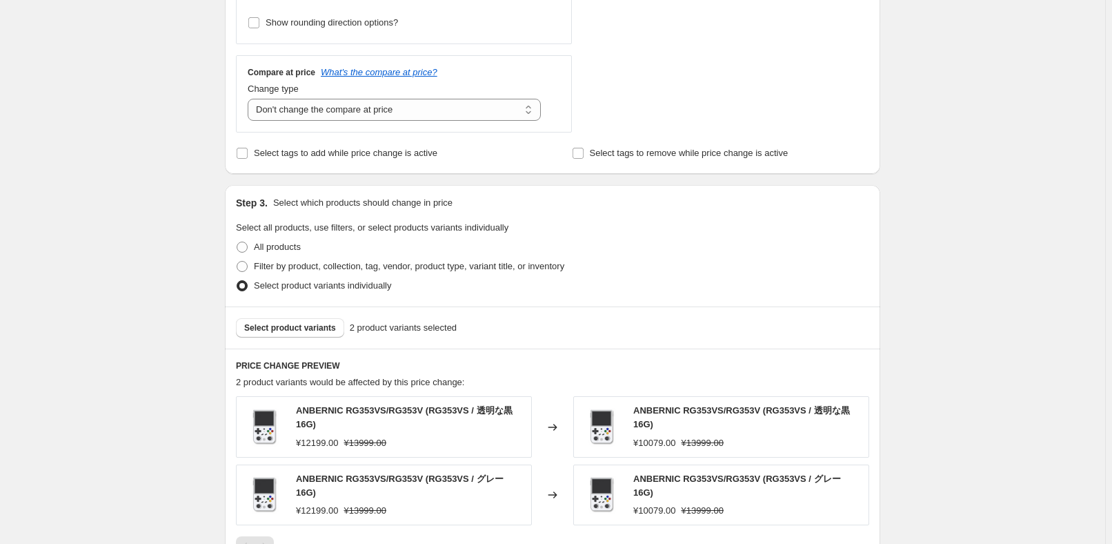
scroll to position [627, 0]
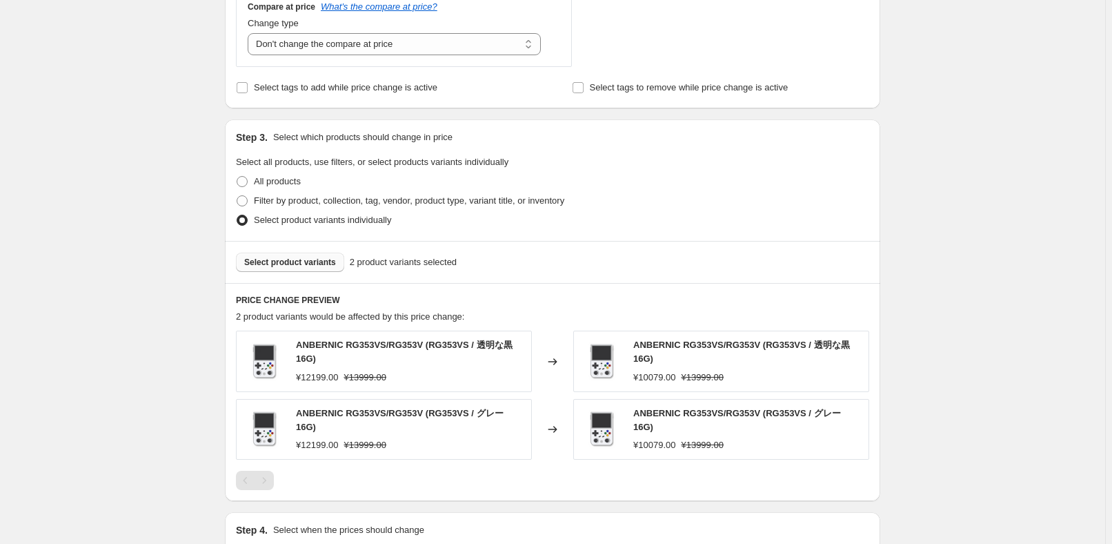
click at [318, 260] on span "Select product variants" at bounding box center [290, 262] width 92 height 11
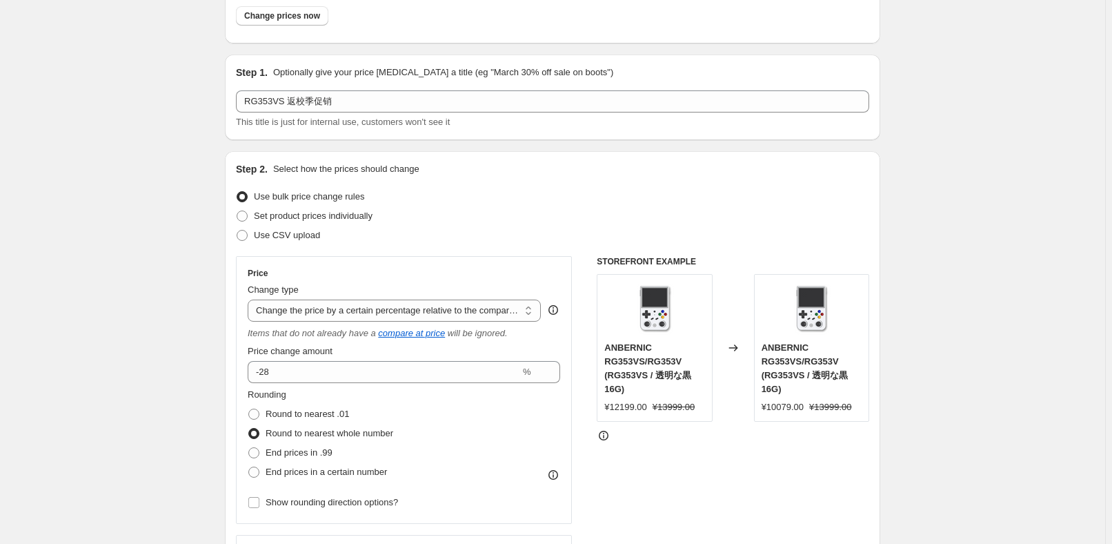
scroll to position [0, 0]
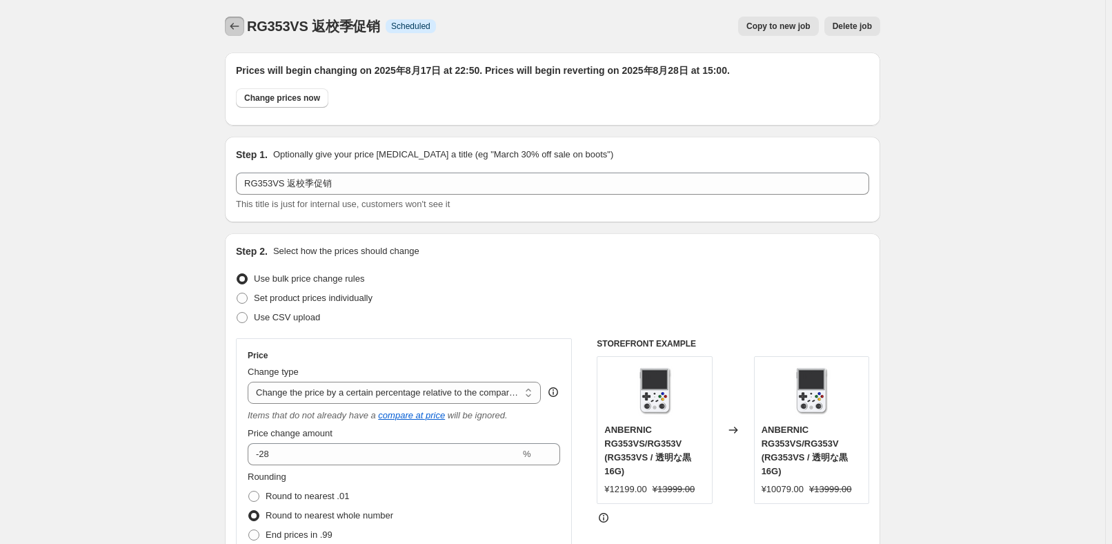
click at [240, 23] on icon "Price change jobs" at bounding box center [235, 26] width 14 height 14
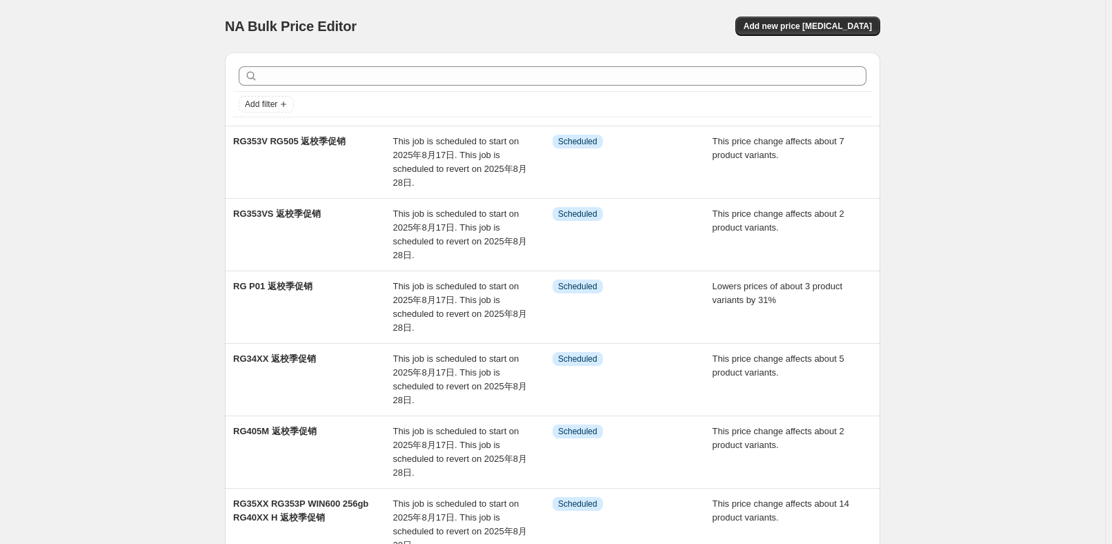
click at [515, 150] on div "This job is scheduled to start on 2025年8月17日. This job is scheduled to revert o…" at bounding box center [473, 162] width 160 height 55
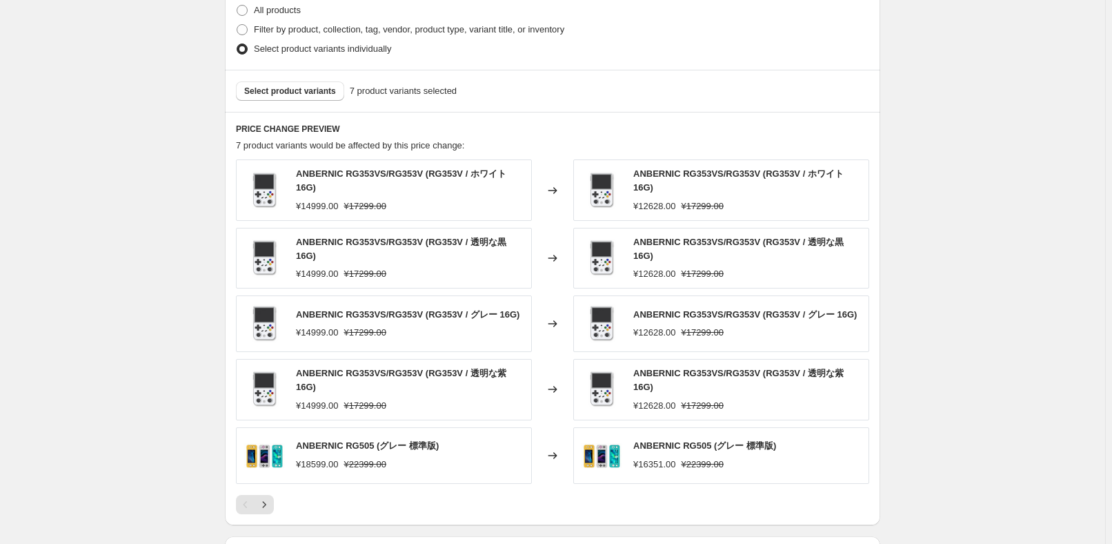
scroll to position [815, 0]
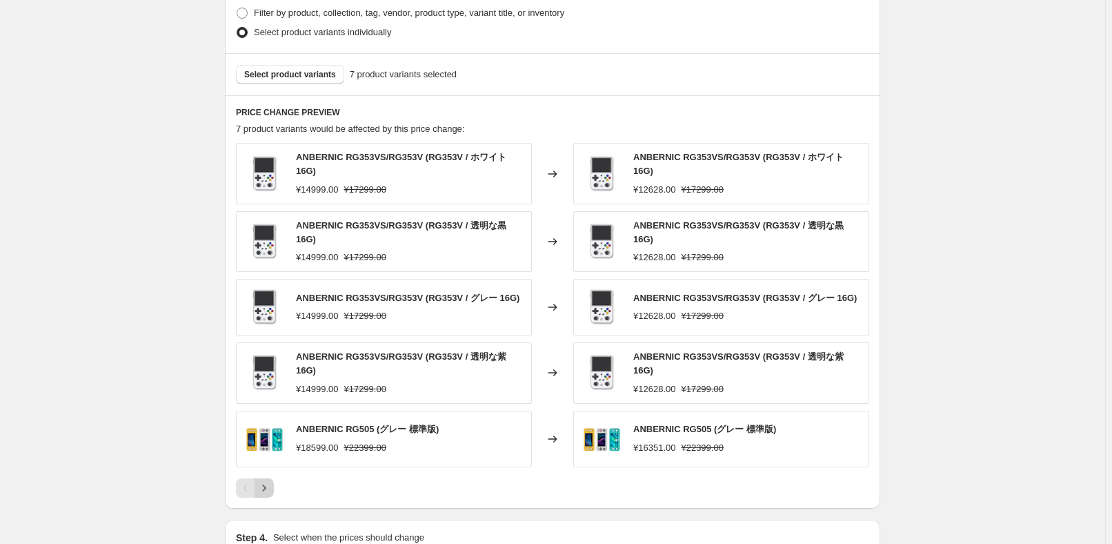
click at [274, 478] on button "Next" at bounding box center [264, 487] width 19 height 19
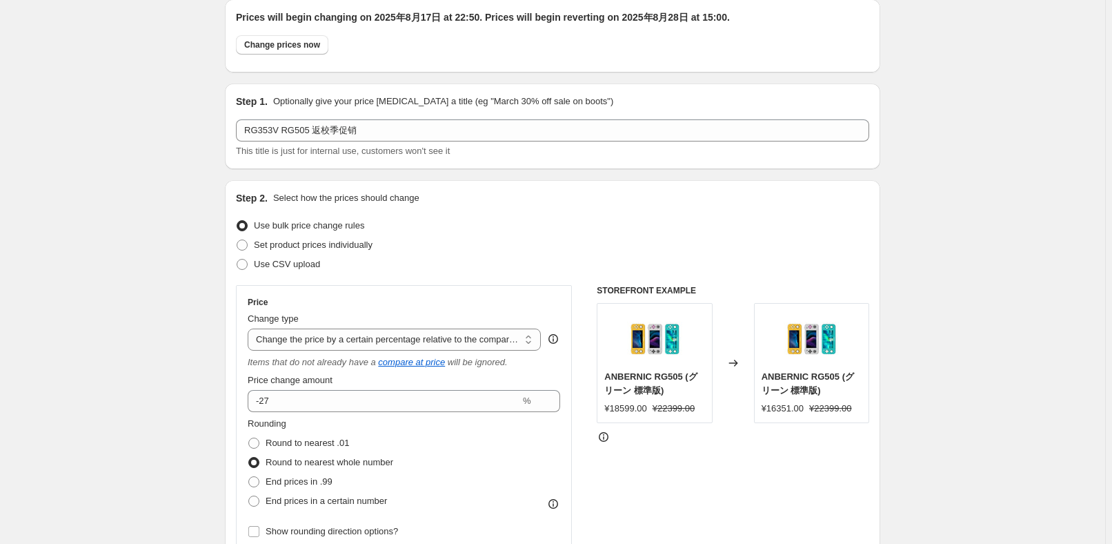
scroll to position [0, 0]
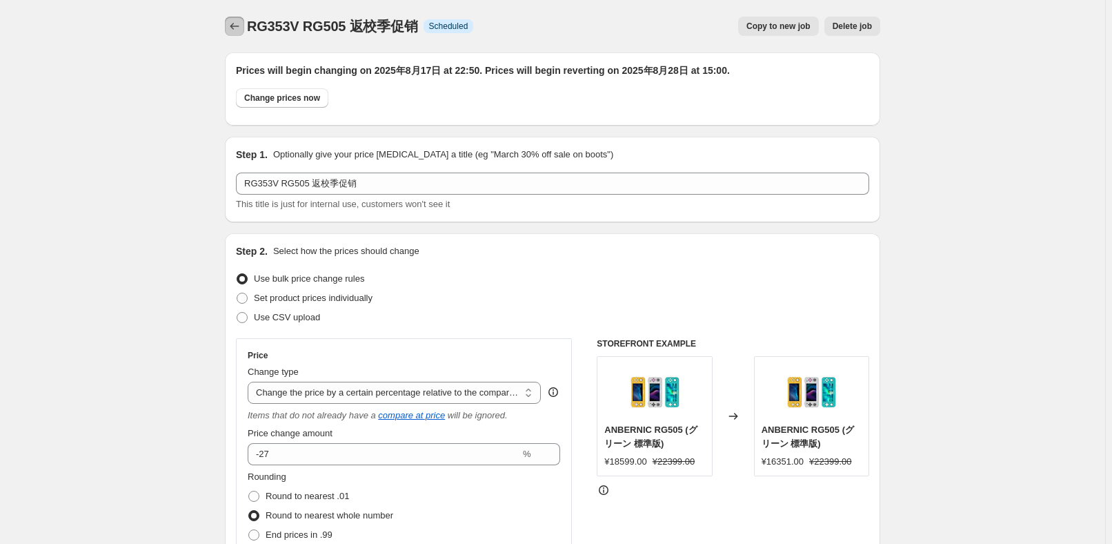
click at [236, 22] on icon "Price change jobs" at bounding box center [235, 26] width 14 height 14
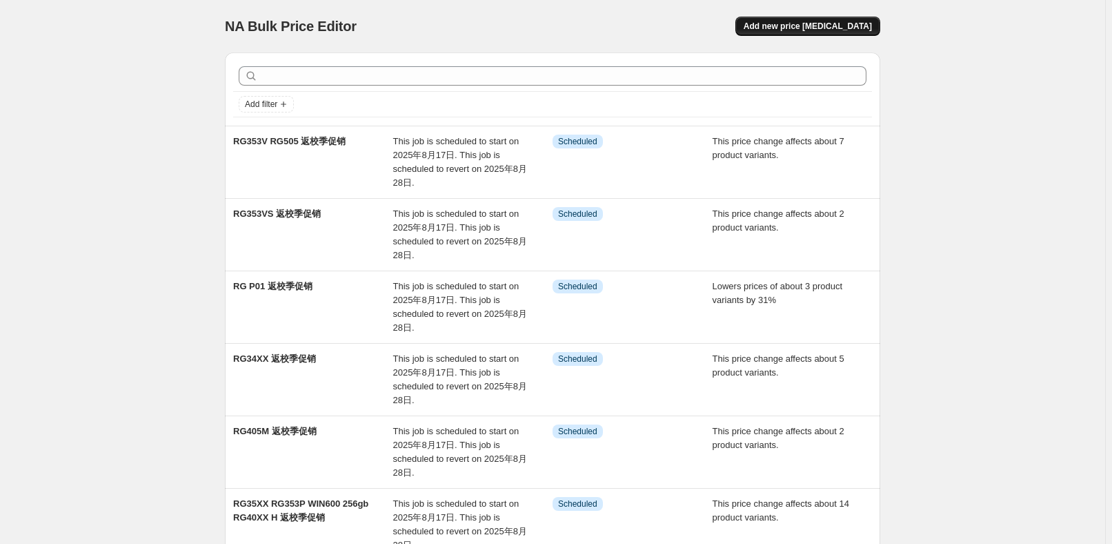
click at [826, 23] on span "Add new price [MEDICAL_DATA]" at bounding box center [808, 26] width 128 height 11
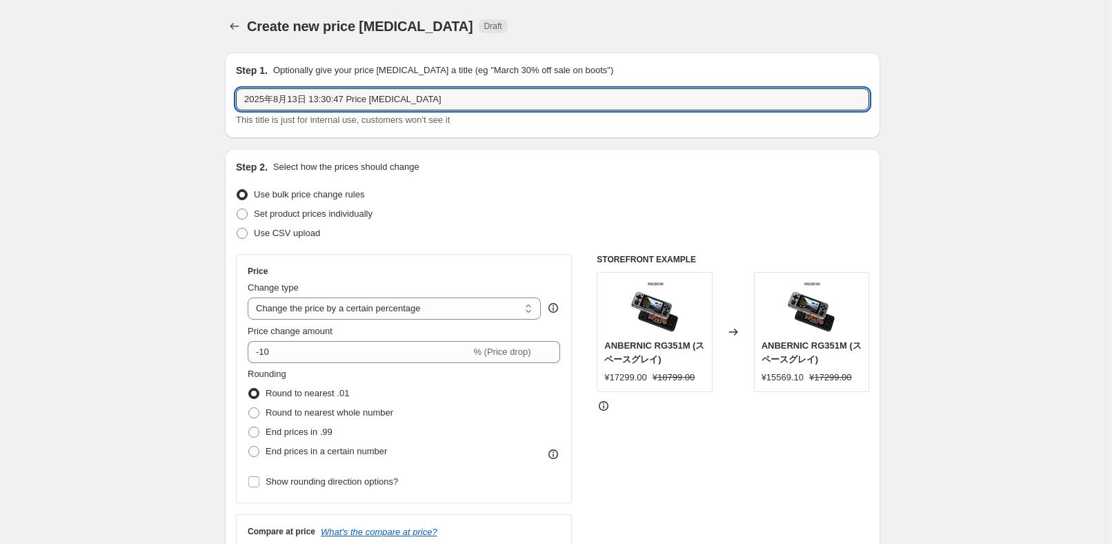
drag, startPoint x: 459, startPoint y: 97, endPoint x: 166, endPoint y: 95, distance: 292.5
paste input "RG 40XXV RG ARC-S"
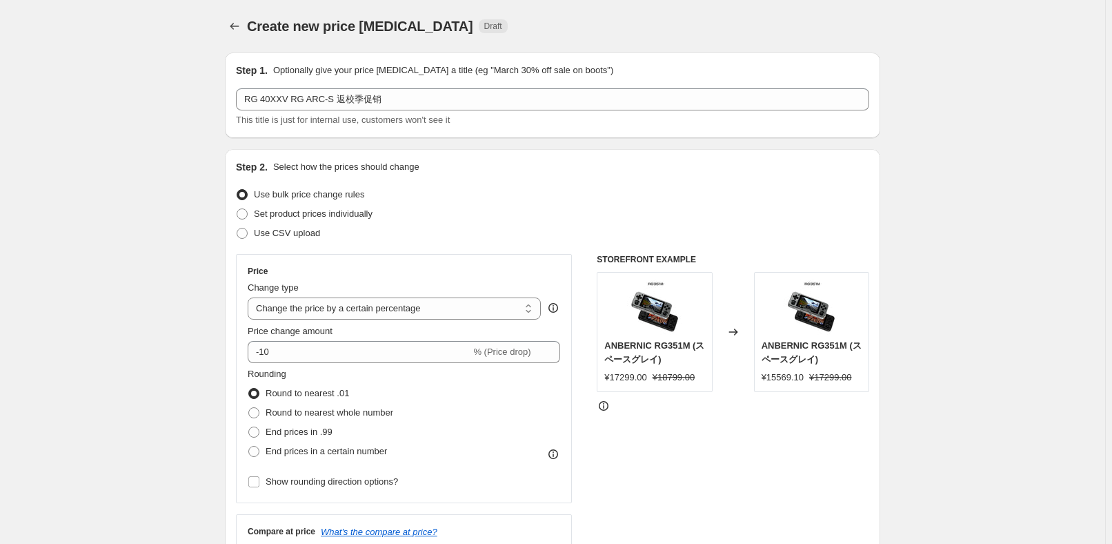
click at [490, 219] on div "Set product prices individually" at bounding box center [552, 213] width 633 height 19
click at [424, 298] on select "Change the price to a certain amount Change the price by a certain amount Chang…" at bounding box center [394, 308] width 293 height 22
click at [250, 297] on select "Change the price to a certain amount Change the price by a certain amount Chang…" at bounding box center [394, 308] width 293 height 22
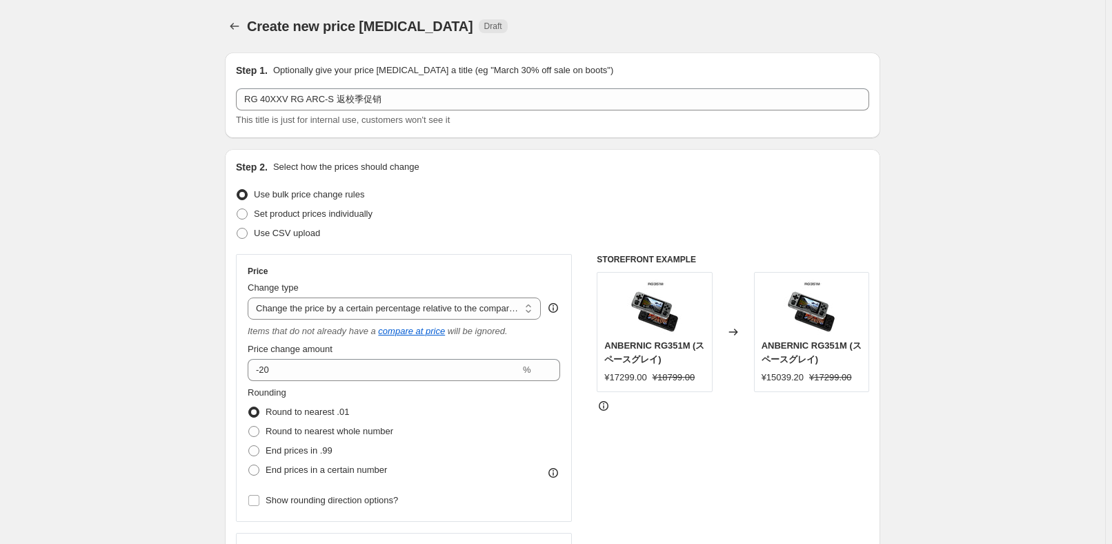
click at [362, 350] on div "Price change amount" at bounding box center [404, 349] width 312 height 14
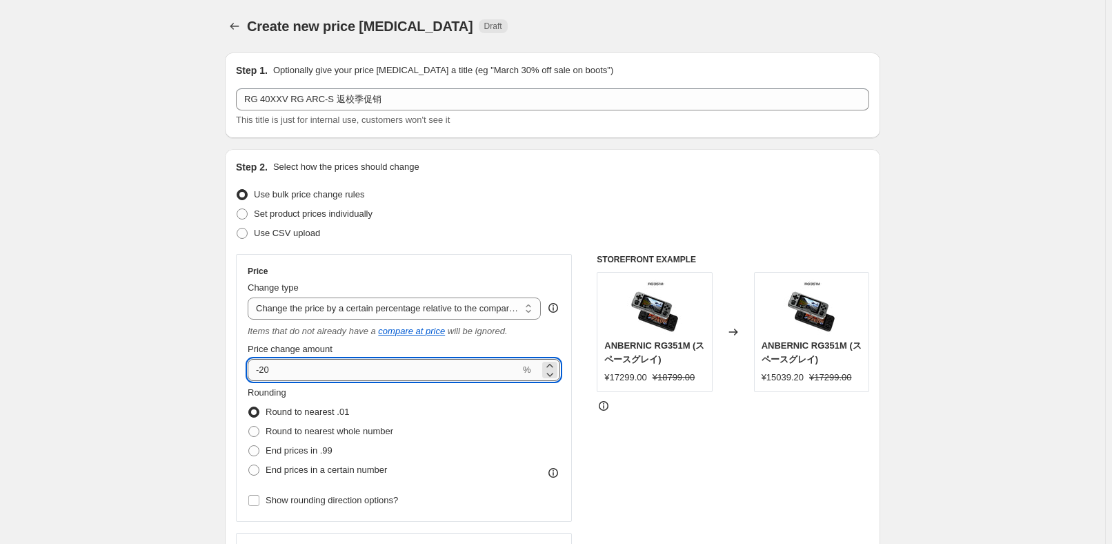
click at [351, 371] on input "-20" at bounding box center [384, 370] width 272 height 22
click at [350, 426] on span "Round to nearest whole number" at bounding box center [330, 431] width 128 height 10
click at [249, 426] on input "Round to nearest whole number" at bounding box center [248, 426] width 1 height 1
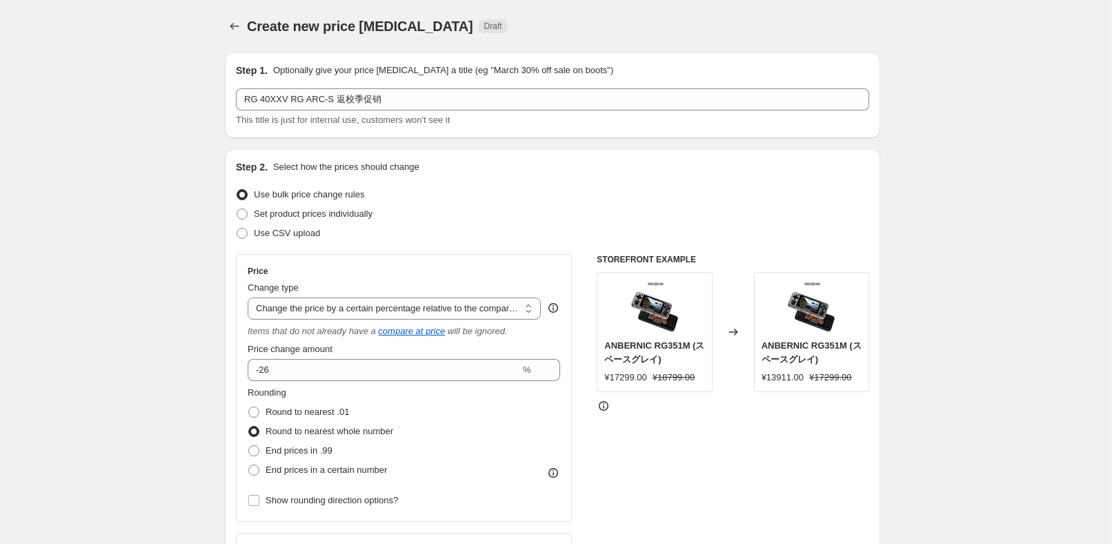
scroll to position [250, 0]
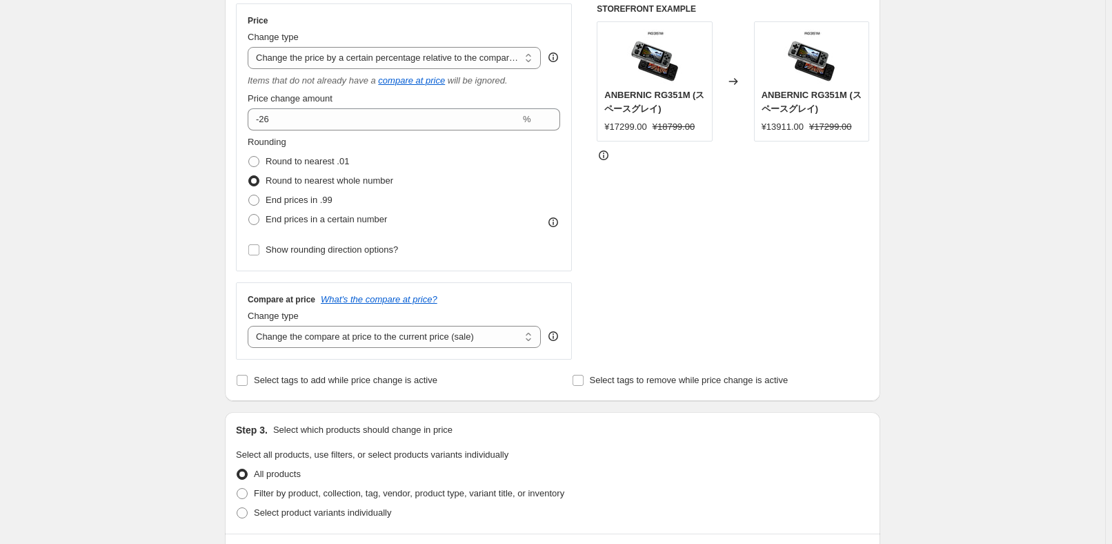
click at [397, 351] on div "Compare at price What's the compare at price? Change type Change the compare at…" at bounding box center [404, 320] width 336 height 77
click at [414, 339] on select "Change the compare at price to the current price (sale) Change the compare at p…" at bounding box center [394, 337] width 293 height 22
click at [250, 326] on select "Change the compare at price to the current price (sale) Change the compare at p…" at bounding box center [394, 337] width 293 height 22
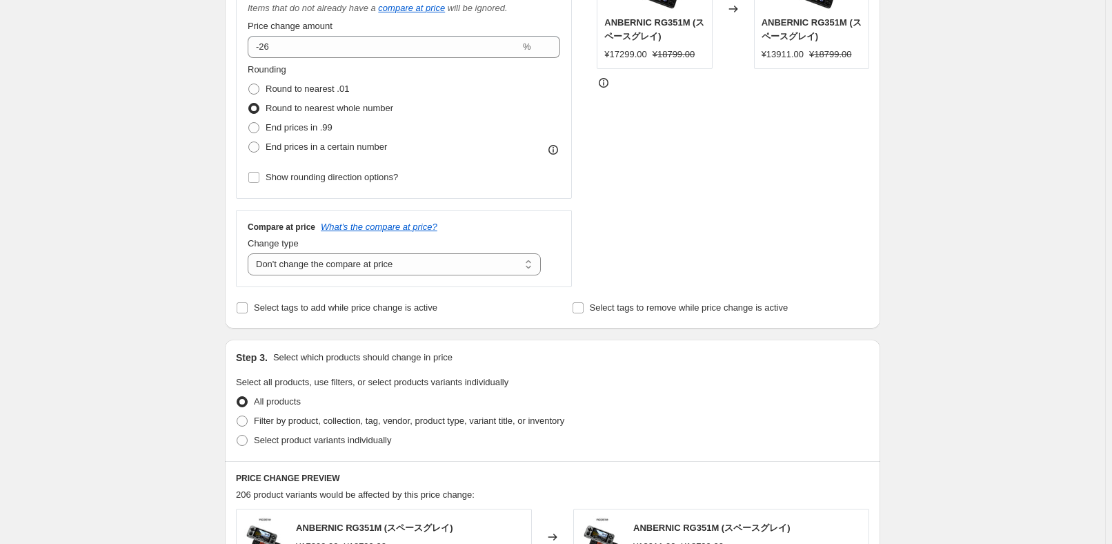
scroll to position [376, 0]
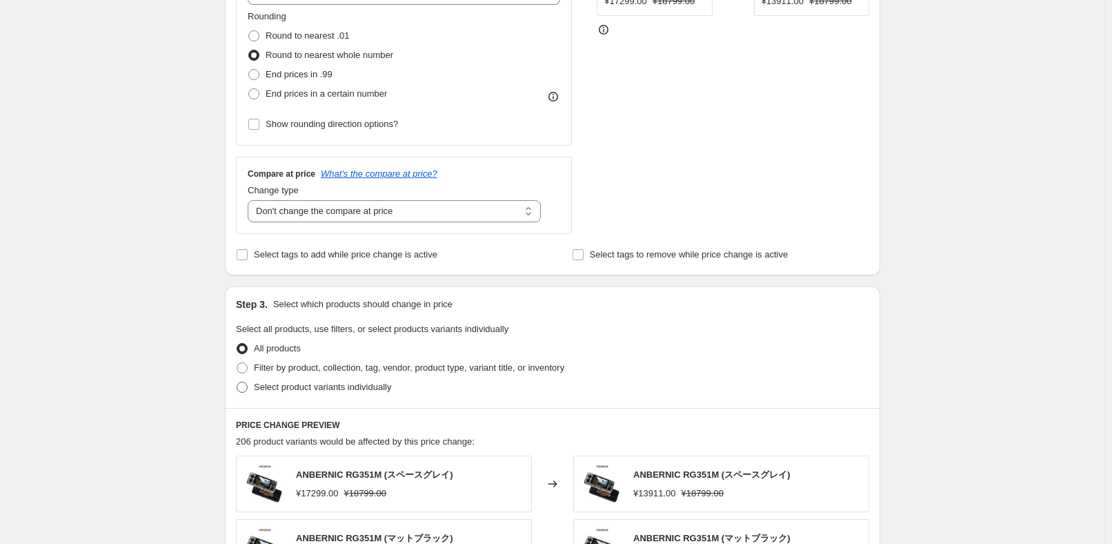
click at [341, 389] on span "Select product variants individually" at bounding box center [322, 386] width 137 height 10
click at [237, 382] on input "Select product variants individually" at bounding box center [237, 381] width 1 height 1
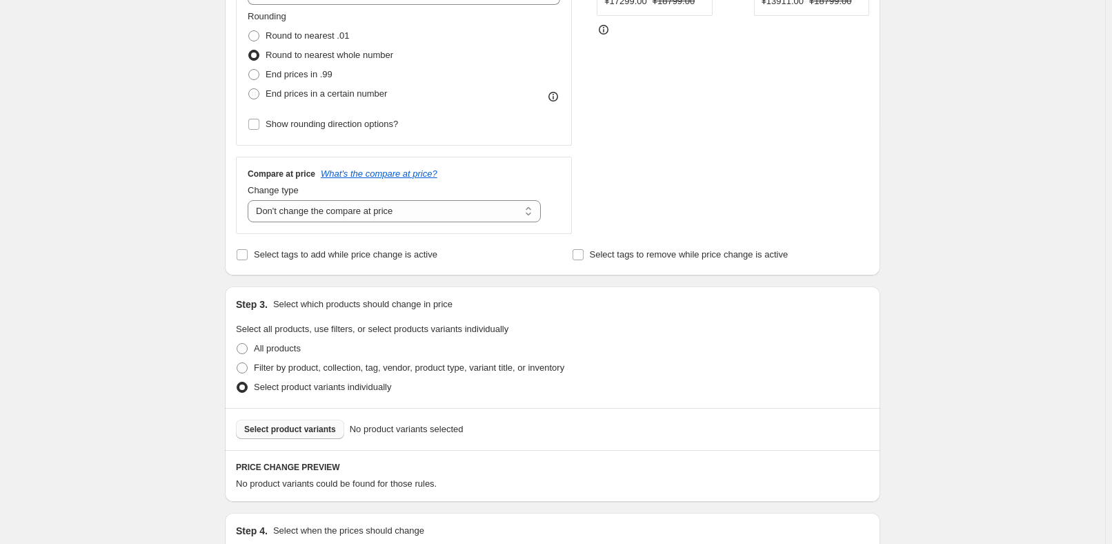
click at [310, 431] on span "Select product variants" at bounding box center [290, 429] width 92 height 11
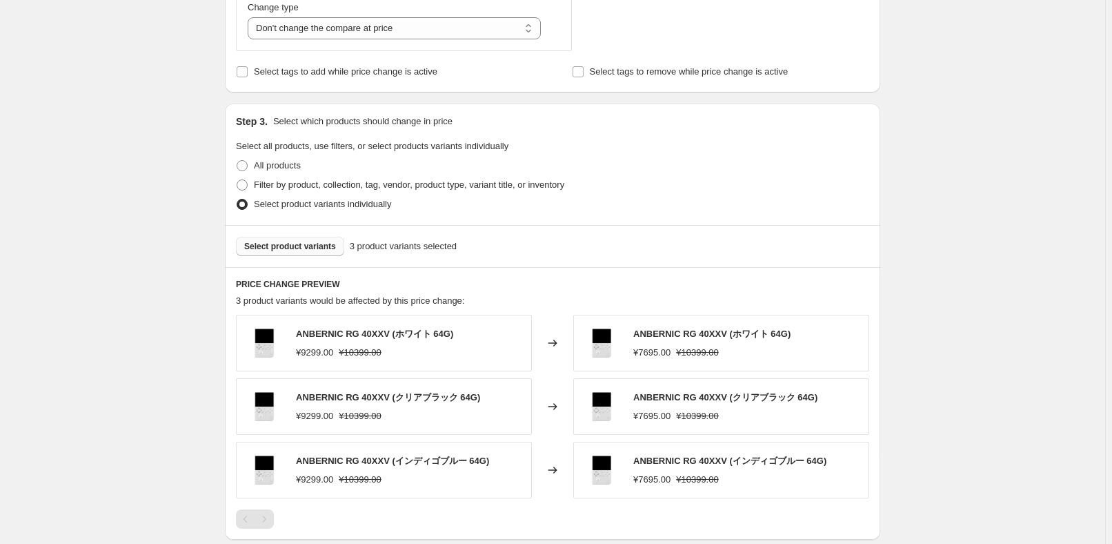
scroll to position [564, 0]
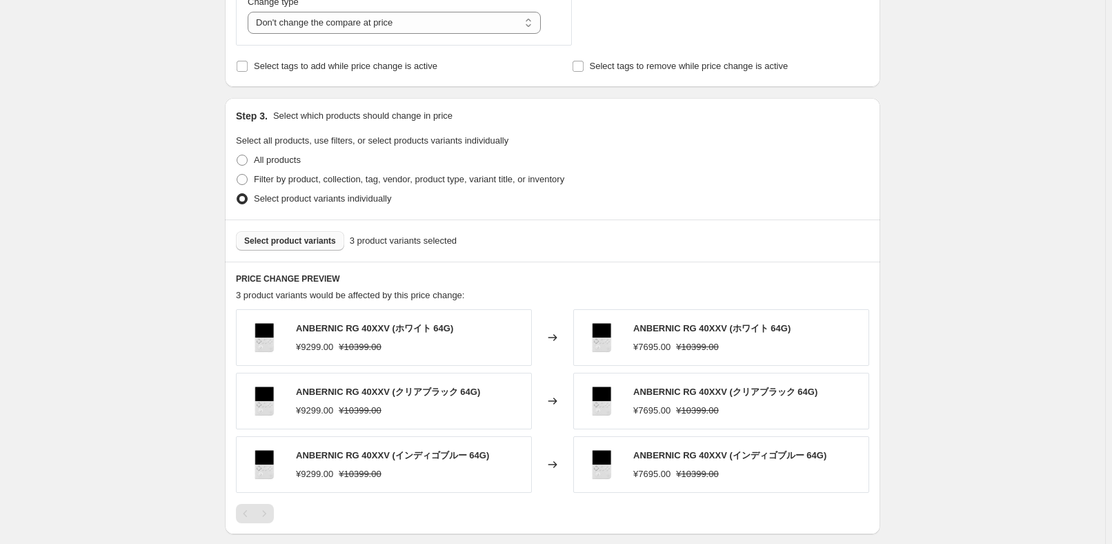
click at [299, 237] on span "Select product variants" at bounding box center [290, 240] width 92 height 11
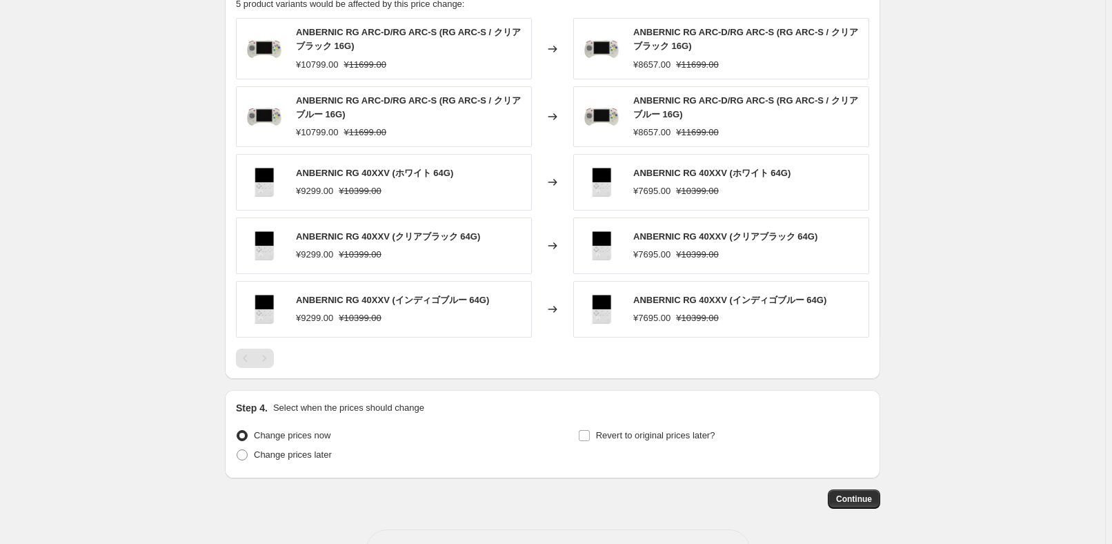
scroll to position [877, 0]
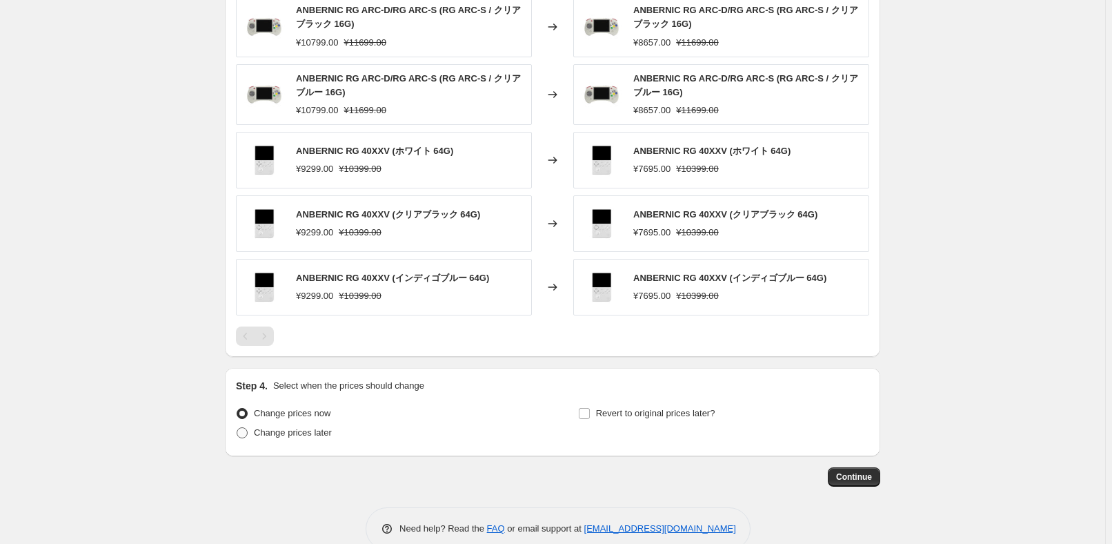
click at [326, 433] on span "Change prices later" at bounding box center [293, 432] width 78 height 10
click at [237, 428] on input "Change prices later" at bounding box center [237, 427] width 1 height 1
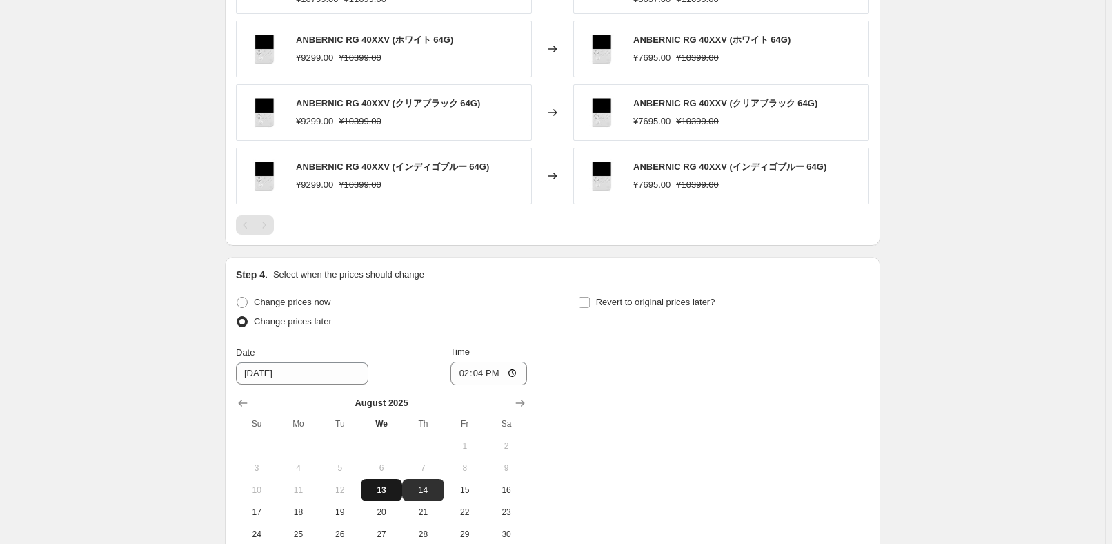
scroll to position [1066, 0]
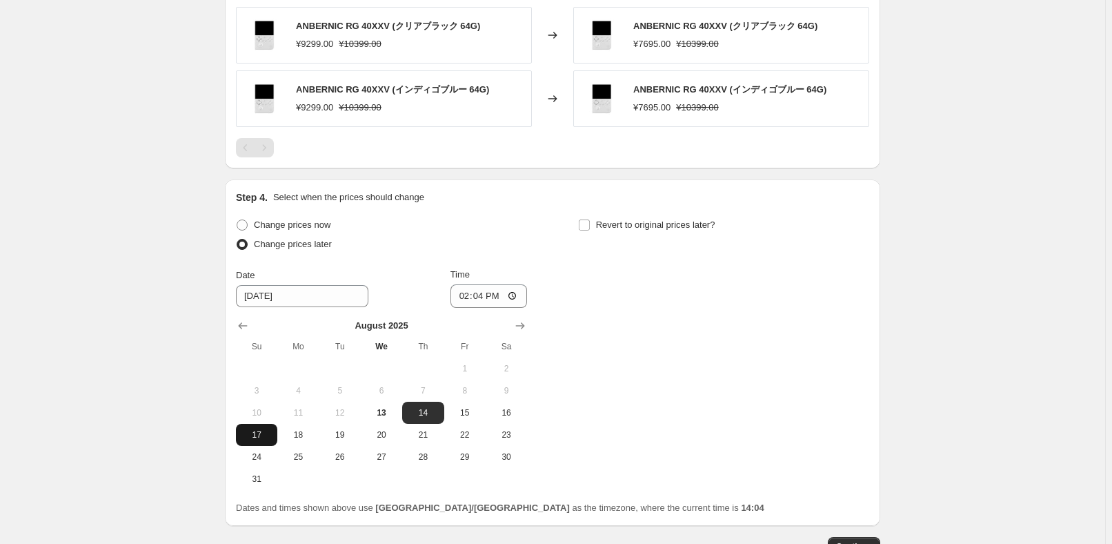
click at [261, 441] on button "17" at bounding box center [256, 435] width 41 height 22
click at [489, 295] on input "14:04" at bounding box center [488, 295] width 77 height 23
click at [646, 332] on div "Change prices now Change prices later Date [DATE] Time 22:50 [DATE] Su Mo Tu We…" at bounding box center [552, 352] width 633 height 275
click at [636, 219] on span "Revert to original prices later?" at bounding box center [655, 224] width 119 height 10
click at [590, 219] on input "Revert to original prices later?" at bounding box center [584, 224] width 11 height 11
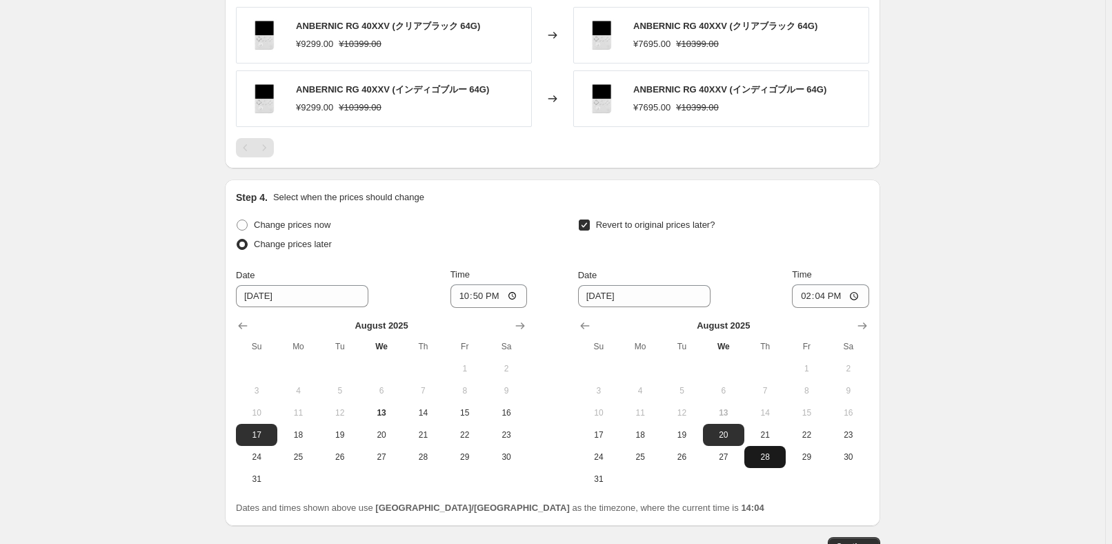
click at [762, 455] on span "28" at bounding box center [765, 456] width 30 height 11
click at [826, 295] on input "14:04" at bounding box center [830, 295] width 77 height 23
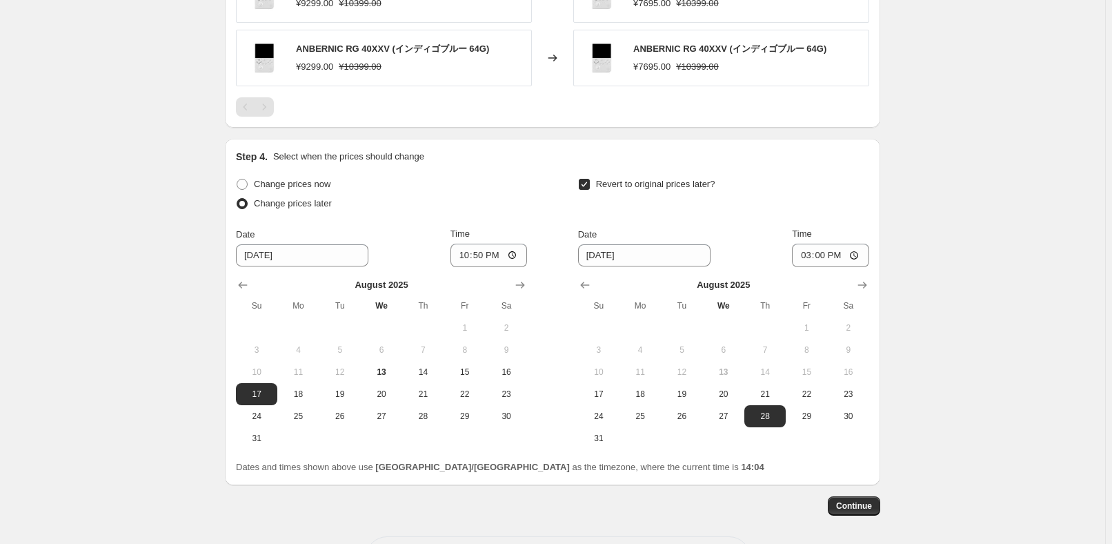
scroll to position [1129, 0]
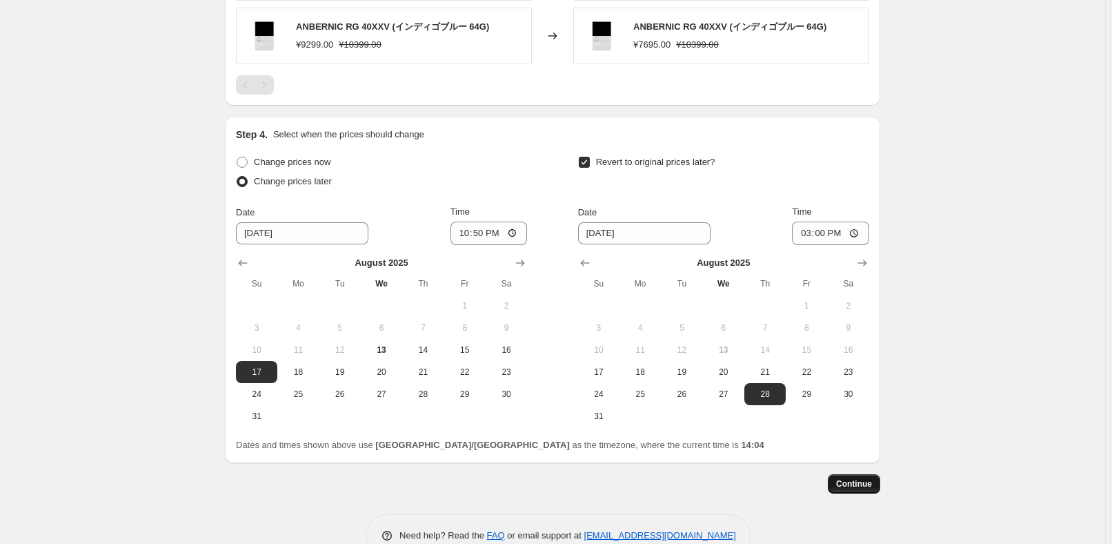
click at [860, 485] on span "Continue" at bounding box center [854, 483] width 36 height 11
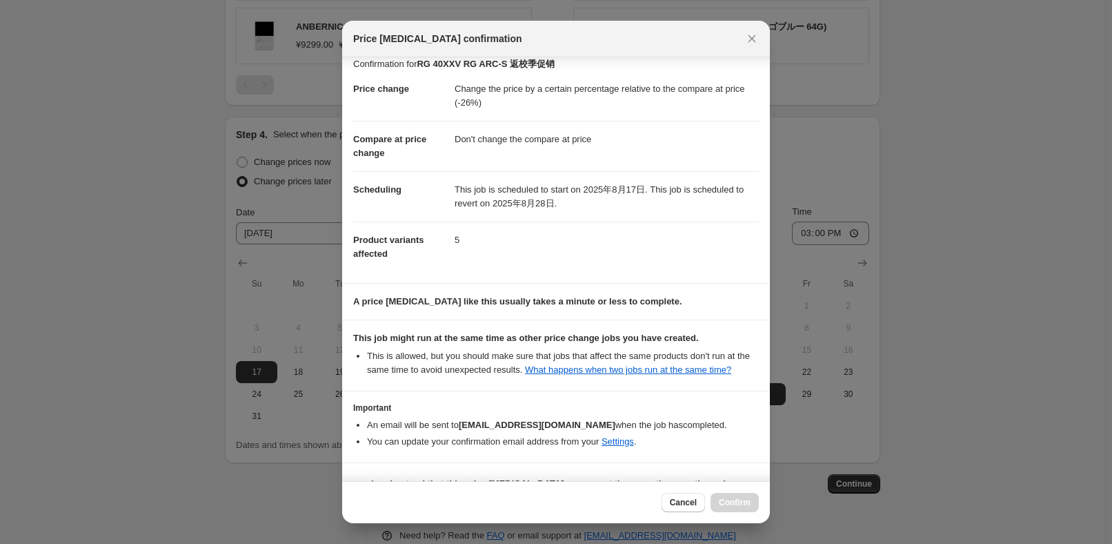
scroll to position [46, 0]
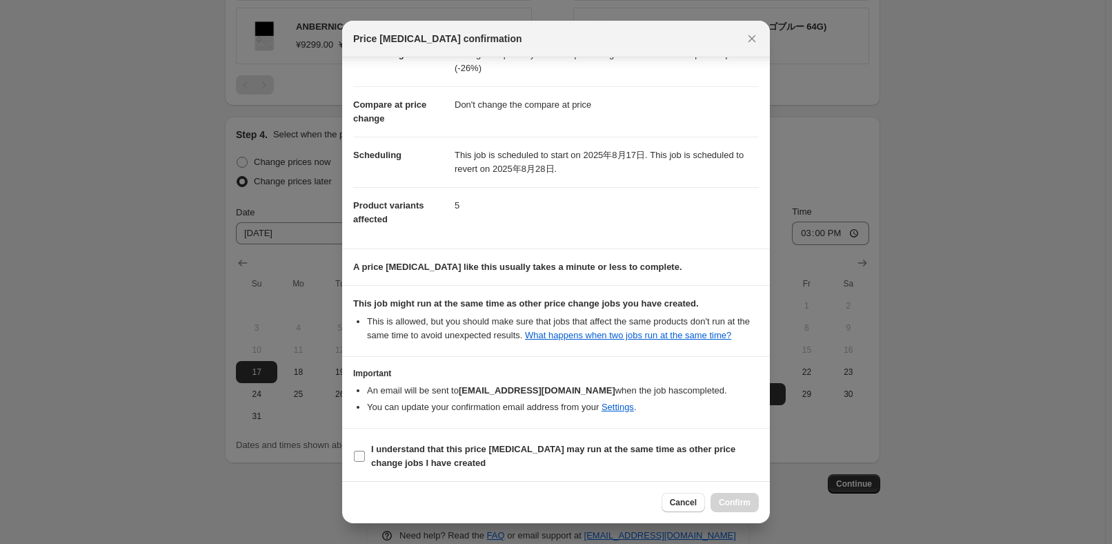
click at [432, 459] on b "I understand that this price [MEDICAL_DATA] may run at the same time as other p…" at bounding box center [553, 456] width 364 height 24
click at [365, 459] on input "I understand that this price [MEDICAL_DATA] may run at the same time as other p…" at bounding box center [359, 455] width 11 height 11
click at [728, 502] on span "Confirm" at bounding box center [735, 502] width 32 height 11
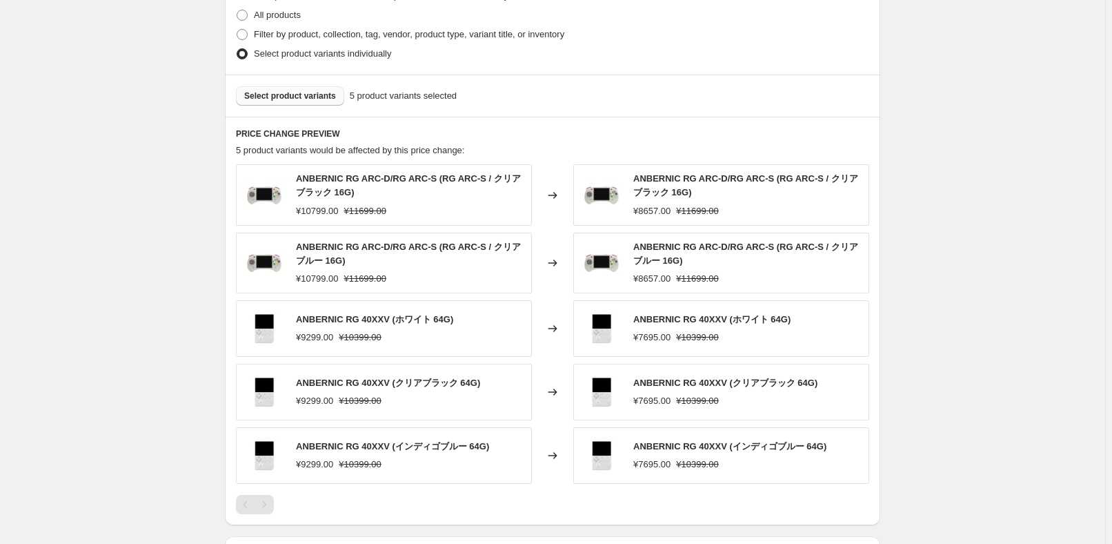
scroll to position [690, 0]
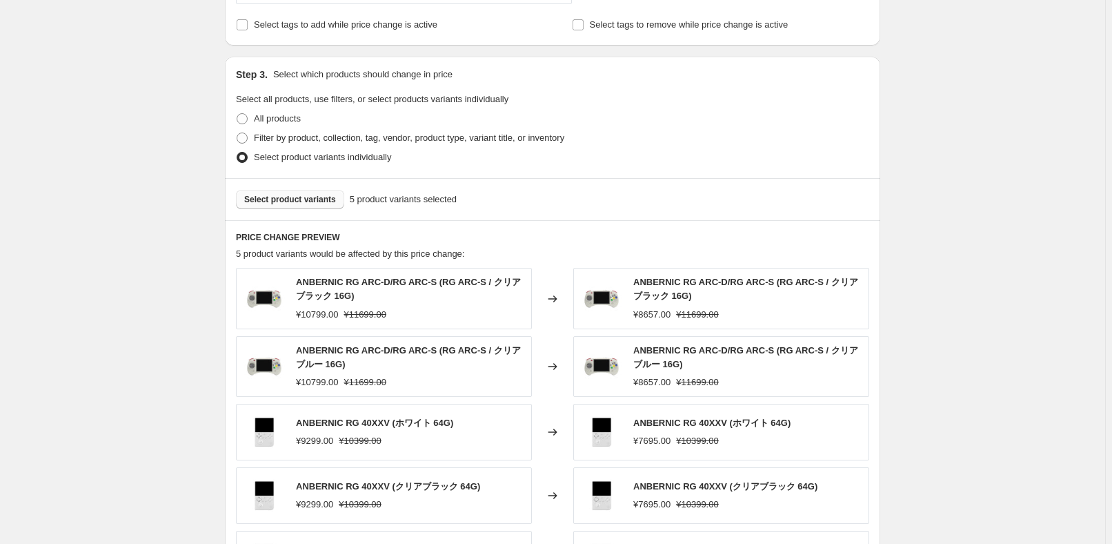
click at [324, 206] on button "Select product variants" at bounding box center [290, 199] width 108 height 19
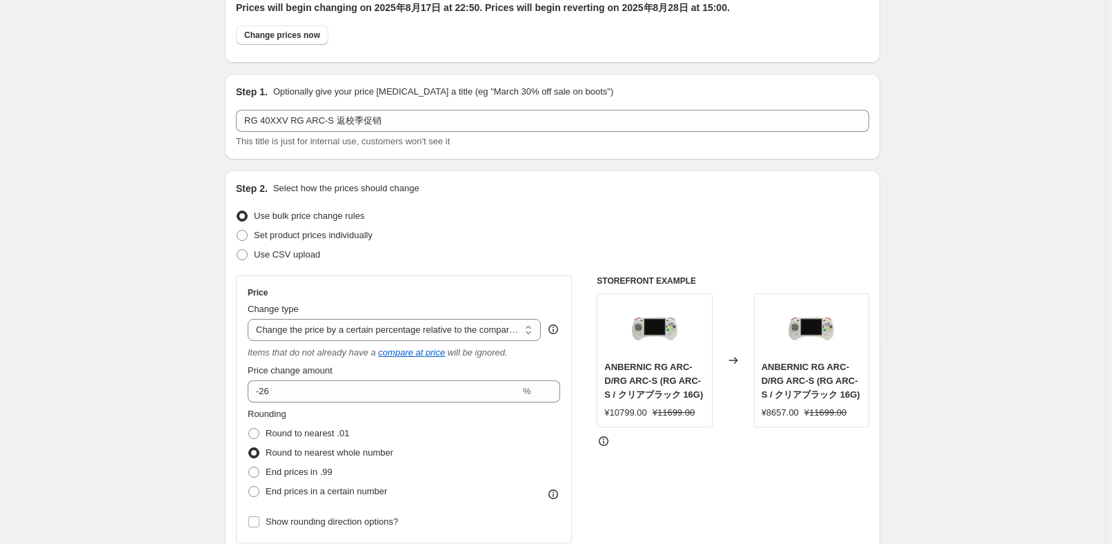
scroll to position [0, 0]
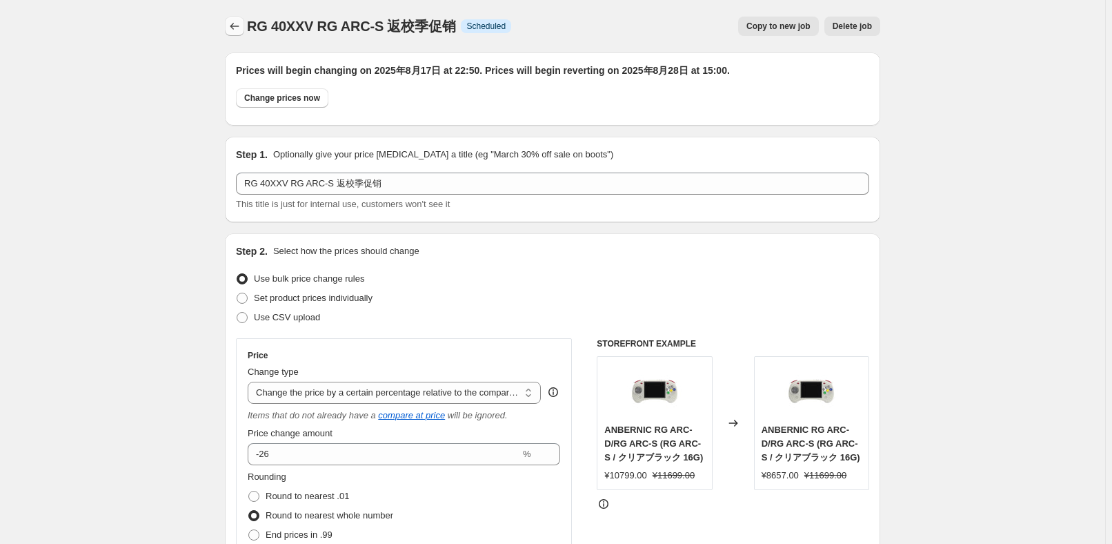
click at [234, 31] on icon "Price change jobs" at bounding box center [235, 26] width 14 height 14
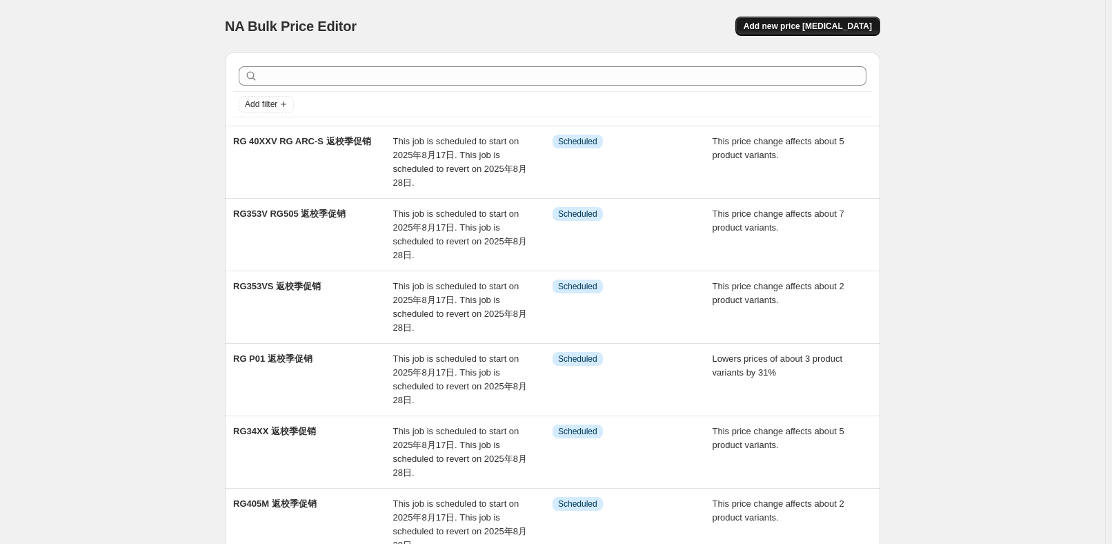
click at [846, 34] on button "Add new price [MEDICAL_DATA]" at bounding box center [807, 26] width 145 height 19
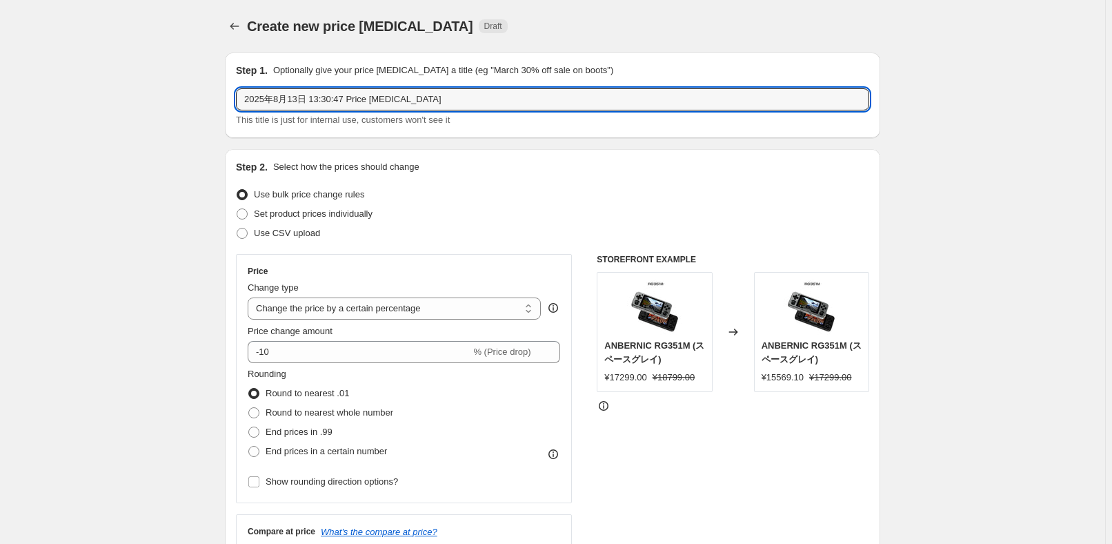
paste input "RG405V RG Cube"
click at [404, 194] on div "Use bulk price change rules" at bounding box center [552, 194] width 633 height 19
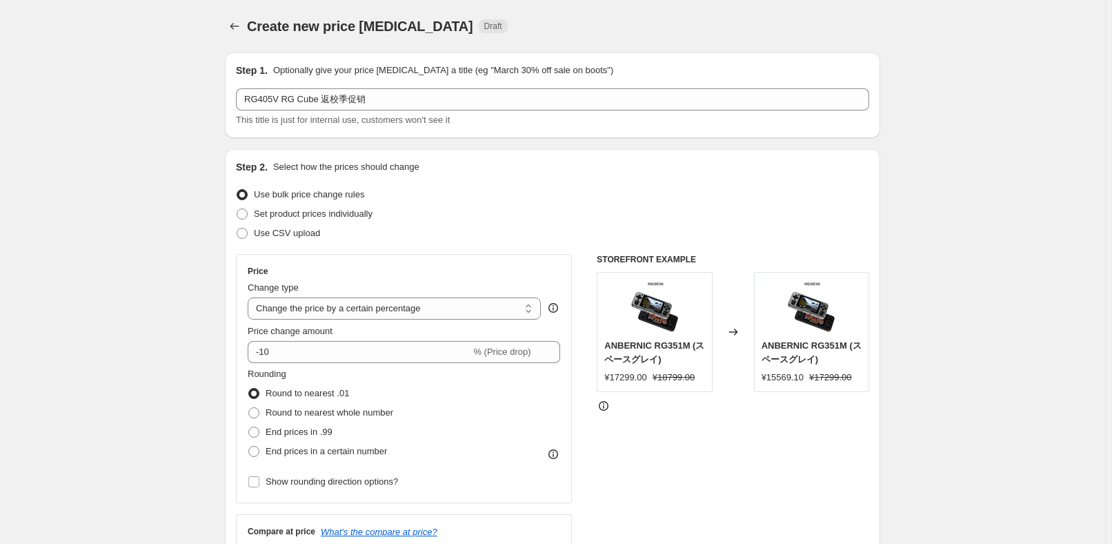
click at [379, 321] on div "Price Change type Change the price to a certain amount Change the price by a ce…" at bounding box center [404, 379] width 312 height 226
click at [396, 306] on select "Change the price to a certain amount Change the price by a certain amount Chang…" at bounding box center [394, 308] width 293 height 22
click at [250, 297] on select "Change the price to a certain amount Change the price by a certain amount Chang…" at bounding box center [394, 308] width 293 height 22
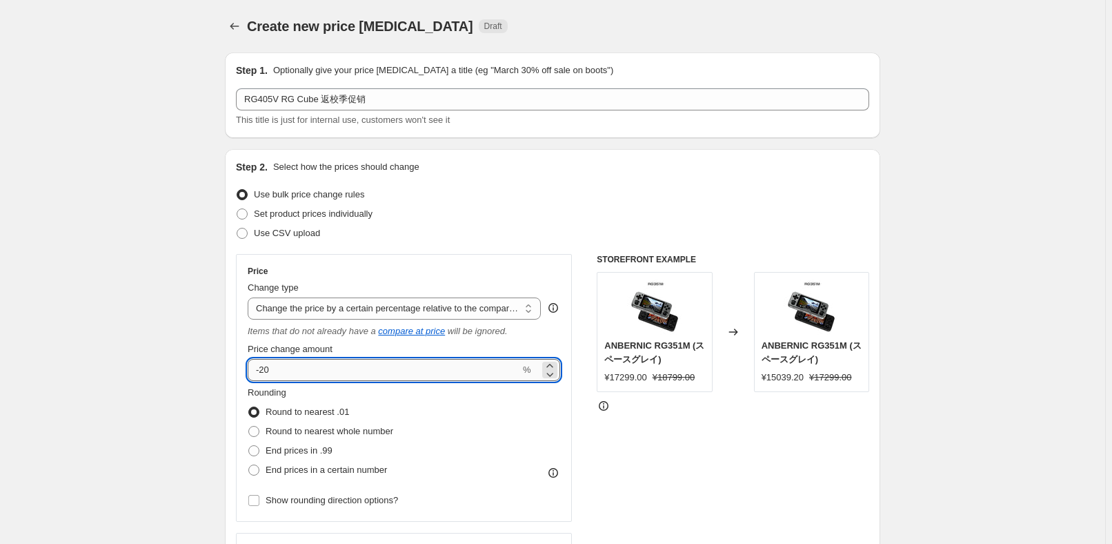
click at [380, 361] on input "-20" at bounding box center [384, 370] width 272 height 22
click at [442, 460] on div "Rounding Round to nearest .01 Round to nearest whole number End prices in .99 E…" at bounding box center [404, 433] width 312 height 94
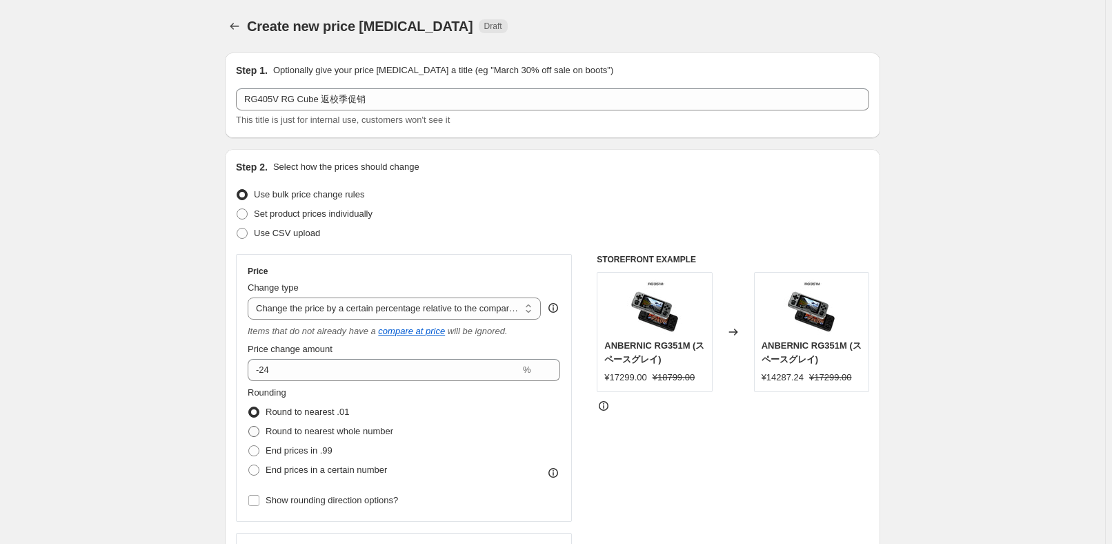
click at [368, 437] on span "Round to nearest whole number" at bounding box center [330, 431] width 128 height 14
click at [249, 426] on input "Round to nearest whole number" at bounding box center [248, 426] width 1 height 1
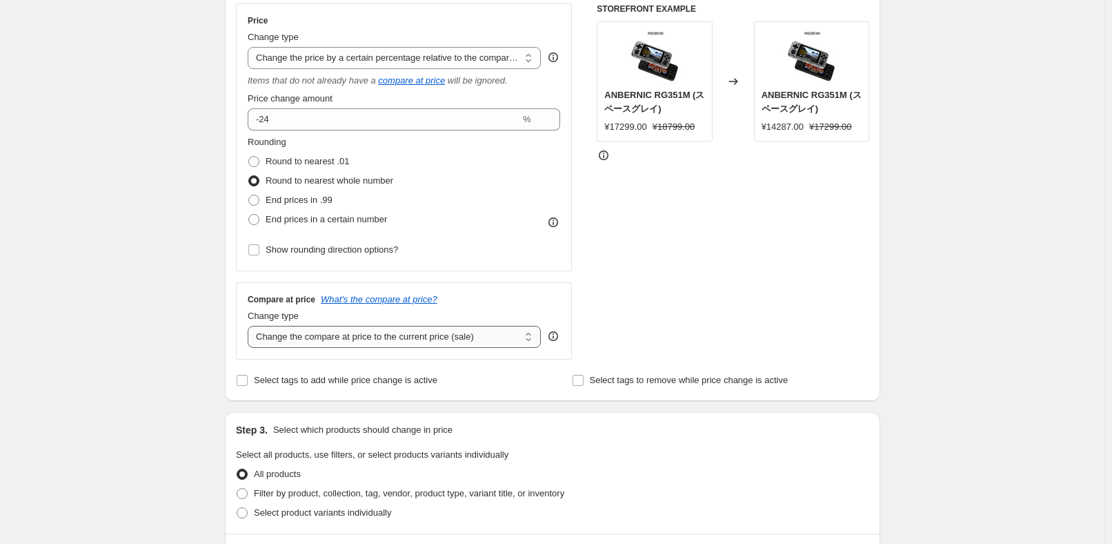
click at [400, 341] on select "Change the compare at price to the current price (sale) Change the compare at p…" at bounding box center [394, 337] width 293 height 22
click at [250, 326] on select "Change the compare at price to the current price (sale) Change the compare at p…" at bounding box center [394, 337] width 293 height 22
click at [581, 368] on div "Step 2. Select how the prices should change Use bulk price change rules Set pro…" at bounding box center [552, 150] width 633 height 480
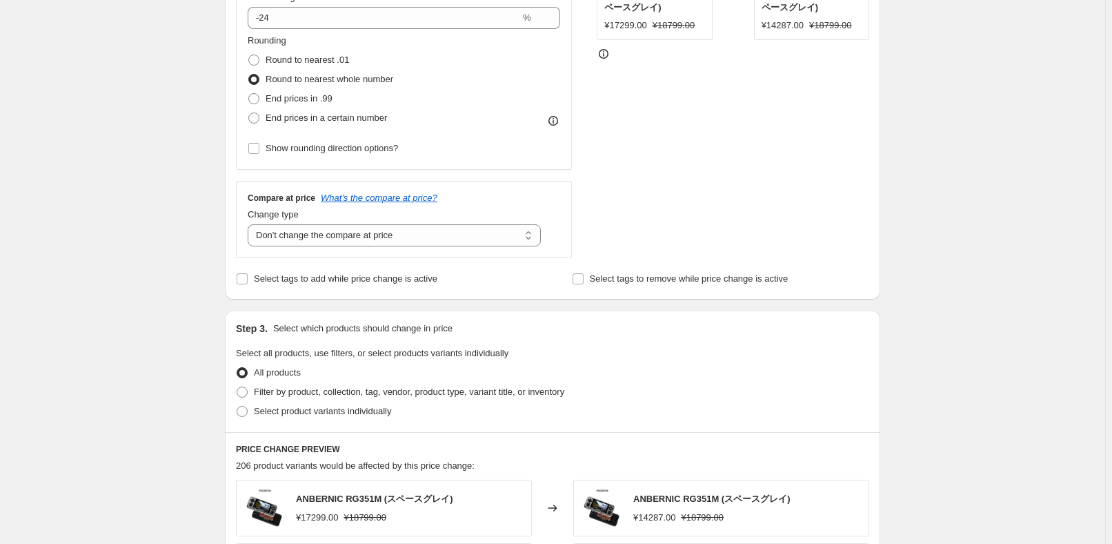
scroll to position [439, 0]
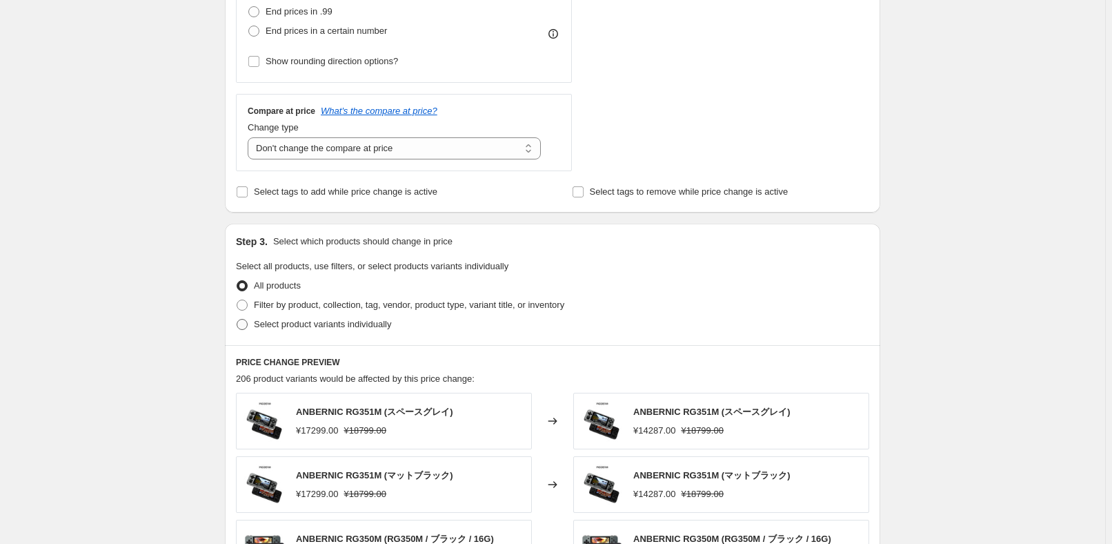
click at [359, 328] on span "Select product variants individually" at bounding box center [322, 324] width 137 height 10
click at [237, 319] on input "Select product variants individually" at bounding box center [237, 319] width 1 height 1
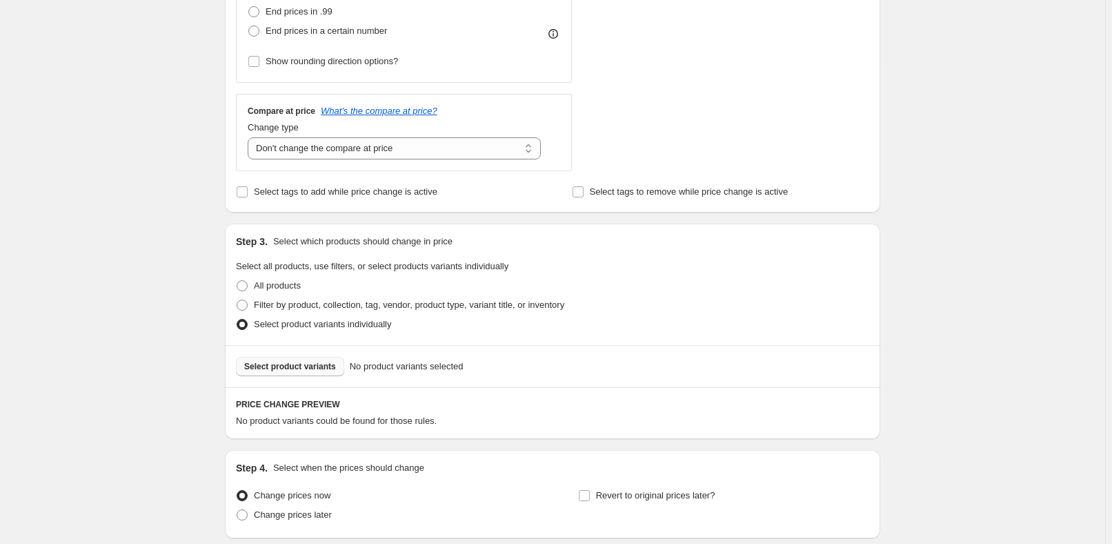
click at [312, 372] on button "Select product variants" at bounding box center [290, 366] width 108 height 19
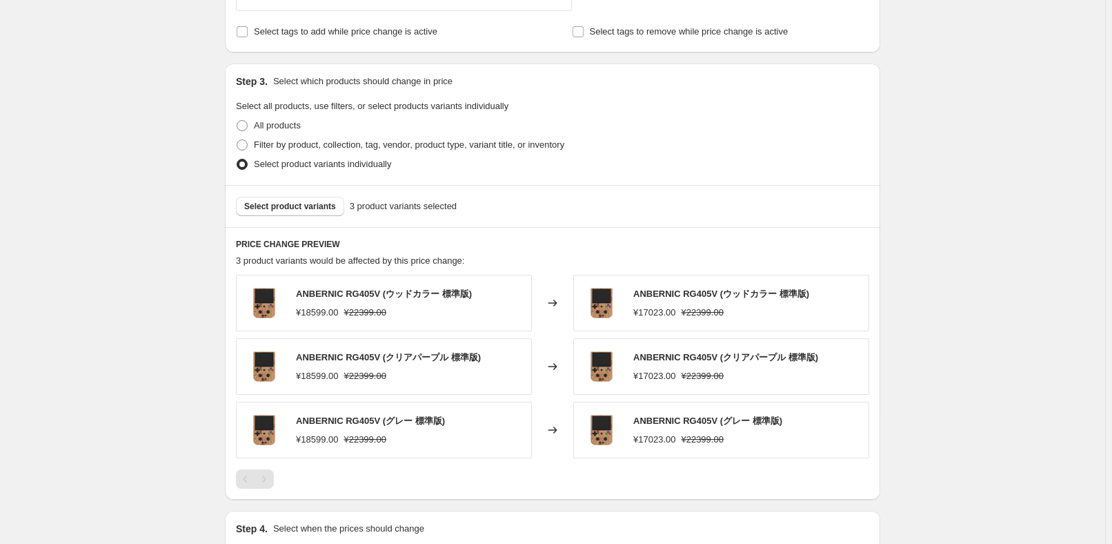
scroll to position [627, 0]
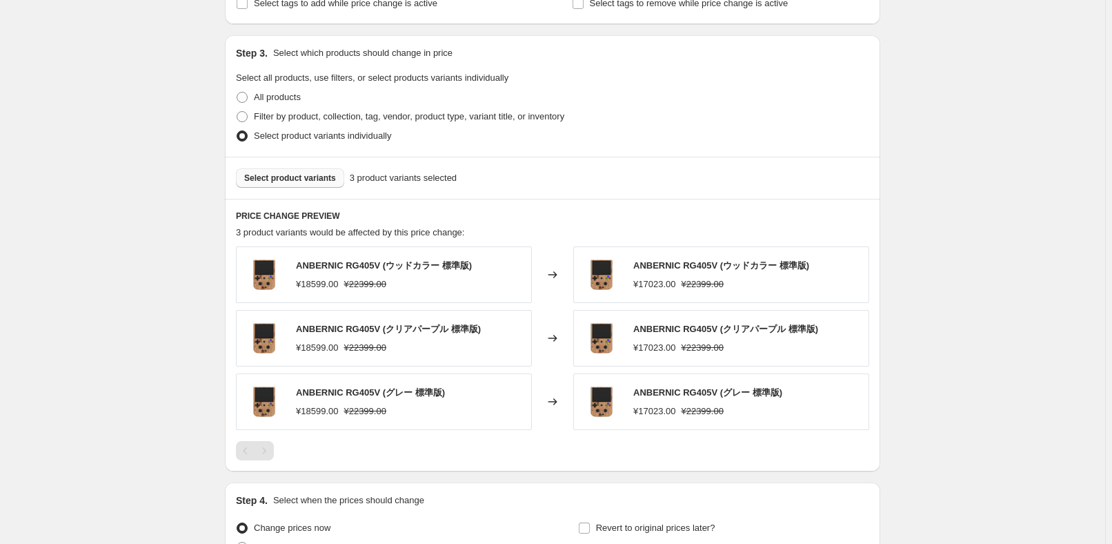
click at [296, 172] on span "Select product variants" at bounding box center [290, 177] width 92 height 11
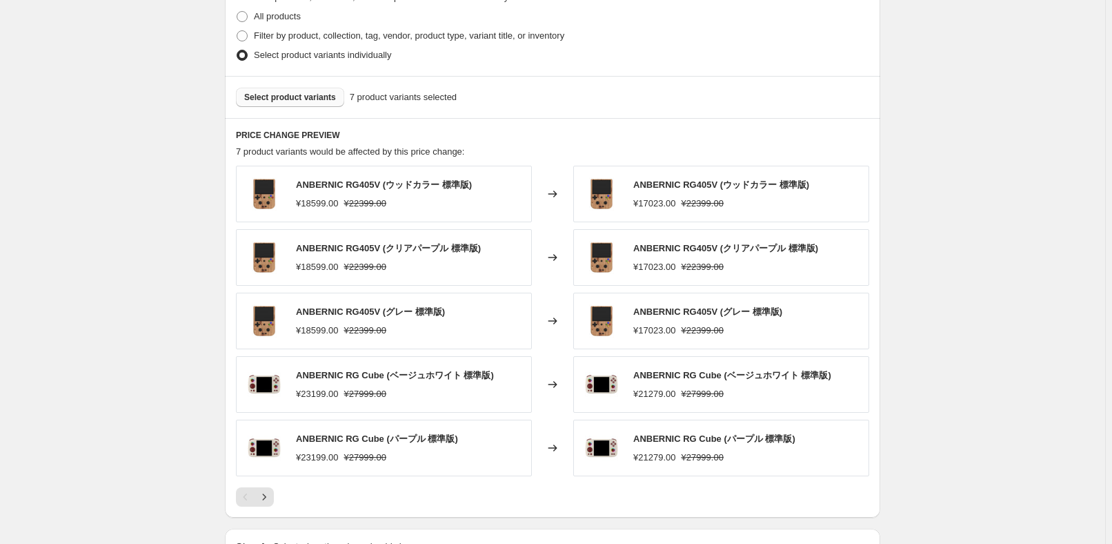
scroll to position [877, 0]
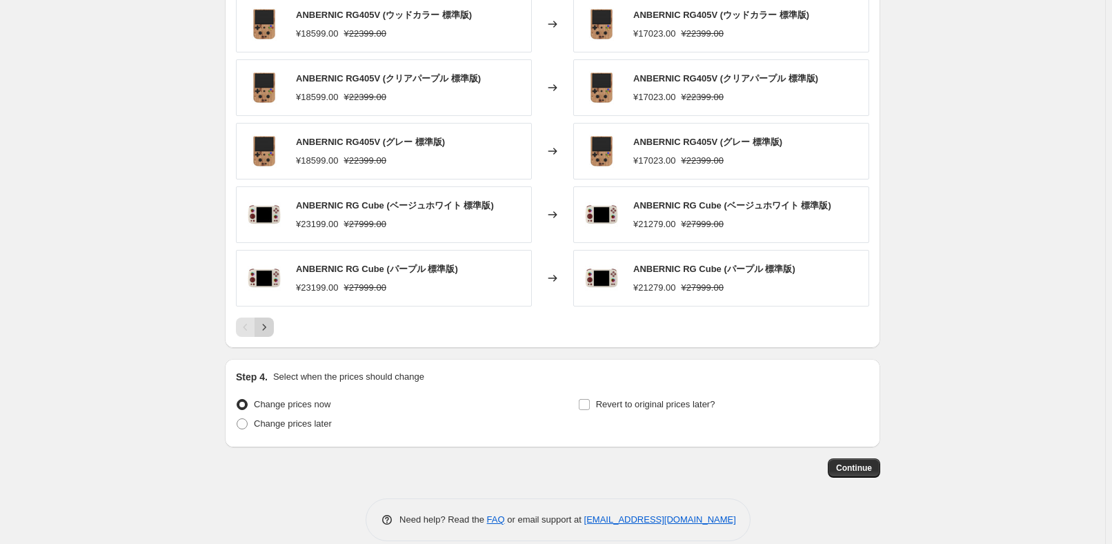
click at [274, 323] on button "Next" at bounding box center [264, 326] width 19 height 19
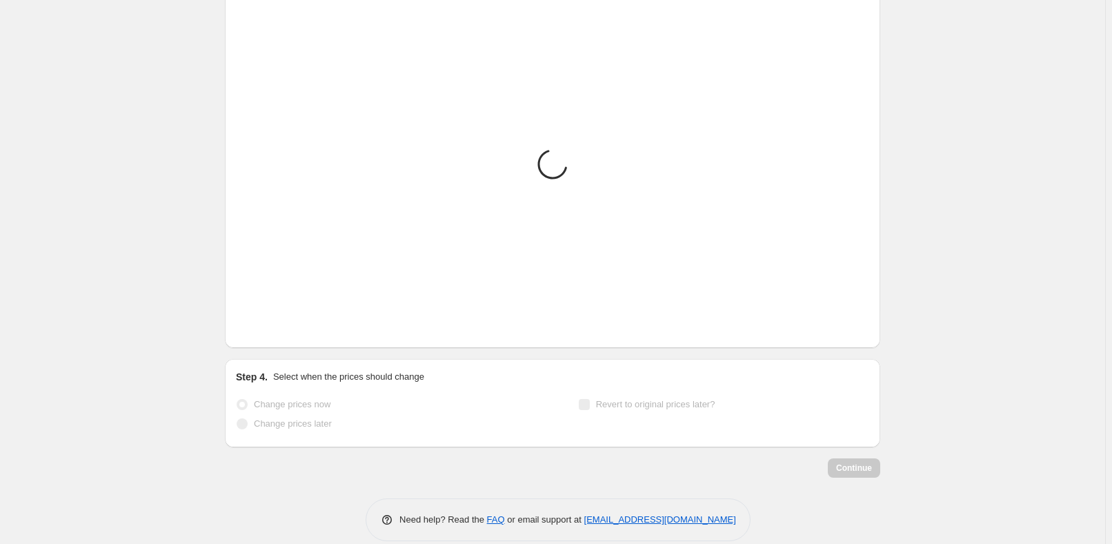
scroll to position [703, 0]
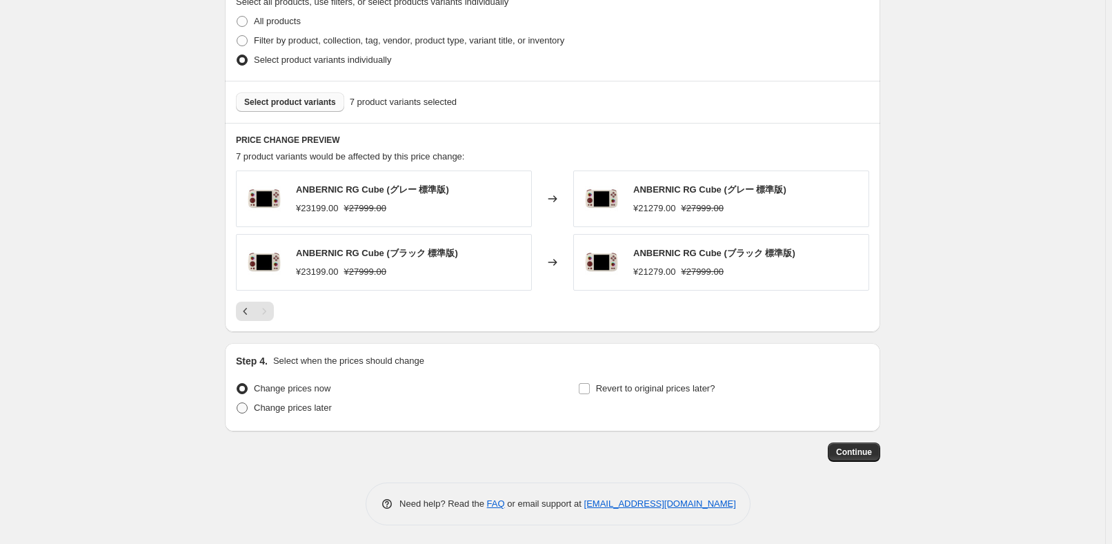
click at [275, 411] on span "Change prices later" at bounding box center [293, 407] width 78 height 10
click at [237, 403] on input "Change prices later" at bounding box center [237, 402] width 1 height 1
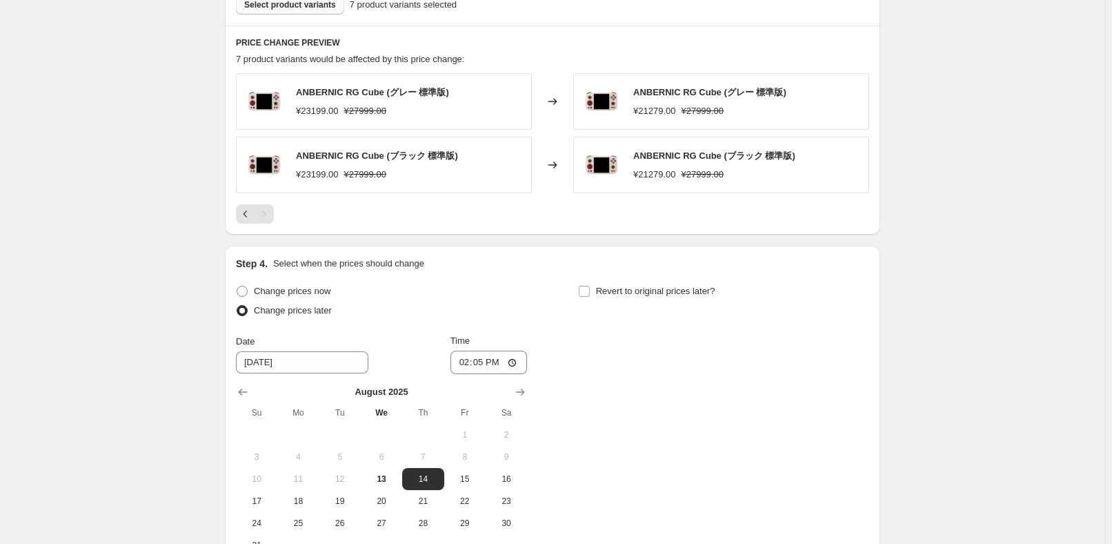
scroll to position [954, 0]
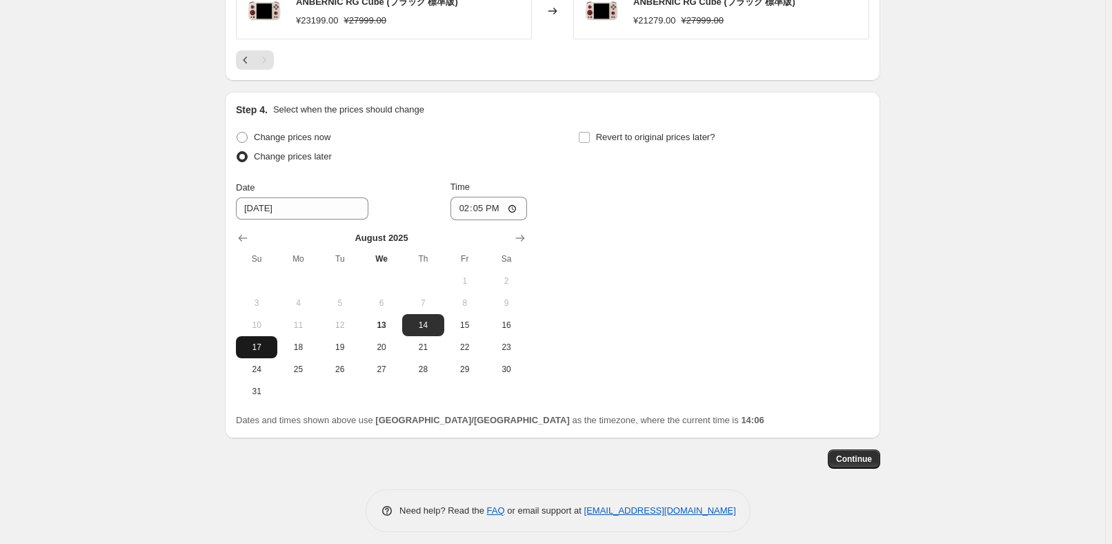
click at [261, 347] on span "17" at bounding box center [256, 346] width 30 height 11
click at [486, 208] on input "14:05" at bounding box center [488, 208] width 77 height 23
drag, startPoint x: 735, startPoint y: 244, endPoint x: 744, endPoint y: 179, distance: 65.4
click at [735, 244] on div "Change prices now Change prices later Date [DATE] Time 22:50 [DATE] Su Mo Tu We…" at bounding box center [552, 265] width 633 height 275
click at [697, 137] on span "Revert to original prices later?" at bounding box center [655, 137] width 119 height 10
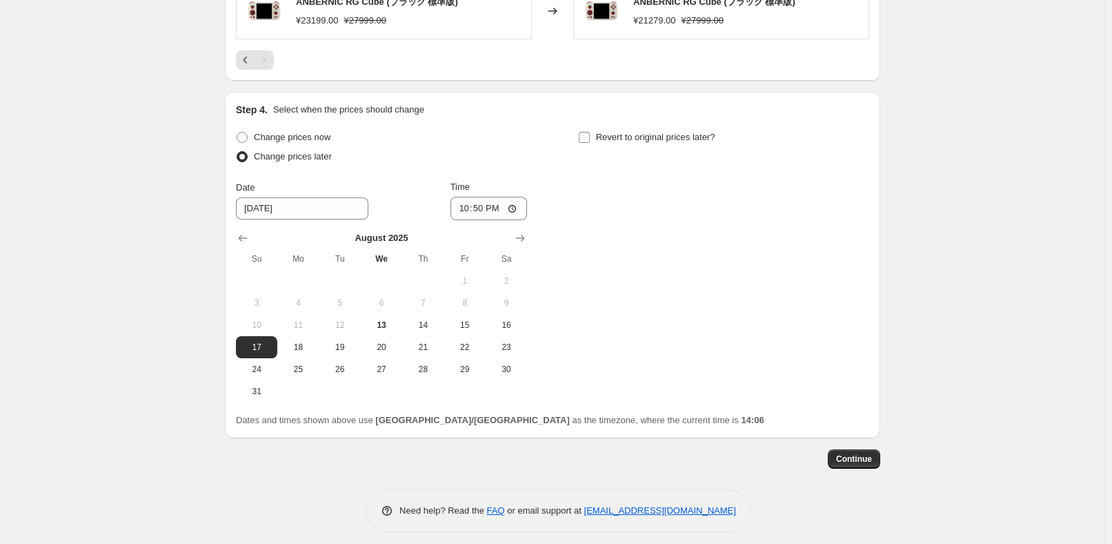
click at [590, 137] on input "Revert to original prices later?" at bounding box center [584, 137] width 11 height 11
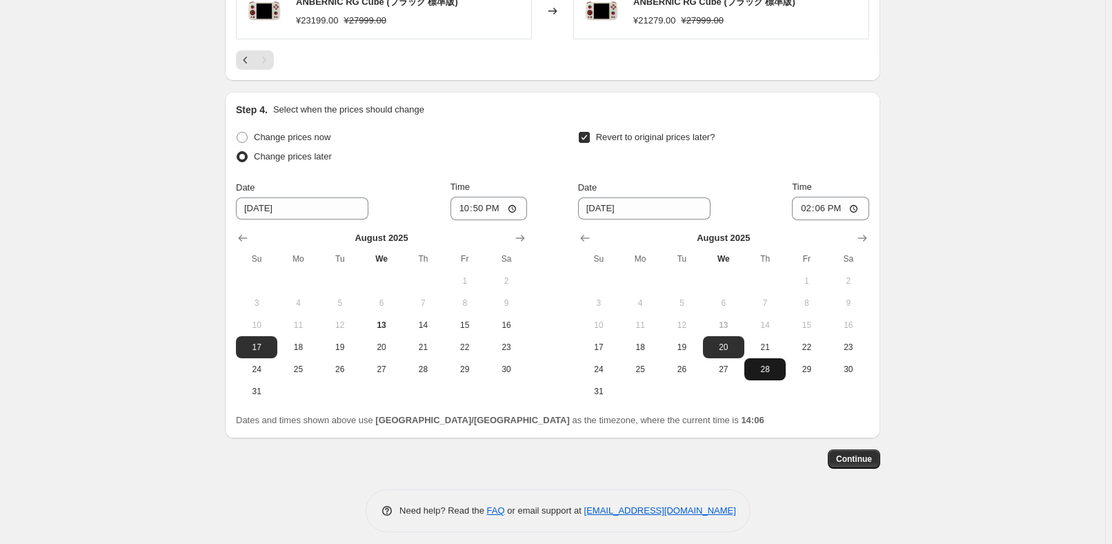
click at [774, 366] on span "28" at bounding box center [765, 369] width 30 height 11
click at [828, 207] on input "14:06" at bounding box center [830, 208] width 77 height 23
click at [774, 168] on div "Revert to original prices later? Date [DATE] Time 15:00 [DATE] Su Mo Tu We Th F…" at bounding box center [723, 265] width 291 height 275
click at [861, 454] on span "Continue" at bounding box center [854, 458] width 36 height 11
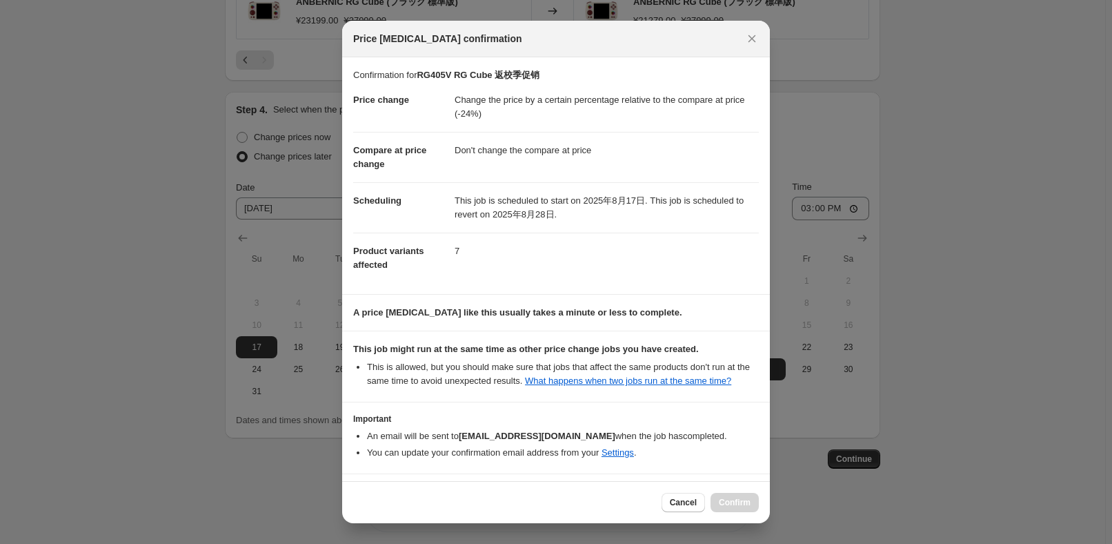
click at [417, 446] on li "You can update your confirmation email address from your Settings ." at bounding box center [563, 453] width 392 height 14
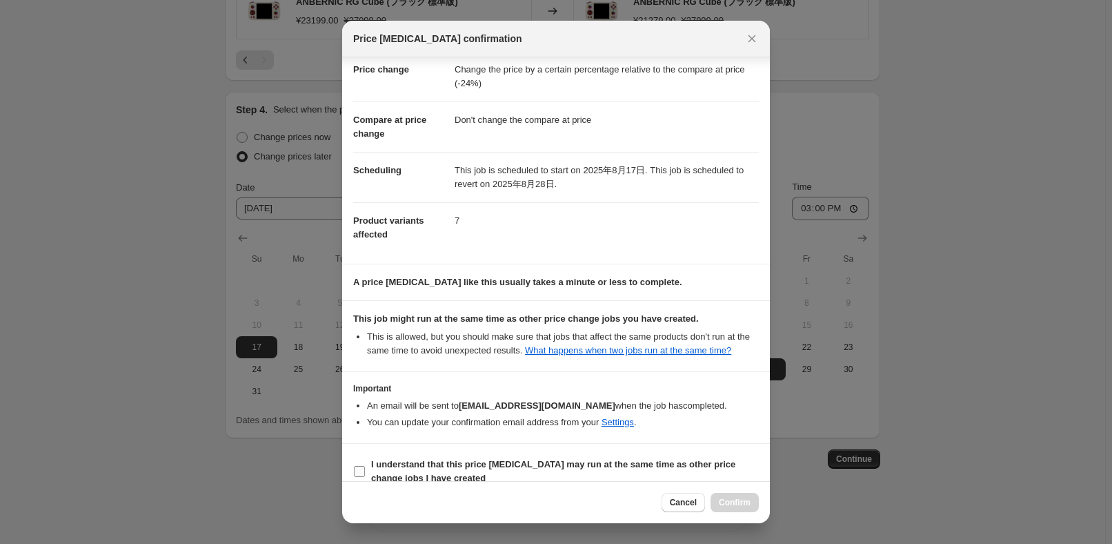
scroll to position [46, 0]
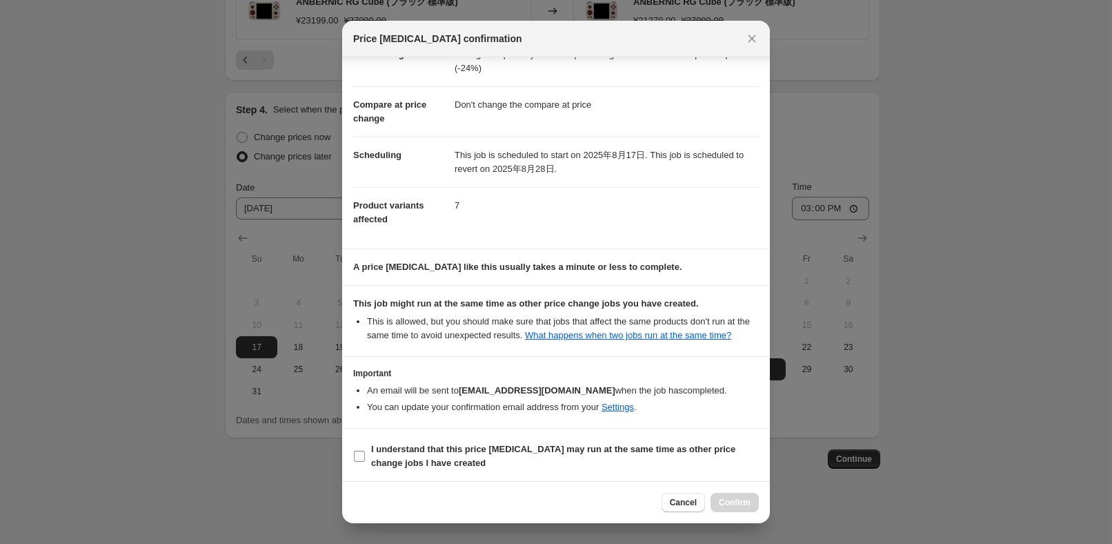
click at [419, 454] on b "I understand that this price [MEDICAL_DATA] may run at the same time as other p…" at bounding box center [553, 456] width 364 height 24
click at [365, 454] on input "I understand that this price [MEDICAL_DATA] may run at the same time as other p…" at bounding box center [359, 455] width 11 height 11
click at [721, 504] on span "Confirm" at bounding box center [735, 502] width 32 height 11
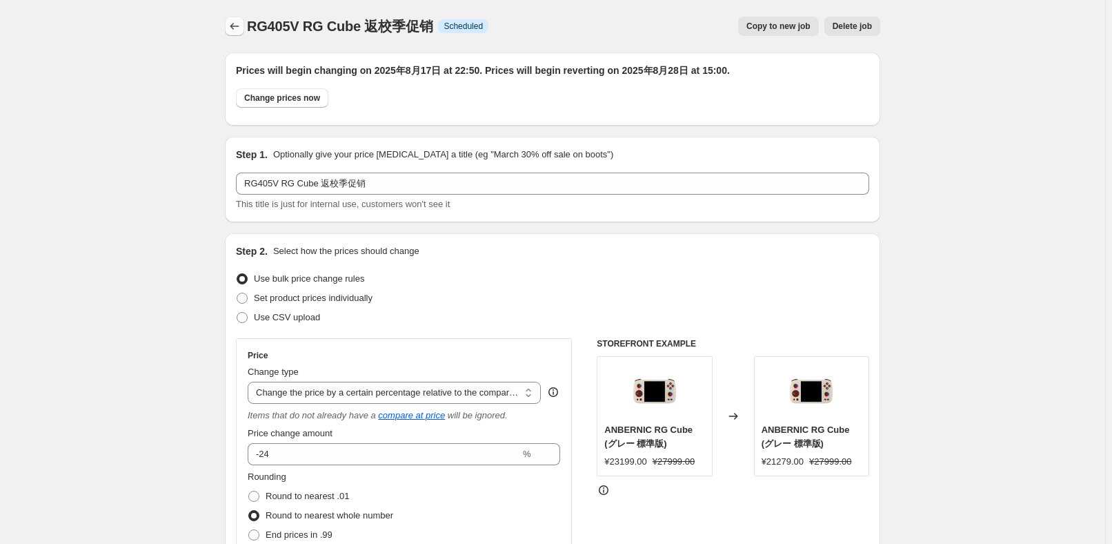
click at [236, 23] on icon "Price change jobs" at bounding box center [235, 26] width 14 height 14
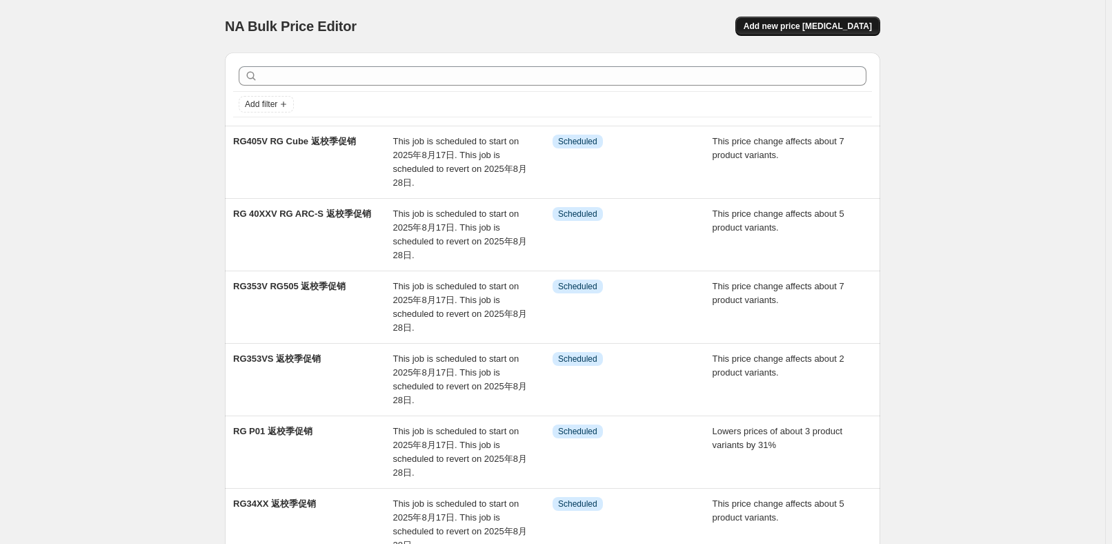
click at [804, 18] on button "Add new price [MEDICAL_DATA]" at bounding box center [807, 26] width 145 height 19
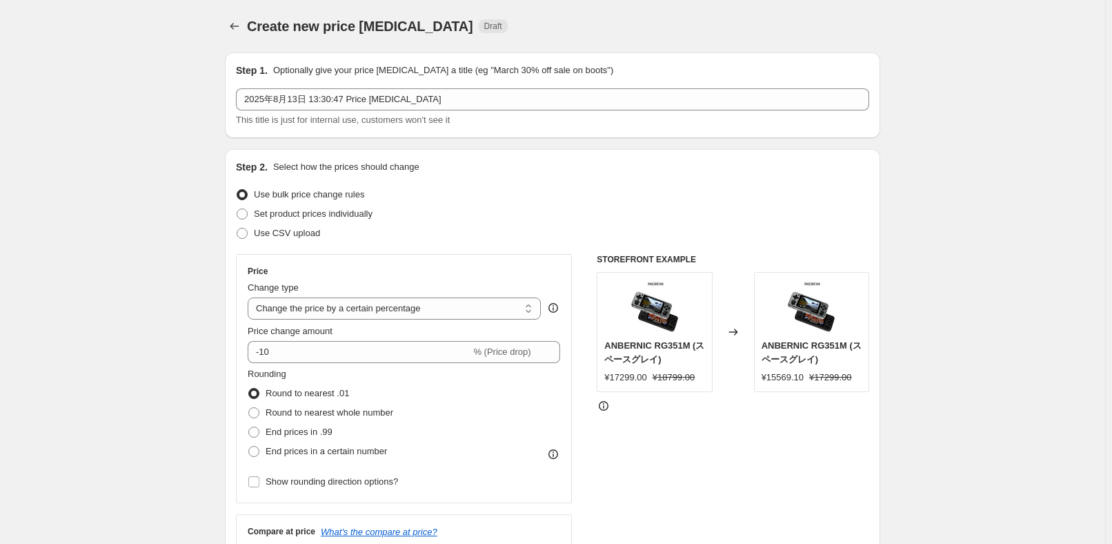
drag, startPoint x: 530, startPoint y: 87, endPoint x: 208, endPoint y: 91, distance: 322.2
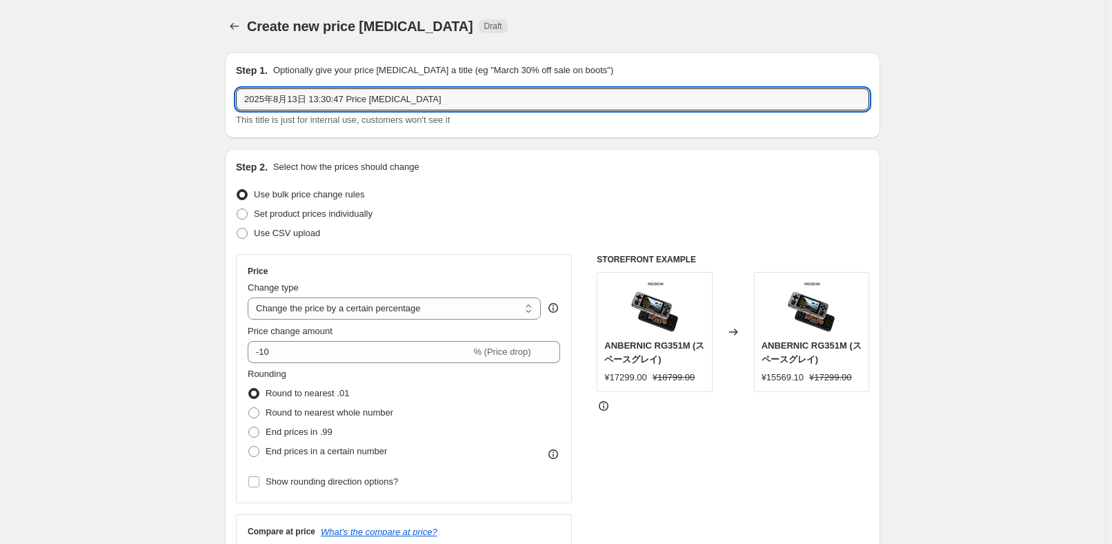
drag, startPoint x: 508, startPoint y: 106, endPoint x: 102, endPoint y: 95, distance: 405.7
paste input "RG ARC-D RG CubeXX"
click at [452, 206] on div "Set product prices individually" at bounding box center [552, 213] width 633 height 19
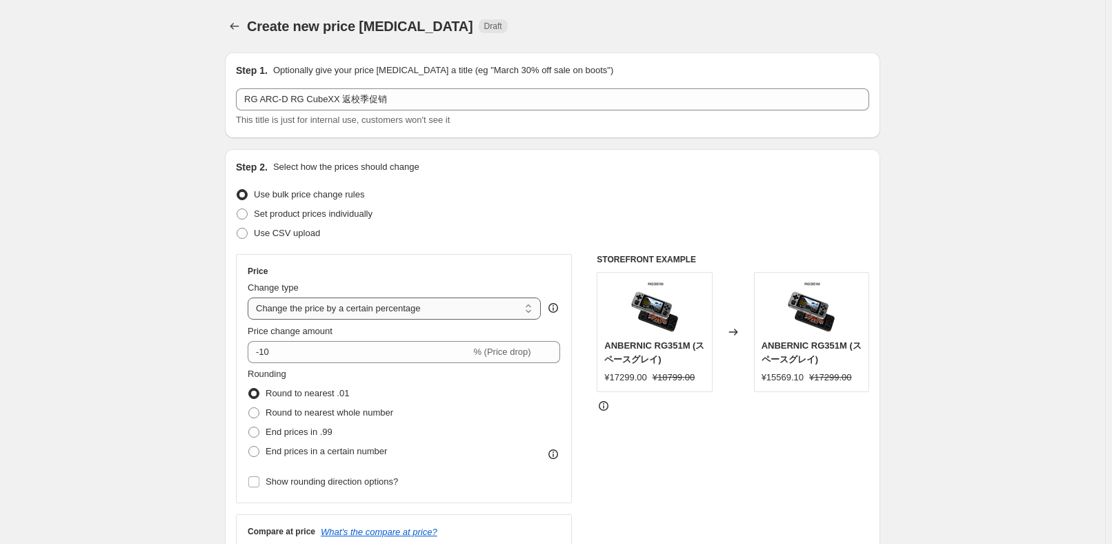
drag, startPoint x: 378, startPoint y: 306, endPoint x: 388, endPoint y: 317, distance: 14.7
click at [378, 306] on select "Change the price to a certain amount Change the price by a certain amount Chang…" at bounding box center [394, 308] width 293 height 22
click at [250, 297] on select "Change the price to a certain amount Change the price by a certain amount Chang…" at bounding box center [394, 308] width 293 height 22
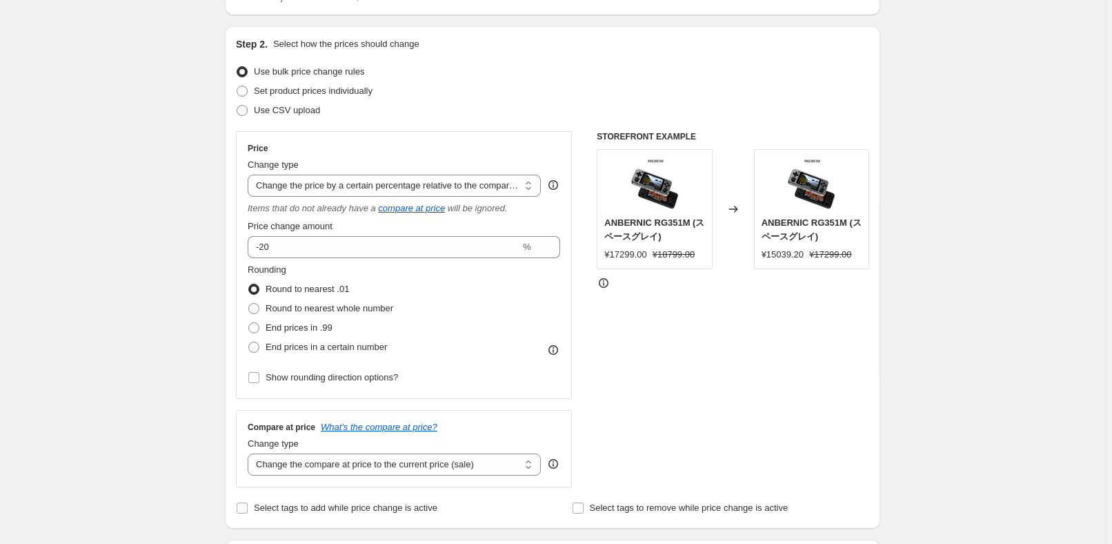
scroll to position [125, 0]
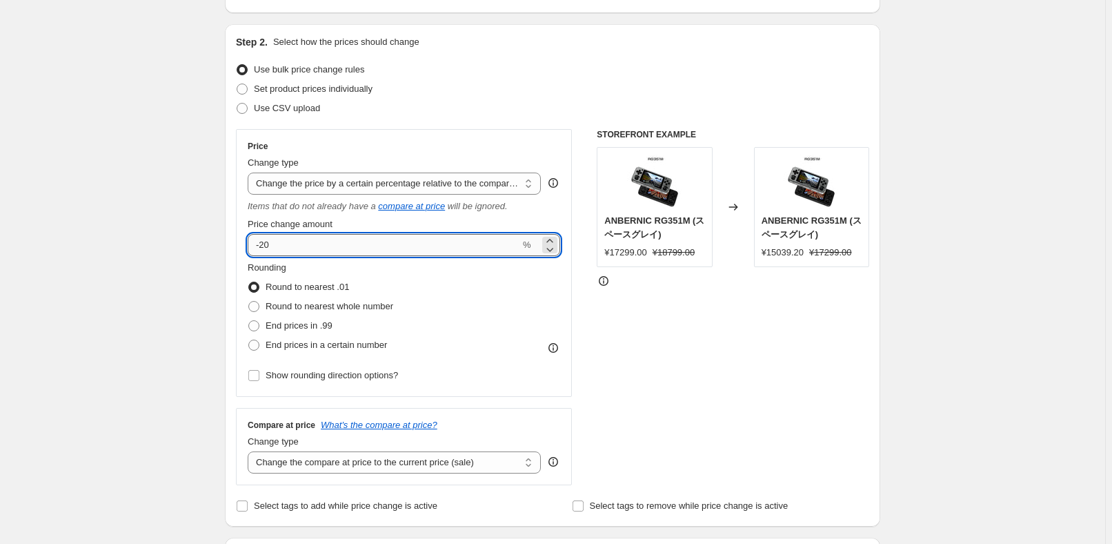
click at [396, 243] on input "-20" at bounding box center [384, 245] width 272 height 22
click at [490, 304] on div "Rounding Round to nearest .01 Round to nearest whole number End prices in .99 E…" at bounding box center [404, 308] width 312 height 94
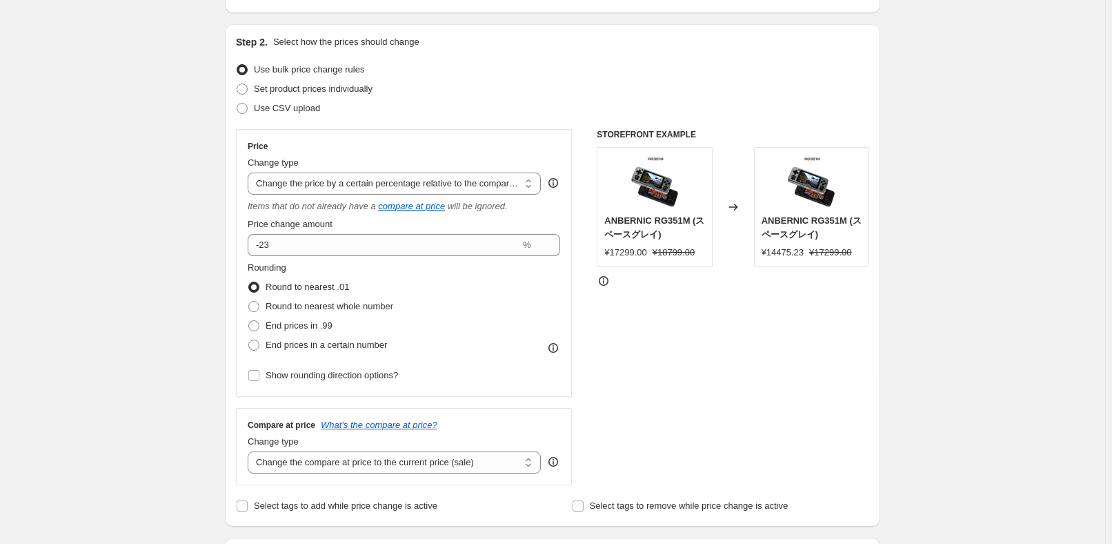
click at [405, 309] on div "Rounding Round to nearest .01 Round to nearest whole number End prices in .99 E…" at bounding box center [404, 308] width 312 height 94
click at [368, 303] on span "Round to nearest whole number" at bounding box center [330, 306] width 128 height 10
click at [249, 301] on input "Round to nearest whole number" at bounding box center [248, 301] width 1 height 1
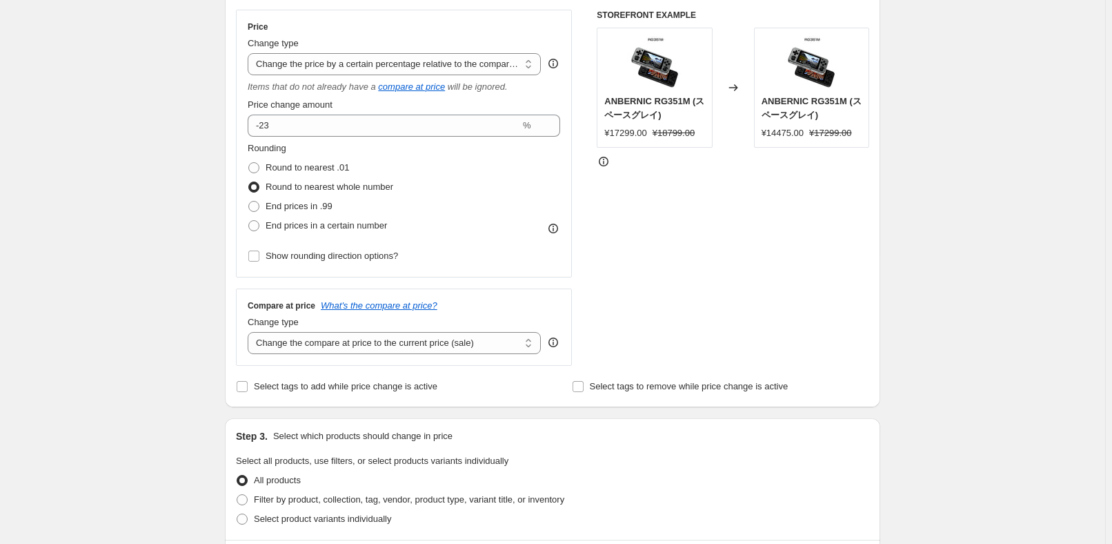
scroll to position [250, 0]
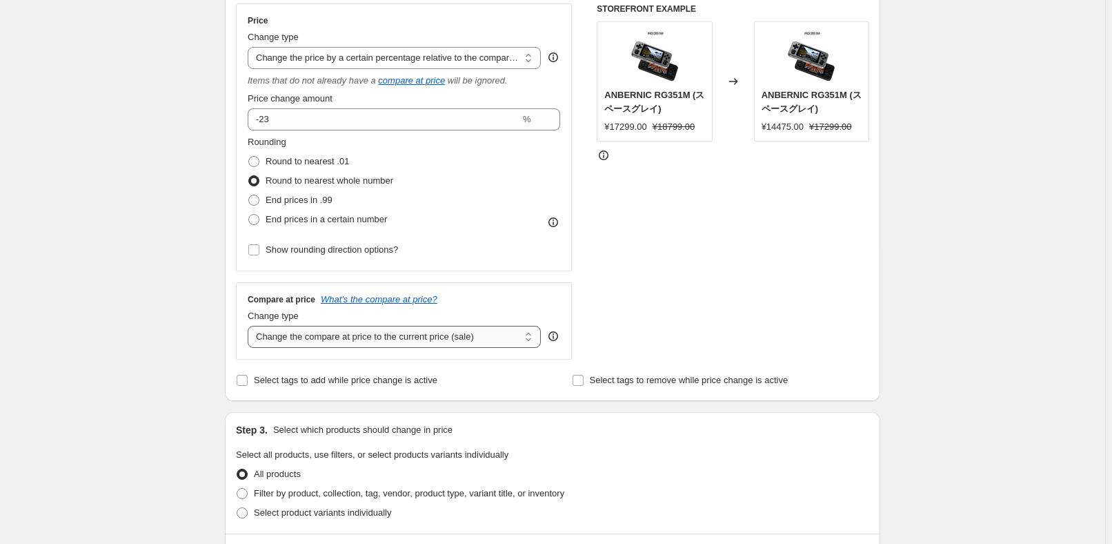
click at [396, 334] on select "Change the compare at price to the current price (sale) Change the compare at p…" at bounding box center [394, 337] width 293 height 22
click at [250, 326] on select "Change the compare at price to the current price (sale) Change the compare at p…" at bounding box center [394, 337] width 293 height 22
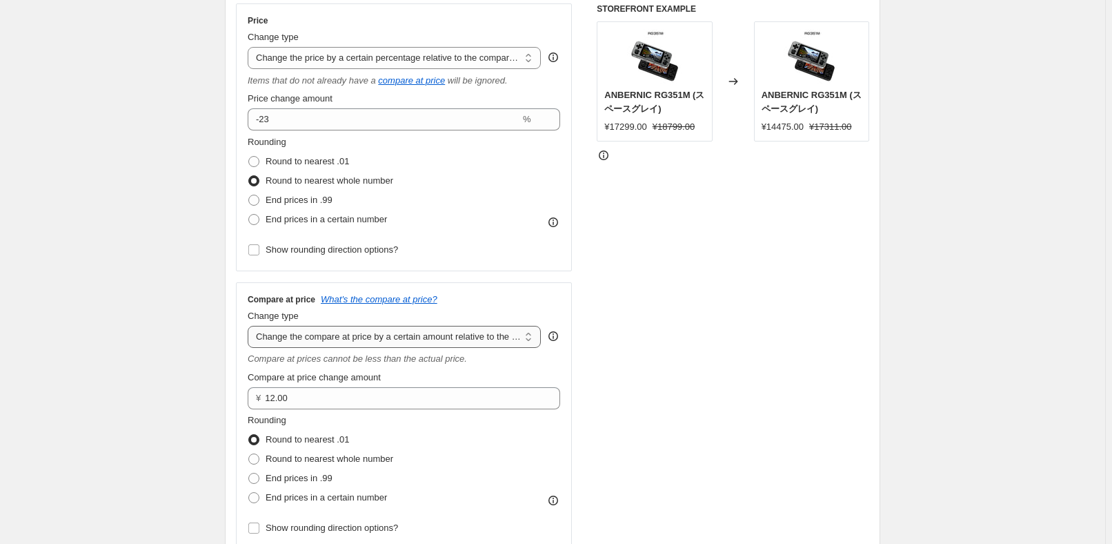
click at [406, 338] on select "Change the compare at price to the current price (sale) Change the compare at p…" at bounding box center [394, 337] width 293 height 22
click at [250, 326] on select "Change the compare at price to the current price (sale) Change the compare at p…" at bounding box center [394, 337] width 293 height 22
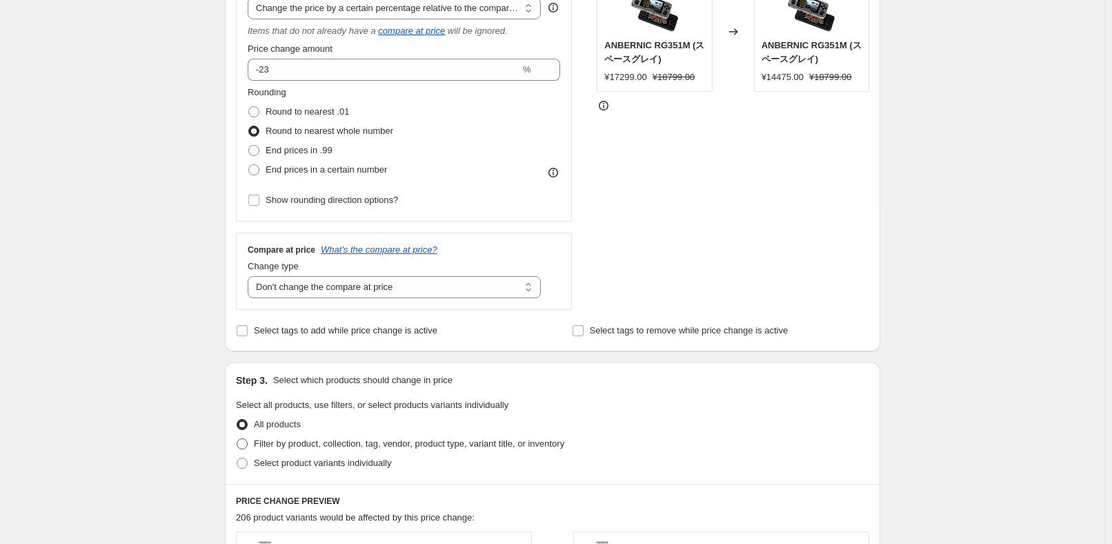
scroll to position [376, 0]
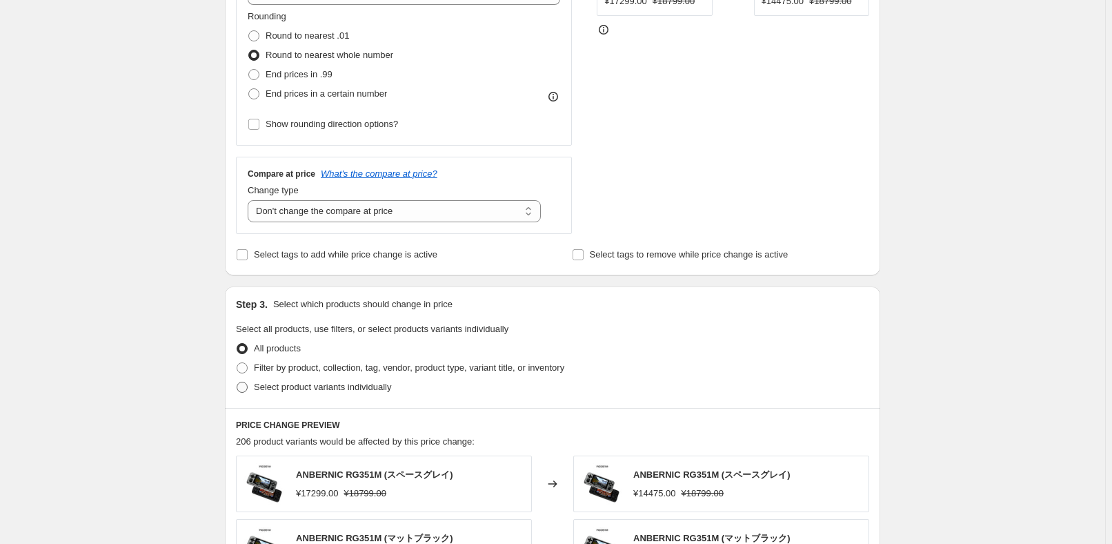
click at [309, 390] on span "Select product variants individually" at bounding box center [322, 386] width 137 height 10
click at [237, 382] on input "Select product variants individually" at bounding box center [237, 381] width 1 height 1
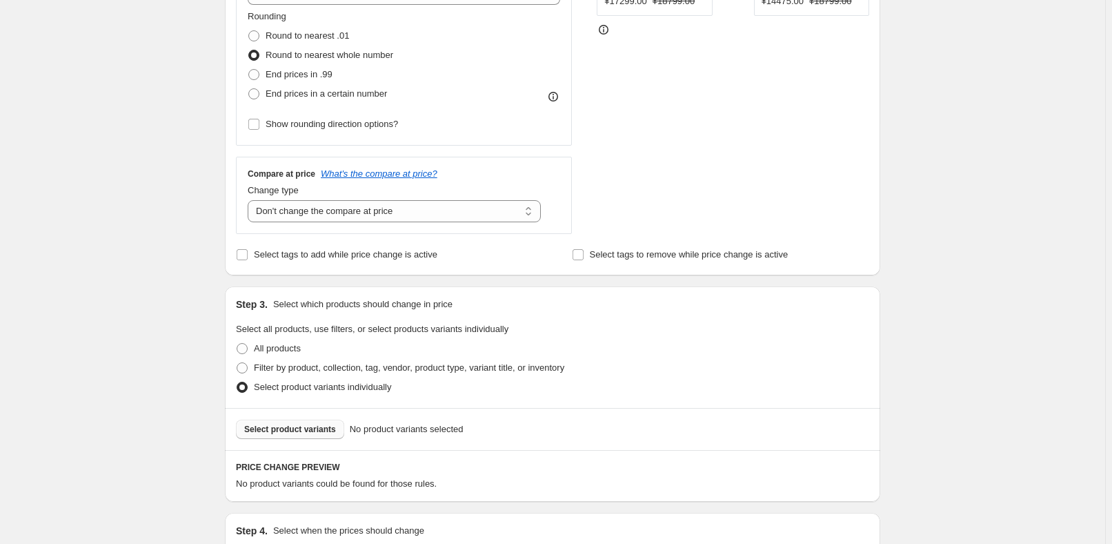
click at [299, 432] on span "Select product variants" at bounding box center [290, 429] width 92 height 11
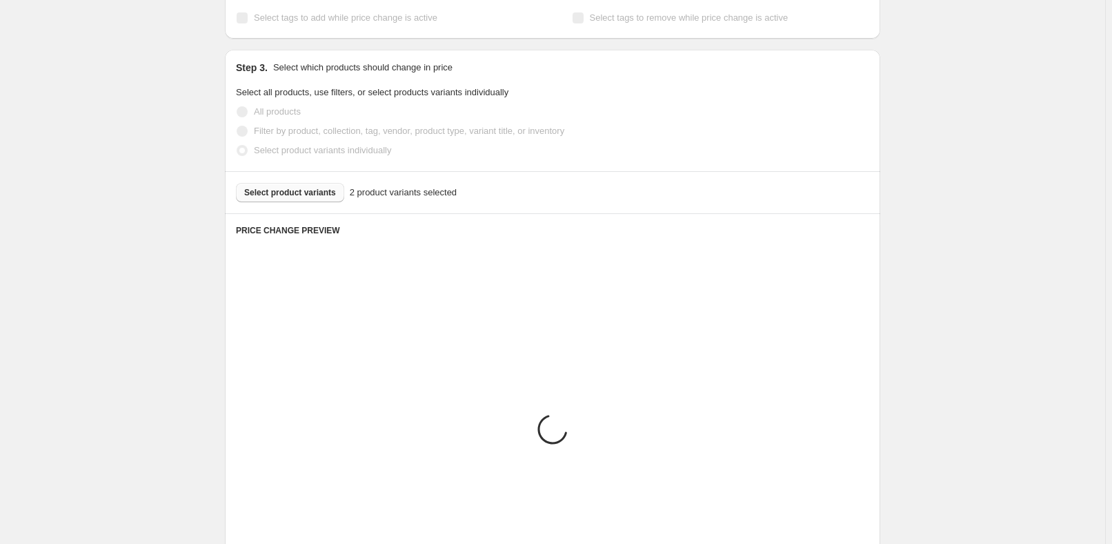
scroll to position [690, 0]
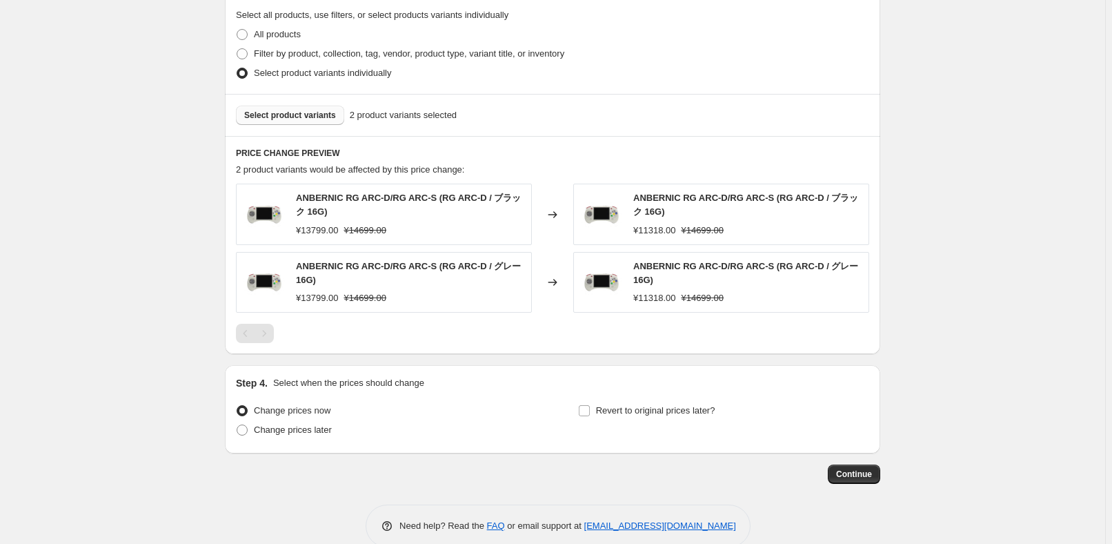
click at [310, 117] on span "Select product variants" at bounding box center [290, 115] width 92 height 11
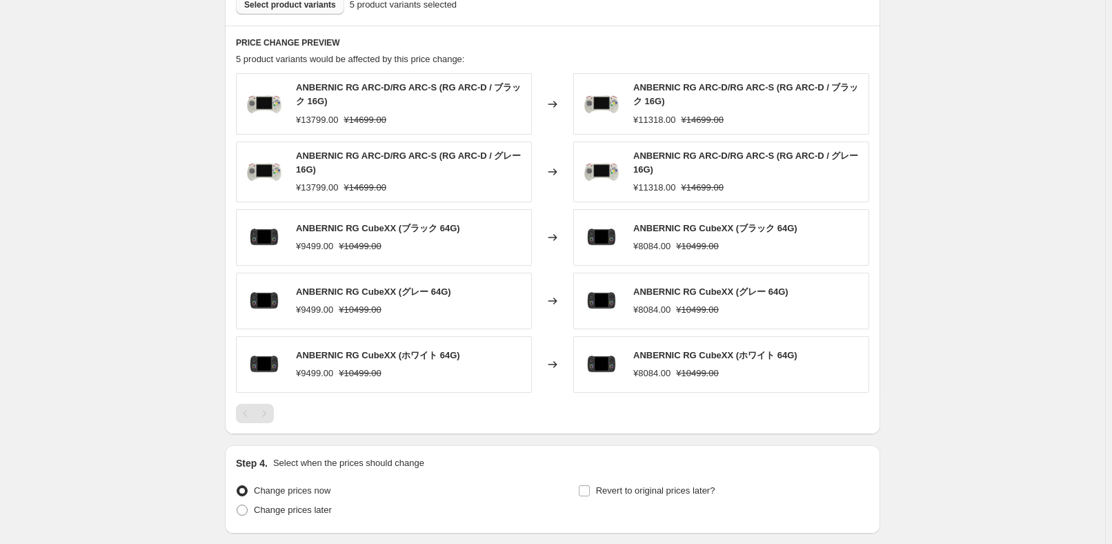
scroll to position [815, 0]
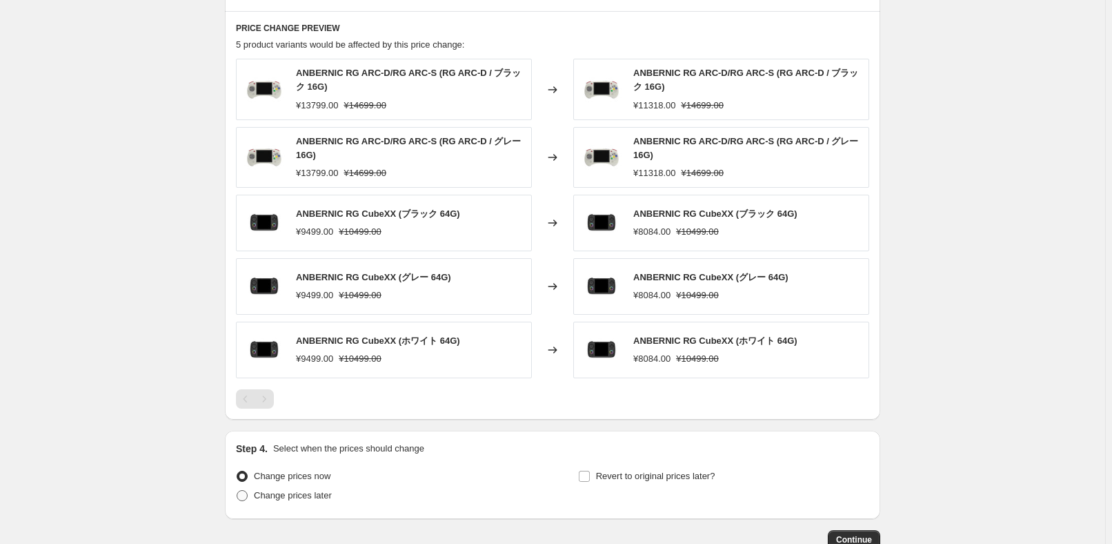
click at [292, 490] on span "Change prices later" at bounding box center [293, 495] width 78 height 10
click at [237, 490] on input "Change prices later" at bounding box center [237, 490] width 1 height 1
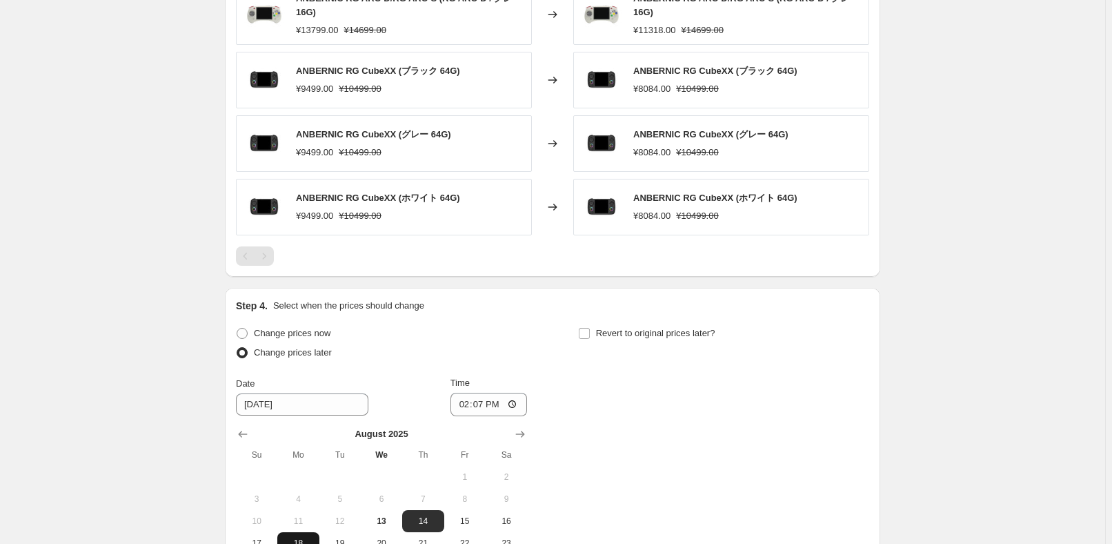
scroll to position [1003, 0]
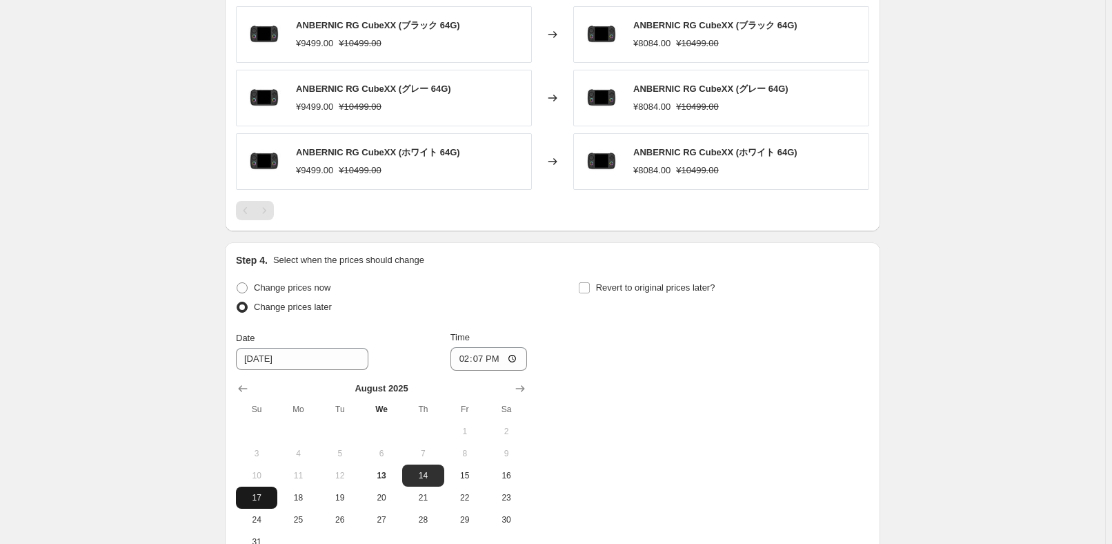
click at [272, 492] on span "17" at bounding box center [256, 497] width 30 height 11
drag, startPoint x: 484, startPoint y: 355, endPoint x: 493, endPoint y: 320, distance: 35.6
click at [484, 355] on input "14:07" at bounding box center [488, 358] width 77 height 23
click at [724, 438] on div "Change prices now Change prices later Date [DATE] Time 22:50 [DATE] Su Mo Tu We…" at bounding box center [552, 415] width 633 height 275
click at [695, 290] on span "Revert to original prices later?" at bounding box center [655, 287] width 119 height 10
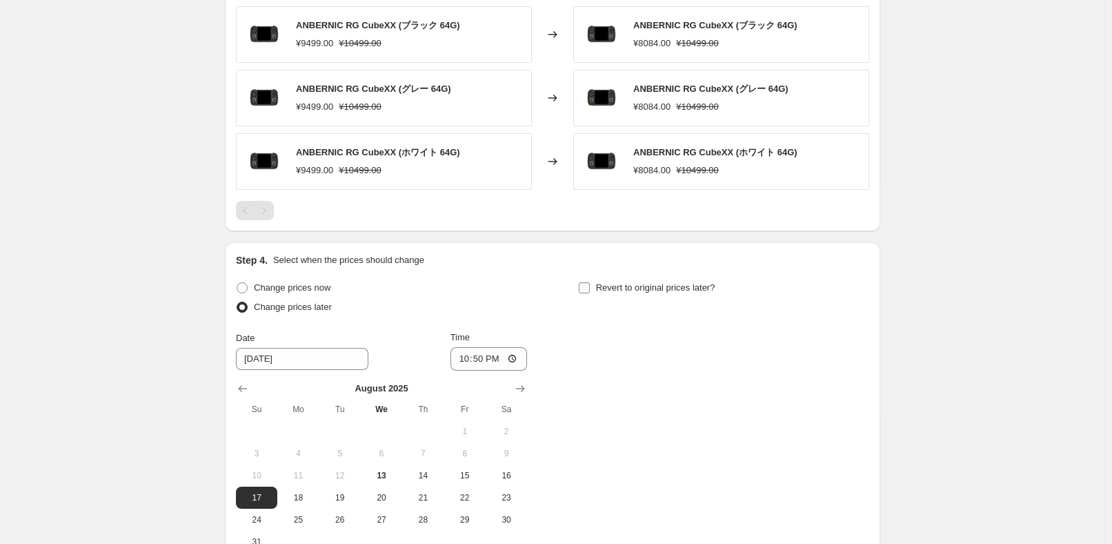
click at [590, 290] on input "Revert to original prices later?" at bounding box center [584, 287] width 11 height 11
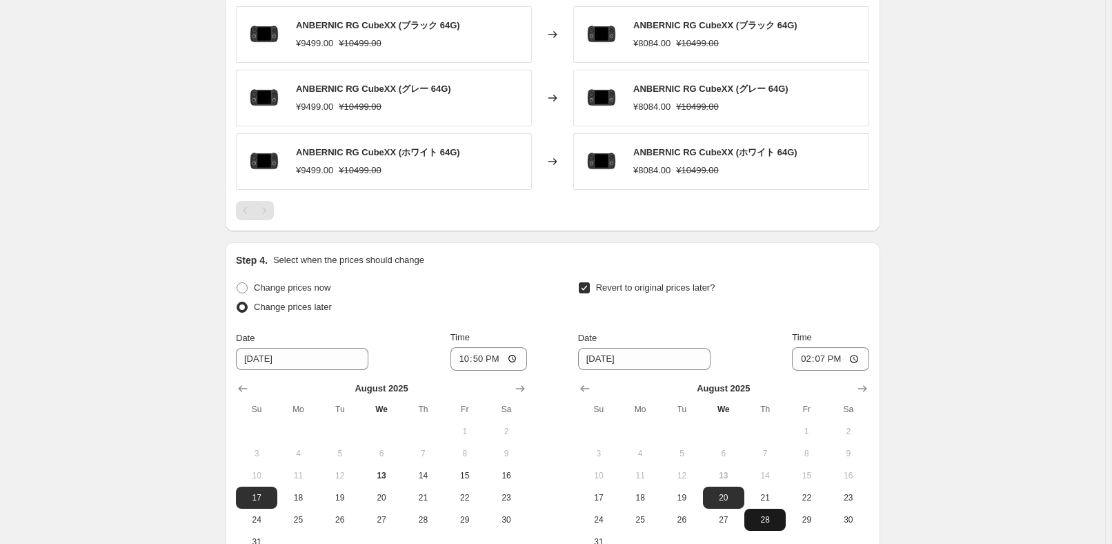
click at [757, 520] on span "28" at bounding box center [765, 519] width 30 height 11
drag, startPoint x: 822, startPoint y: 359, endPoint x: 835, endPoint y: 348, distance: 16.2
click at [821, 359] on input "14:07" at bounding box center [830, 358] width 77 height 23
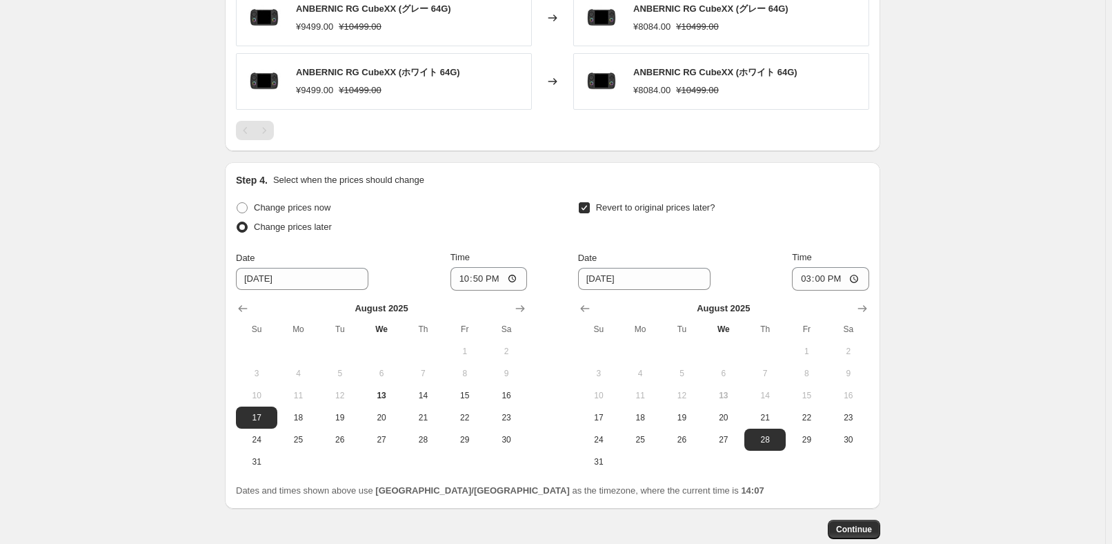
scroll to position [1159, 0]
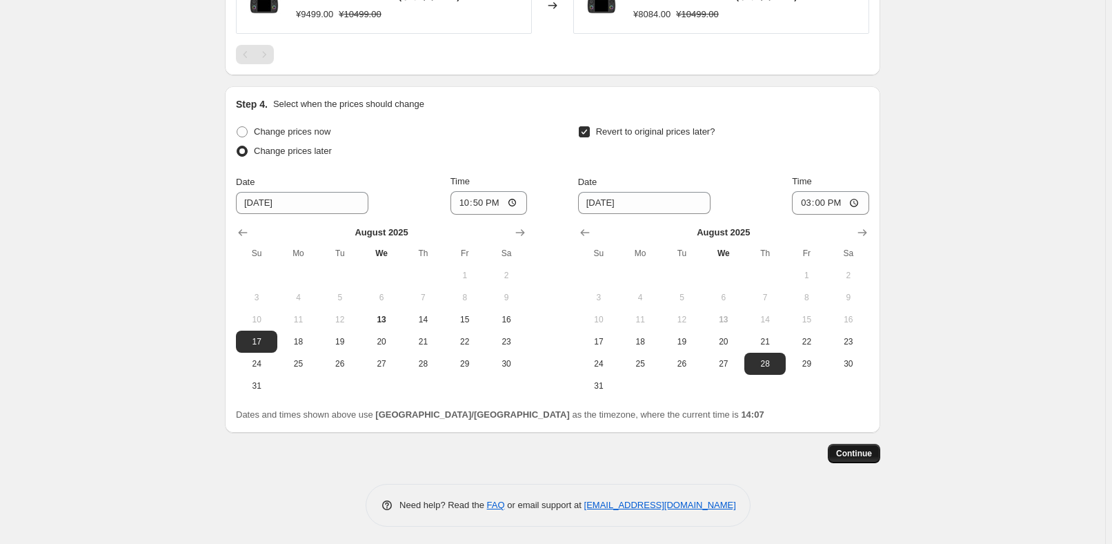
click at [871, 453] on span "Continue" at bounding box center [854, 453] width 36 height 11
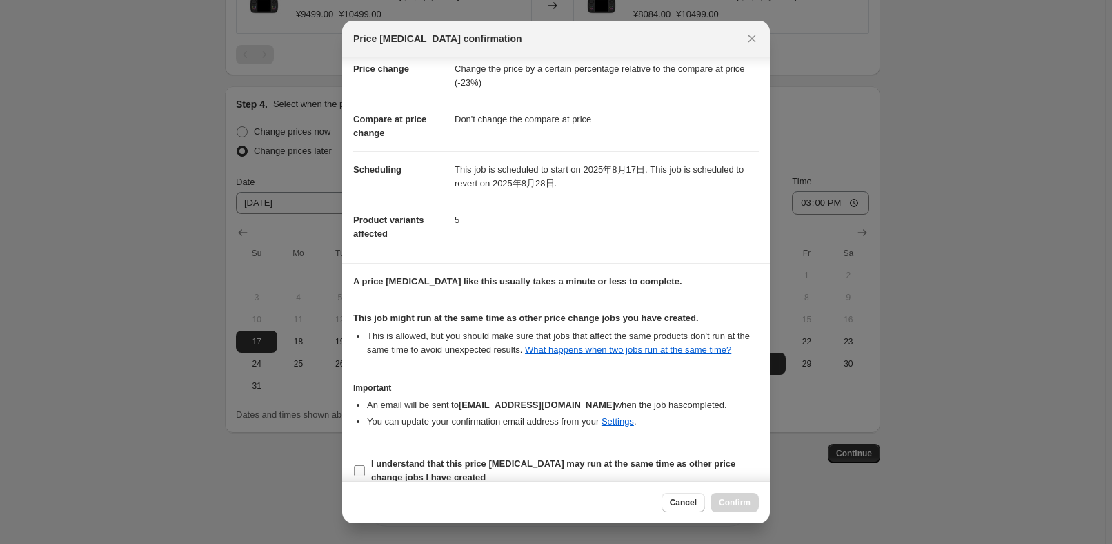
scroll to position [46, 0]
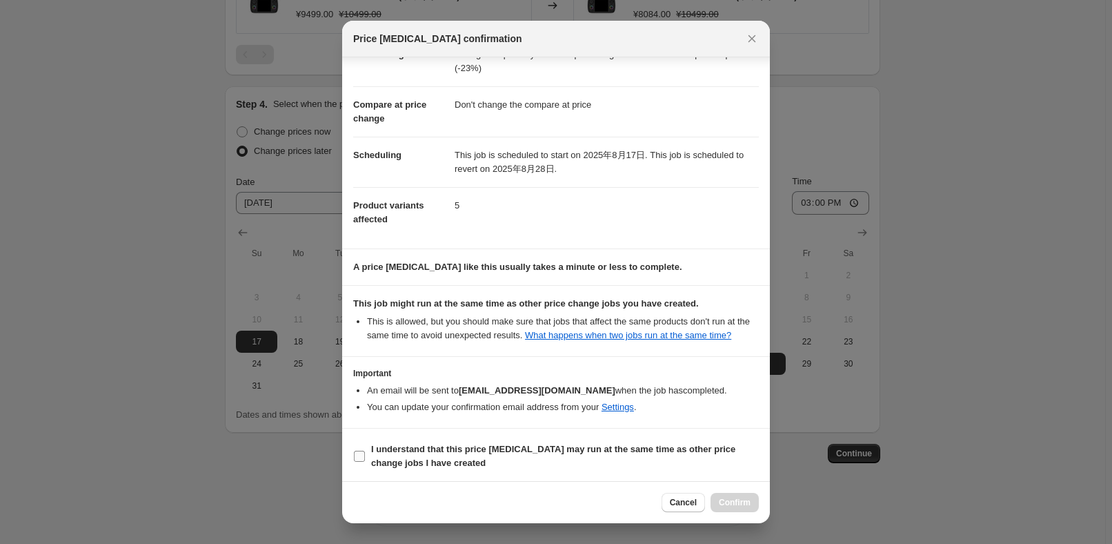
click at [410, 454] on b "I understand that this price [MEDICAL_DATA] may run at the same time as other p…" at bounding box center [553, 456] width 364 height 24
click at [365, 454] on input "I understand that this price [MEDICAL_DATA] may run at the same time as other p…" at bounding box center [359, 455] width 11 height 11
click at [724, 505] on span "Confirm" at bounding box center [735, 502] width 32 height 11
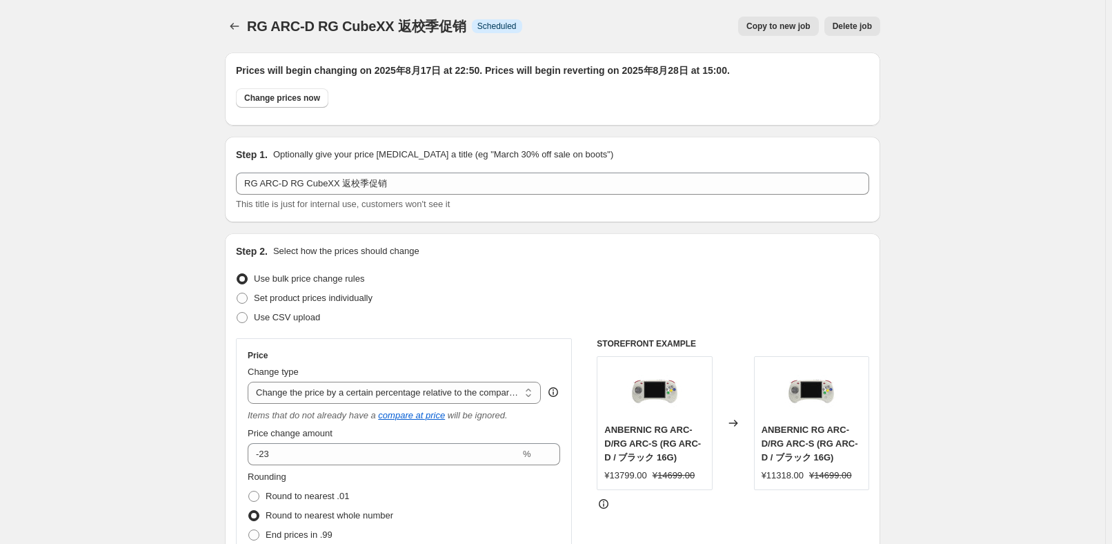
click at [238, 16] on div "RG ARC-D RG CubeXX 返校季促销. This page is ready RG ARC-D RG CubeXX 返校季促销 Info Sche…" at bounding box center [552, 26] width 655 height 52
click at [244, 34] on button "Price change jobs" at bounding box center [234, 26] width 19 height 19
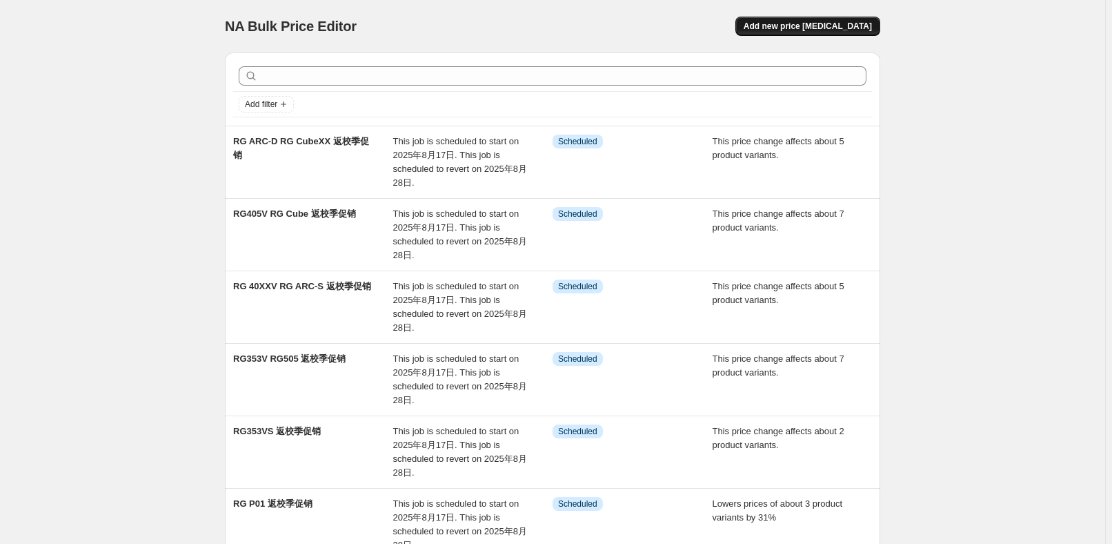
click at [842, 28] on span "Add new price [MEDICAL_DATA]" at bounding box center [808, 26] width 128 height 11
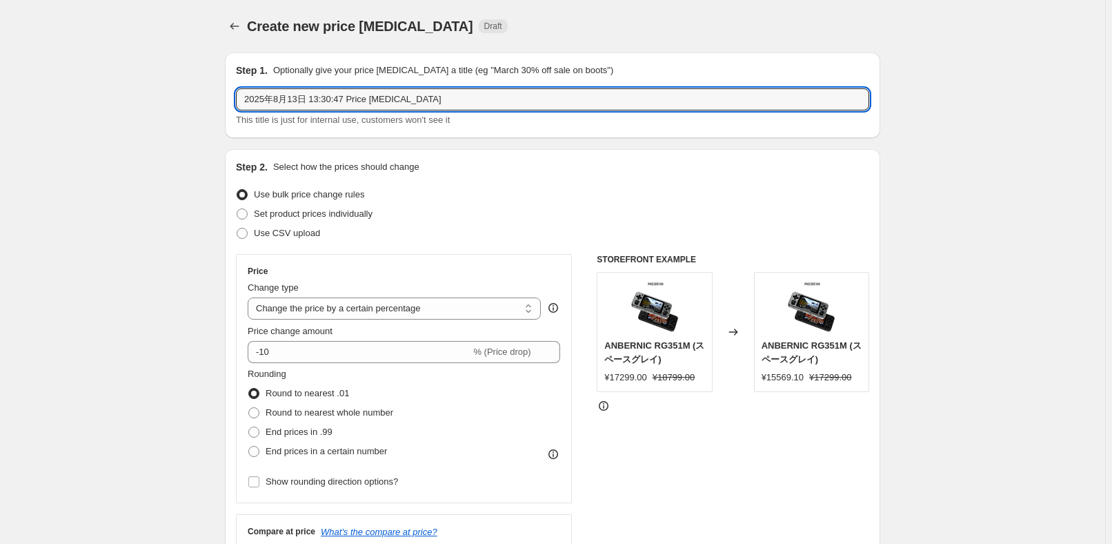
drag, startPoint x: 494, startPoint y: 100, endPoint x: 201, endPoint y: 99, distance: 293.2
paste input "RG 406H"
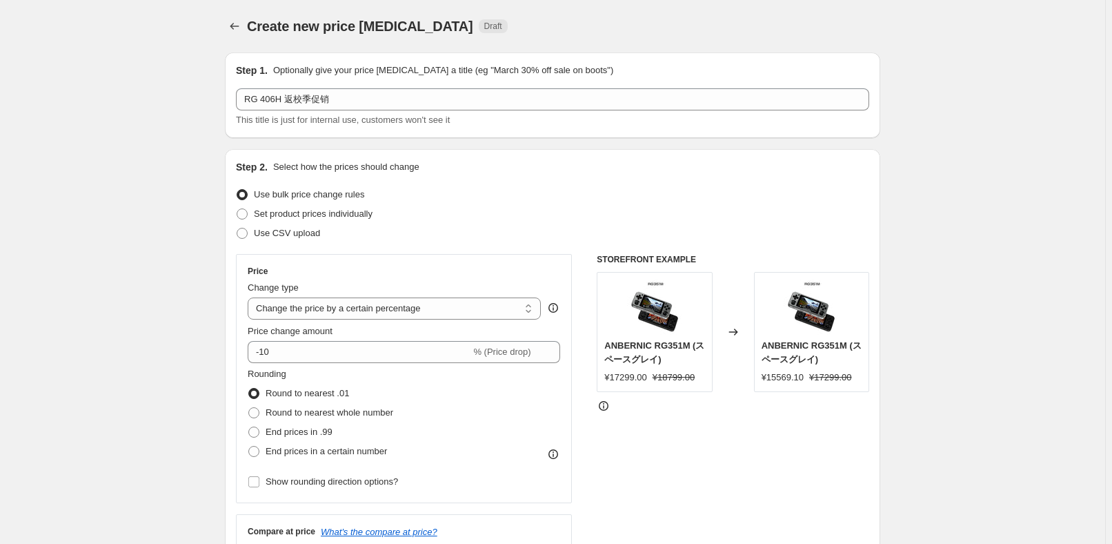
click at [615, 197] on div "Use bulk price change rules" at bounding box center [552, 194] width 633 height 19
click at [410, 314] on select "Change the price to a certain amount Change the price by a certain amount Chang…" at bounding box center [394, 308] width 293 height 22
click at [250, 297] on select "Change the price to a certain amount Change the price by a certain amount Chang…" at bounding box center [394, 308] width 293 height 22
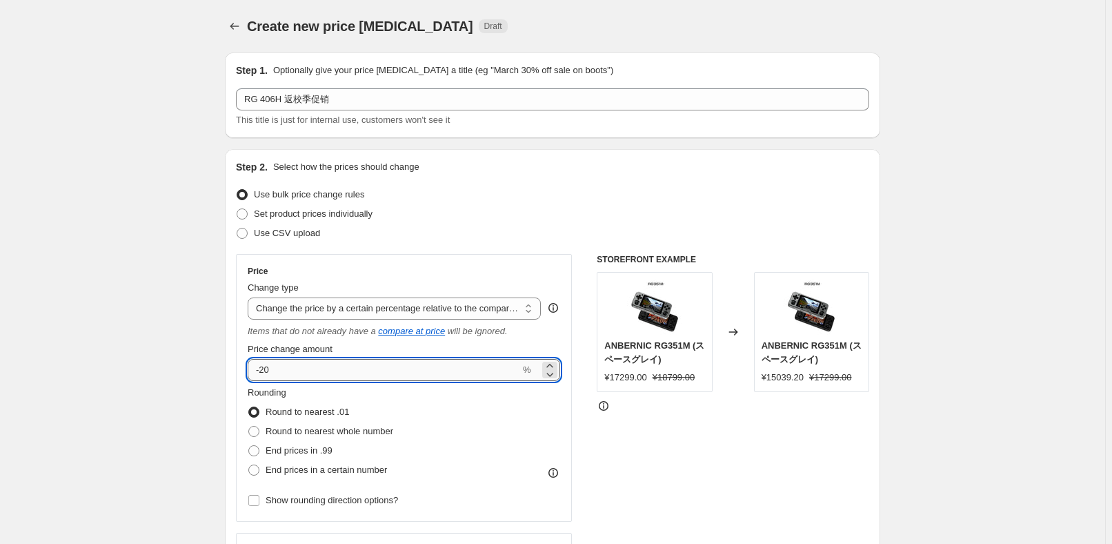
click at [337, 372] on input "-20" at bounding box center [384, 370] width 272 height 22
click at [680, 424] on div "STOREFRONT EXAMPLE ANBERNIC RG351M (スペースグレイ) ¥17299.00 ¥18799.00 Changed to ANB…" at bounding box center [733, 432] width 272 height 356
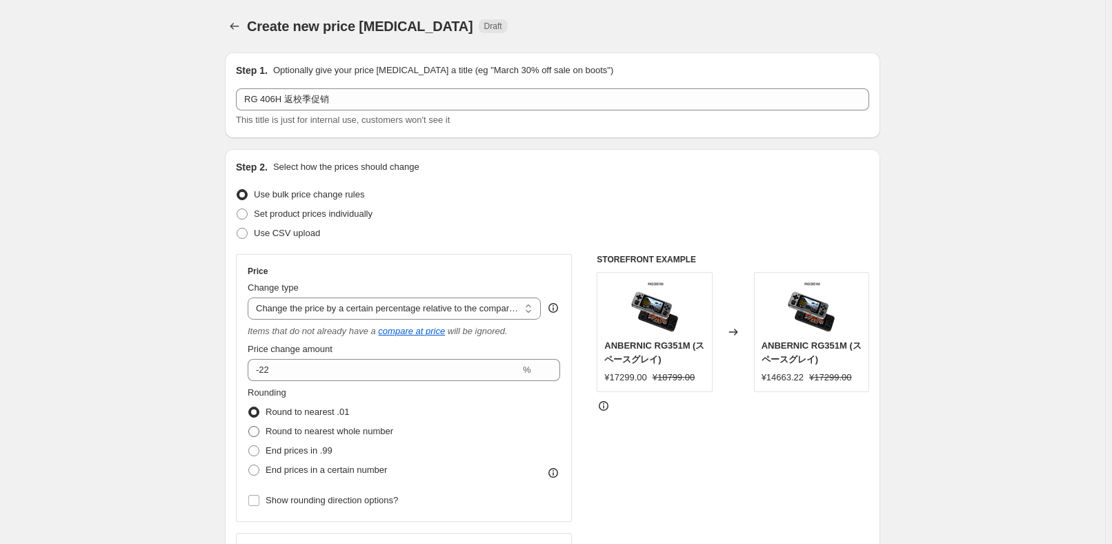
click at [357, 430] on span "Round to nearest whole number" at bounding box center [330, 431] width 128 height 10
click at [249, 426] on input "Round to nearest whole number" at bounding box center [248, 426] width 1 height 1
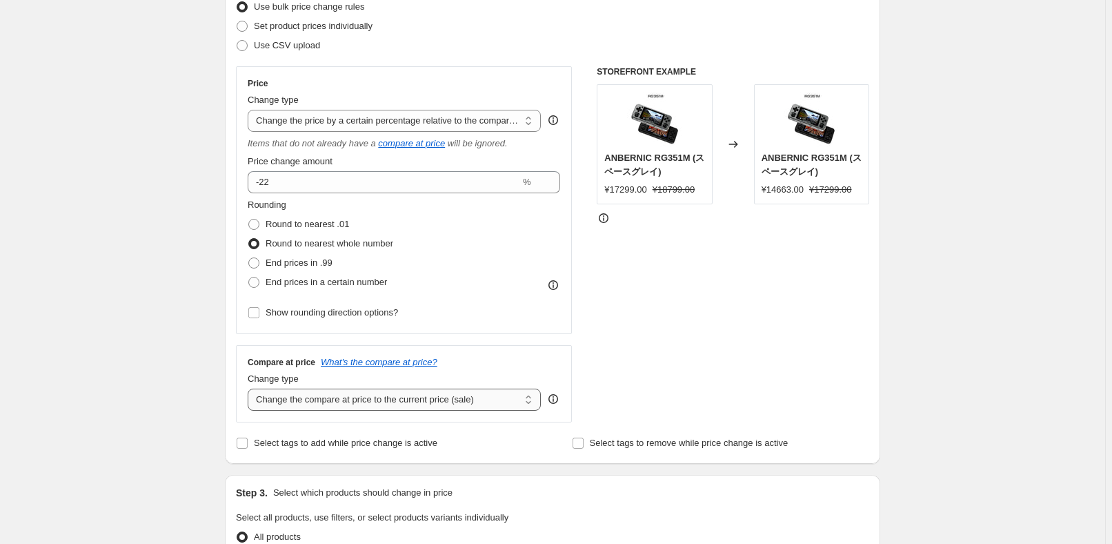
click at [375, 395] on select "Change the compare at price to the current price (sale) Change the compare at p…" at bounding box center [394, 399] width 293 height 22
click at [250, 388] on select "Change the compare at price to the current price (sale) Change the compare at p…" at bounding box center [394, 399] width 293 height 22
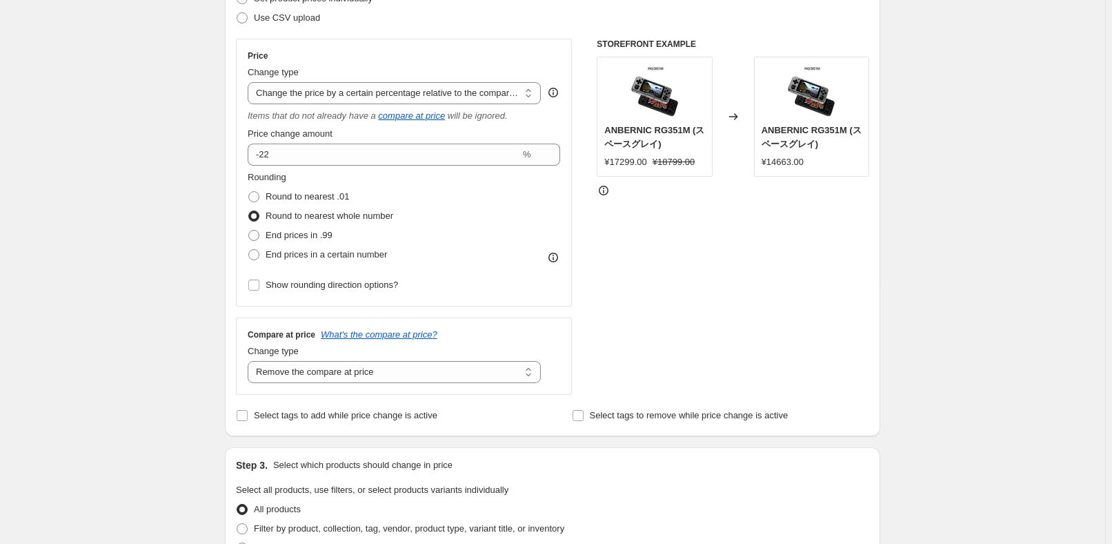
scroll to position [376, 0]
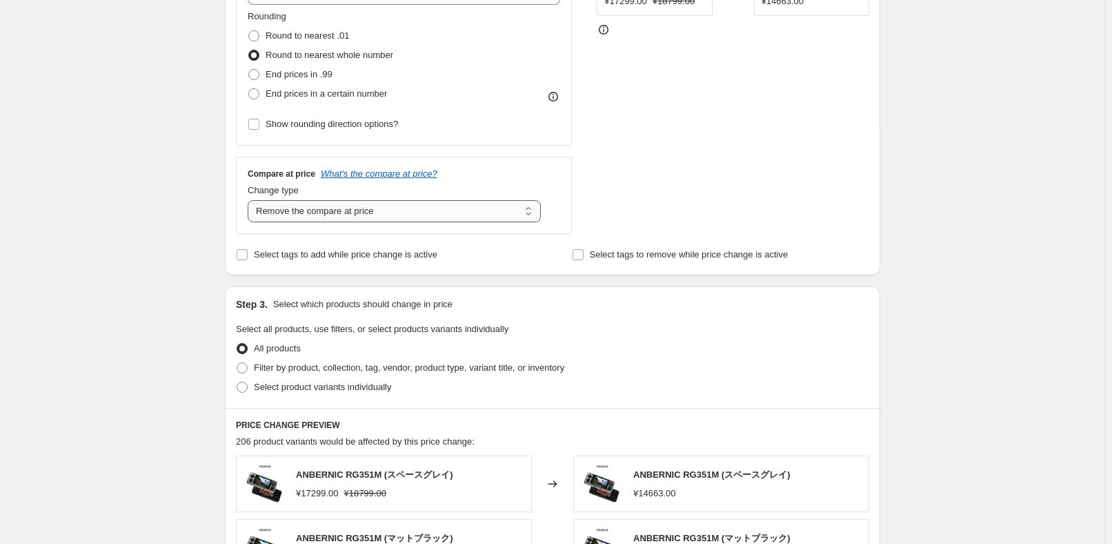
click at [417, 209] on select "Change the compare at price to the current price (sale) Change the compare at p…" at bounding box center [394, 211] width 293 height 22
click at [250, 200] on select "Change the compare at price to the current price (sale) Change the compare at p…" at bounding box center [394, 211] width 293 height 22
click at [648, 293] on div "Step 3. Select which products should change in price Select all products, use f…" at bounding box center [552, 346] width 655 height 121
click at [290, 382] on span "Select product variants individually" at bounding box center [322, 386] width 137 height 10
click at [237, 382] on input "Select product variants individually" at bounding box center [237, 381] width 1 height 1
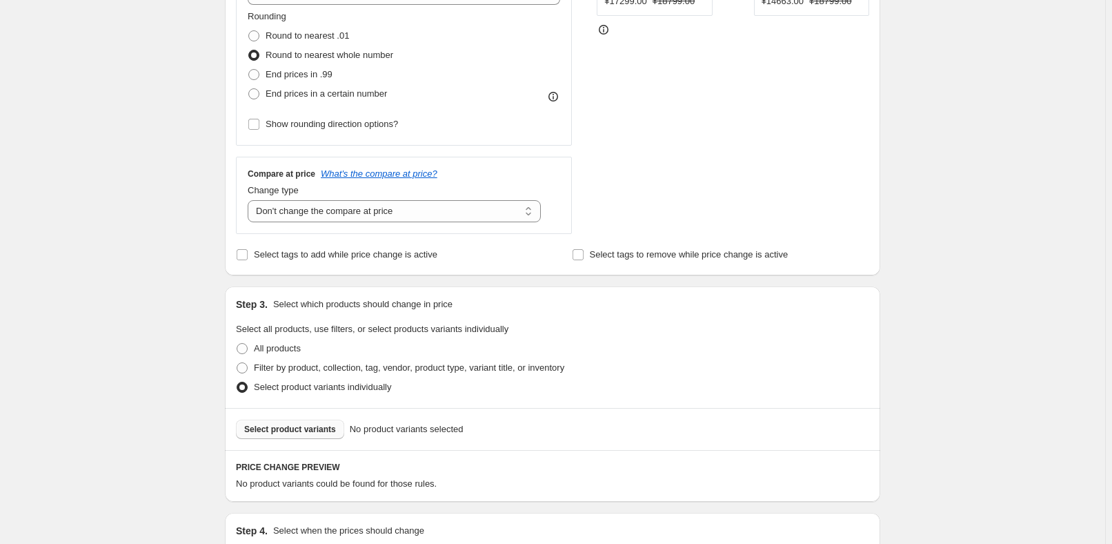
click at [283, 433] on button "Select product variants" at bounding box center [290, 428] width 108 height 19
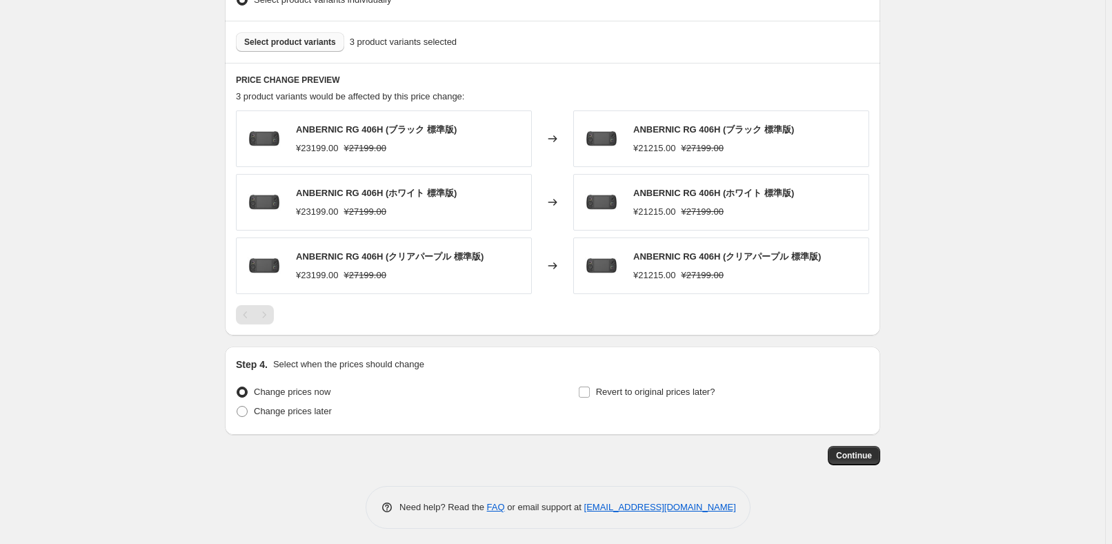
scroll to position [766, 0]
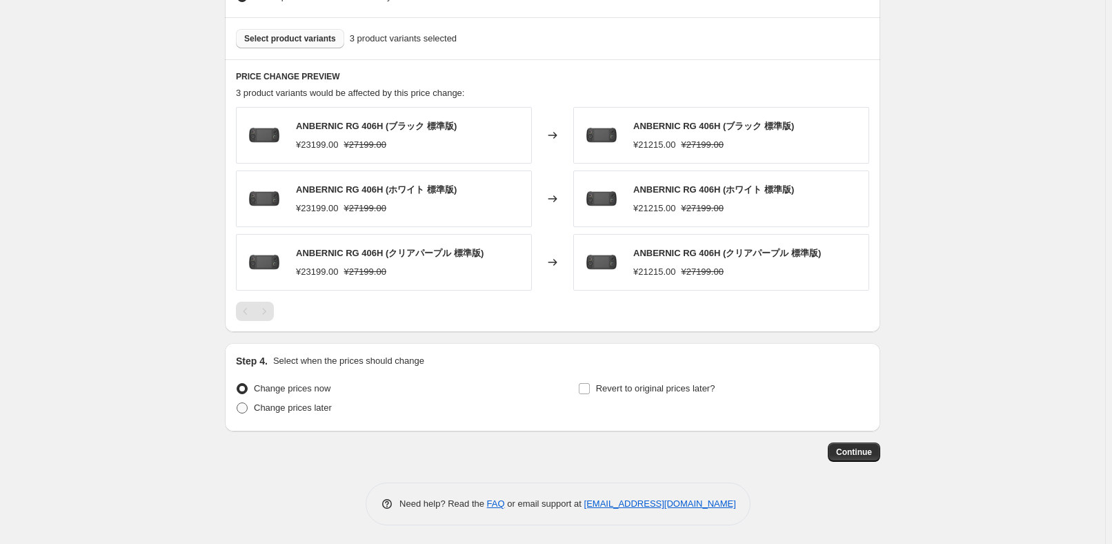
click at [277, 408] on span "Change prices later" at bounding box center [293, 407] width 78 height 10
click at [237, 403] on input "Change prices later" at bounding box center [237, 402] width 1 height 1
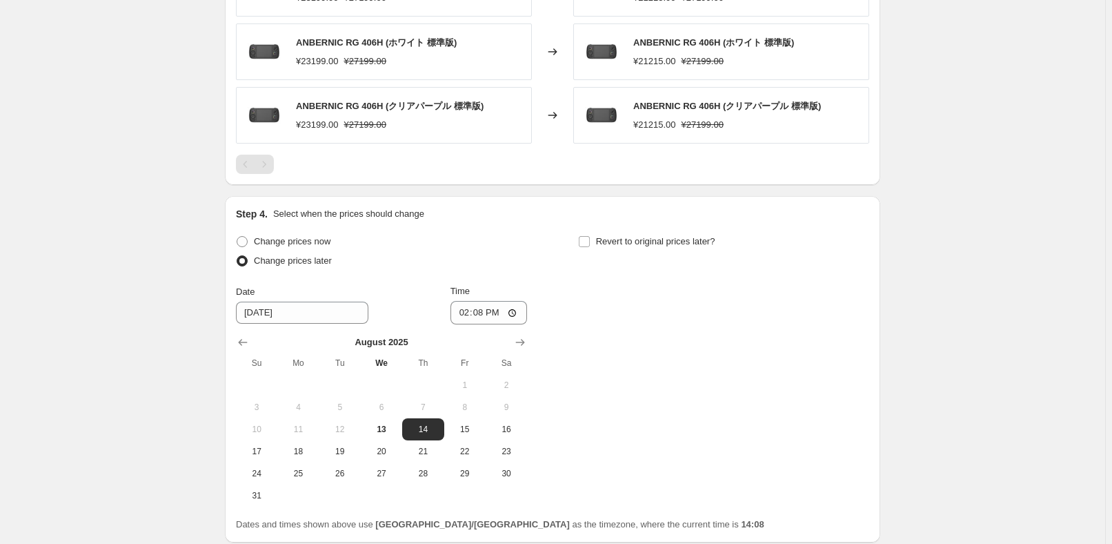
scroll to position [1017, 0]
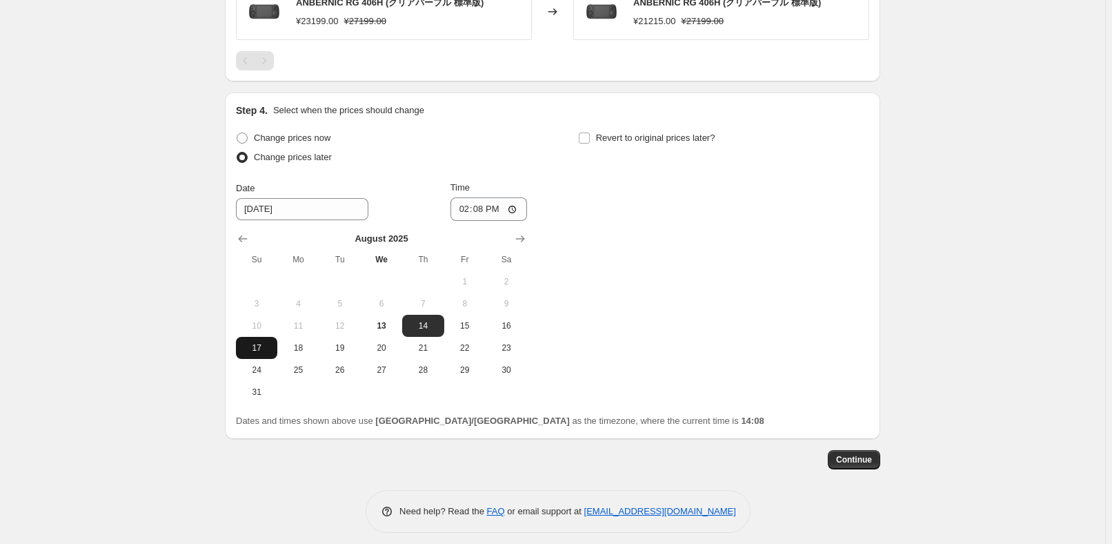
click at [266, 347] on span "17" at bounding box center [256, 347] width 30 height 11
click at [488, 208] on input "14:08" at bounding box center [488, 208] width 77 height 23
click at [706, 221] on div "Change prices now Change prices later Date [DATE] Time 22:50 [DATE] Su Mo Tu We…" at bounding box center [552, 265] width 633 height 275
click at [655, 121] on div "Step 4. Select when the prices should change Change prices now Change prices la…" at bounding box center [552, 265] width 633 height 324
click at [647, 154] on div "Revert to original prices later?" at bounding box center [723, 148] width 291 height 41
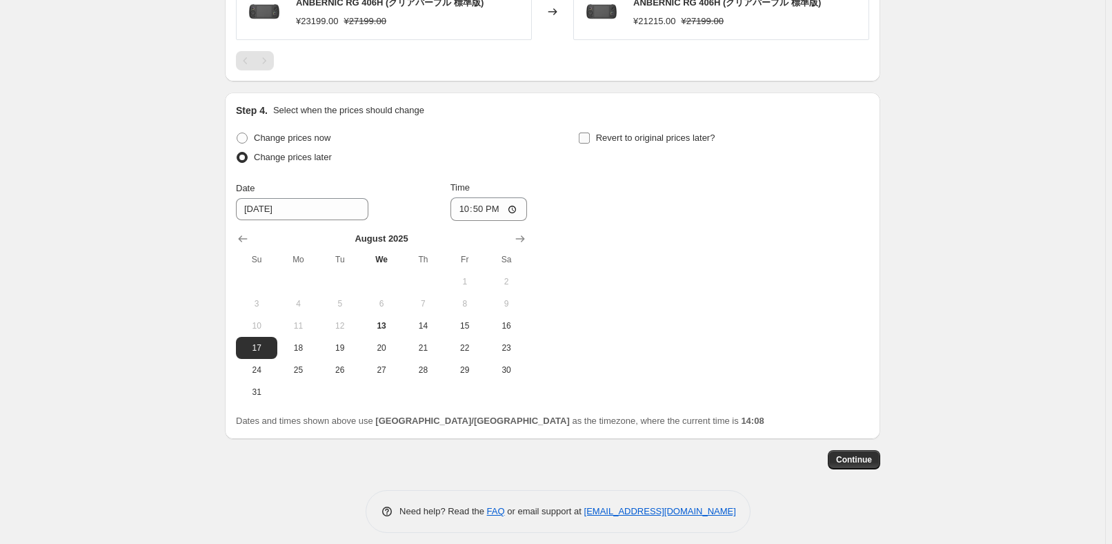
click at [656, 139] on span "Revert to original prices later?" at bounding box center [655, 137] width 119 height 10
click at [590, 139] on input "Revert to original prices later?" at bounding box center [584, 137] width 11 height 11
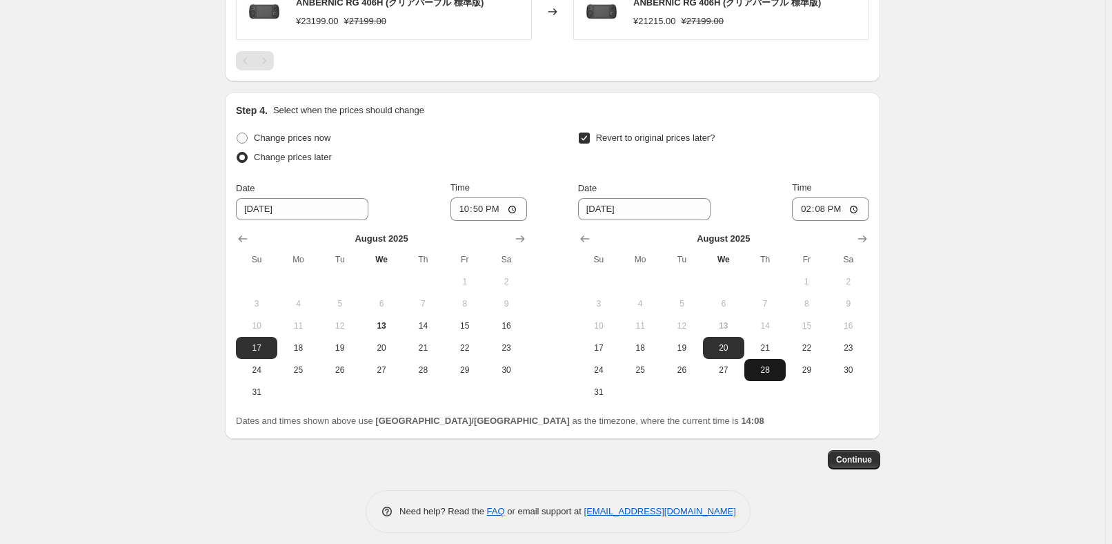
click at [776, 364] on span "28" at bounding box center [765, 369] width 30 height 11
click at [825, 204] on input "14:08" at bounding box center [830, 208] width 77 height 23
click at [862, 455] on span "Continue" at bounding box center [854, 459] width 36 height 11
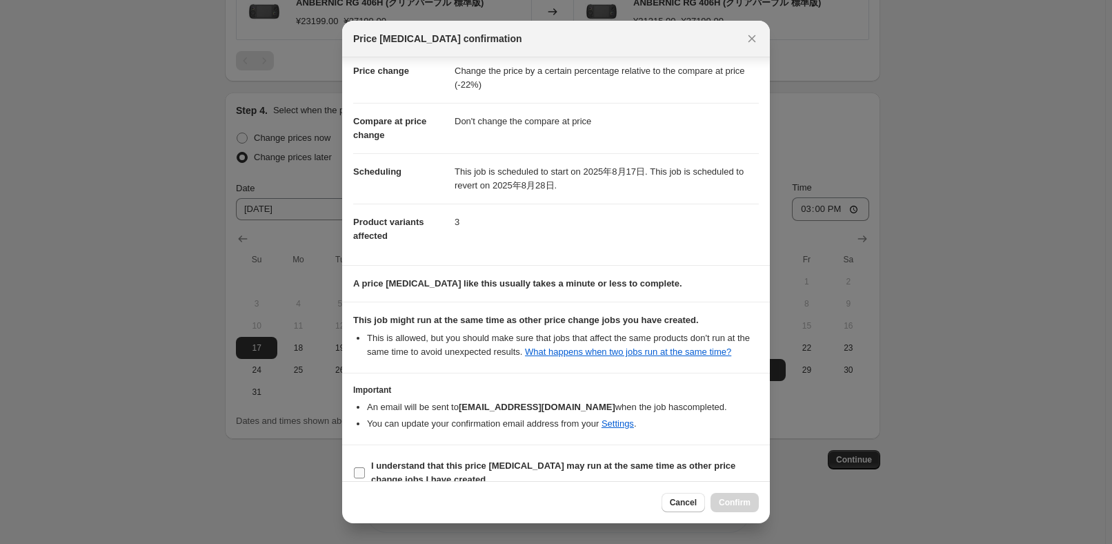
scroll to position [46, 0]
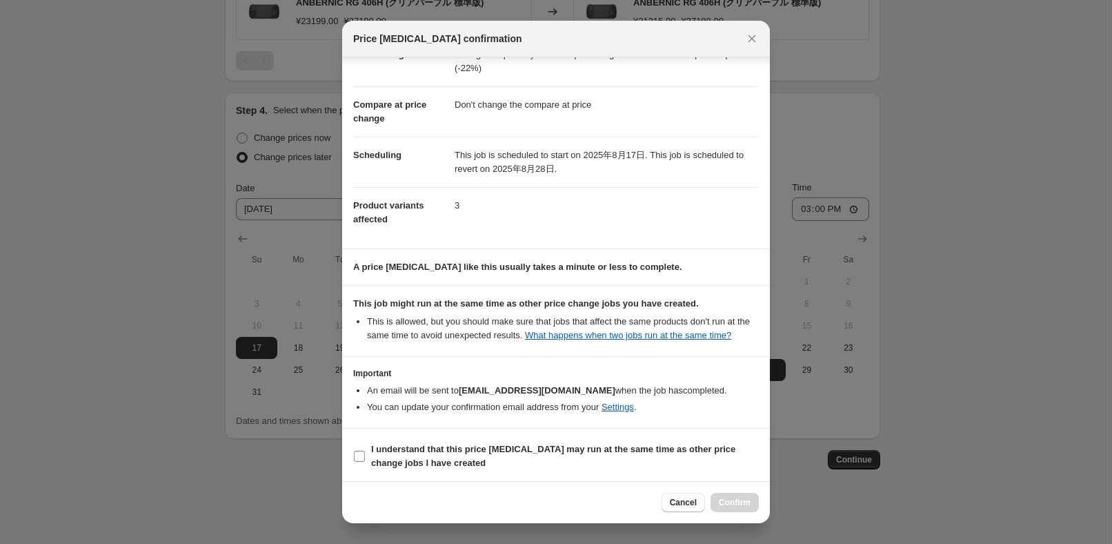
click at [456, 465] on span "I understand that this price [MEDICAL_DATA] may run at the same time as other p…" at bounding box center [565, 456] width 388 height 28
click at [365, 461] on input "I understand that this price [MEDICAL_DATA] may run at the same time as other p…" at bounding box center [359, 455] width 11 height 11
click at [737, 504] on span "Confirm" at bounding box center [735, 502] width 32 height 11
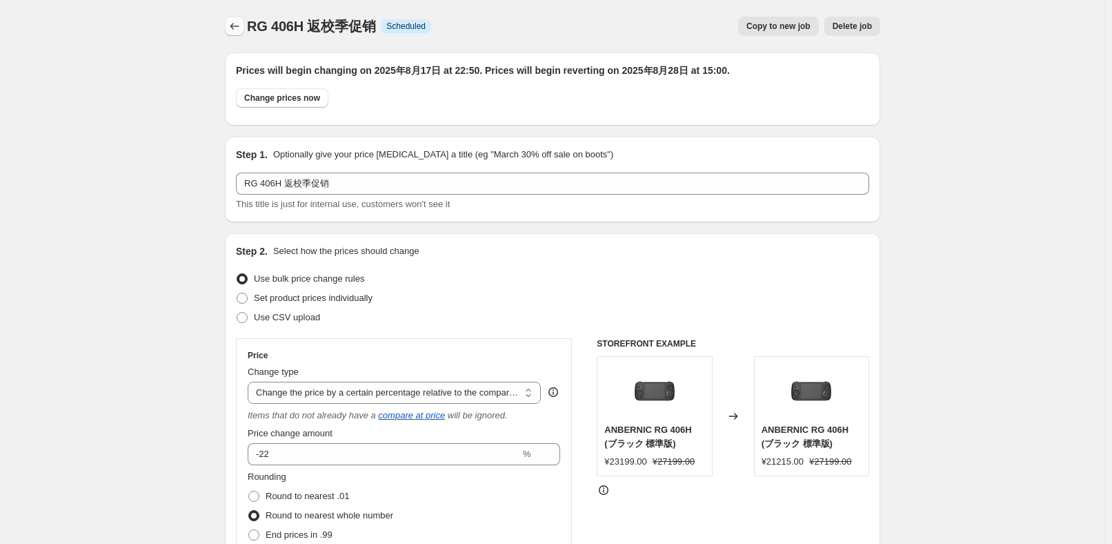
click at [244, 30] on button "Price change jobs" at bounding box center [234, 26] width 19 height 19
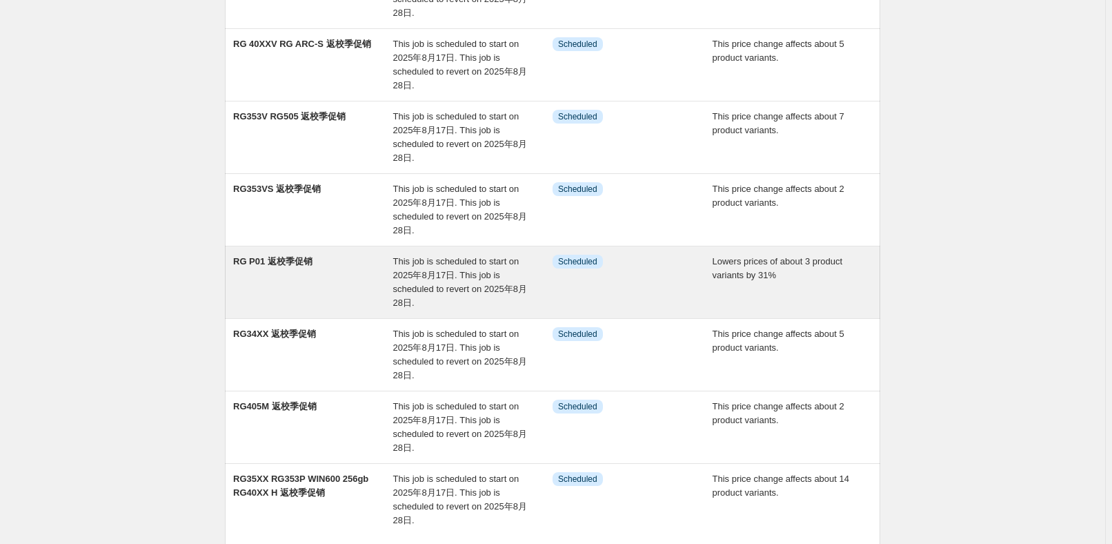
scroll to position [376, 0]
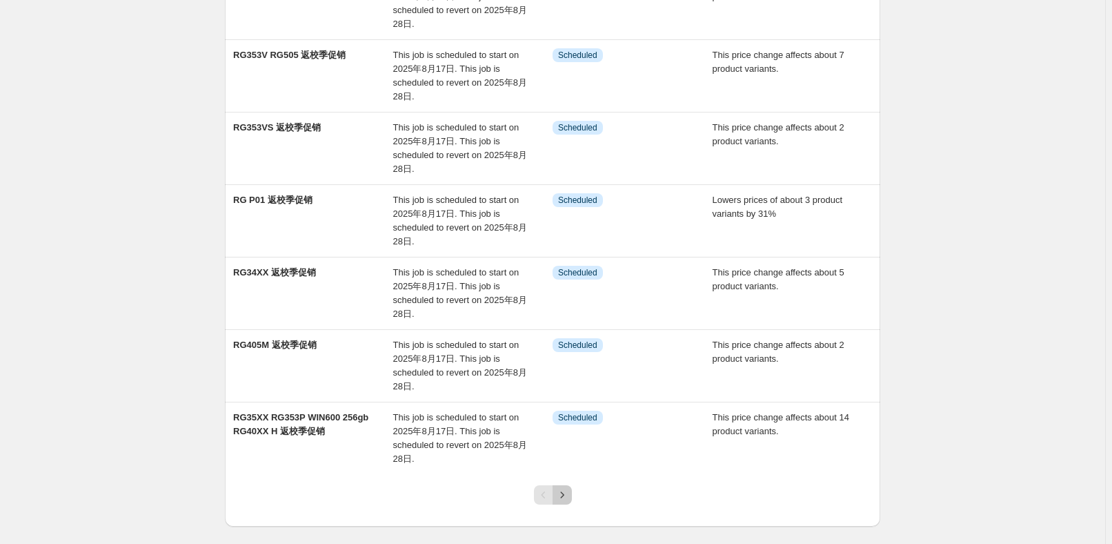
click at [572, 495] on button "Next" at bounding box center [562, 494] width 19 height 19
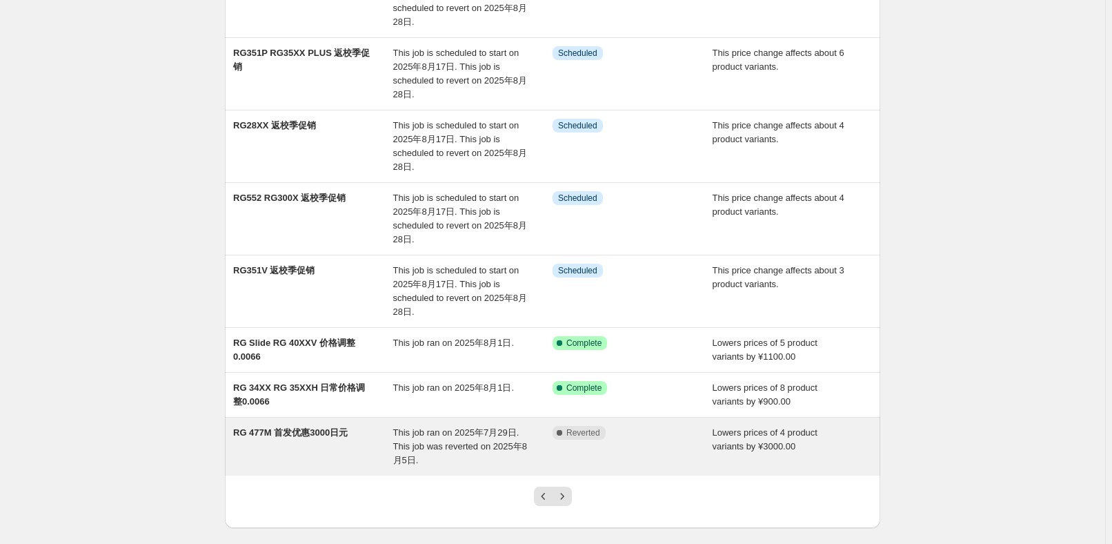
scroll to position [313, 0]
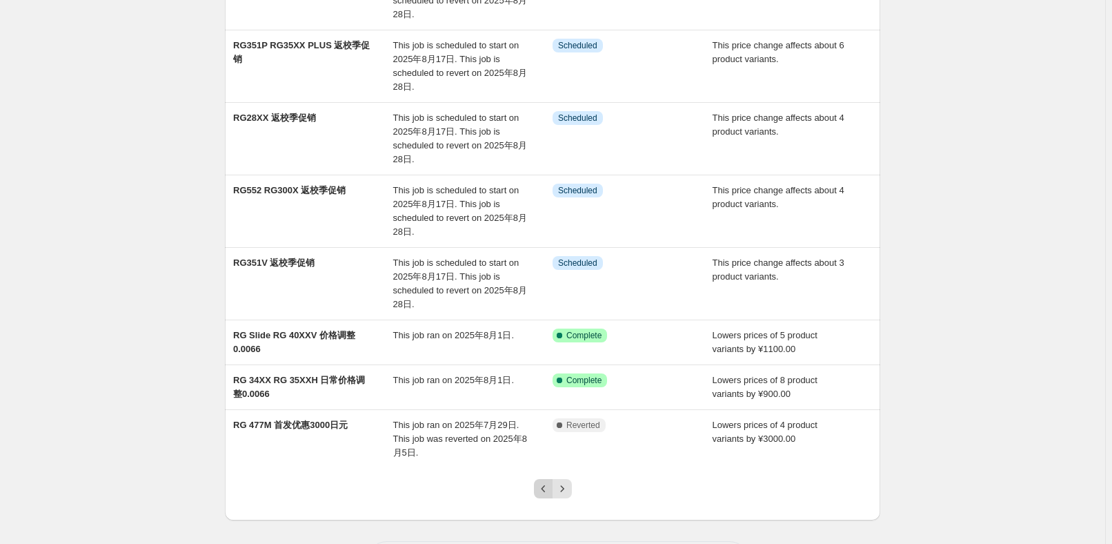
click at [543, 483] on icon "Previous" at bounding box center [544, 488] width 14 height 14
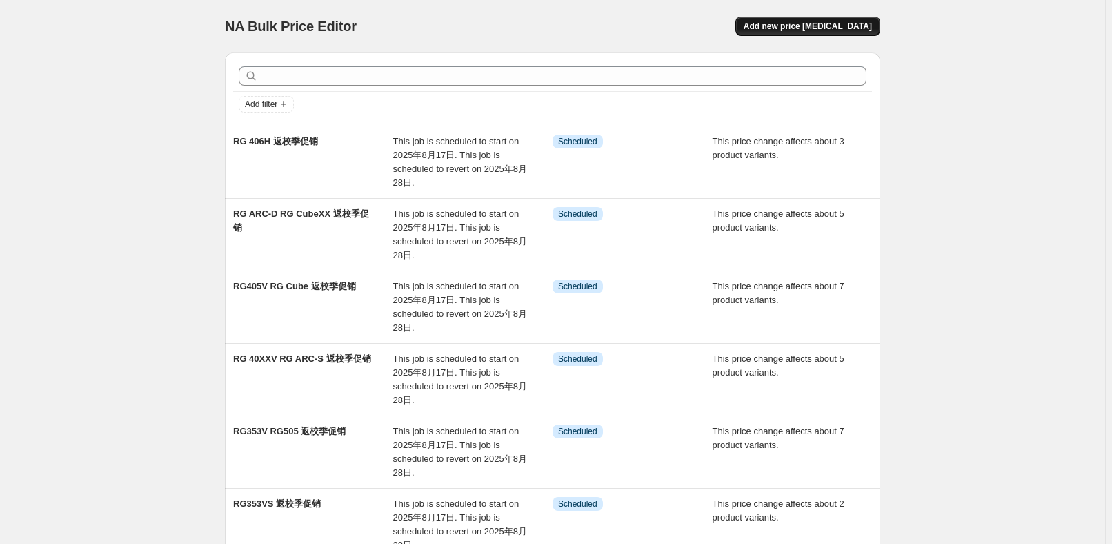
click at [839, 32] on button "Add new price [MEDICAL_DATA]" at bounding box center [807, 26] width 145 height 19
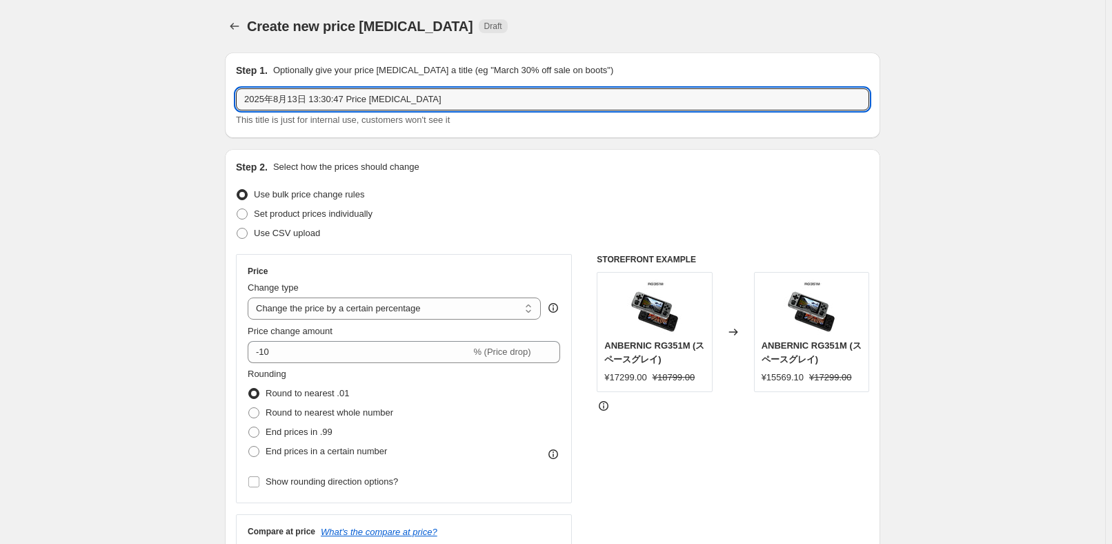
drag, startPoint x: 463, startPoint y: 101, endPoint x: 180, endPoint y: 99, distance: 282.8
paste input "RG556"
click at [581, 210] on div "Set product prices individually" at bounding box center [552, 213] width 633 height 19
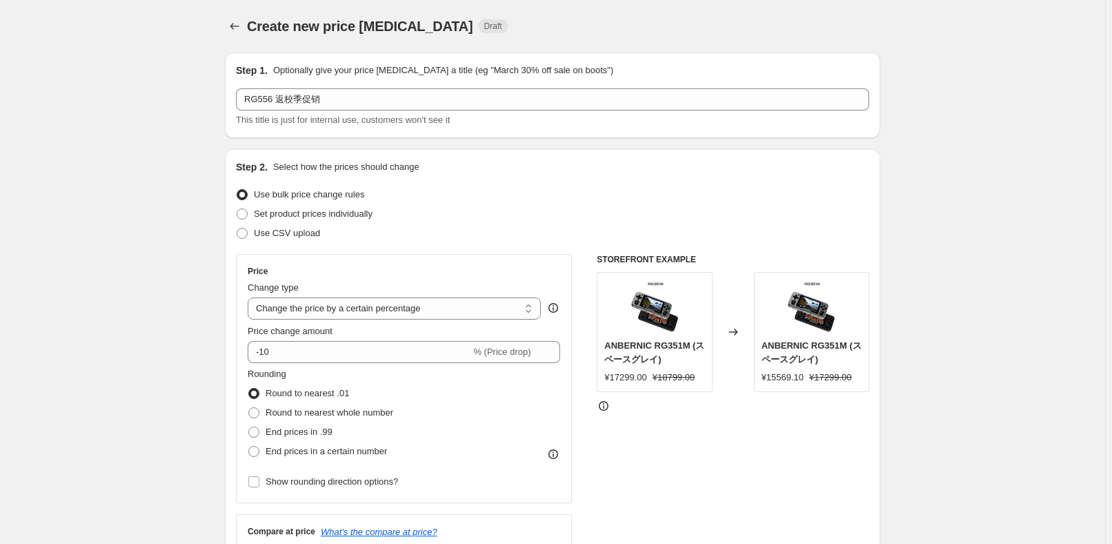
click at [450, 293] on div "Change type" at bounding box center [394, 288] width 293 height 14
click at [450, 318] on select "Change the price to a certain amount Change the price by a certain amount Chang…" at bounding box center [394, 308] width 293 height 22
click at [250, 297] on select "Change the price to a certain amount Change the price by a certain amount Chang…" at bounding box center [394, 308] width 293 height 22
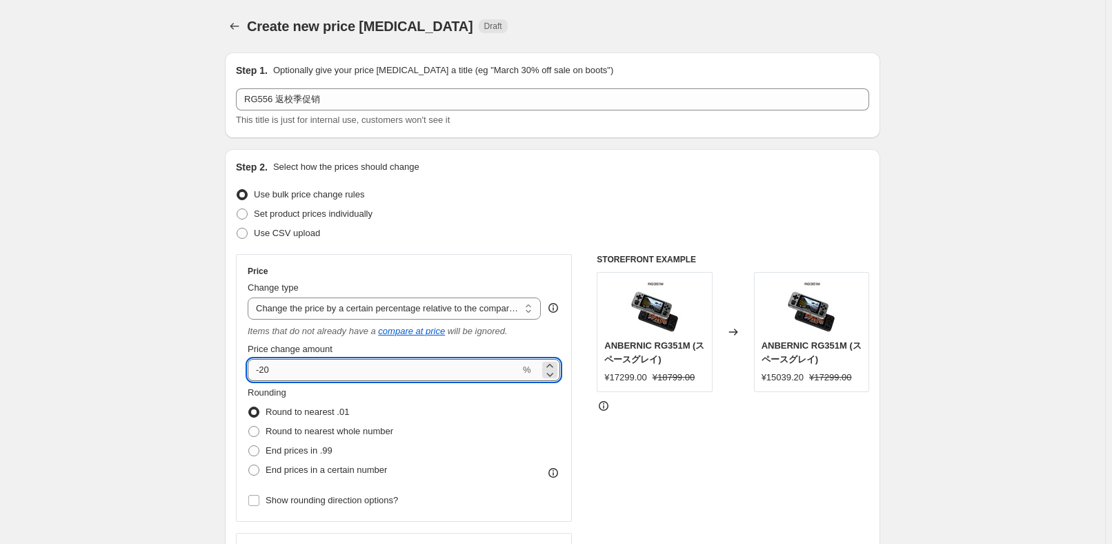
click at [393, 378] on input "-20" at bounding box center [384, 370] width 272 height 22
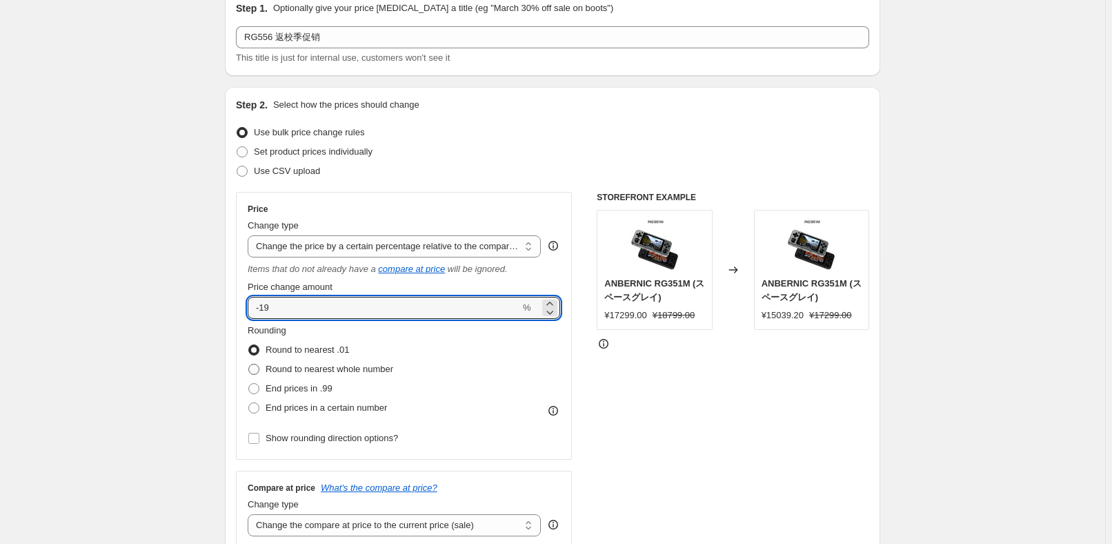
click at [354, 371] on span "Round to nearest whole number" at bounding box center [330, 369] width 128 height 10
click at [249, 364] on input "Round to nearest whole number" at bounding box center [248, 364] width 1 height 1
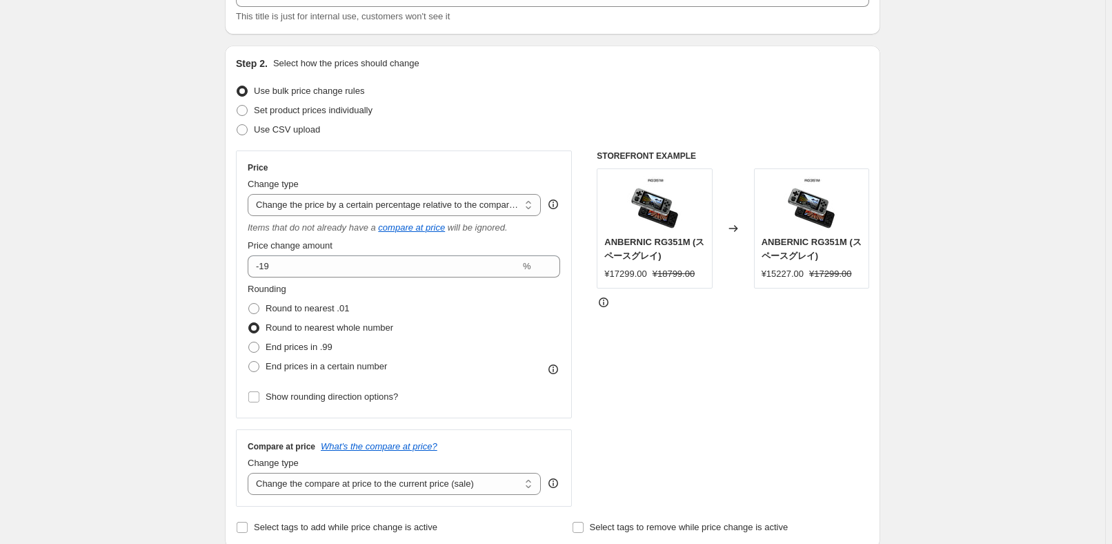
scroll to position [125, 0]
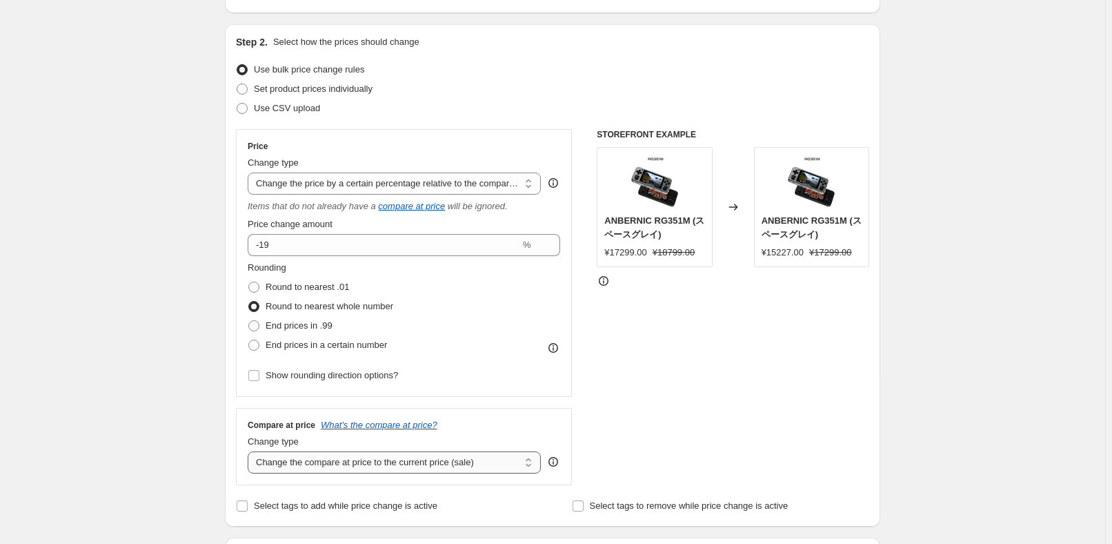
click at [386, 457] on select "Change the compare at price to the current price (sale) Change the compare at p…" at bounding box center [394, 462] width 293 height 22
click at [250, 451] on select "Change the compare at price to the current price (sale) Change the compare at p…" at bounding box center [394, 462] width 293 height 22
click at [701, 408] on div "STOREFRONT EXAMPLE ANBERNIC RG351M (スペースグレイ) ¥17299.00 ¥18799.00 Changed to ANB…" at bounding box center [733, 307] width 272 height 356
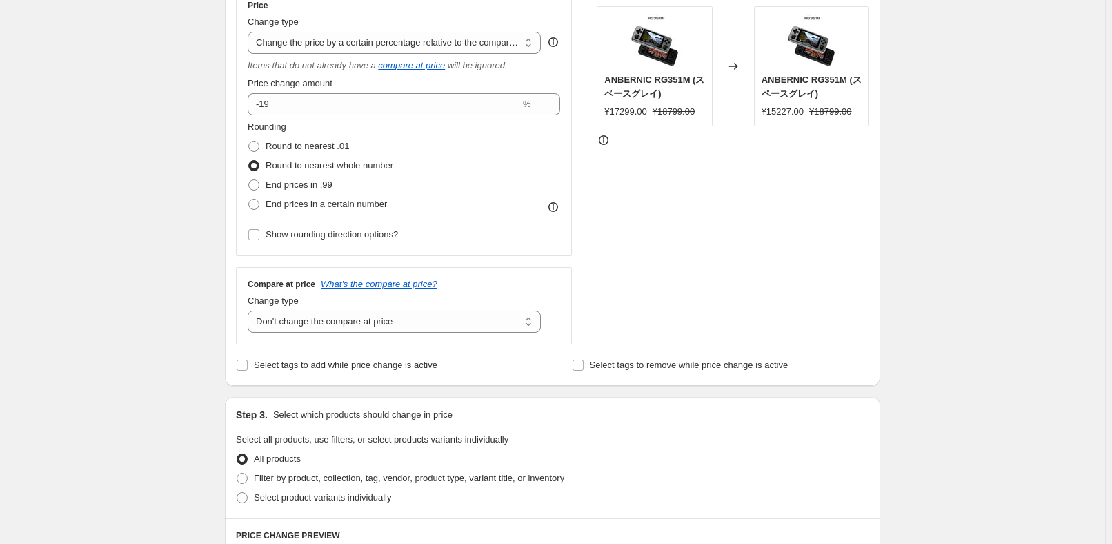
scroll to position [439, 0]
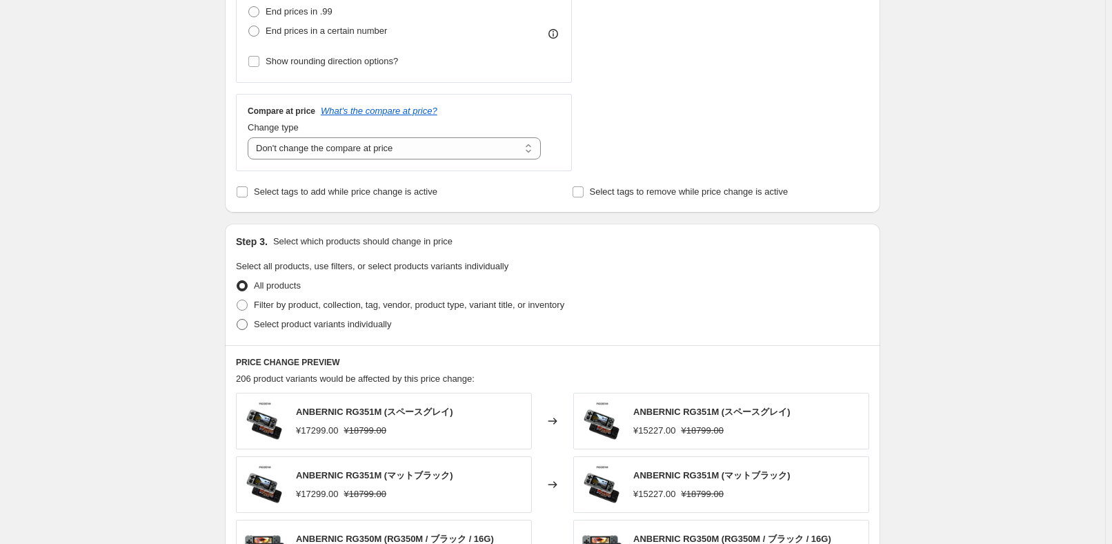
click at [312, 328] on span "Select product variants individually" at bounding box center [322, 324] width 137 height 10
click at [237, 319] on input "Select product variants individually" at bounding box center [237, 319] width 1 height 1
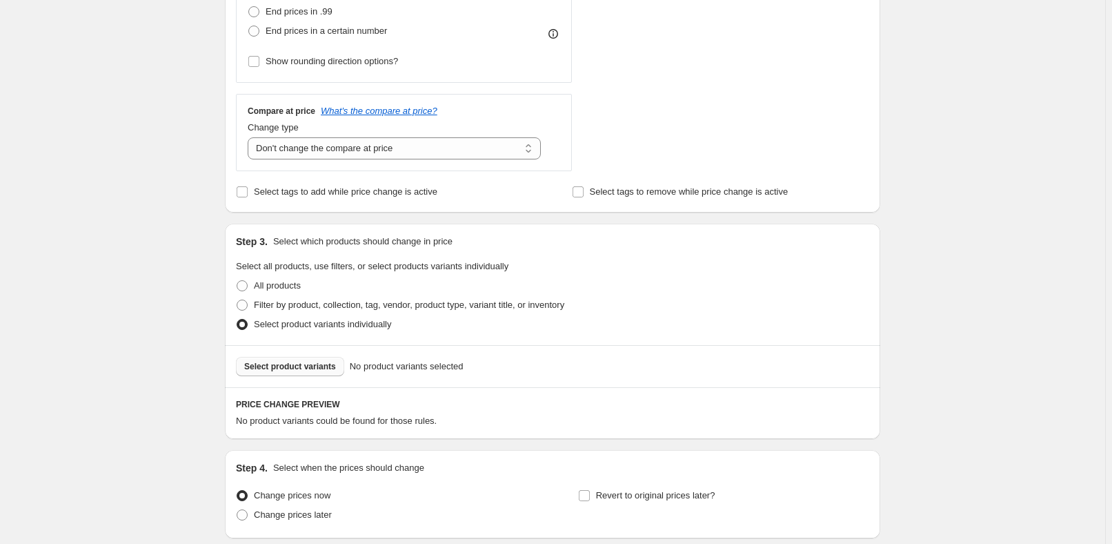
click at [296, 367] on span "Select product variants" at bounding box center [290, 366] width 92 height 11
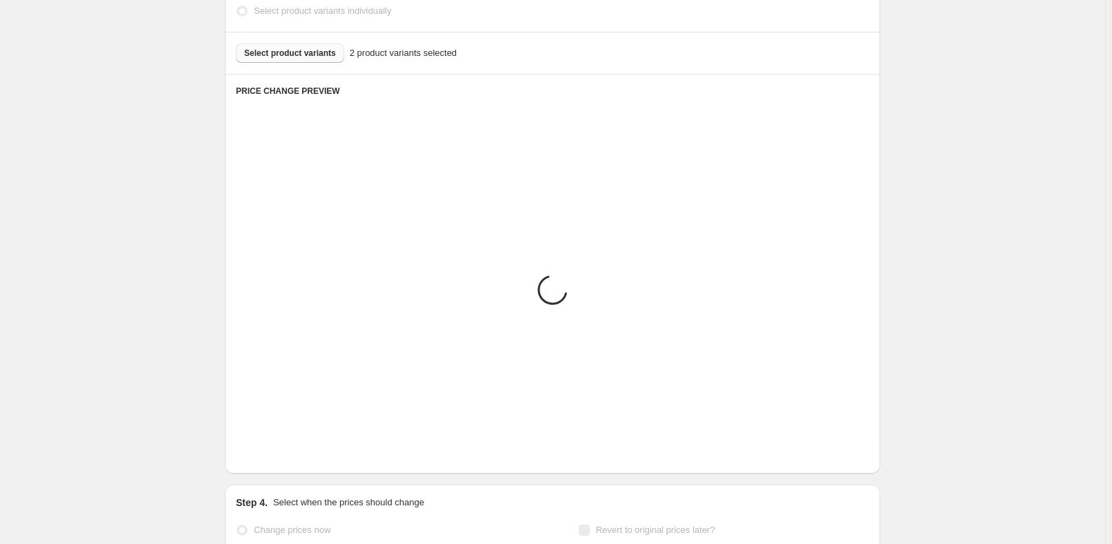
scroll to position [703, 0]
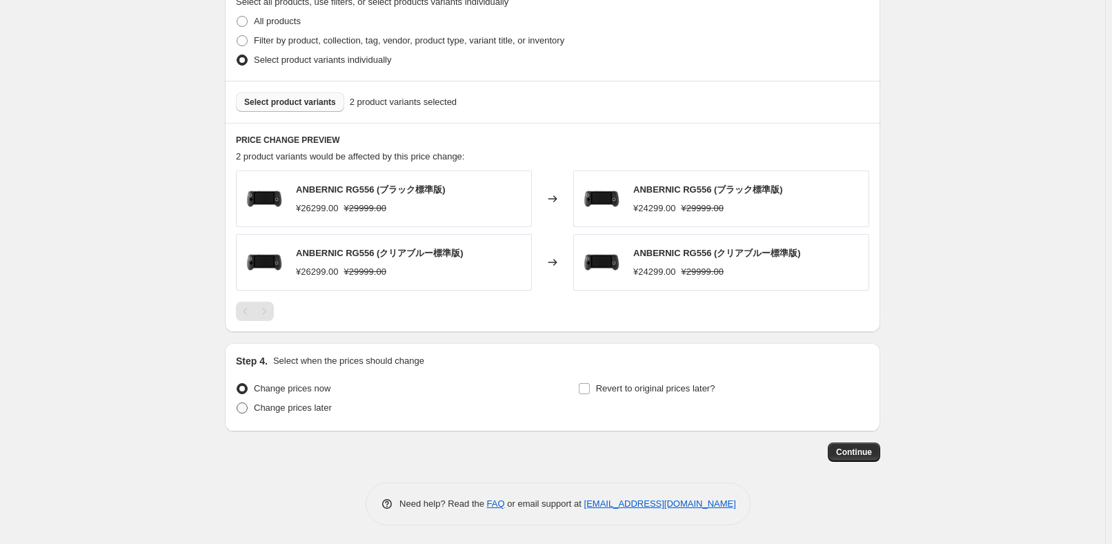
click at [277, 408] on span "Change prices later" at bounding box center [293, 407] width 78 height 10
click at [237, 403] on input "Change prices later" at bounding box center [237, 402] width 1 height 1
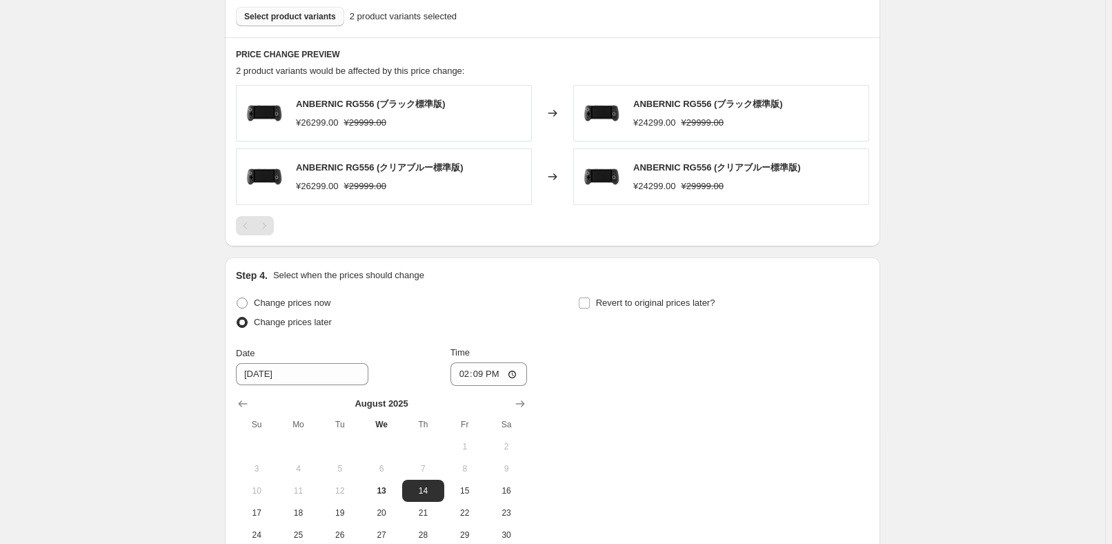
scroll to position [891, 0]
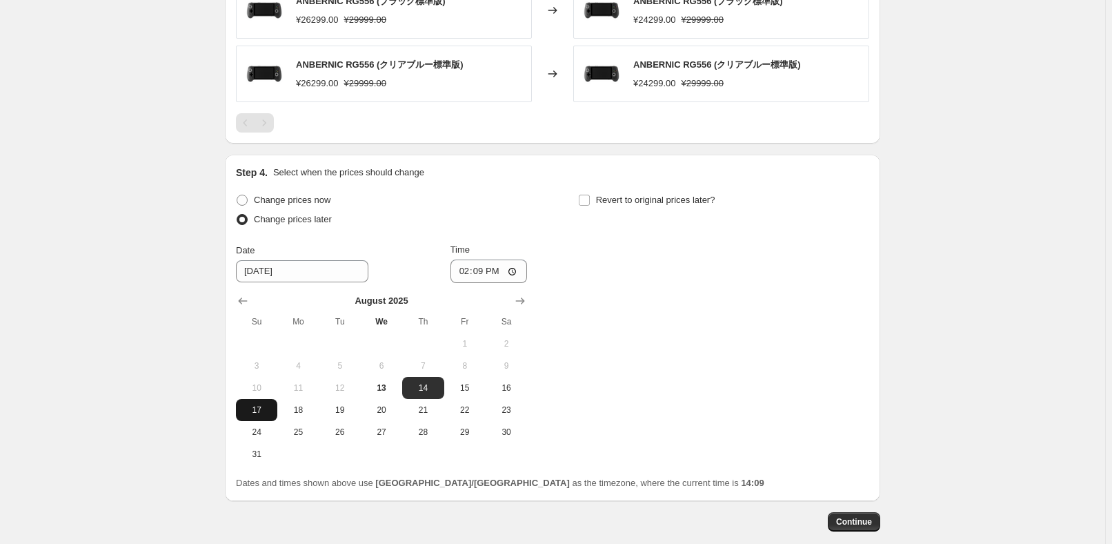
click at [259, 407] on span "17" at bounding box center [256, 409] width 30 height 11
click at [481, 272] on input "14:09" at bounding box center [488, 270] width 77 height 23
click at [717, 276] on div "Change prices now Change prices later Date [DATE] Time 22:50 [DATE] Su Mo Tu We…" at bounding box center [552, 327] width 633 height 275
click at [653, 206] on label "Revert to original prices later?" at bounding box center [646, 199] width 137 height 19
click at [590, 206] on input "Revert to original prices later?" at bounding box center [584, 200] width 11 height 11
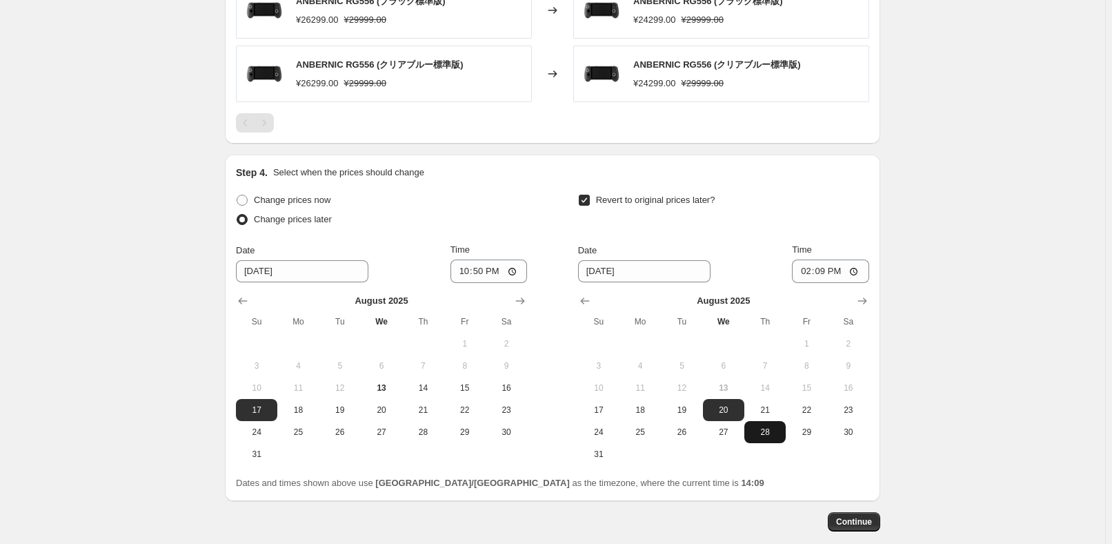
click at [771, 426] on span "28" at bounding box center [765, 431] width 30 height 11
click at [835, 272] on input "14:09" at bounding box center [830, 270] width 77 height 23
click at [828, 272] on input "14:09" at bounding box center [830, 270] width 77 height 23
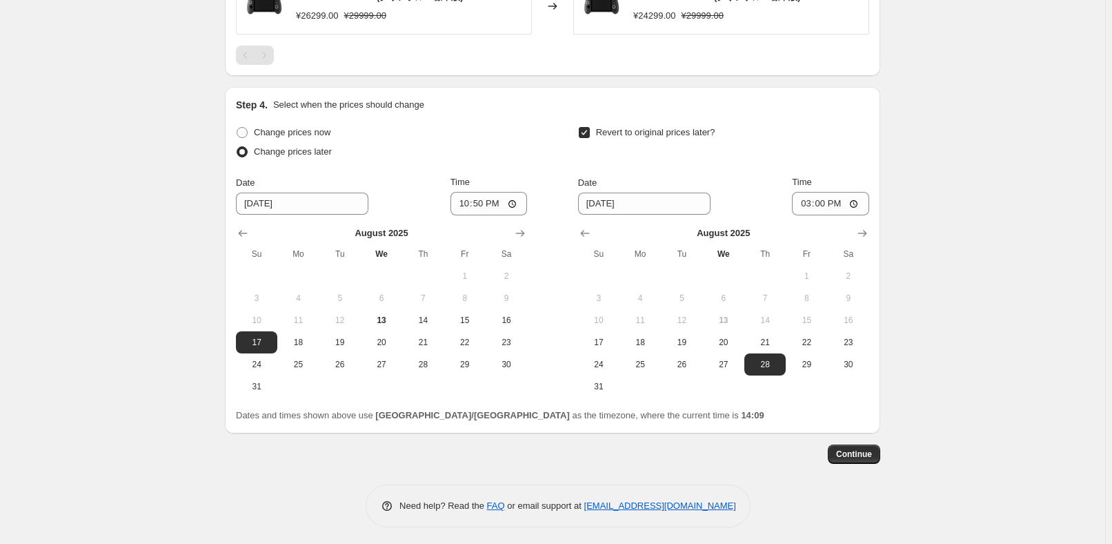
scroll to position [961, 0]
click at [871, 450] on span "Continue" at bounding box center [854, 451] width 36 height 11
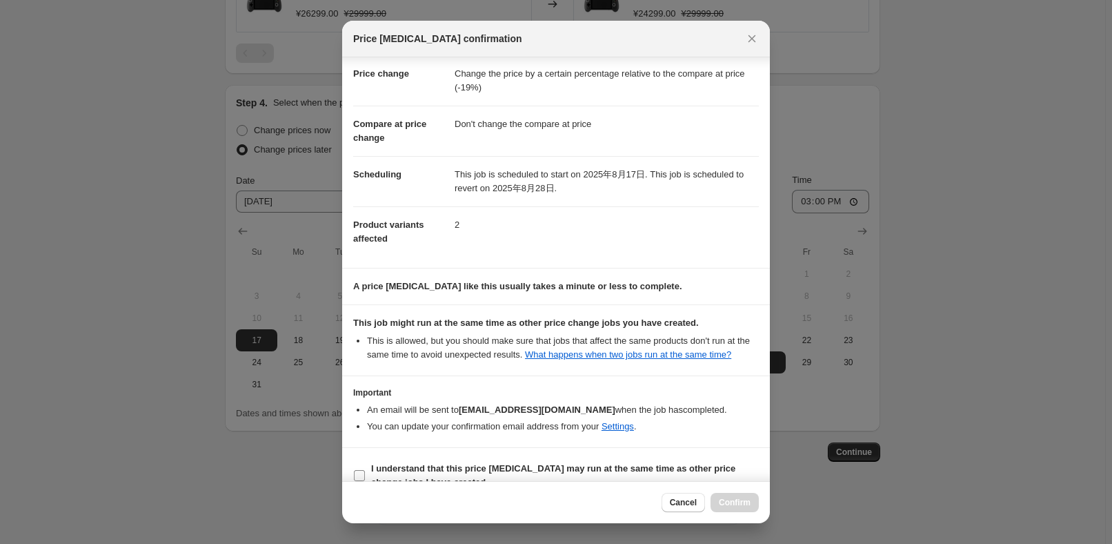
scroll to position [46, 0]
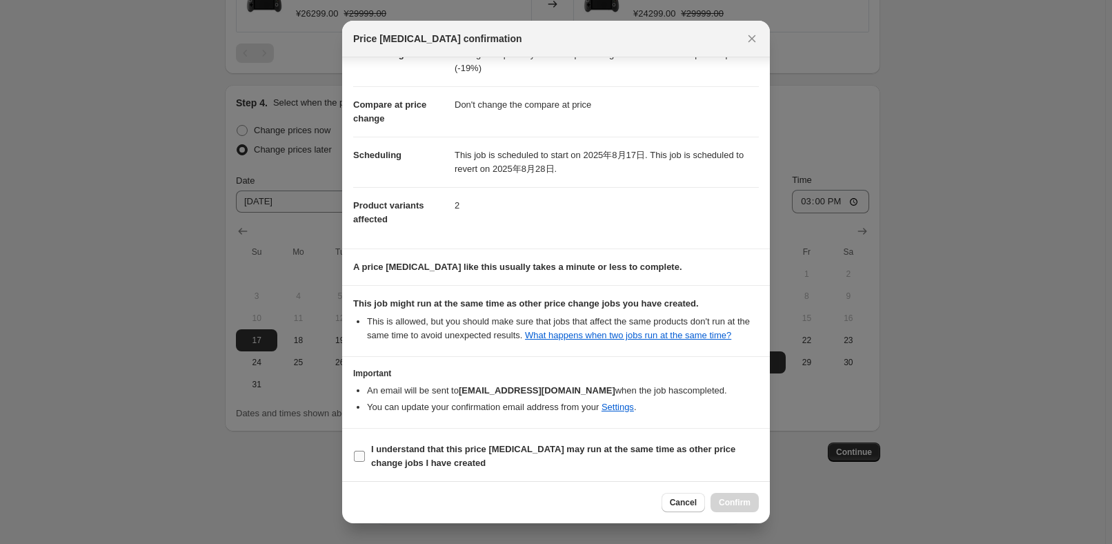
click at [435, 465] on b "I understand that this price [MEDICAL_DATA] may run at the same time as other p…" at bounding box center [553, 456] width 364 height 24
click at [365, 461] on input "I understand that this price [MEDICAL_DATA] may run at the same time as other p…" at bounding box center [359, 455] width 11 height 11
click at [727, 504] on span "Confirm" at bounding box center [735, 502] width 32 height 11
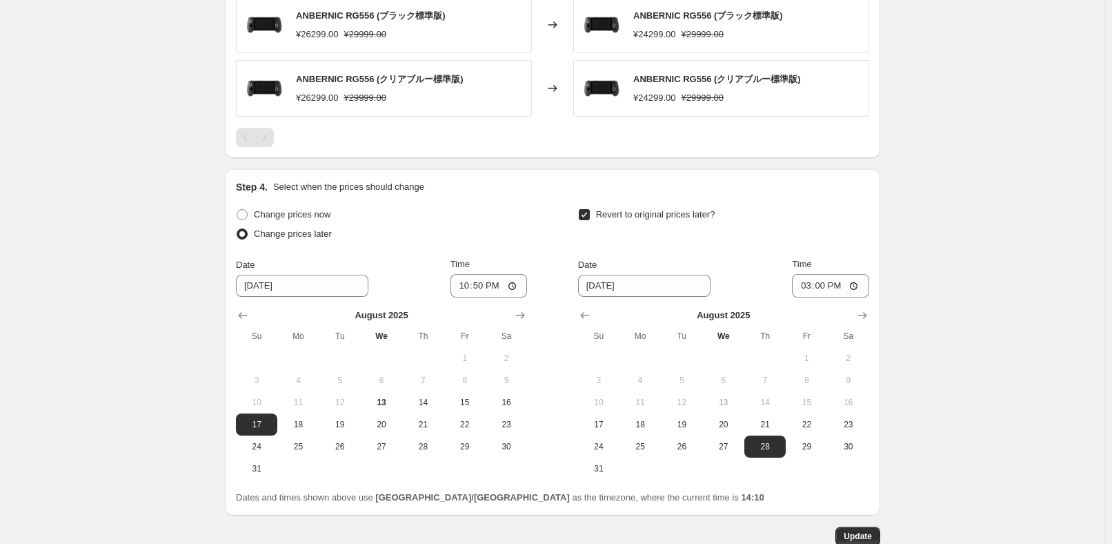
drag, startPoint x: 951, startPoint y: 328, endPoint x: 879, endPoint y: 295, distance: 79.0
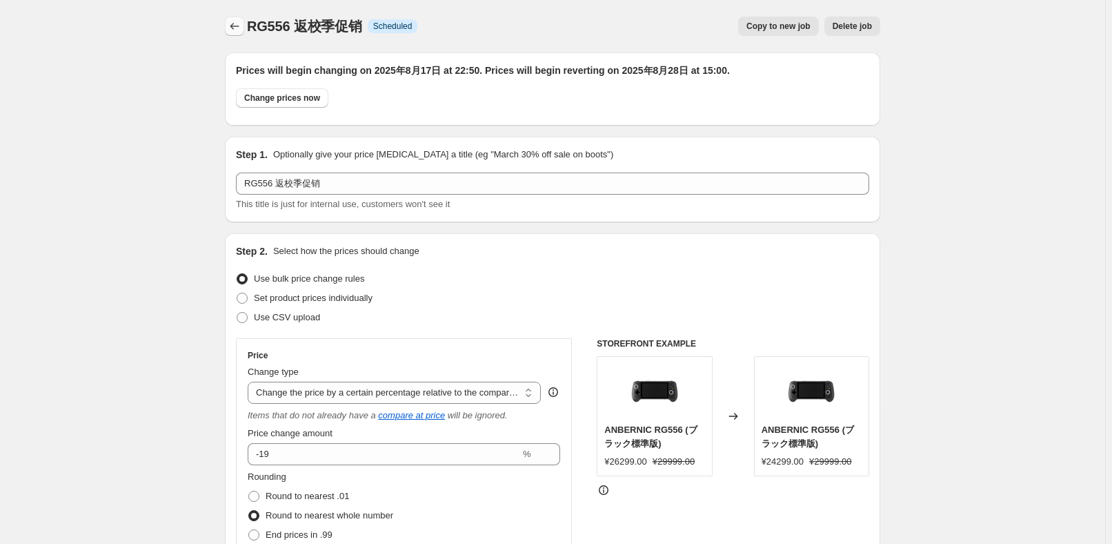
click at [239, 26] on icon "Price change jobs" at bounding box center [234, 26] width 9 height 7
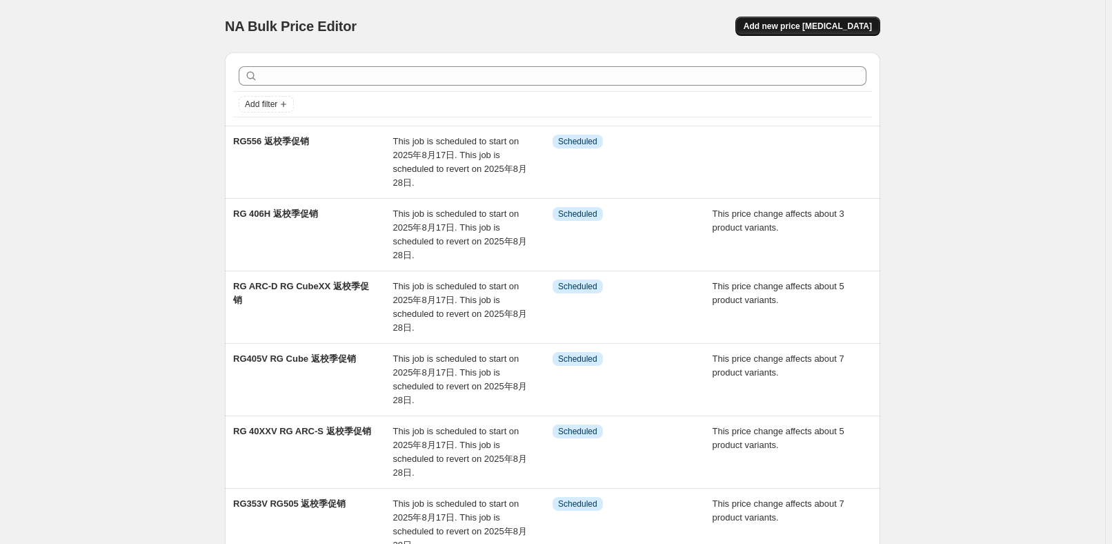
click at [861, 30] on span "Add new price [MEDICAL_DATA]" at bounding box center [808, 26] width 128 height 11
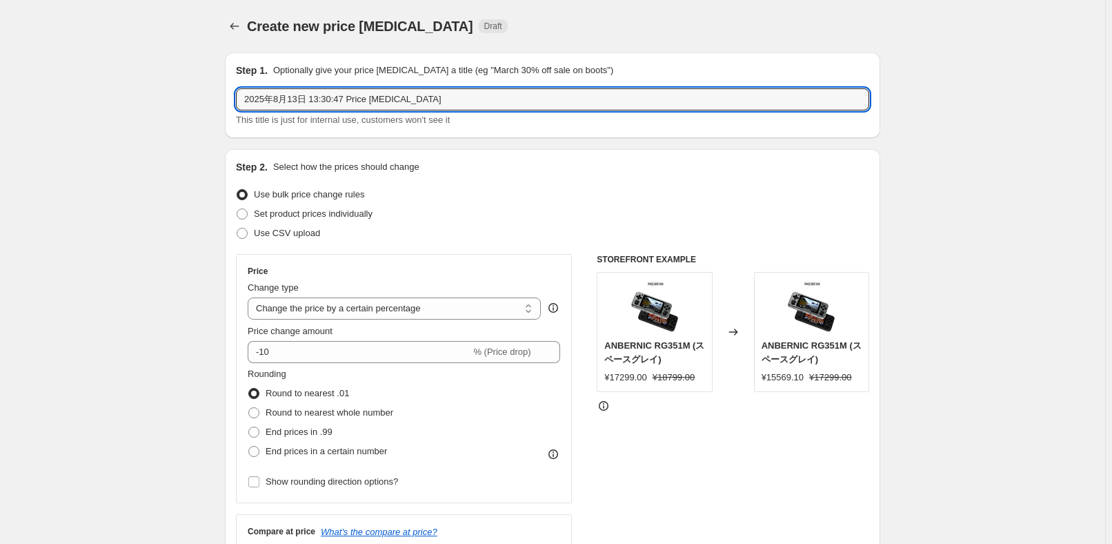
drag, startPoint x: 448, startPoint y: 102, endPoint x: 153, endPoint y: 83, distance: 295.8
paste input "RG 34XXSP"
click at [515, 228] on div "Use CSV upload" at bounding box center [552, 232] width 633 height 19
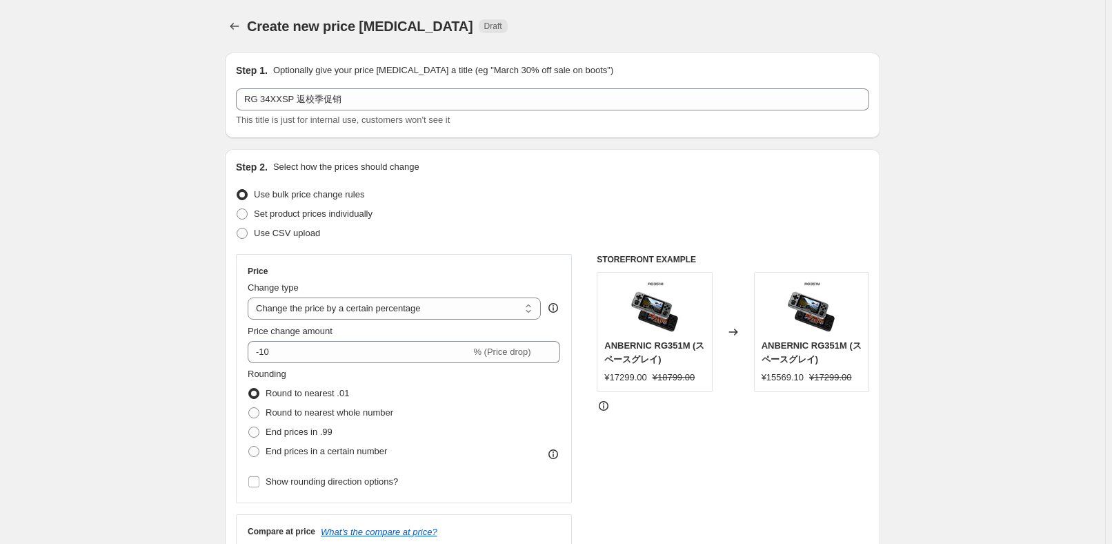
click at [421, 325] on div "Price change amount" at bounding box center [404, 331] width 312 height 14
drag, startPoint x: 423, startPoint y: 310, endPoint x: 425, endPoint y: 317, distance: 7.2
click at [423, 310] on select "Change the price to a certain amount Change the price by a certain amount Chang…" at bounding box center [394, 308] width 293 height 22
click at [250, 297] on select "Change the price to a certain amount Change the price by a certain amount Chang…" at bounding box center [394, 308] width 293 height 22
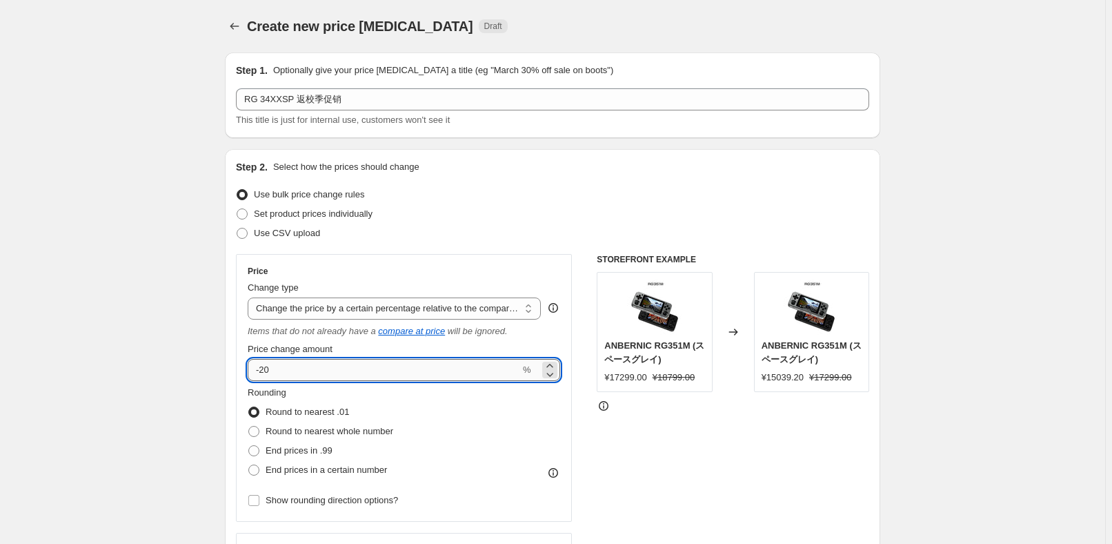
click at [382, 361] on input "-20" at bounding box center [384, 370] width 272 height 22
drag, startPoint x: 450, startPoint y: 433, endPoint x: 363, endPoint y: 428, distance: 87.7
click at [449, 433] on div "Rounding Round to nearest .01 Round to nearest whole number End prices in .99 E…" at bounding box center [404, 433] width 312 height 94
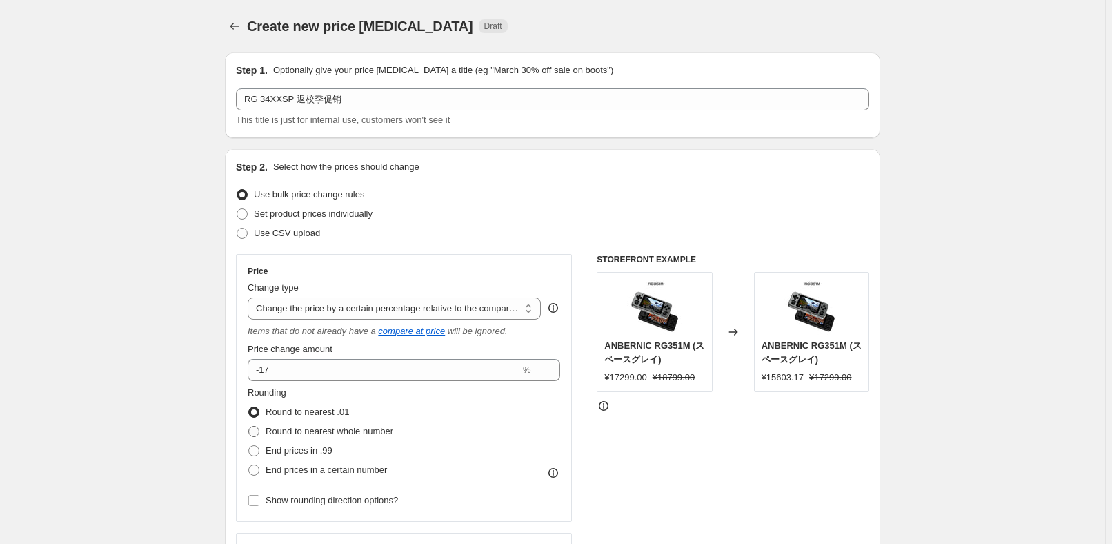
click at [363, 428] on span "Round to nearest whole number" at bounding box center [330, 431] width 128 height 10
click at [249, 426] on input "Round to nearest whole number" at bounding box center [248, 426] width 1 height 1
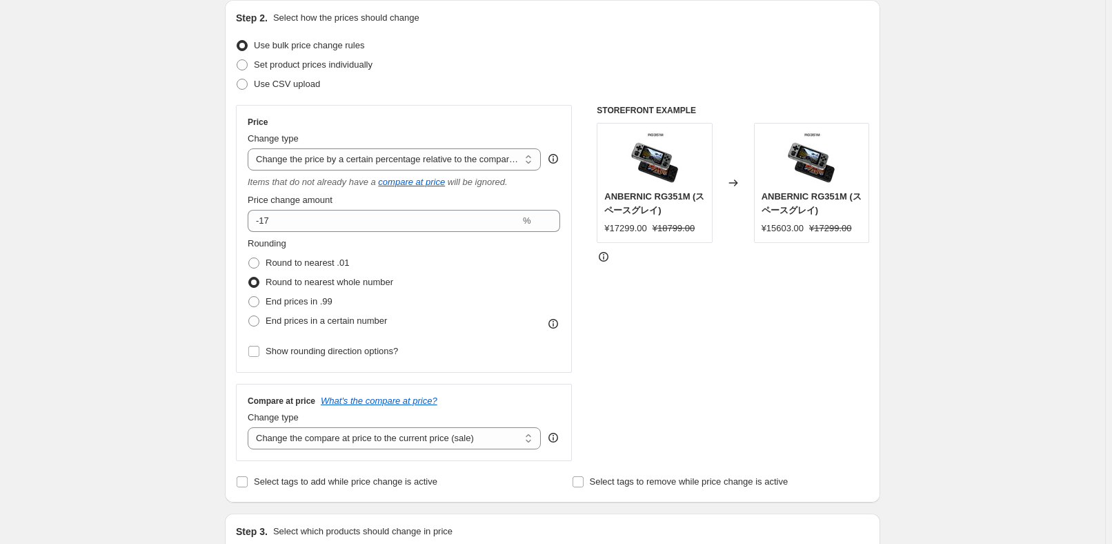
scroll to position [250, 0]
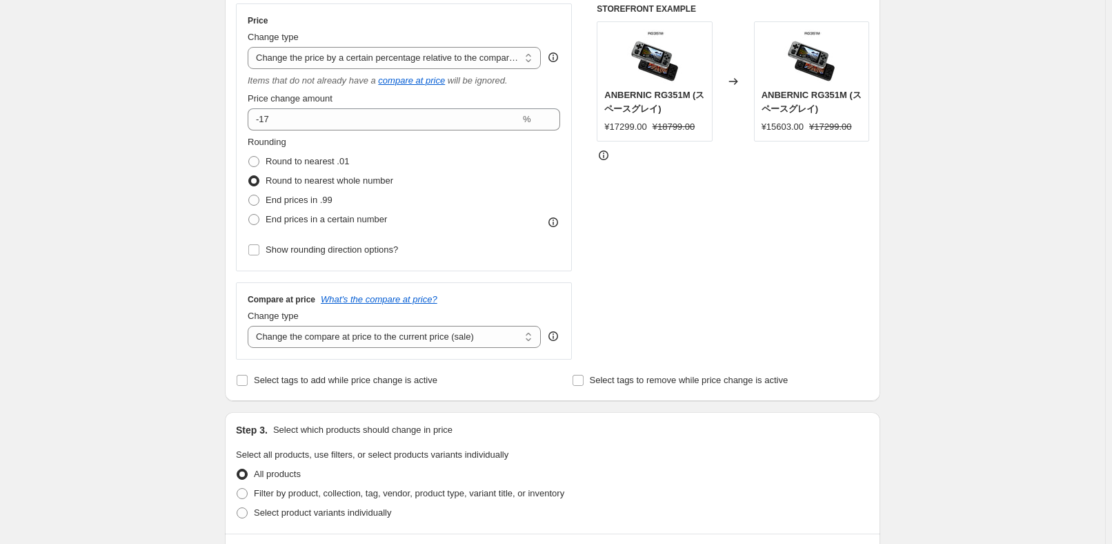
click at [387, 347] on div "Compare at price What's the compare at price? Change type Change the compare at…" at bounding box center [404, 320] width 336 height 77
click at [406, 344] on select "Change the compare at price to the current price (sale) Change the compare at p…" at bounding box center [394, 337] width 293 height 22
click at [250, 326] on select "Change the compare at price to the current price (sale) Change the compare at p…" at bounding box center [394, 337] width 293 height 22
click at [517, 353] on div "Compare at price What's the compare at price? Change type Change the compare at…" at bounding box center [404, 320] width 336 height 77
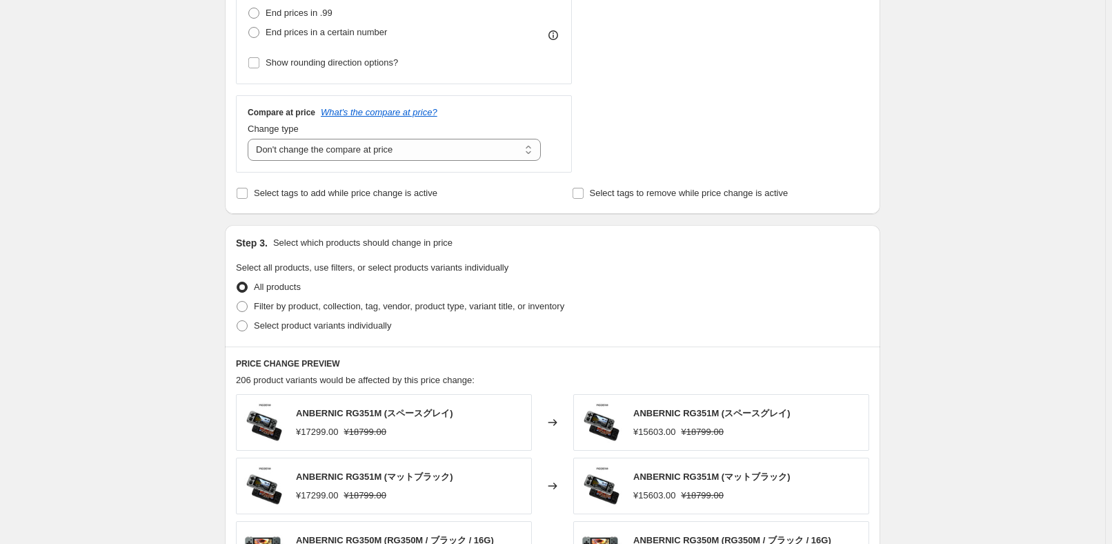
scroll to position [439, 0]
click at [290, 327] on span "Select product variants individually" at bounding box center [322, 324] width 137 height 10
click at [237, 319] on input "Select product variants individually" at bounding box center [237, 319] width 1 height 1
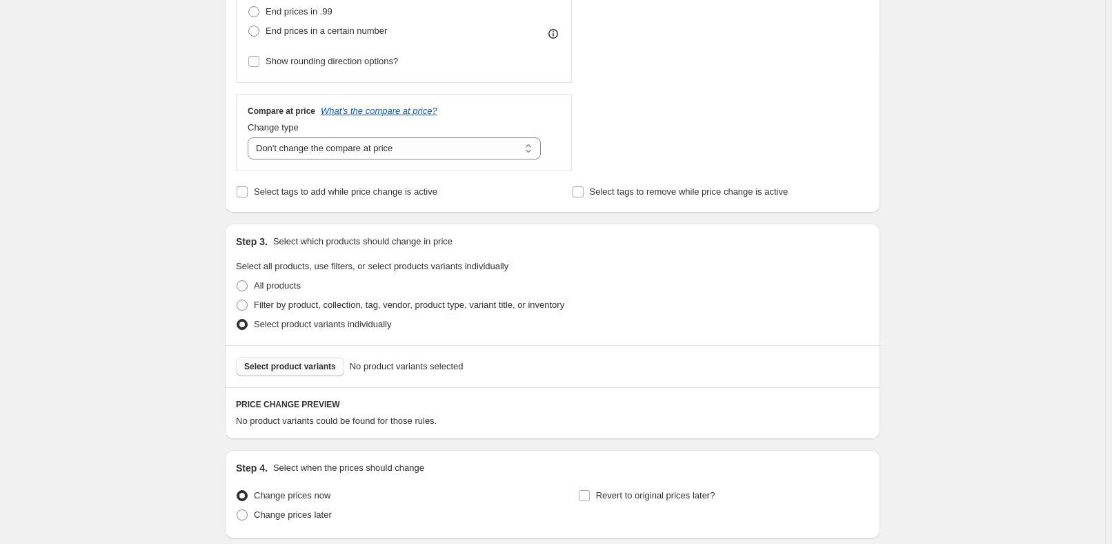
click at [270, 369] on span "Select product variants" at bounding box center [290, 366] width 92 height 11
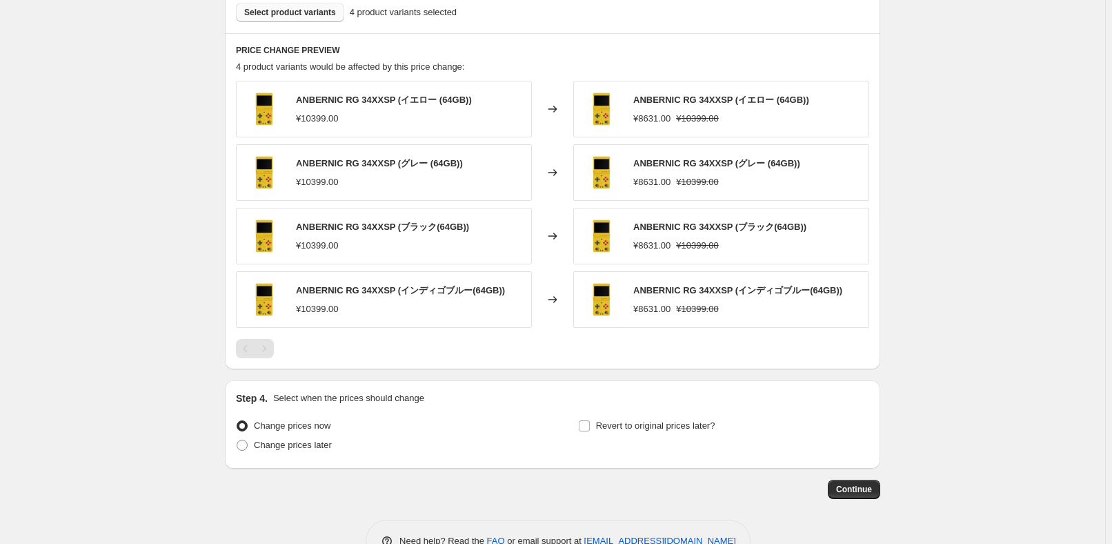
scroll to position [829, 0]
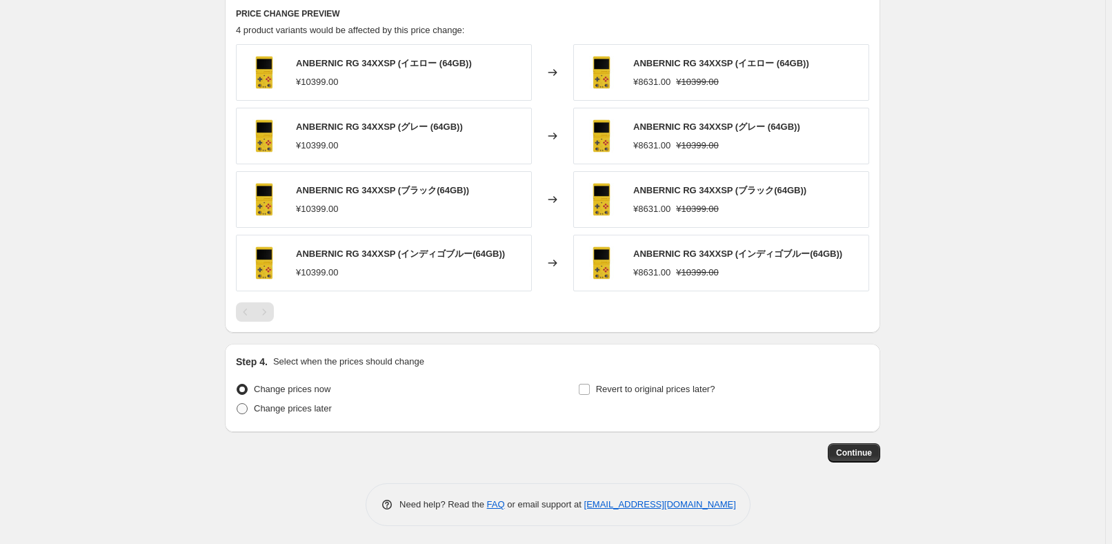
click at [298, 408] on span "Change prices later" at bounding box center [293, 408] width 78 height 10
click at [237, 404] on input "Change prices later" at bounding box center [237, 403] width 1 height 1
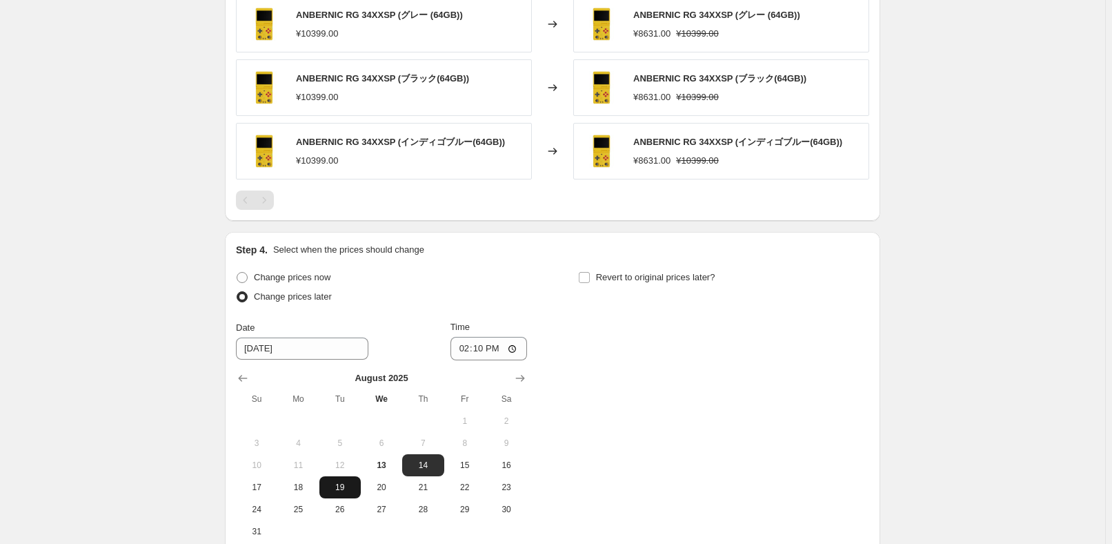
scroll to position [1017, 0]
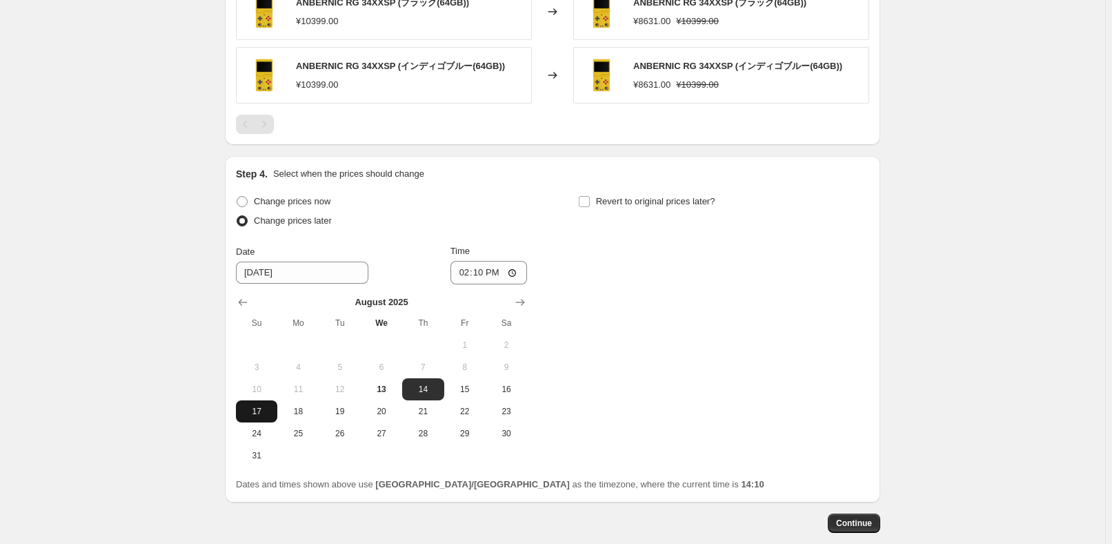
click at [266, 410] on span "17" at bounding box center [256, 411] width 30 height 11
click at [481, 273] on input "14:10" at bounding box center [488, 272] width 77 height 23
click at [727, 281] on div "Change prices now Change prices later Date [DATE] Time 22:50 [DATE] Su Mo Tu We…" at bounding box center [552, 329] width 633 height 275
click at [694, 196] on span "Revert to original prices later?" at bounding box center [655, 201] width 119 height 10
click at [590, 196] on input "Revert to original prices later?" at bounding box center [584, 201] width 11 height 11
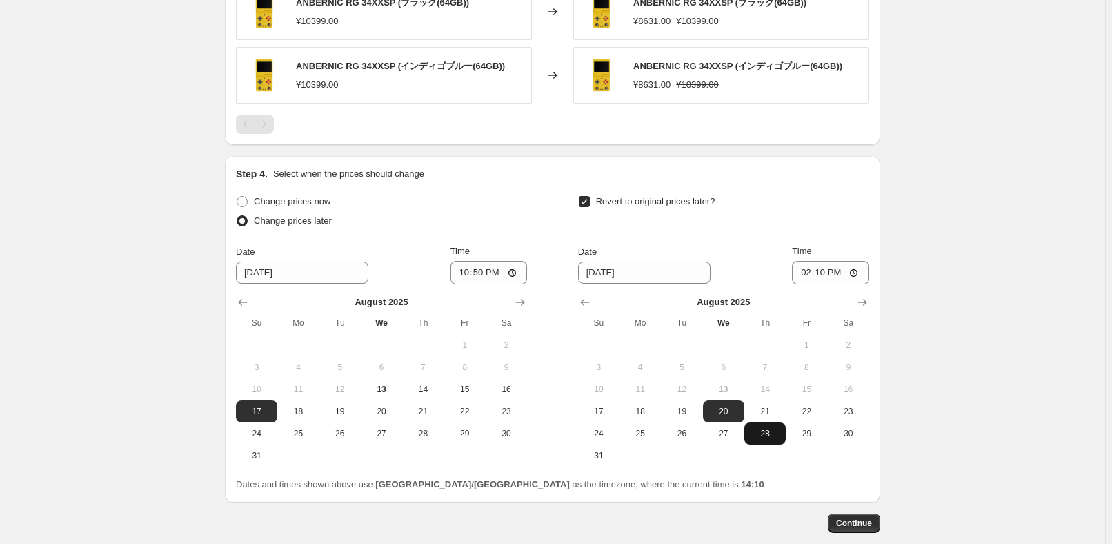
click at [759, 431] on span "28" at bounding box center [765, 433] width 30 height 11
click at [822, 270] on input "14:10" at bounding box center [830, 272] width 77 height 23
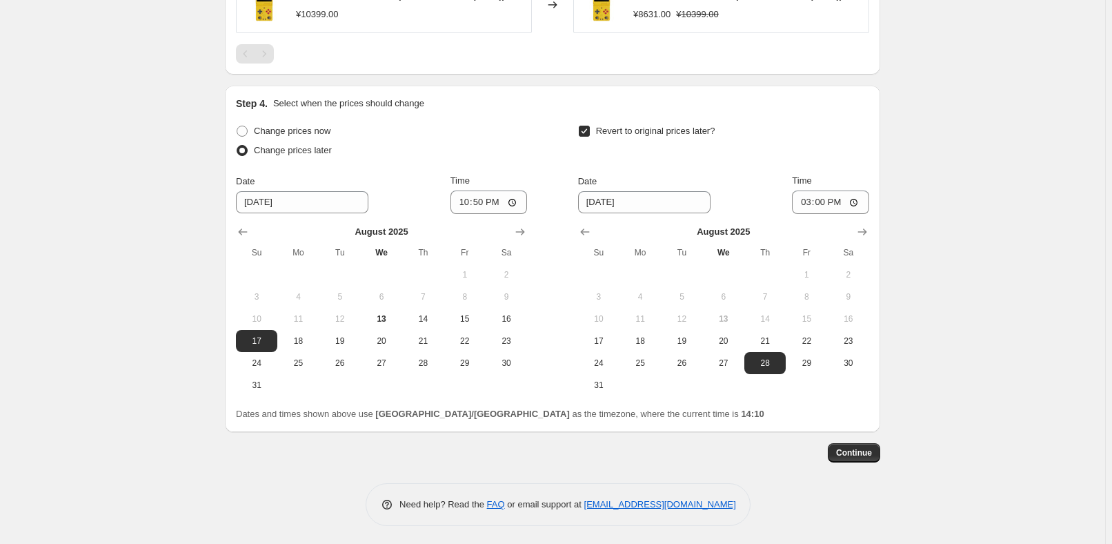
scroll to position [1087, 0]
click at [872, 454] on span "Continue" at bounding box center [854, 452] width 36 height 11
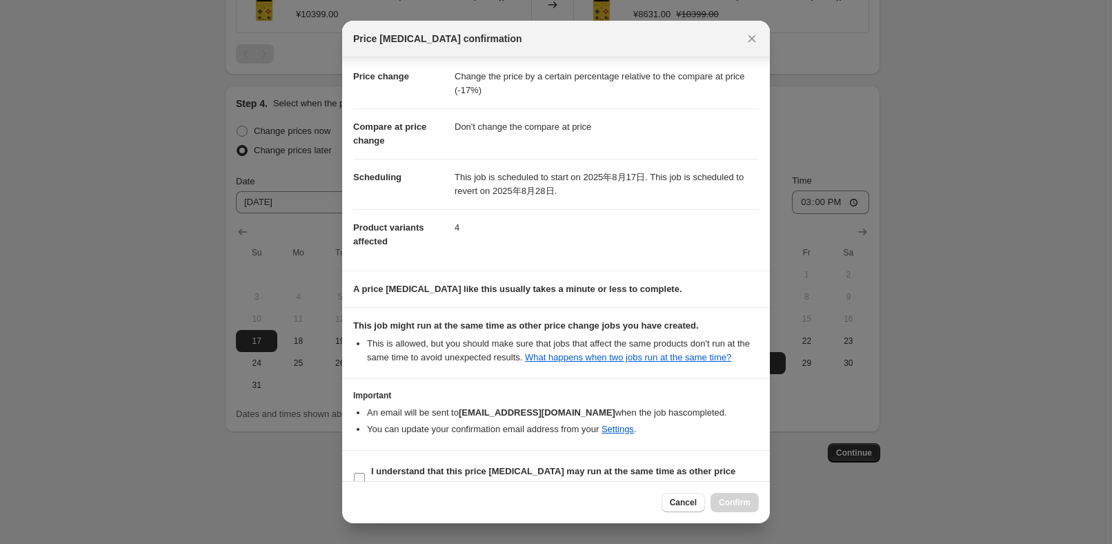
scroll to position [46, 0]
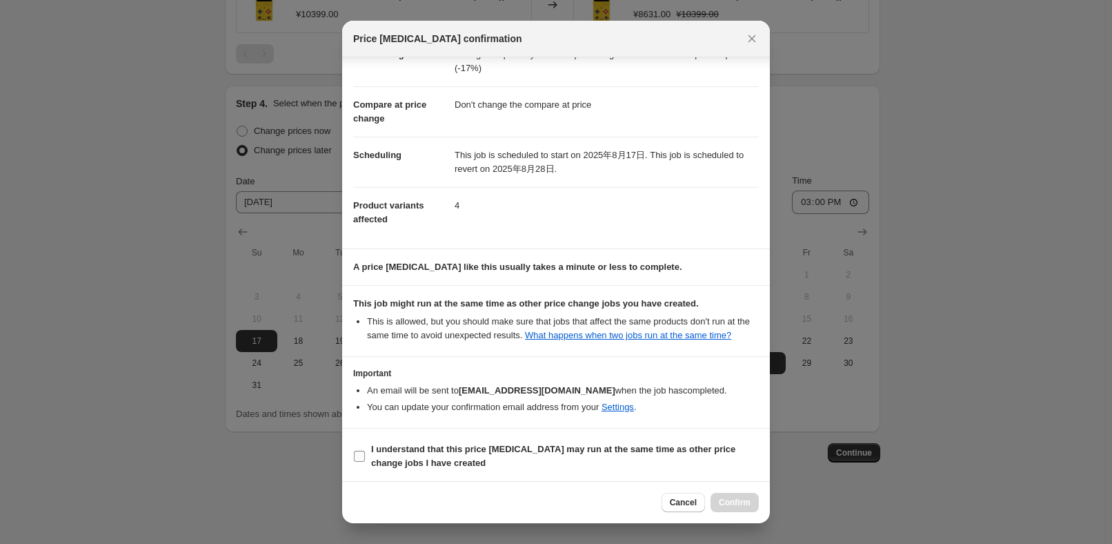
click at [421, 463] on b "I understand that this price [MEDICAL_DATA] may run at the same time as other p…" at bounding box center [553, 456] width 364 height 24
click at [365, 461] on input "I understand that this price [MEDICAL_DATA] may run at the same time as other p…" at bounding box center [359, 455] width 11 height 11
drag, startPoint x: 739, startPoint y: 501, endPoint x: 793, endPoint y: 450, distance: 74.6
click at [739, 501] on span "Confirm" at bounding box center [735, 502] width 32 height 11
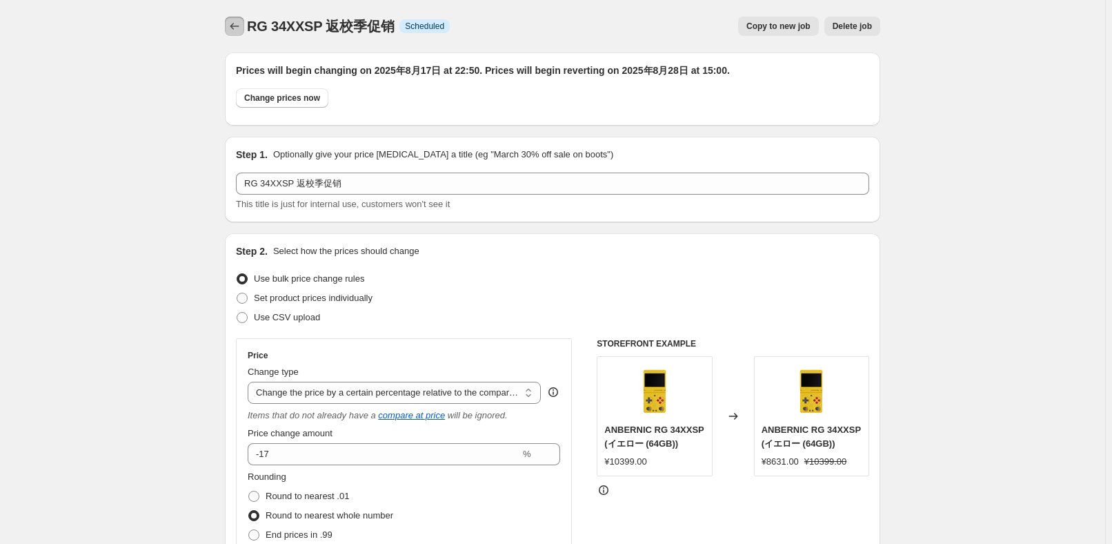
click at [244, 30] on button "Price change jobs" at bounding box center [234, 26] width 19 height 19
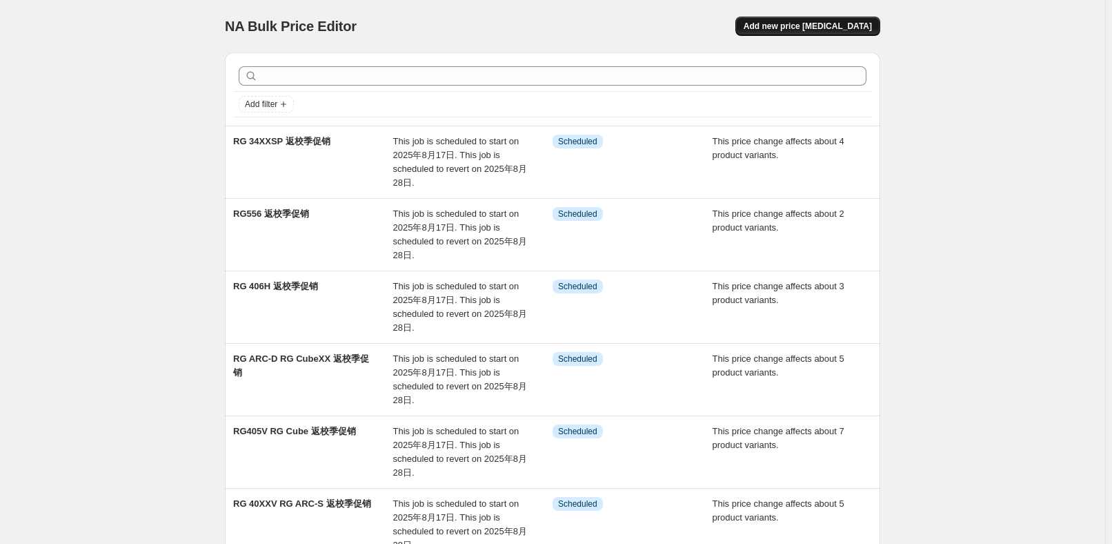
click at [812, 27] on span "Add new price [MEDICAL_DATA]" at bounding box center [808, 26] width 128 height 11
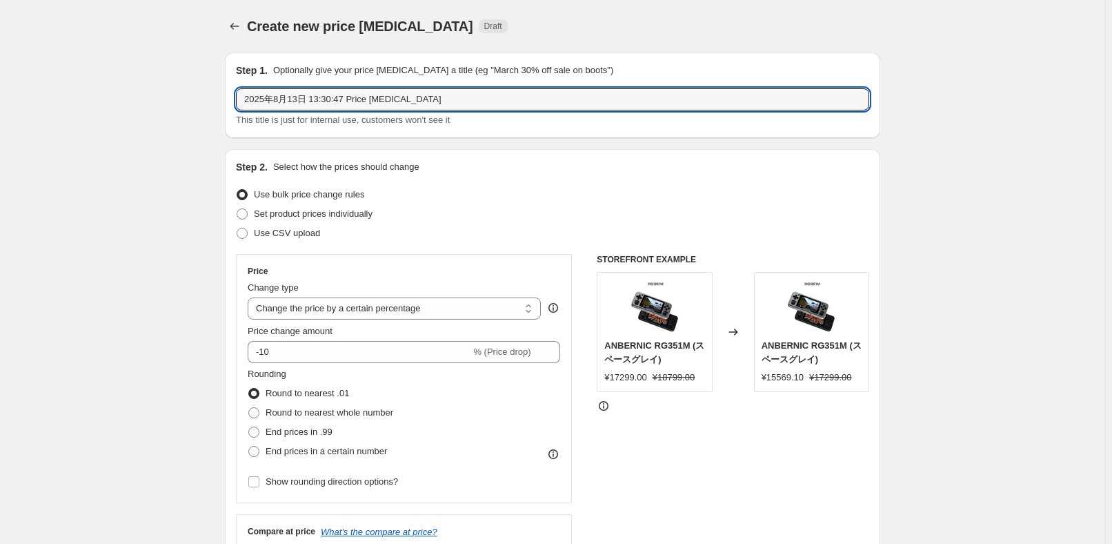
drag, startPoint x: 476, startPoint y: 102, endPoint x: 132, endPoint y: 83, distance: 344.0
paste input "RG 35XXPro"
click at [411, 308] on select "Change the price to a certain amount Change the price by a certain amount Chang…" at bounding box center [394, 308] width 293 height 22
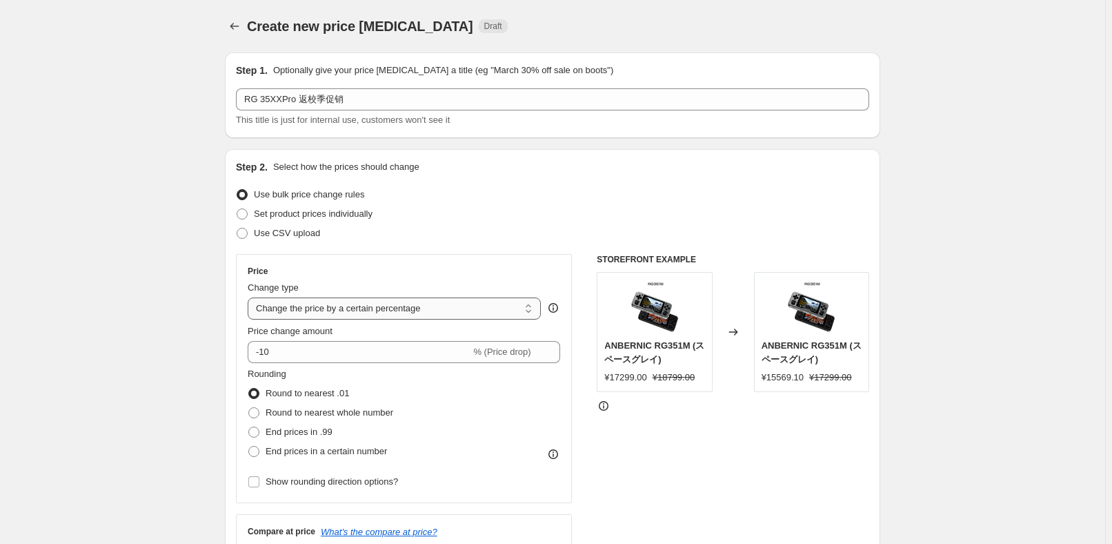
click at [250, 297] on select "Change the price to a certain amount Change the price by a certain amount Chang…" at bounding box center [394, 308] width 293 height 22
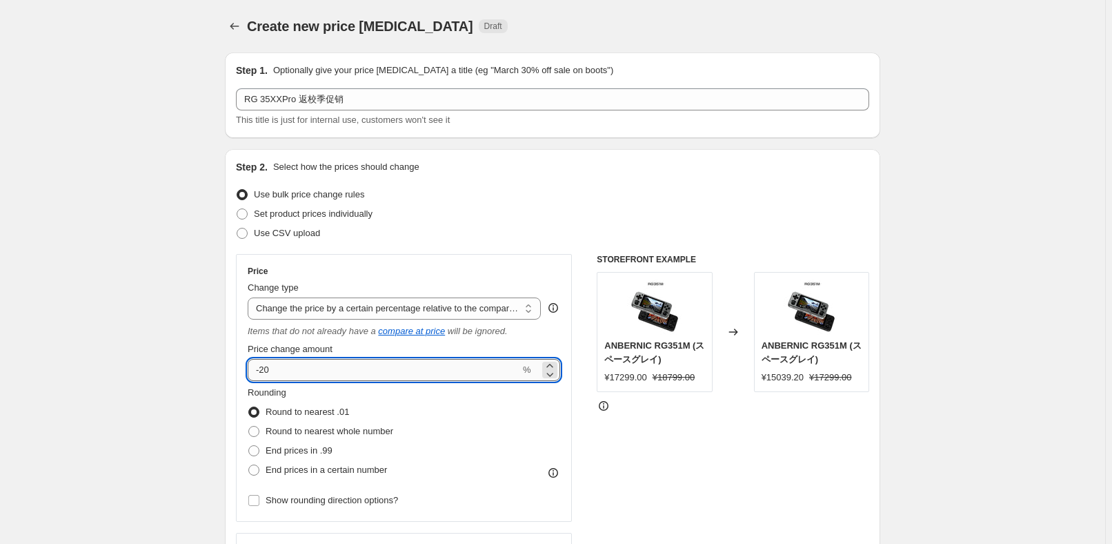
click at [369, 372] on input "-20" at bounding box center [384, 370] width 272 height 22
drag, startPoint x: 347, startPoint y: 430, endPoint x: 393, endPoint y: 382, distance: 66.4
click at [347, 430] on span "Round to nearest whole number" at bounding box center [330, 431] width 128 height 10
click at [249, 426] on input "Round to nearest whole number" at bounding box center [248, 426] width 1 height 1
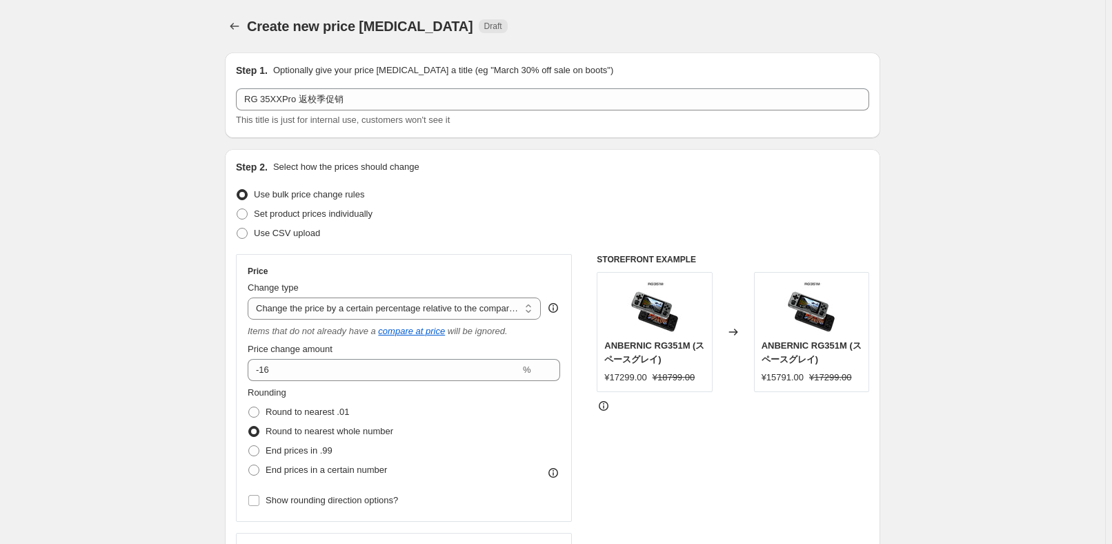
scroll to position [188, 0]
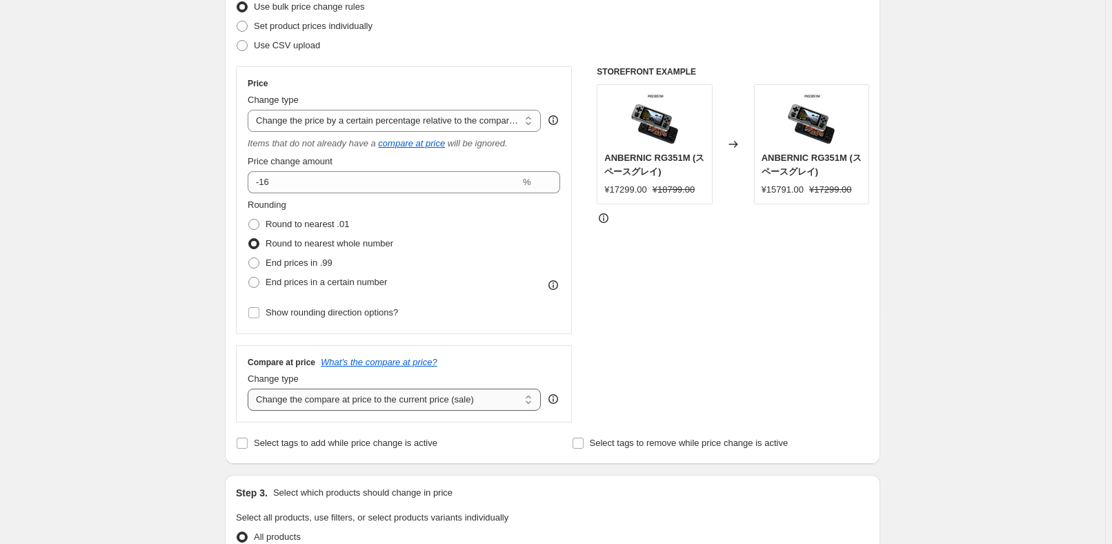
drag, startPoint x: 385, startPoint y: 380, endPoint x: 387, endPoint y: 402, distance: 22.2
click at [384, 386] on div "Change type Change the compare at price to the current price (sale) Change the …" at bounding box center [394, 391] width 293 height 39
drag, startPoint x: 387, startPoint y: 402, endPoint x: 384, endPoint y: 440, distance: 38.1
click at [387, 402] on select "Change the compare at price to the current price (sale) Change the compare at p…" at bounding box center [394, 399] width 293 height 22
click at [250, 388] on select "Change the compare at price to the current price (sale) Change the compare at p…" at bounding box center [394, 399] width 293 height 22
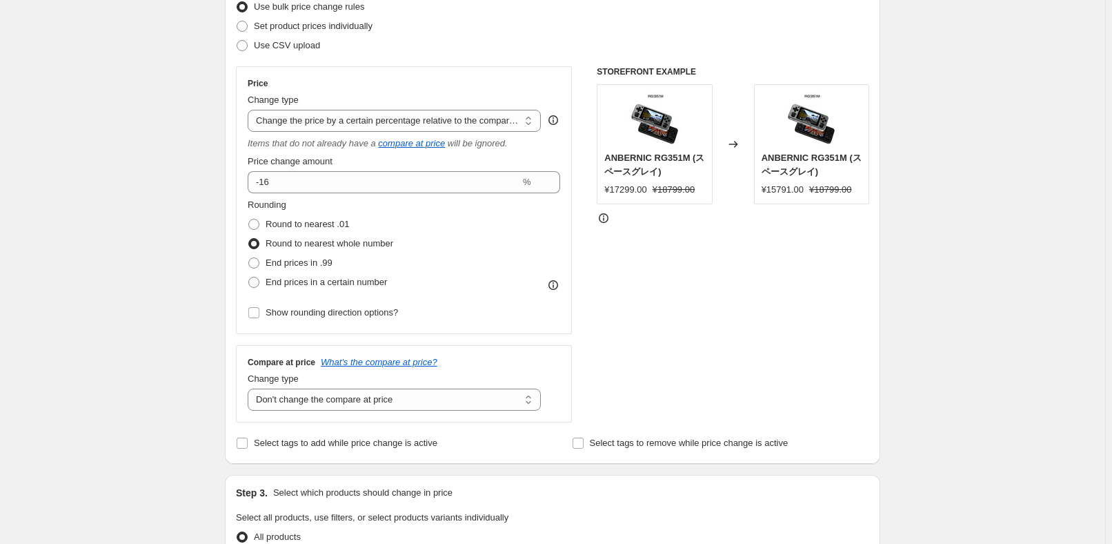
click at [625, 341] on div "STOREFRONT EXAMPLE ANBERNIC RG351M (スペースグレイ) ¥17299.00 ¥18799.00 Changed to ANB…" at bounding box center [733, 244] width 272 height 356
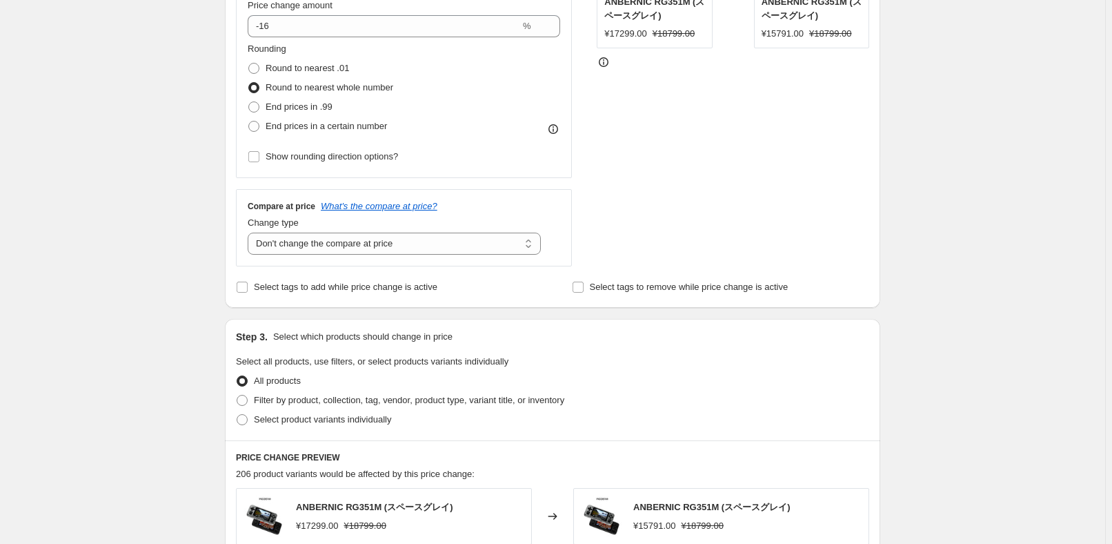
scroll to position [439, 0]
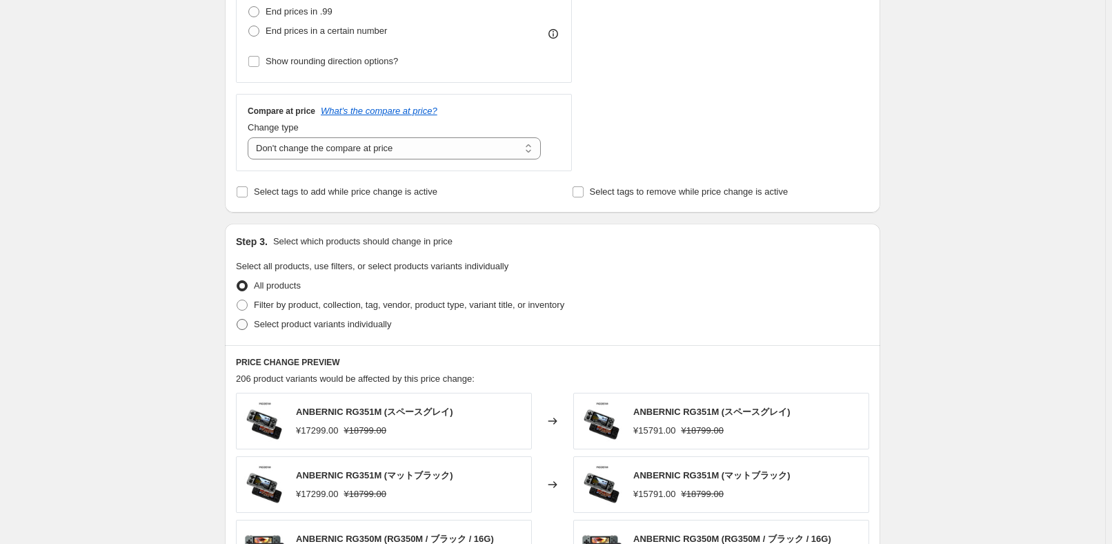
click at [295, 327] on span "Select product variants individually" at bounding box center [322, 324] width 137 height 10
click at [237, 319] on input "Select product variants individually" at bounding box center [237, 319] width 1 height 1
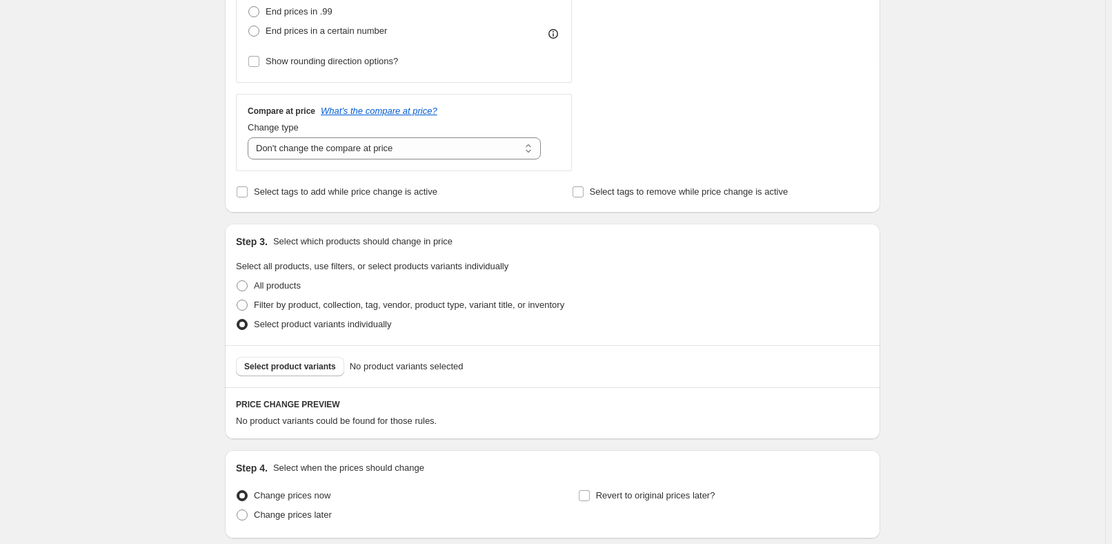
click at [286, 370] on span "Select product variants" at bounding box center [290, 366] width 92 height 11
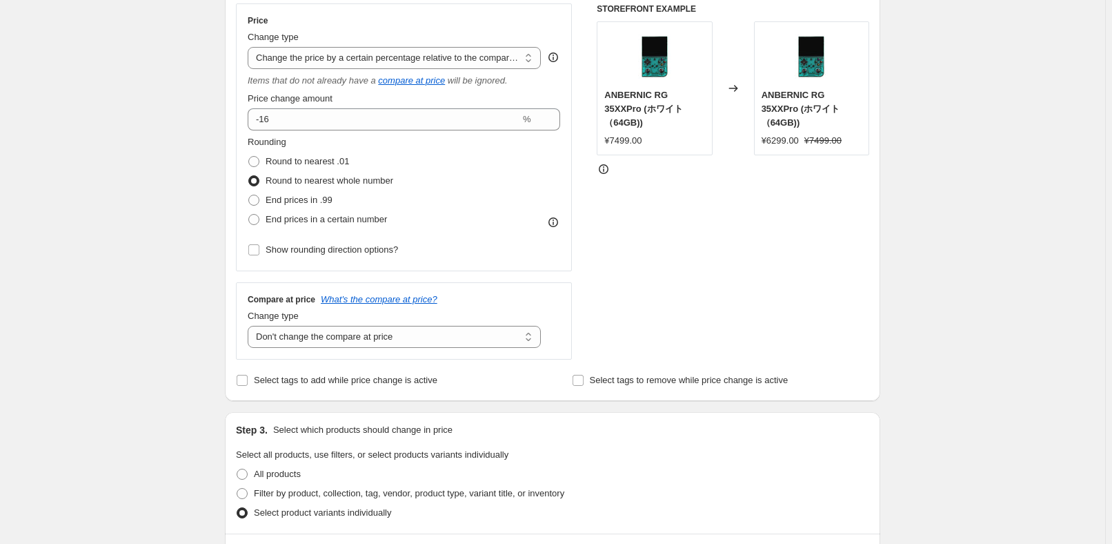
scroll to position [690, 0]
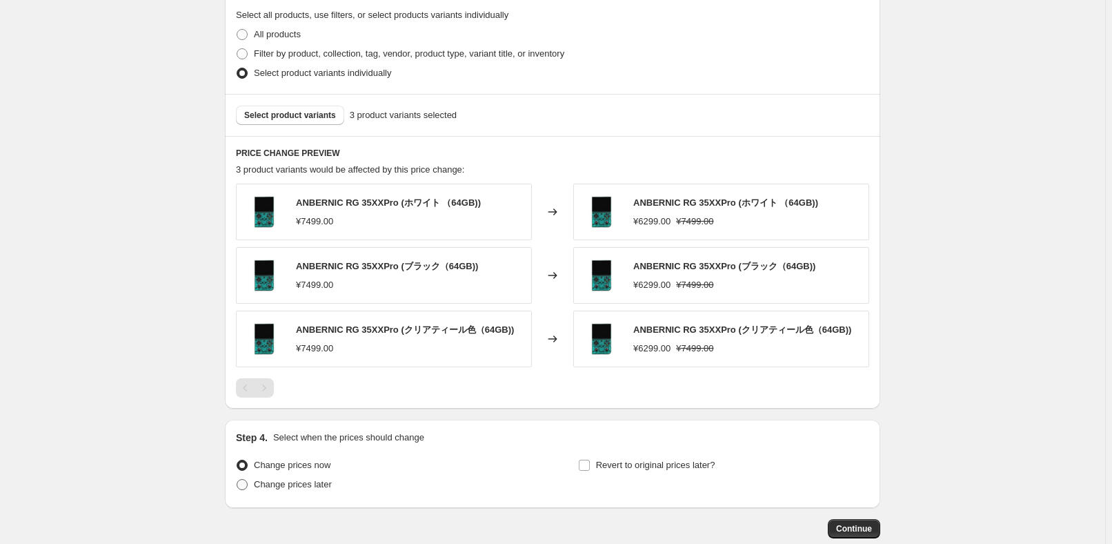
click at [268, 485] on span "Change prices later" at bounding box center [293, 484] width 78 height 10
click at [237, 479] on input "Change prices later" at bounding box center [237, 479] width 1 height 1
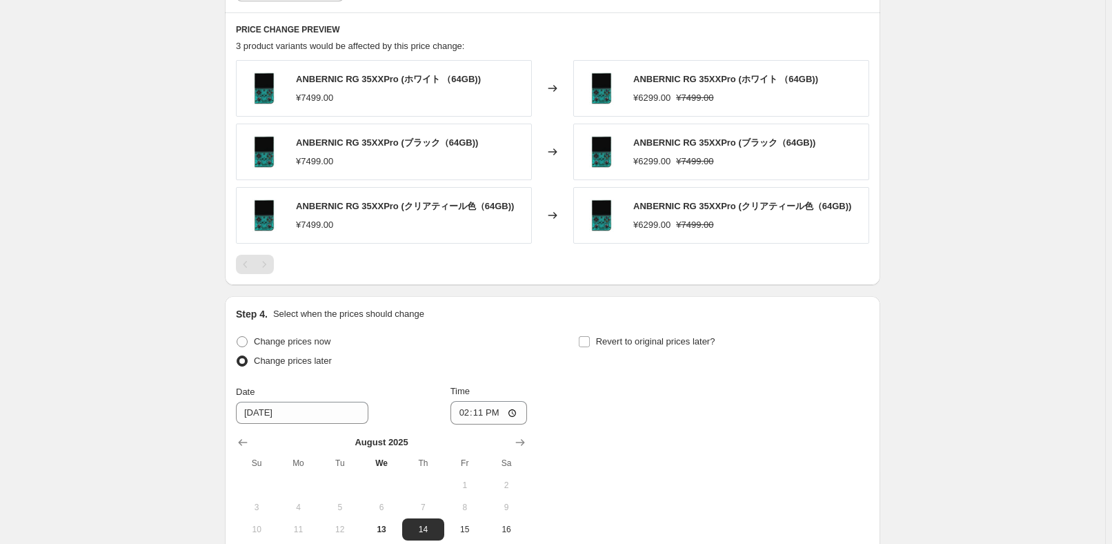
scroll to position [877, 0]
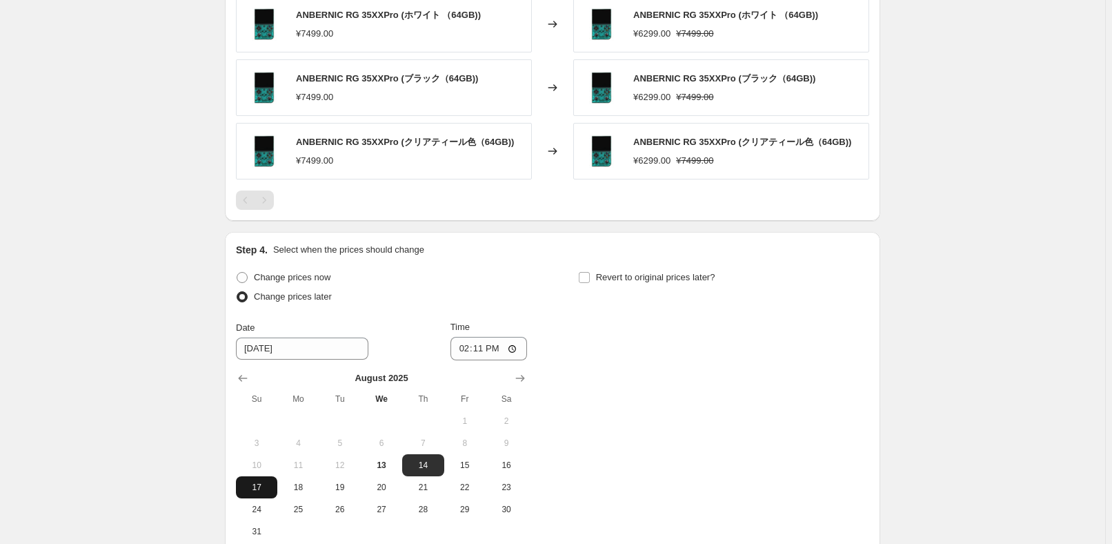
click at [262, 488] on span "17" at bounding box center [256, 486] width 30 height 11
click at [481, 347] on input "14:11" at bounding box center [488, 348] width 77 height 23
click at [739, 364] on div "Change prices now Change prices later Date [DATE] Time 22:50 [DATE] Su Mo Tu We…" at bounding box center [552, 405] width 633 height 275
click at [693, 277] on span "Revert to original prices later?" at bounding box center [655, 277] width 119 height 10
click at [590, 277] on input "Revert to original prices later?" at bounding box center [584, 277] width 11 height 11
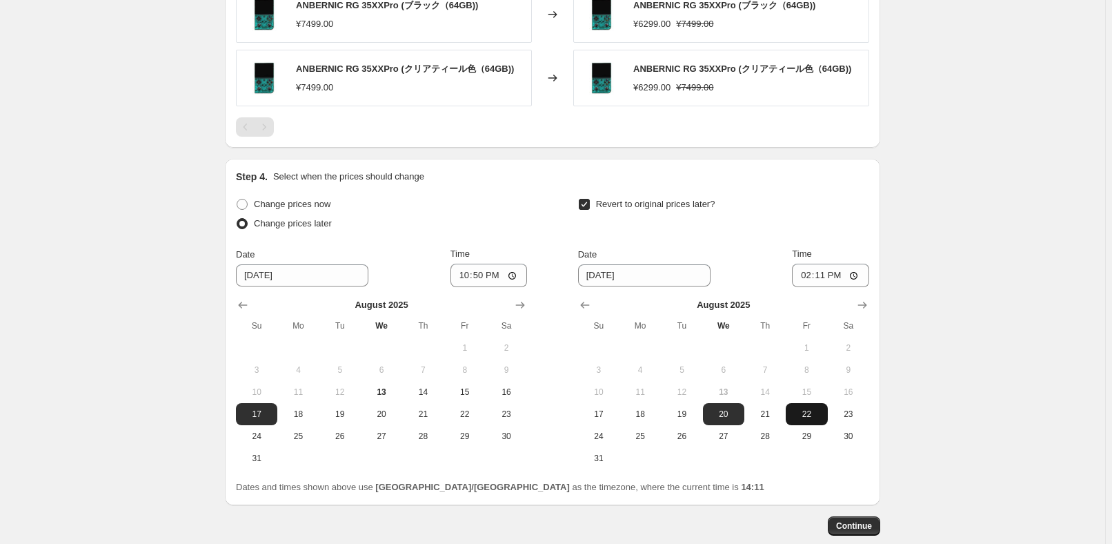
scroll to position [1024, 0]
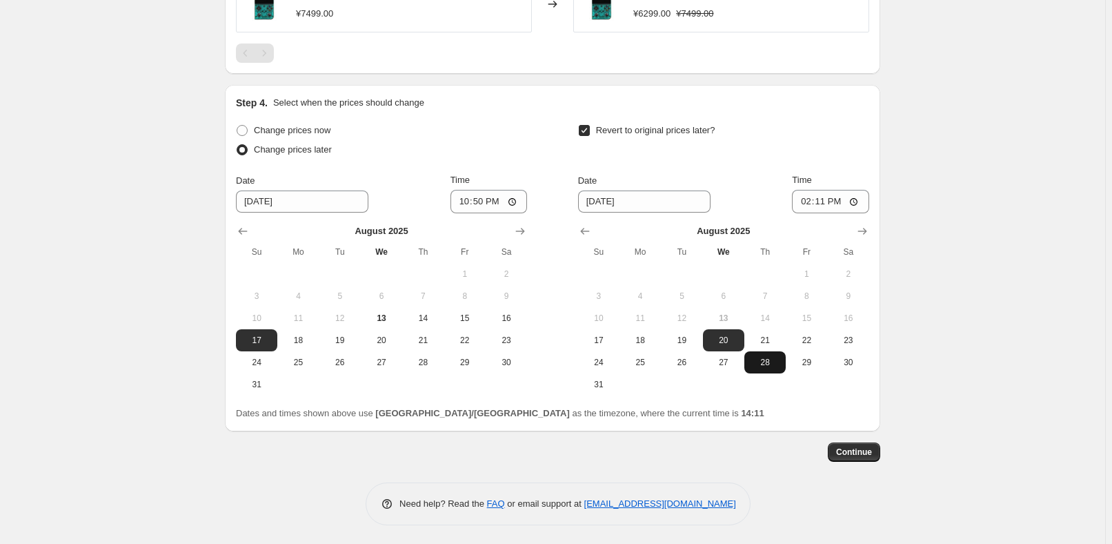
click at [773, 359] on span "28" at bounding box center [765, 362] width 30 height 11
click at [831, 200] on input "14:11" at bounding box center [830, 201] width 77 height 23
click at [861, 446] on span "Continue" at bounding box center [854, 451] width 36 height 11
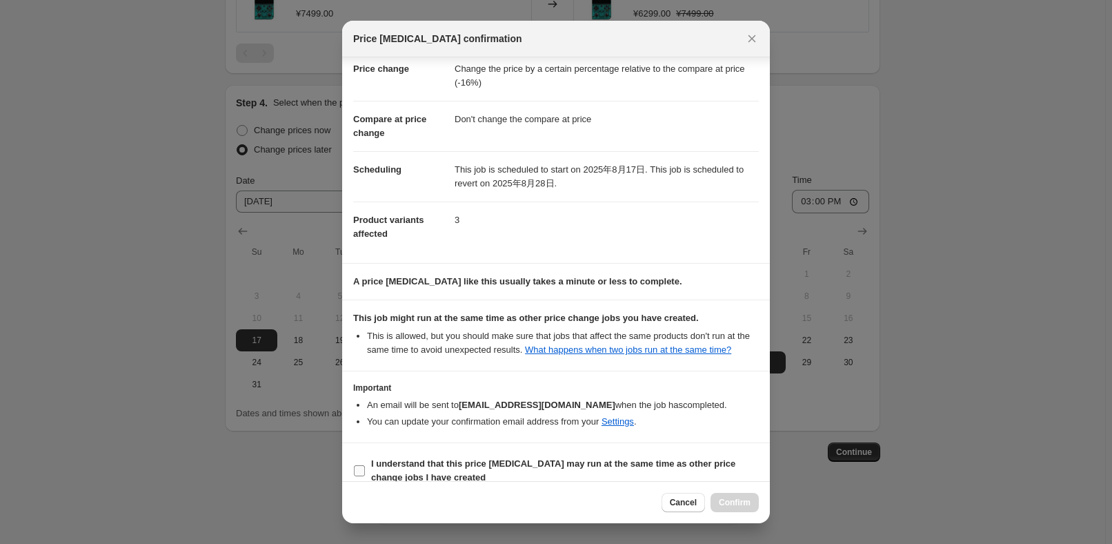
scroll to position [46, 0]
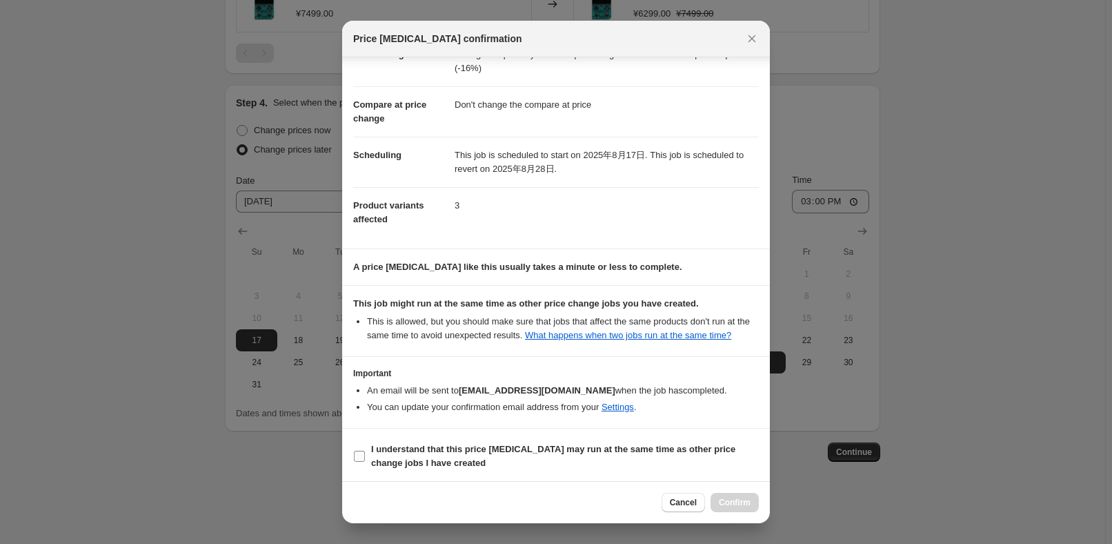
click at [446, 461] on b "I understand that this price [MEDICAL_DATA] may run at the same time as other p…" at bounding box center [553, 456] width 364 height 24
click at [365, 461] on input "I understand that this price [MEDICAL_DATA] may run at the same time as other p…" at bounding box center [359, 455] width 11 height 11
click at [743, 505] on span "Confirm" at bounding box center [735, 502] width 32 height 11
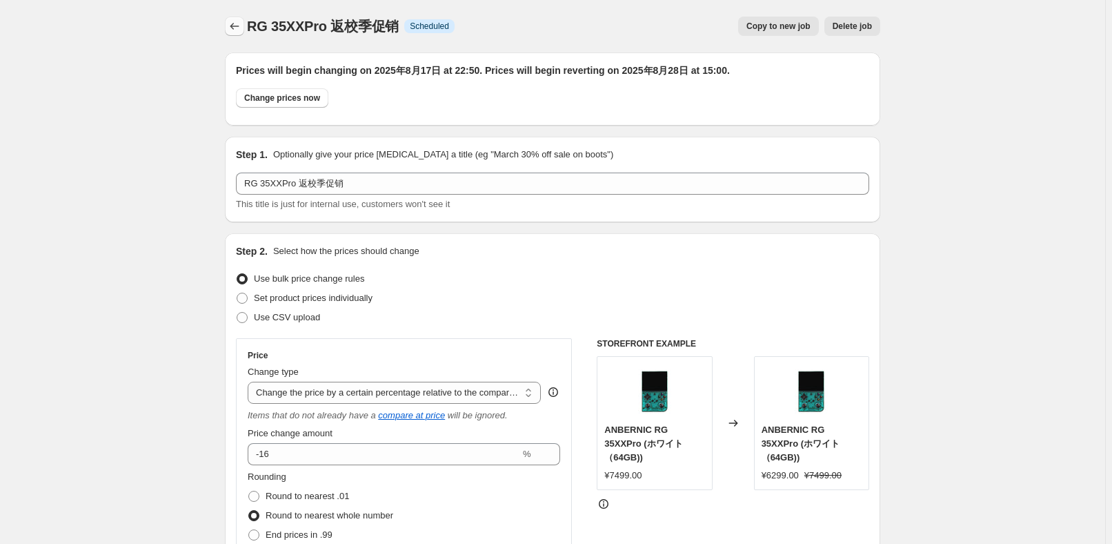
click at [228, 30] on button "Price change jobs" at bounding box center [234, 26] width 19 height 19
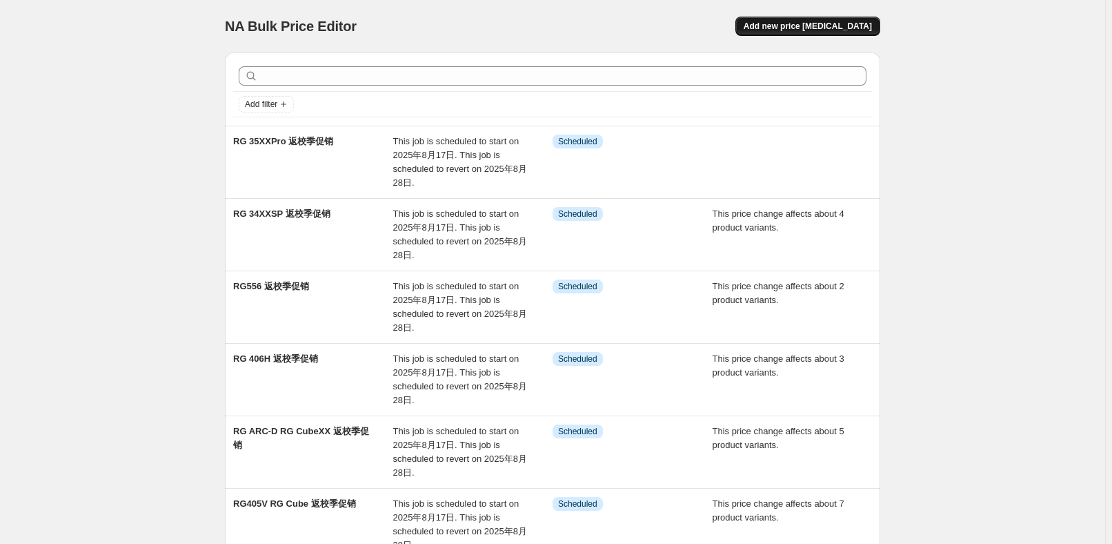
click at [837, 28] on span "Add new price [MEDICAL_DATA]" at bounding box center [808, 26] width 128 height 11
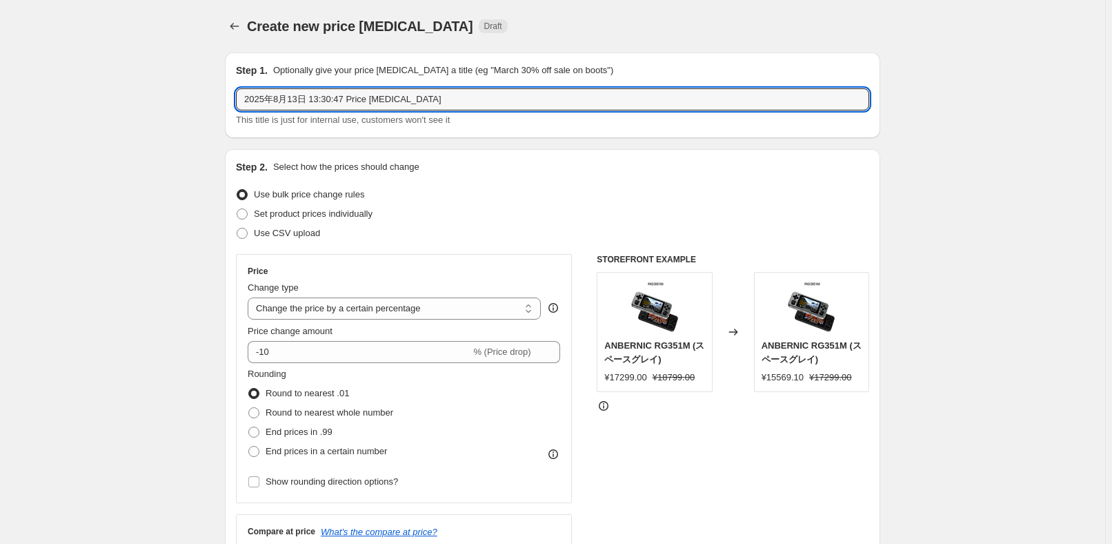
drag, startPoint x: 514, startPoint y: 104, endPoint x: 143, endPoint y: 90, distance: 370.7
paste input "RG406V"
click at [521, 196] on div "Use bulk price change rules" at bounding box center [552, 194] width 633 height 19
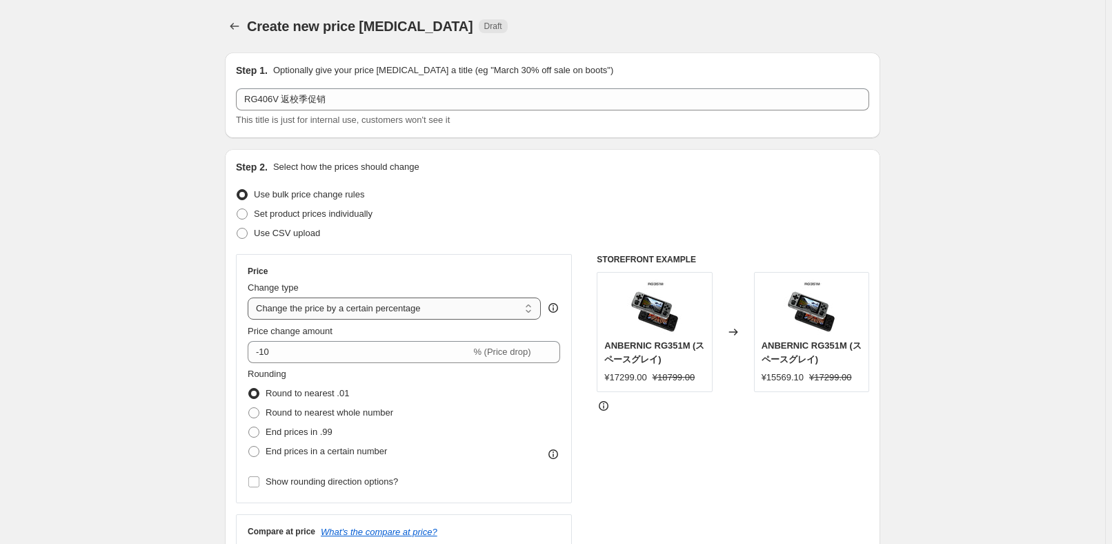
click at [382, 318] on select "Change the price to a certain amount Change the price by a certain amount Chang…" at bounding box center [394, 308] width 293 height 22
click at [250, 297] on select "Change the price to a certain amount Change the price by a certain amount Chang…" at bounding box center [394, 308] width 293 height 22
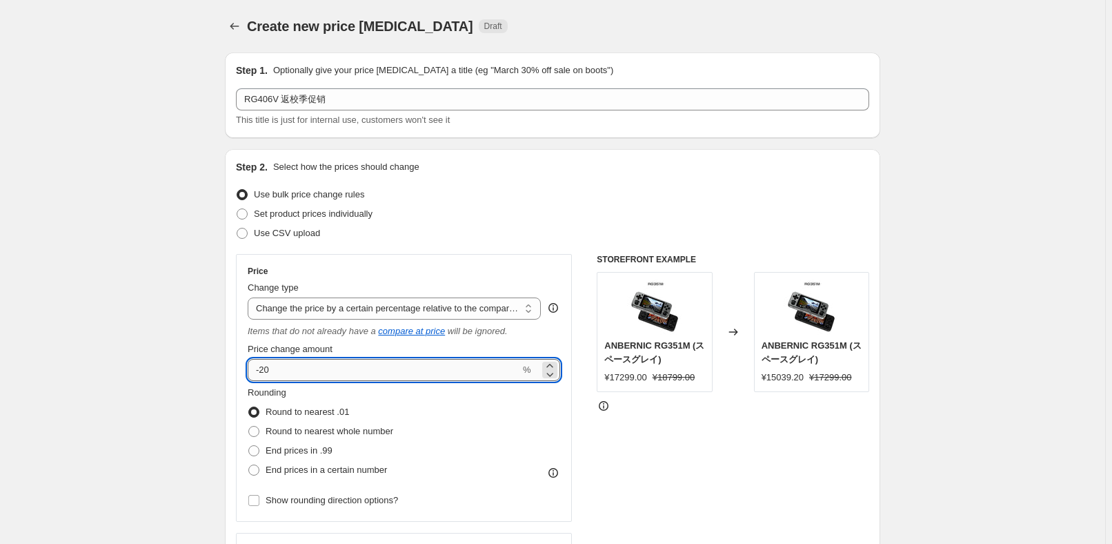
click at [346, 365] on input "-20" at bounding box center [384, 370] width 272 height 22
click at [453, 442] on div "Rounding Round to nearest .01 Round to nearest whole number End prices in .99 E…" at bounding box center [404, 433] width 312 height 94
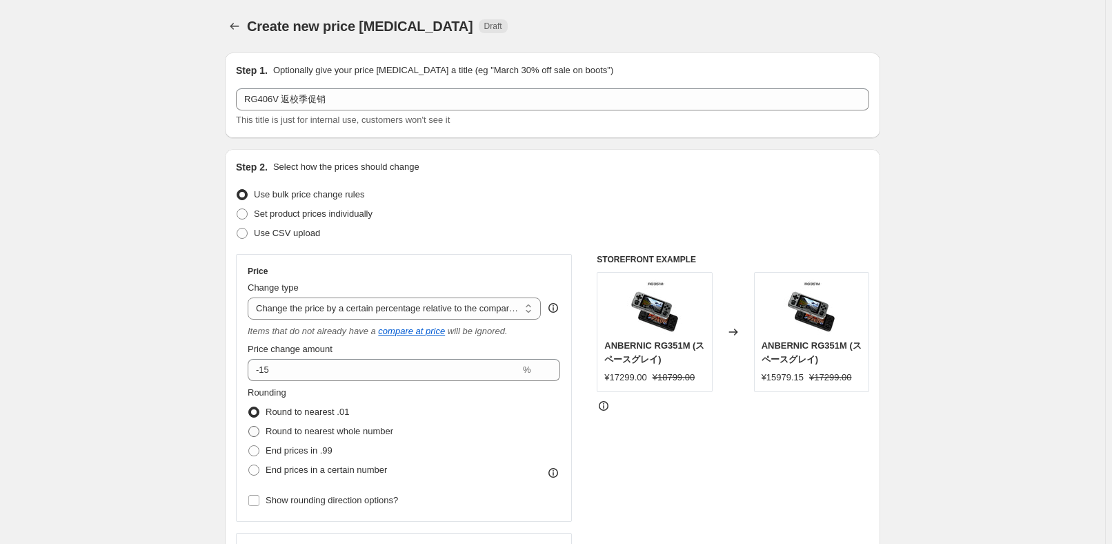
click at [375, 437] on span "Round to nearest whole number" at bounding box center [330, 431] width 128 height 14
click at [249, 426] on input "Round to nearest whole number" at bounding box center [248, 426] width 1 height 1
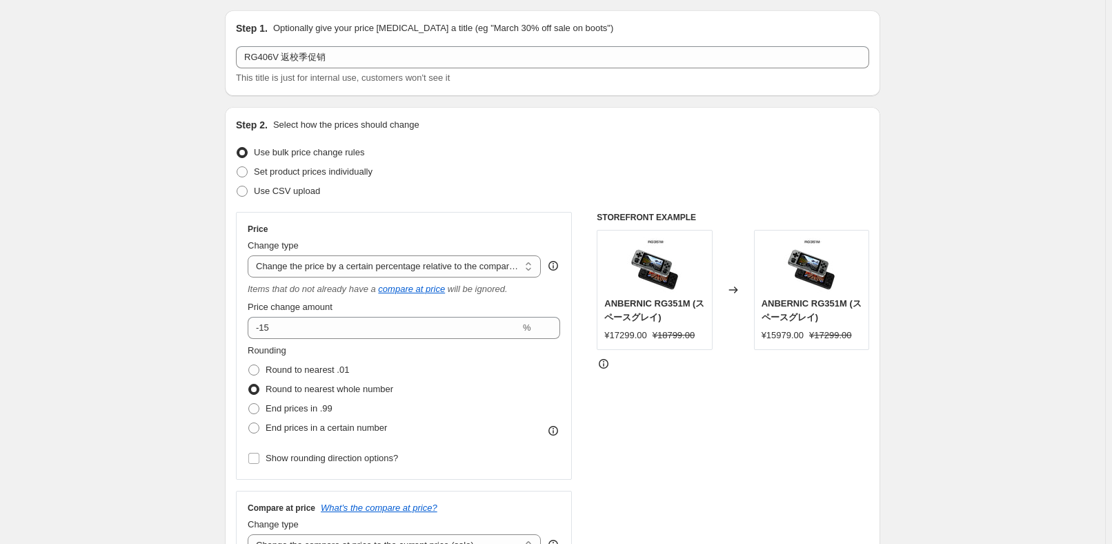
scroll to position [125, 0]
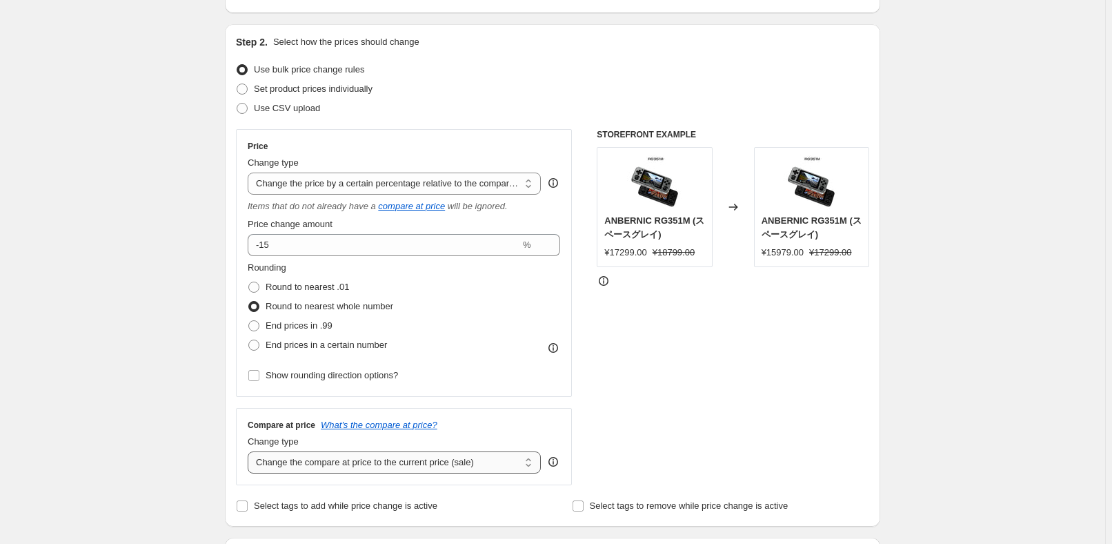
click at [379, 452] on select "Change the compare at price to the current price (sale) Change the compare at p…" at bounding box center [394, 462] width 293 height 22
click at [250, 451] on select "Change the compare at price to the current price (sale) Change the compare at p…" at bounding box center [394, 462] width 293 height 22
click at [646, 411] on div "STOREFRONT EXAMPLE ANBERNIC RG351M (スペースグレイ) ¥17299.00 ¥18799.00 Changed to ANB…" at bounding box center [733, 307] width 272 height 356
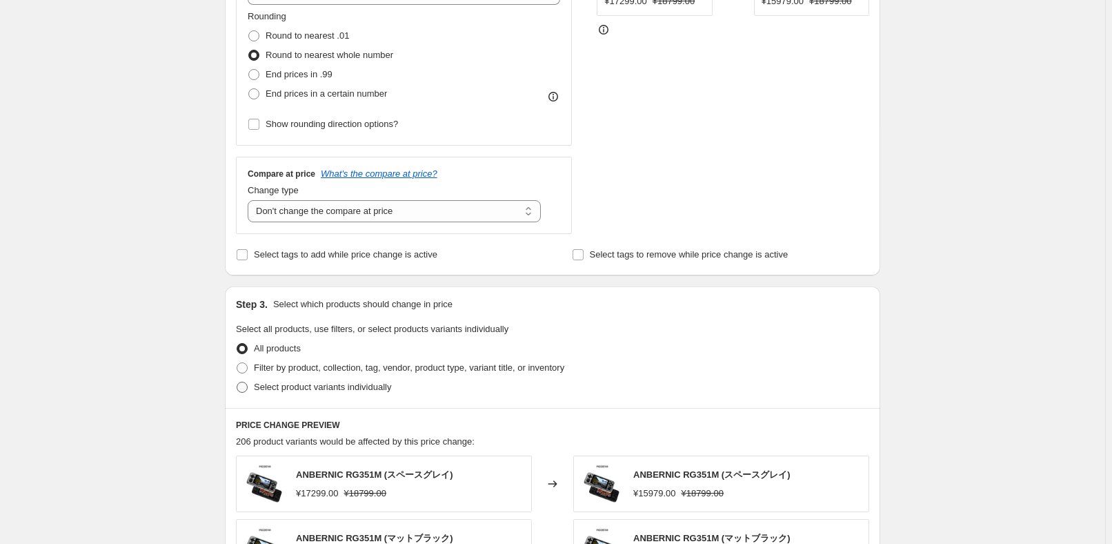
click at [319, 381] on span "Select product variants individually" at bounding box center [322, 386] width 137 height 10
click at [237, 381] on input "Select product variants individually" at bounding box center [237, 381] width 1 height 1
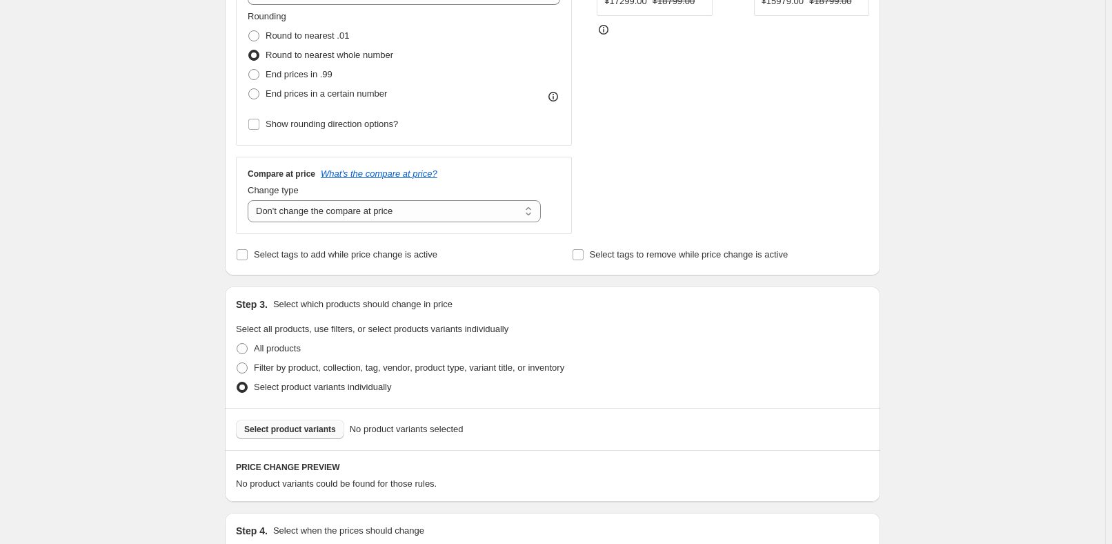
click at [309, 433] on button "Select product variants" at bounding box center [290, 428] width 108 height 19
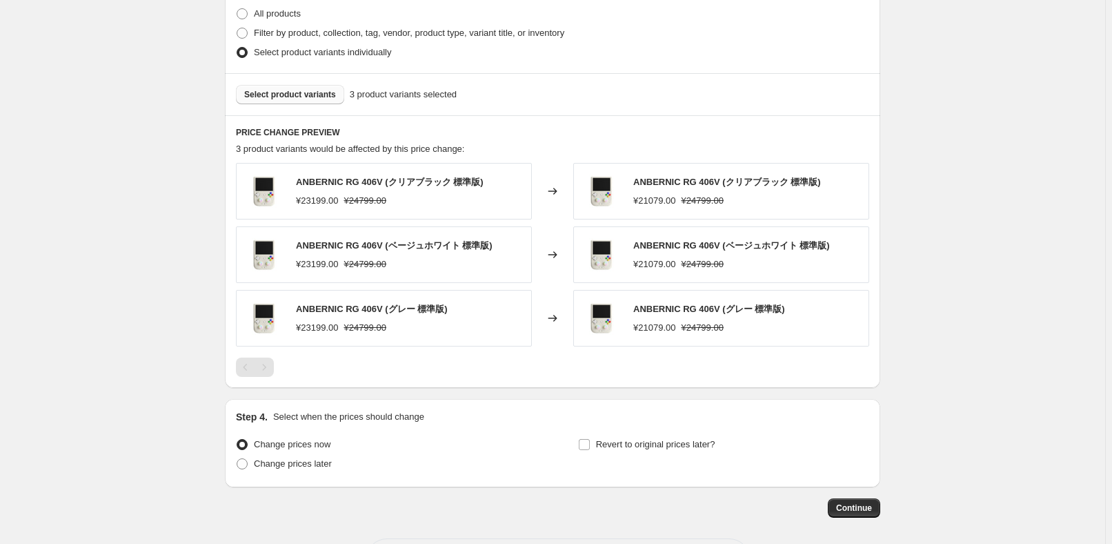
scroll to position [752, 0]
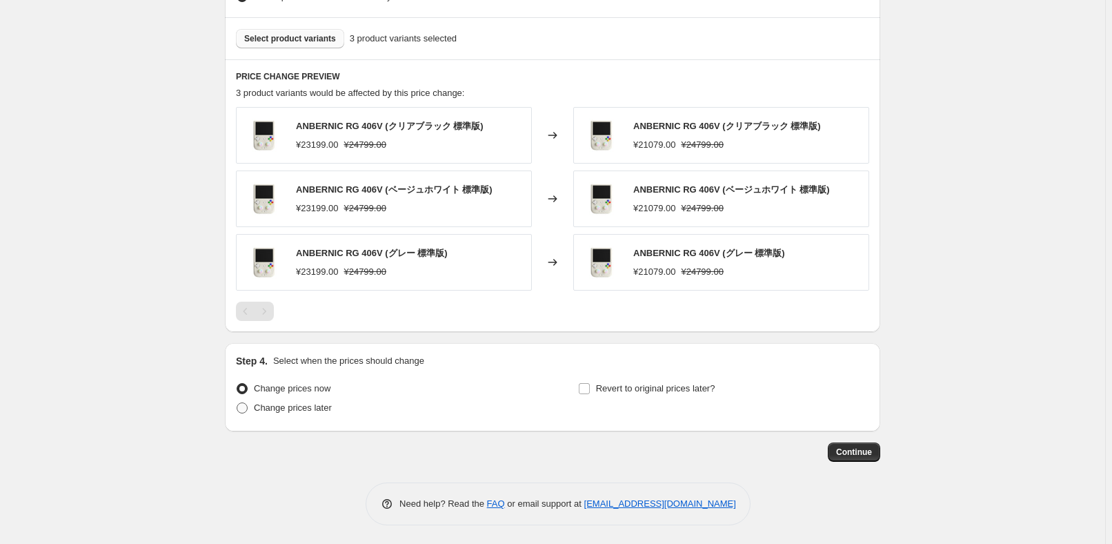
click at [305, 406] on span "Change prices later" at bounding box center [293, 407] width 78 height 10
click at [237, 403] on input "Change prices later" at bounding box center [237, 402] width 1 height 1
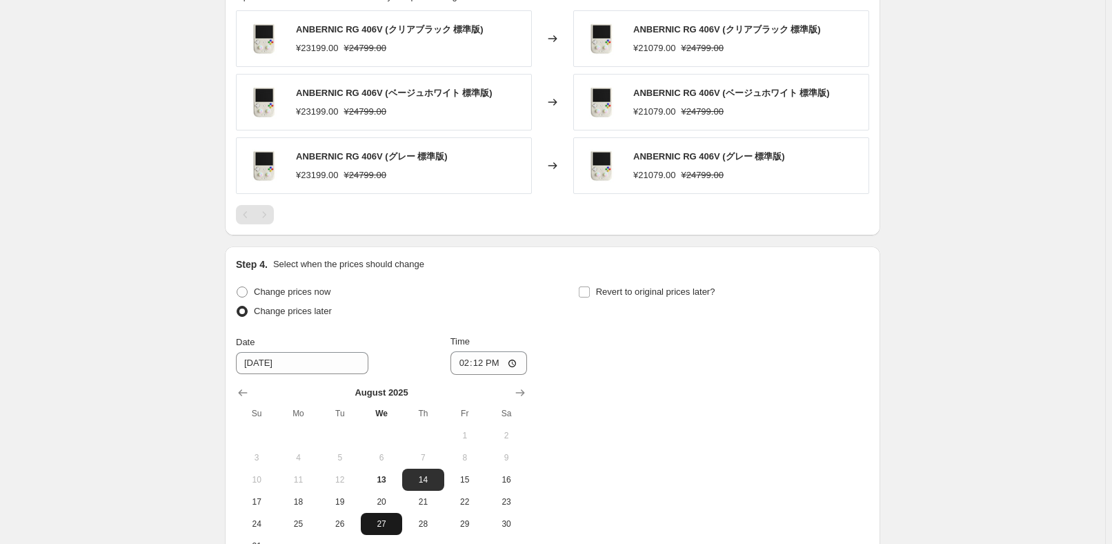
scroll to position [955, 0]
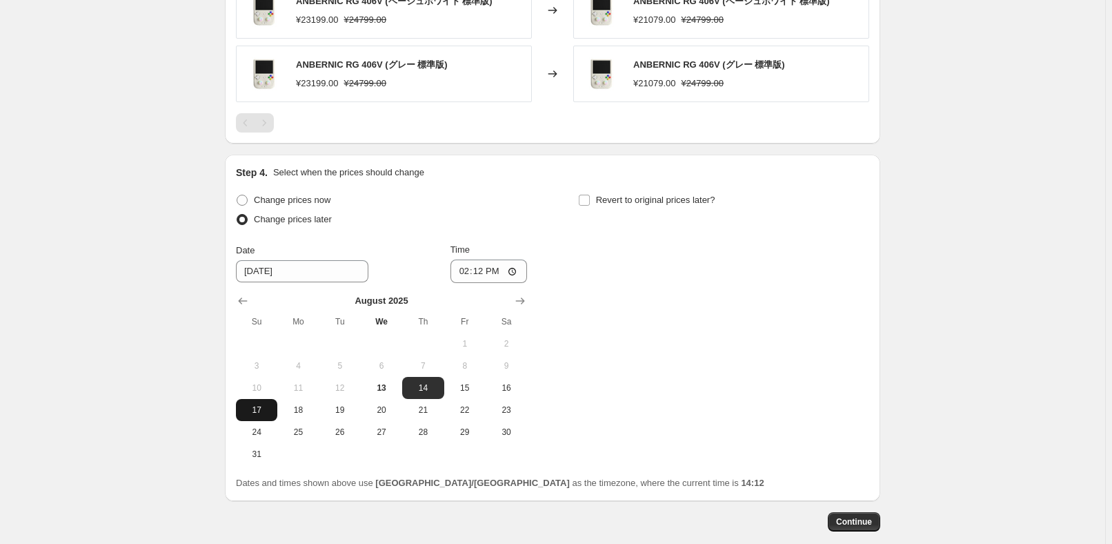
drag, startPoint x: 262, startPoint y: 408, endPoint x: 414, endPoint y: 356, distance: 160.3
click at [262, 408] on span "17" at bounding box center [256, 409] width 30 height 11
click at [477, 264] on input "14:12" at bounding box center [488, 270] width 77 height 23
click at [757, 259] on div "Change prices now Change prices later Date [DATE] Time 22:50 [DATE] Su Mo Tu We…" at bounding box center [552, 327] width 633 height 275
click at [690, 196] on span "Revert to original prices later?" at bounding box center [655, 200] width 119 height 10
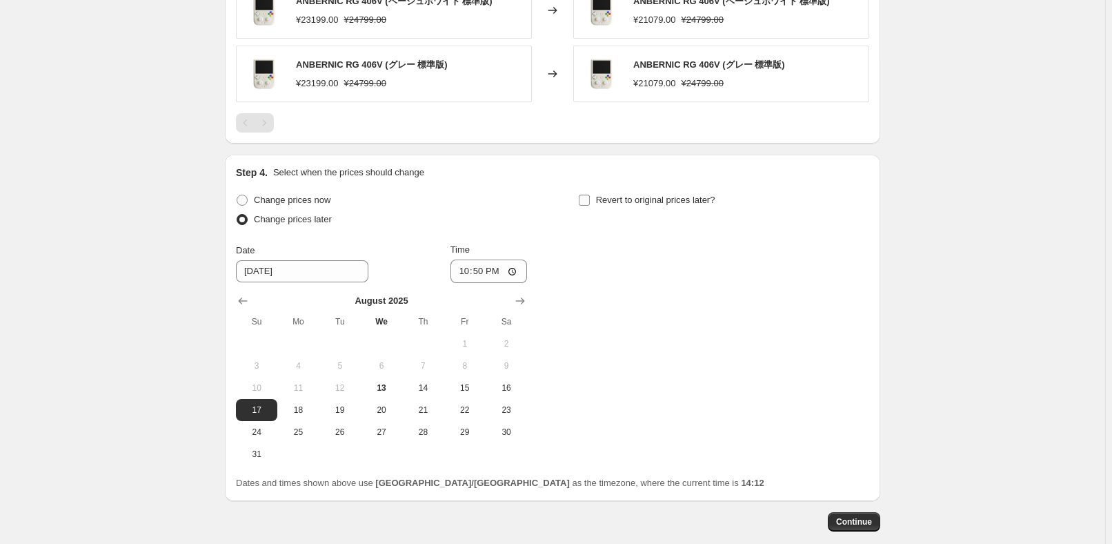
click at [590, 196] on input "Revert to original prices later?" at bounding box center [584, 200] width 11 height 11
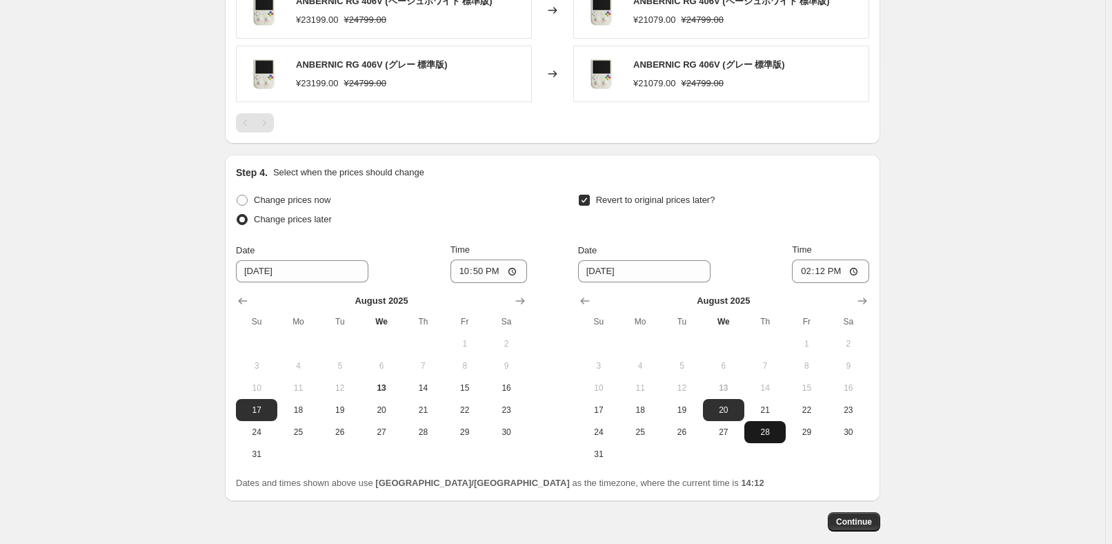
click at [768, 436] on button "28" at bounding box center [764, 432] width 41 height 22
click at [823, 268] on input "14:12" at bounding box center [830, 270] width 77 height 23
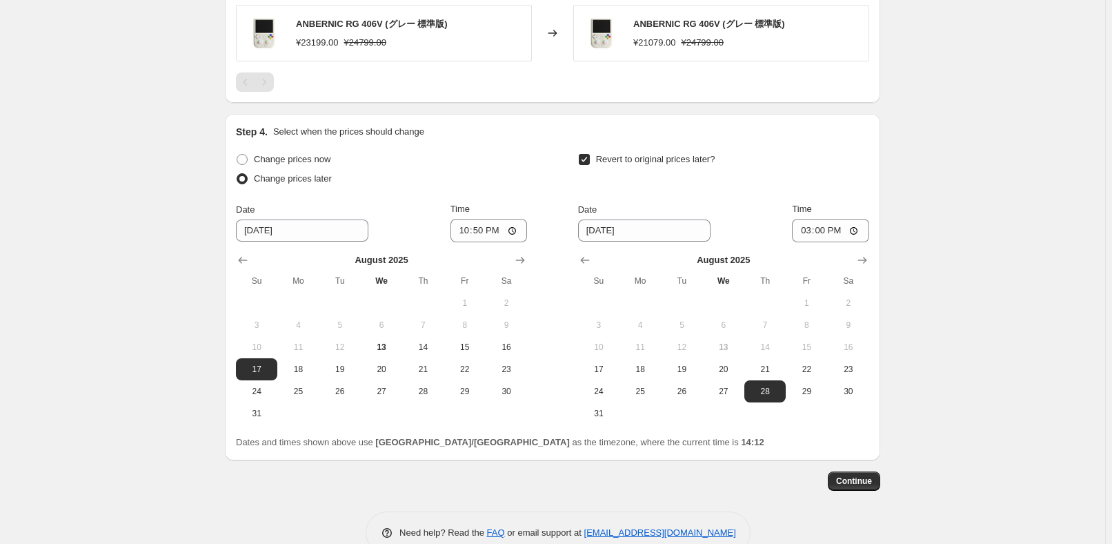
scroll to position [1017, 0]
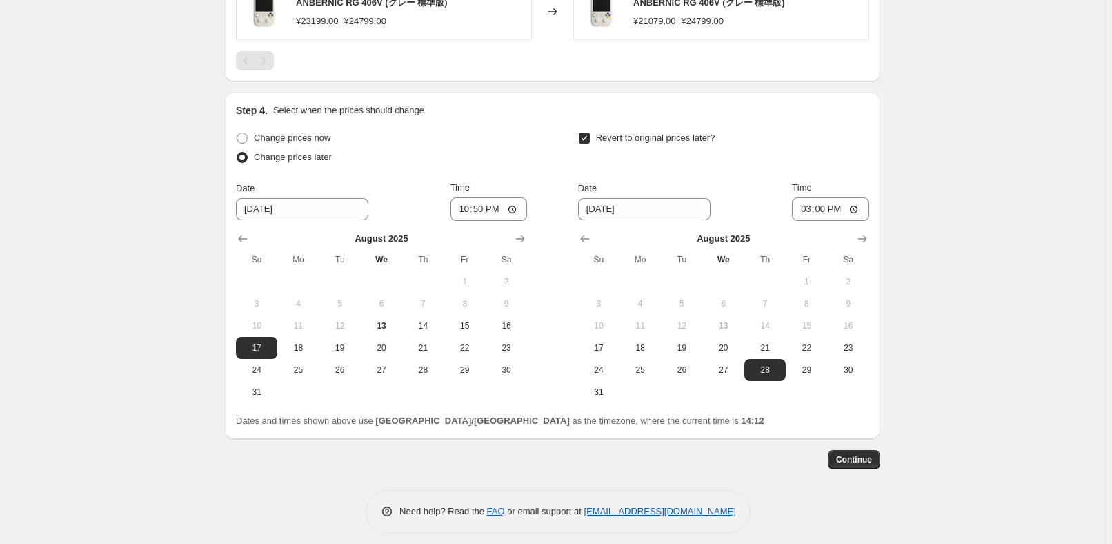
click at [866, 462] on button "Continue" at bounding box center [854, 459] width 52 height 19
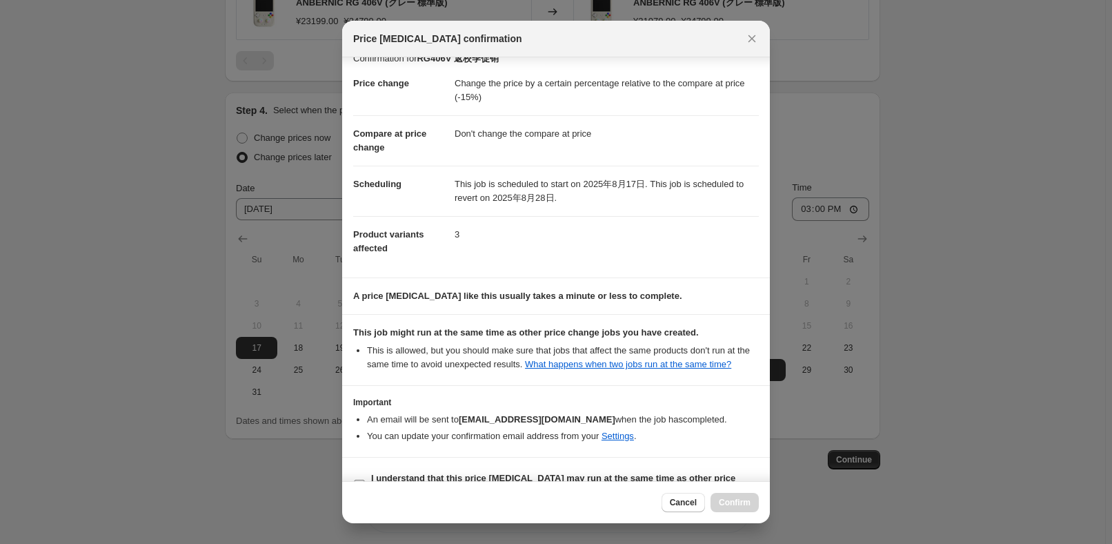
scroll to position [46, 0]
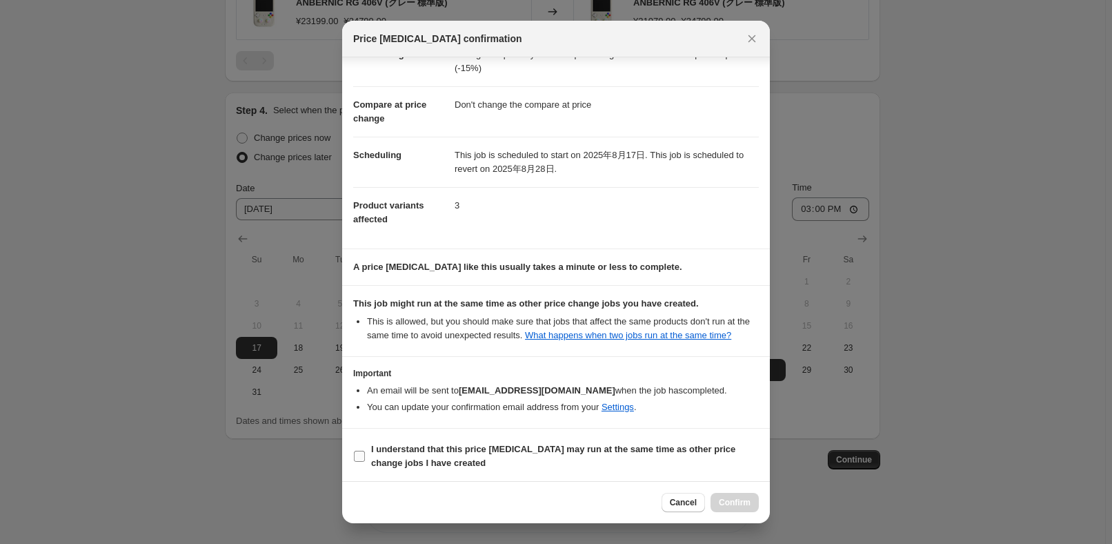
click at [430, 448] on b "I understand that this price [MEDICAL_DATA] may run at the same time as other p…" at bounding box center [553, 456] width 364 height 24
click at [365, 450] on input "I understand that this price [MEDICAL_DATA] may run at the same time as other p…" at bounding box center [359, 455] width 11 height 11
click at [741, 507] on span "Confirm" at bounding box center [735, 502] width 32 height 11
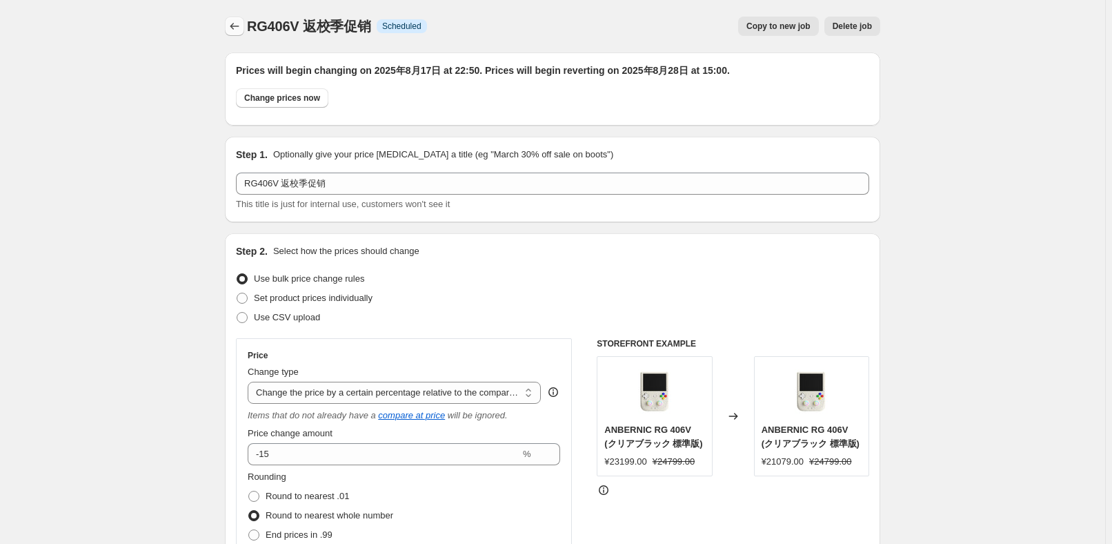
click at [234, 23] on icon "Price change jobs" at bounding box center [235, 26] width 14 height 14
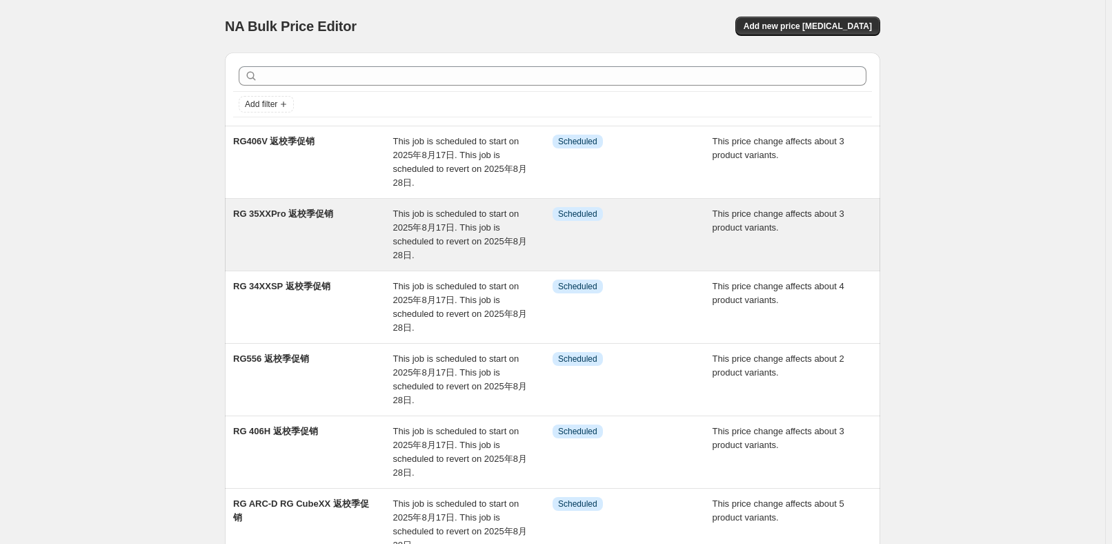
click at [407, 235] on span "This job is scheduled to start on 2025年8月17日. This job is scheduled to revert o…" at bounding box center [460, 234] width 134 height 52
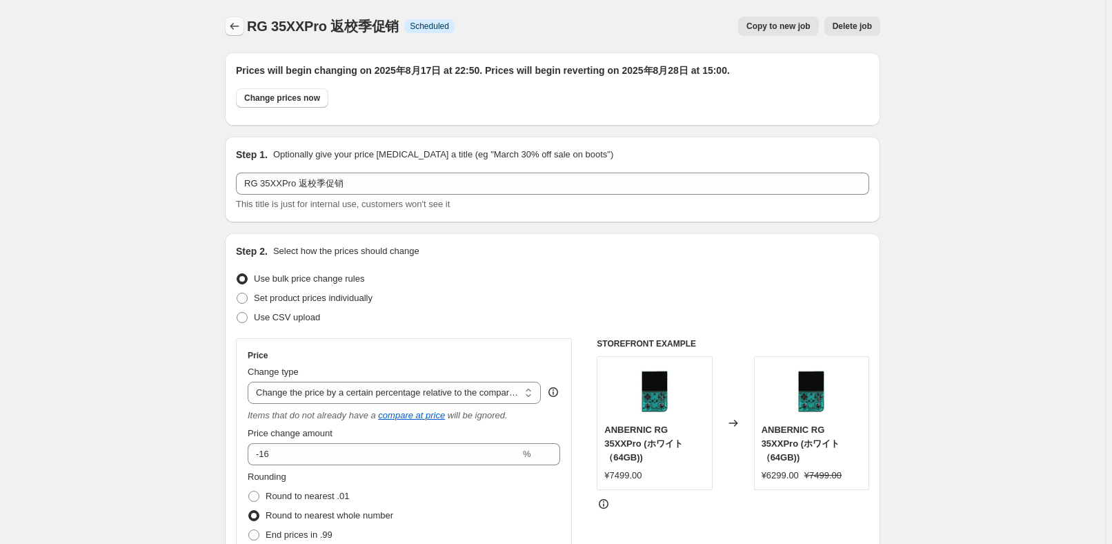
click at [235, 19] on button "Price change jobs" at bounding box center [234, 26] width 19 height 19
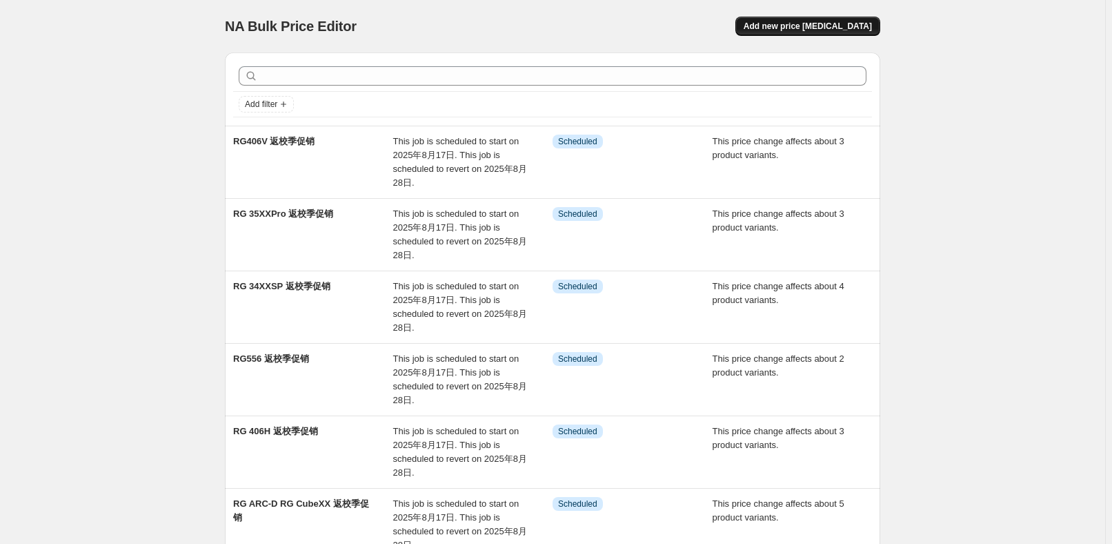
click at [814, 30] on span "Add new price [MEDICAL_DATA]" at bounding box center [808, 26] width 128 height 11
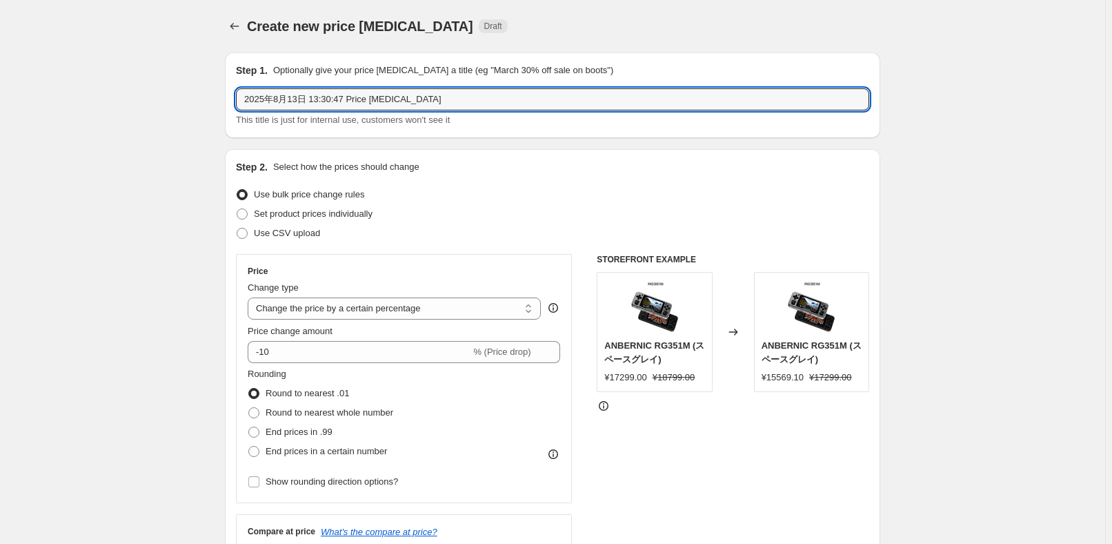
drag, startPoint x: 562, startPoint y: 99, endPoint x: 239, endPoint y: 82, distance: 324.0
paste input "RG Slide"
click at [500, 220] on div "Set product prices individually" at bounding box center [552, 213] width 633 height 19
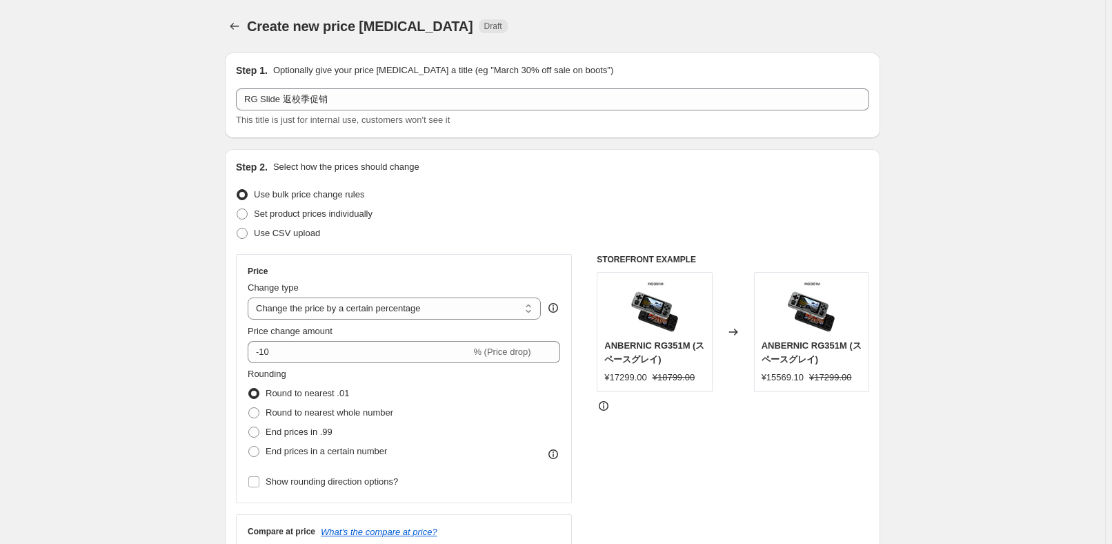
click at [459, 296] on div "Change type Change the price to a certain amount Change the price by a certain …" at bounding box center [394, 300] width 293 height 39
click at [475, 304] on select "Change the price to a certain amount Change the price by a certain amount Chang…" at bounding box center [394, 308] width 293 height 22
click at [250, 297] on select "Change the price to a certain amount Change the price by a certain amount Chang…" at bounding box center [394, 308] width 293 height 22
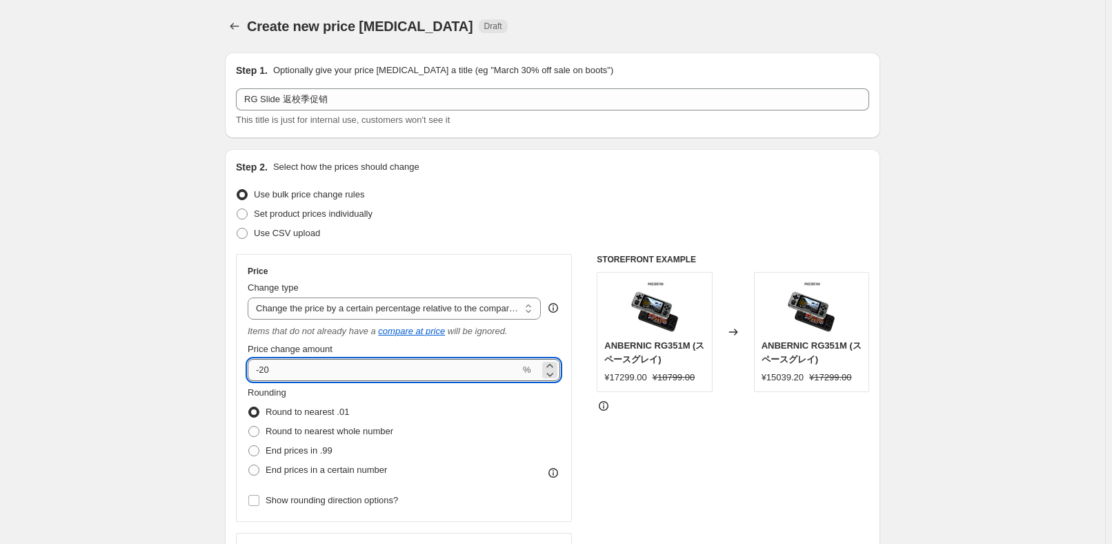
click at [415, 364] on input "-20" at bounding box center [384, 370] width 272 height 22
click at [370, 431] on span "Round to nearest whole number" at bounding box center [330, 431] width 128 height 10
click at [249, 426] on input "Round to nearest whole number" at bounding box center [248, 426] width 1 height 1
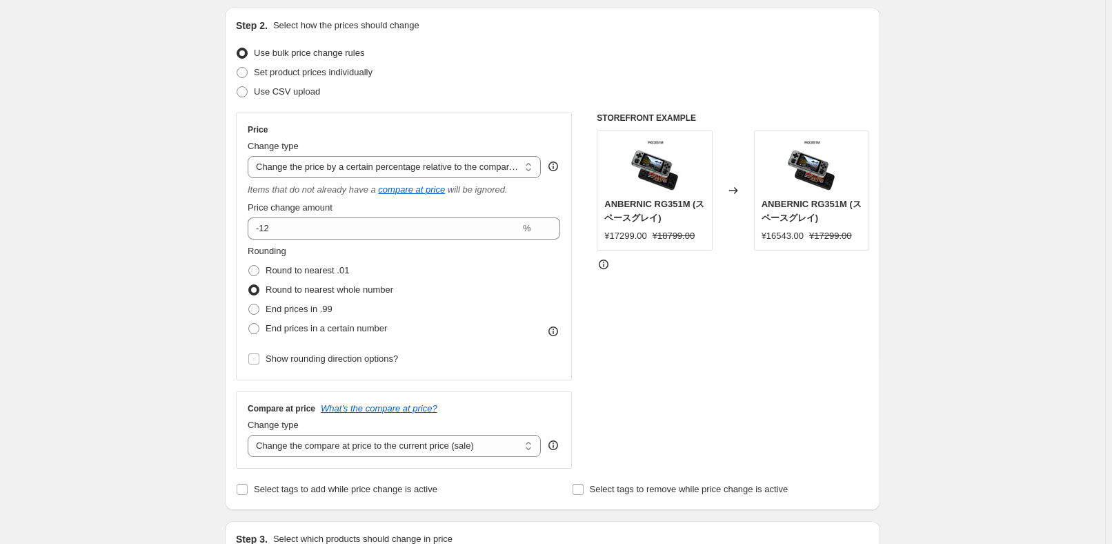
scroll to position [188, 0]
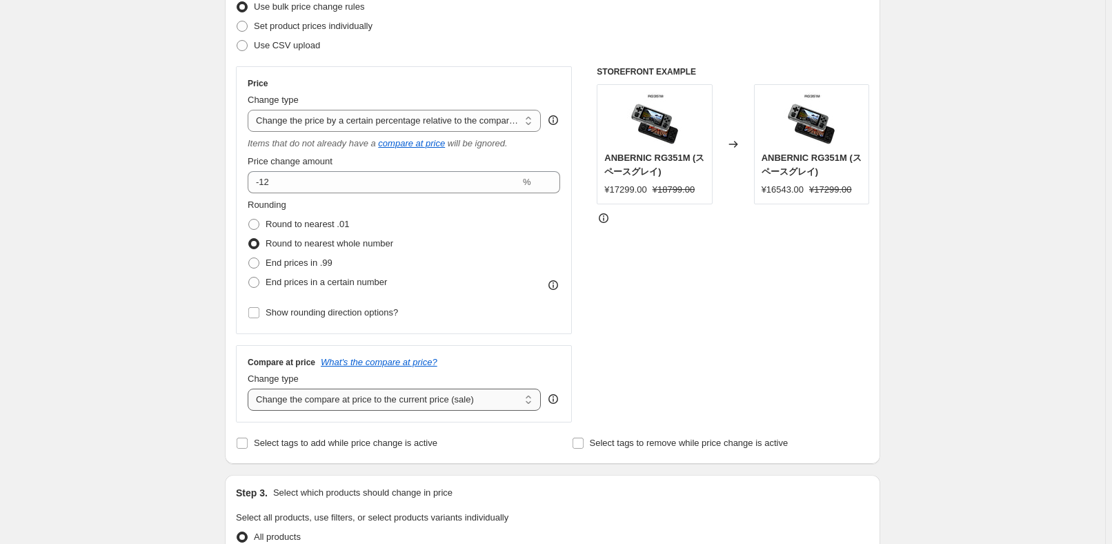
click at [379, 396] on select "Change the compare at price to the current price (sale) Change the compare at p…" at bounding box center [394, 399] width 293 height 22
click at [250, 388] on select "Change the compare at price to the current price (sale) Change the compare at p…" at bounding box center [394, 399] width 293 height 22
click at [670, 362] on div "STOREFRONT EXAMPLE ANBERNIC RG351M (スペースグレイ) ¥17299.00 ¥18799.00 Changed to ANB…" at bounding box center [733, 244] width 272 height 356
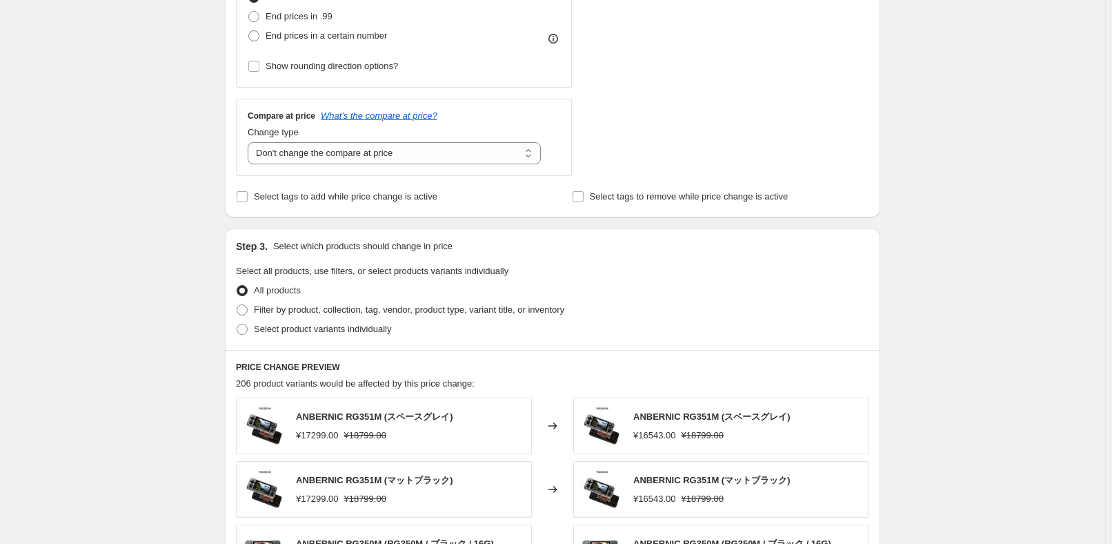
scroll to position [439, 0]
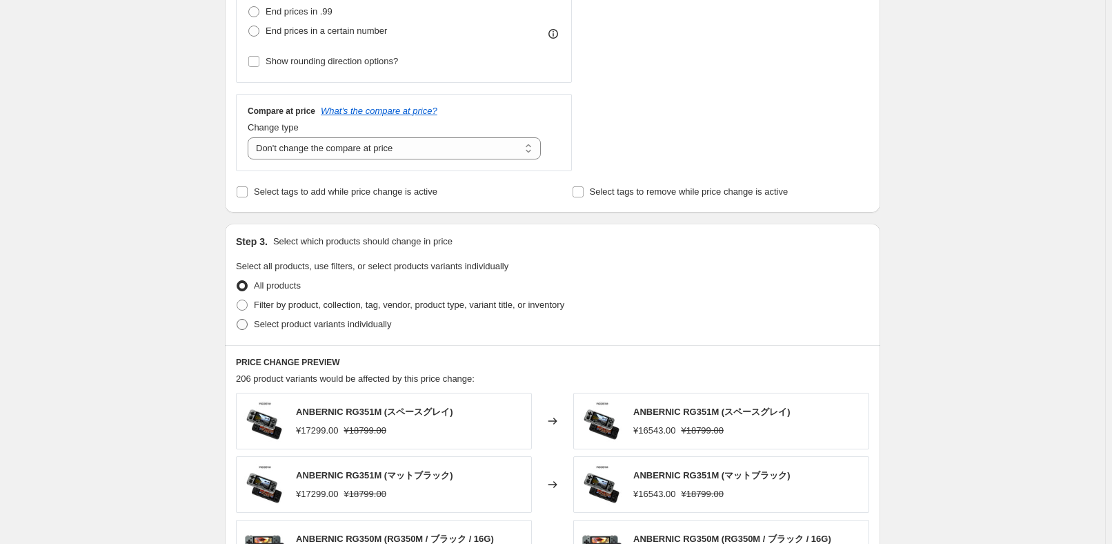
click at [311, 328] on span "Select product variants individually" at bounding box center [322, 324] width 137 height 10
click at [237, 319] on input "Select product variants individually" at bounding box center [237, 319] width 1 height 1
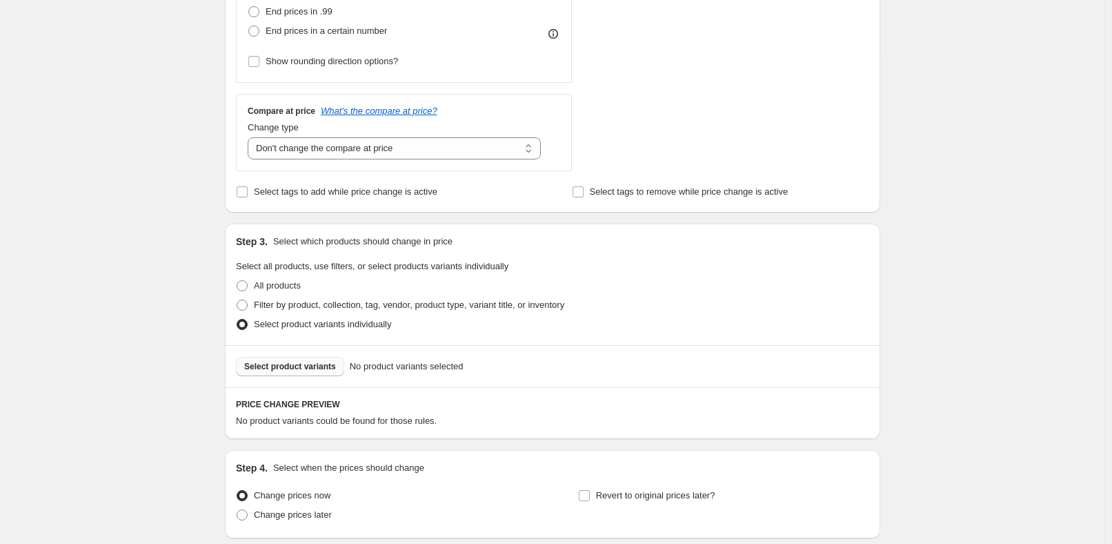
click at [306, 366] on span "Select product variants" at bounding box center [290, 366] width 92 height 11
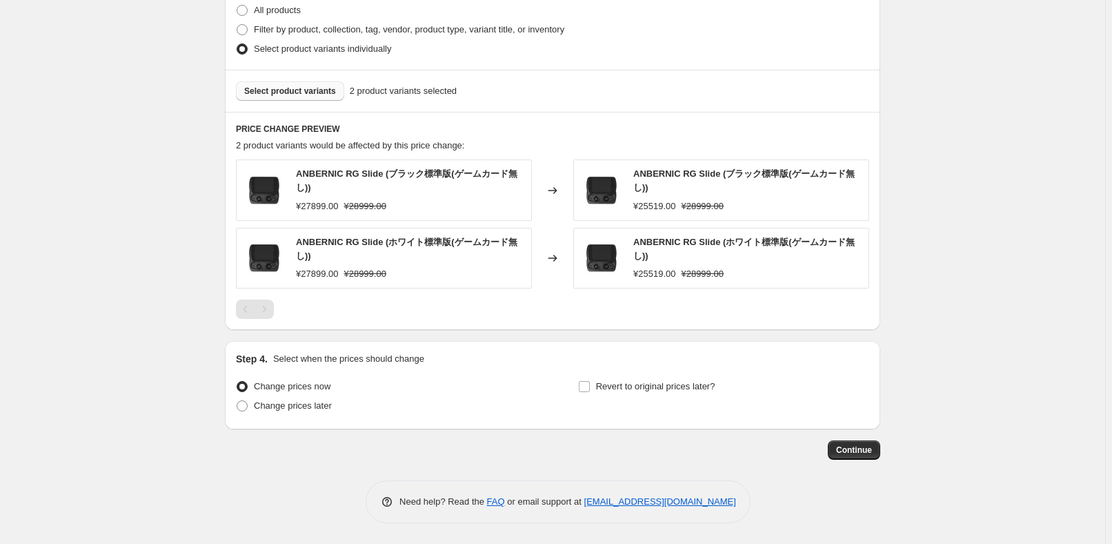
scroll to position [712, 0]
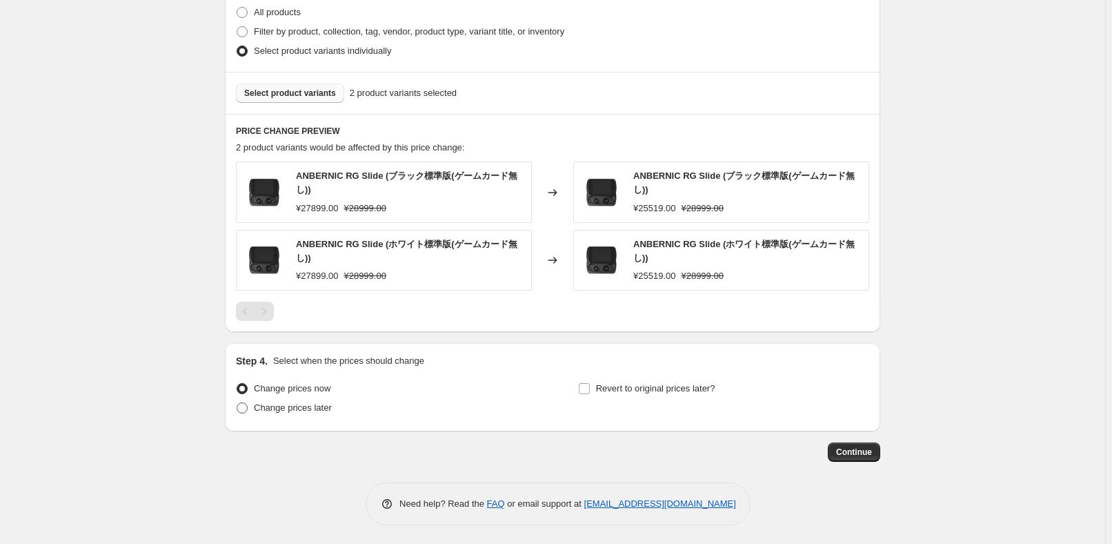
click at [254, 404] on label "Change prices later" at bounding box center [284, 407] width 96 height 19
click at [237, 403] on input "Change prices later" at bounding box center [237, 402] width 1 height 1
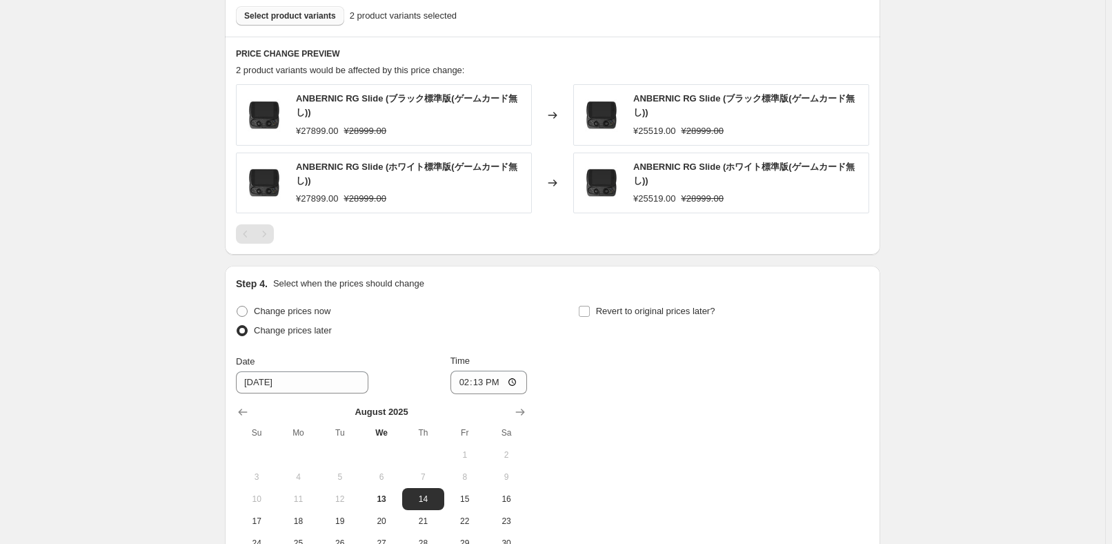
scroll to position [837, 0]
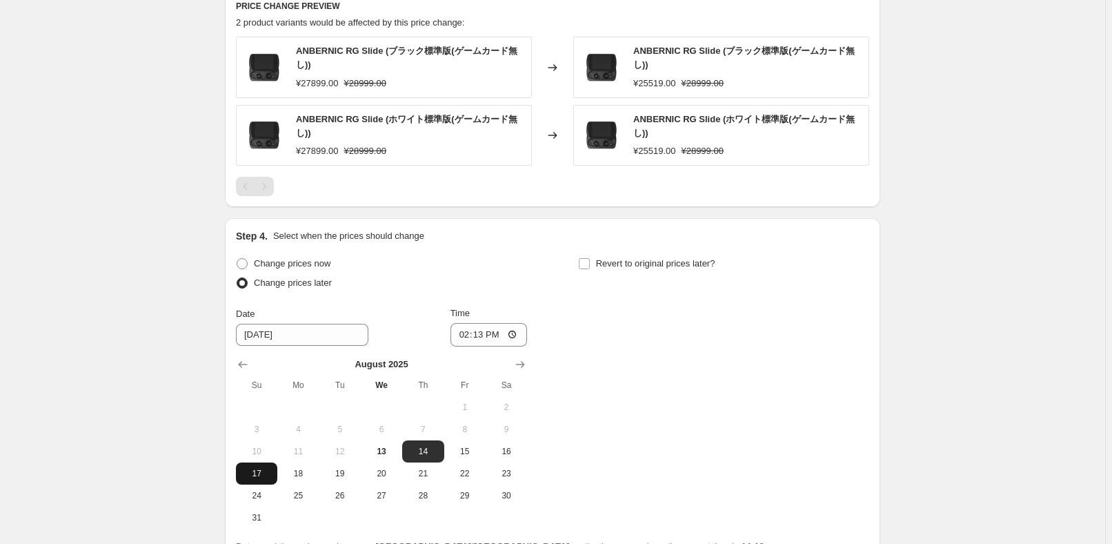
click at [266, 470] on span "17" at bounding box center [256, 473] width 30 height 11
click at [484, 331] on input "14:13" at bounding box center [488, 334] width 77 height 23
click at [627, 352] on div "Change prices now Change prices later Date [DATE] Time 22:50 [DATE] Su Mo Tu We…" at bounding box center [552, 391] width 633 height 275
click at [635, 268] on label "Revert to original prices later?" at bounding box center [646, 263] width 137 height 19
click at [590, 268] on input "Revert to original prices later?" at bounding box center [584, 263] width 11 height 11
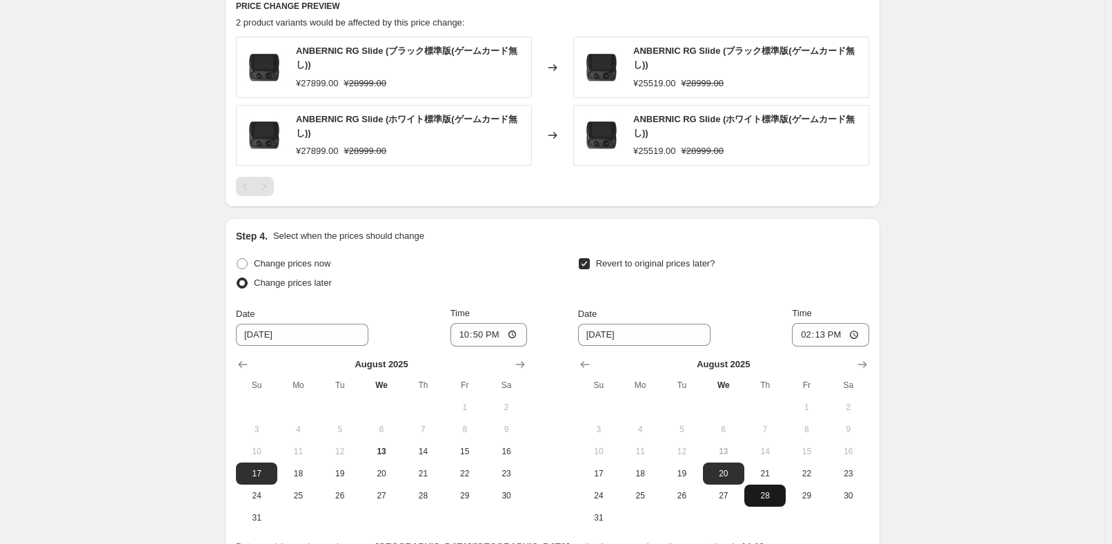
click at [786, 490] on button "28" at bounding box center [764, 495] width 41 height 22
click at [831, 338] on input "14:13" at bounding box center [830, 334] width 77 height 23
click at [880, 253] on div "Step 4. Select when the prices should change Change prices now Change prices la…" at bounding box center [552, 391] width 655 height 346
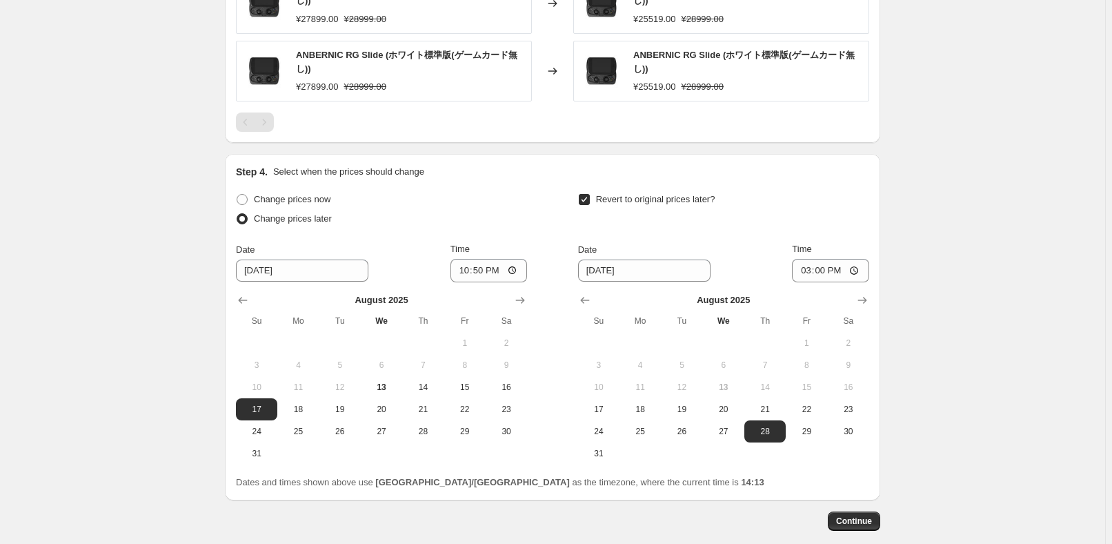
scroll to position [970, 0]
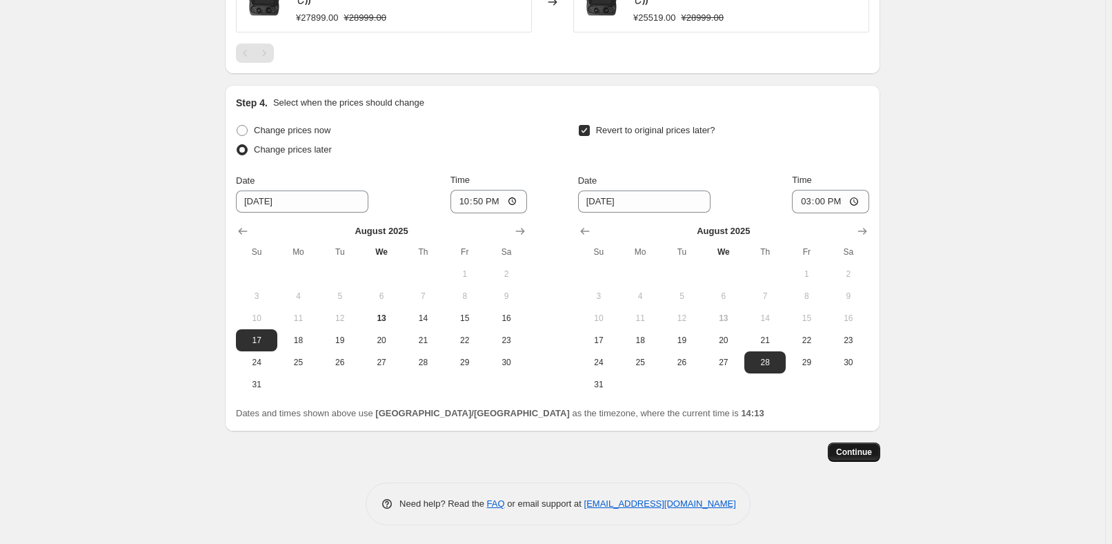
click at [866, 448] on span "Continue" at bounding box center [854, 451] width 36 height 11
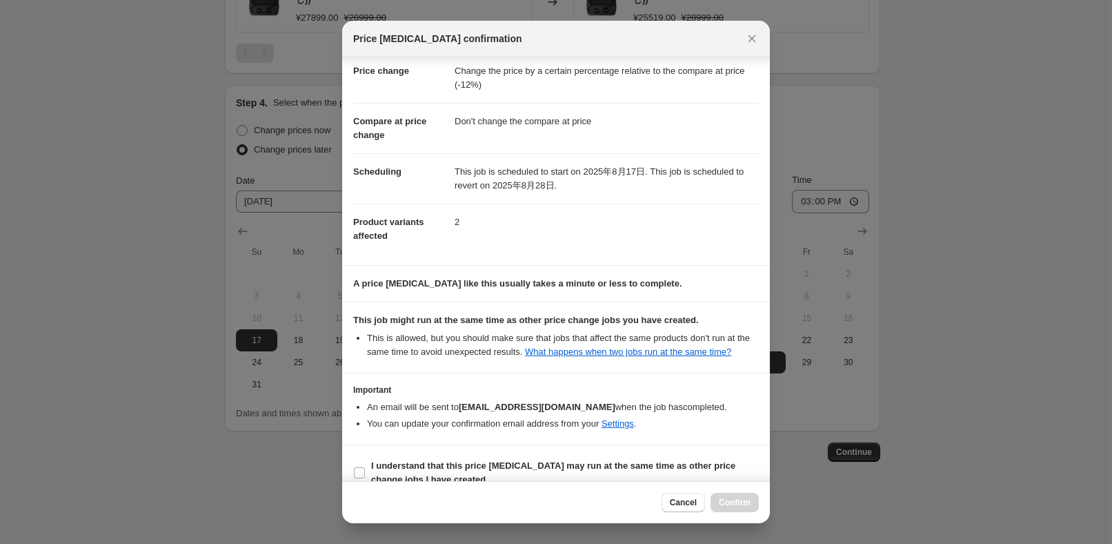
scroll to position [46, 0]
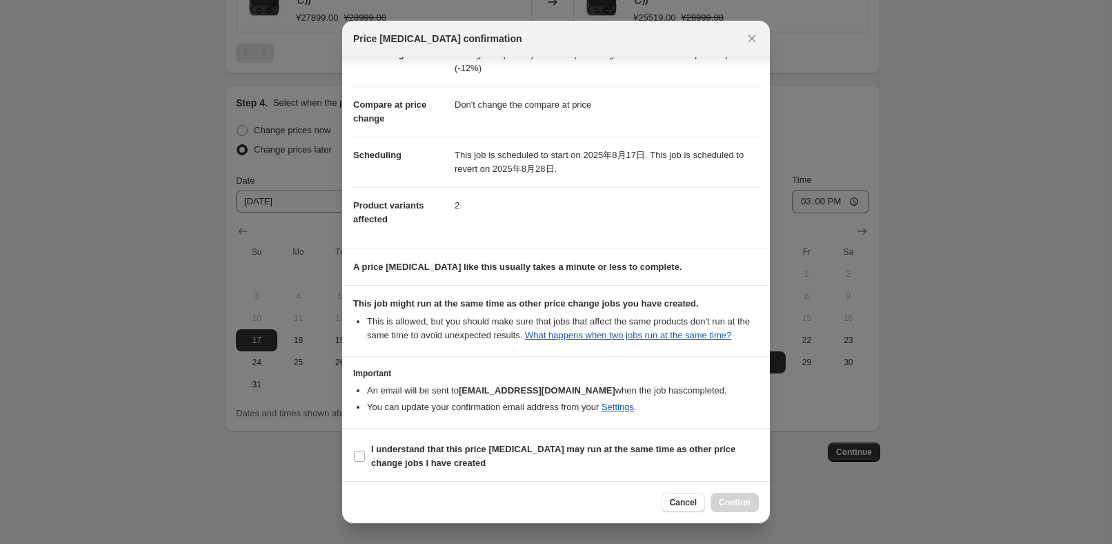
click at [409, 470] on section "I understand that this price [MEDICAL_DATA] may run at the same time as other p…" at bounding box center [556, 455] width 428 height 55
click at [417, 461] on b "I understand that this price [MEDICAL_DATA] may run at the same time as other p…" at bounding box center [553, 456] width 364 height 24
click at [417, 457] on b "I understand that this price [MEDICAL_DATA] may run at the same time as other p…" at bounding box center [553, 456] width 364 height 24
click at [365, 457] on input "I understand that this price [MEDICAL_DATA] may run at the same time as other p…" at bounding box center [359, 455] width 11 height 11
click at [734, 510] on button "Confirm" at bounding box center [735, 502] width 48 height 19
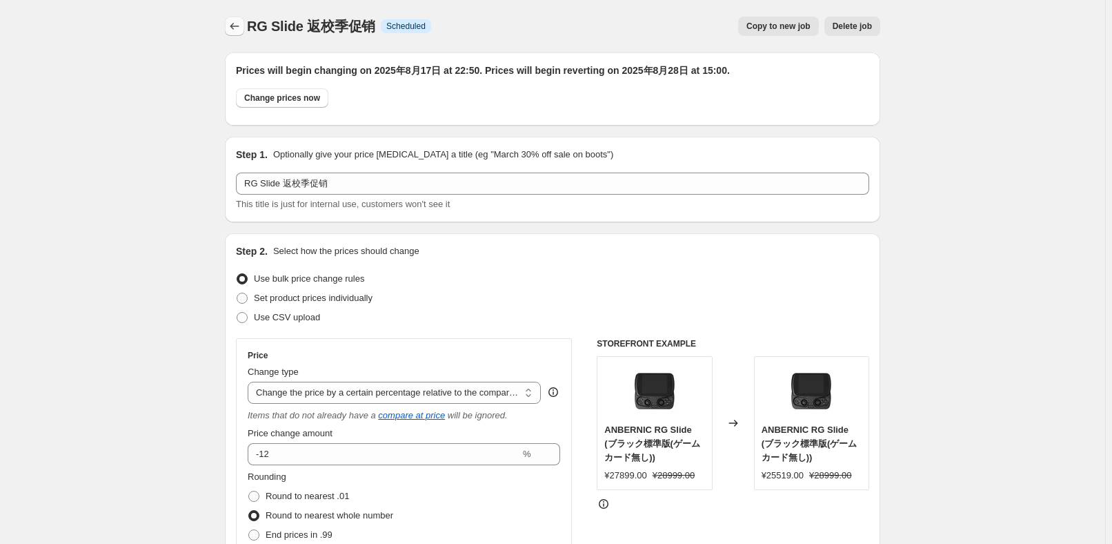
click at [239, 28] on icon "Price change jobs" at bounding box center [235, 26] width 14 height 14
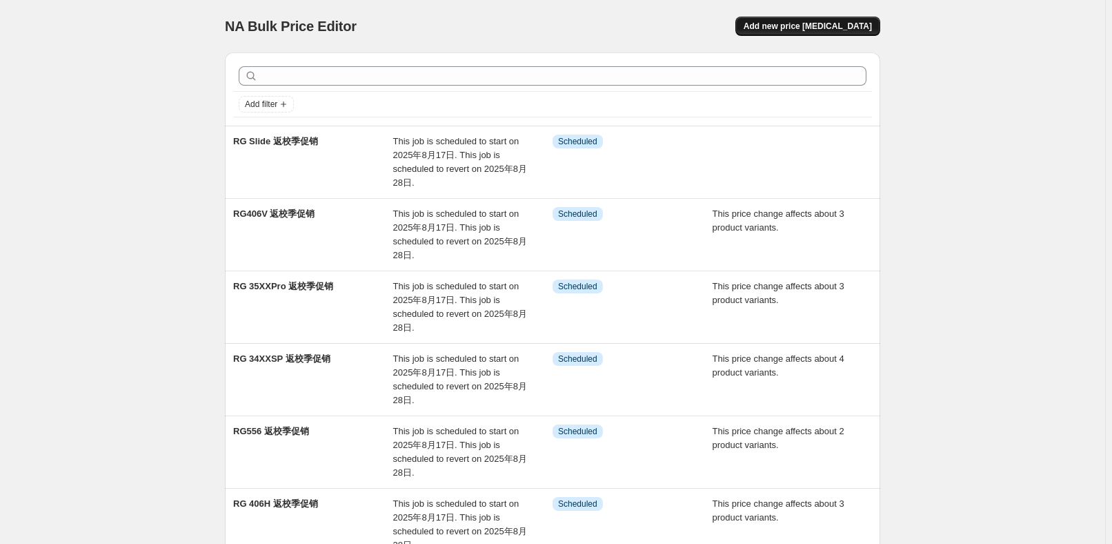
click at [827, 26] on span "Add new price [MEDICAL_DATA]" at bounding box center [808, 26] width 128 height 11
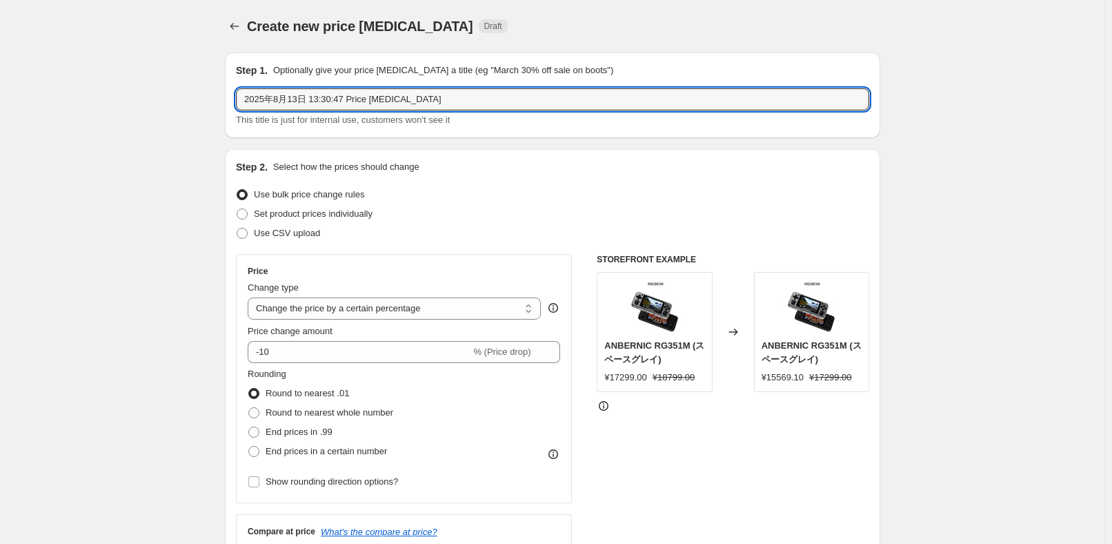
drag, startPoint x: 458, startPoint y: 101, endPoint x: 187, endPoint y: 95, distance: 271.2
paste input "RG 477M 12+256"
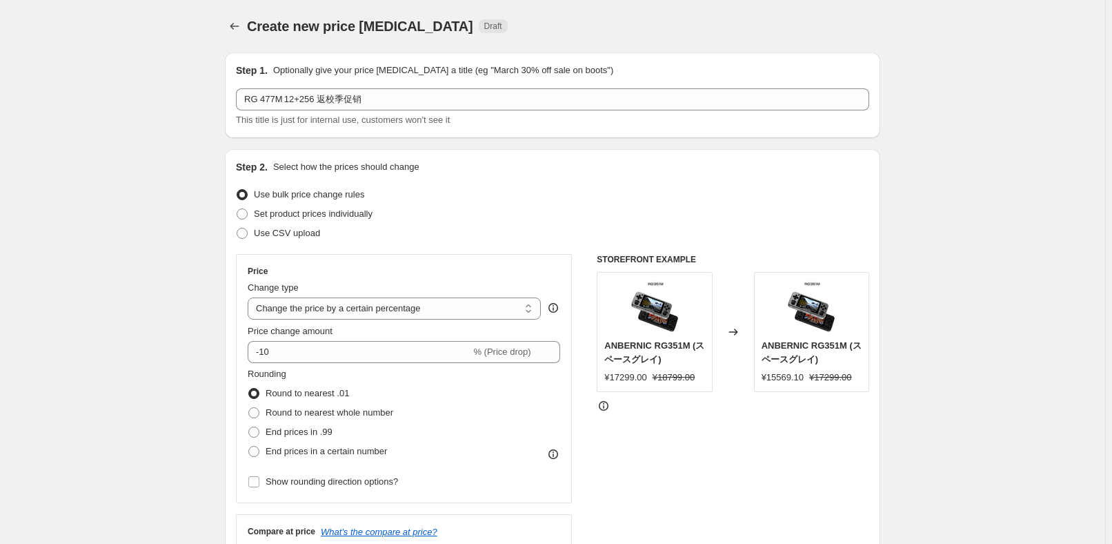
click at [552, 198] on div "Use bulk price change rules" at bounding box center [552, 194] width 633 height 19
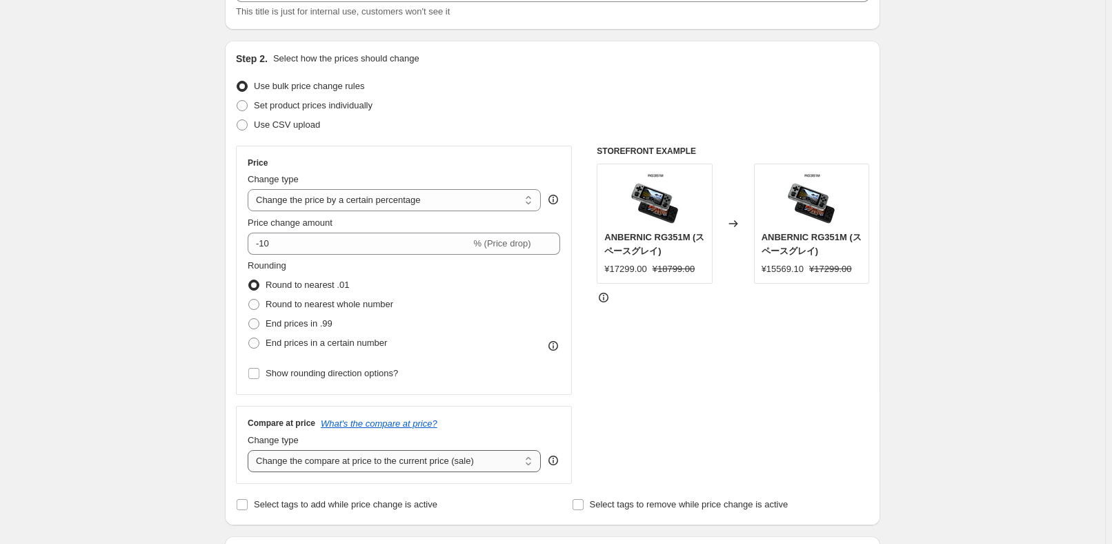
scroll to position [188, 0]
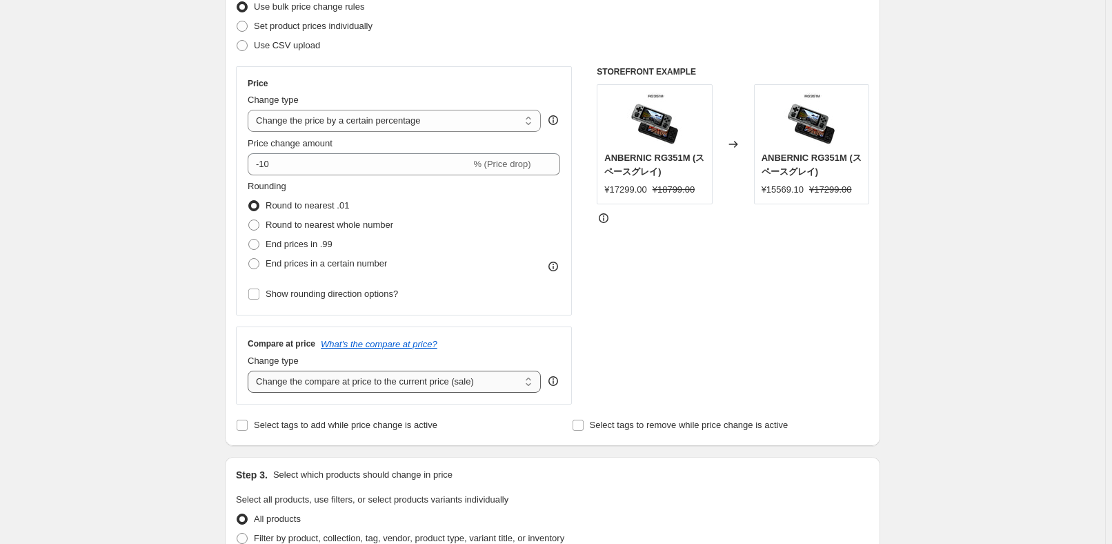
drag, startPoint x: 456, startPoint y: 382, endPoint x: 456, endPoint y: 390, distance: 8.3
click at [456, 382] on select "Change the compare at price to the current price (sale) Change the compare at p…" at bounding box center [394, 381] width 293 height 22
click at [250, 370] on select "Change the compare at price to the current price (sale) Change the compare at p…" at bounding box center [394, 381] width 293 height 22
click at [429, 378] on select "Change the compare at price to the current price (sale) Change the compare at p…" at bounding box center [394, 381] width 293 height 22
click at [250, 370] on select "Change the compare at price to the current price (sale) Change the compare at p…" at bounding box center [394, 381] width 293 height 22
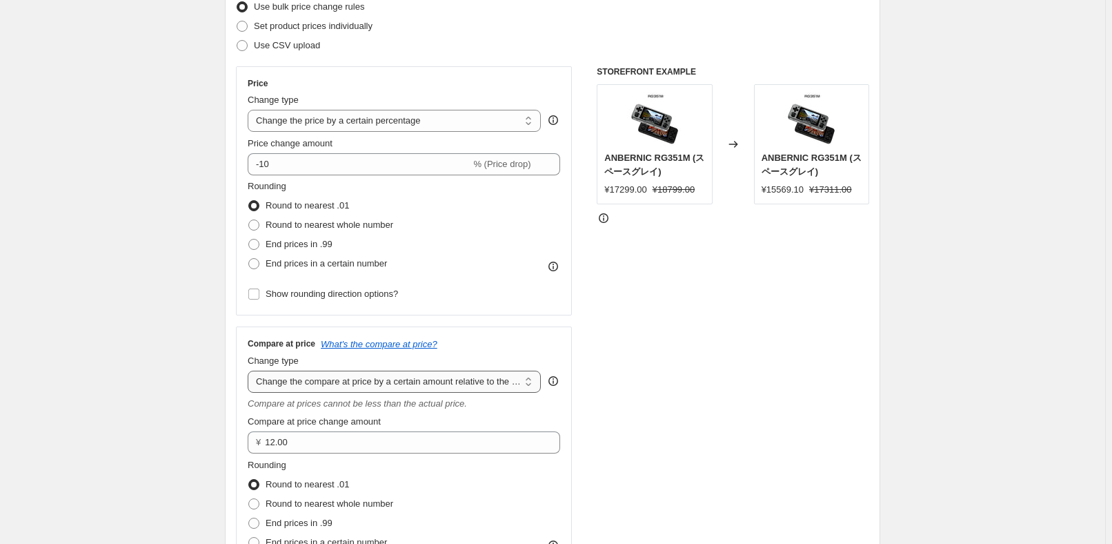
click at [401, 379] on select "Change the compare at price to the current price (sale) Change the compare at p…" at bounding box center [394, 381] width 293 height 22
click at [250, 370] on select "Change the compare at price to the current price (sale) Change the compare at p…" at bounding box center [394, 381] width 293 height 22
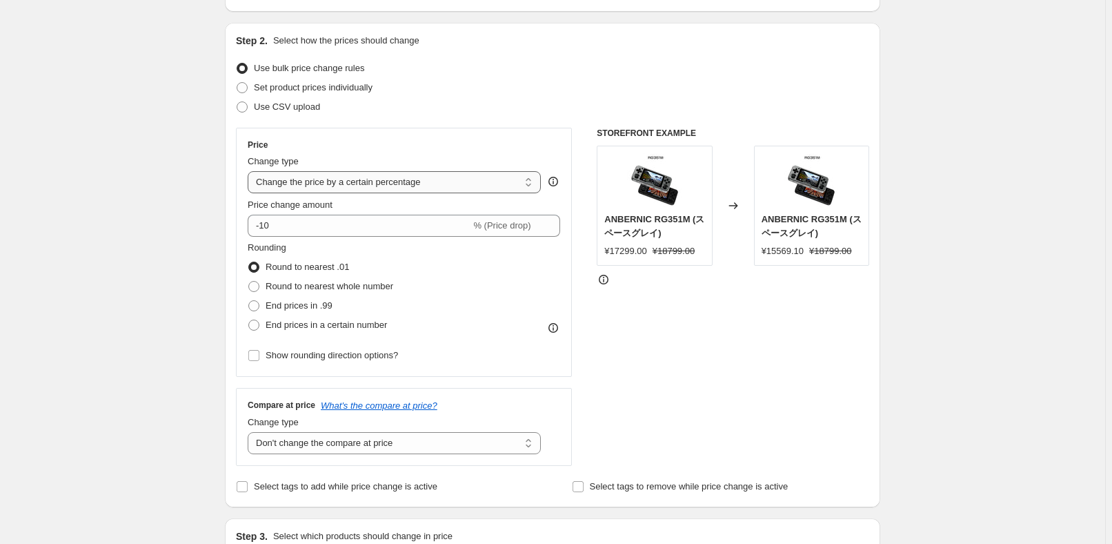
scroll to position [125, 0]
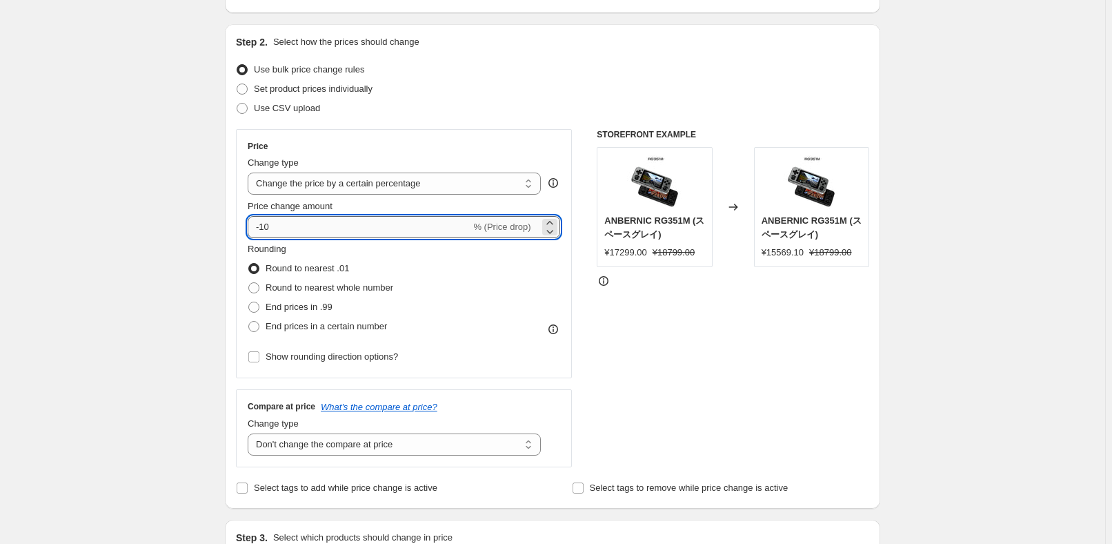
click at [296, 225] on input "-10" at bounding box center [359, 227] width 223 height 22
drag, startPoint x: 406, startPoint y: 181, endPoint x: 408, endPoint y: 192, distance: 11.8
click at [406, 181] on select "Change the price to a certain amount Change the price by a certain amount Chang…" at bounding box center [394, 183] width 293 height 22
click at [250, 172] on select "Change the price to a certain amount Change the price by a certain amount Chang…" at bounding box center [394, 183] width 293 height 22
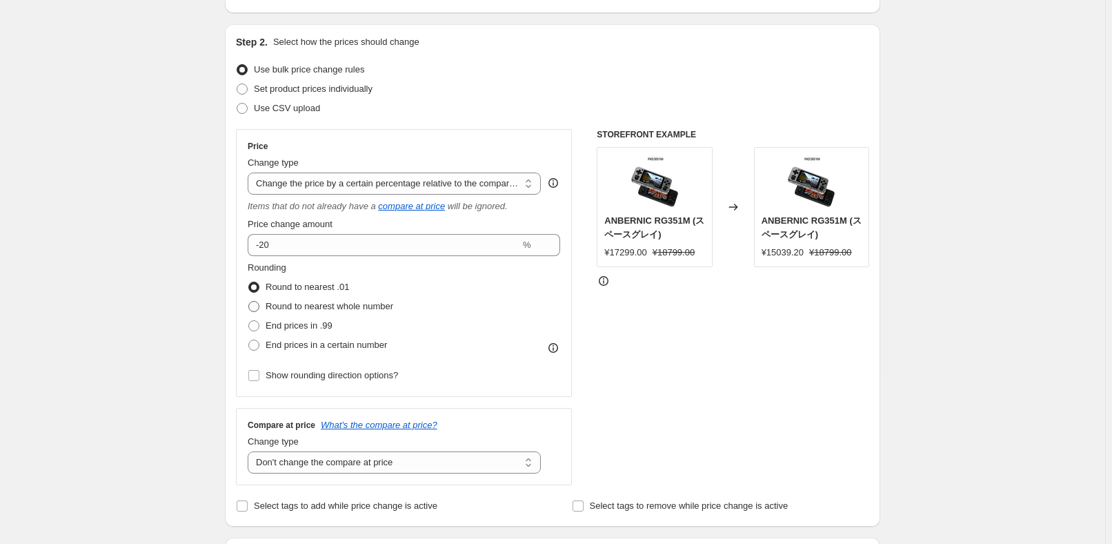
click at [359, 305] on span "Round to nearest whole number" at bounding box center [330, 306] width 128 height 10
click at [249, 301] on input "Round to nearest whole number" at bounding box center [248, 301] width 1 height 1
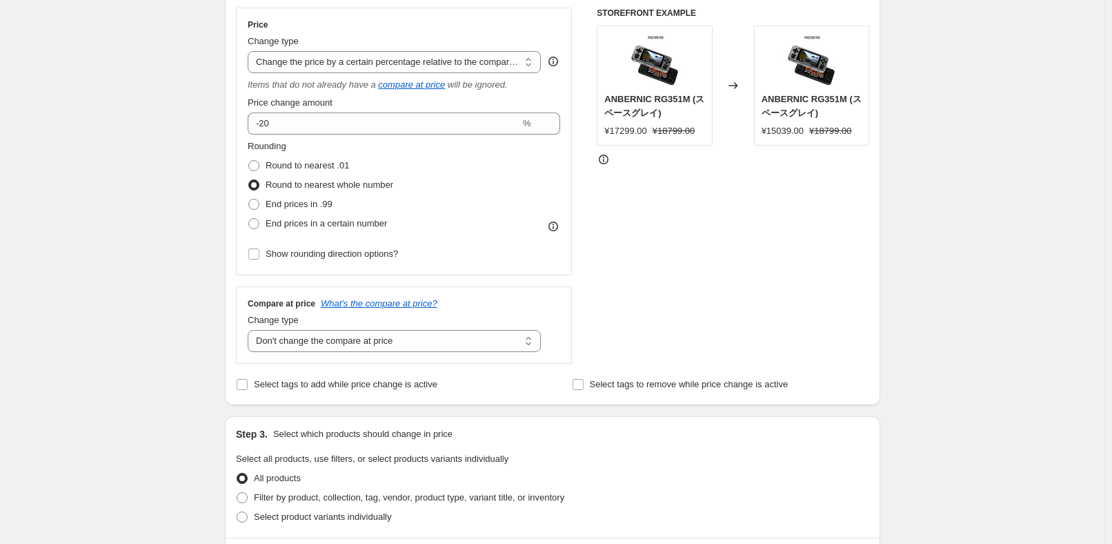
scroll to position [250, 0]
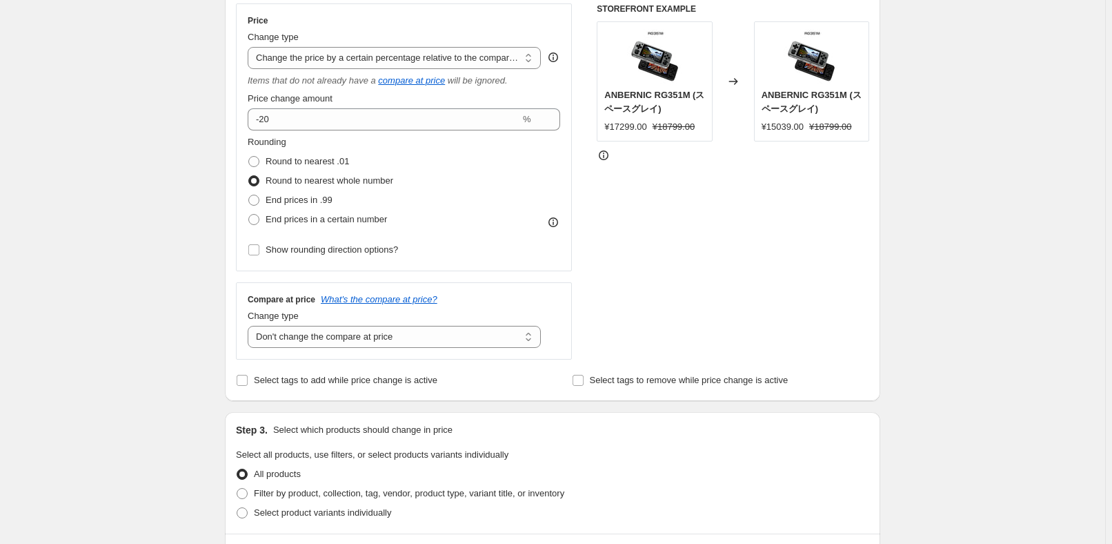
click at [364, 133] on div "Price Change type Change the price to a certain amount Change the price by a ce…" at bounding box center [404, 137] width 312 height 244
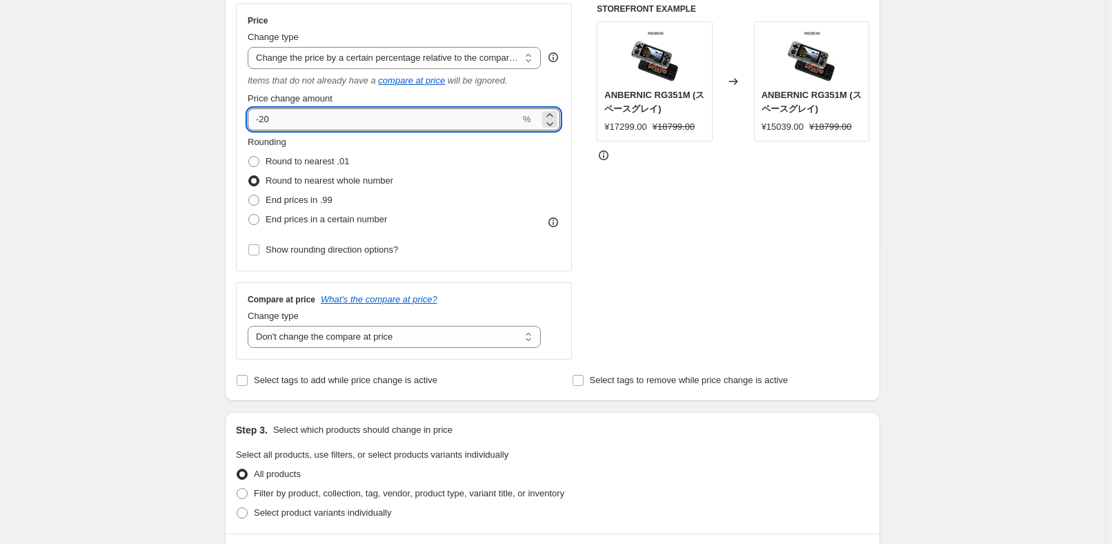
click at [381, 123] on input "-20" at bounding box center [384, 119] width 272 height 22
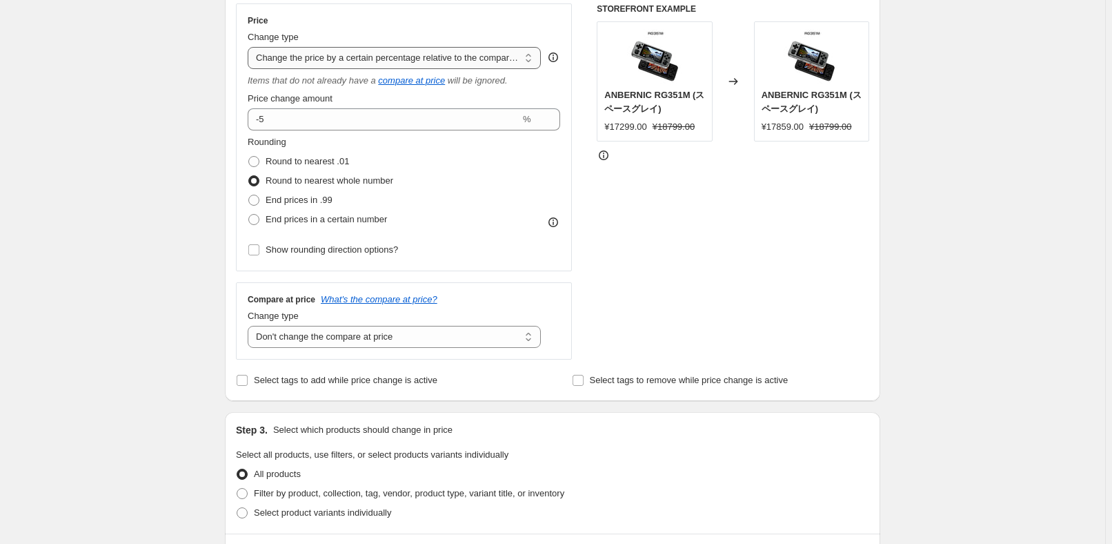
click at [447, 60] on select "Change the price to a certain amount Change the price by a certain amount Chang…" at bounding box center [394, 58] width 293 height 22
click at [250, 47] on select "Change the price to a certain amount Change the price by a certain amount Chang…" at bounding box center [394, 58] width 293 height 22
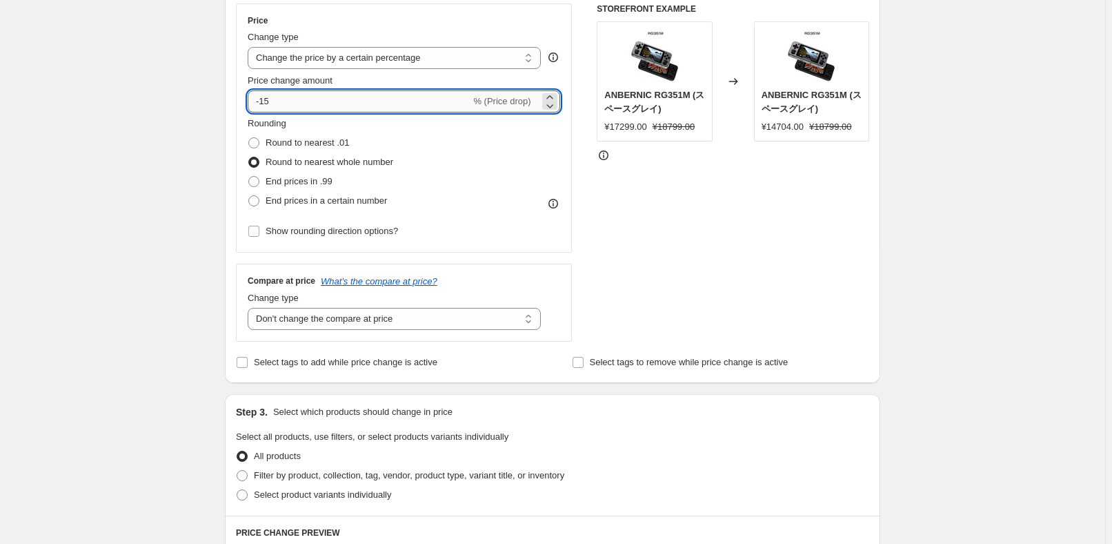
click at [362, 106] on input "-15" at bounding box center [359, 101] width 223 height 22
drag, startPoint x: 436, startPoint y: 303, endPoint x: 439, endPoint y: 319, distance: 16.8
click at [436, 303] on div "Change type" at bounding box center [394, 298] width 293 height 14
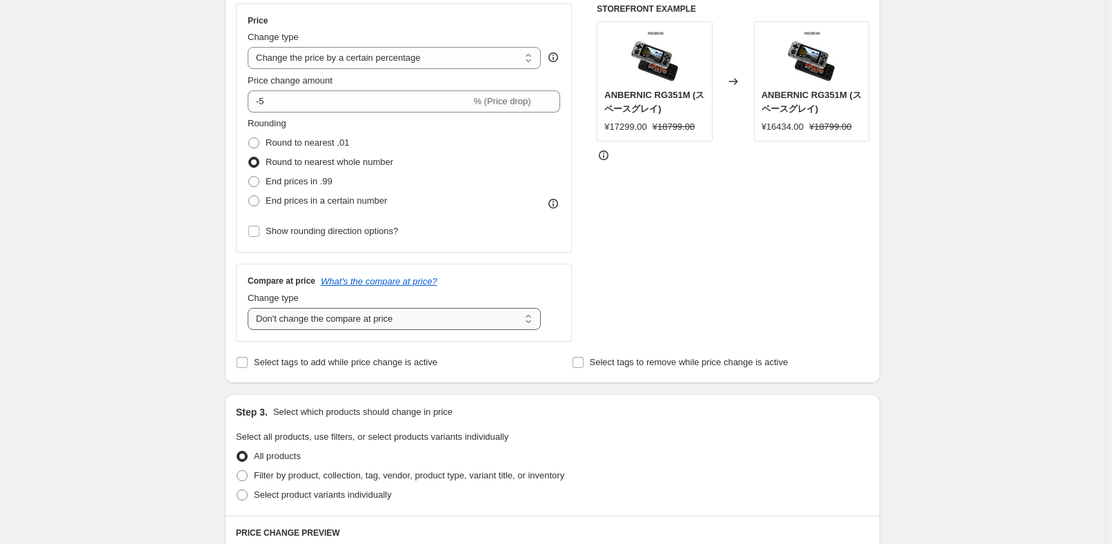
click at [439, 319] on select "Change the compare at price to the current price (sale) Change the compare at p…" at bounding box center [394, 319] width 293 height 22
click at [250, 308] on select "Change the compare at price to the current price (sale) Change the compare at p…" at bounding box center [394, 319] width 293 height 22
drag, startPoint x: 613, startPoint y: 302, endPoint x: 575, endPoint y: 319, distance: 41.7
click at [613, 301] on div "STOREFRONT EXAMPLE ANBERNIC RG351M (スペースグレイ) ¥17299.00 ¥18799.00 Changed to ANB…" at bounding box center [733, 172] width 272 height 338
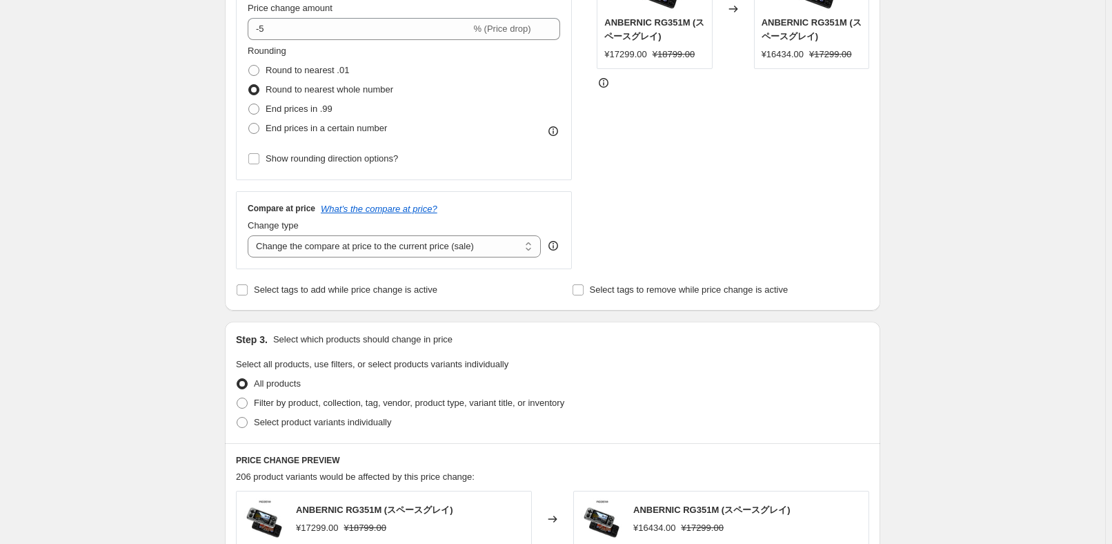
scroll to position [376, 0]
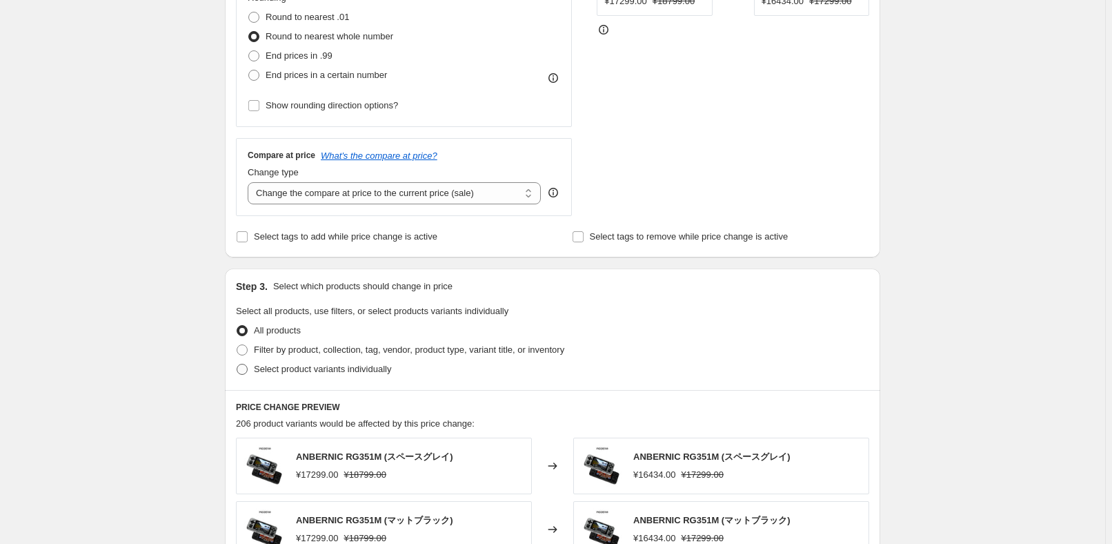
click at [329, 366] on span "Select product variants individually" at bounding box center [322, 369] width 137 height 10
click at [237, 364] on input "Select product variants individually" at bounding box center [237, 364] width 1 height 1
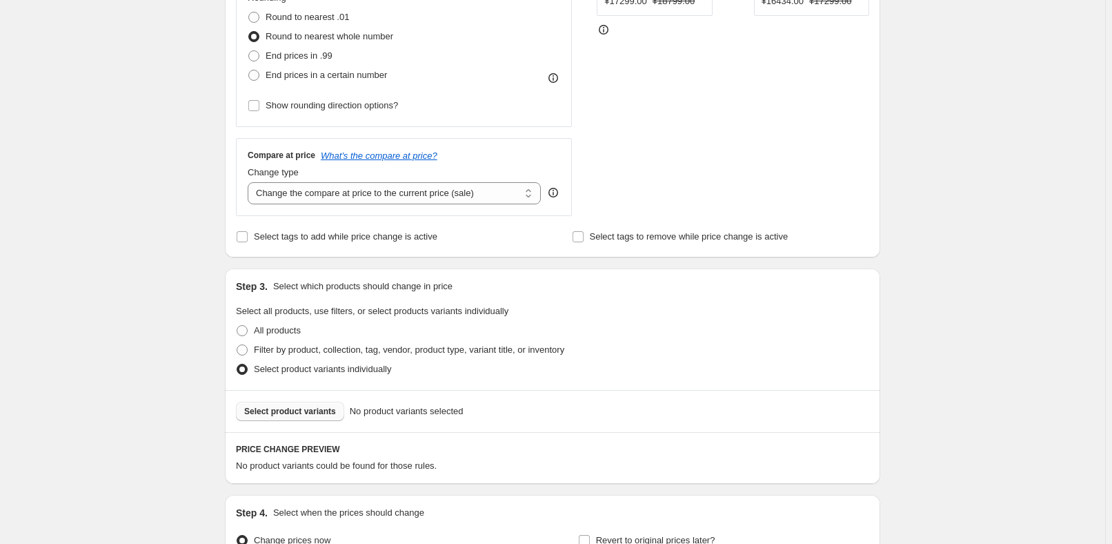
click at [308, 416] on button "Select product variants" at bounding box center [290, 410] width 108 height 19
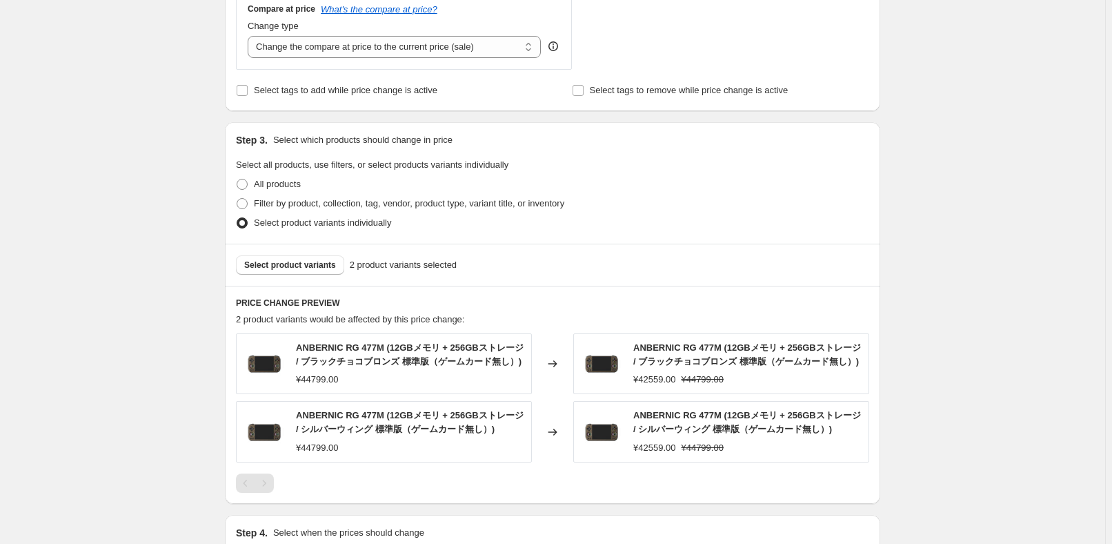
scroll to position [627, 0]
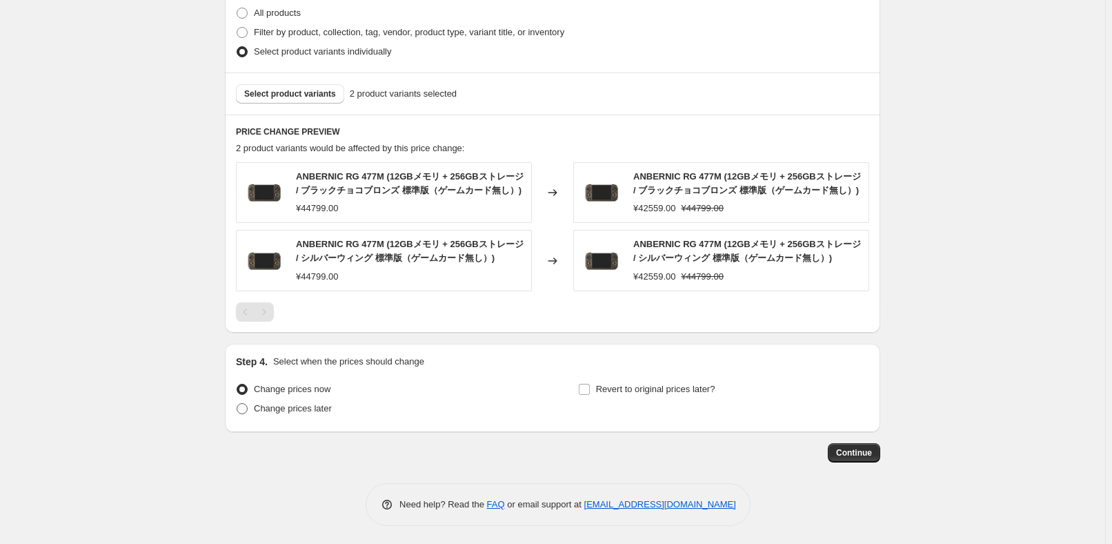
click at [299, 407] on span "Change prices later" at bounding box center [293, 408] width 78 height 10
click at [237, 404] on input "Change prices later" at bounding box center [237, 403] width 1 height 1
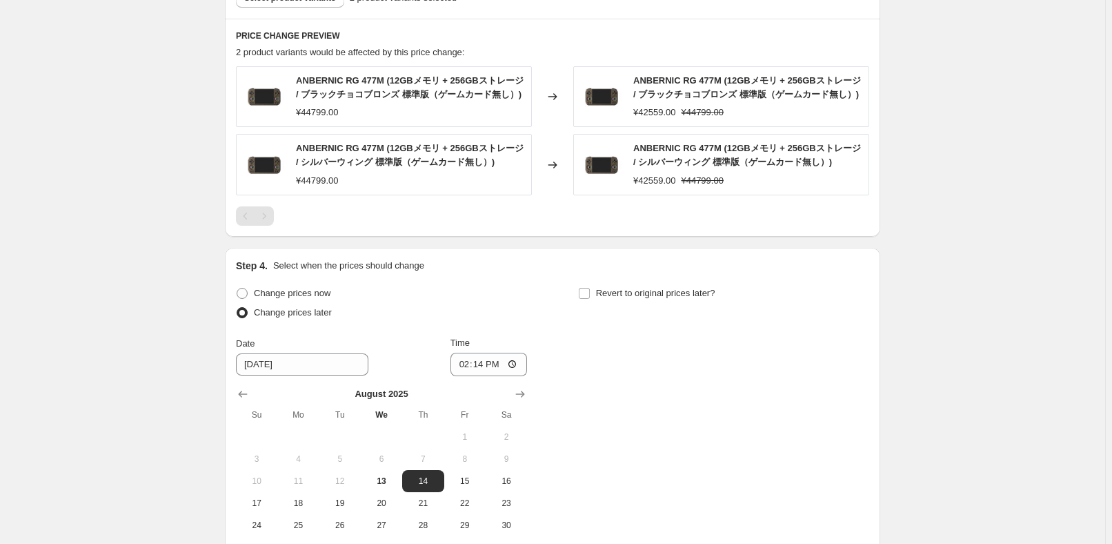
scroll to position [882, 0]
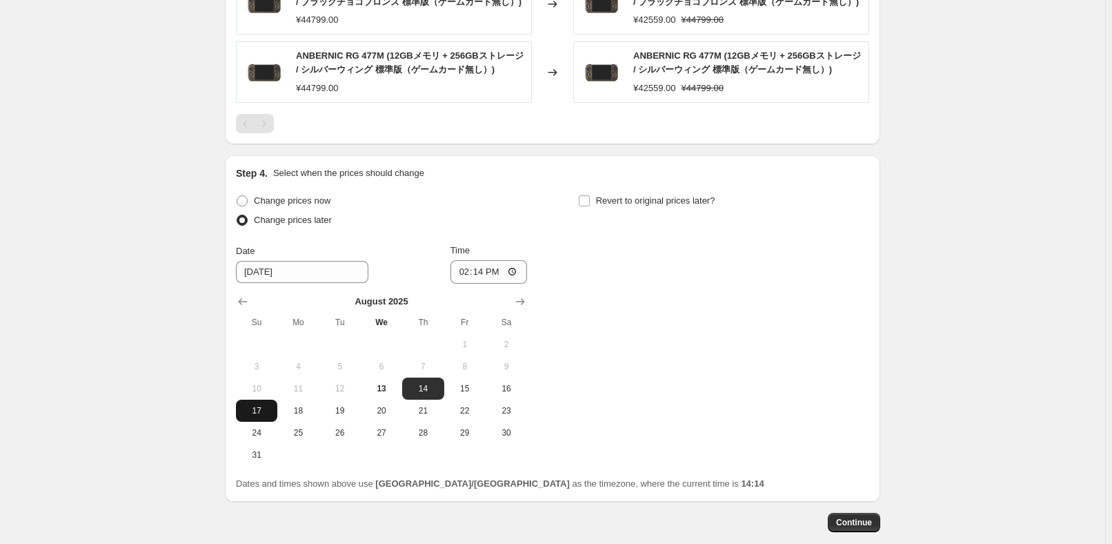
click at [266, 402] on button "17" at bounding box center [256, 410] width 41 height 22
click at [485, 263] on input "14:14" at bounding box center [488, 271] width 77 height 23
click at [668, 298] on div "Change prices now Change prices later Date [DATE] Time 22:50 [DATE] Su Mo Tu We…" at bounding box center [552, 328] width 633 height 275
click at [668, 198] on span "Revert to original prices later?" at bounding box center [655, 200] width 119 height 10
click at [590, 198] on input "Revert to original prices later?" at bounding box center [584, 200] width 11 height 11
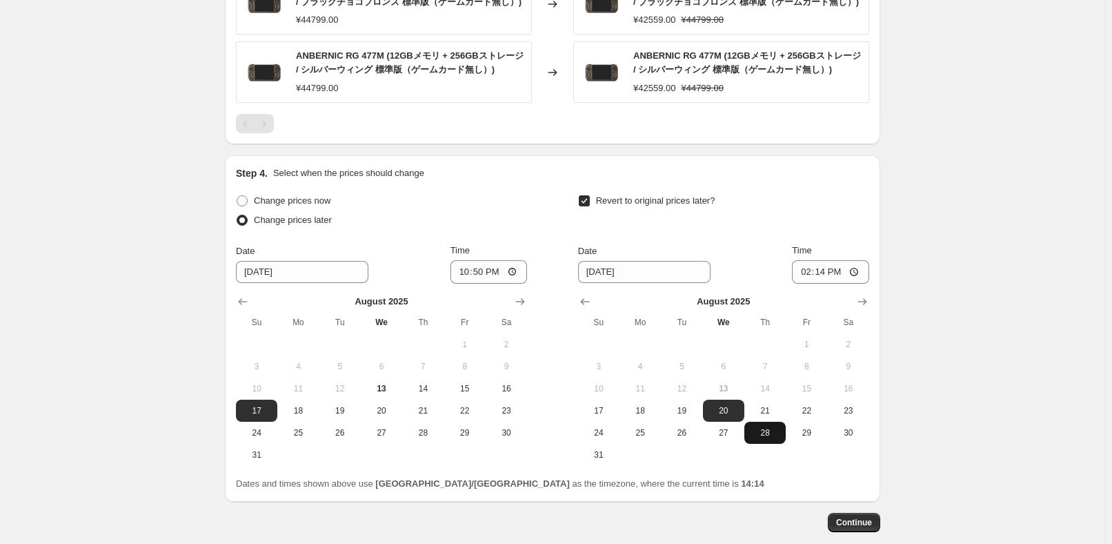
click at [766, 424] on button "28" at bounding box center [764, 432] width 41 height 22
click at [824, 270] on input "14:14" at bounding box center [830, 271] width 77 height 23
click at [853, 231] on div "Revert to original prices later? Date [DATE] Time 15:00 [DATE] Su Mo Tu We Th F…" at bounding box center [723, 328] width 291 height 275
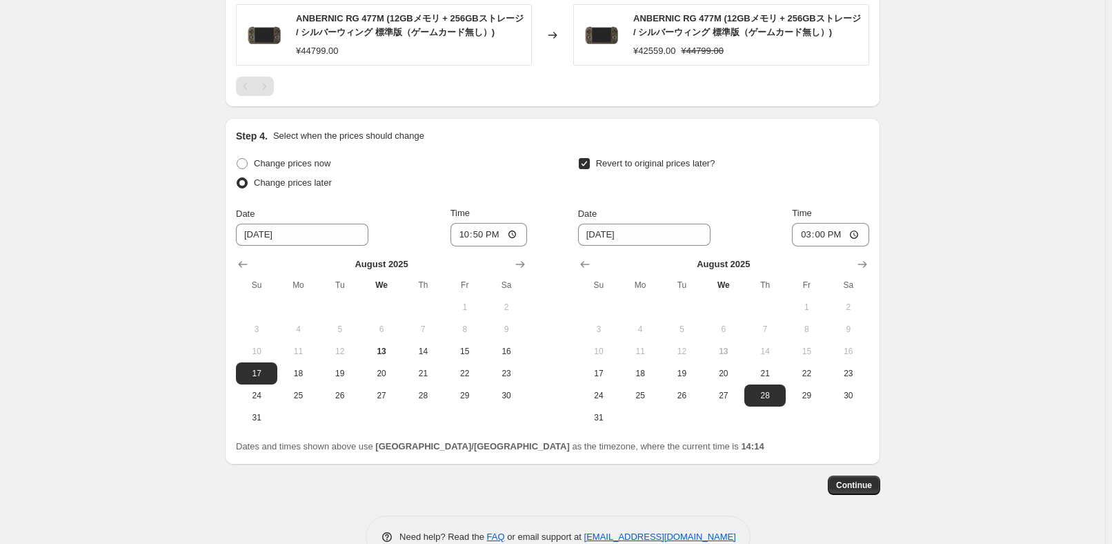
scroll to position [951, 0]
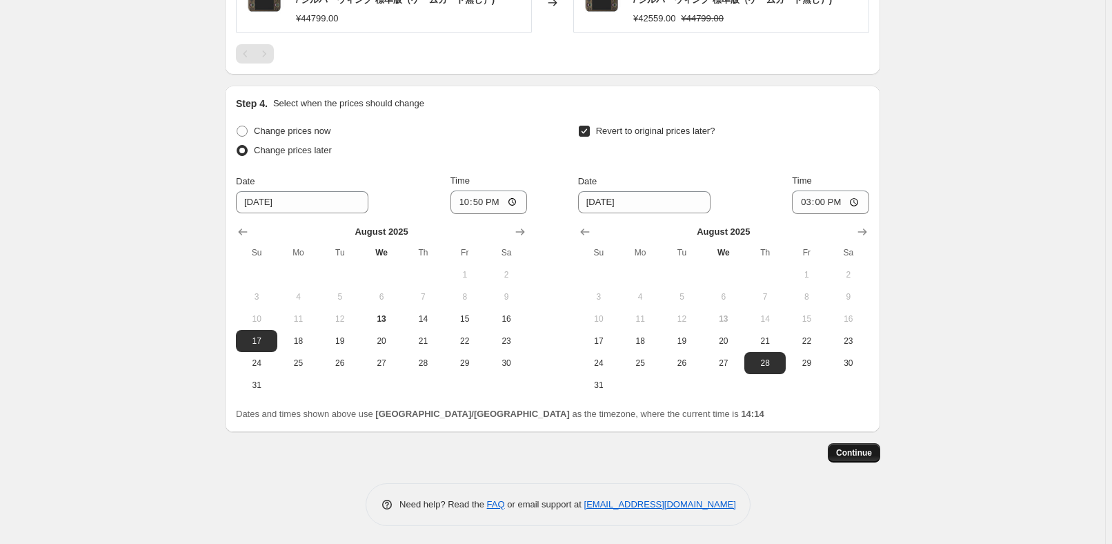
click at [861, 457] on button "Continue" at bounding box center [854, 452] width 52 height 19
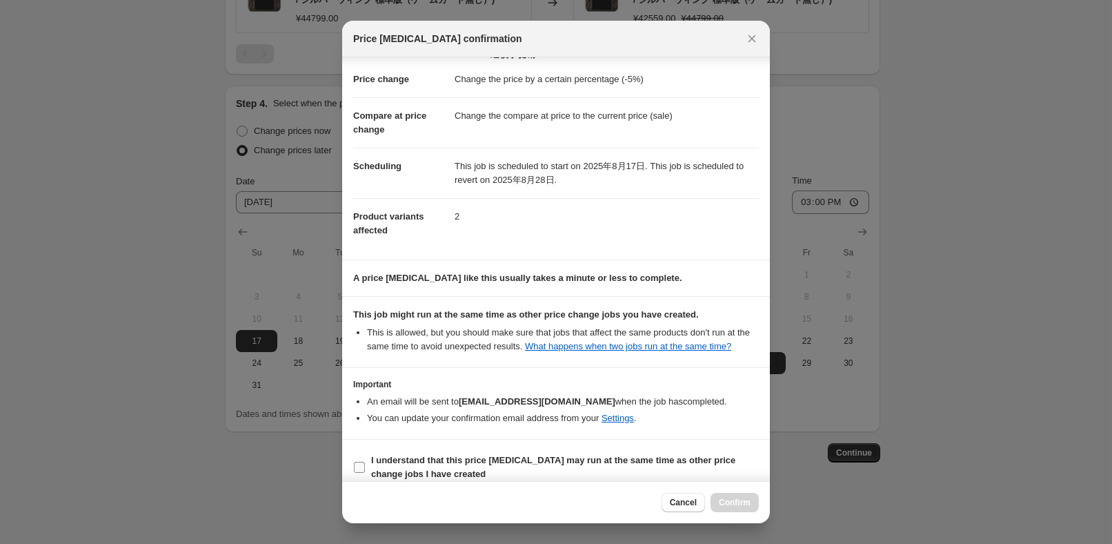
scroll to position [32, 0]
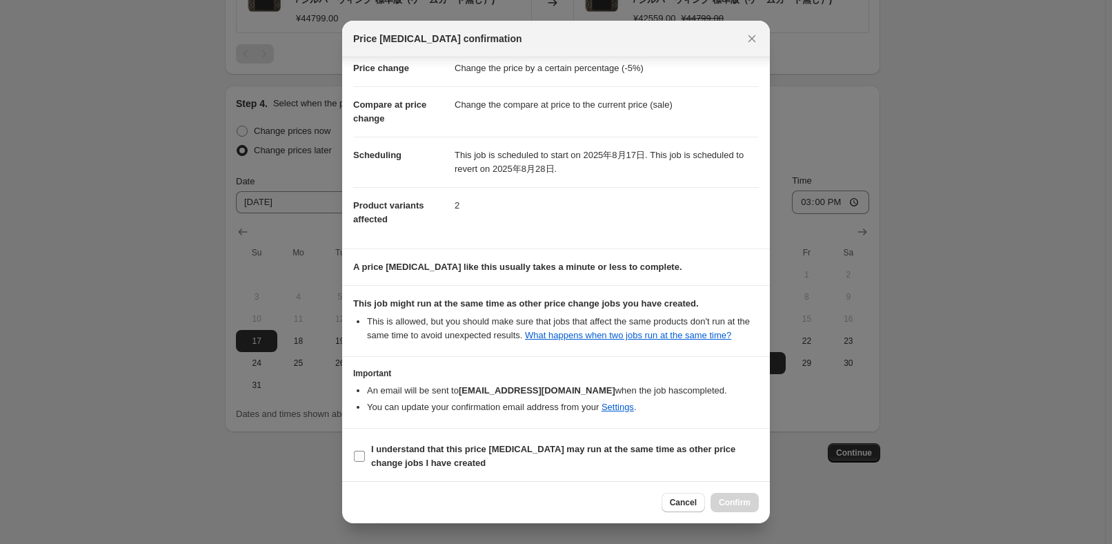
click at [433, 452] on b "I understand that this price [MEDICAL_DATA] may run at the same time as other p…" at bounding box center [553, 456] width 364 height 24
click at [365, 452] on input "I understand that this price [MEDICAL_DATA] may run at the same time as other p…" at bounding box center [359, 455] width 11 height 11
click at [718, 499] on button "Confirm" at bounding box center [735, 502] width 48 height 19
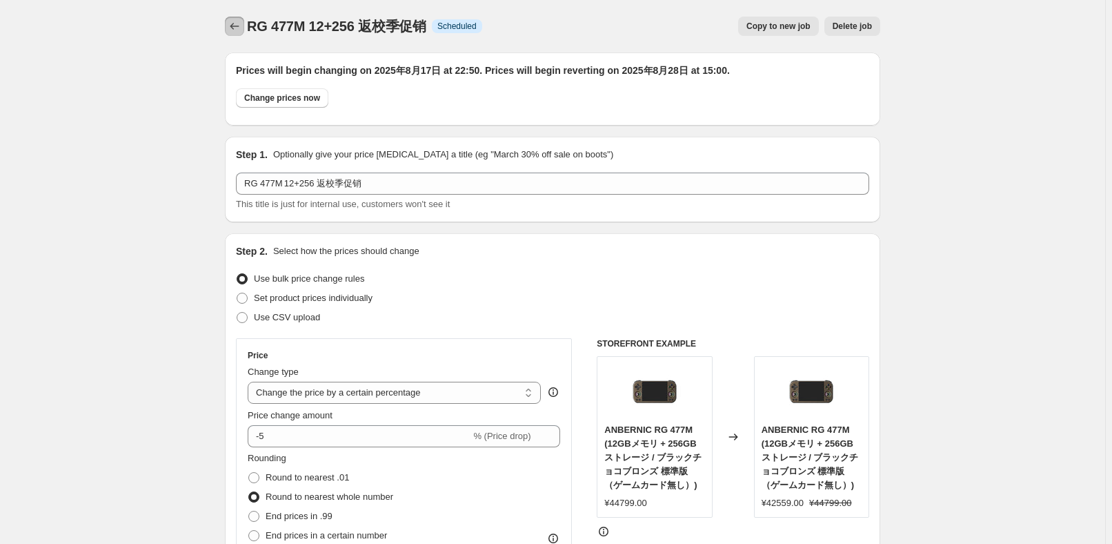
click at [229, 24] on button "Price change jobs" at bounding box center [234, 26] width 19 height 19
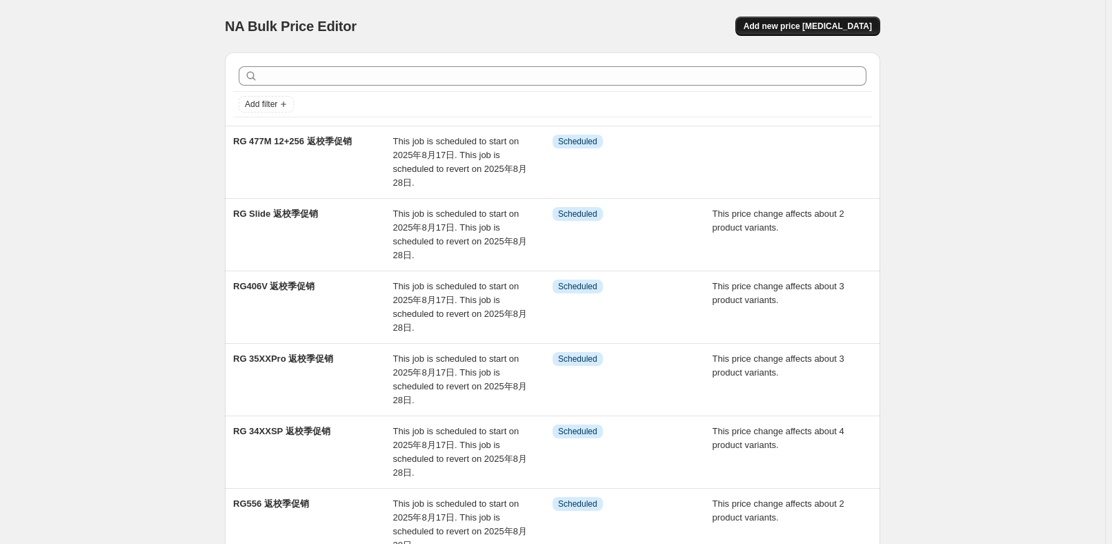
click at [819, 30] on span "Add new price [MEDICAL_DATA]" at bounding box center [808, 26] width 128 height 11
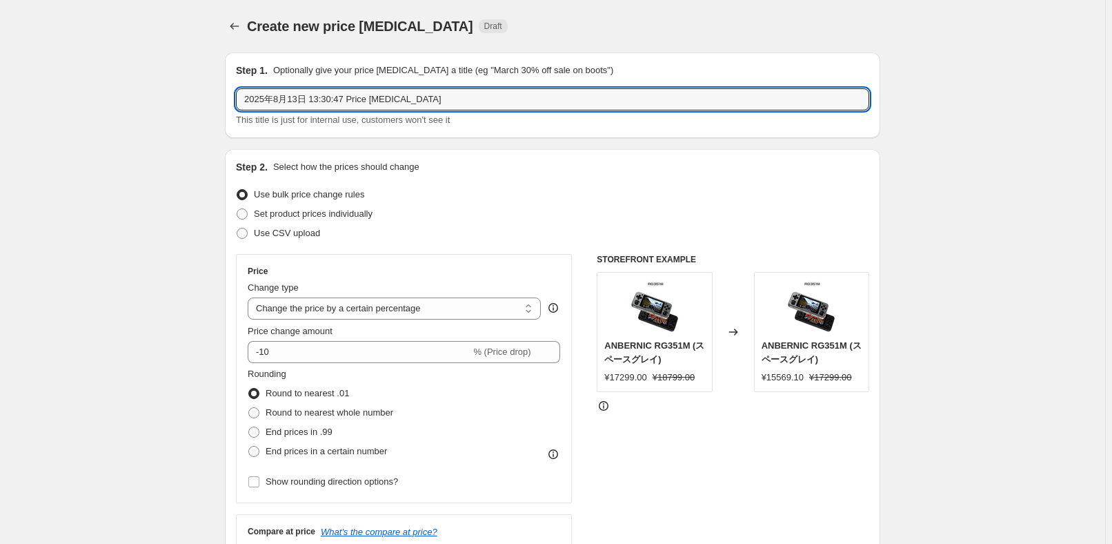
paste input "RG557"
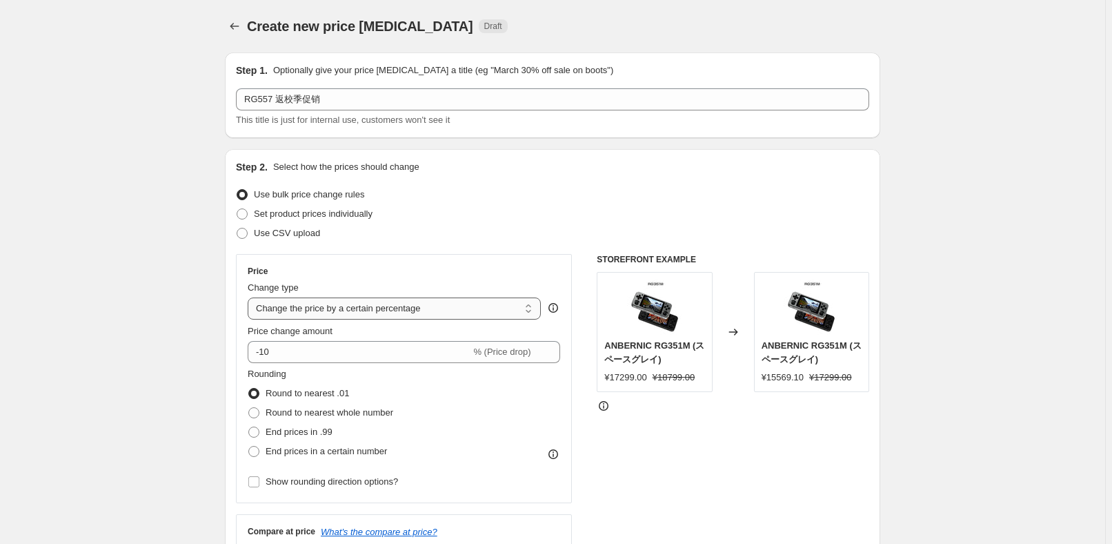
drag, startPoint x: 662, startPoint y: 240, endPoint x: 500, endPoint y: 309, distance: 175.5
click at [660, 240] on div "Use CSV upload" at bounding box center [552, 232] width 633 height 19
click at [467, 325] on div "Price change amount" at bounding box center [404, 331] width 312 height 14
drag, startPoint x: 471, startPoint y: 310, endPoint x: 475, endPoint y: 317, distance: 8.0
click at [471, 310] on select "Change the price to a certain amount Change the price by a certain amount Chang…" at bounding box center [394, 308] width 293 height 22
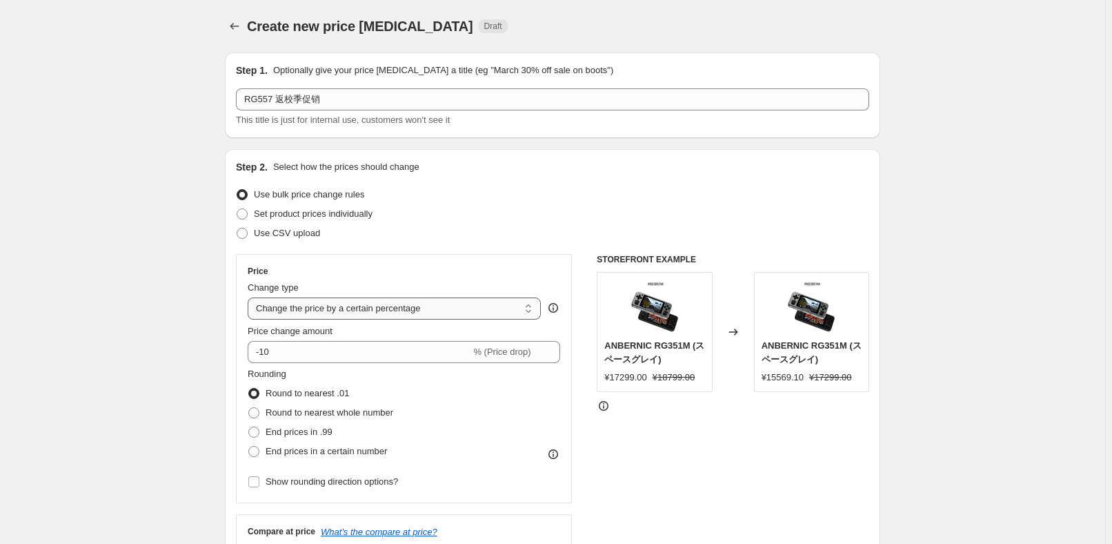
click at [250, 297] on select "Change the price to a certain amount Change the price by a certain amount Chang…" at bounding box center [394, 308] width 293 height 22
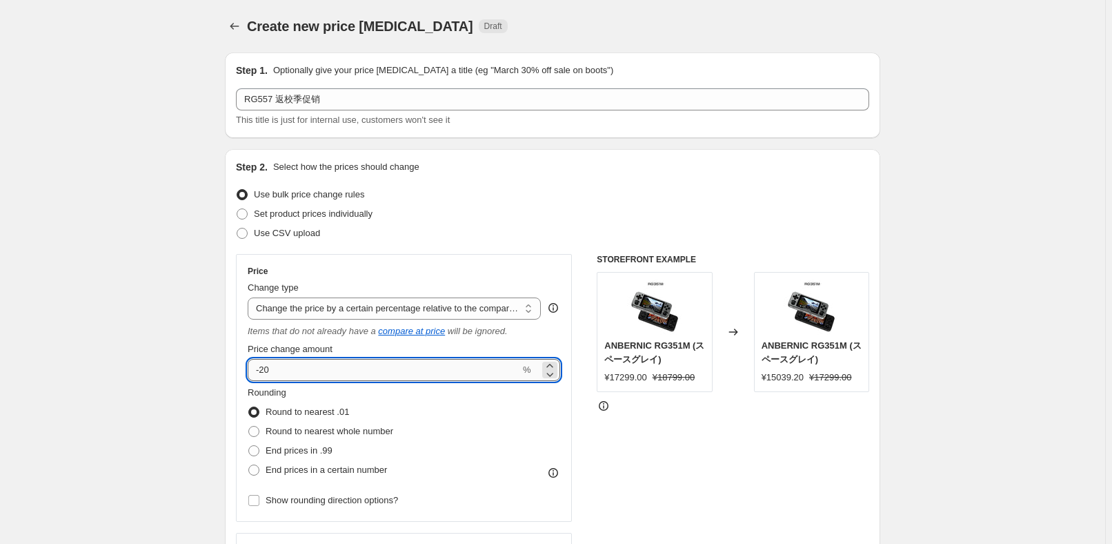
click at [390, 362] on input "-20" at bounding box center [384, 370] width 272 height 22
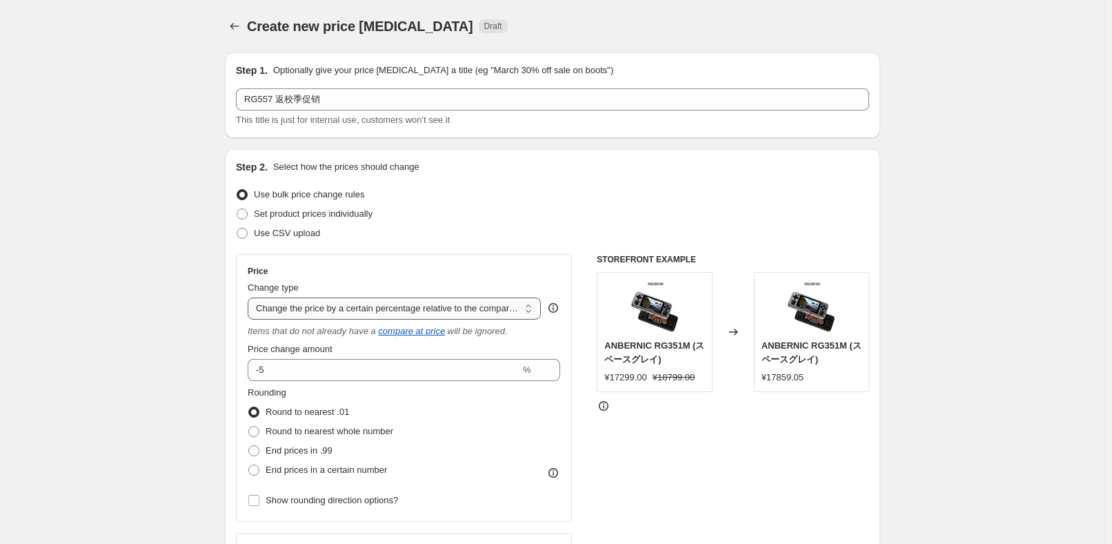
drag, startPoint x: 425, startPoint y: 304, endPoint x: 430, endPoint y: 317, distance: 14.2
click at [425, 304] on select "Change the price to a certain amount Change the price by a certain amount Chang…" at bounding box center [394, 308] width 293 height 22
click at [250, 297] on select "Change the price to a certain amount Change the price by a certain amount Chang…" at bounding box center [394, 308] width 293 height 22
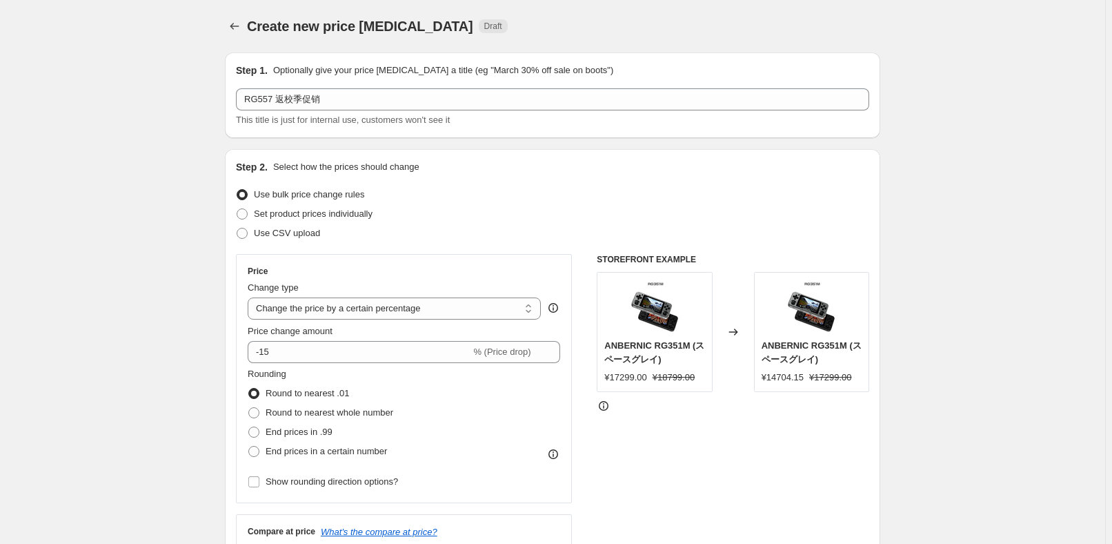
click at [381, 375] on fieldset "Rounding Round to nearest .01 Round to nearest whole number End prices in .99 E…" at bounding box center [321, 414] width 146 height 94
click at [385, 357] on input "-15" at bounding box center [359, 352] width 223 height 22
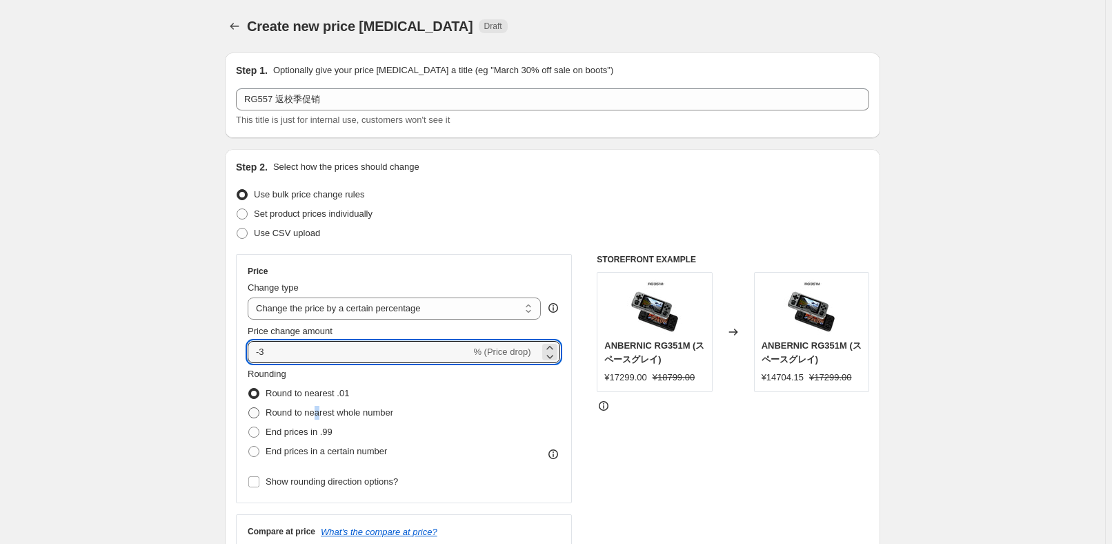
click at [320, 404] on label "Round to nearest whole number" at bounding box center [321, 412] width 146 height 19
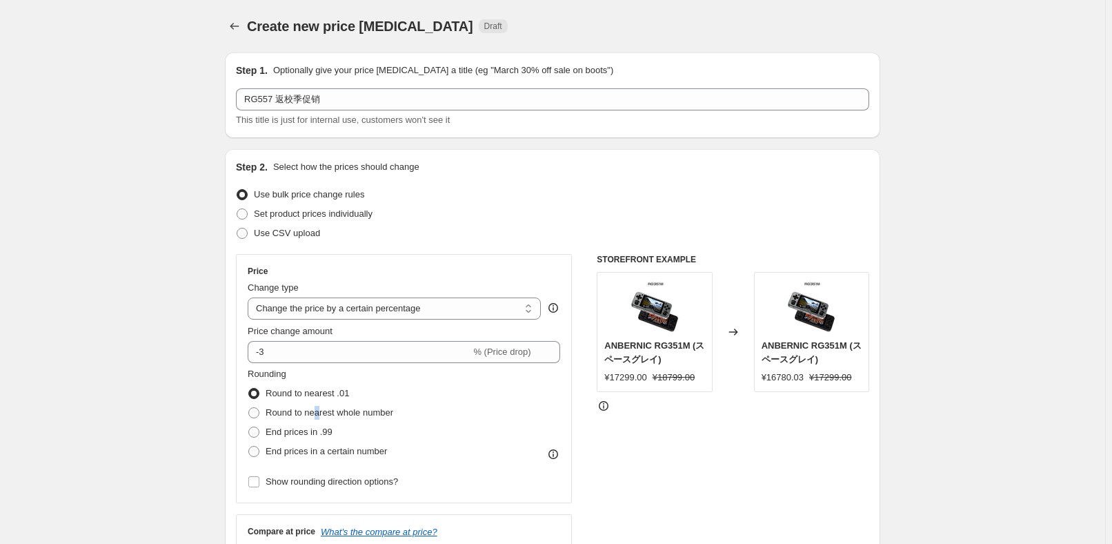
scroll to position [188, 0]
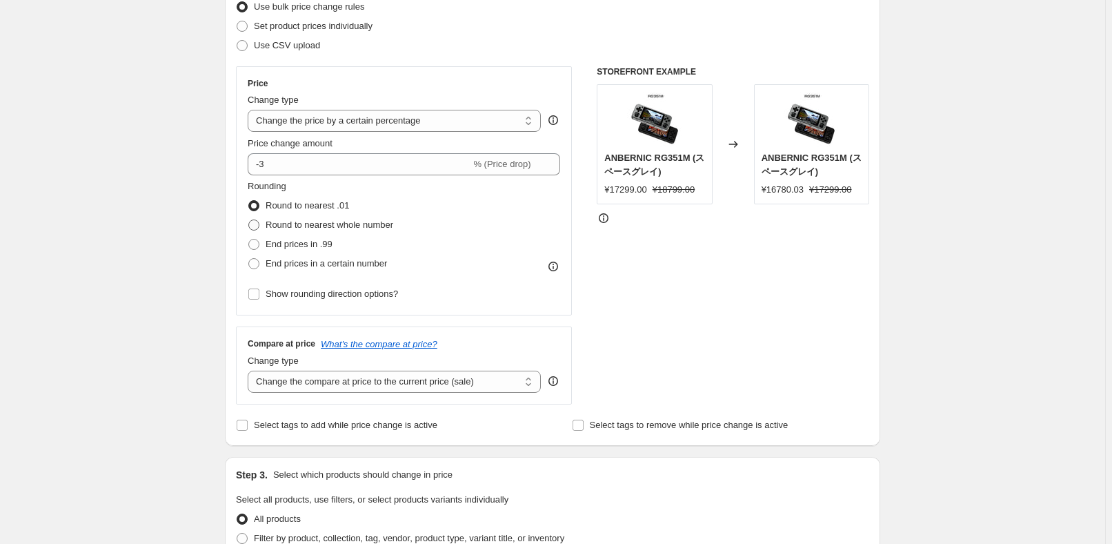
click at [359, 219] on span "Round to nearest whole number" at bounding box center [330, 224] width 128 height 10
click at [249, 219] on input "Round to nearest whole number" at bounding box center [248, 219] width 1 height 1
click at [398, 378] on select "Change the compare at price to the current price (sale) Change the compare at p…" at bounding box center [394, 381] width 293 height 22
click at [250, 370] on select "Change the compare at price to the current price (sale) Change the compare at p…" at bounding box center [394, 381] width 293 height 22
click at [592, 350] on div "Price Change type Change the price to a certain amount Change the price by a ce…" at bounding box center [552, 235] width 633 height 338
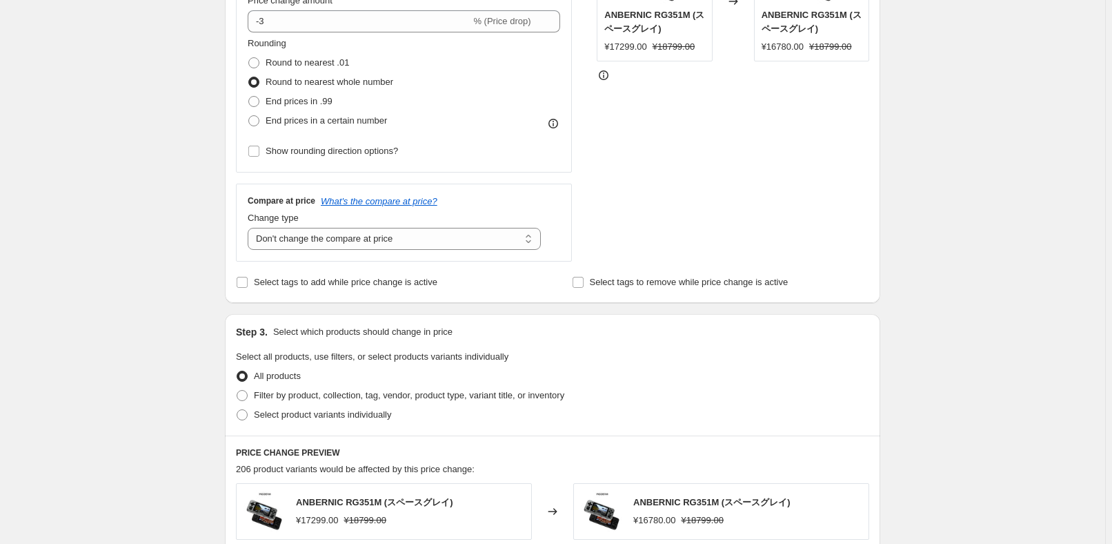
scroll to position [376, 0]
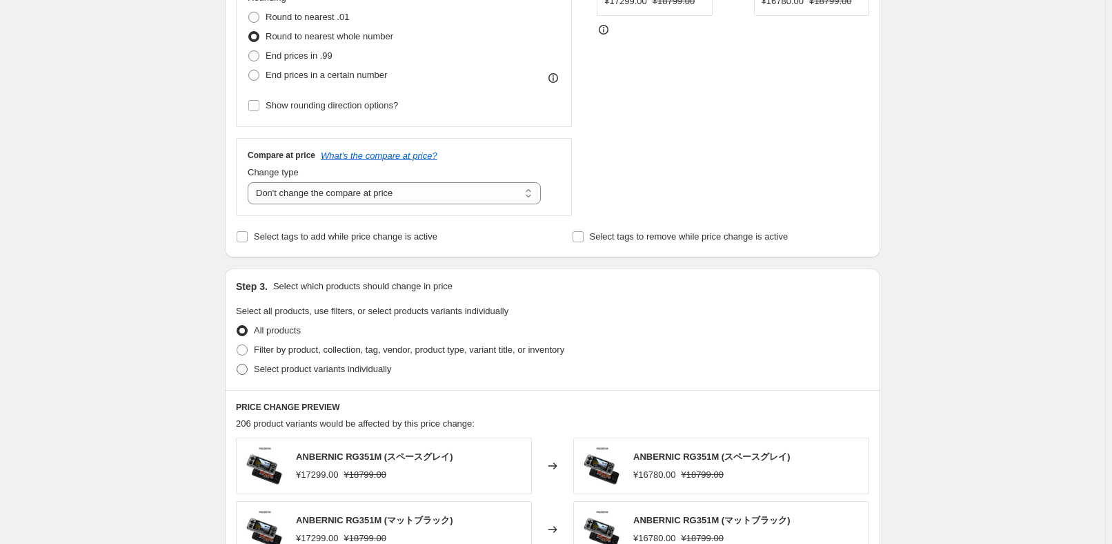
click at [297, 364] on span "Select product variants individually" at bounding box center [322, 369] width 137 height 10
click at [237, 364] on input "Select product variants individually" at bounding box center [237, 364] width 1 height 1
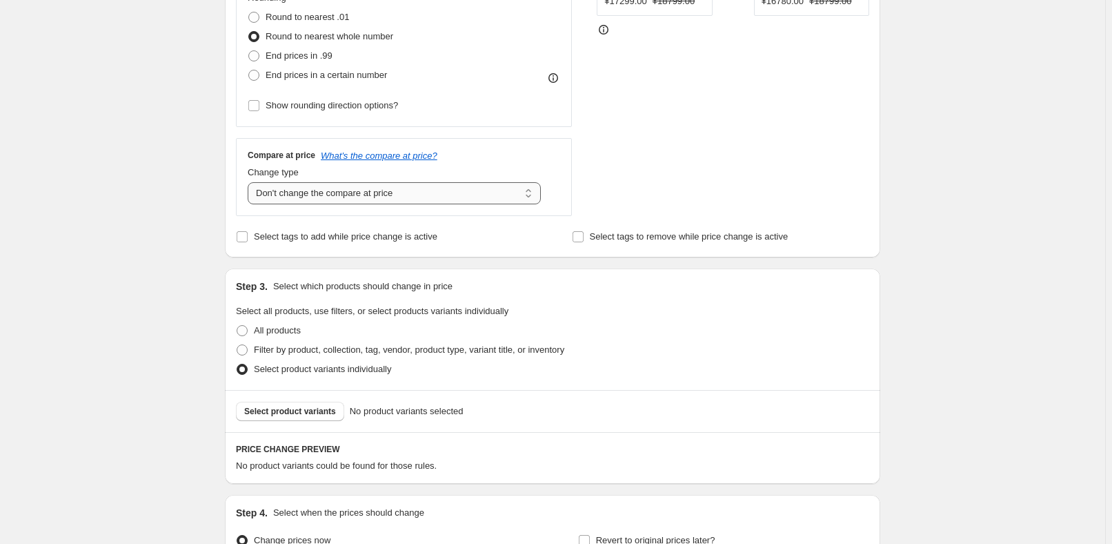
click at [380, 200] on select "Change the compare at price to the current price (sale) Change the compare at p…" at bounding box center [394, 193] width 293 height 22
click at [250, 182] on select "Change the compare at price to the current price (sale) Change the compare at p…" at bounding box center [394, 193] width 293 height 22
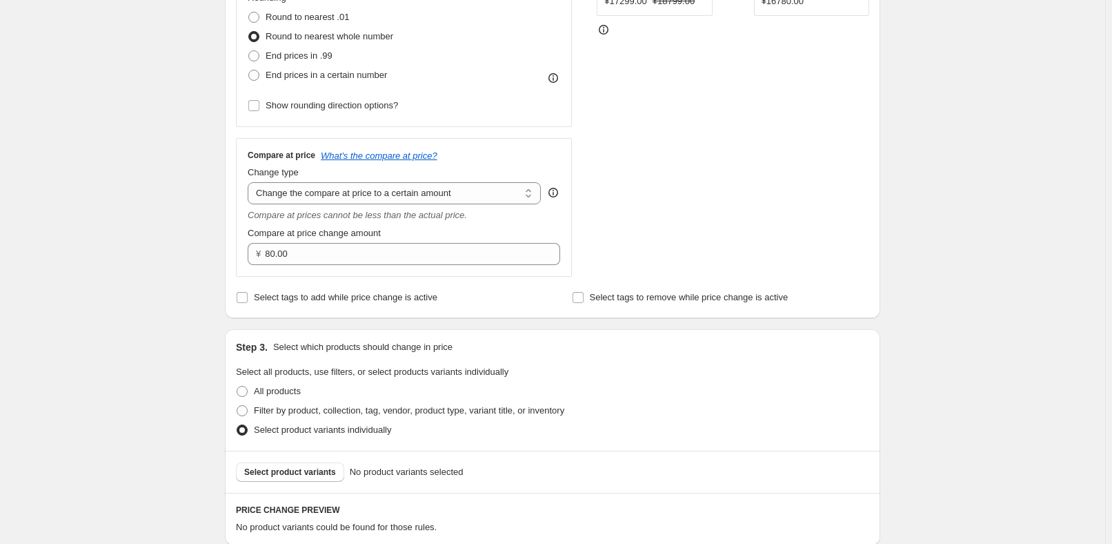
click at [393, 203] on div "Compare at price What's the compare at price? Change type Change the compare at…" at bounding box center [404, 207] width 312 height 115
click at [393, 206] on div "Compare at price What's the compare at price? Change type Change the compare at…" at bounding box center [404, 207] width 312 height 115
click at [402, 203] on div "Compare at price What's the compare at price? Change type Change the compare at…" at bounding box center [404, 207] width 312 height 115
drag, startPoint x: 412, startPoint y: 193, endPoint x: 405, endPoint y: 202, distance: 11.3
click at [412, 193] on select "Change the compare at price to the current price (sale) Change the compare at p…" at bounding box center [394, 193] width 293 height 22
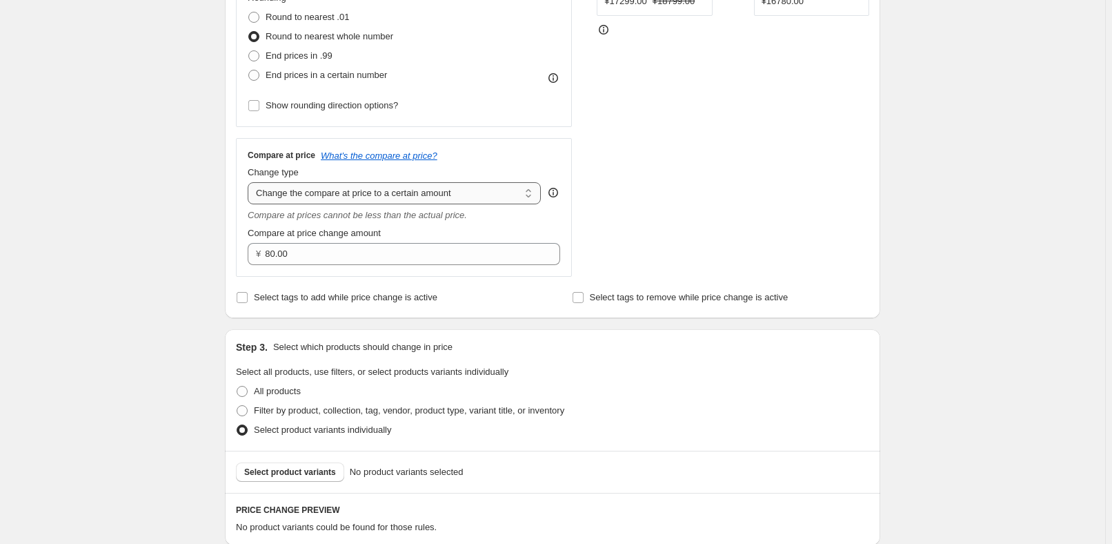
click at [250, 182] on select "Change the compare at price to the current price (sale) Change the compare at p…" at bounding box center [394, 193] width 293 height 22
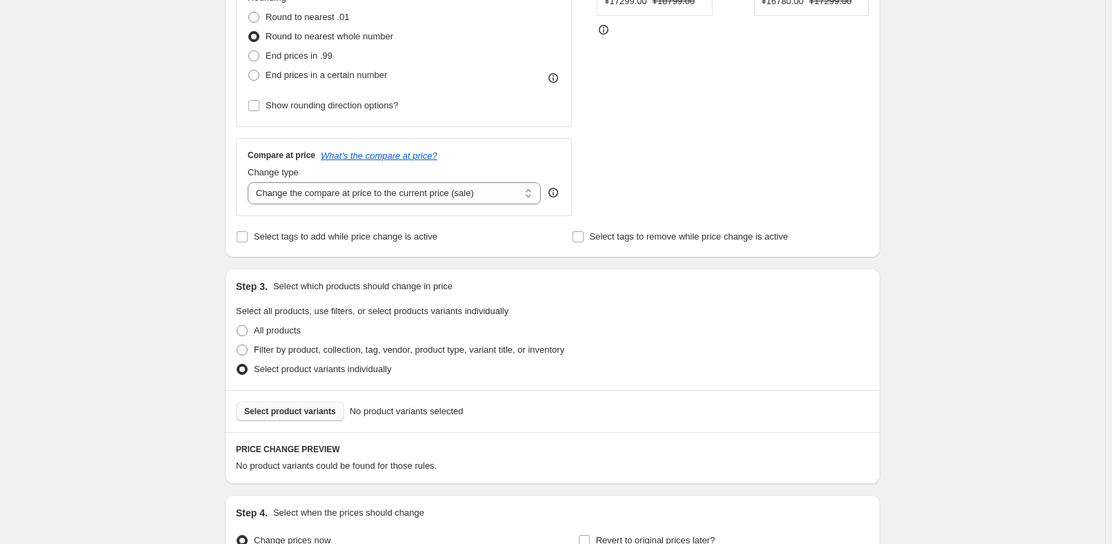
click at [305, 410] on span "Select product variants" at bounding box center [290, 411] width 92 height 11
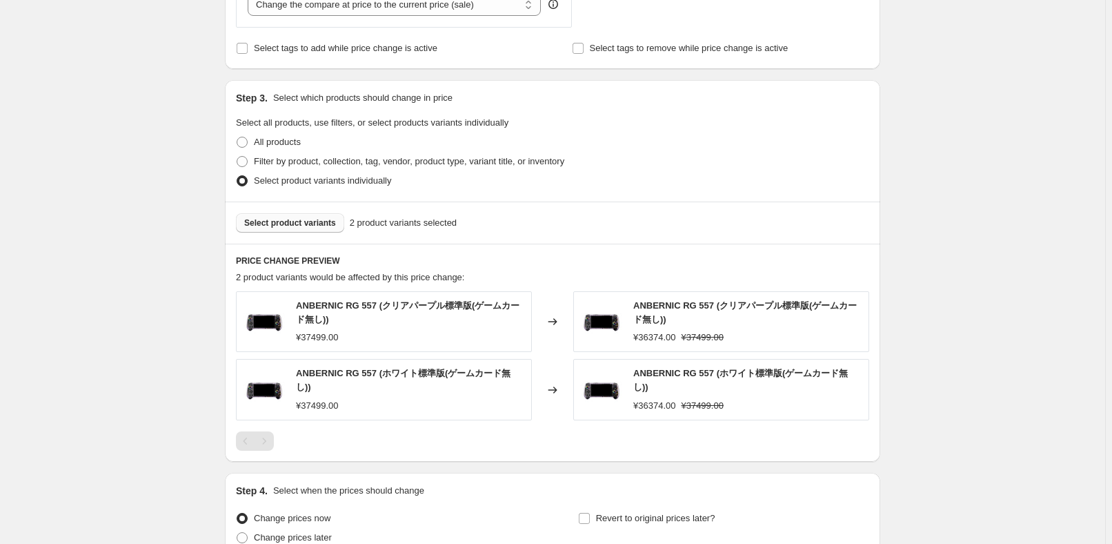
scroll to position [689, 0]
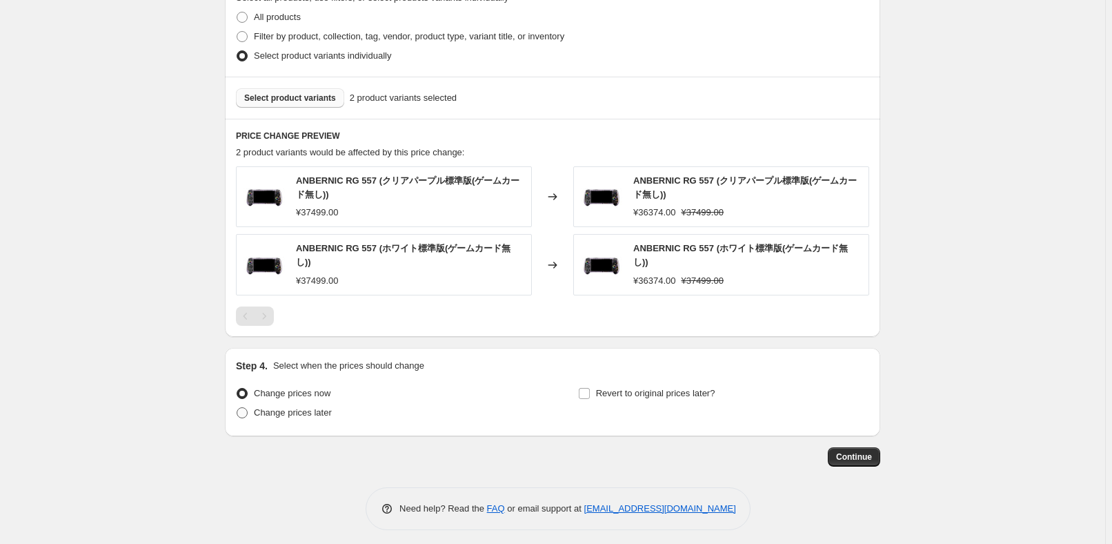
click at [277, 407] on span "Change prices later" at bounding box center [293, 412] width 78 height 10
click at [237, 407] on input "Change prices later" at bounding box center [237, 407] width 1 height 1
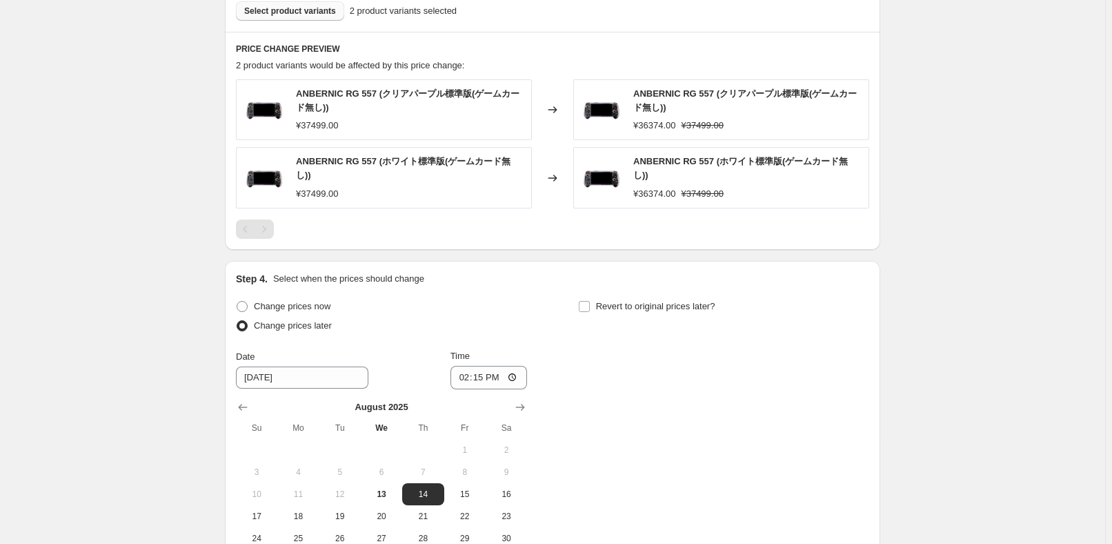
scroll to position [877, 0]
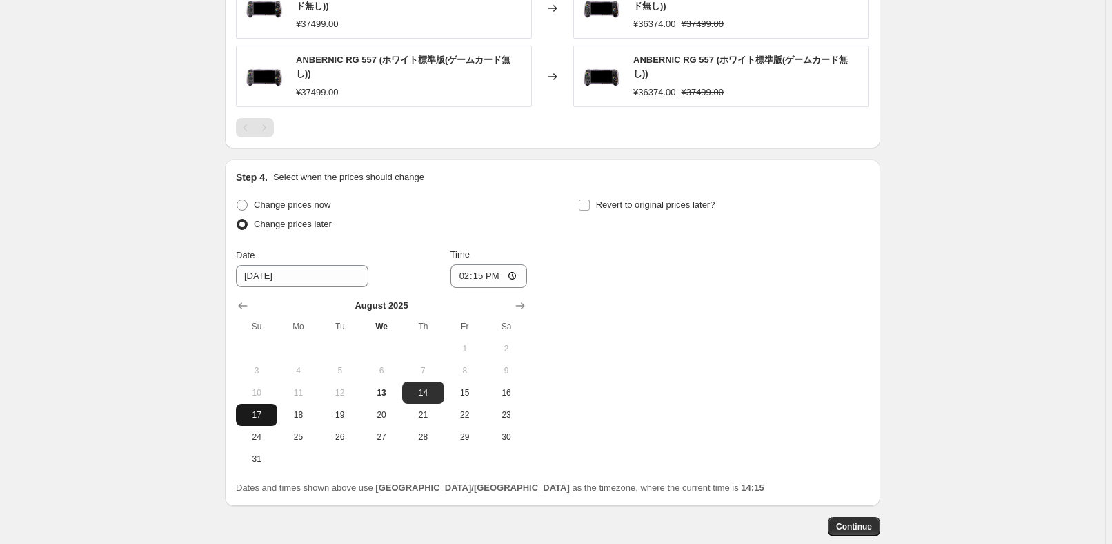
click at [262, 410] on span "17" at bounding box center [256, 414] width 30 height 11
click at [486, 274] on input "14:15" at bounding box center [488, 275] width 77 height 23
click at [733, 304] on div "Change prices now Change prices later Date [DATE] Time 22:50 [DATE] Su Mo Tu We…" at bounding box center [552, 332] width 633 height 275
click at [674, 195] on label "Revert to original prices later?" at bounding box center [646, 204] width 137 height 19
click at [590, 199] on input "Revert to original prices later?" at bounding box center [584, 204] width 11 height 11
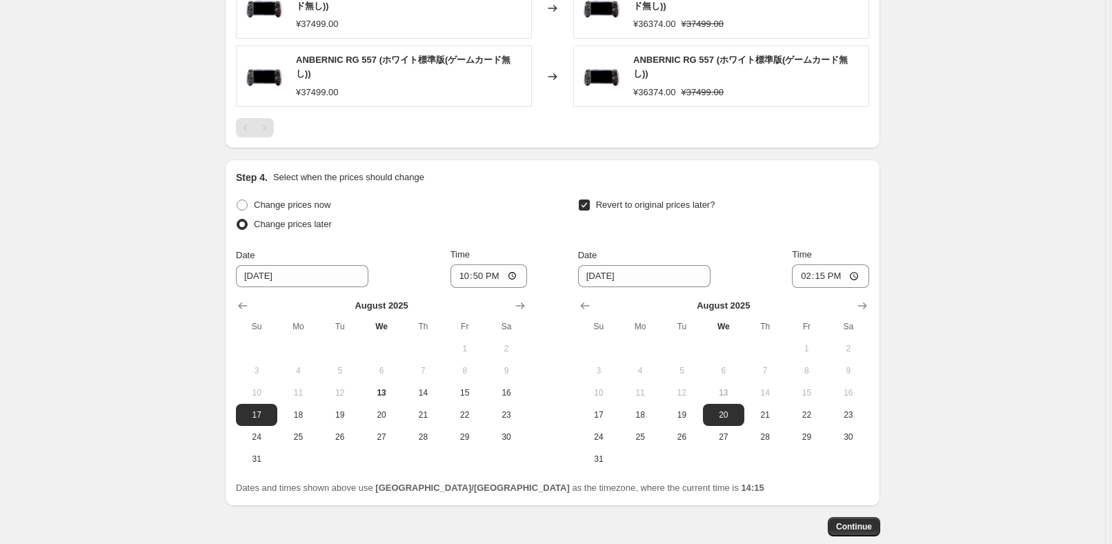
drag, startPoint x: 759, startPoint y: 439, endPoint x: 779, endPoint y: 389, distance: 53.5
click at [759, 439] on button "28" at bounding box center [764, 437] width 41 height 22
click at [831, 268] on input "14:15" at bounding box center [830, 275] width 77 height 23
click at [871, 521] on span "Continue" at bounding box center [854, 526] width 36 height 11
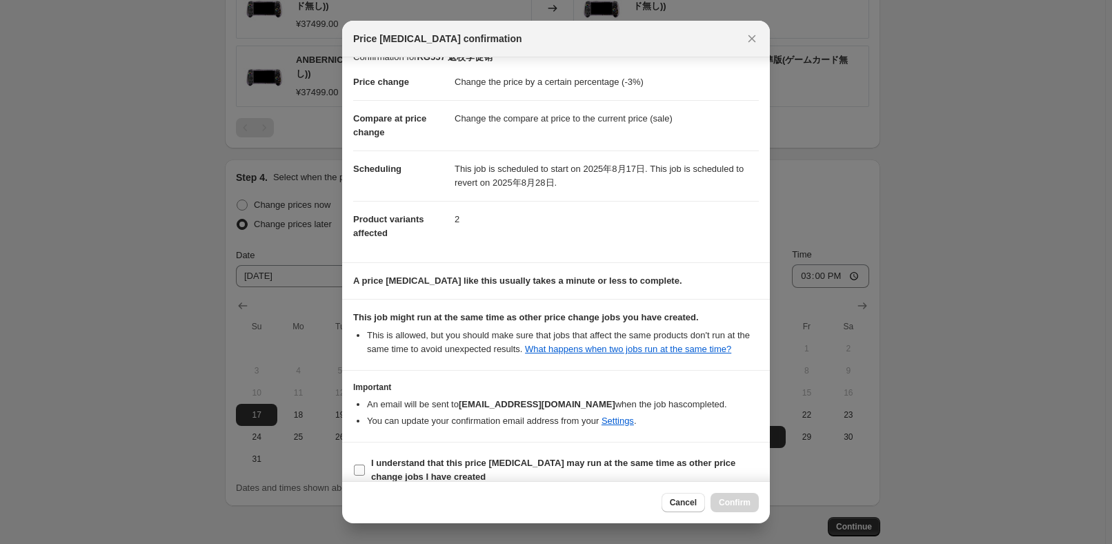
scroll to position [32, 0]
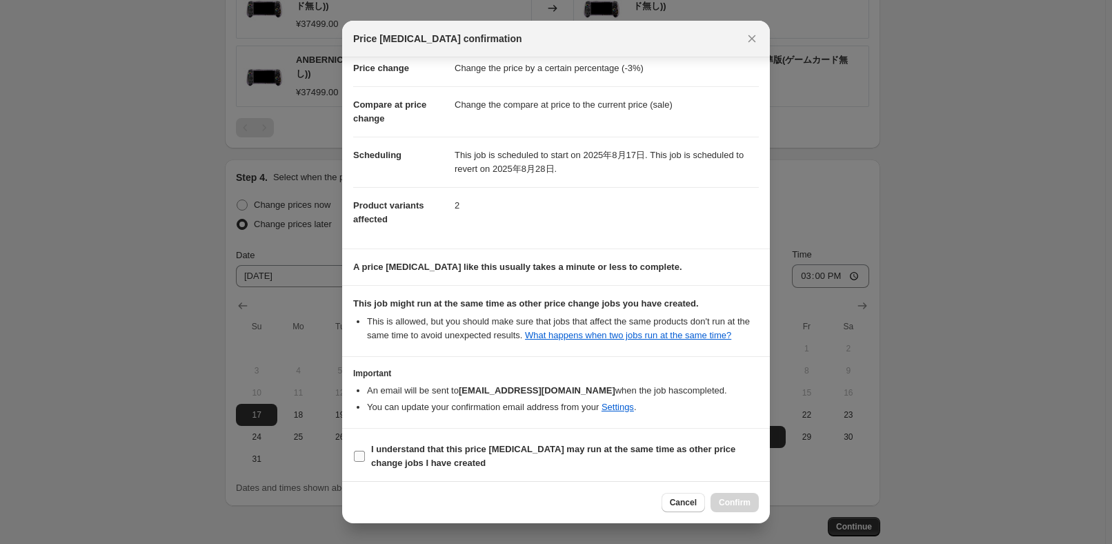
click at [430, 457] on b "I understand that this price [MEDICAL_DATA] may run at the same time as other p…" at bounding box center [553, 456] width 364 height 24
click at [365, 457] on input "I understand that this price [MEDICAL_DATA] may run at the same time as other p…" at bounding box center [359, 455] width 11 height 11
click at [726, 502] on span "Confirm" at bounding box center [735, 502] width 32 height 11
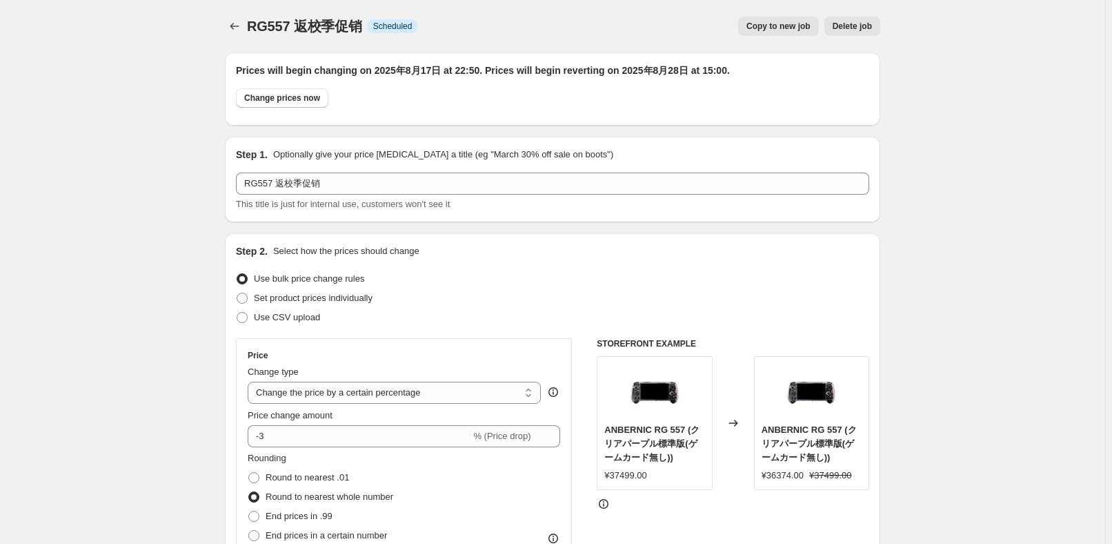
scroll to position [877, 0]
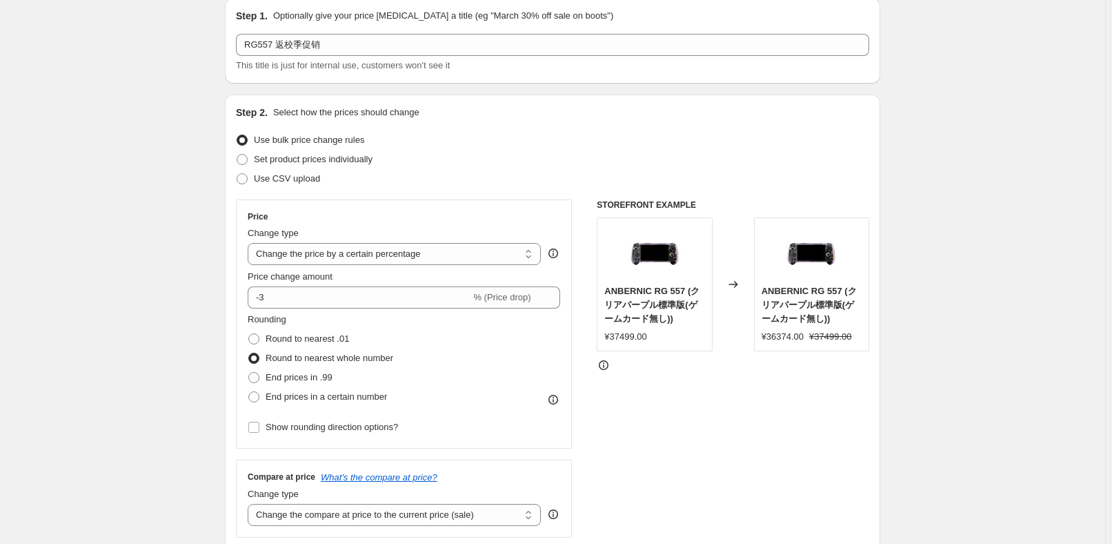
scroll to position [0, 0]
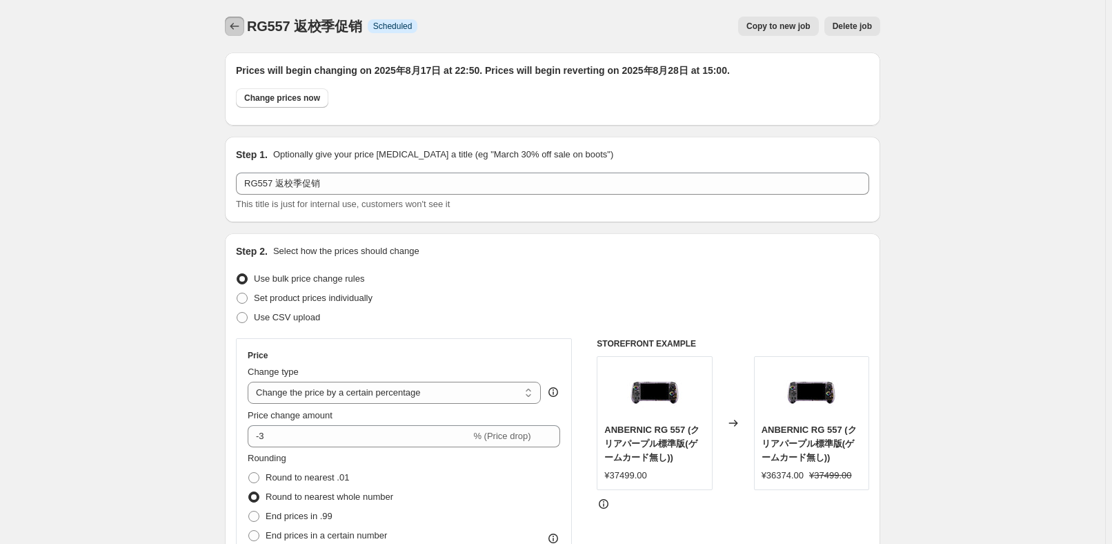
click at [233, 28] on icon "Price change jobs" at bounding box center [235, 26] width 14 height 14
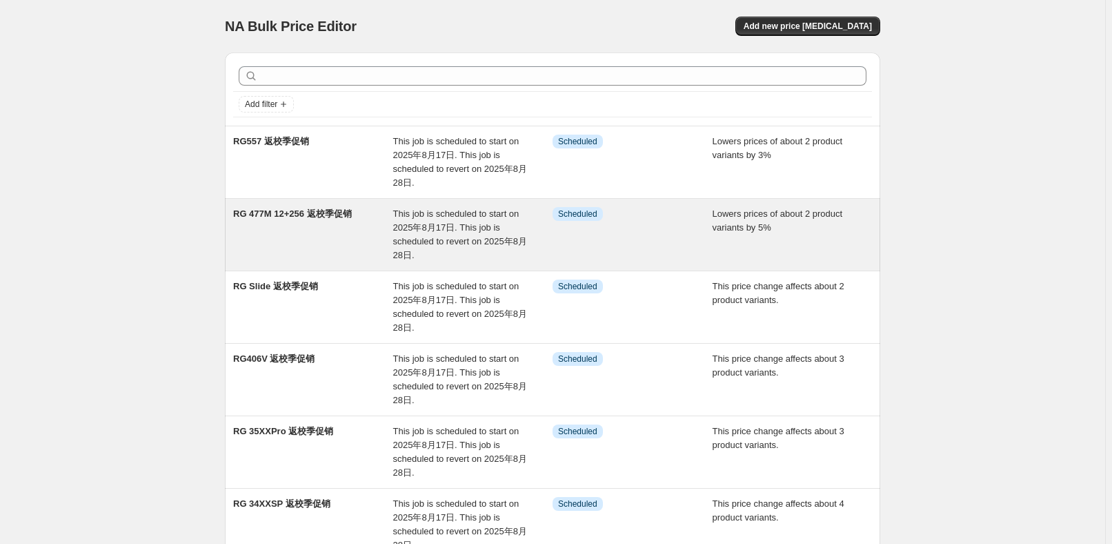
scroll to position [376, 0]
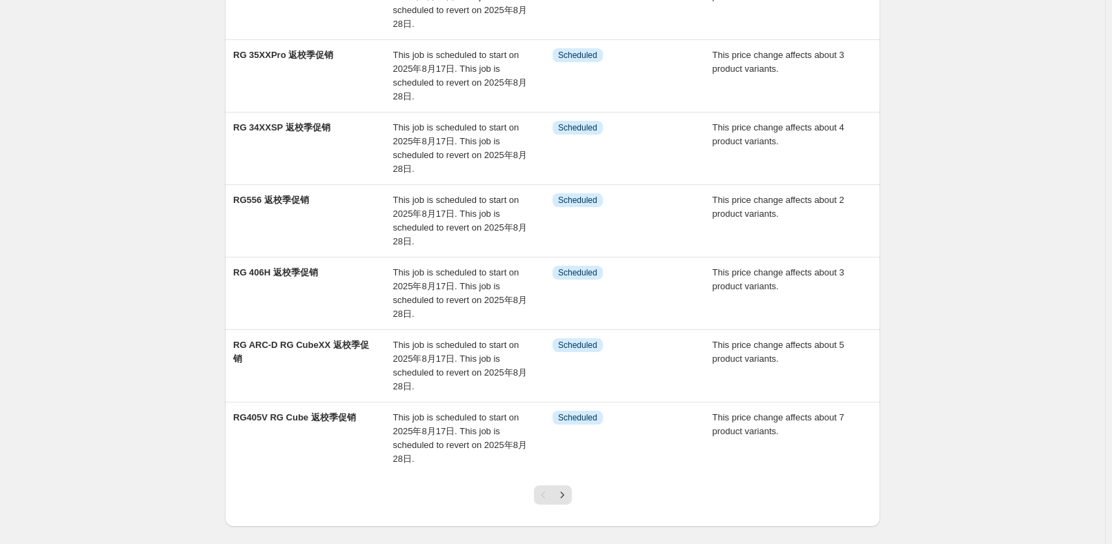
click at [553, 486] on div "Pagination" at bounding box center [543, 494] width 19 height 19
click at [561, 488] on icon "Next" at bounding box center [562, 495] width 14 height 14
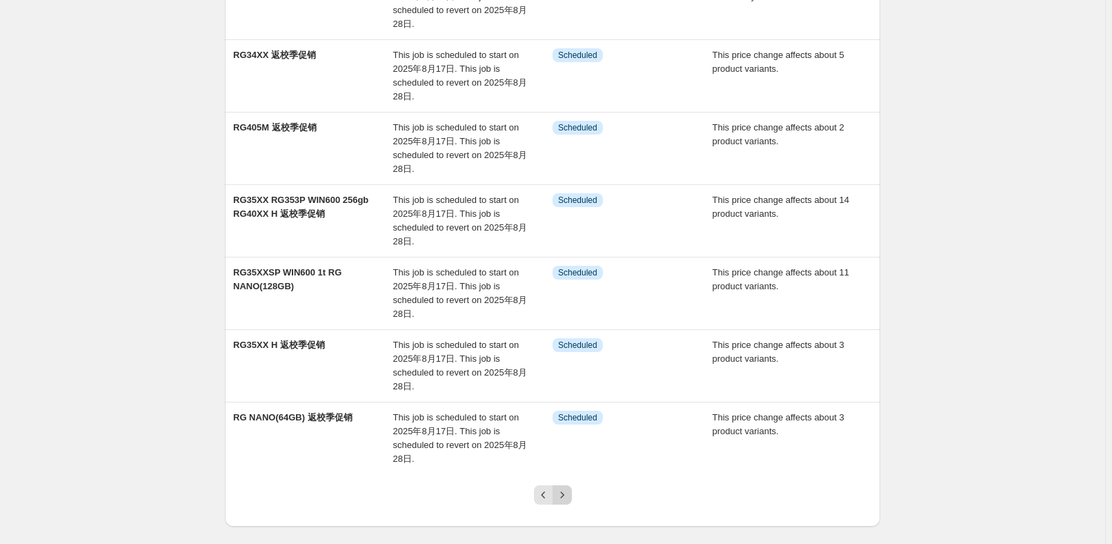
click at [562, 498] on icon "Next" at bounding box center [562, 495] width 14 height 14
